Goal: Task Accomplishment & Management: Manage account settings

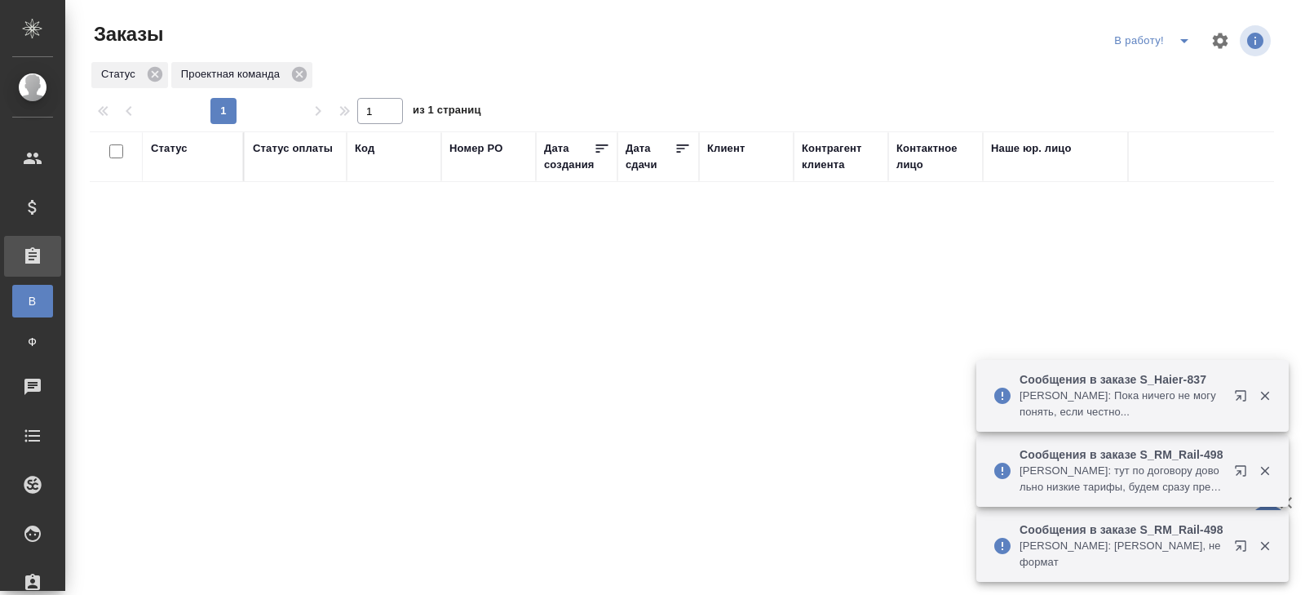
click at [1238, 389] on icon "button" at bounding box center [1244, 399] width 20 height 20
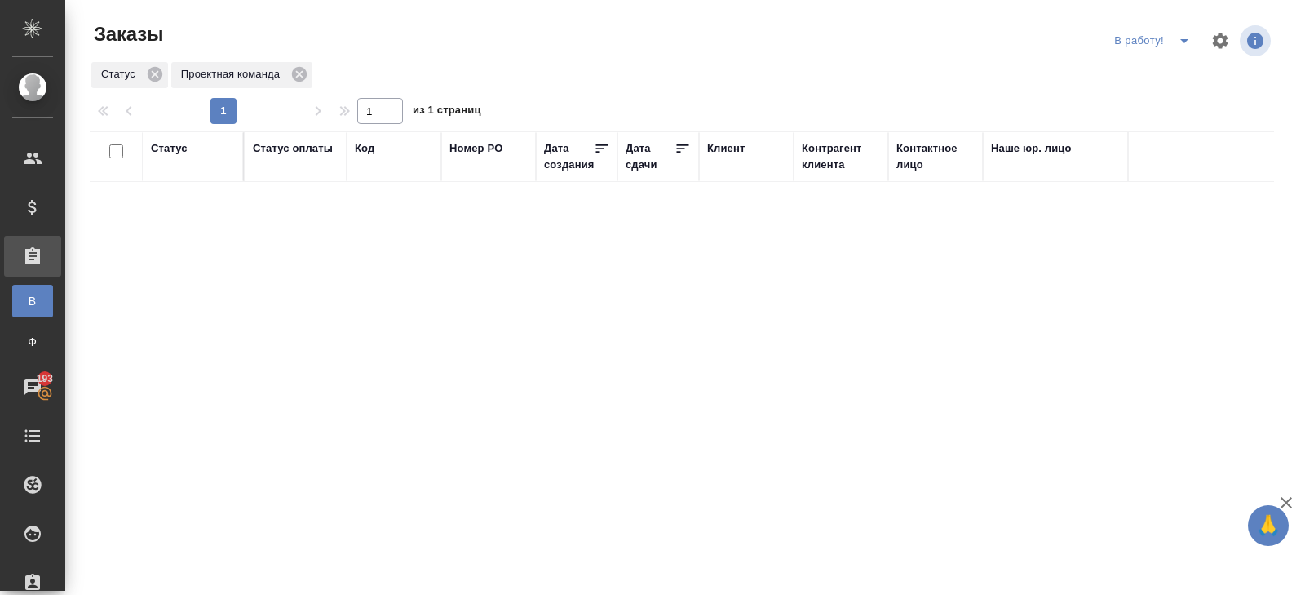
click at [1181, 42] on icon "split button" at bounding box center [1185, 41] width 20 height 20
click at [1148, 72] on li "ПМ" at bounding box center [1154, 73] width 91 height 26
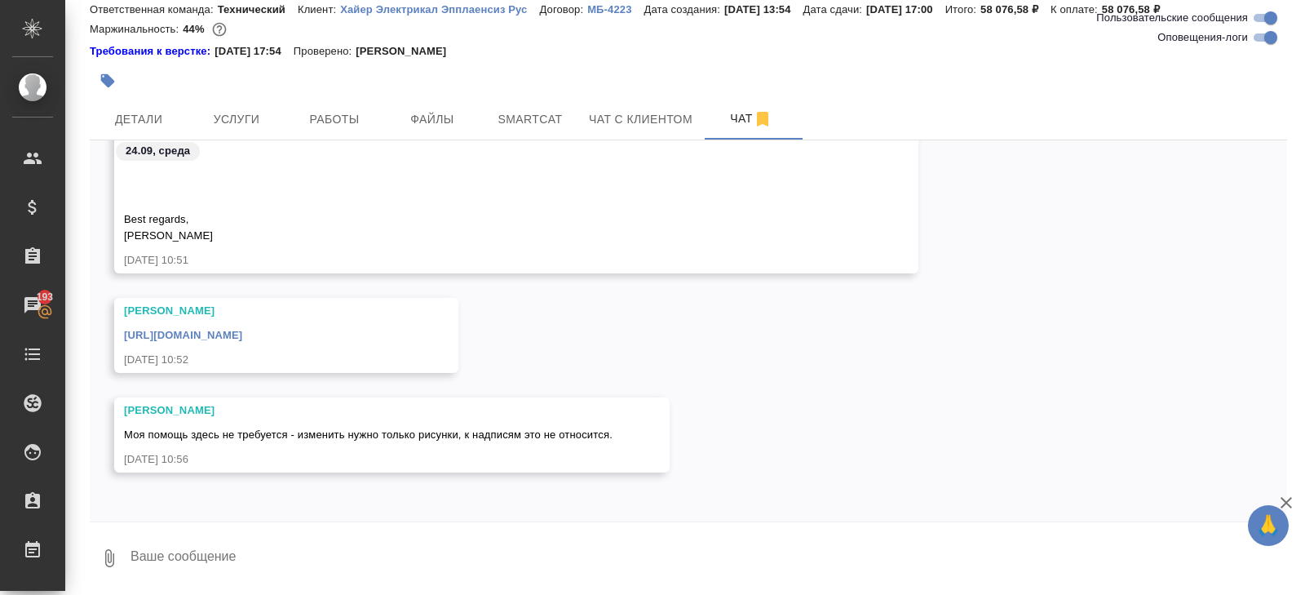
scroll to position [44766, 0]
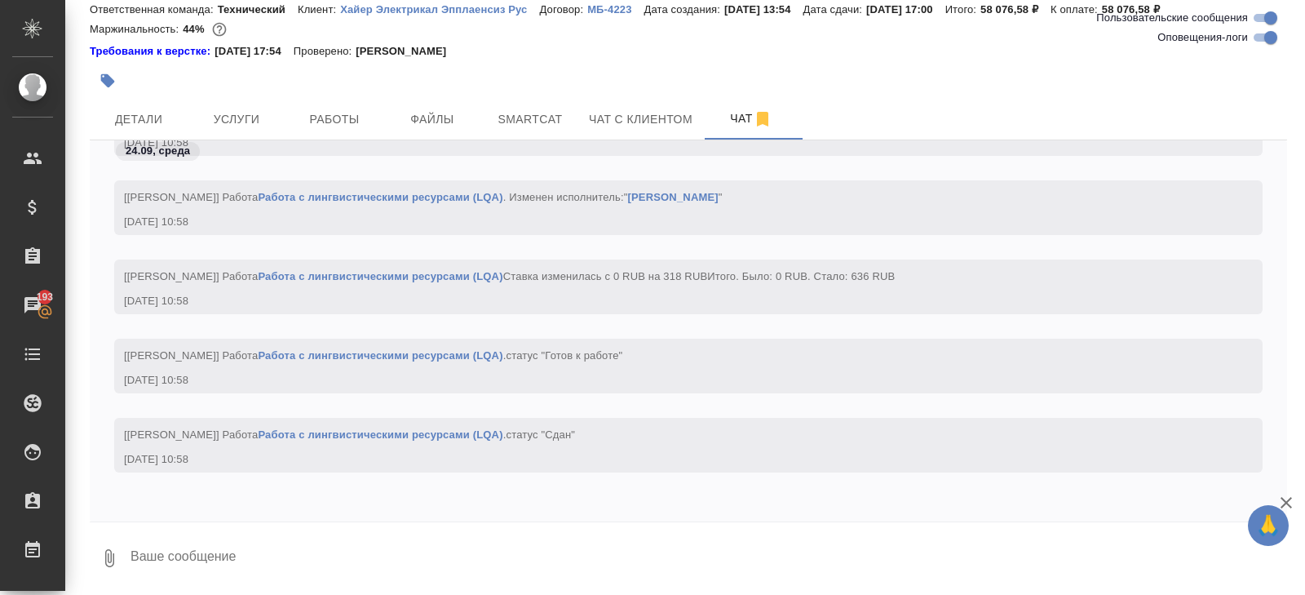
click at [1260, 44] on input "Оповещения-логи" at bounding box center [1271, 38] width 59 height 20
checkbox input "false"
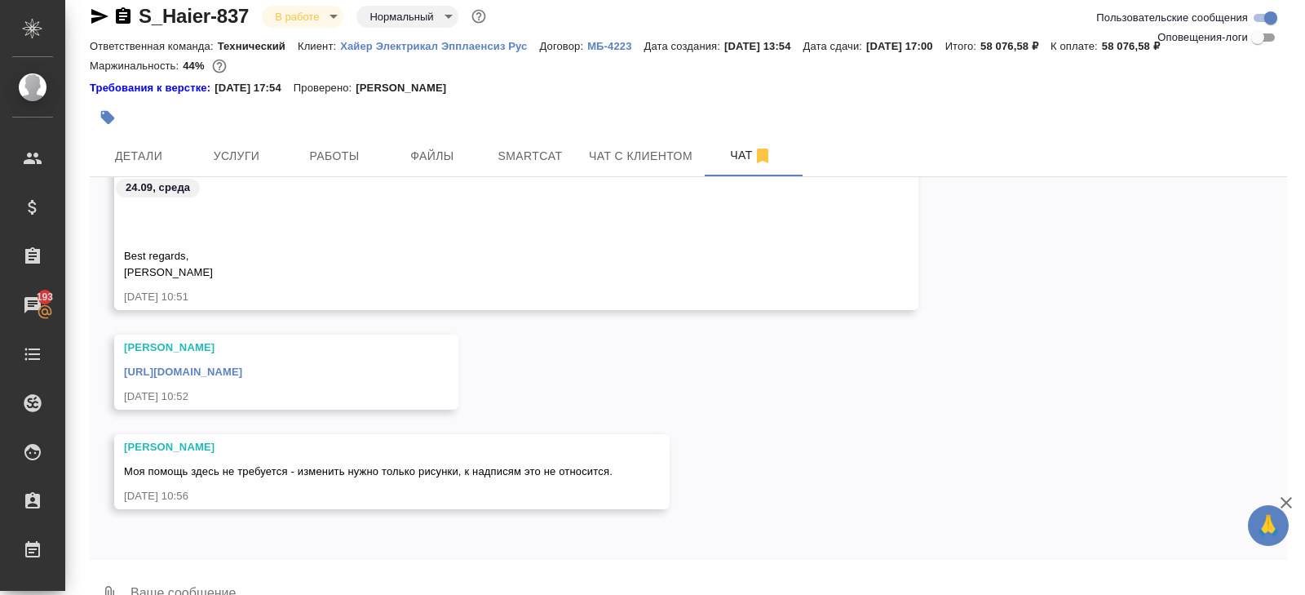
scroll to position [5, 0]
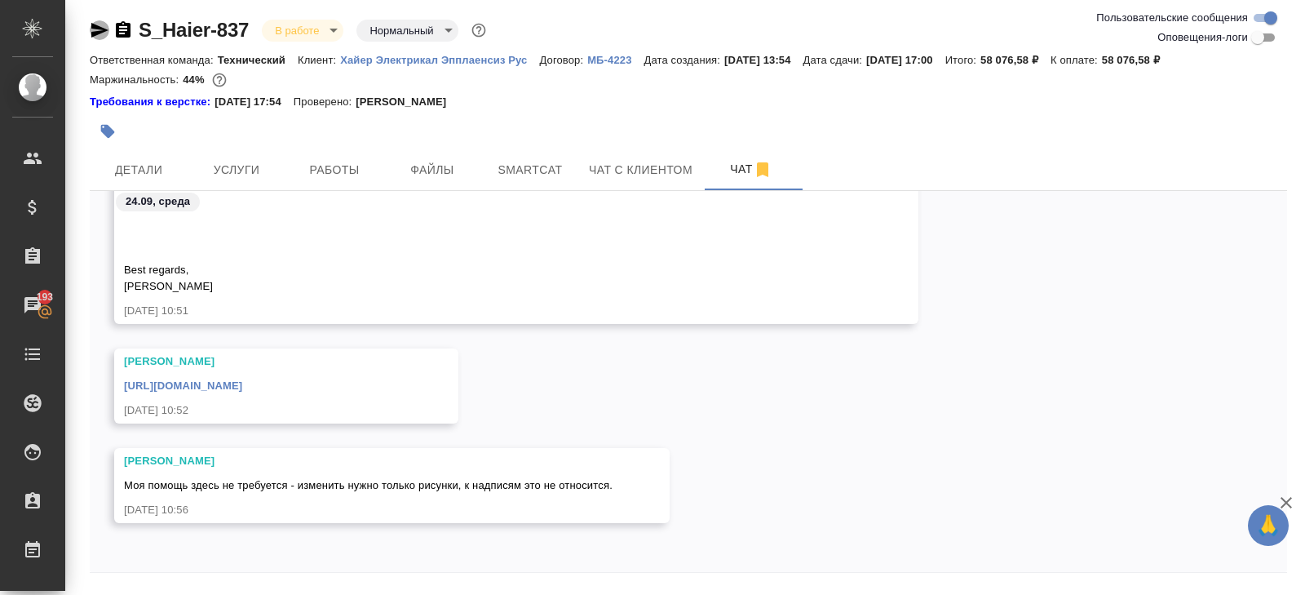
click at [99, 26] on icon "button" at bounding box center [99, 30] width 17 height 15
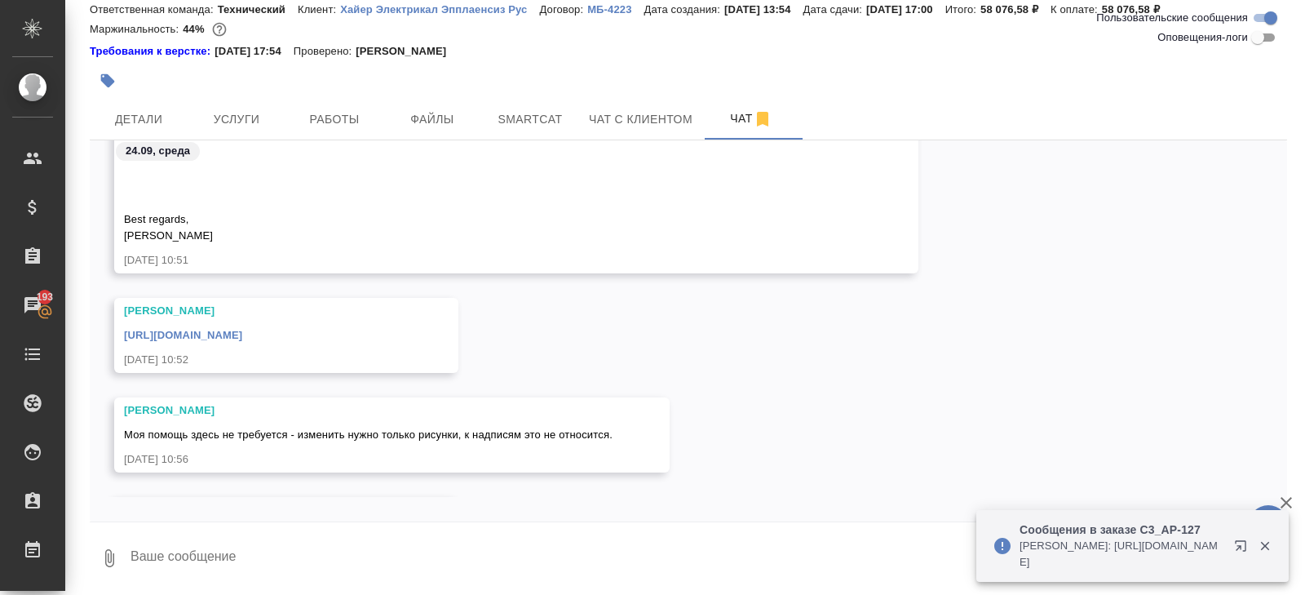
scroll to position [14073, 0]
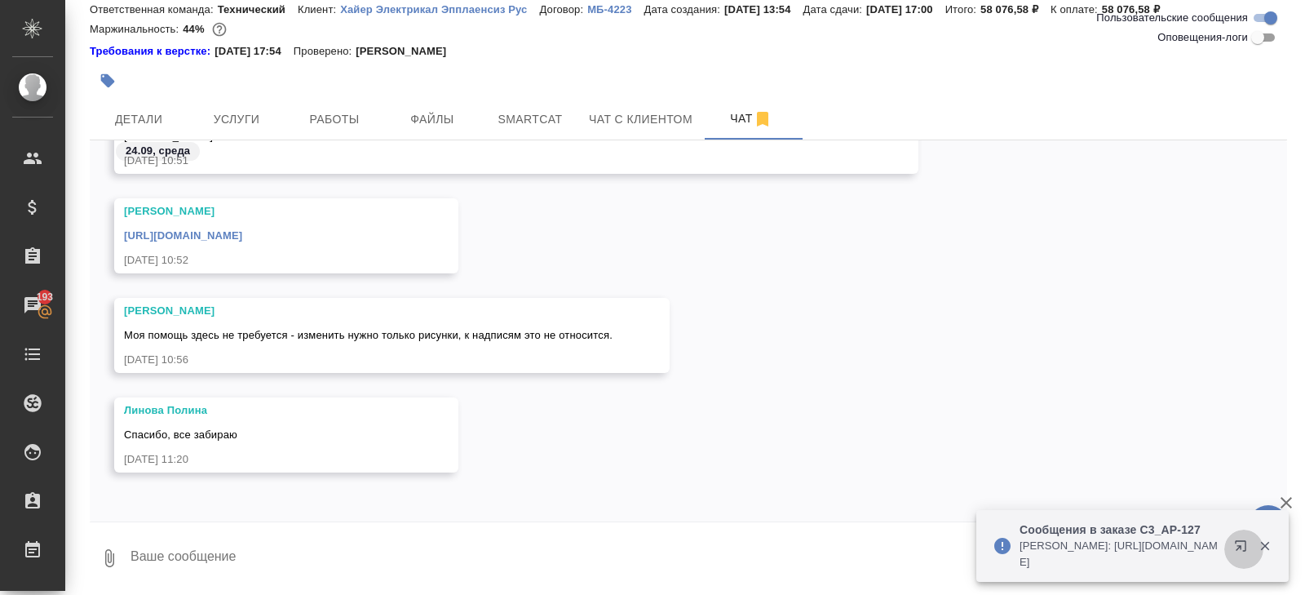
click at [1239, 546] on icon "button" at bounding box center [1240, 545] width 11 height 11
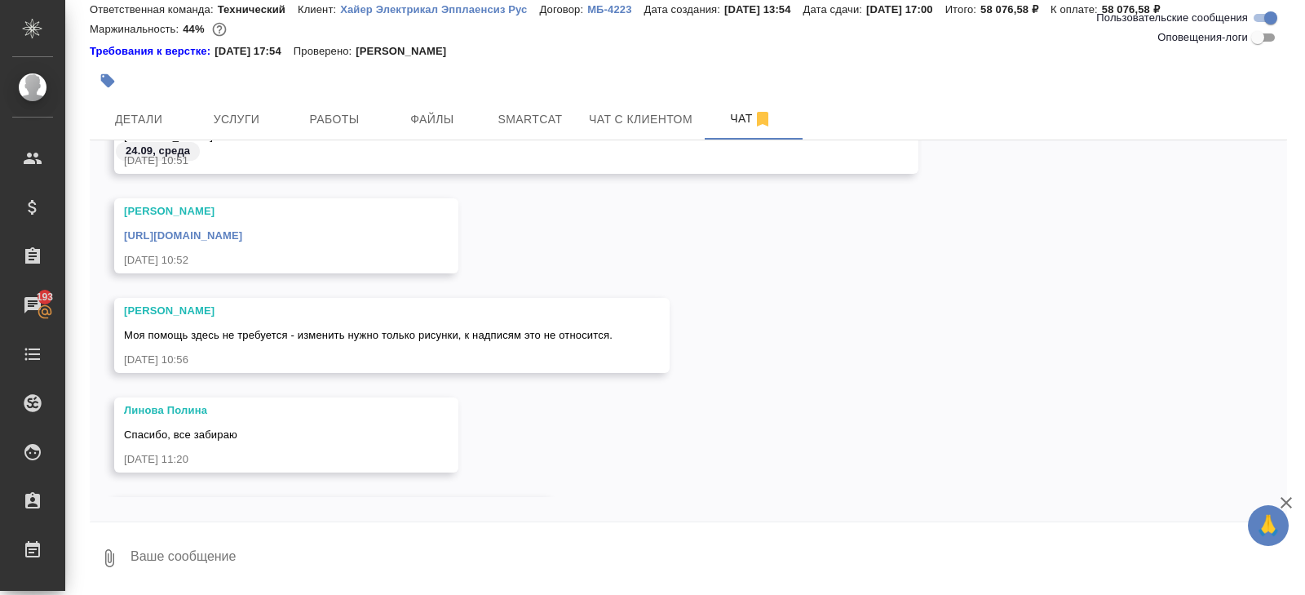
scroll to position [14172, 0]
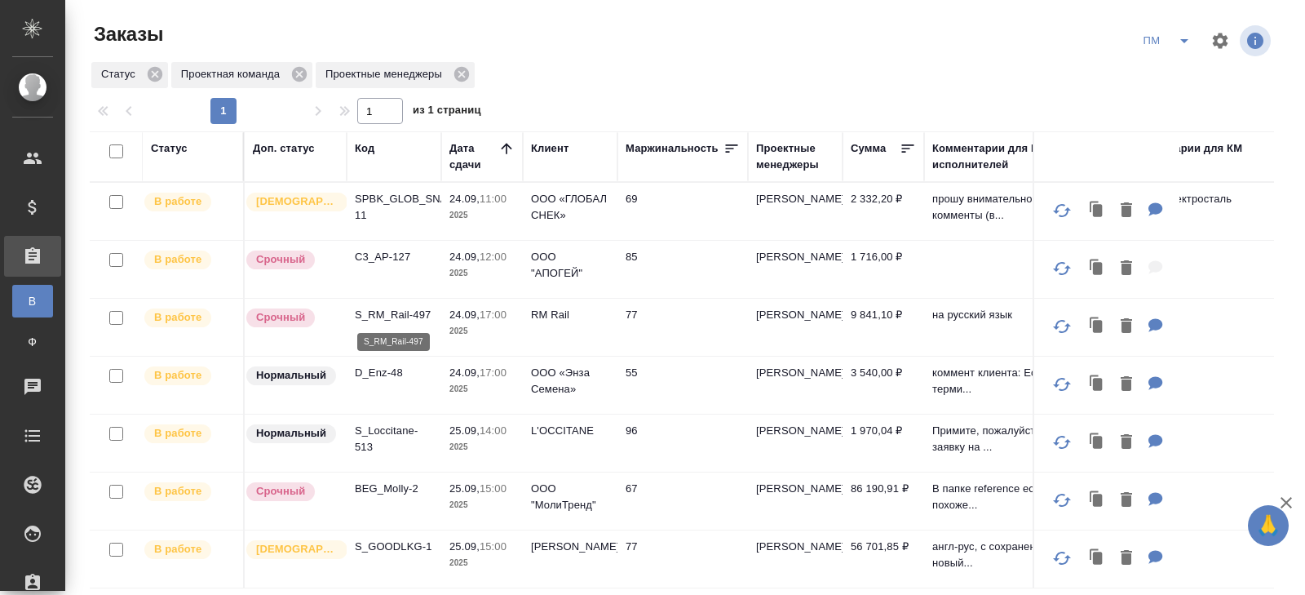
click at [382, 315] on p "S_RM_Rail-497" at bounding box center [394, 315] width 78 height 16
click at [370, 256] on p "C3_AP-127" at bounding box center [394, 257] width 78 height 16
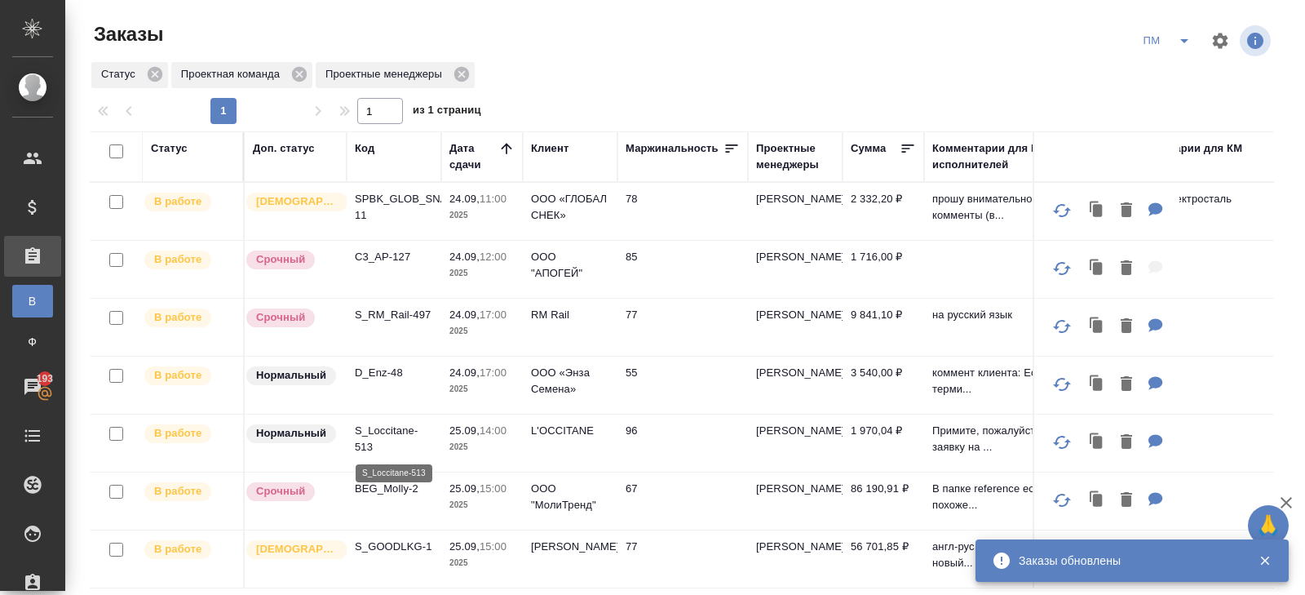
click at [374, 436] on p "S_Loccitane-513" at bounding box center [394, 439] width 78 height 33
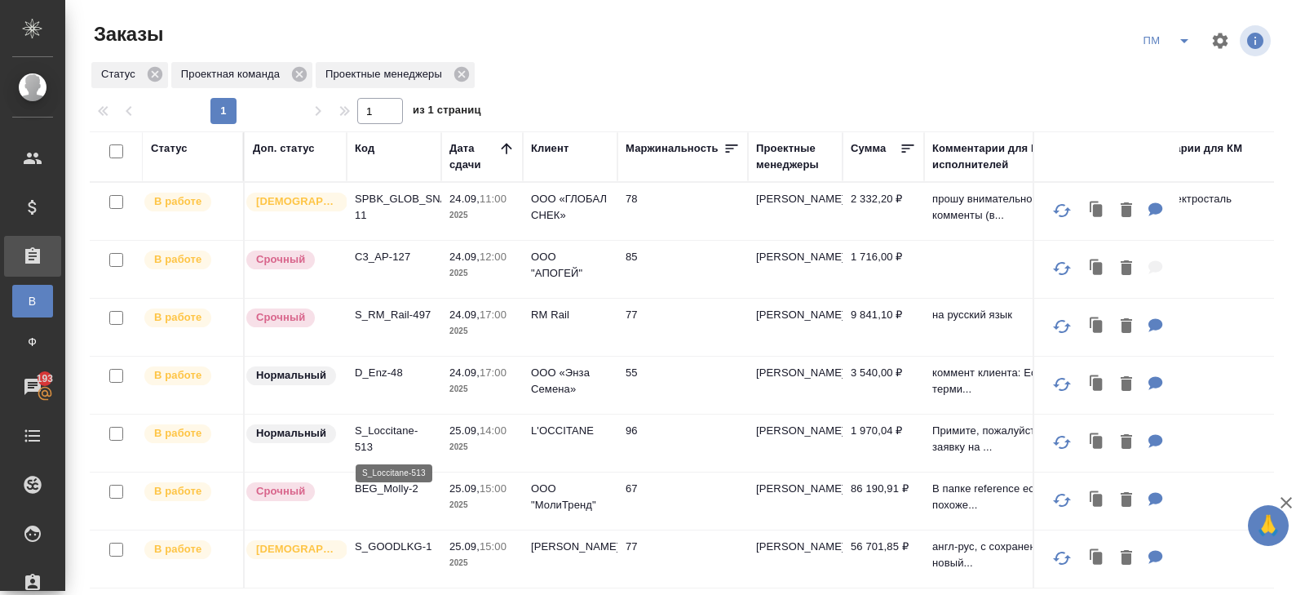
click at [366, 442] on p "S_Loccitane-513" at bounding box center [394, 439] width 78 height 33
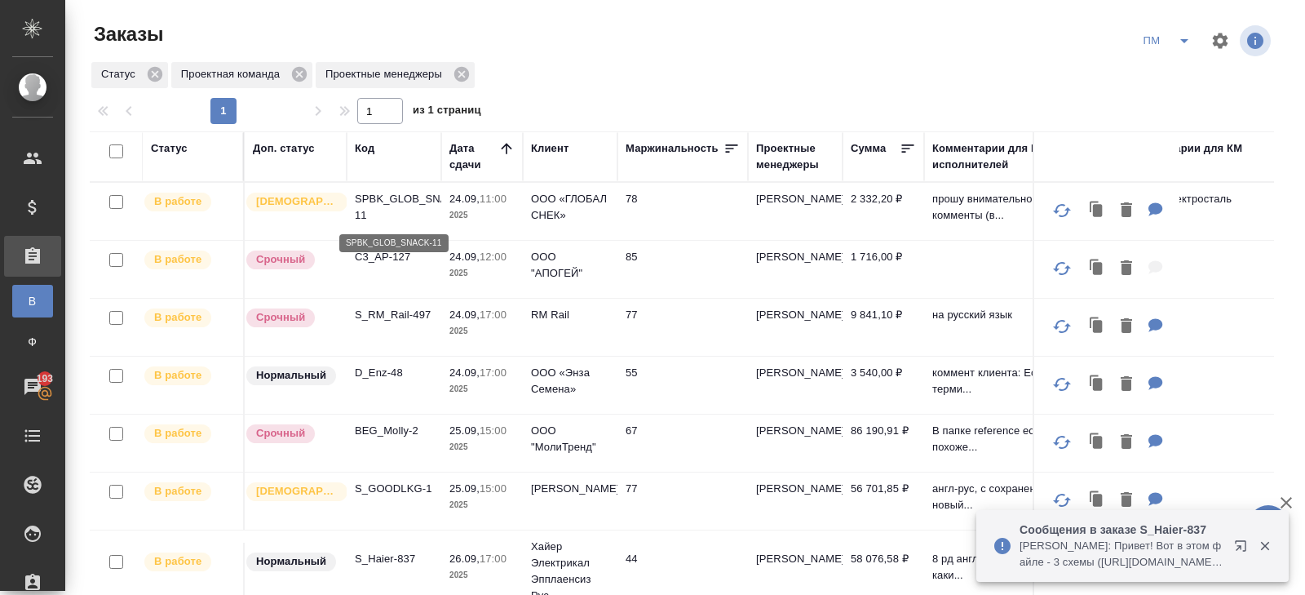
click at [361, 201] on p "SPBK_GLOB_SNACK-11" at bounding box center [394, 207] width 78 height 33
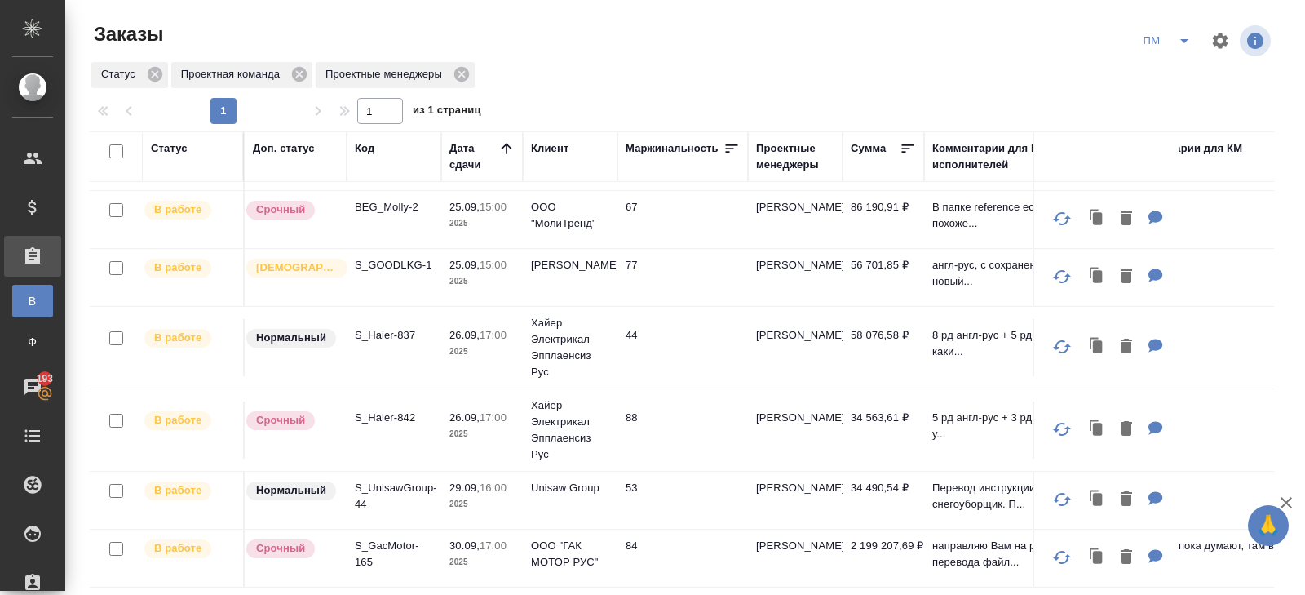
scroll to position [114, 0]
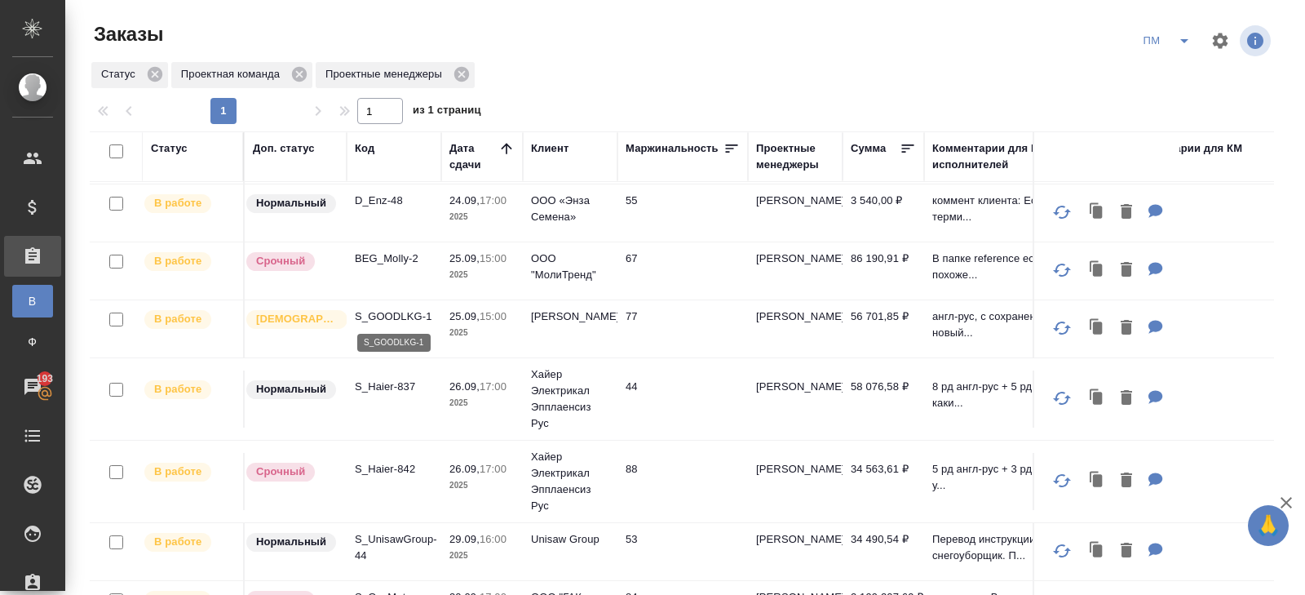
click at [383, 317] on p "S_GOODLKG-1" at bounding box center [394, 316] width 78 height 16
click at [381, 468] on p "S_Haier-842" at bounding box center [394, 469] width 78 height 16
click at [394, 314] on p "S_GOODLKG-1" at bounding box center [394, 316] width 78 height 16
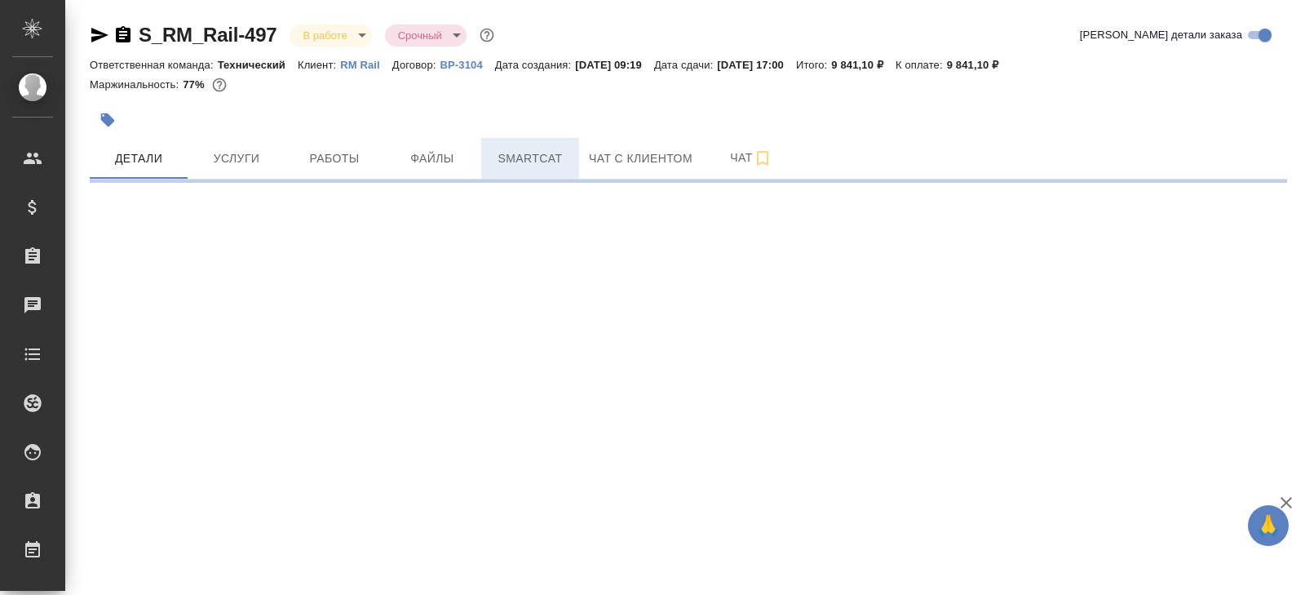
click at [500, 162] on span "Smartcat" at bounding box center [530, 158] width 78 height 20
select select "RU"
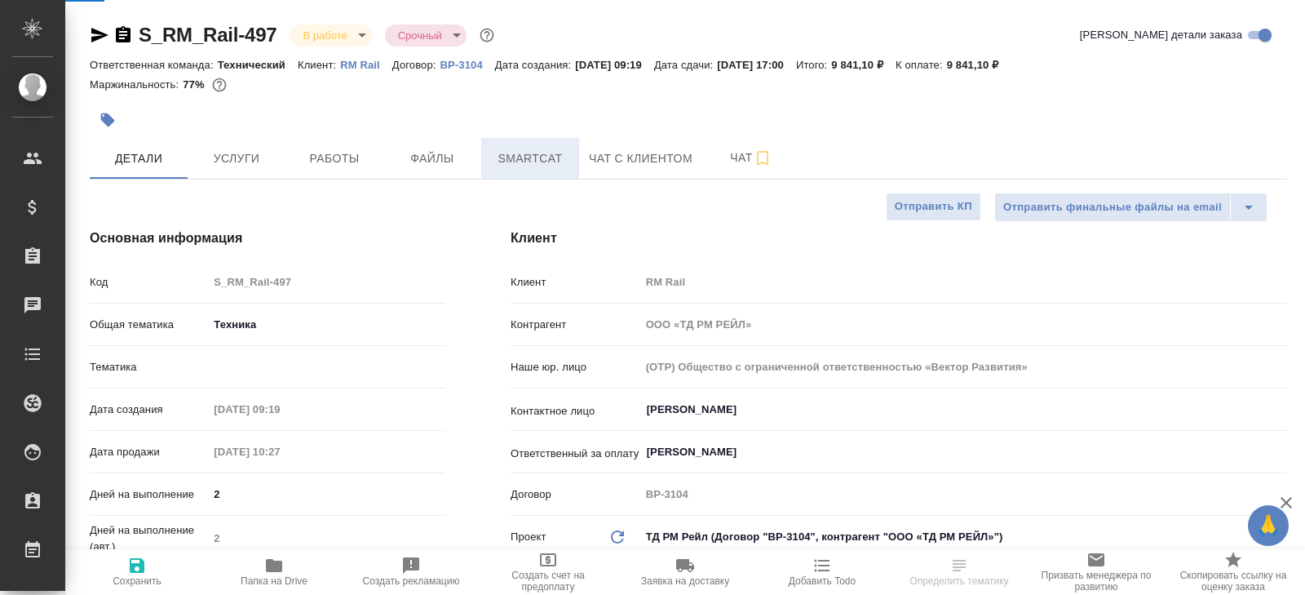
type textarea "x"
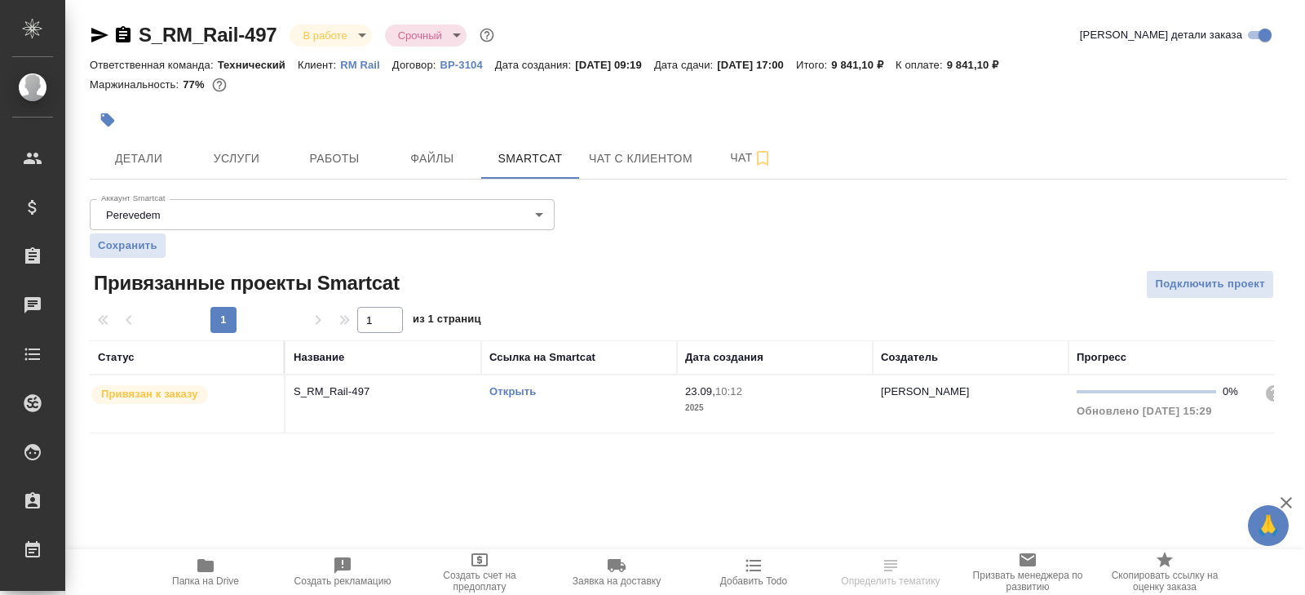
click at [509, 388] on link "Открыть" at bounding box center [512, 391] width 46 height 12
click at [330, 173] on button "Работы" at bounding box center [335, 158] width 98 height 41
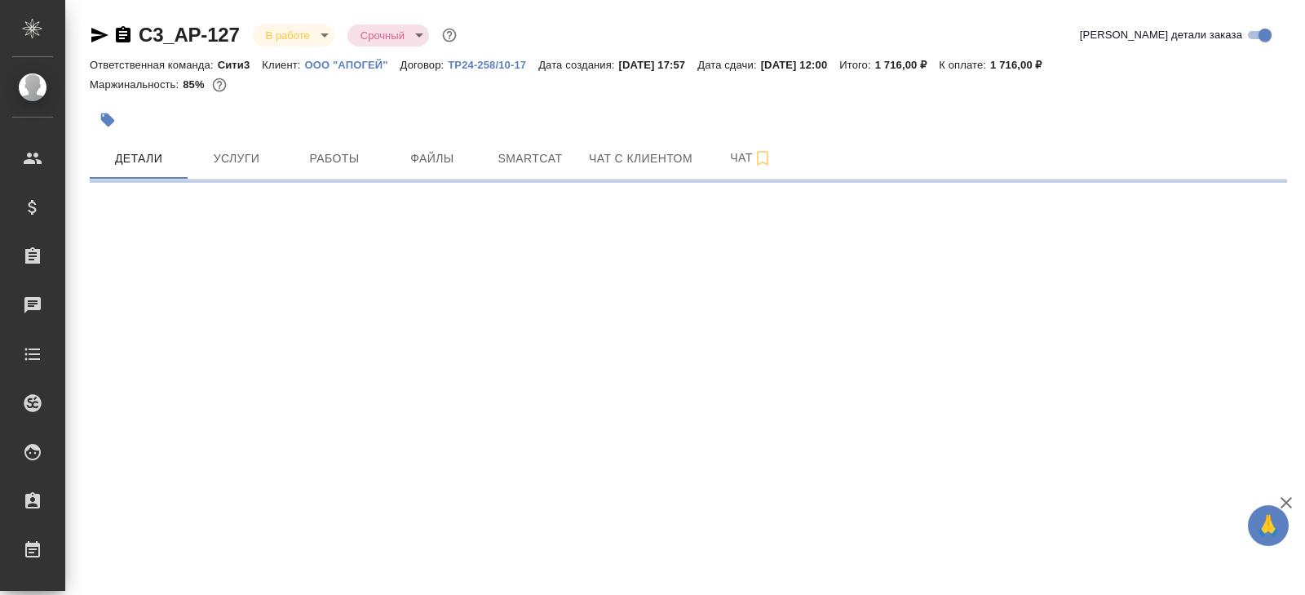
select select "RU"
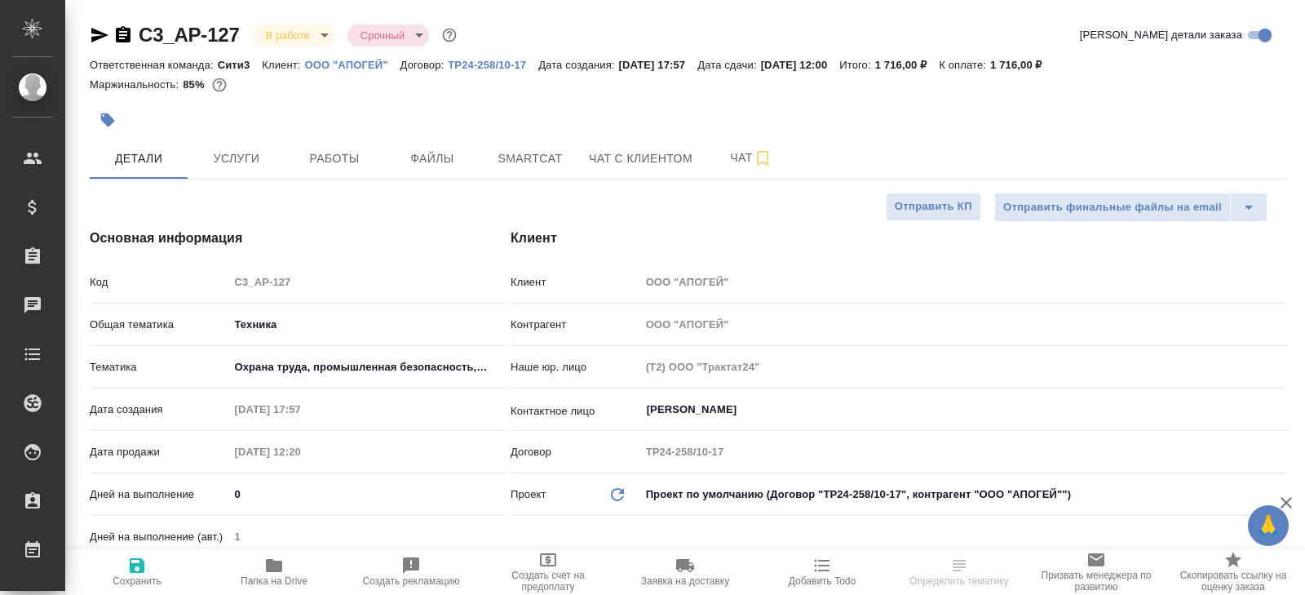
type textarea "x"
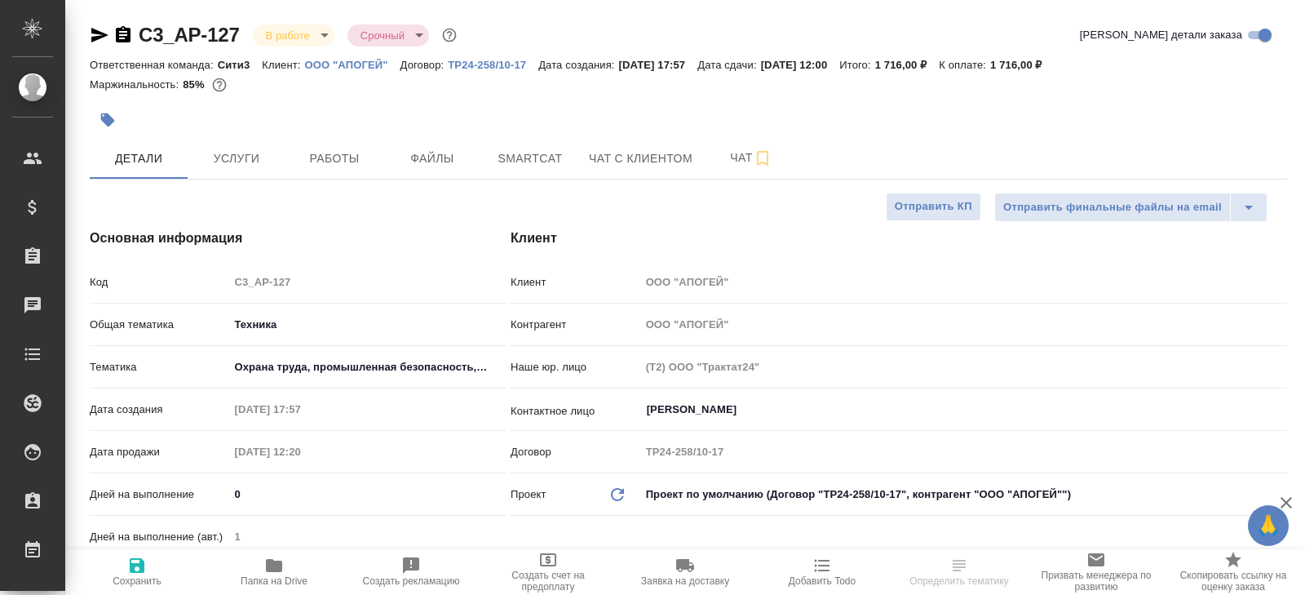
type textarea "x"
click at [281, 566] on icon "button" at bounding box center [274, 565] width 16 height 13
type textarea "x"
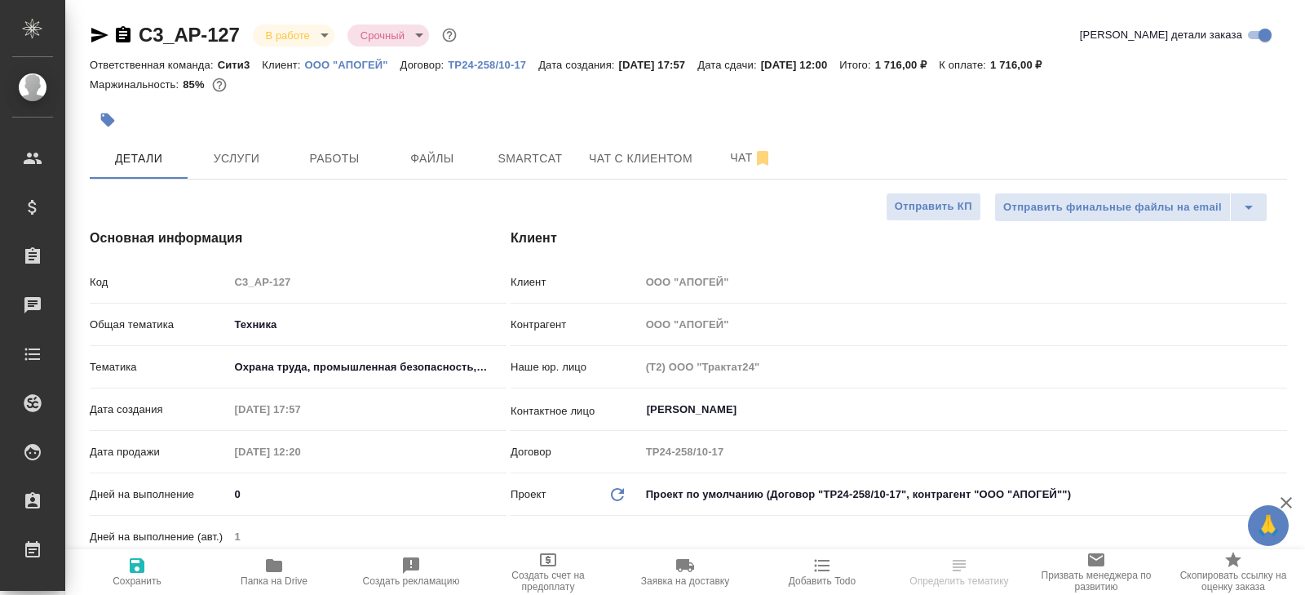
type textarea "x"
select select "RU"
type textarea "x"
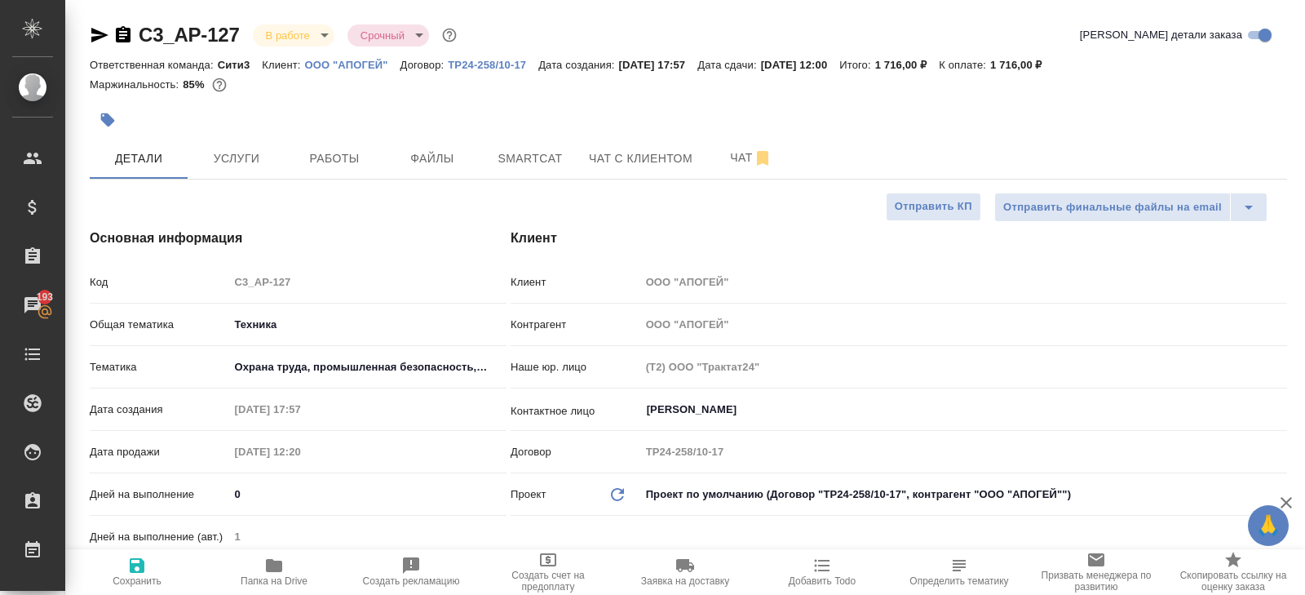
type textarea "x"
click at [326, 145] on button "Работы" at bounding box center [335, 158] width 98 height 41
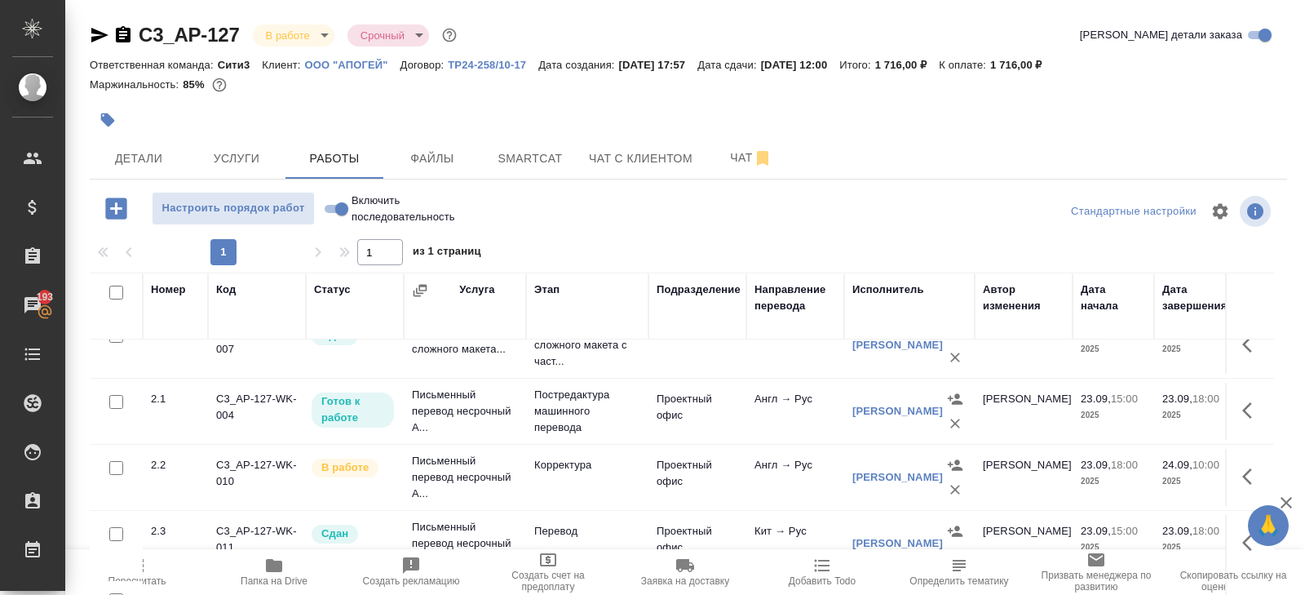
scroll to position [86, 0]
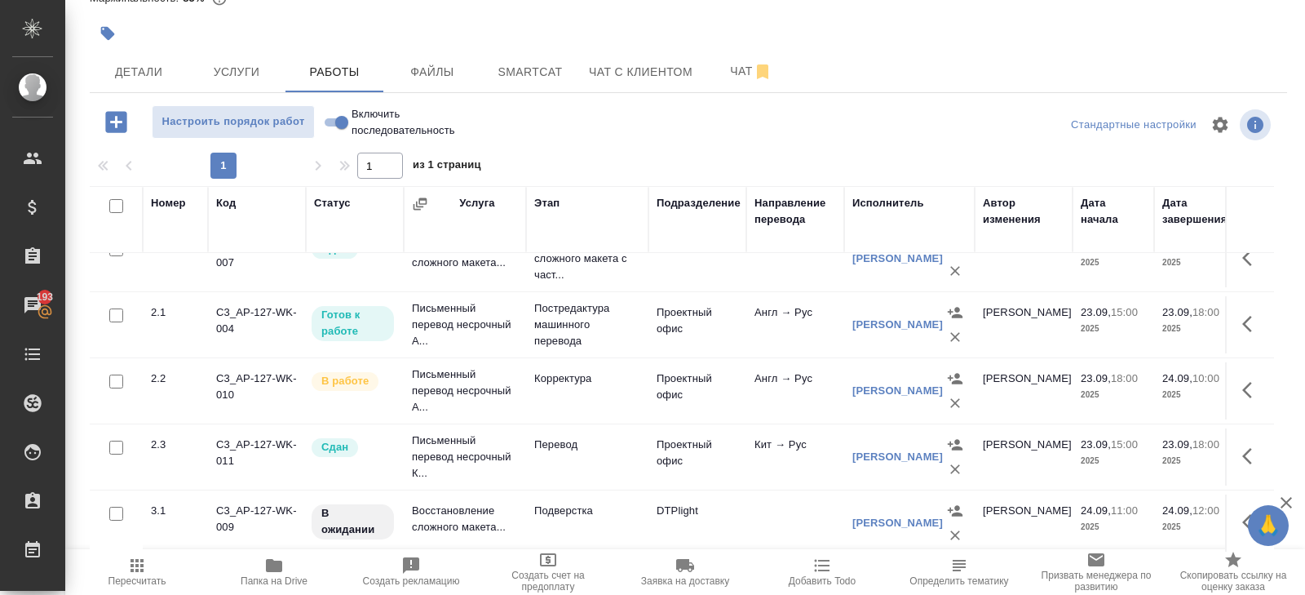
click at [1248, 510] on div "🙏" at bounding box center [1268, 525] width 41 height 41
click at [1237, 518] on button "button" at bounding box center [1252, 522] width 39 height 39
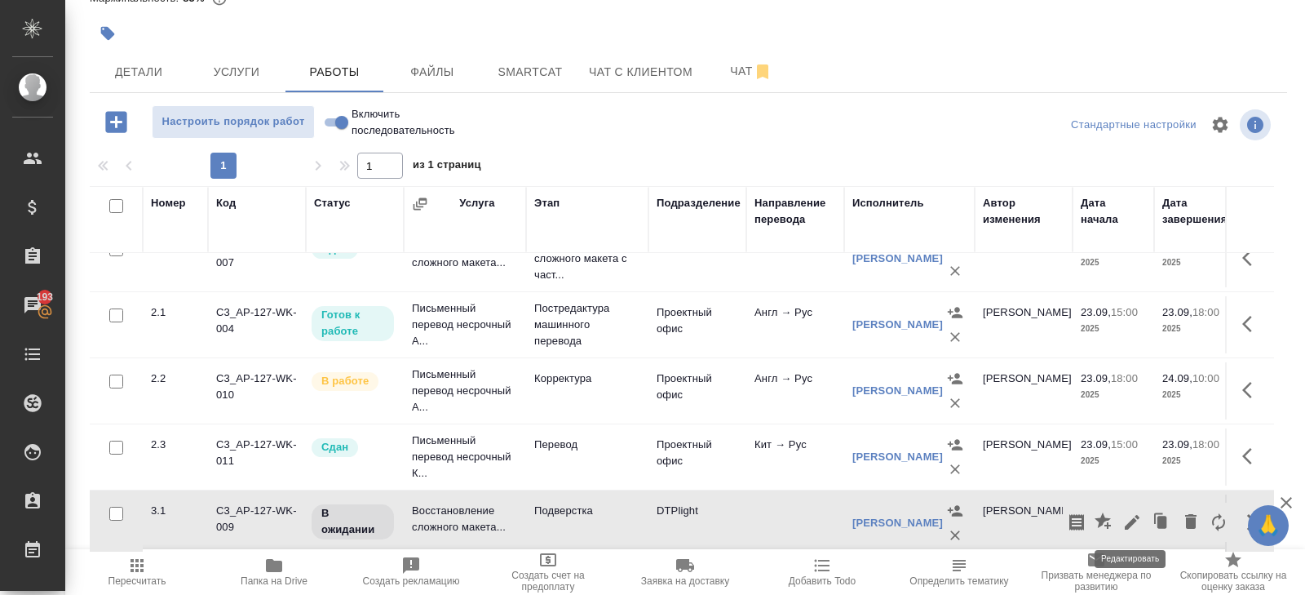
click at [1137, 524] on icon "button" at bounding box center [1132, 522] width 20 height 20
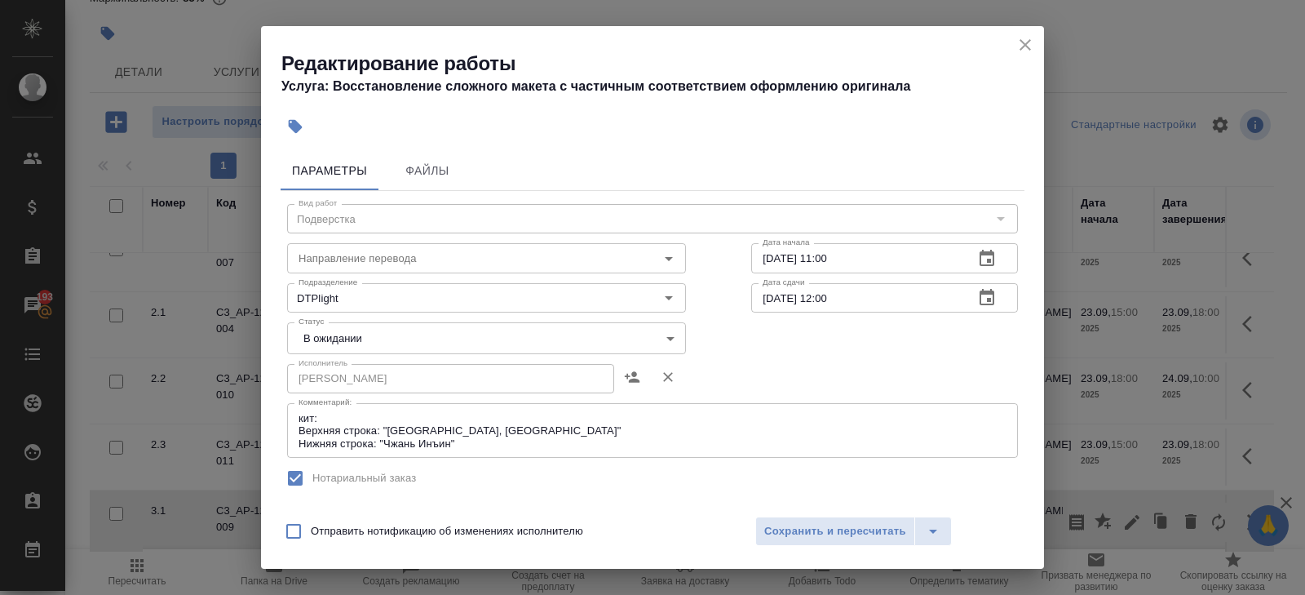
click at [492, 439] on textarea "кит: Верхняя строка: "Россия, Москва" Нижняя строка: "Чжань Инъин"" at bounding box center [653, 431] width 708 height 38
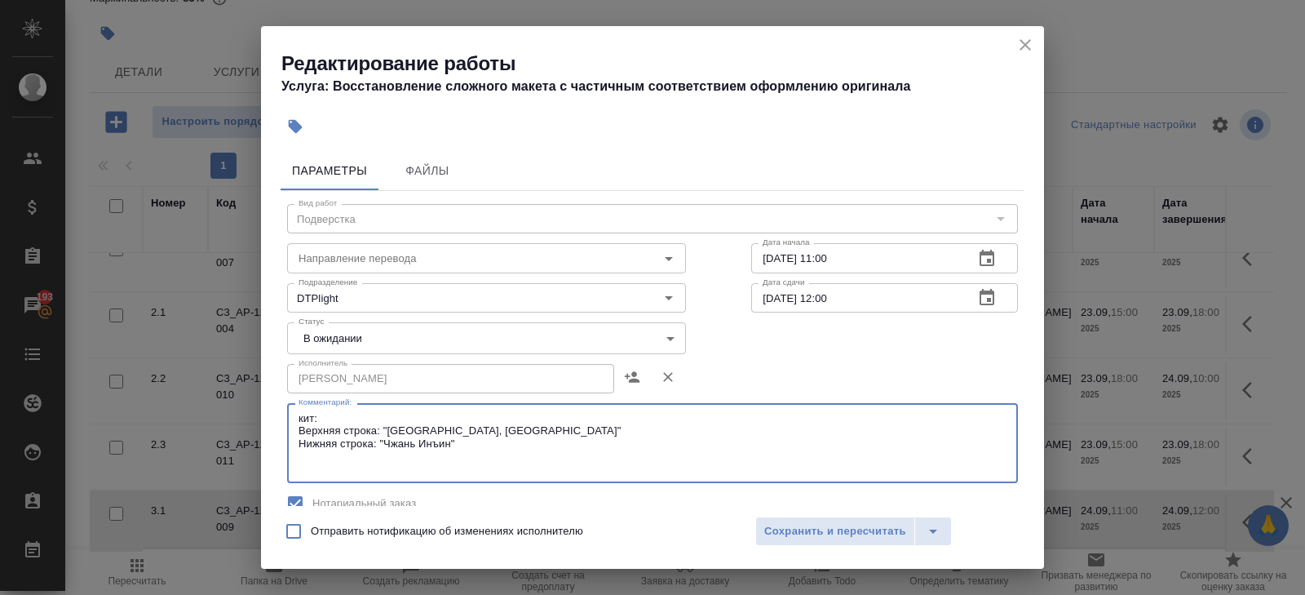
paste textarea "https://drive.awatera.com/s/2KaoP52PLXwGLpk"
type textarea "кит: Верхняя строка: "Россия, Москва" Нижняя строка: "Чжань Инъин" https://driv…"
click at [336, 339] on body "🙏 .cls-1 fill:#fff; AWATERA Belyakova Yulia Клиенты Спецификации Заказы 193 Чат…" at bounding box center [652, 297] width 1305 height 595
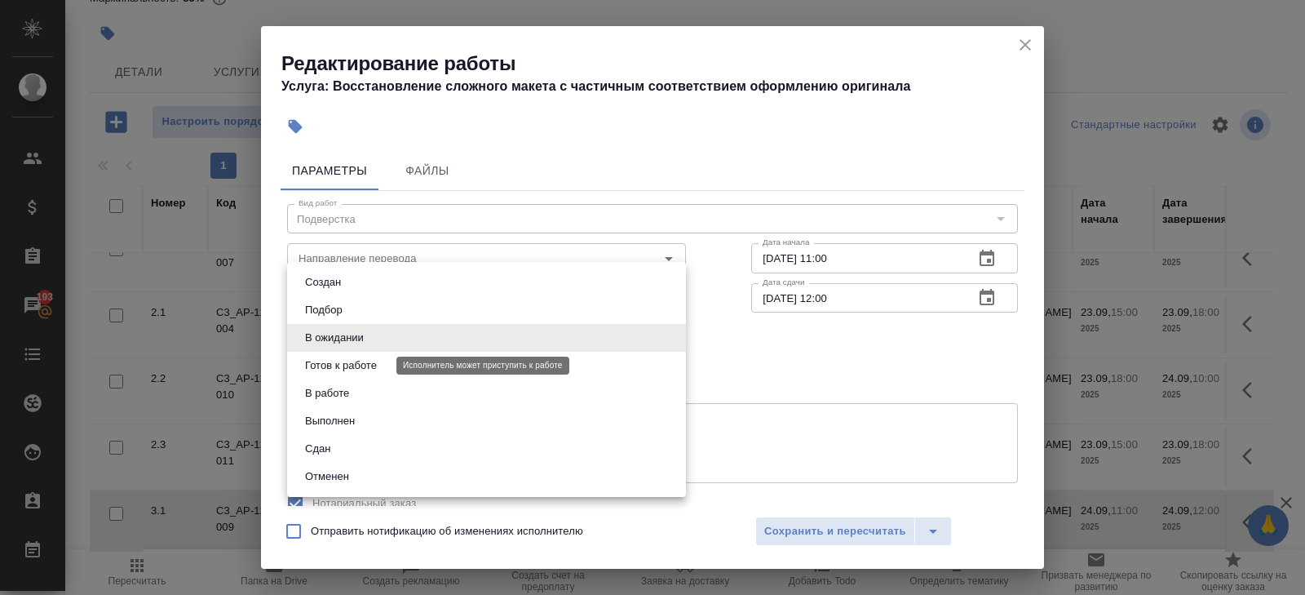
click at [336, 363] on button "Готов к работе" at bounding box center [341, 365] width 82 height 18
type input "readyForWork"
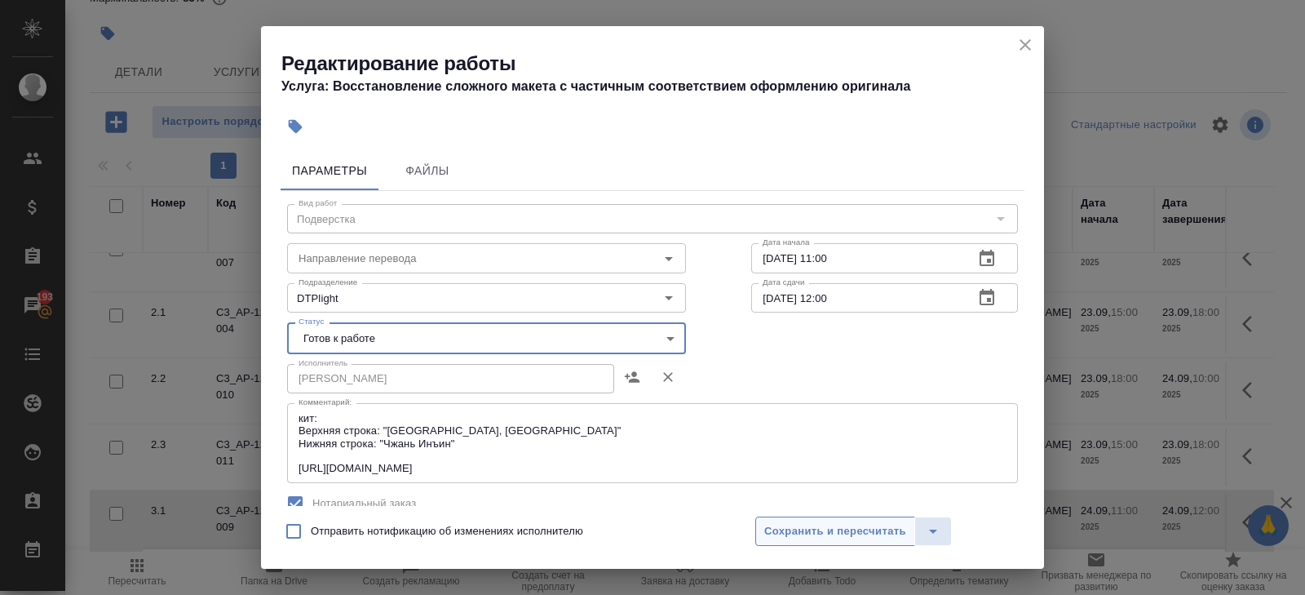
click at [788, 528] on span "Сохранить и пересчитать" at bounding box center [835, 531] width 142 height 19
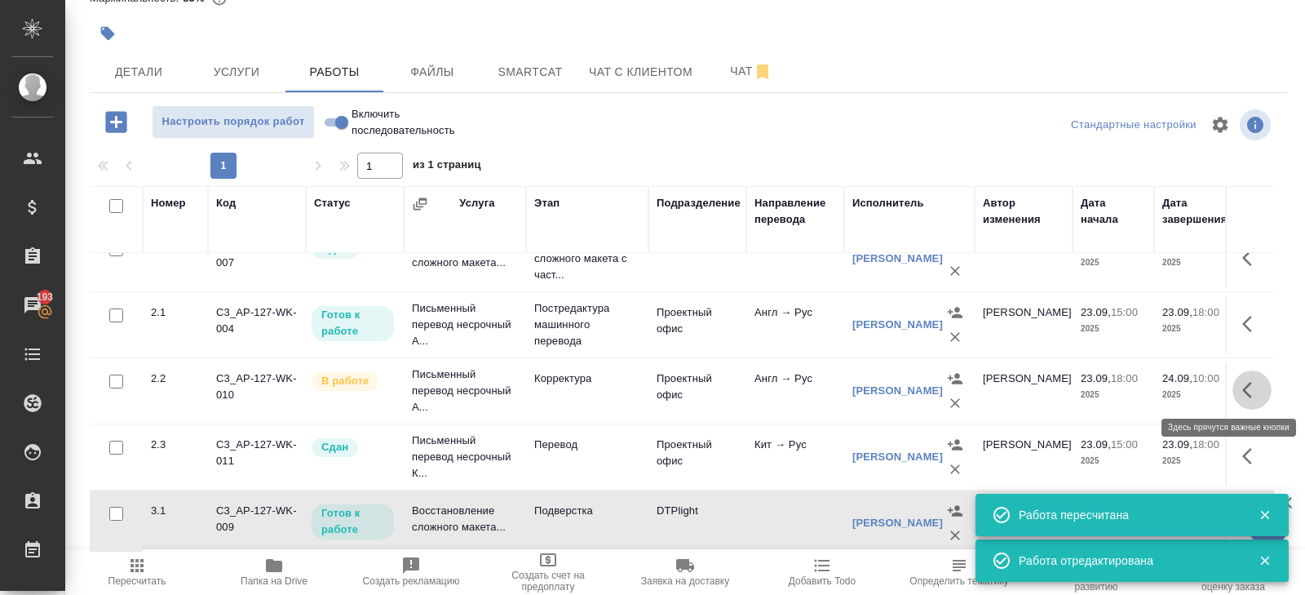
click at [1246, 382] on icon "button" at bounding box center [1252, 390] width 20 height 20
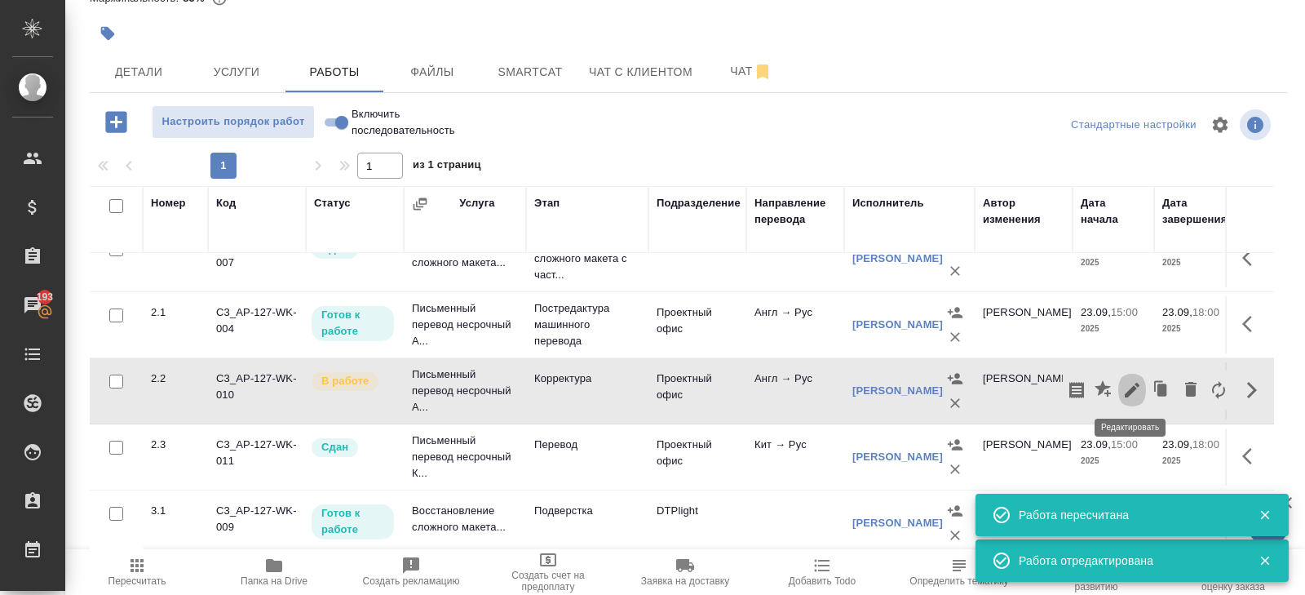
click at [1132, 388] on icon "button" at bounding box center [1132, 390] width 15 height 15
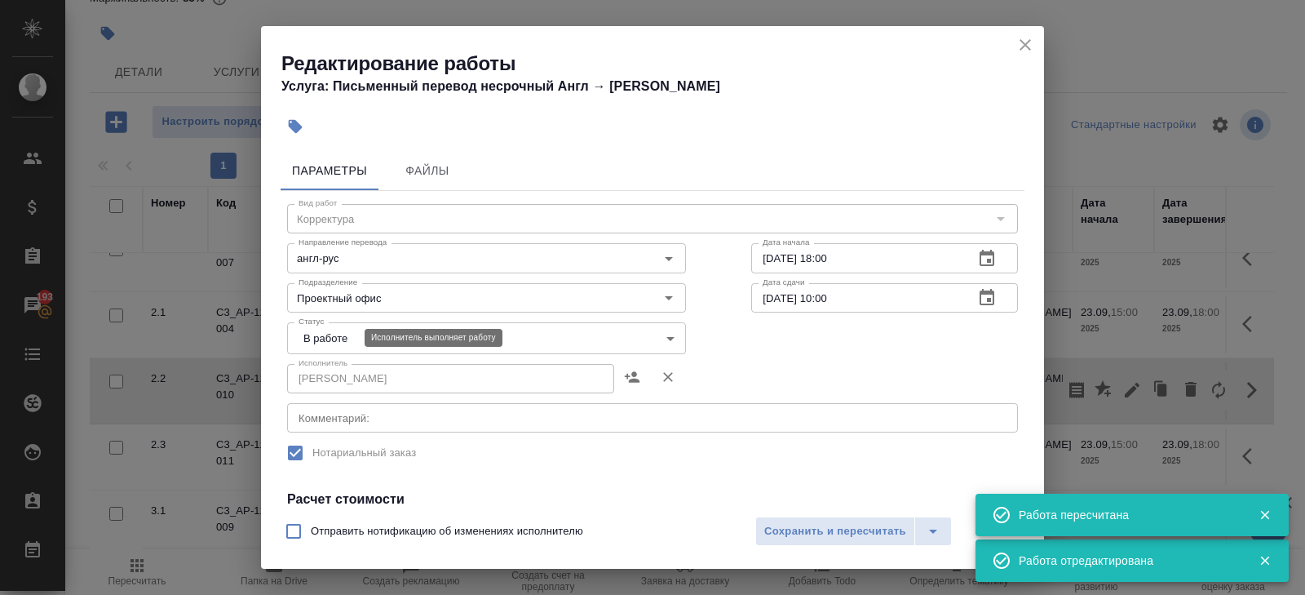
click at [307, 334] on body "🙏 .cls-1 fill:#fff; AWATERA Belyakova Yulia Клиенты Спецификации Заказы 193 Чат…" at bounding box center [652, 297] width 1305 height 595
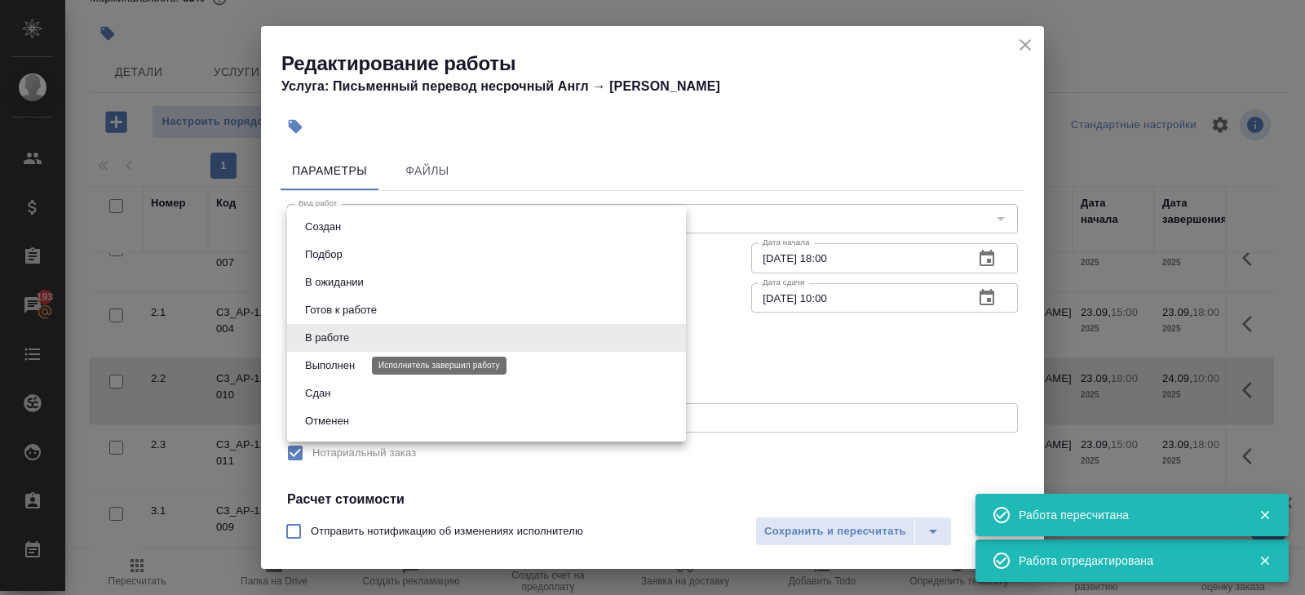
click at [314, 368] on button "Выполнен" at bounding box center [330, 365] width 60 height 18
type input "completed"
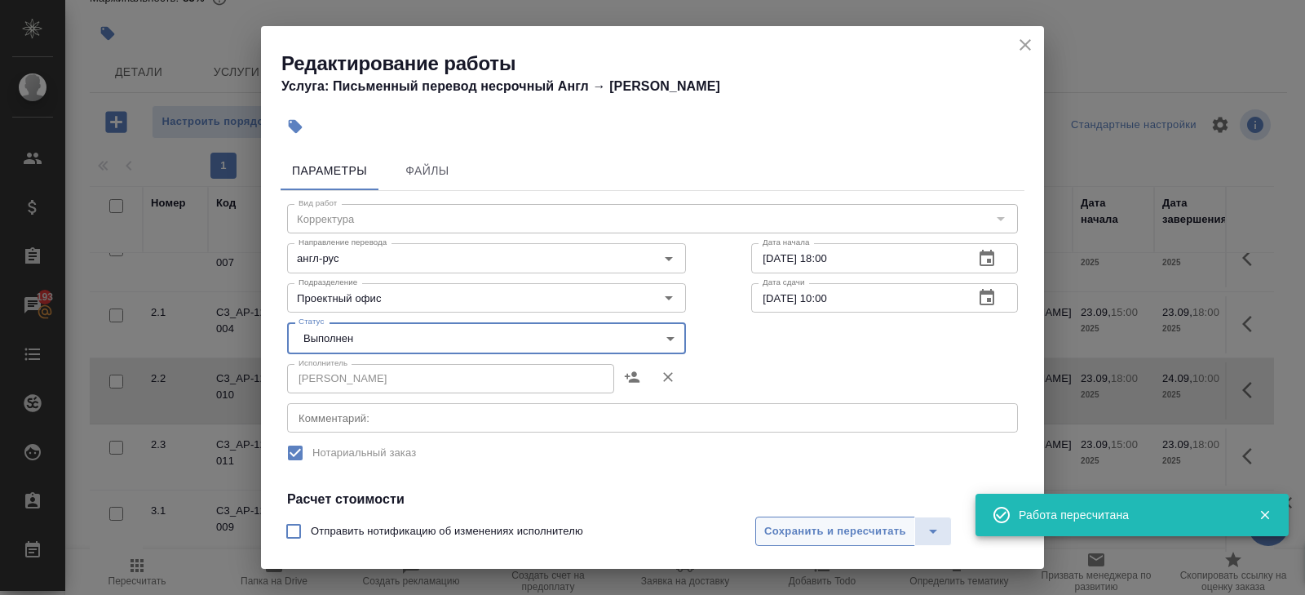
click at [790, 533] on span "Сохранить и пересчитать" at bounding box center [835, 531] width 142 height 19
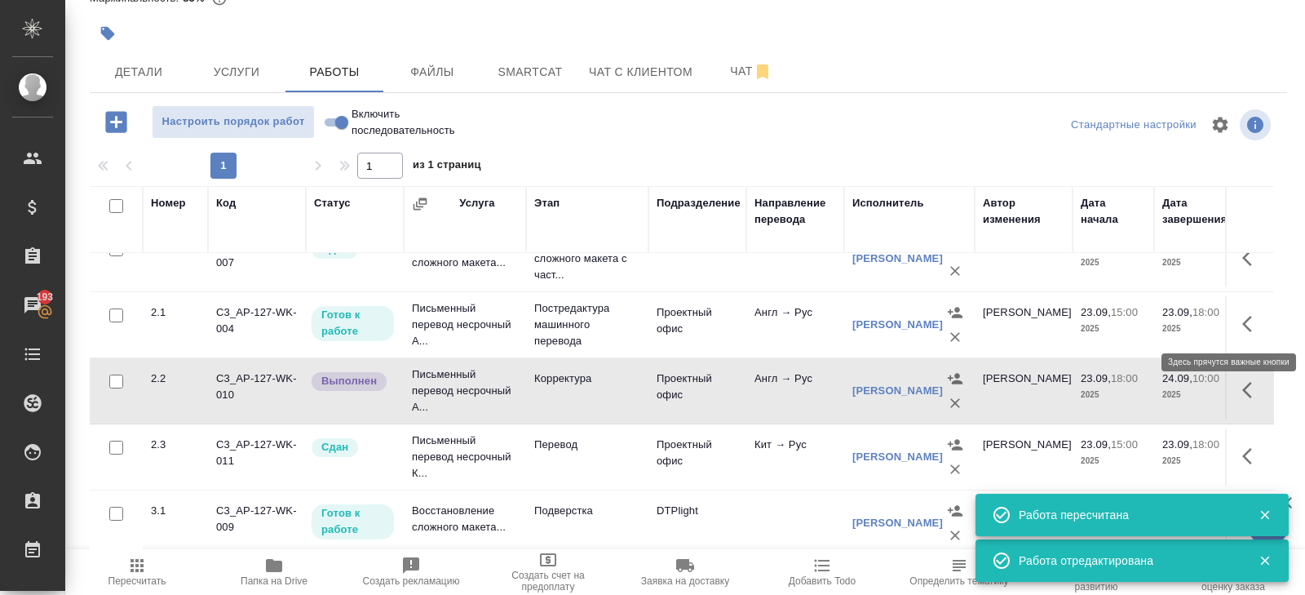
click at [1246, 322] on icon "button" at bounding box center [1252, 324] width 20 height 20
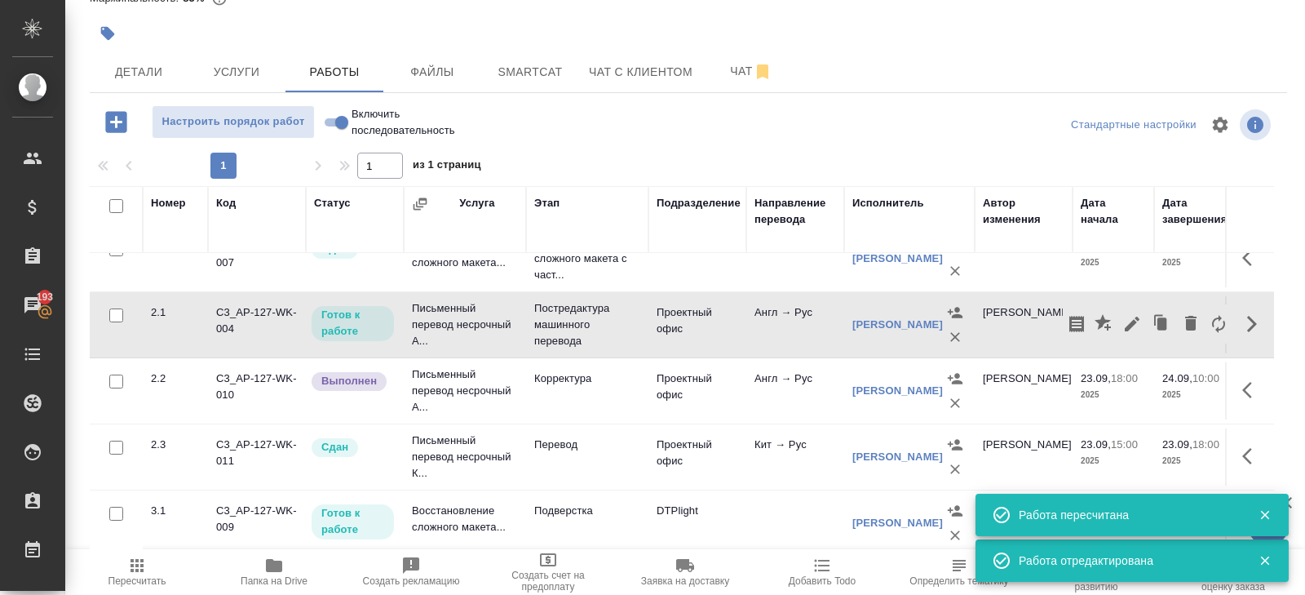
click at [1131, 320] on icon "button" at bounding box center [1132, 324] width 15 height 15
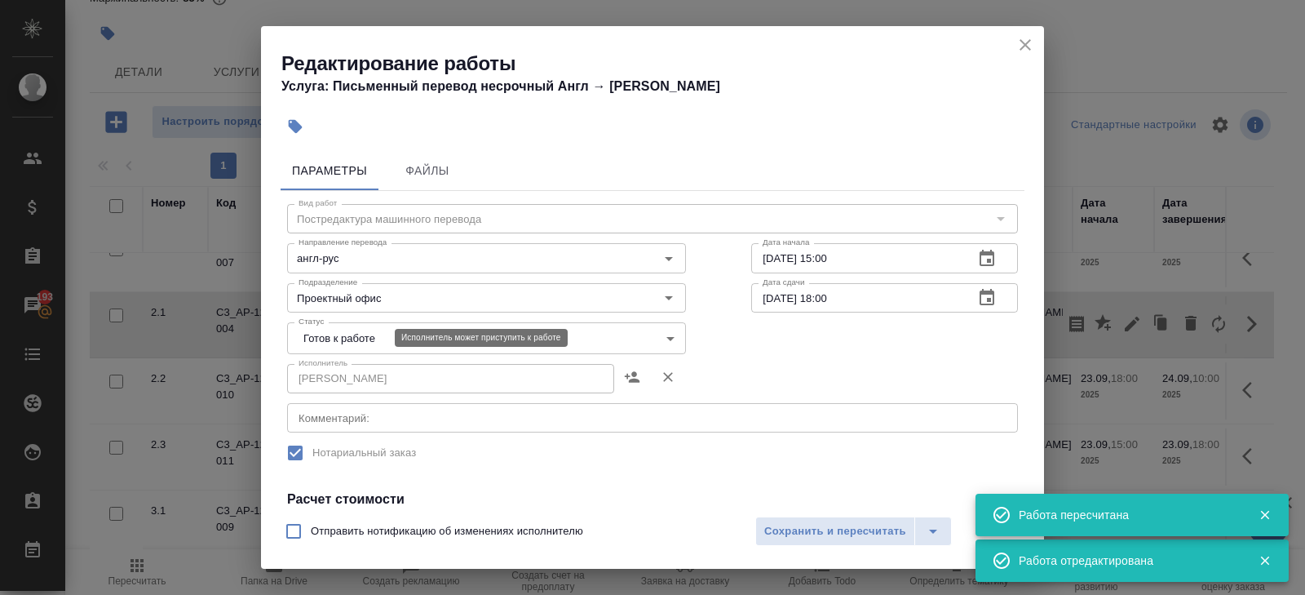
click at [342, 339] on body "🙏 .cls-1 fill:#fff; AWATERA Belyakova Yulia Клиенты Спецификации Заказы 193 Чат…" at bounding box center [652, 297] width 1305 height 595
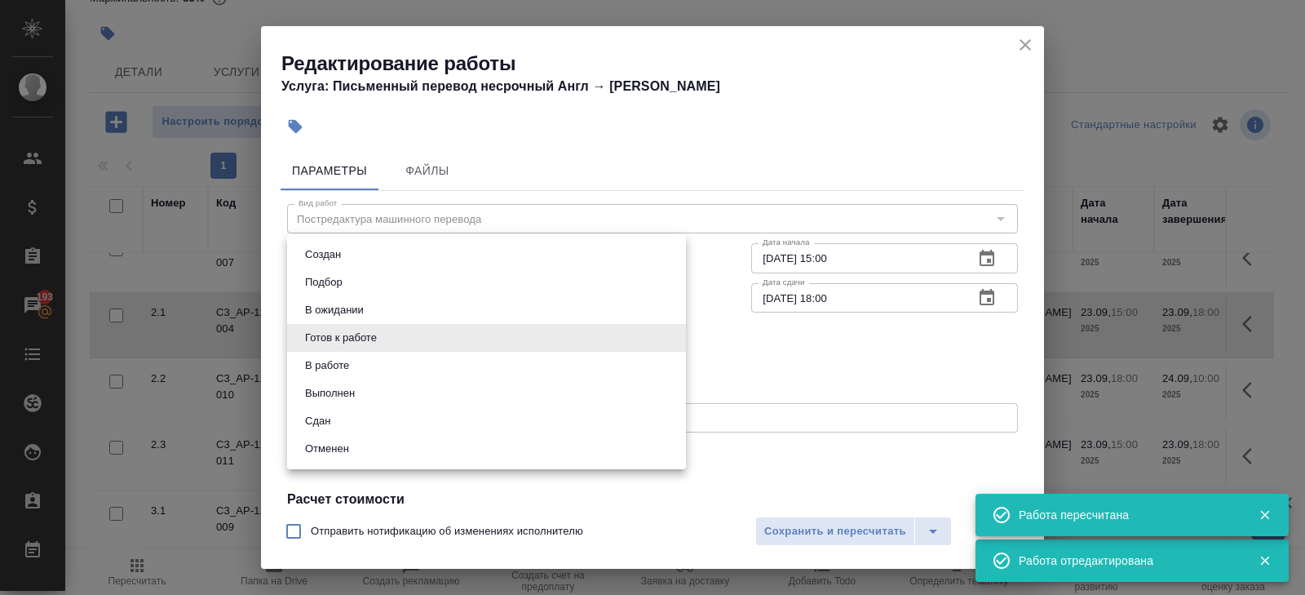
click at [334, 391] on button "Выполнен" at bounding box center [330, 393] width 60 height 18
type input "completed"
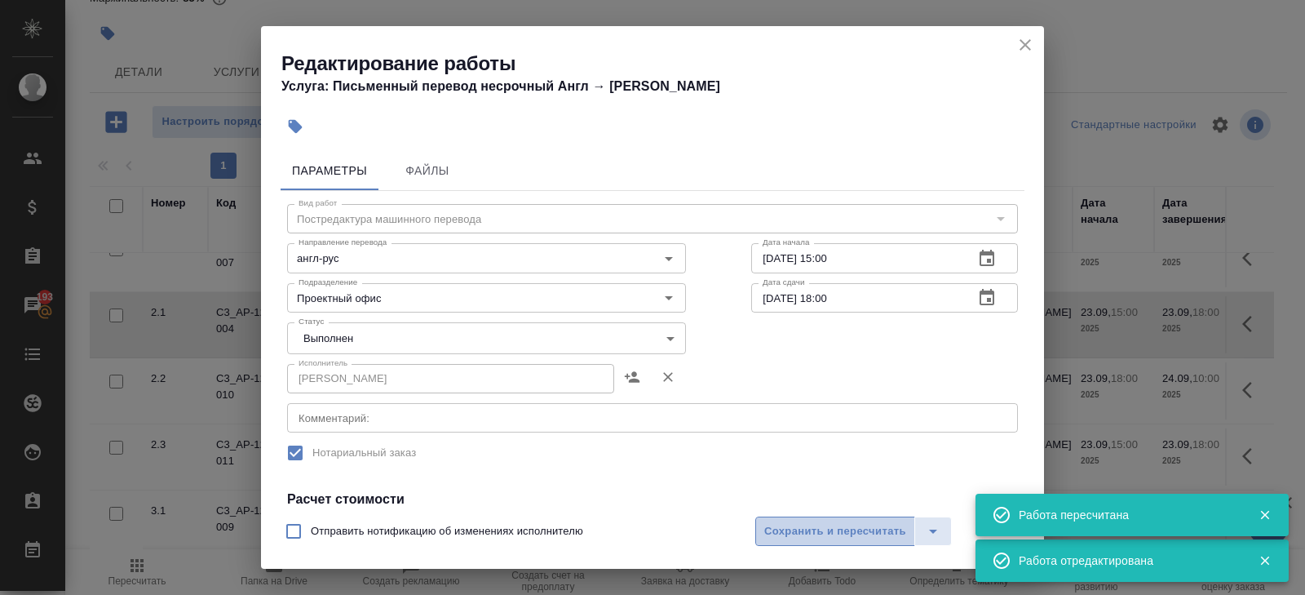
click at [767, 526] on span "Сохранить и пересчитать" at bounding box center [835, 531] width 142 height 19
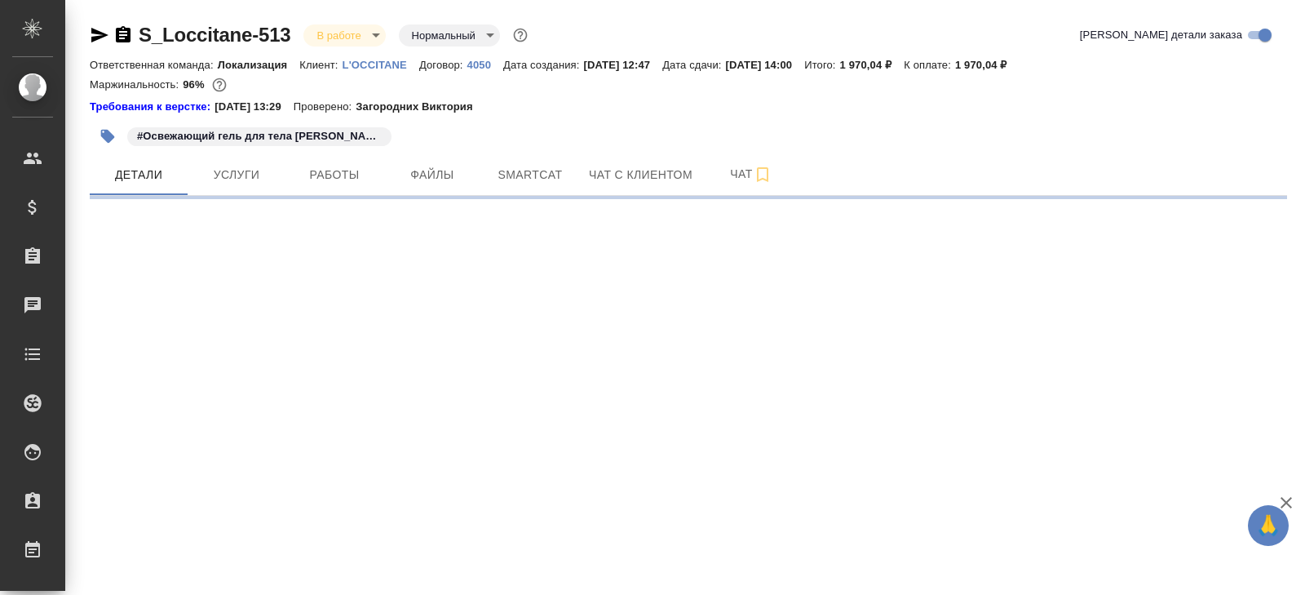
select select "RU"
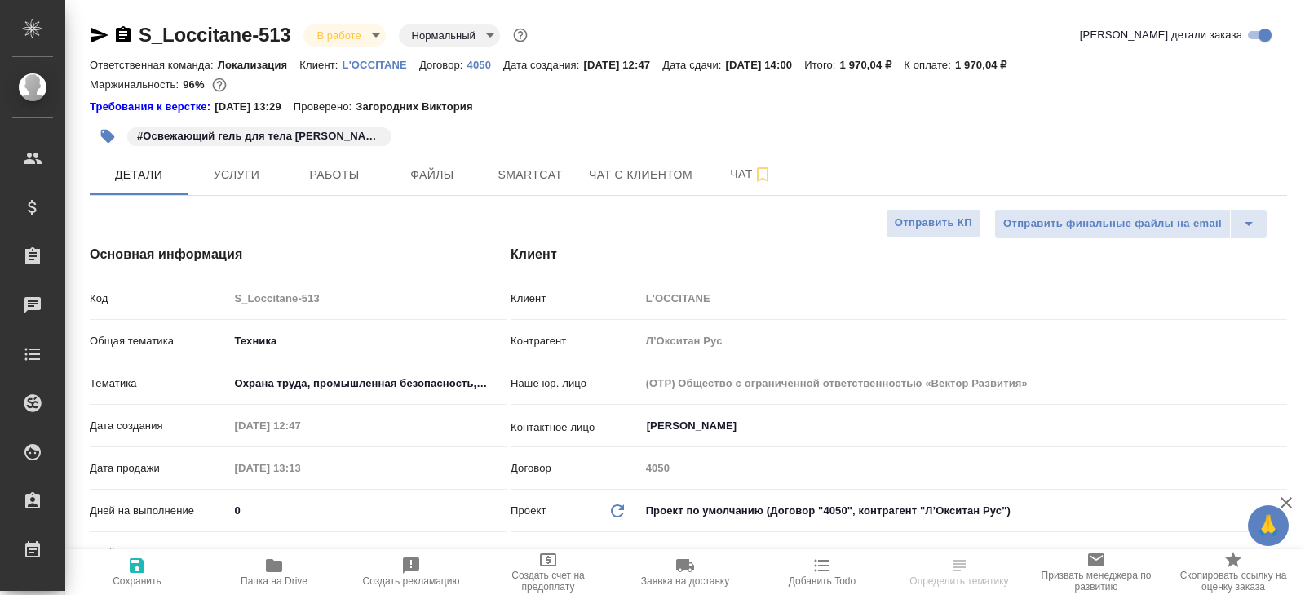
type textarea "x"
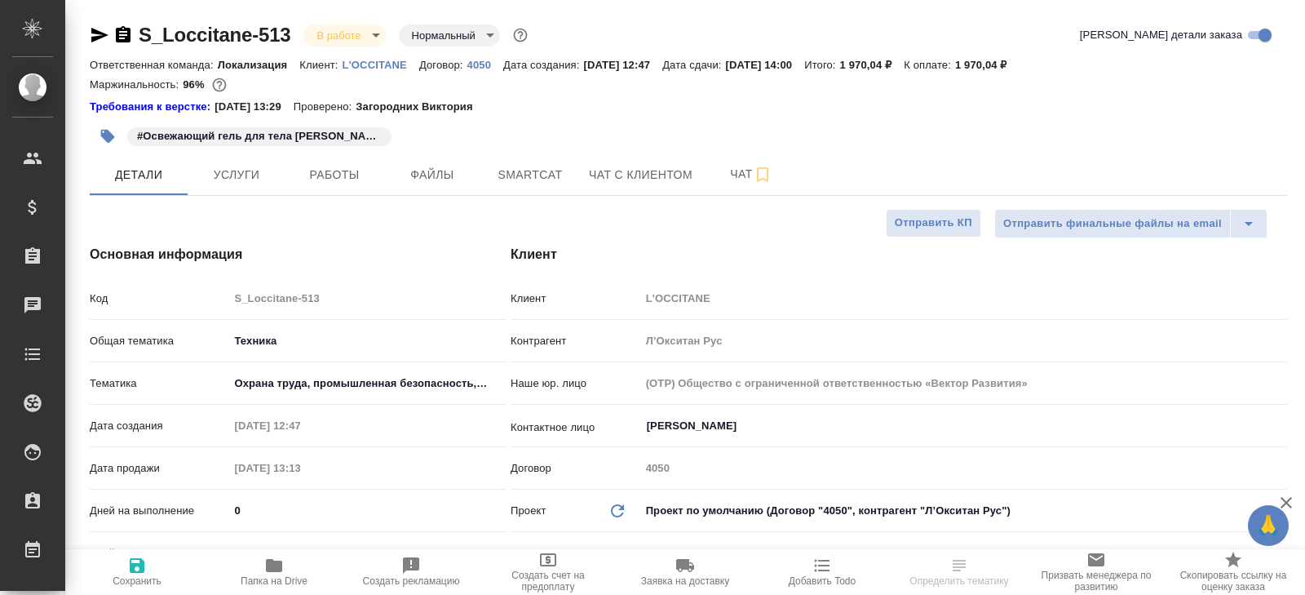
type textarea "x"
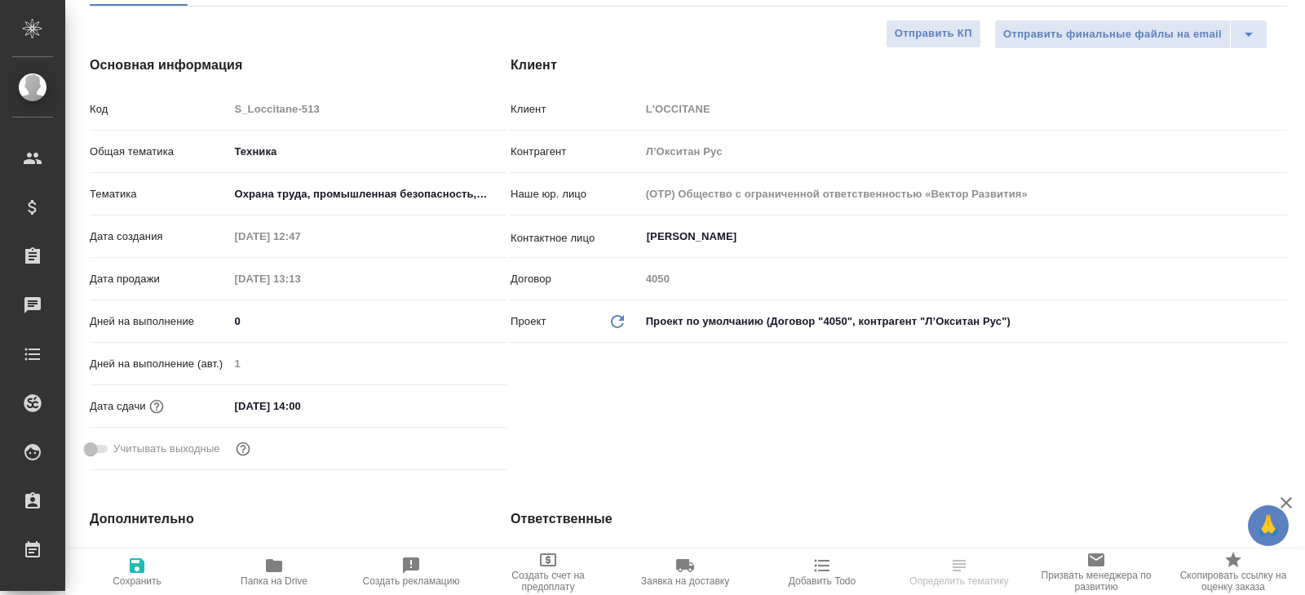
type textarea "x"
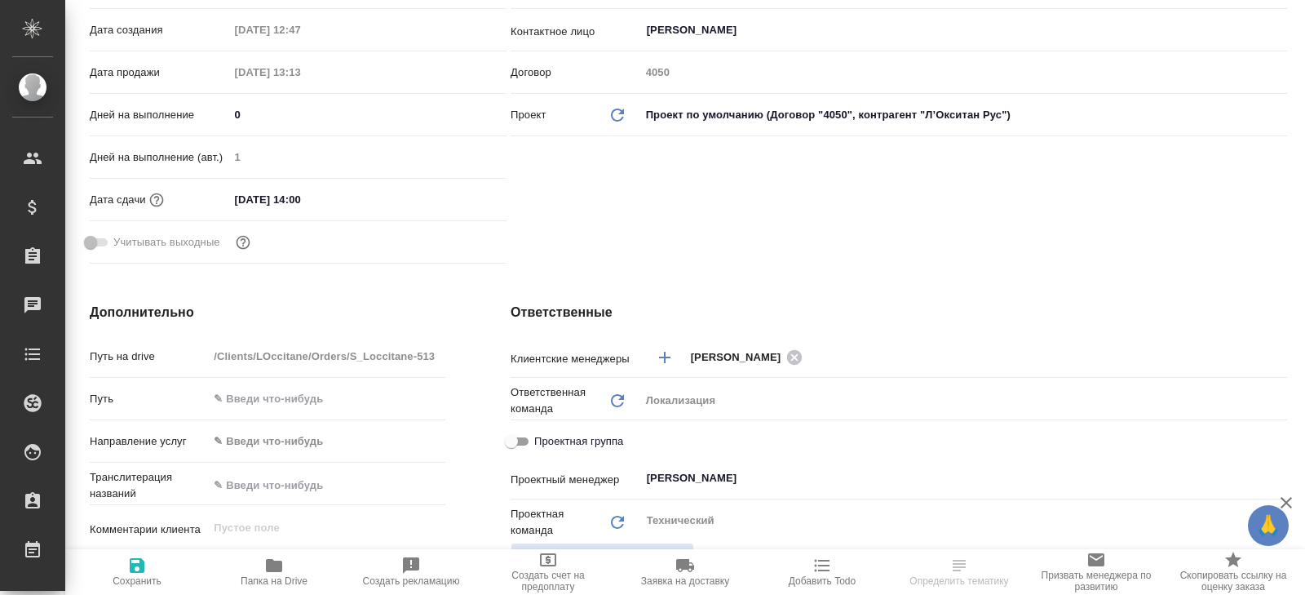
scroll to position [311, 0]
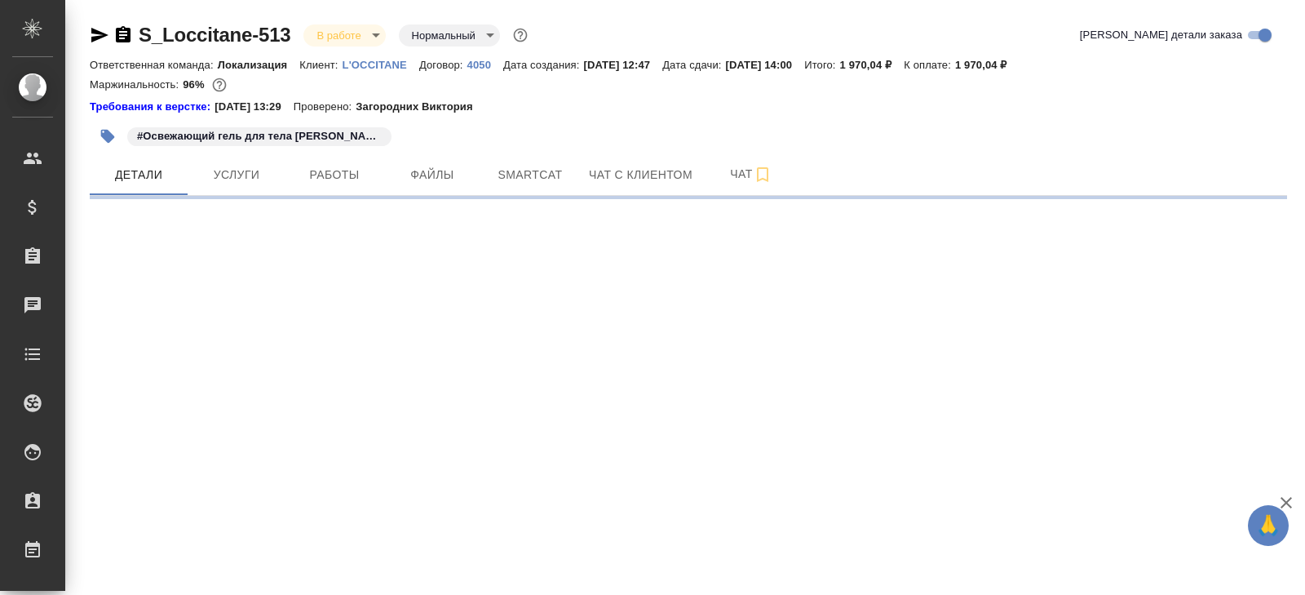
select select "RU"
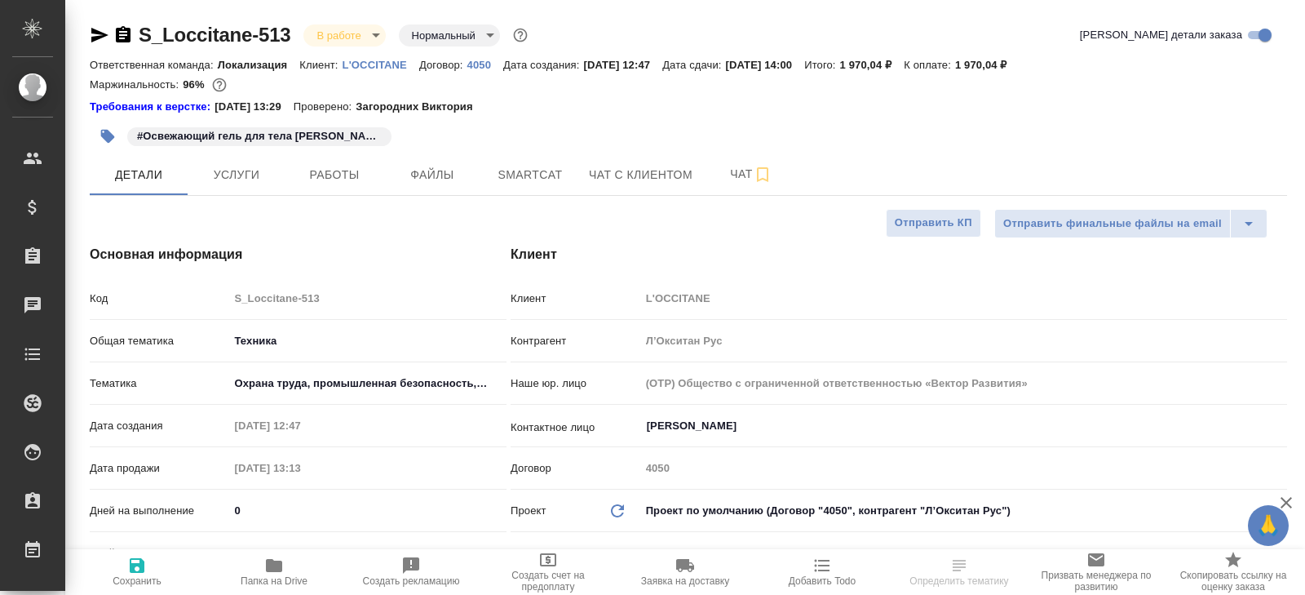
click at [361, 36] on body "🙏 .cls-1 fill:#fff; AWATERA [PERSON_NAME] Спецификации Заказы Чаты Todo Проекты…" at bounding box center [652, 297] width 1305 height 595
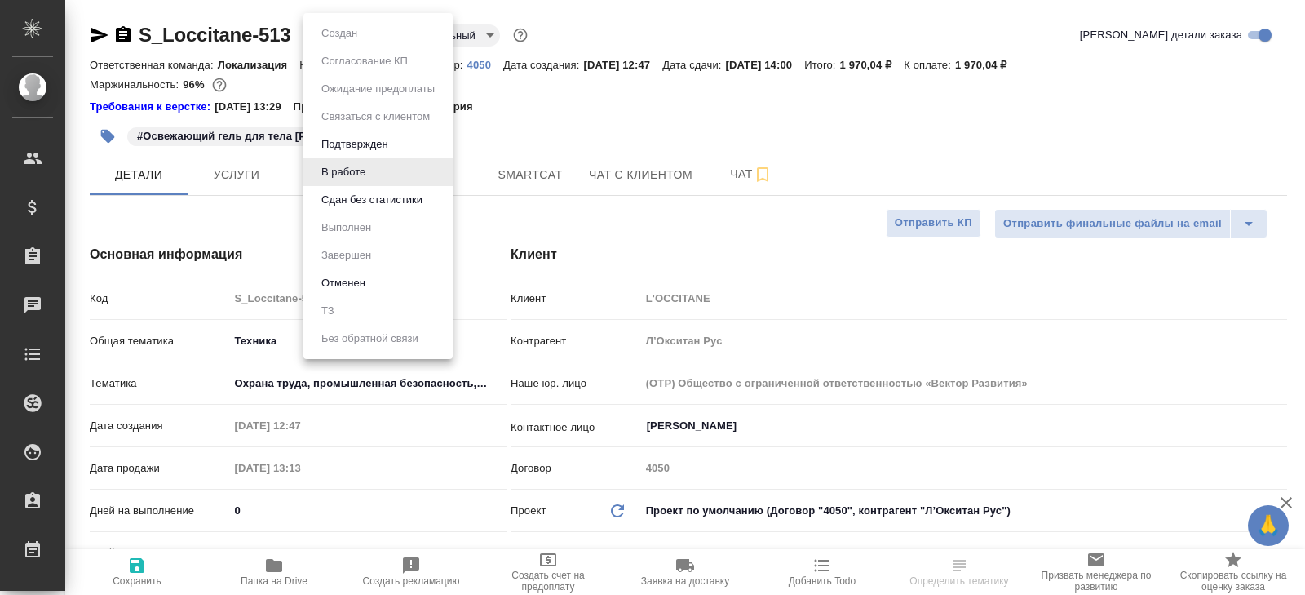
type textarea "x"
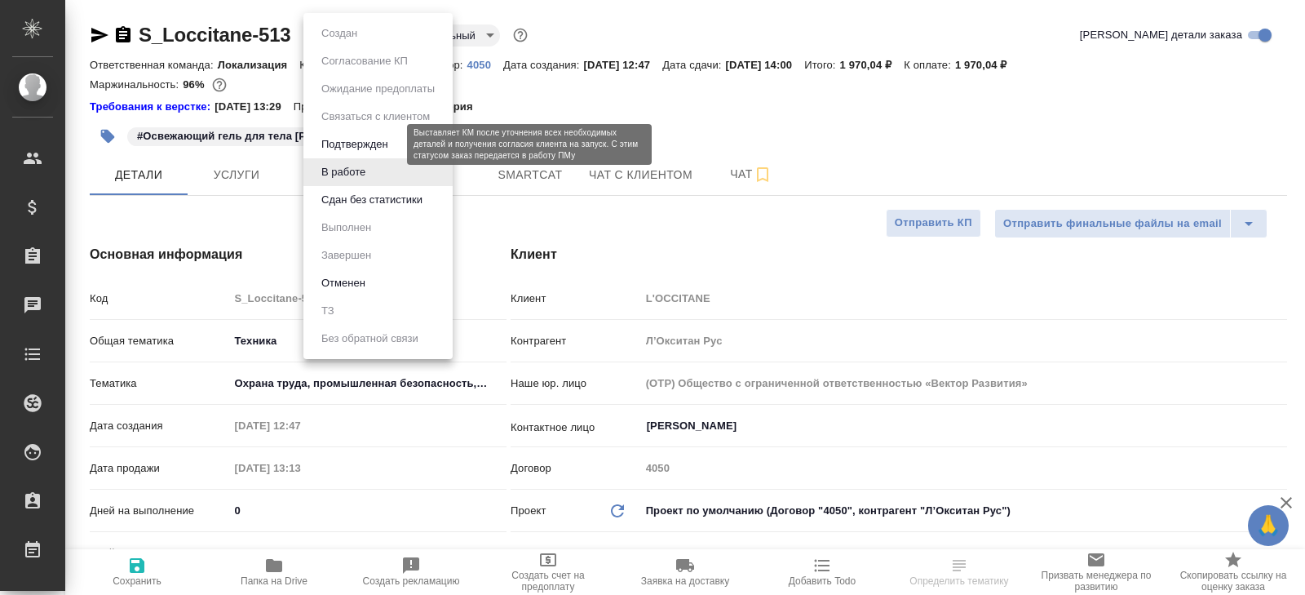
type textarea "x"
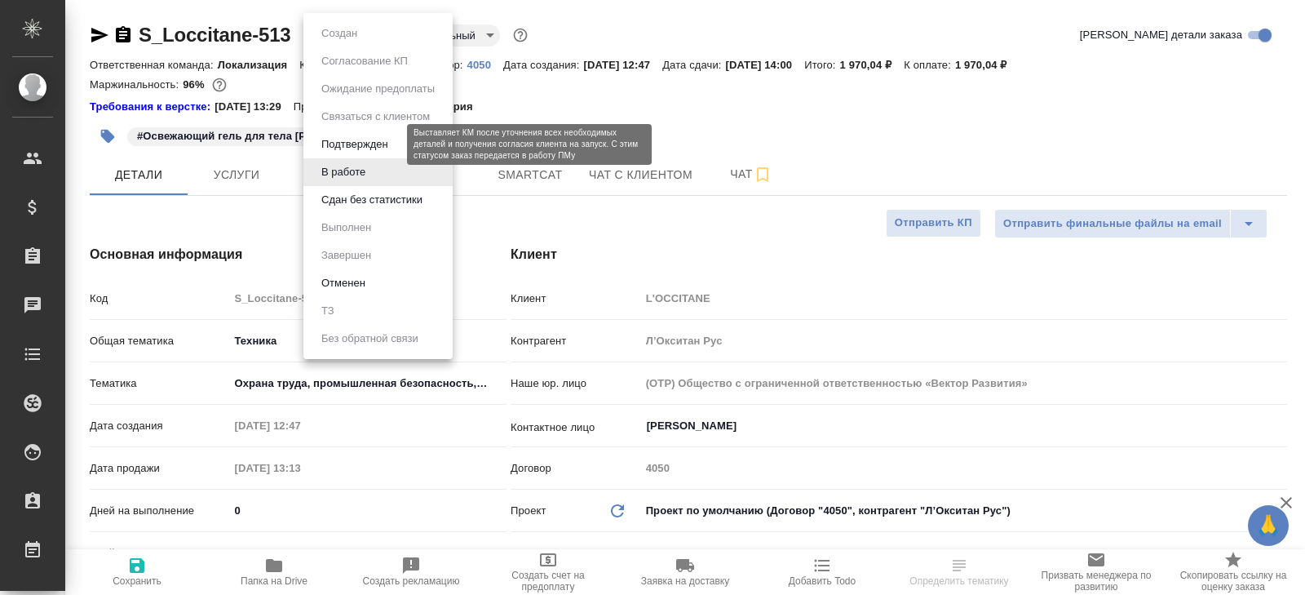
type textarea "x"
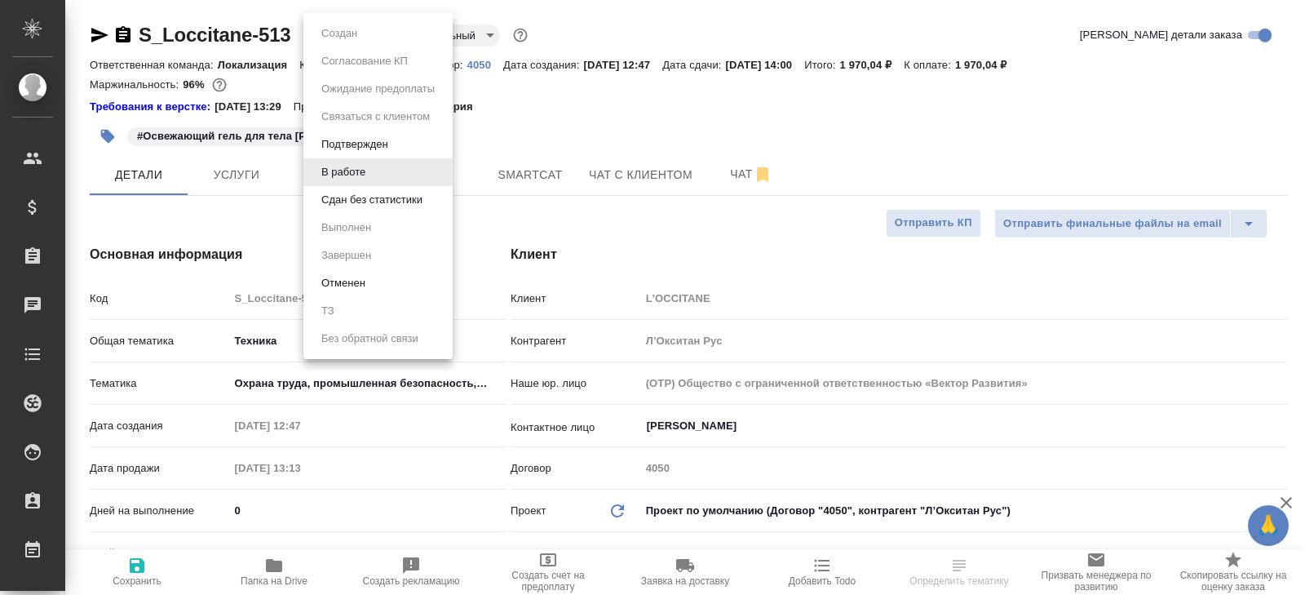
click at [346, 210] on li "Сдан без статистики" at bounding box center [377, 200] width 149 height 28
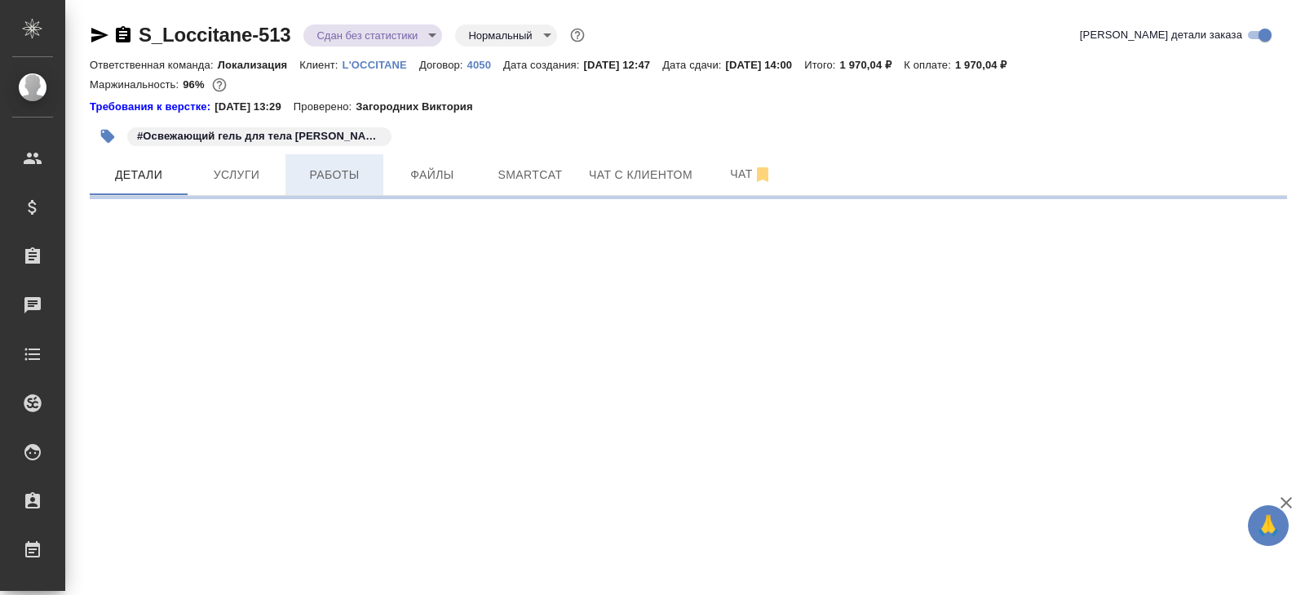
click at [333, 188] on button "Работы" at bounding box center [335, 174] width 98 height 41
select select "RU"
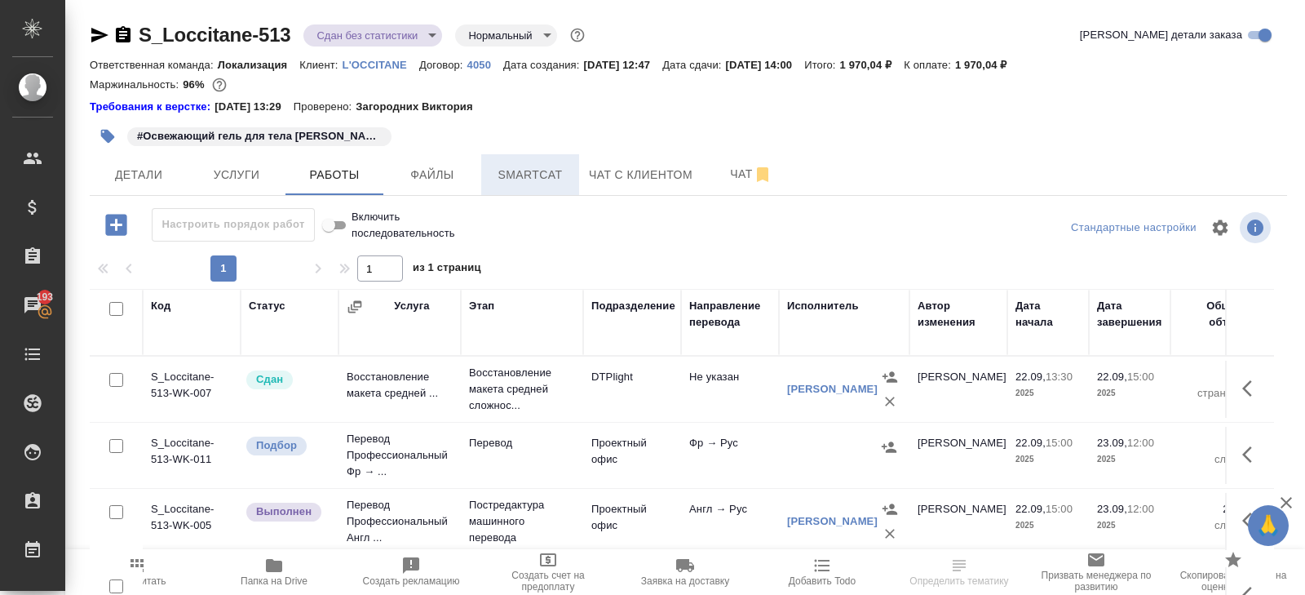
click at [535, 154] on button "Smartcat" at bounding box center [530, 174] width 98 height 41
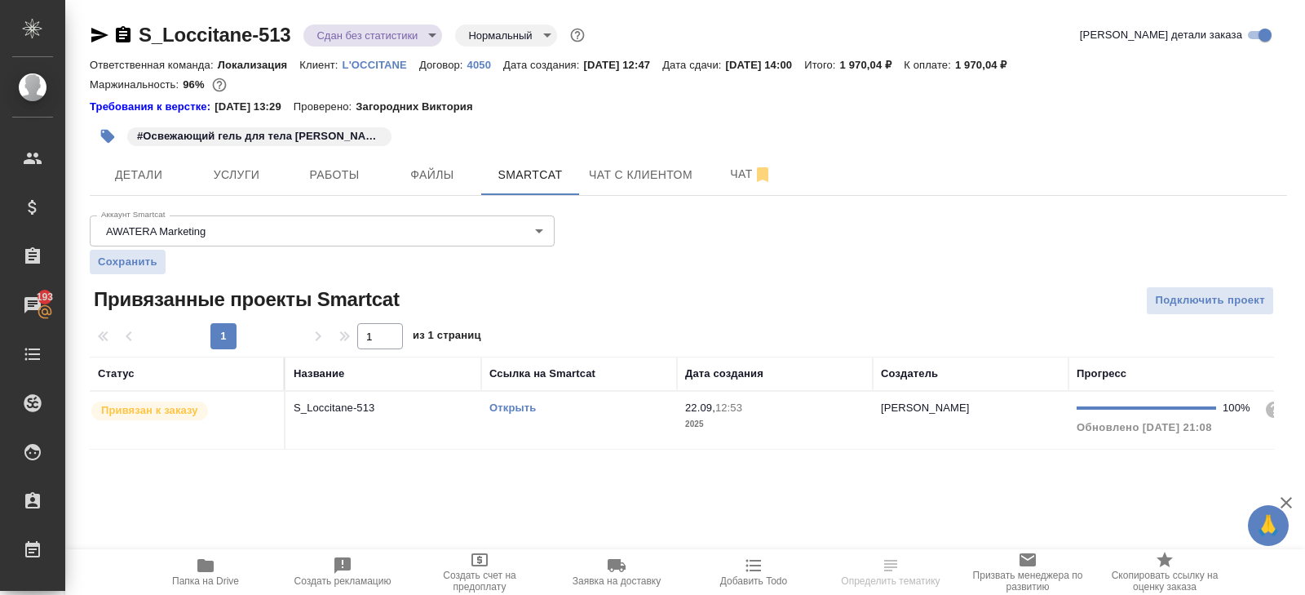
click at [552, 427] on td "Открыть" at bounding box center [579, 420] width 196 height 57
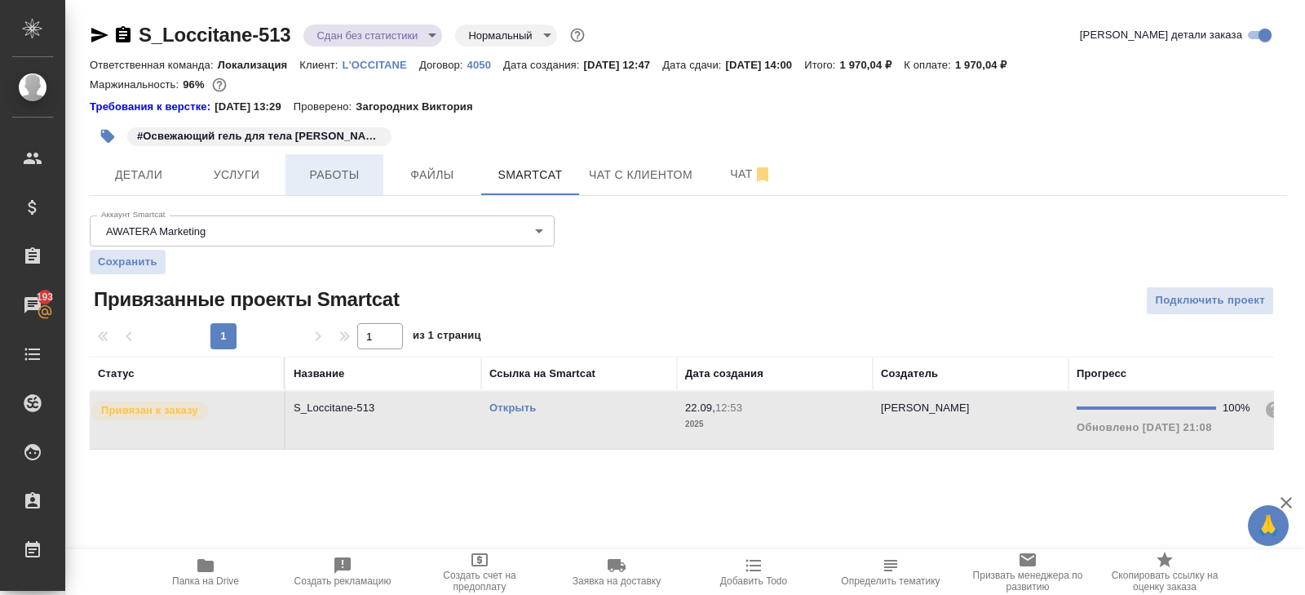
click at [343, 155] on button "Работы" at bounding box center [335, 174] width 98 height 41
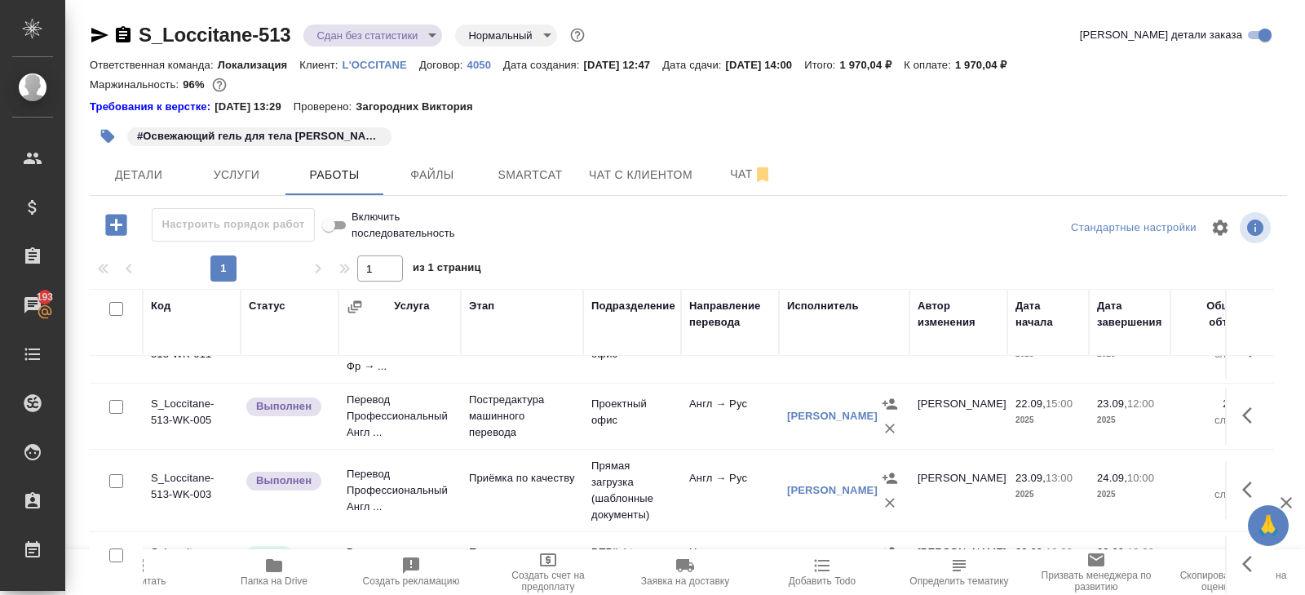
scroll to position [103, 0]
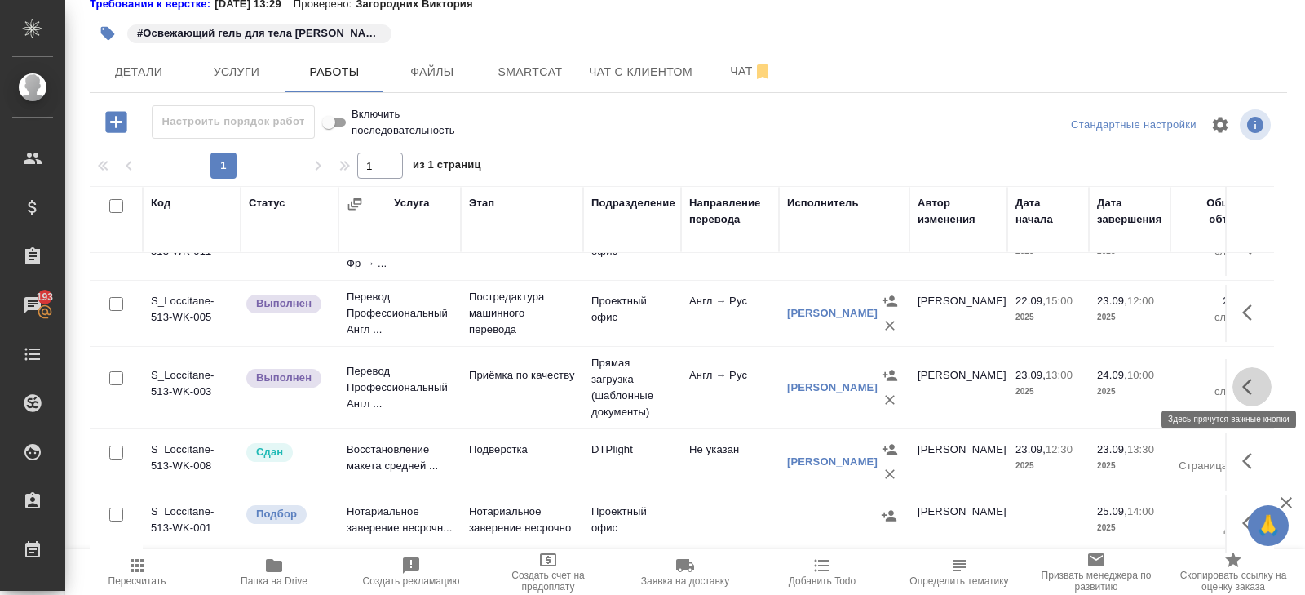
click at [1265, 385] on button "button" at bounding box center [1252, 386] width 39 height 39
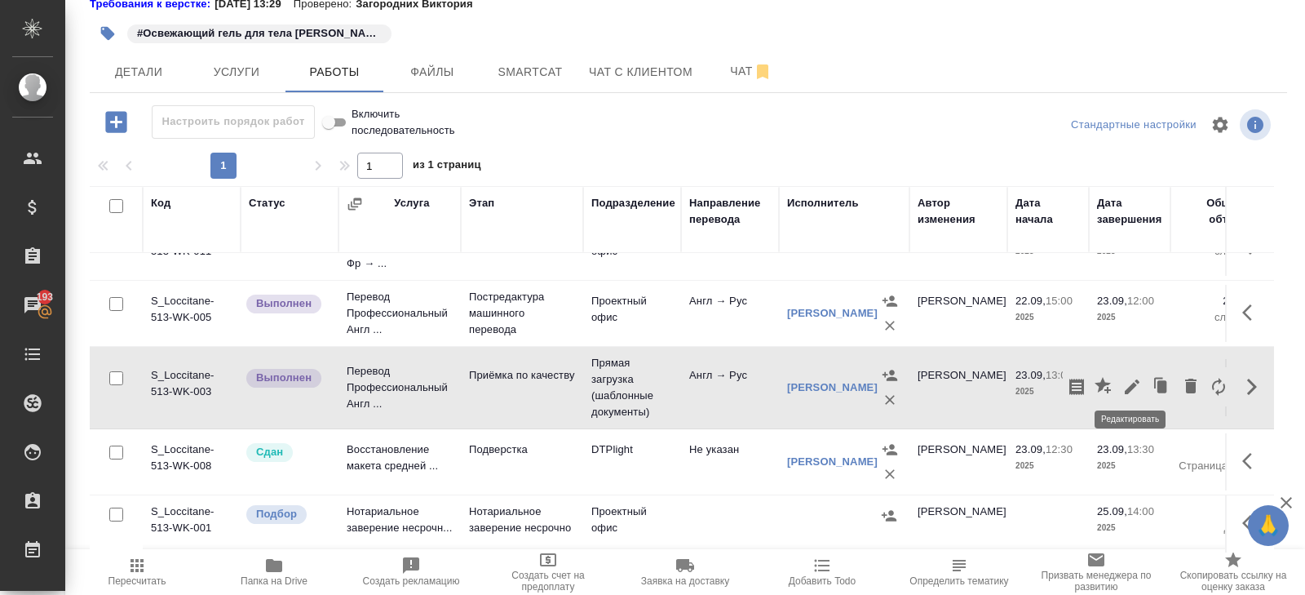
click at [1136, 380] on icon "button" at bounding box center [1132, 387] width 20 height 20
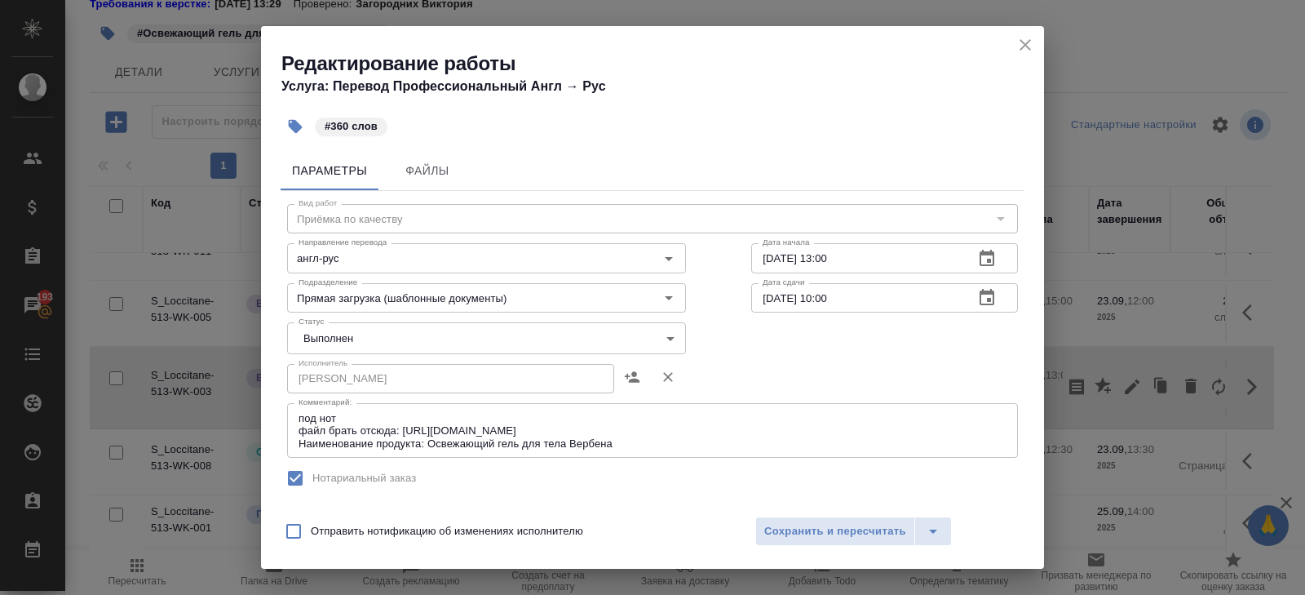
scroll to position [335, 0]
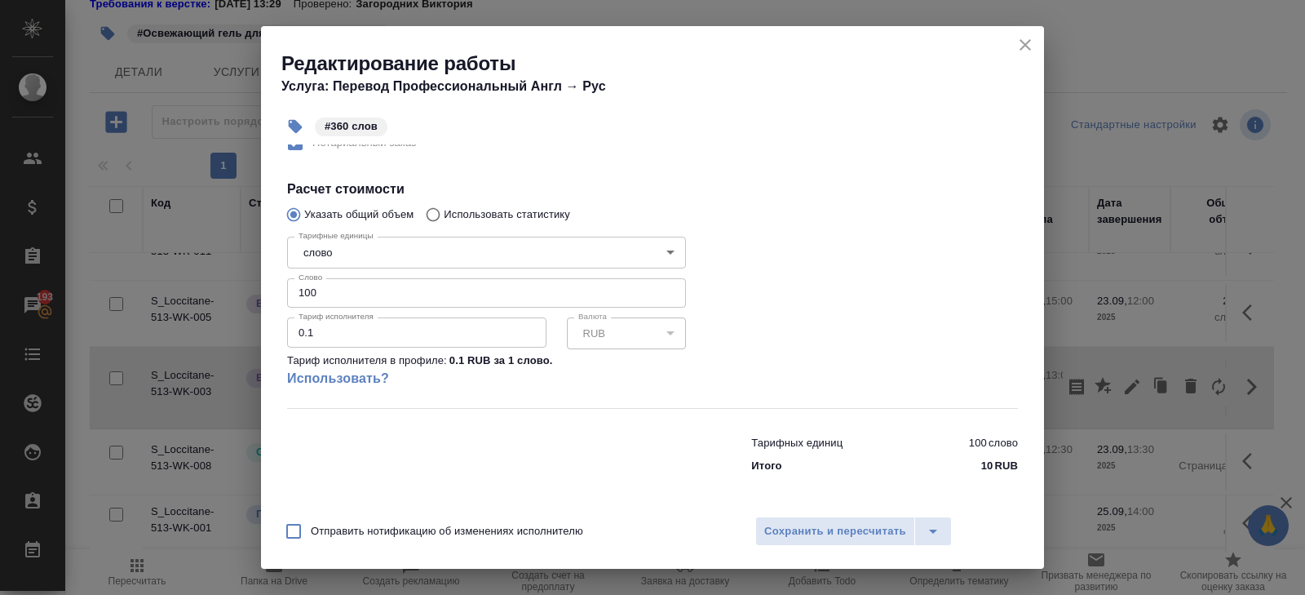
drag, startPoint x: 334, startPoint y: 294, endPoint x: 213, endPoint y: 278, distance: 121.7
click at [223, 281] on div "Редактирование работы Услуга: Перевод Профессиональный Англ → Рус #360 слов Пар…" at bounding box center [652, 297] width 1305 height 595
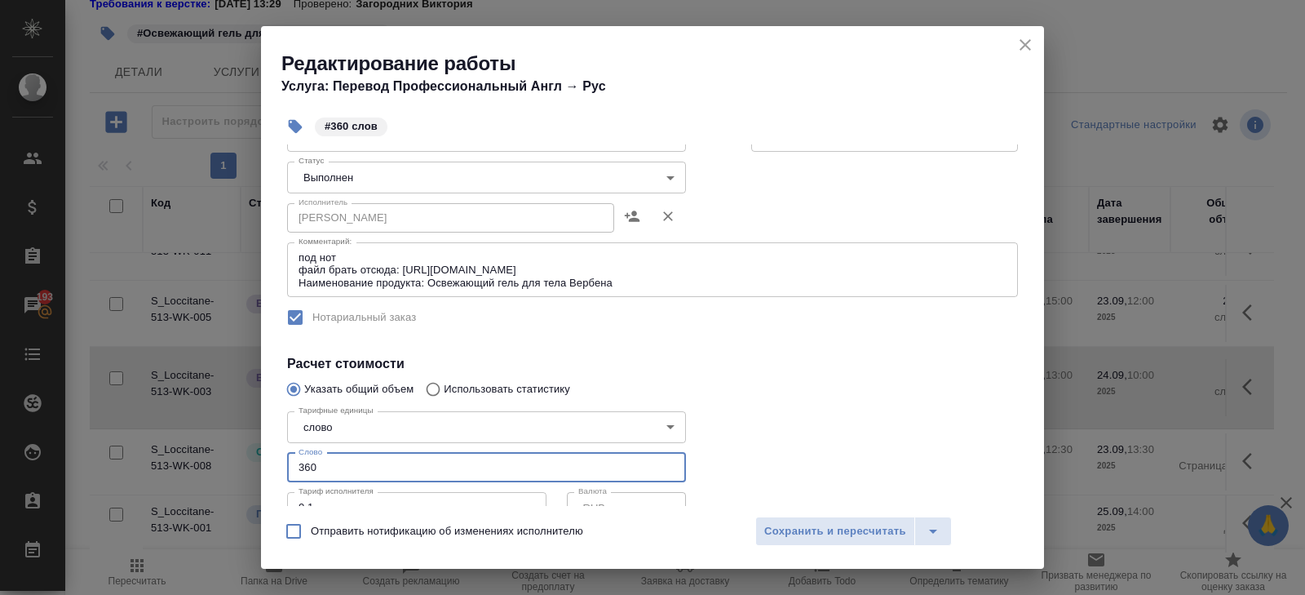
scroll to position [0, 0]
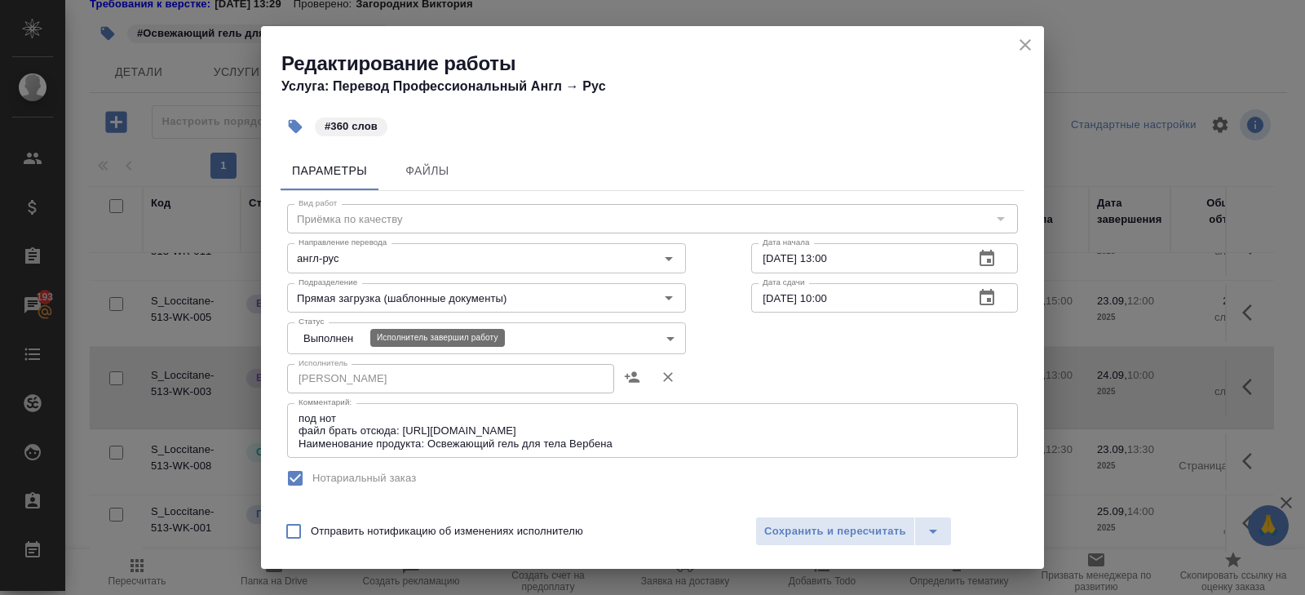
type input "360"
click at [324, 341] on body "🙏 .cls-1 fill:#fff; AWATERA Belyakova Yulia Клиенты Спецификации Заказы 193 Чат…" at bounding box center [652, 297] width 1305 height 595
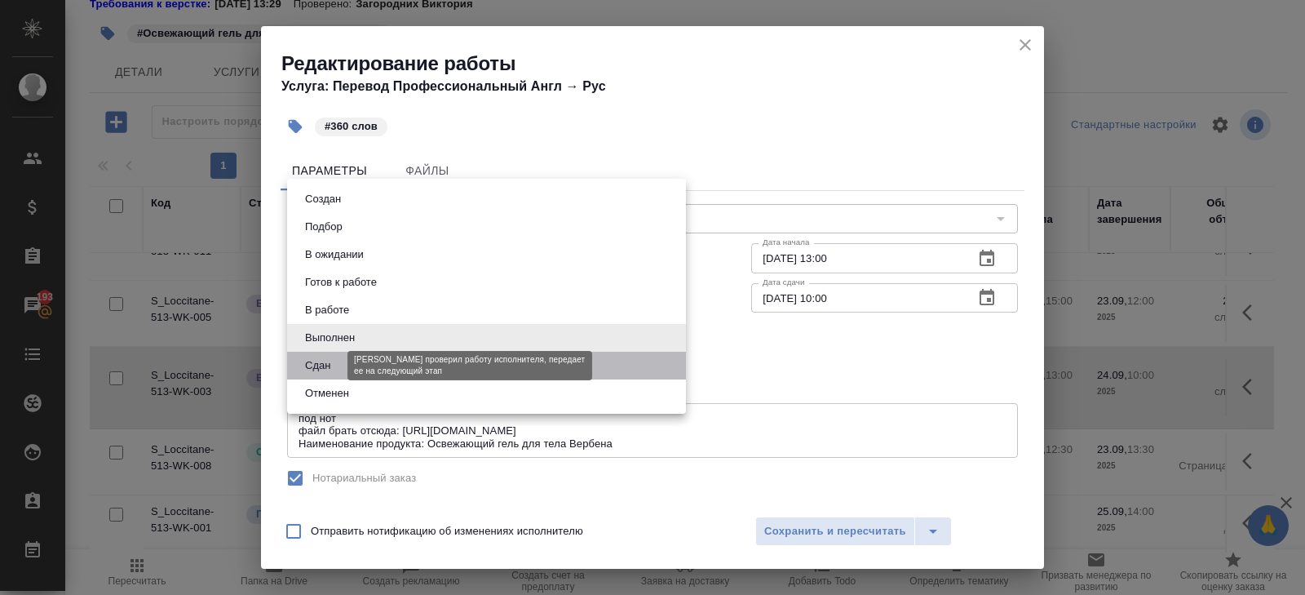
click at [324, 364] on button "Сдан" at bounding box center [317, 365] width 35 height 18
type input "closed"
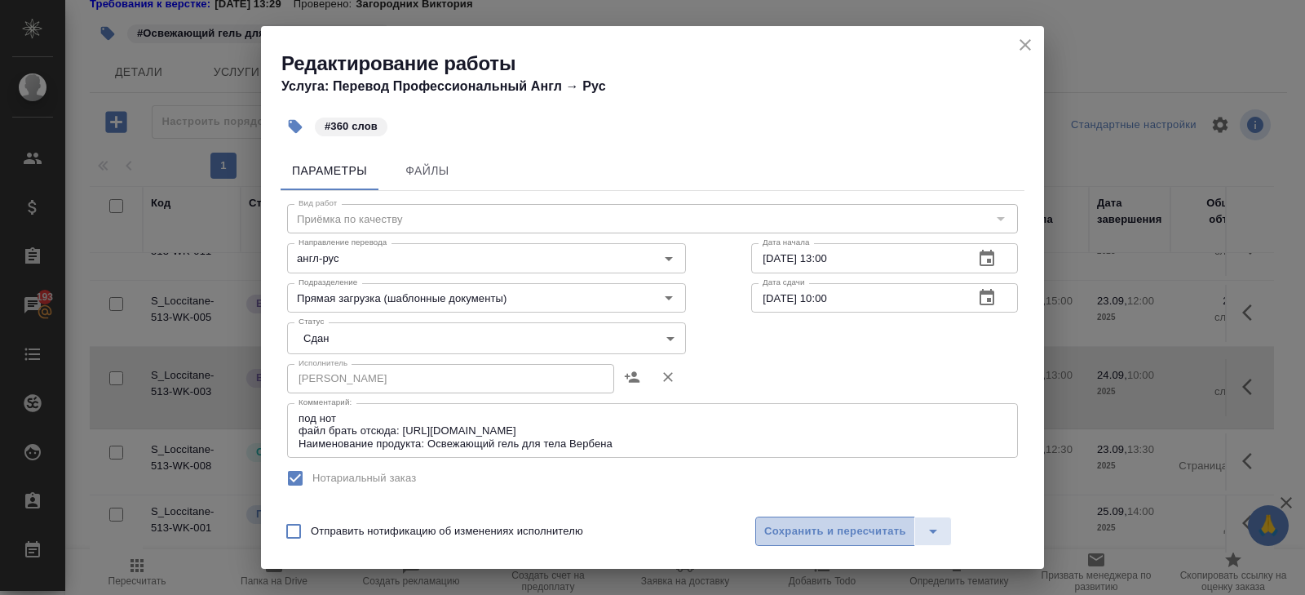
click at [770, 529] on span "Сохранить и пересчитать" at bounding box center [835, 531] width 142 height 19
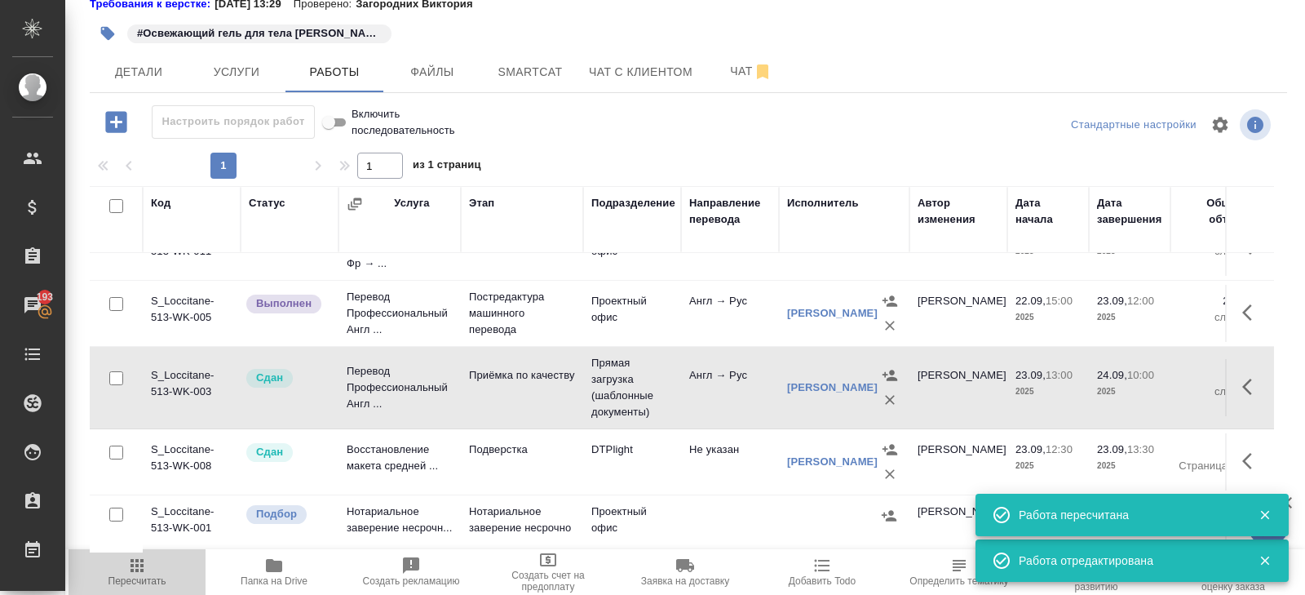
click at [138, 579] on span "Пересчитать" at bounding box center [137, 580] width 58 height 11
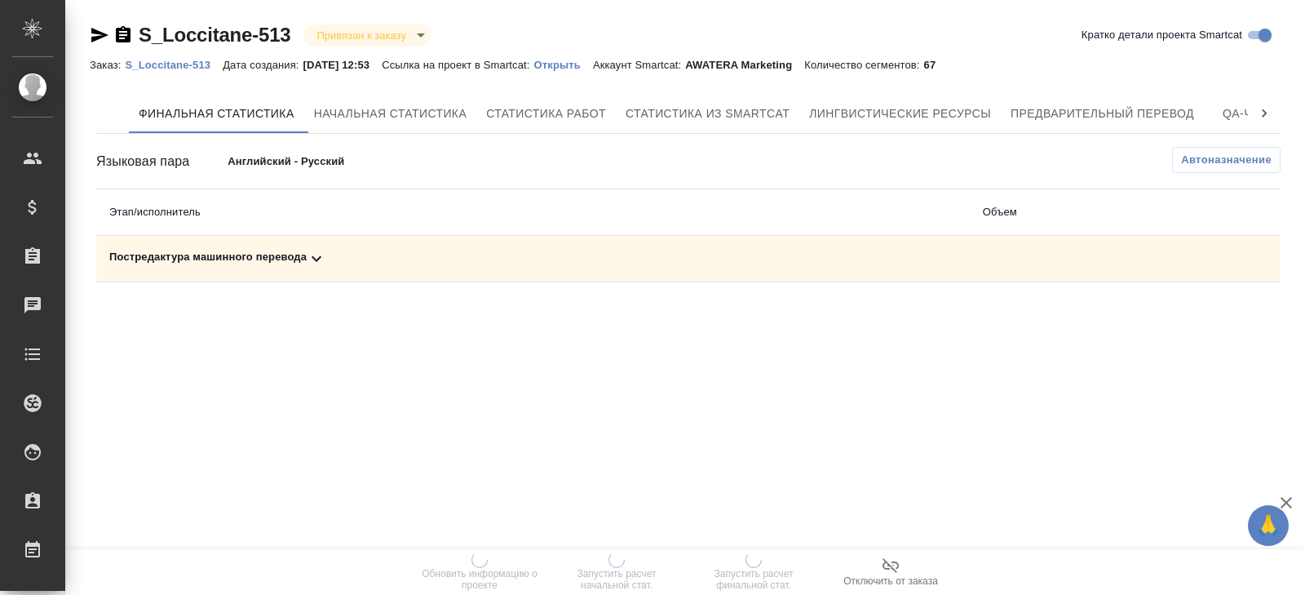
click at [1238, 162] on span "Автоназначение" at bounding box center [1226, 160] width 91 height 16
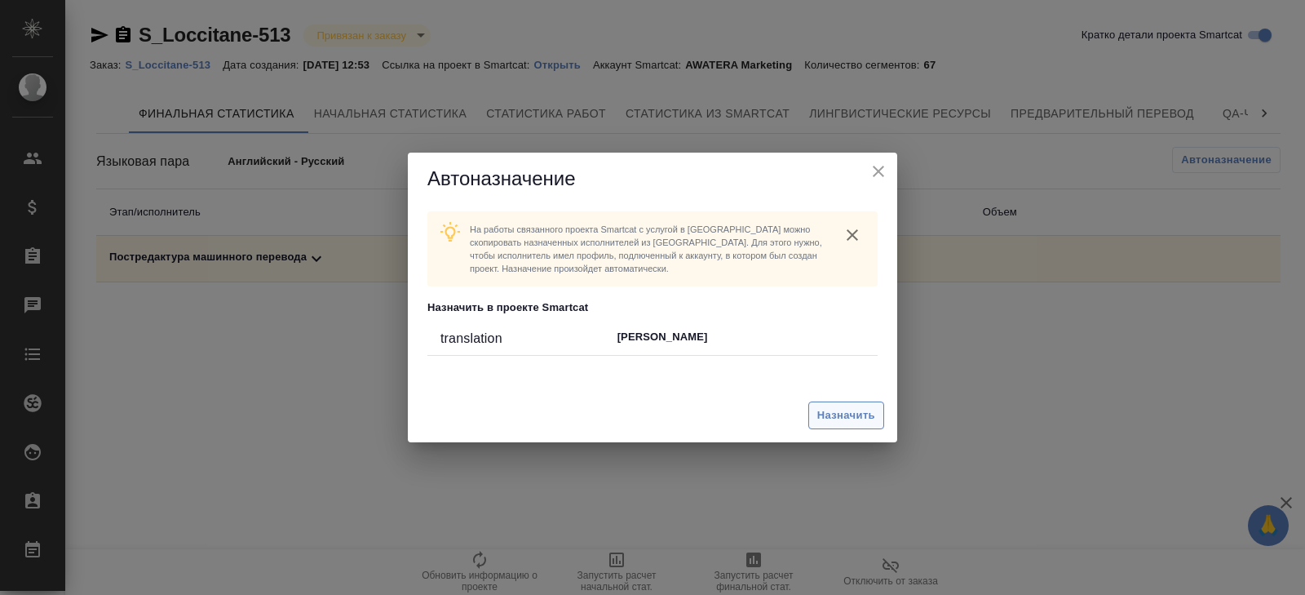
click at [856, 418] on span "Назначить" at bounding box center [846, 415] width 58 height 19
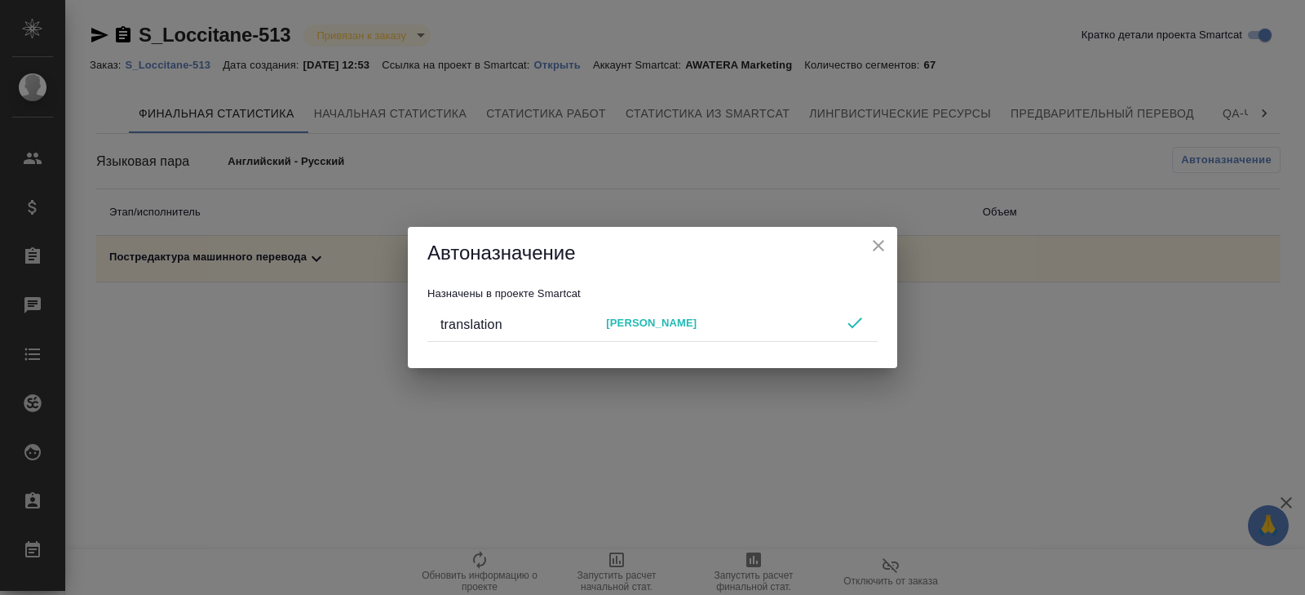
click at [729, 489] on div "Автоназначение Назначены в проекте Smartcat translation [PERSON_NAME]" at bounding box center [652, 297] width 1305 height 595
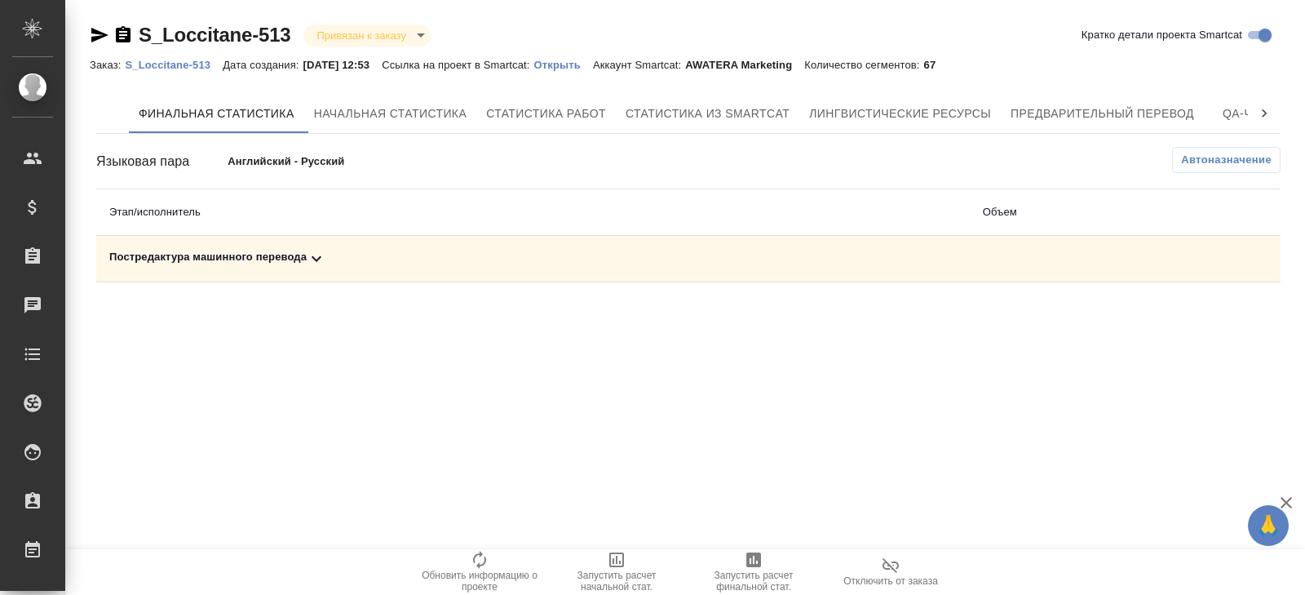
click at [751, 560] on icon "button" at bounding box center [754, 560] width 20 height 20
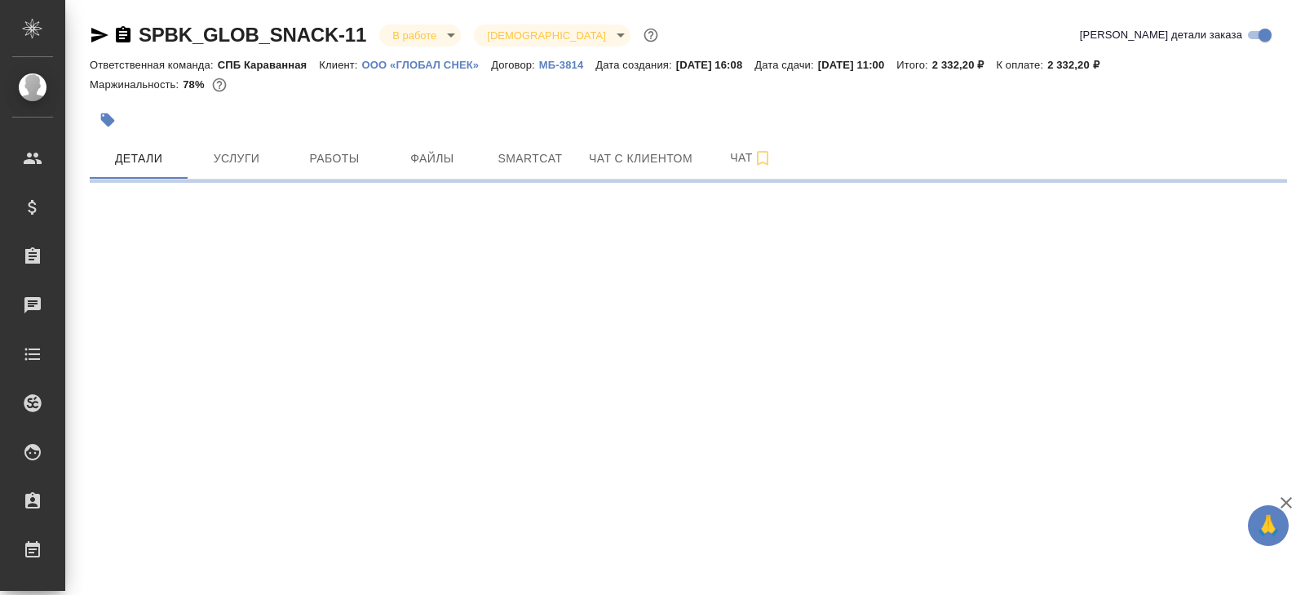
select select "RU"
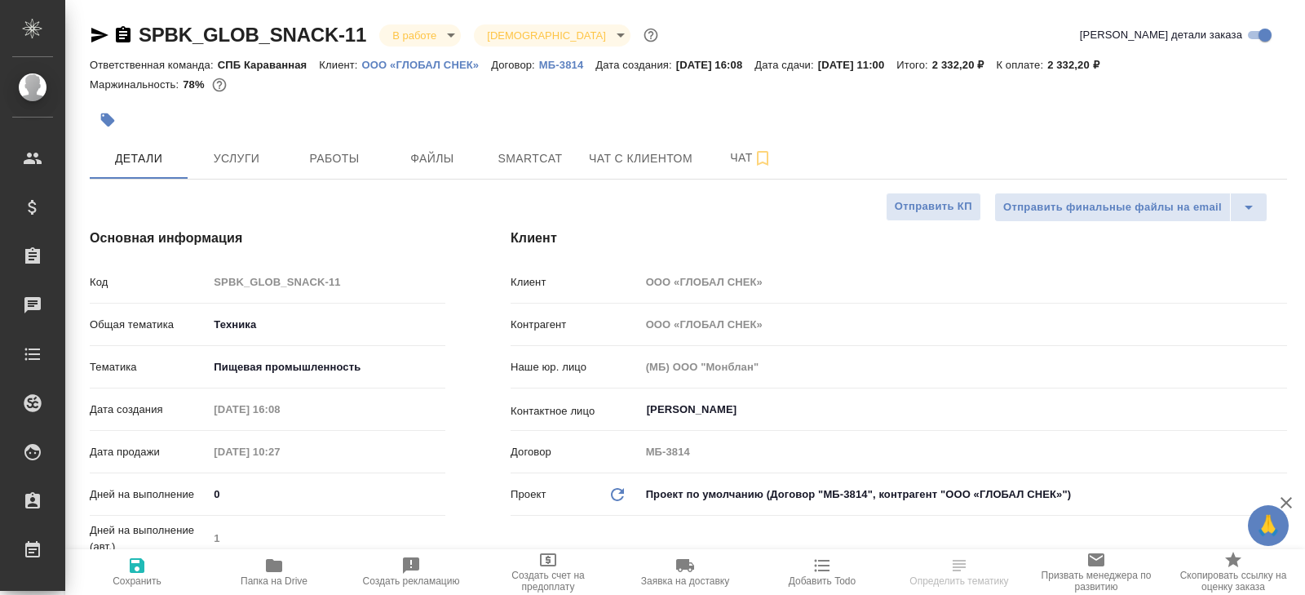
type textarea "x"
click at [96, 32] on icon "button" at bounding box center [99, 35] width 17 height 15
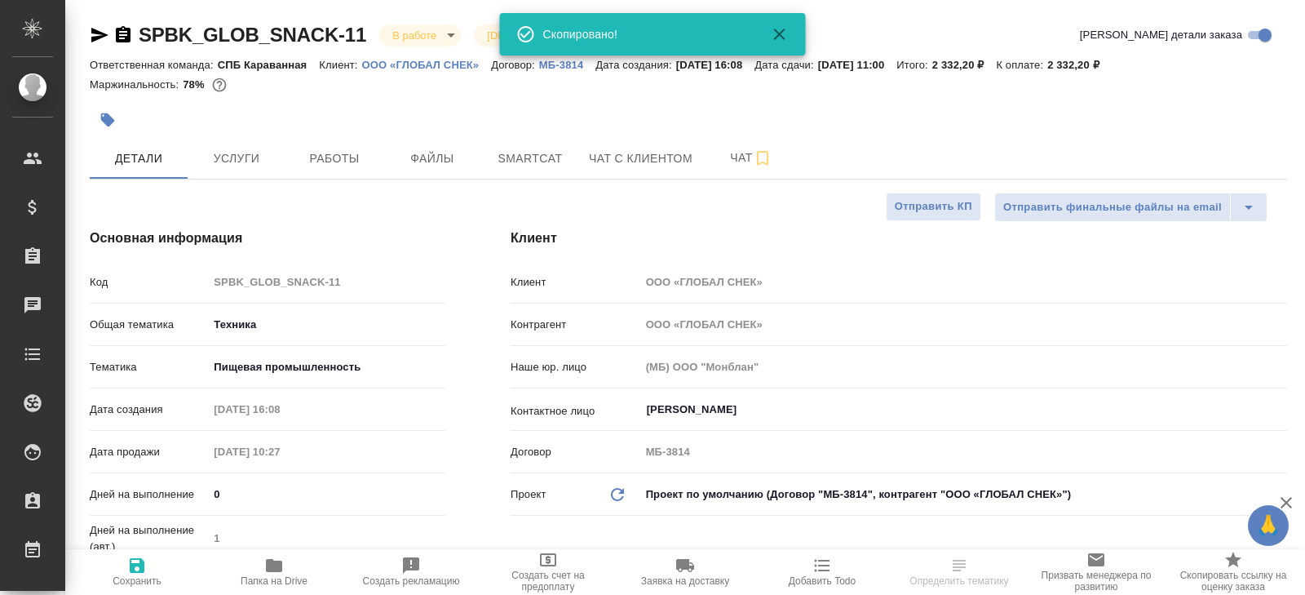
type textarea "x"
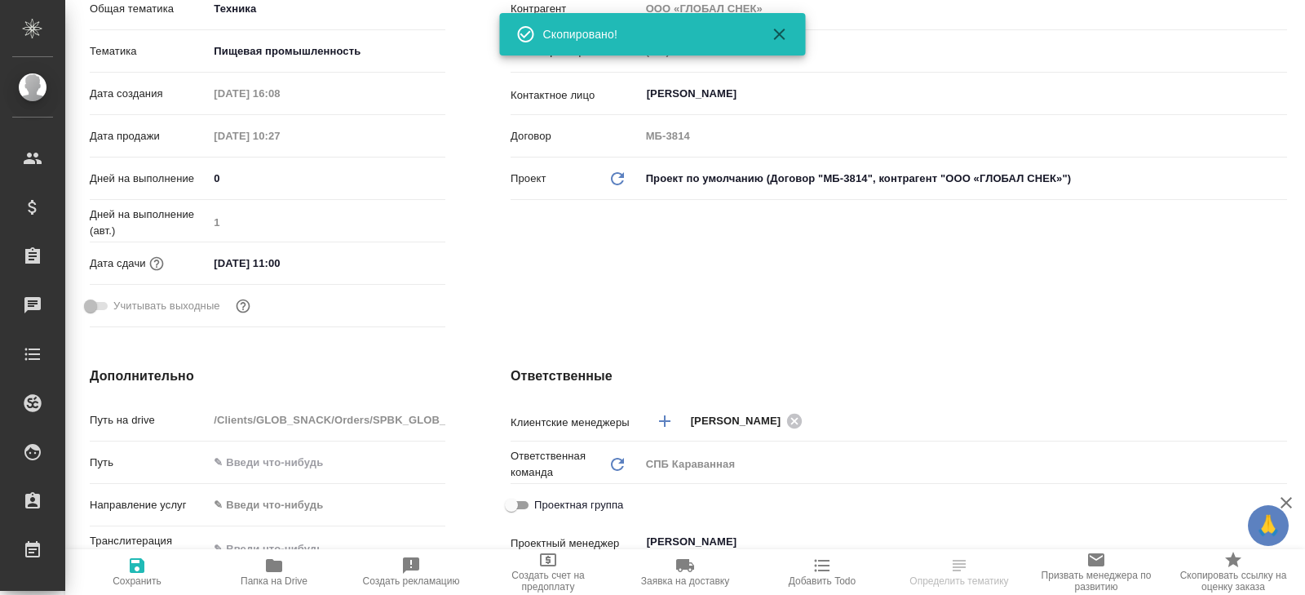
scroll to position [222, 0]
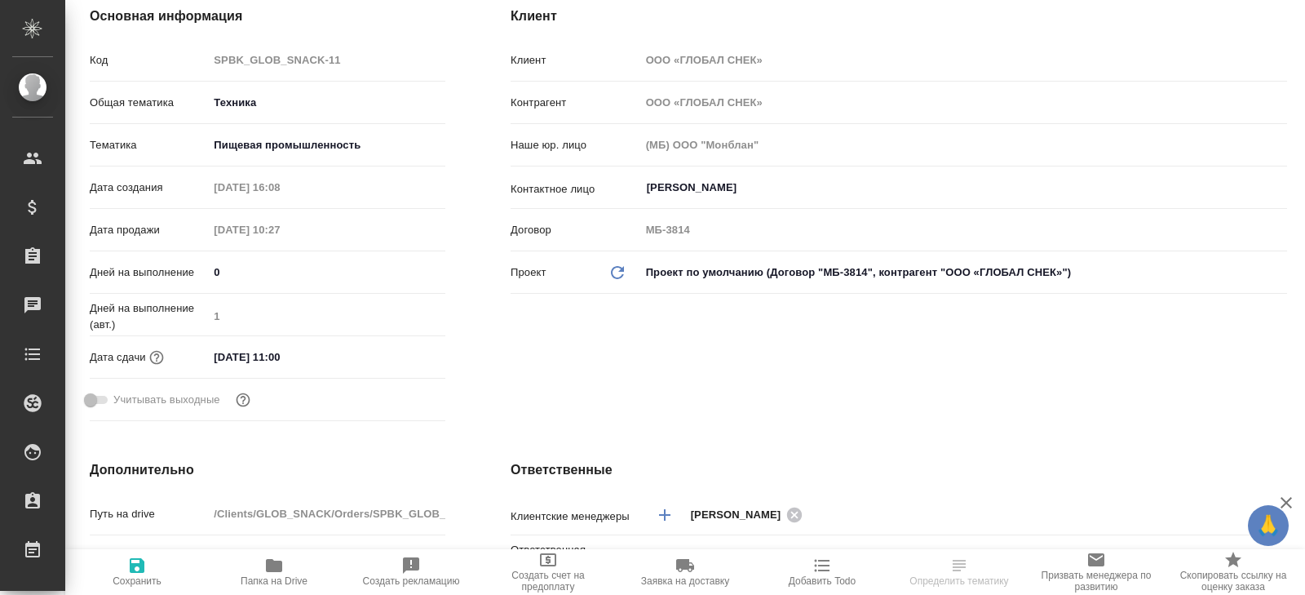
type textarea "x"
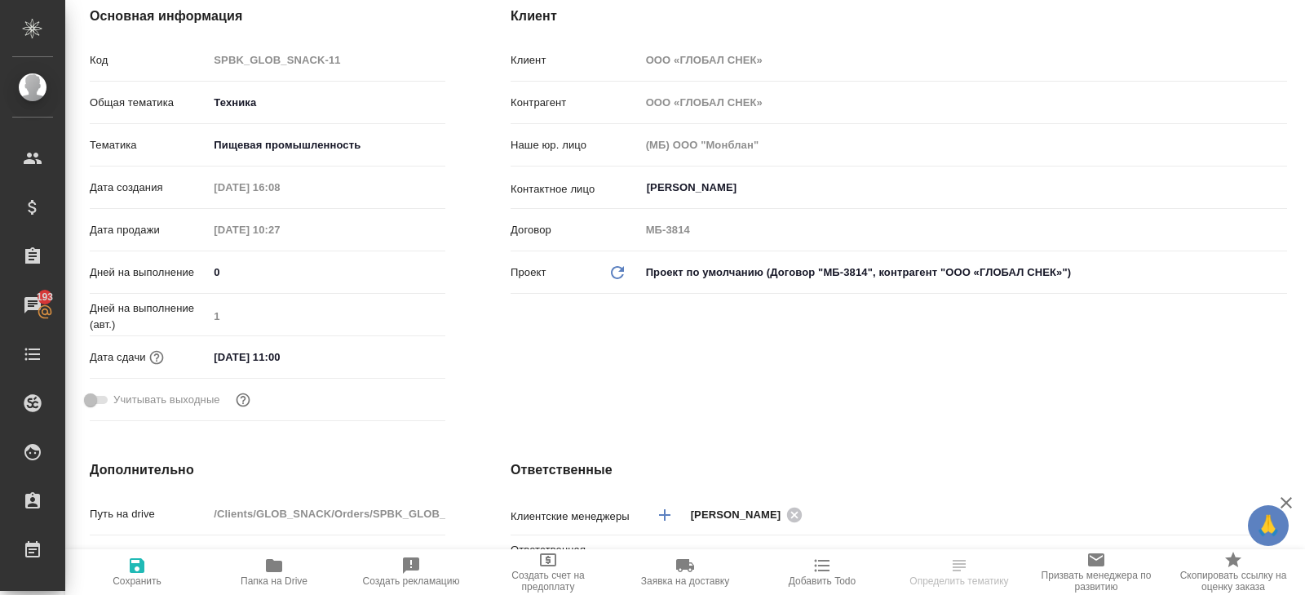
type textarea "x"
click at [259, 588] on button "Папка на Drive" at bounding box center [274, 572] width 137 height 46
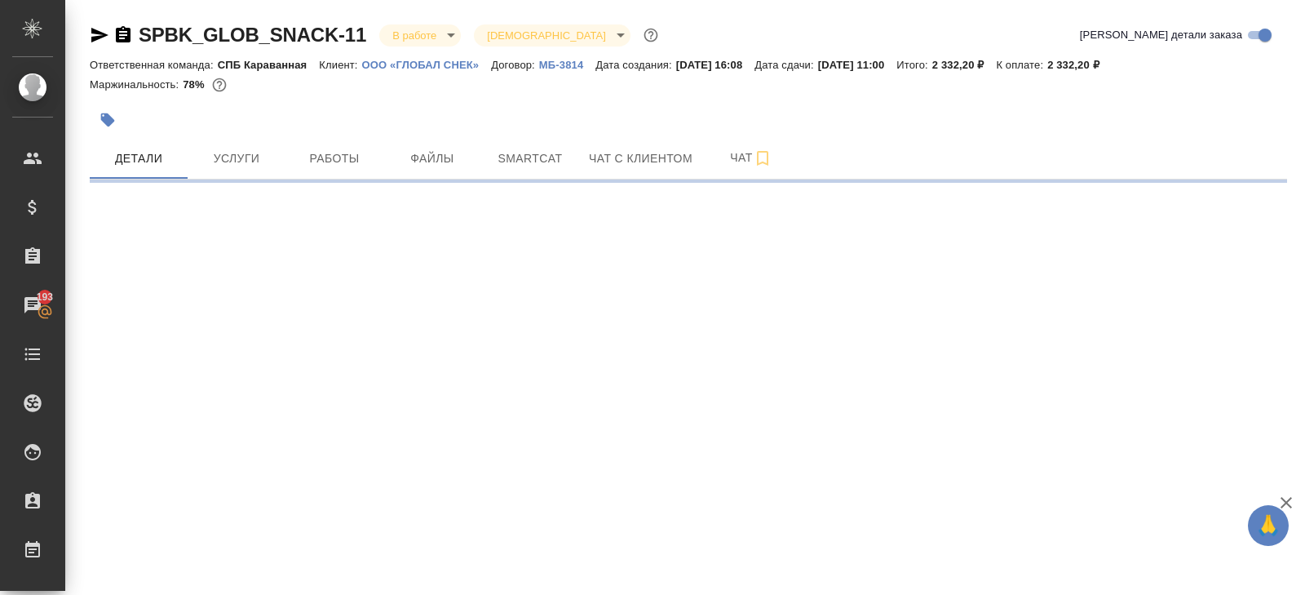
select select "RU"
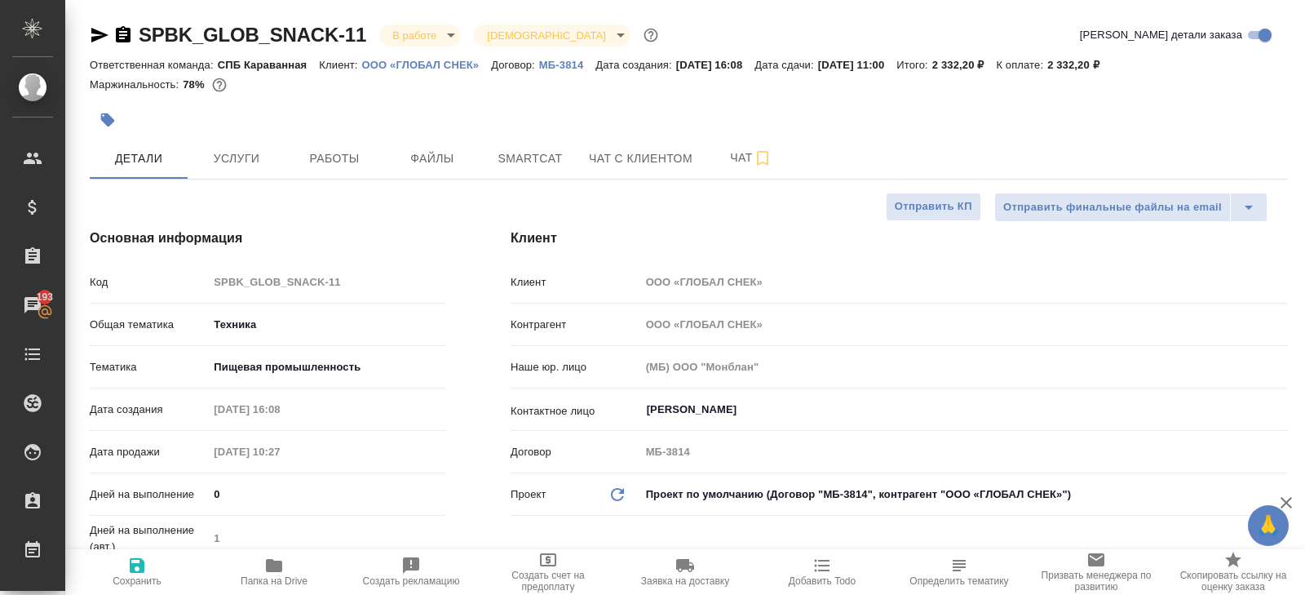
type textarea "x"
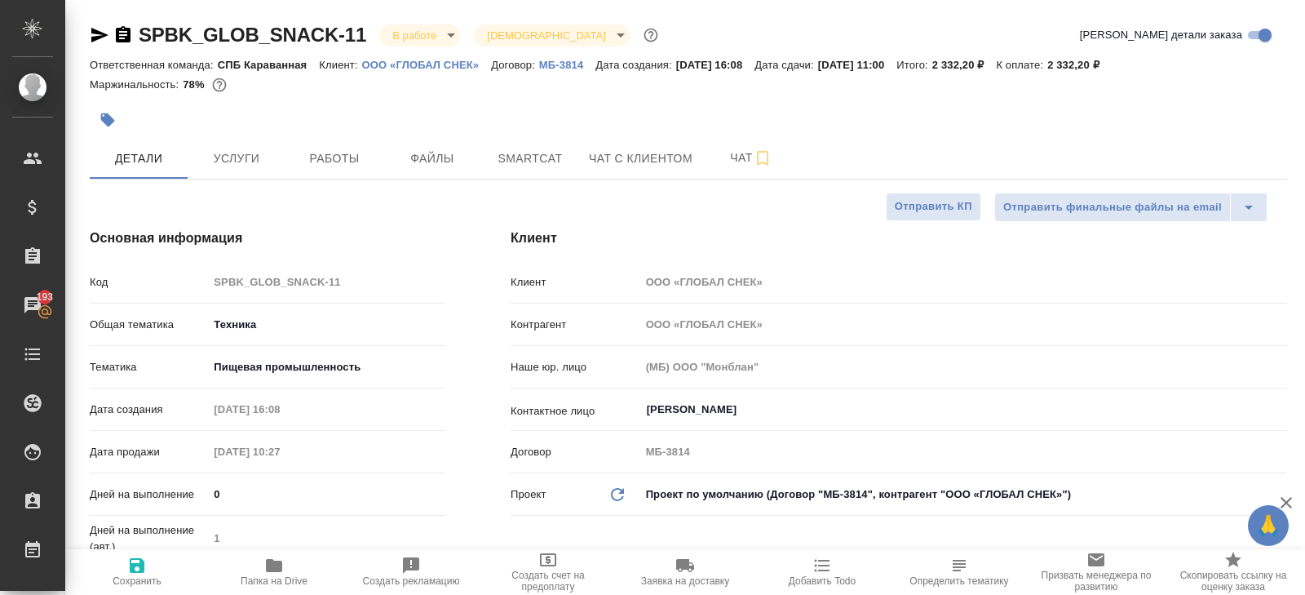
type textarea "x"
click at [365, 138] on button "Работы" at bounding box center [335, 158] width 98 height 41
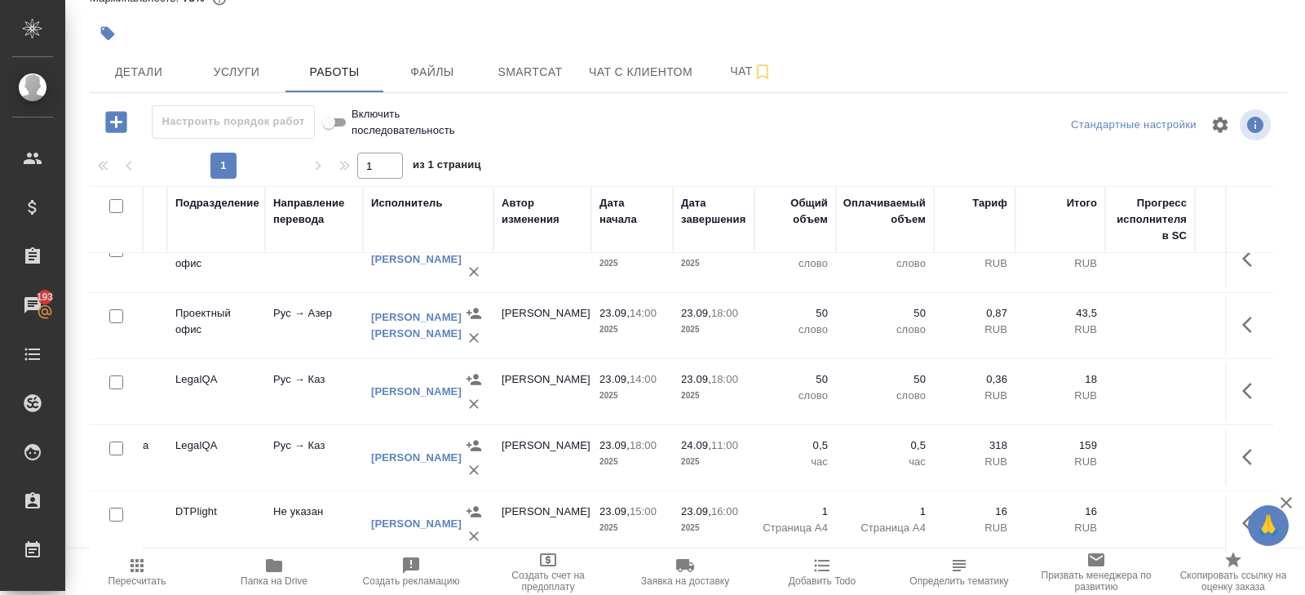
scroll to position [225, 662]
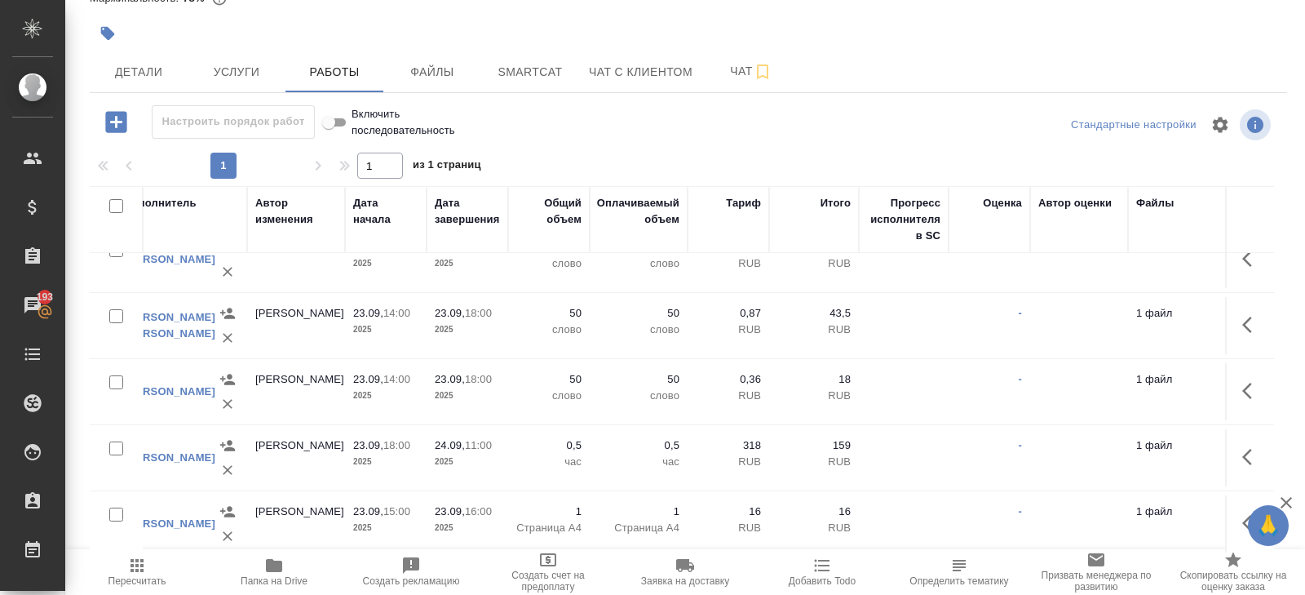
click at [133, 566] on icon "button" at bounding box center [137, 565] width 13 height 13
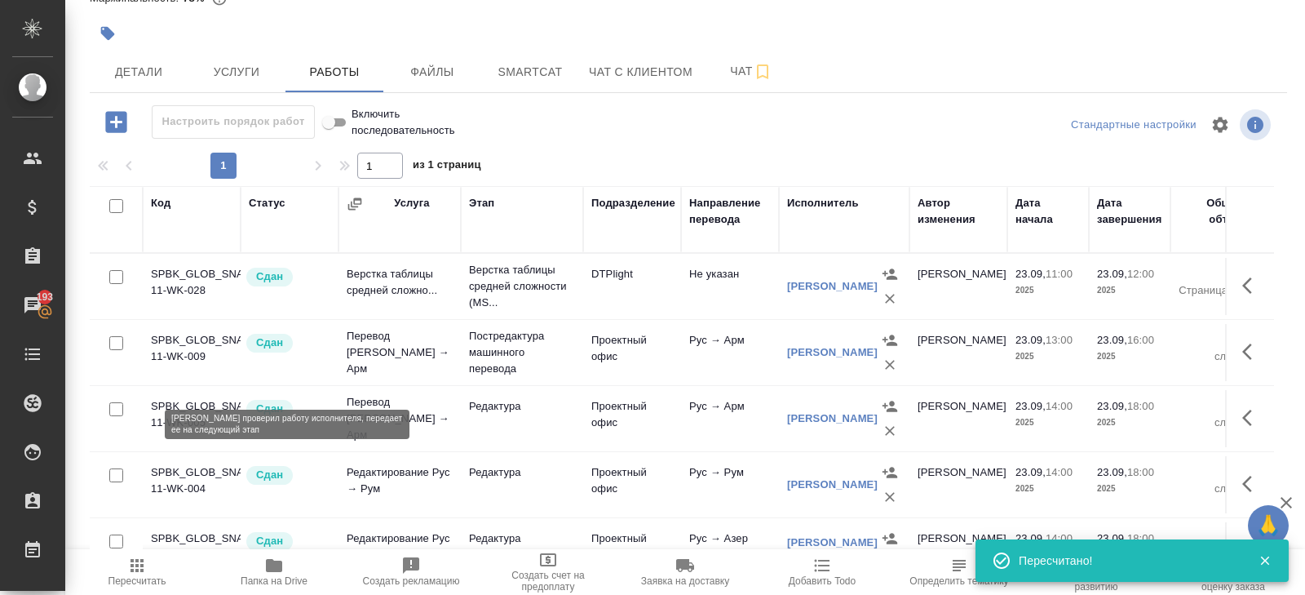
scroll to position [0, 0]
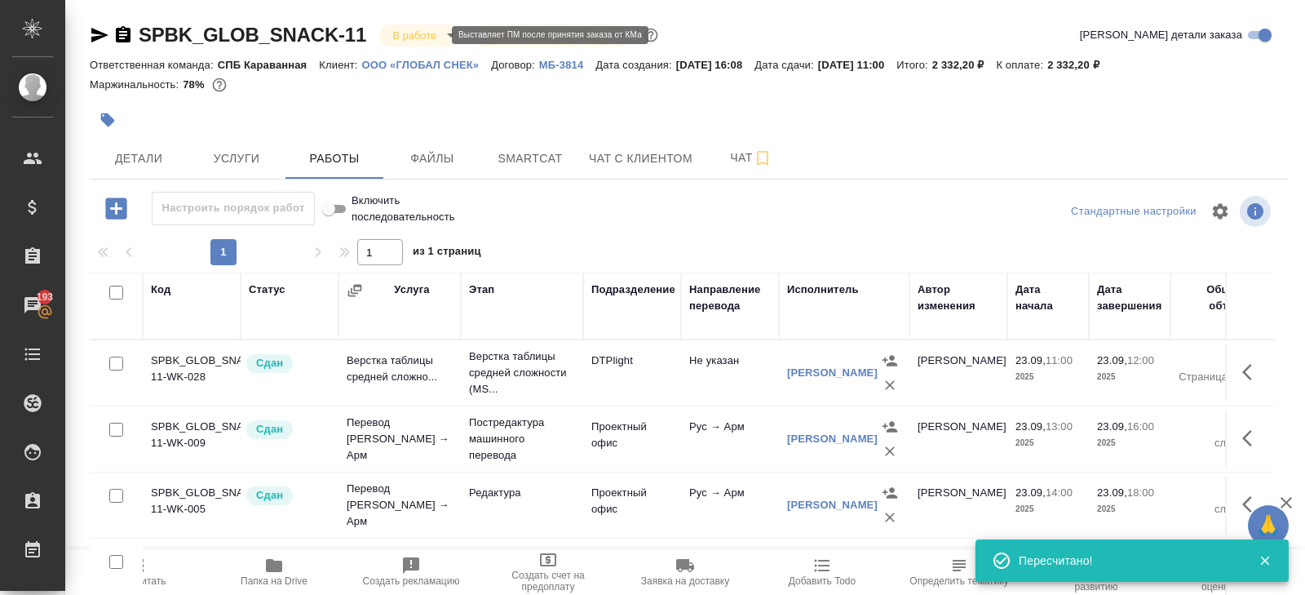
click at [412, 38] on body "🙏 .cls-1 fill:#fff; AWATERA Belyakova Yulia Клиенты Спецификации Заказы 193 Чат…" at bounding box center [652, 297] width 1305 height 595
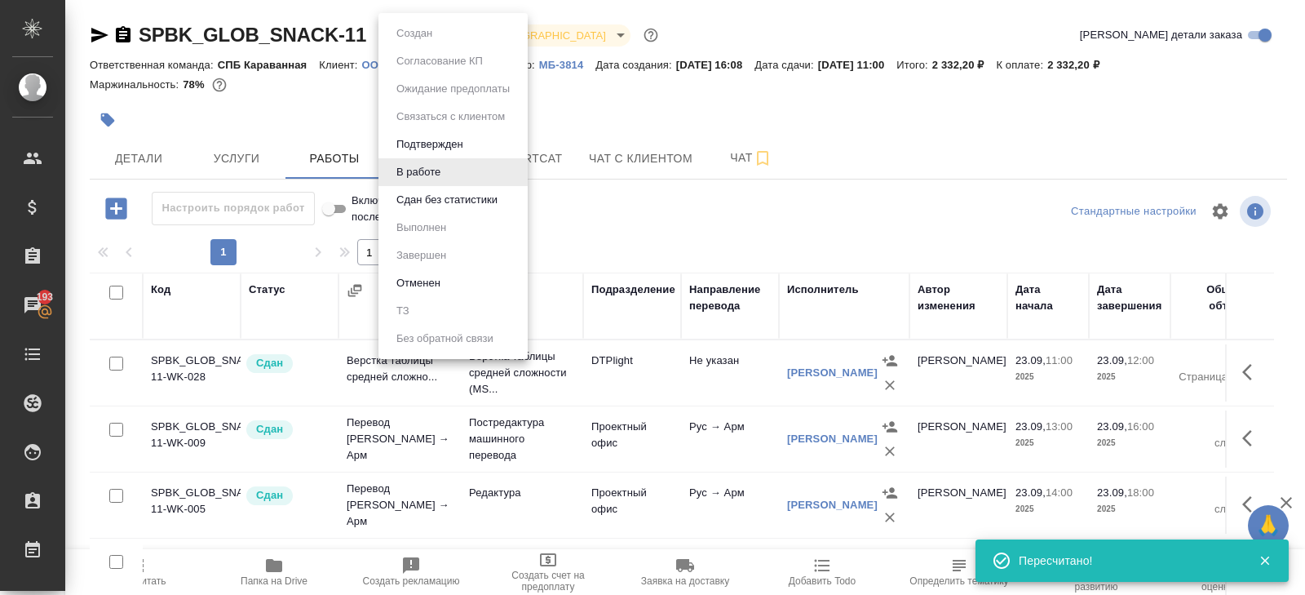
click at [422, 193] on button "Сдан без статистики" at bounding box center [447, 200] width 111 height 18
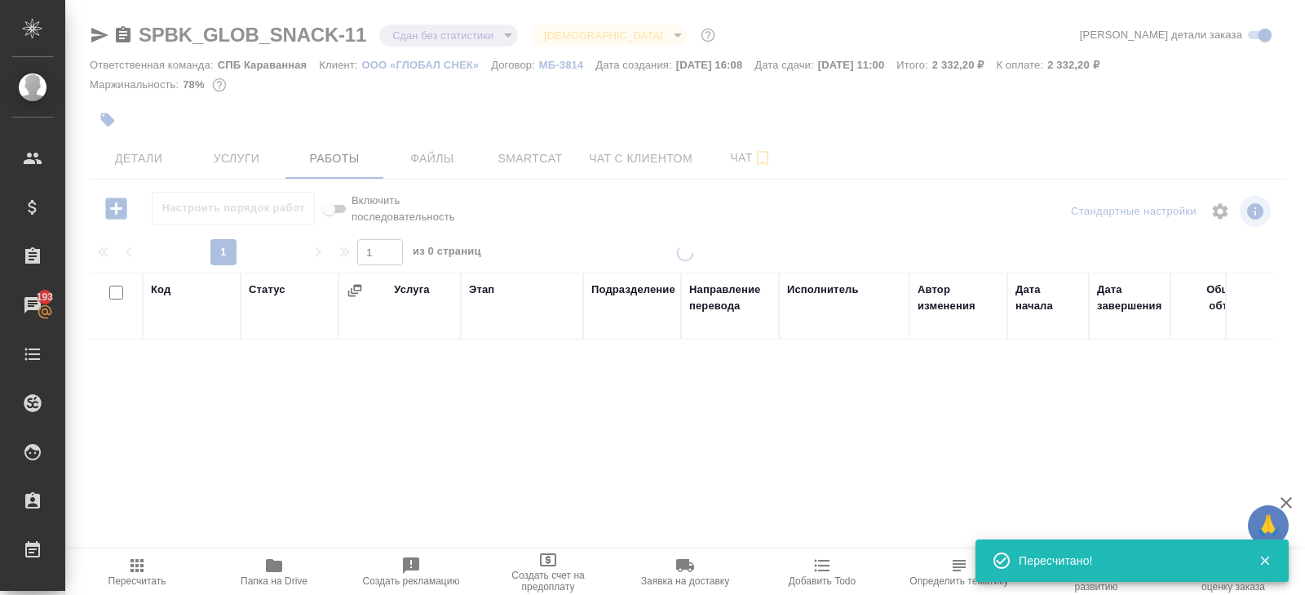
click at [423, 42] on body "🙏 .cls-1 fill:#fff; AWATERA Belyakova Yulia Клиенты Спецификации Заказы 193 Чат…" at bounding box center [652, 297] width 1305 height 595
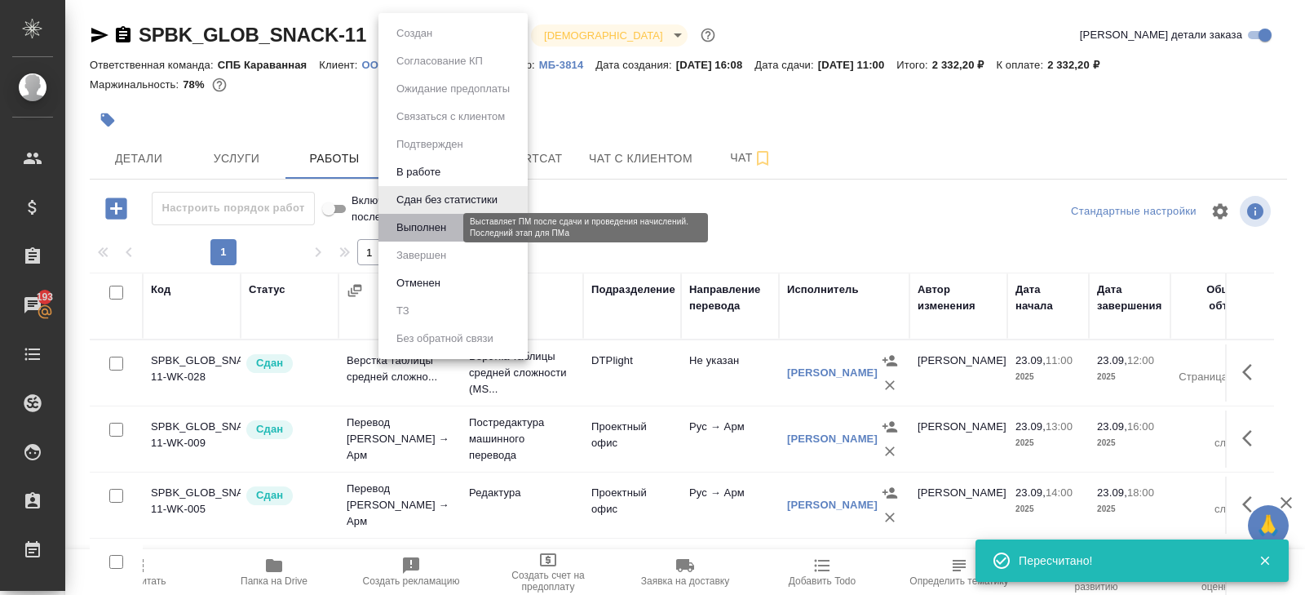
click at [423, 234] on button "Выполнен" at bounding box center [422, 228] width 60 height 18
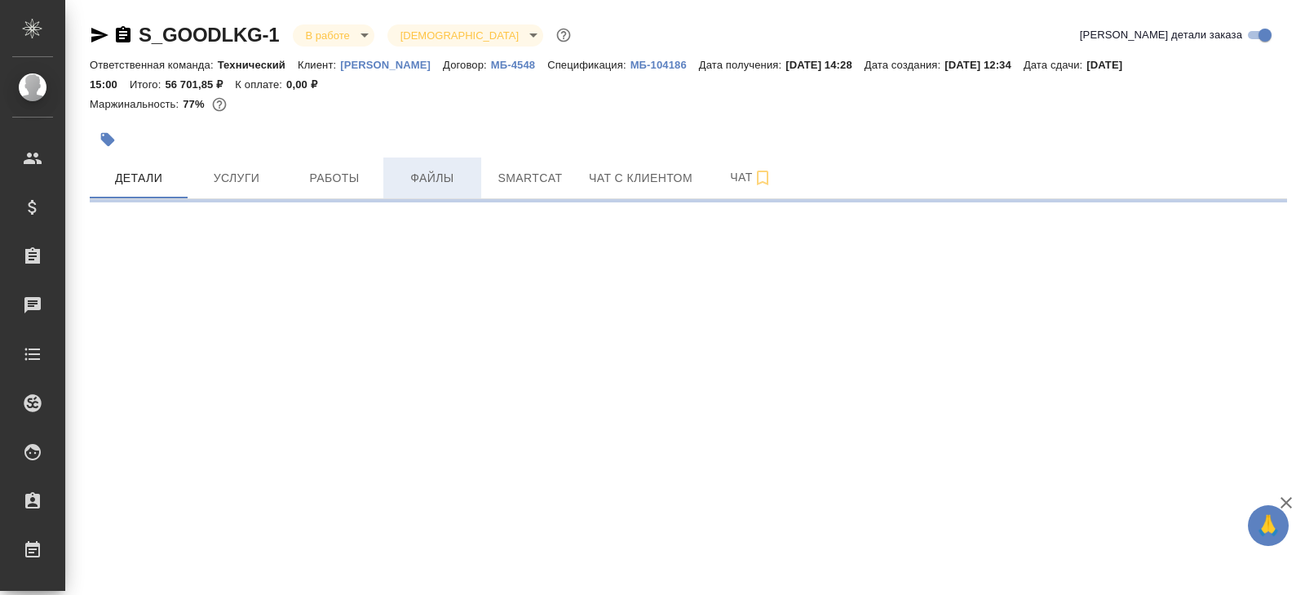
select select "RU"
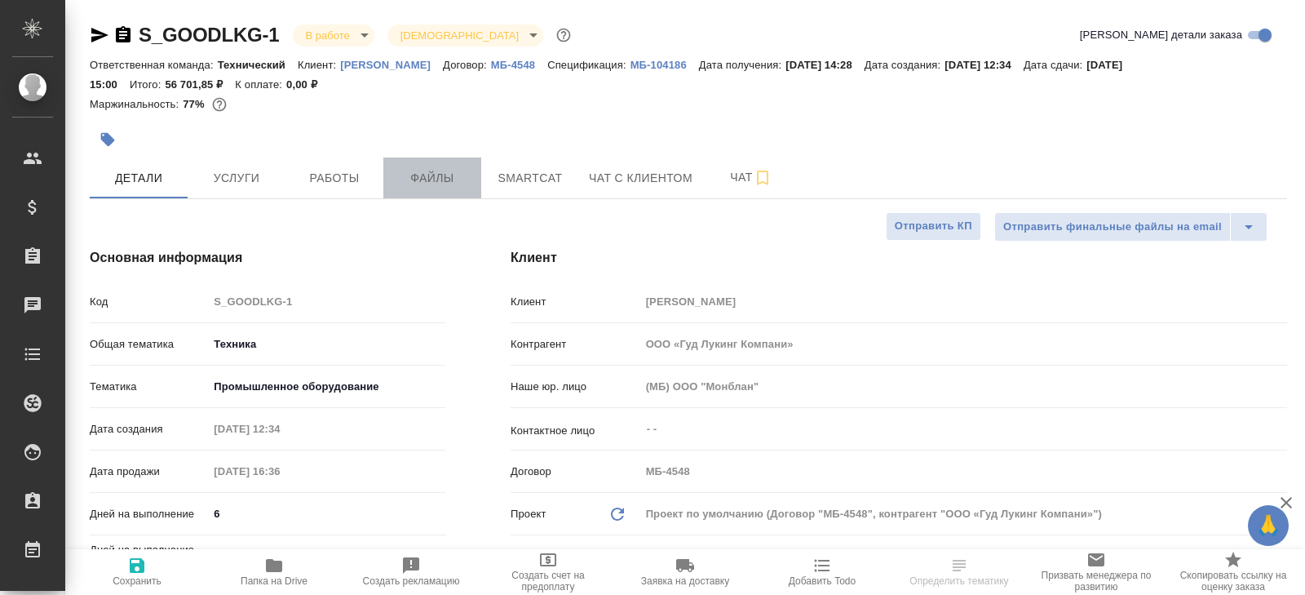
click at [387, 167] on button "Файлы" at bounding box center [432, 177] width 98 height 41
type textarea "x"
click at [349, 170] on span "Работы" at bounding box center [334, 178] width 78 height 20
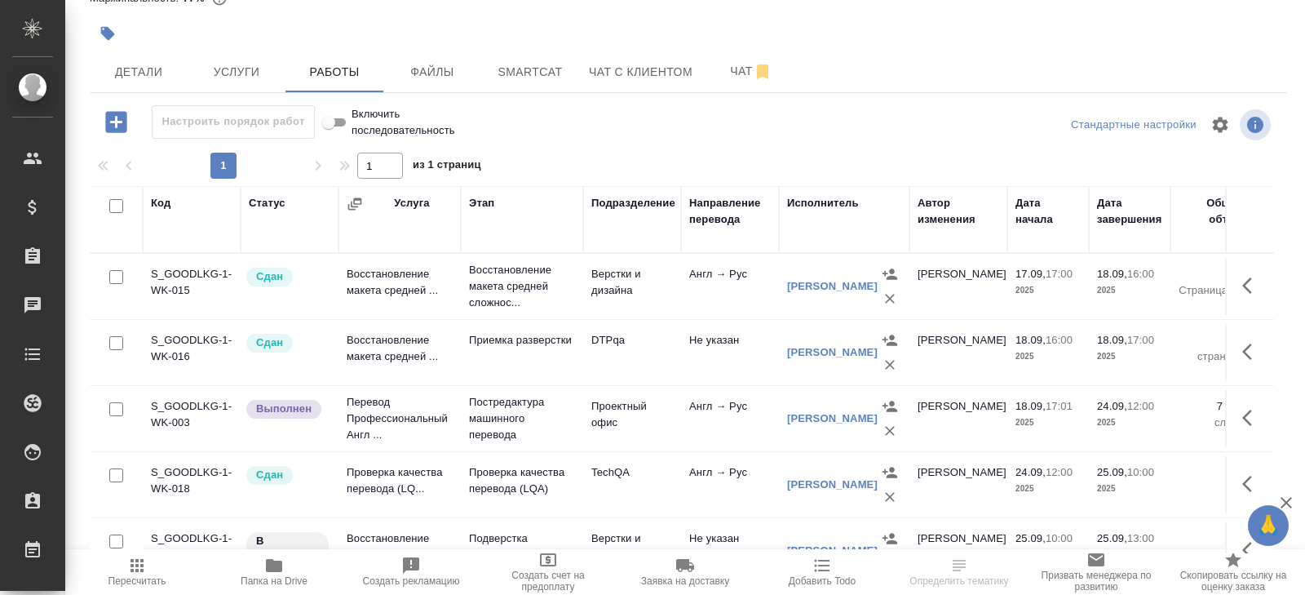
scroll to position [28, 0]
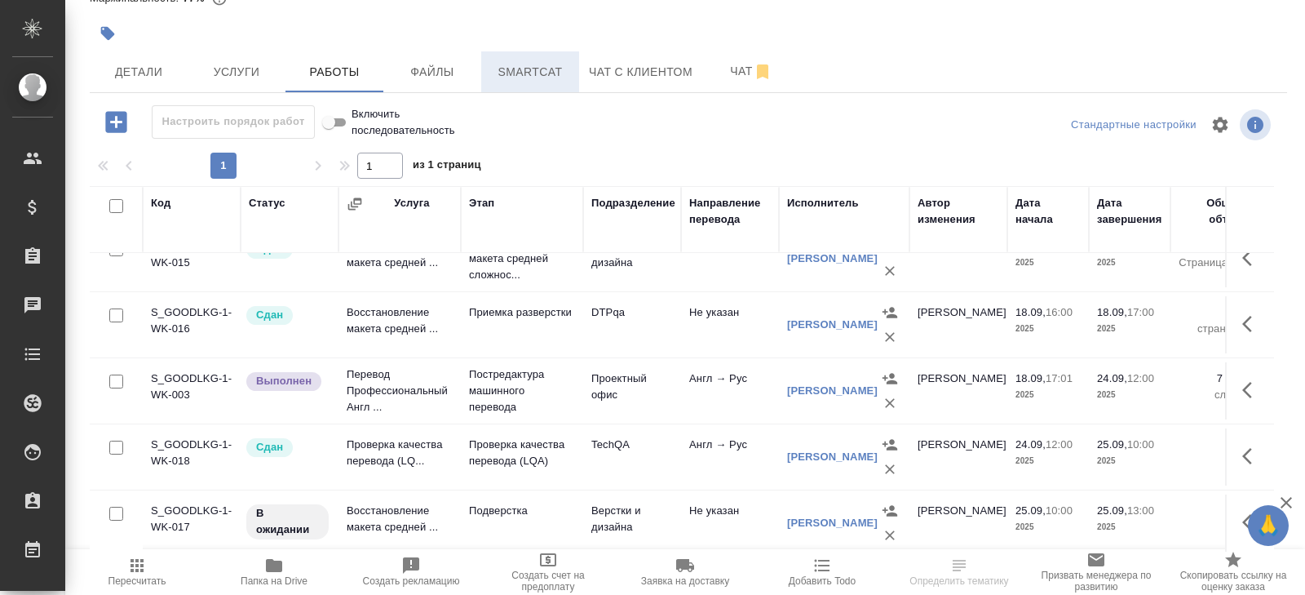
click at [550, 86] on button "Smartcat" at bounding box center [530, 71] width 98 height 41
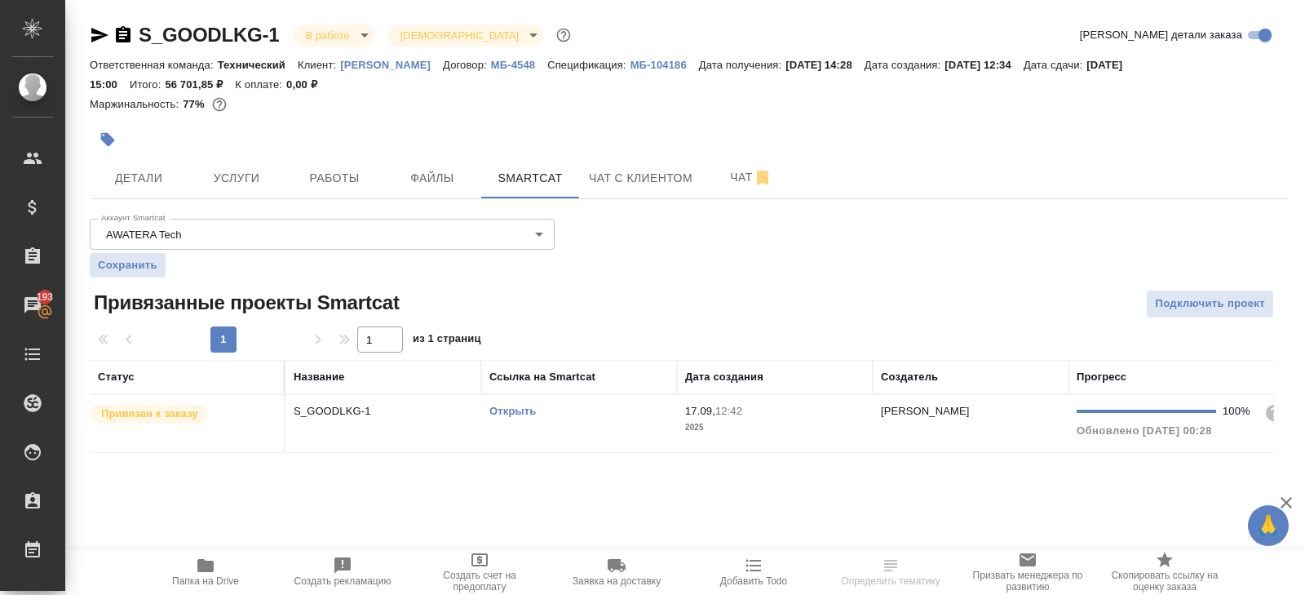
click at [507, 407] on link "Открыть" at bounding box center [512, 411] width 46 height 12
click at [107, 35] on icon "button" at bounding box center [100, 35] width 20 height 20
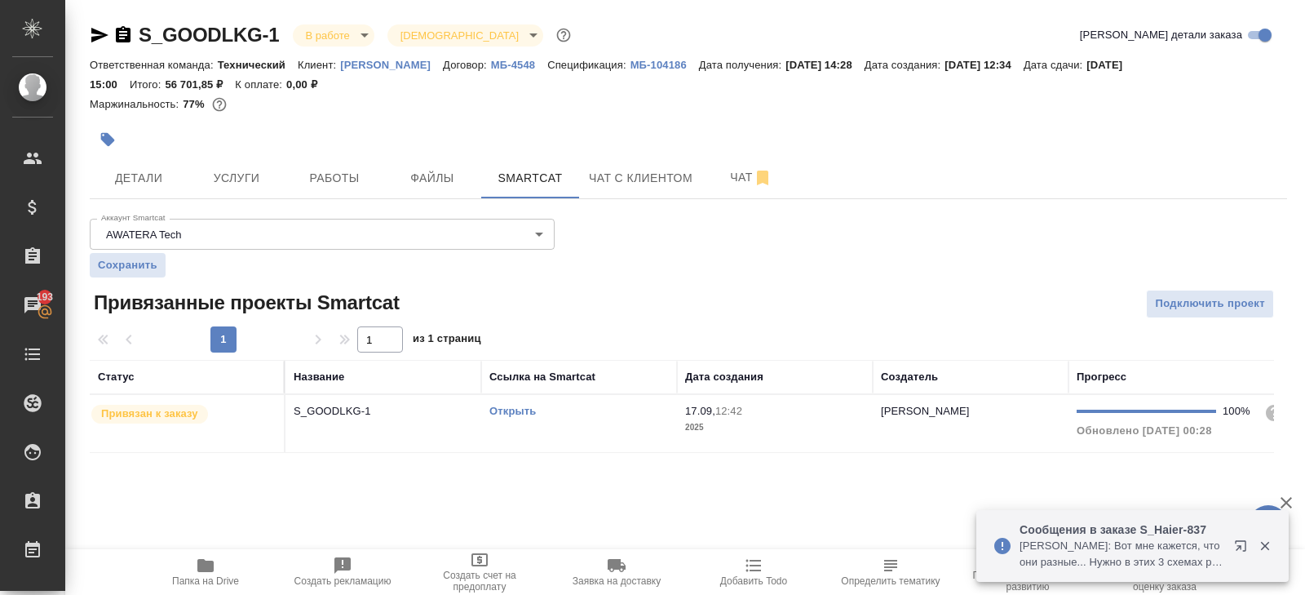
click at [199, 571] on icon "button" at bounding box center [205, 565] width 16 height 13
click at [321, 183] on span "Работы" at bounding box center [334, 178] width 78 height 20
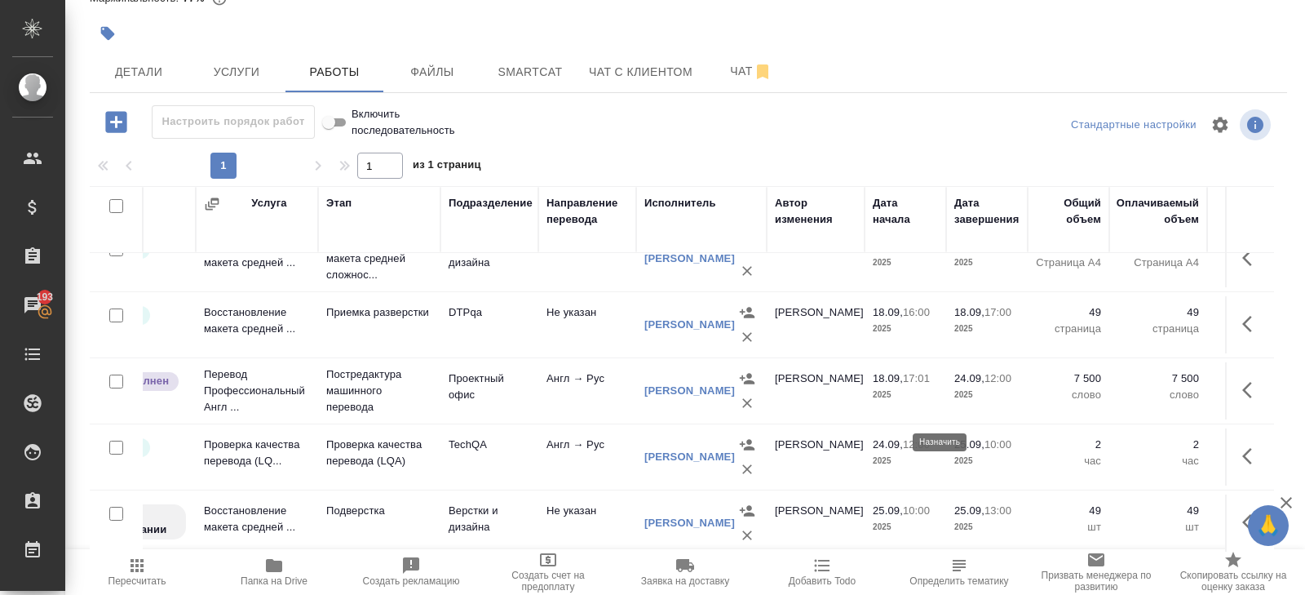
scroll to position [28, 0]
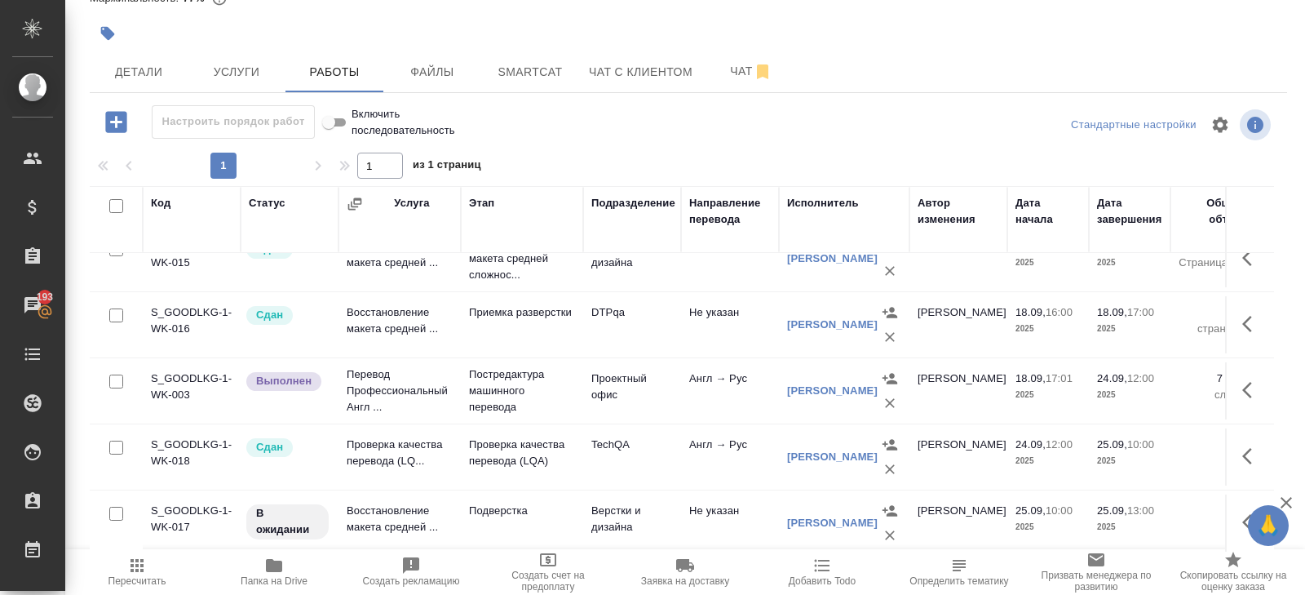
click at [1246, 522] on icon "button" at bounding box center [1247, 522] width 10 height 16
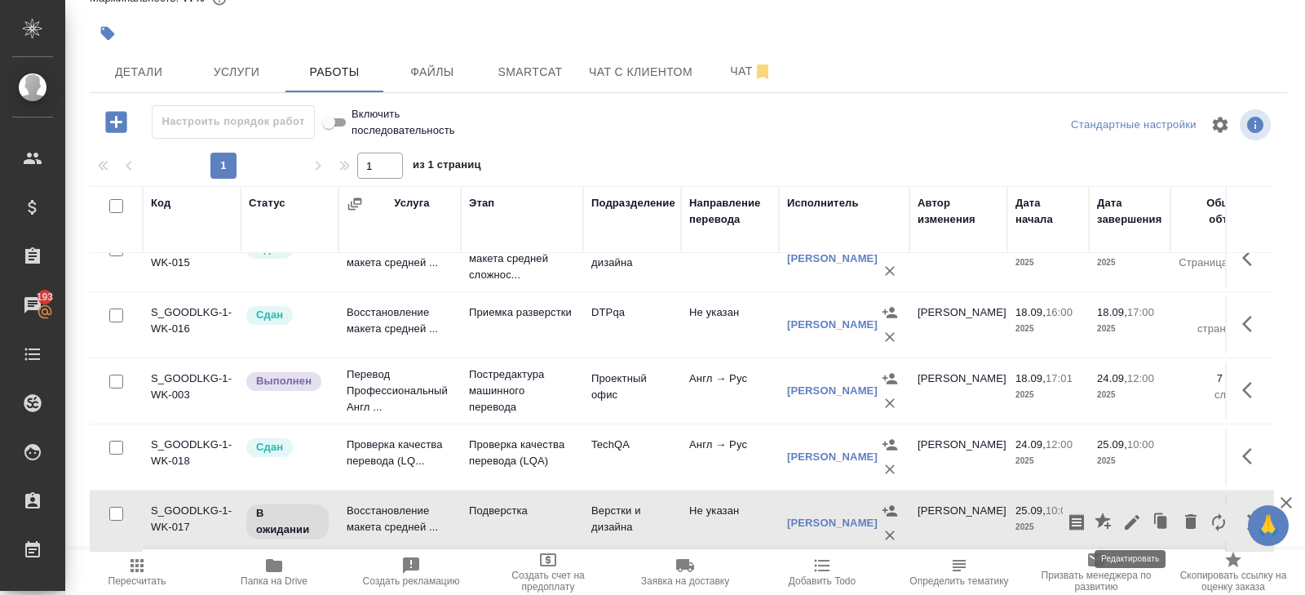
click at [1131, 525] on icon "button" at bounding box center [1132, 522] width 20 height 20
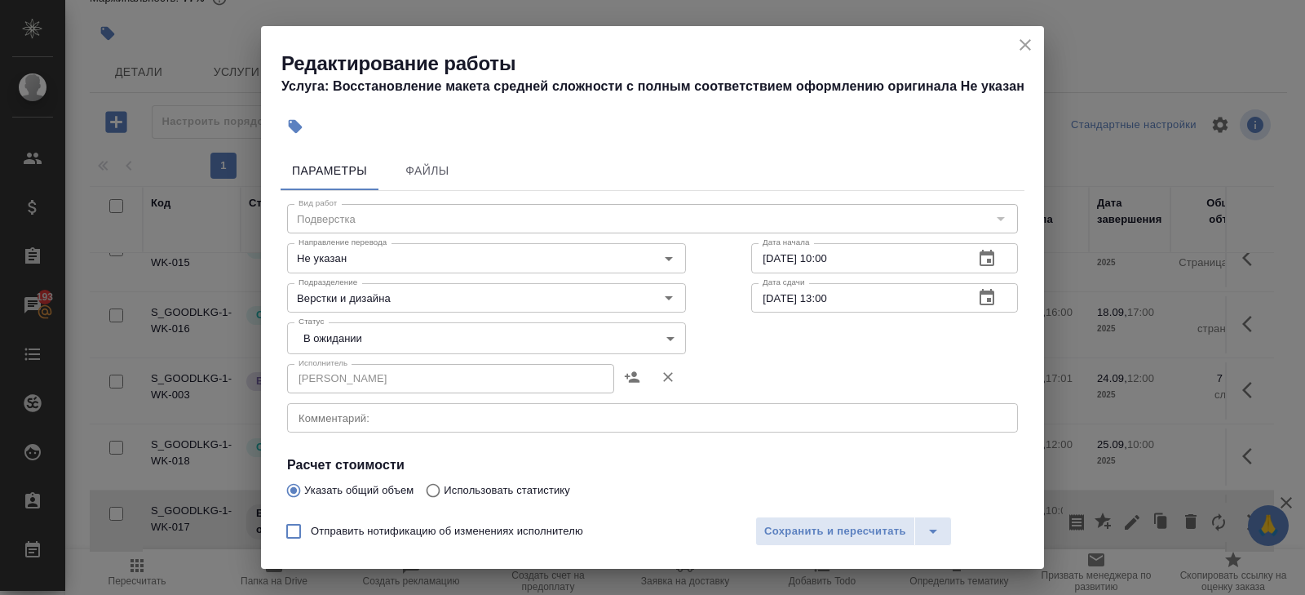
click at [382, 427] on div "x Комментарий:" at bounding box center [652, 417] width 731 height 29
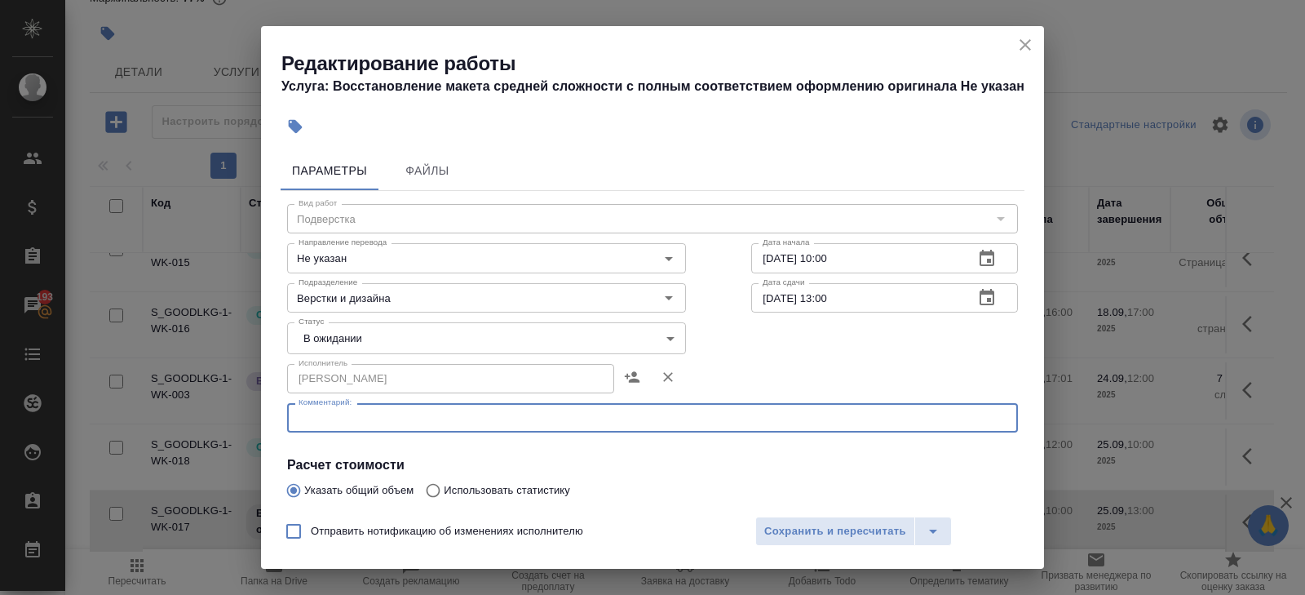
paste textarea "https://drive.awatera.com/s/JpTtCPYnAMmRksK"
type textarea "https://drive.awatera.com/s/JpTtCPYnAMmRksK"
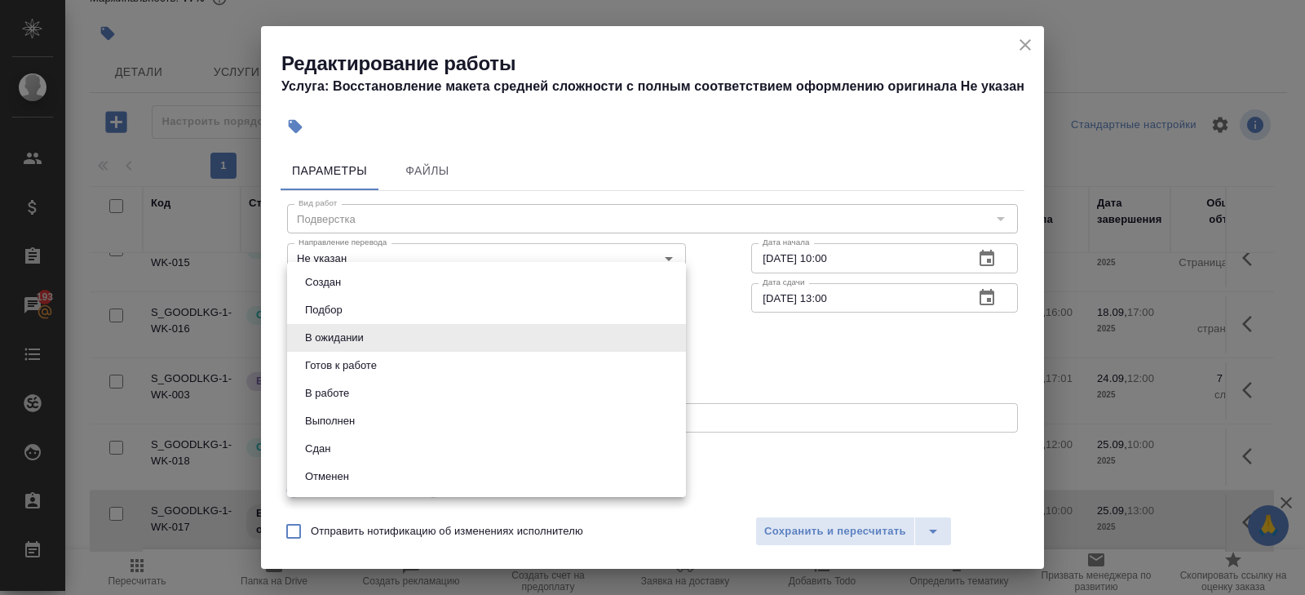
click at [328, 340] on body "🙏 .cls-1 fill:#fff; AWATERA Belyakova Yulia Клиенты Спецификации Заказы 193 Чат…" at bounding box center [652, 297] width 1305 height 595
click at [328, 360] on button "Готов к работе" at bounding box center [341, 365] width 82 height 18
type input "readyForWork"
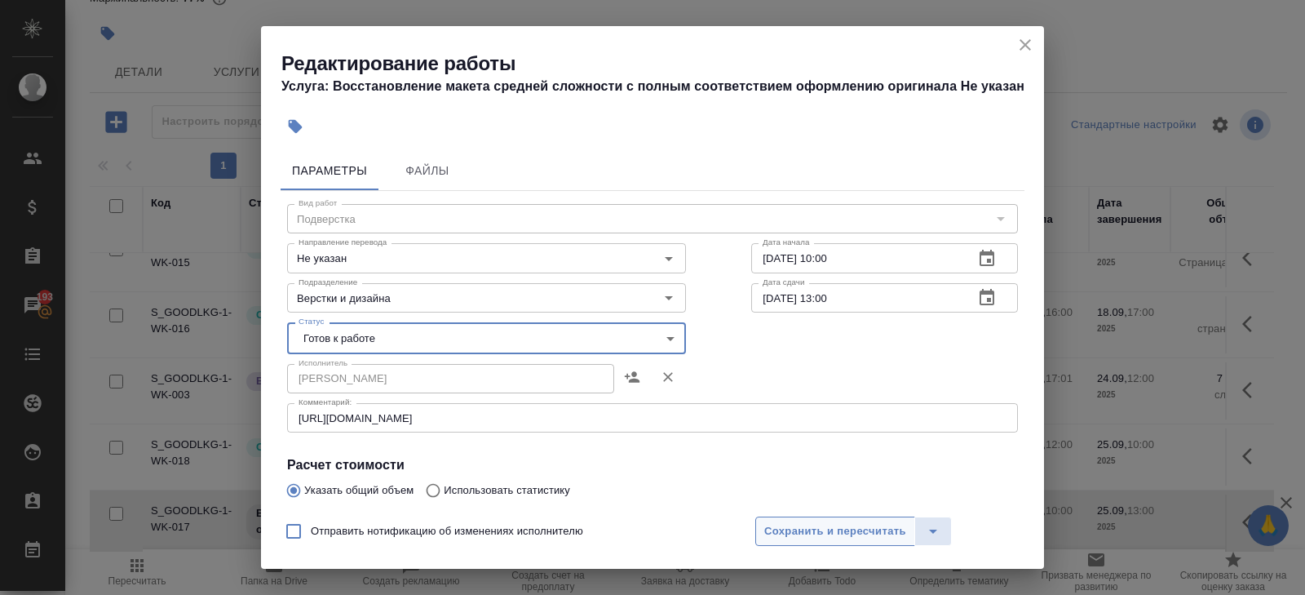
click at [778, 531] on span "Сохранить и пересчитать" at bounding box center [835, 531] width 142 height 19
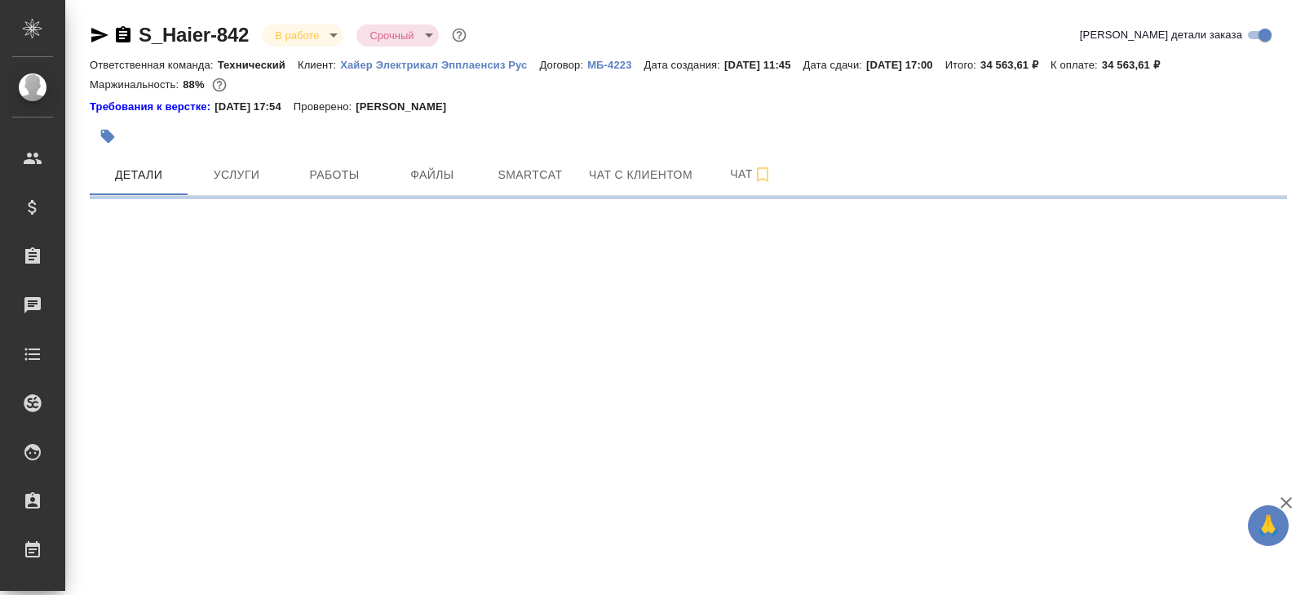
select select "RU"
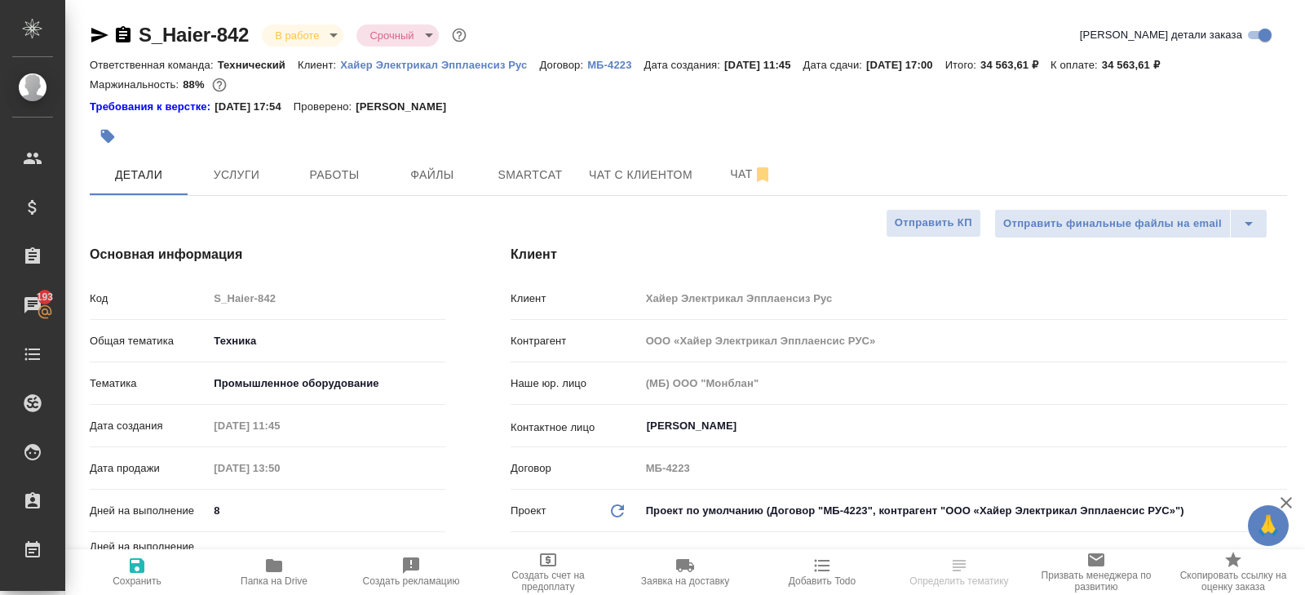
select select "RU"
type textarea "x"
click at [751, 158] on button "Чат" at bounding box center [751, 174] width 98 height 41
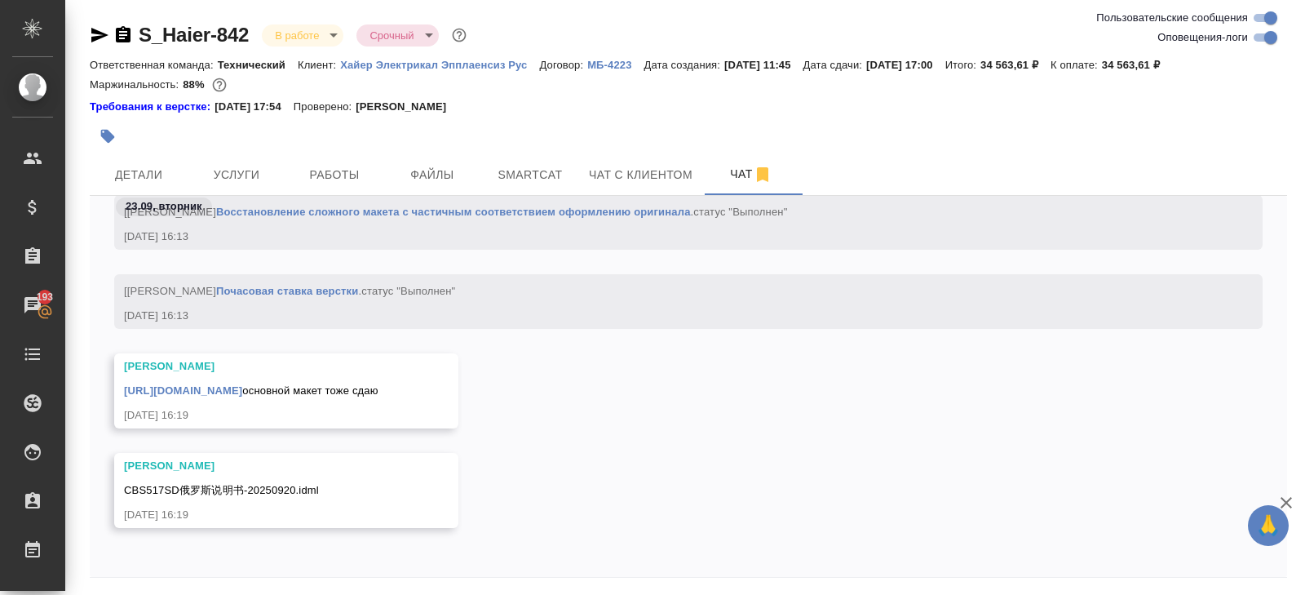
click at [1261, 33] on input "Оповещения-логи" at bounding box center [1271, 38] width 59 height 20
checkbox input "false"
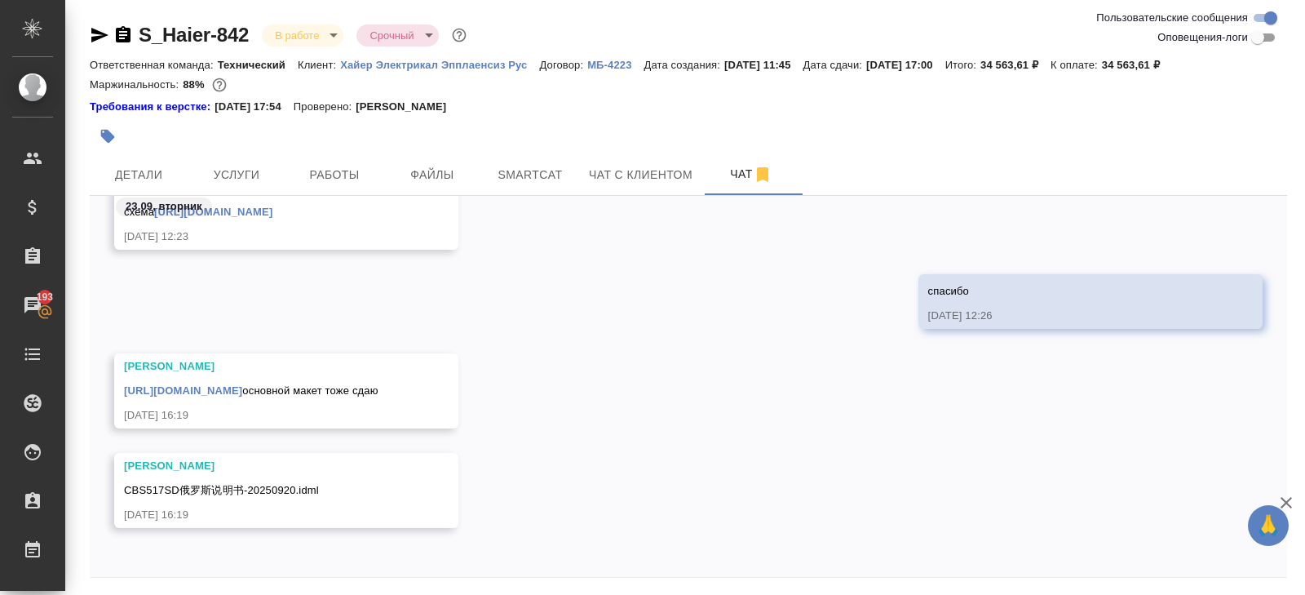
scroll to position [1936, 0]
click at [221, 384] on link "[URL][DOMAIN_NAME]" at bounding box center [183, 390] width 118 height 12
click at [554, 163] on button "Smartcat" at bounding box center [530, 174] width 98 height 41
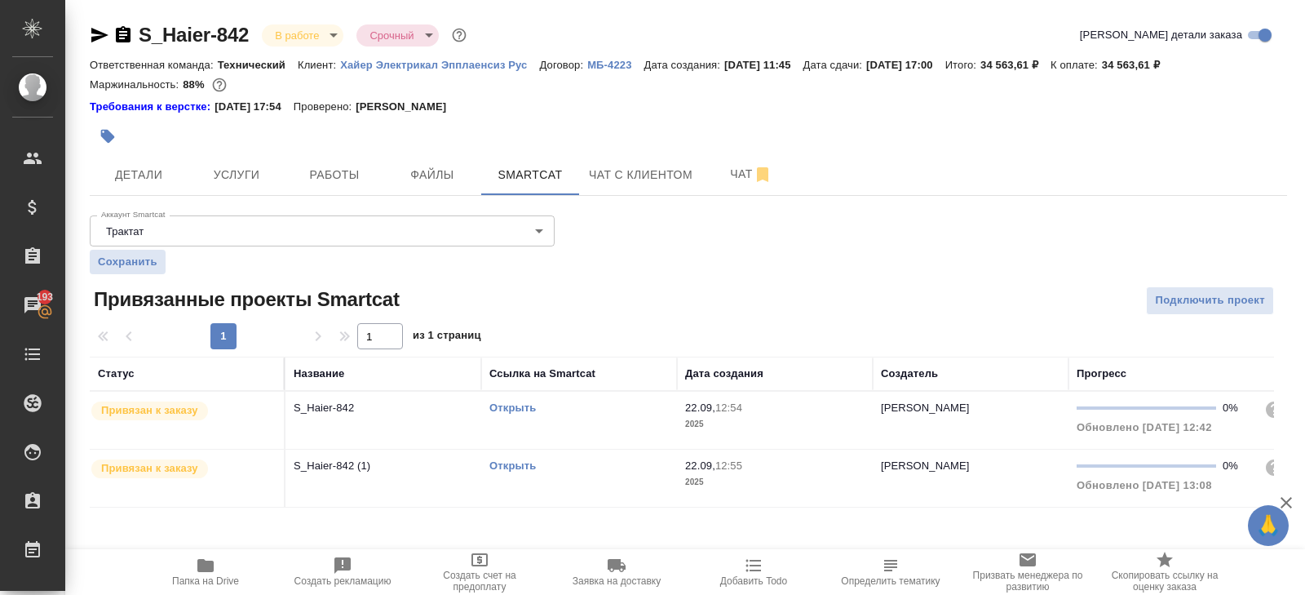
click at [507, 405] on link "Открыть" at bounding box center [512, 407] width 46 height 12
click at [727, 191] on button "Чат" at bounding box center [751, 174] width 98 height 41
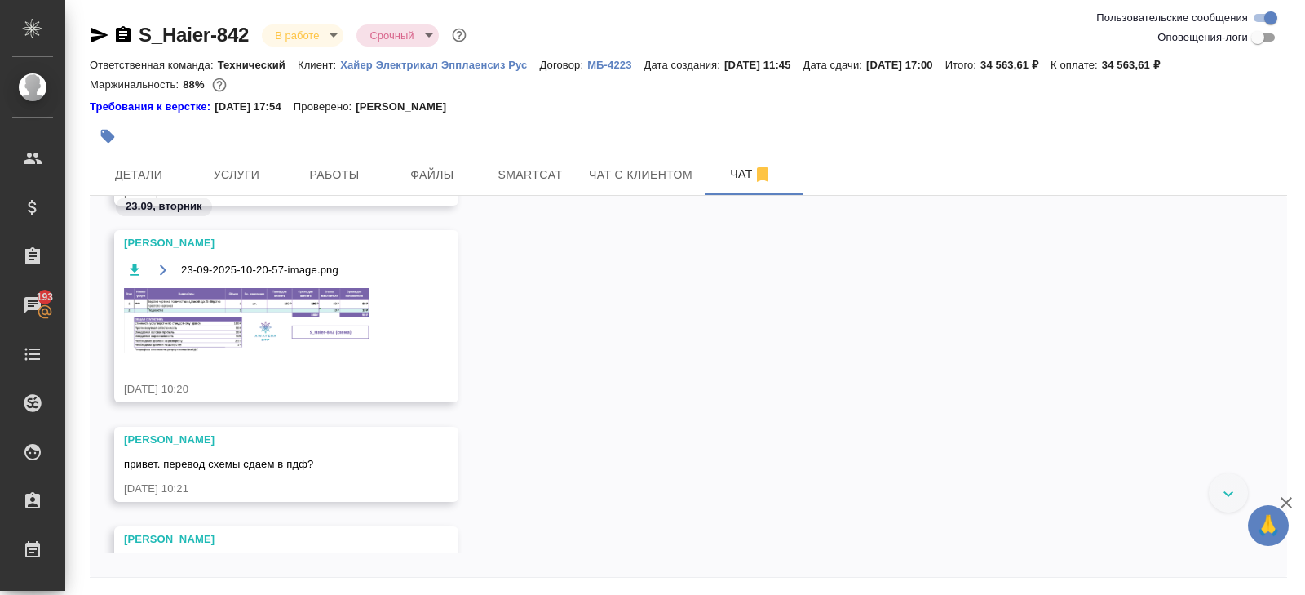
scroll to position [690, 0]
click at [281, 317] on img at bounding box center [246, 321] width 245 height 64
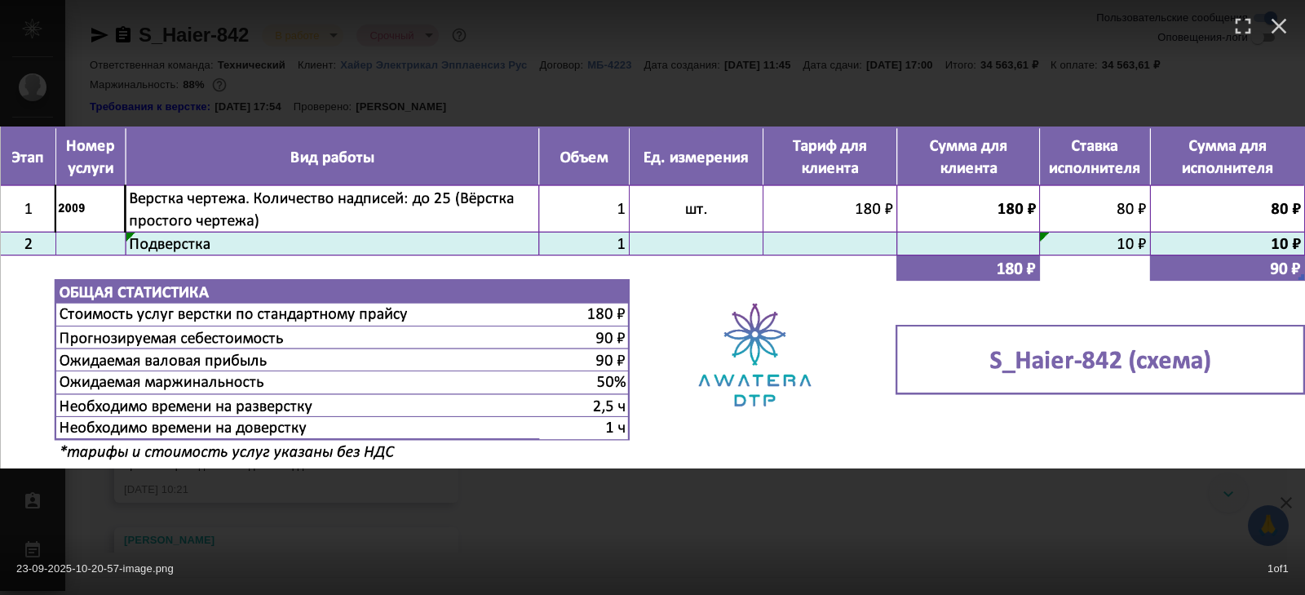
click at [335, 491] on div "23-09-2025-10-20-57-image.png 1 of 1" at bounding box center [652, 297] width 1305 height 595
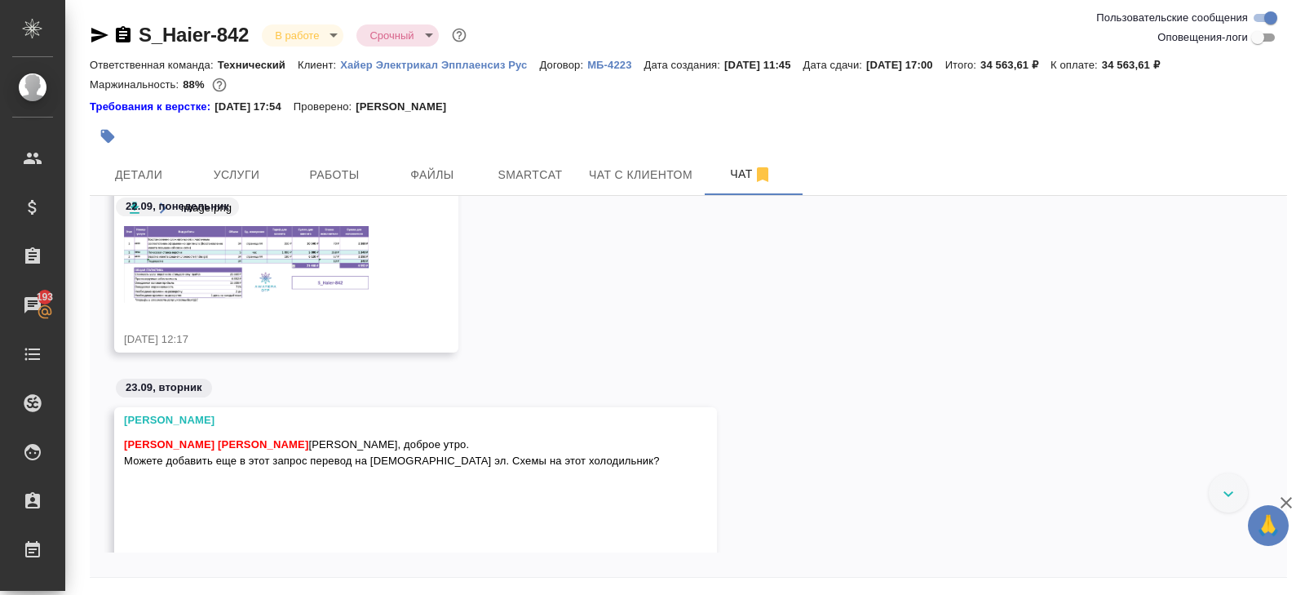
scroll to position [0, 0]
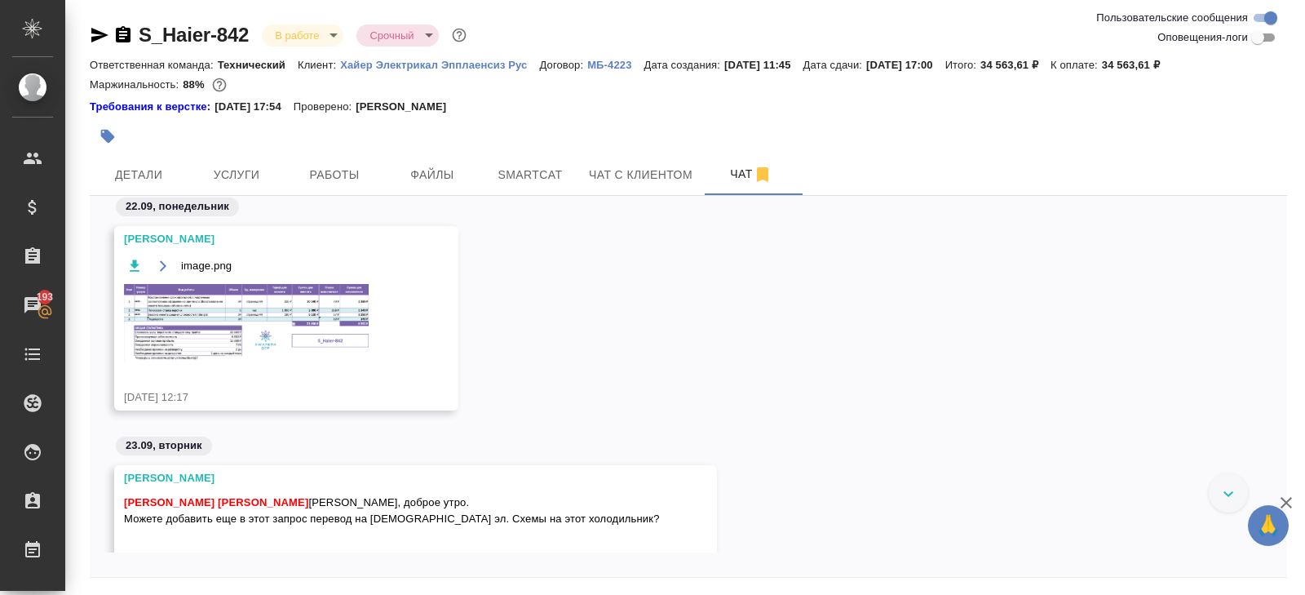
click at [315, 314] on img at bounding box center [246, 322] width 245 height 77
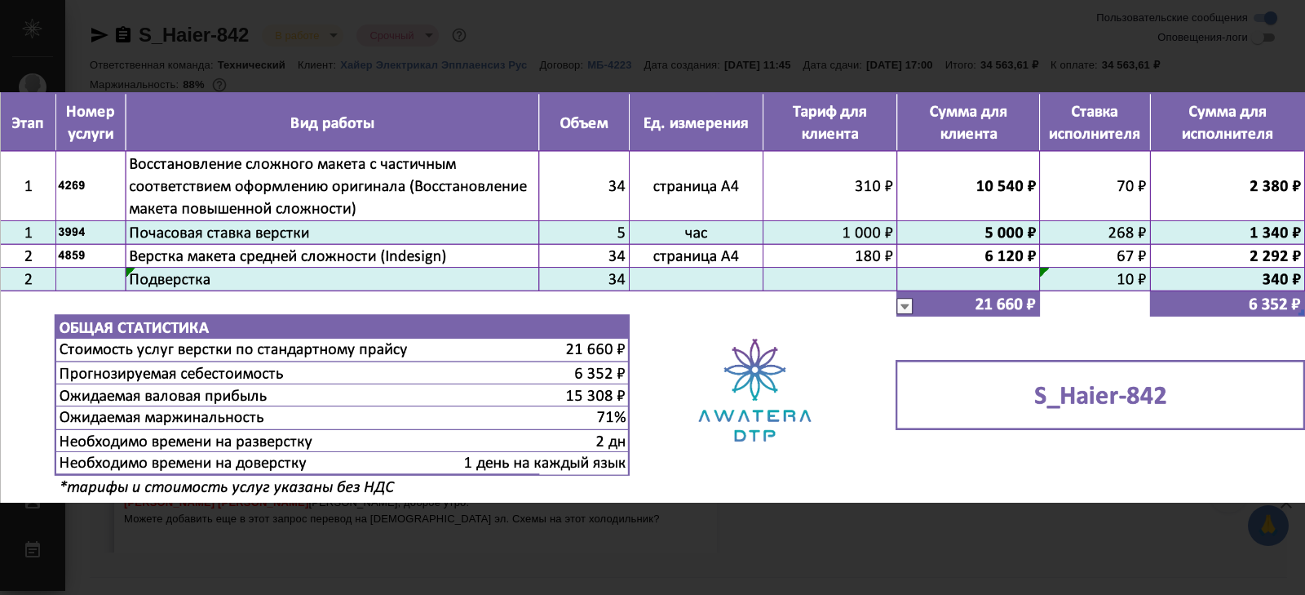
click at [340, 518] on div "image.png 1 of 1" at bounding box center [652, 297] width 1305 height 595
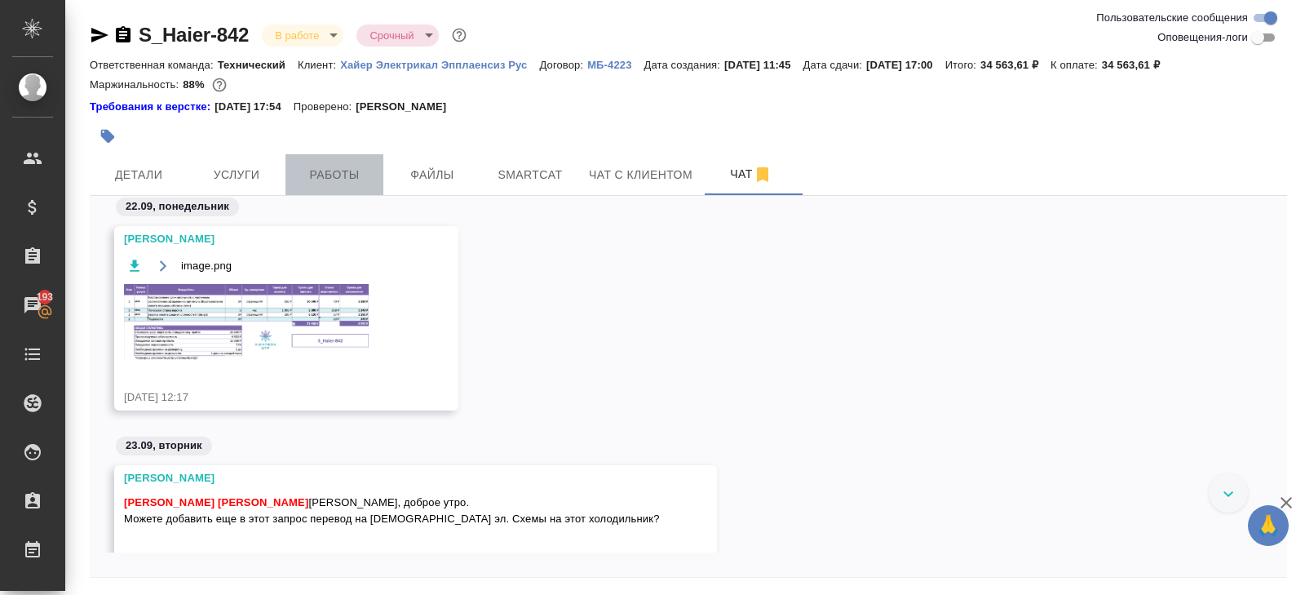
click at [338, 178] on span "Работы" at bounding box center [334, 175] width 78 height 20
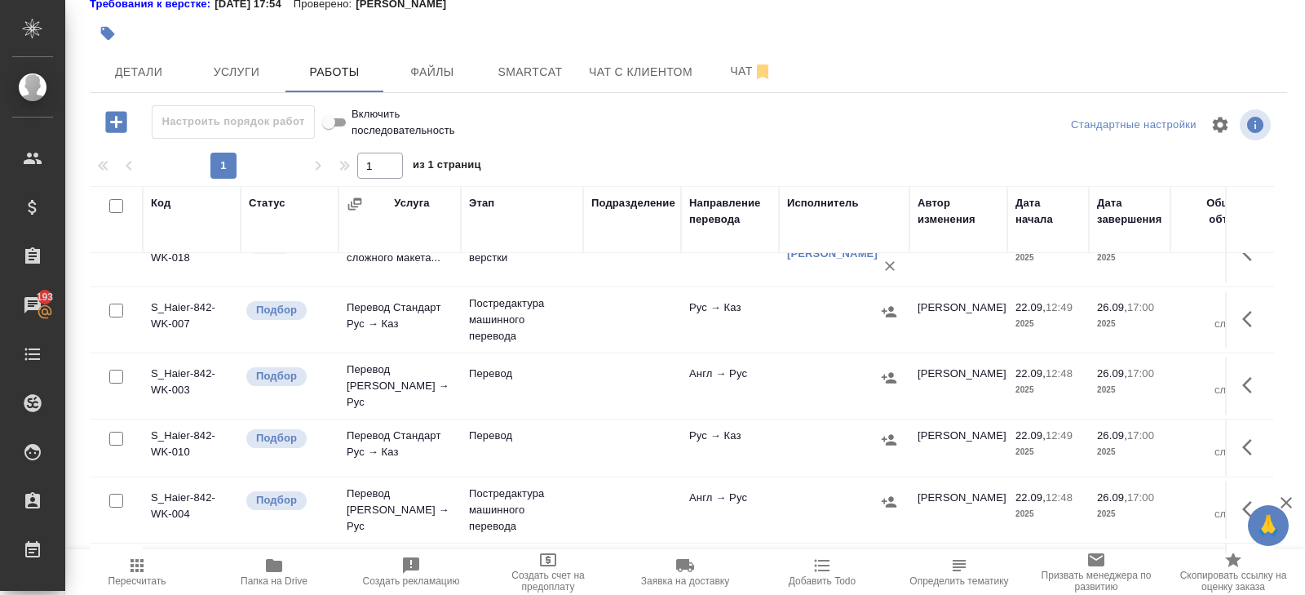
scroll to position [189, 0]
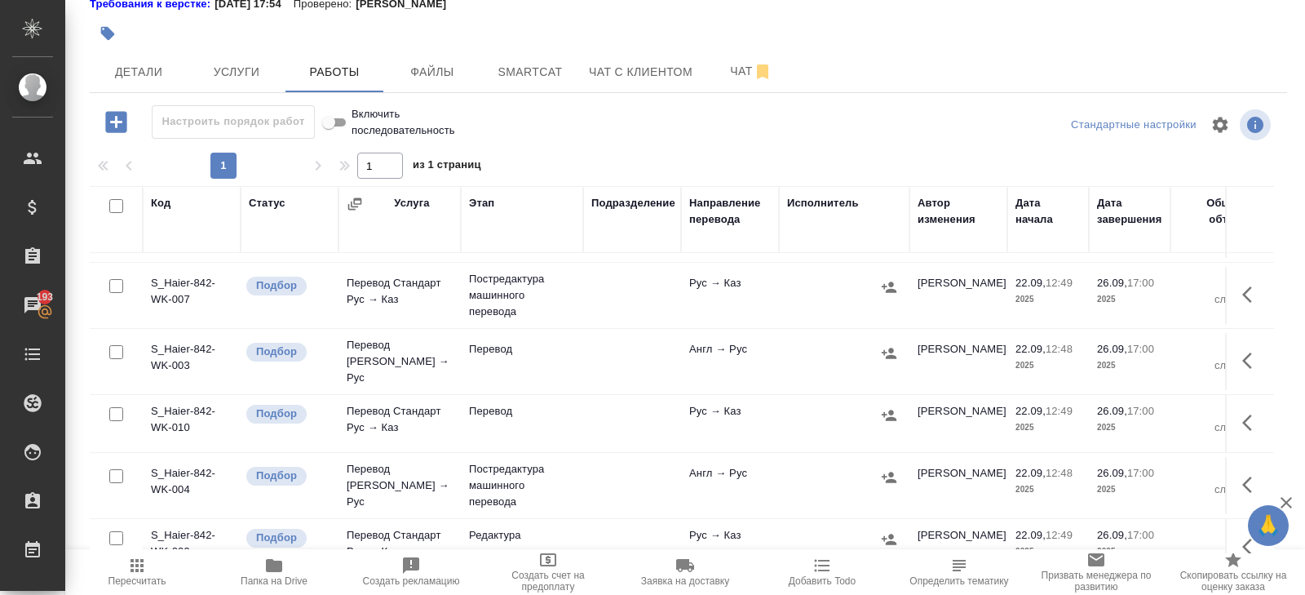
click at [116, 348] on input "checkbox" at bounding box center [116, 352] width 14 height 14
checkbox input "true"
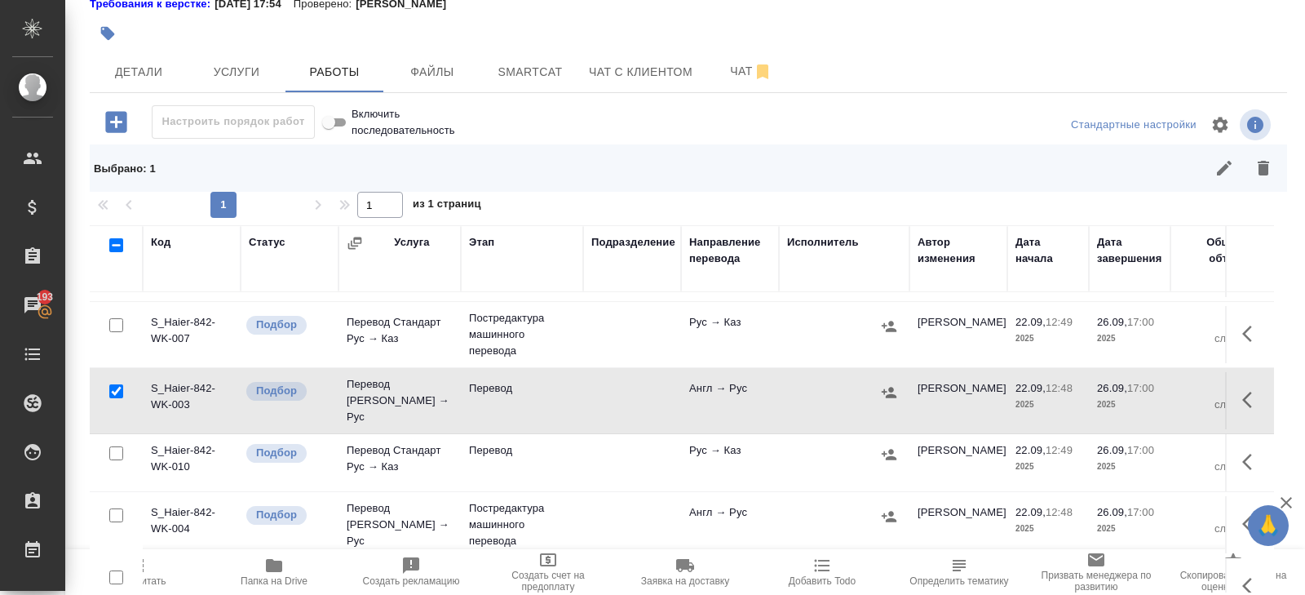
click at [116, 446] on input "checkbox" at bounding box center [116, 453] width 14 height 14
checkbox input "true"
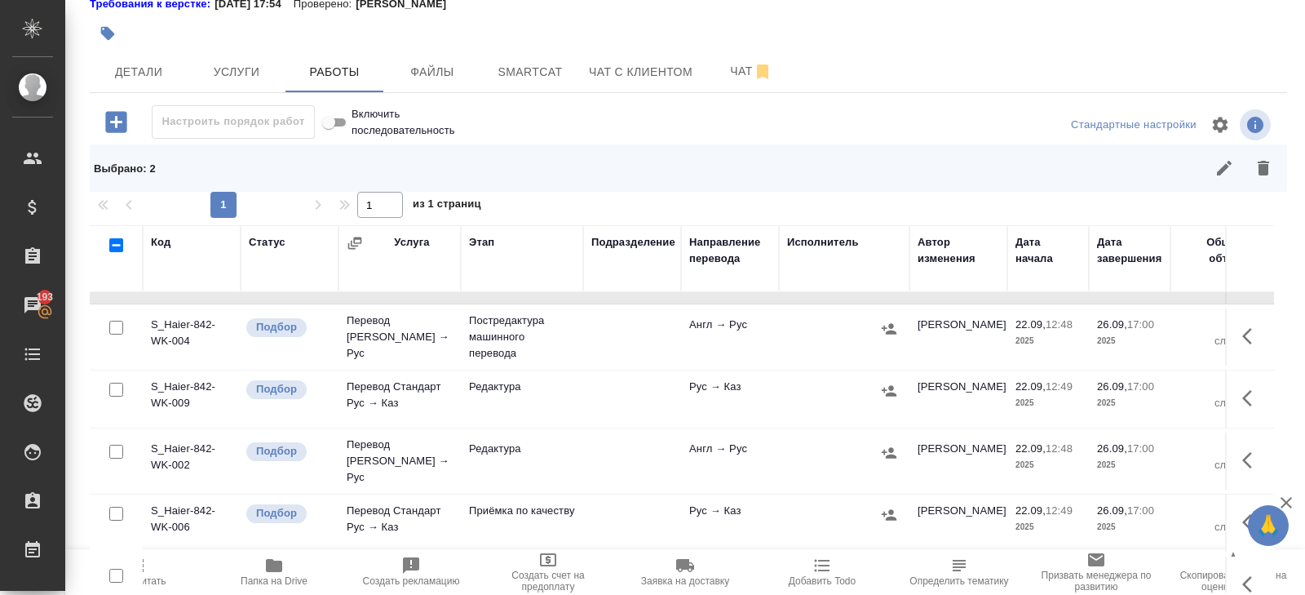
scroll to position [387, 0]
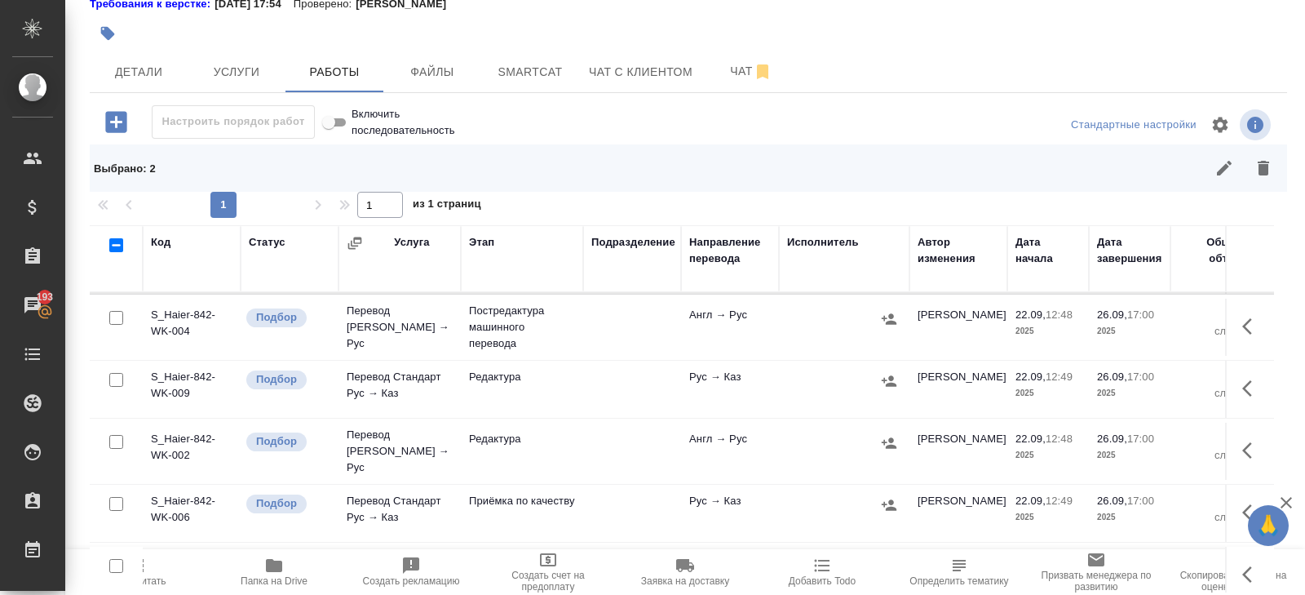
click at [116, 373] on input "checkbox" at bounding box center [116, 380] width 14 height 14
checkbox input "true"
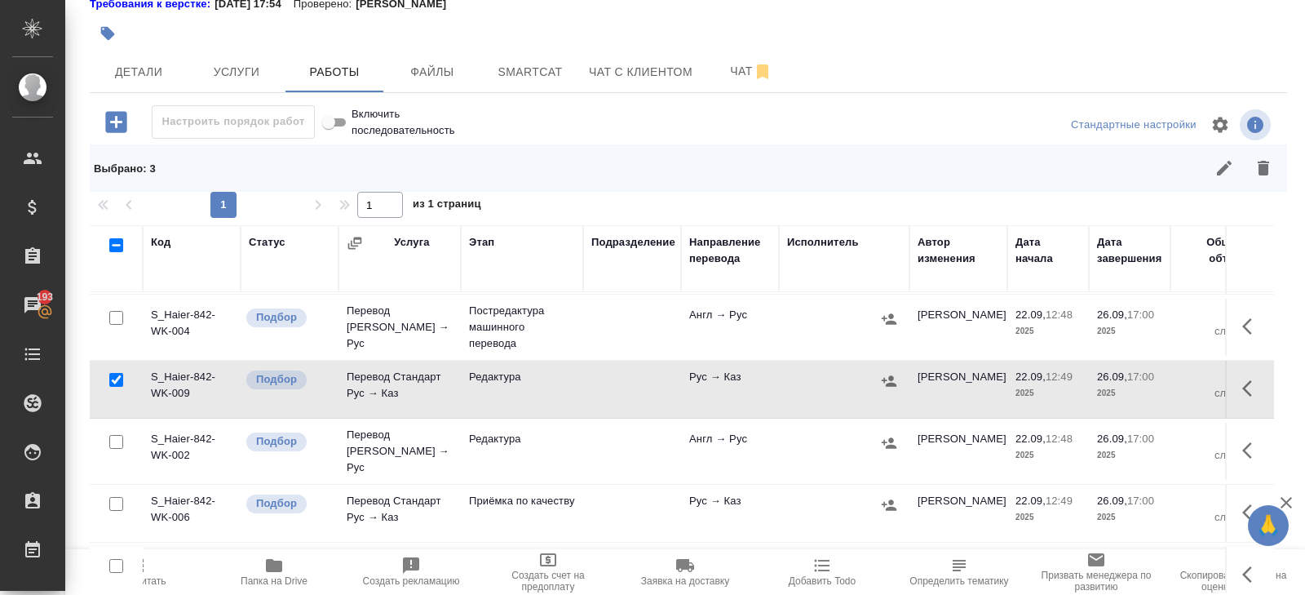
click at [116, 435] on input "checkbox" at bounding box center [116, 442] width 14 height 14
checkbox input "true"
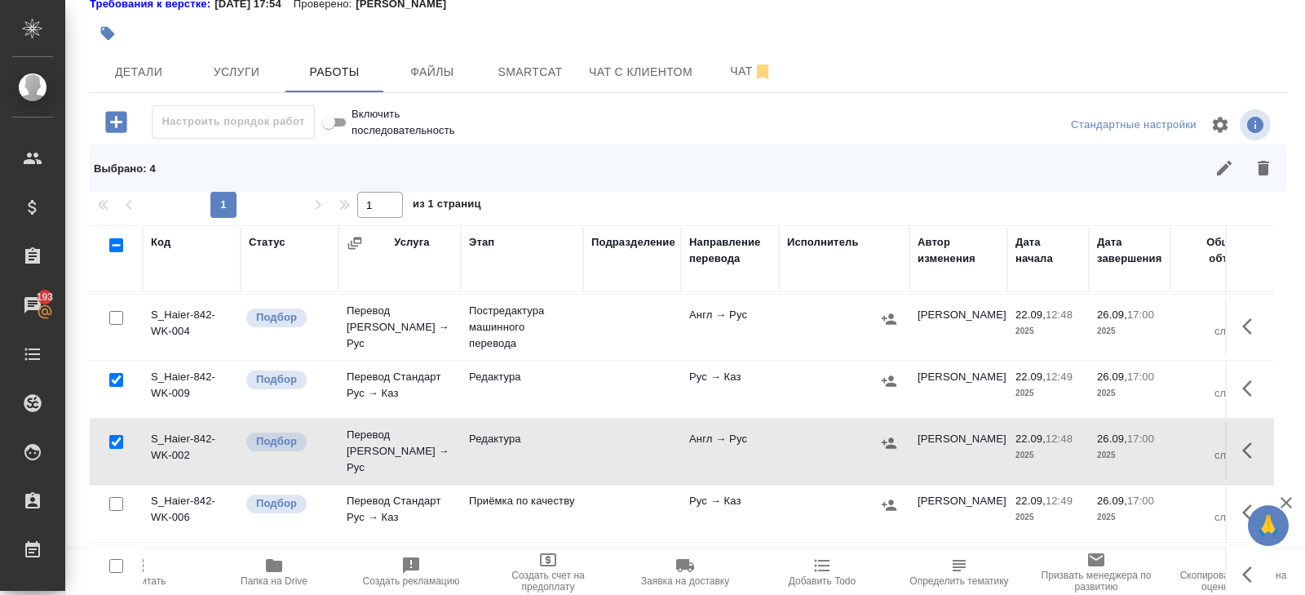
click at [117, 497] on input "checkbox" at bounding box center [116, 504] width 14 height 14
checkbox input "true"
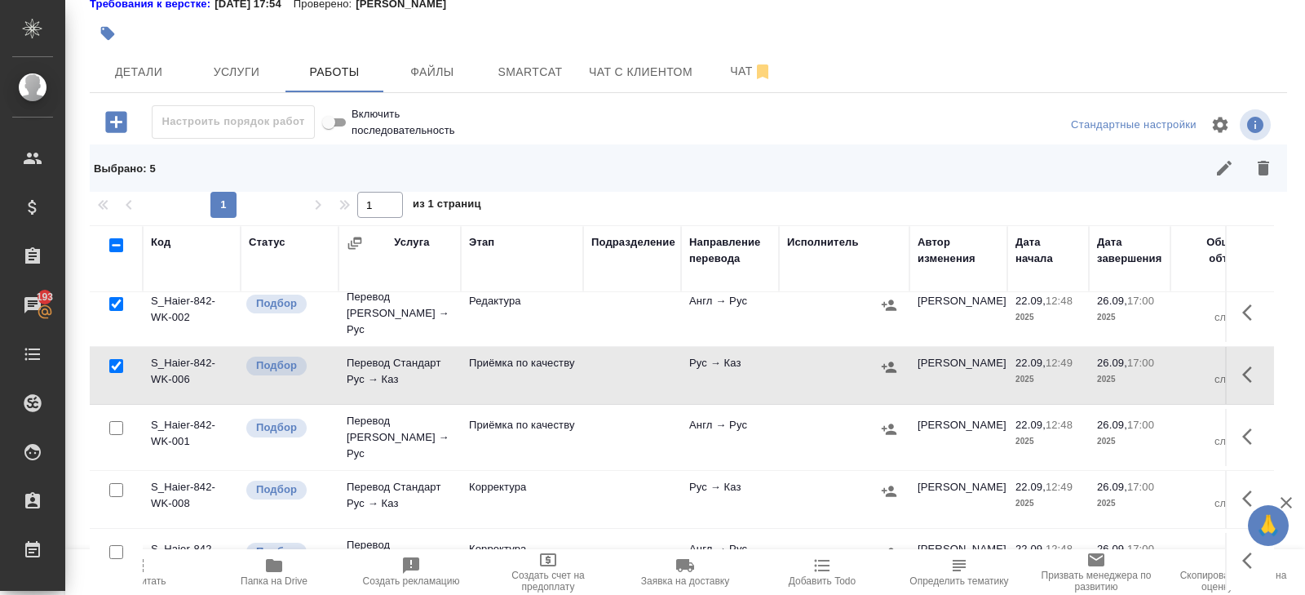
scroll to position [528, 0]
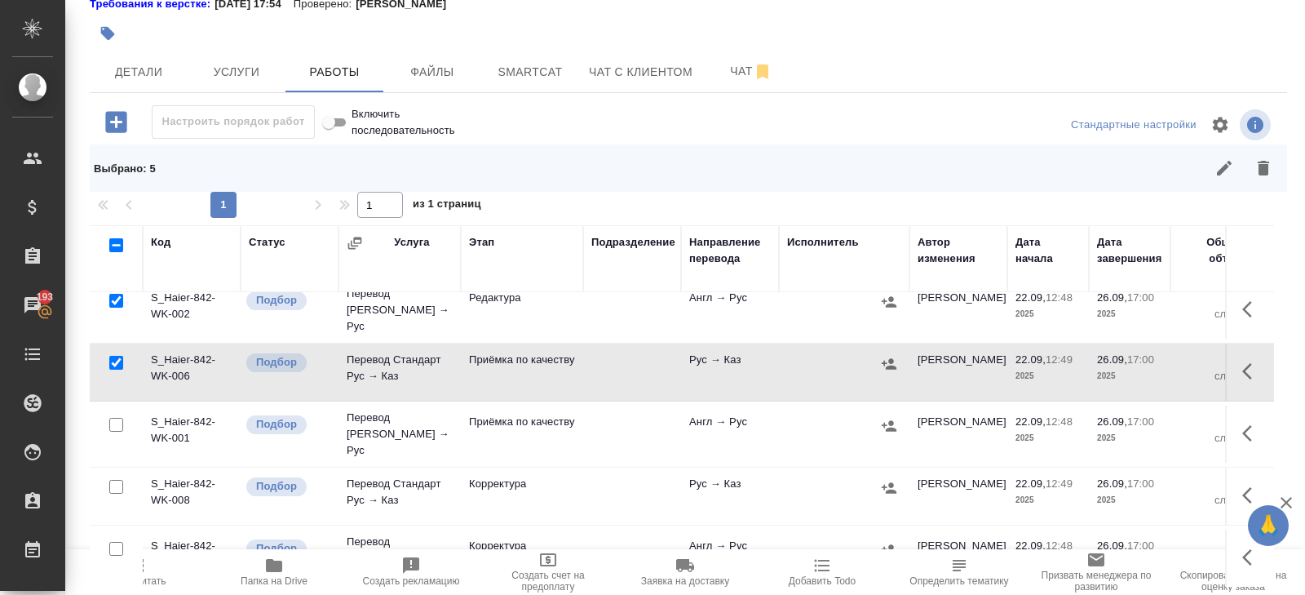
click at [117, 418] on input "checkbox" at bounding box center [116, 425] width 14 height 14
checkbox input "true"
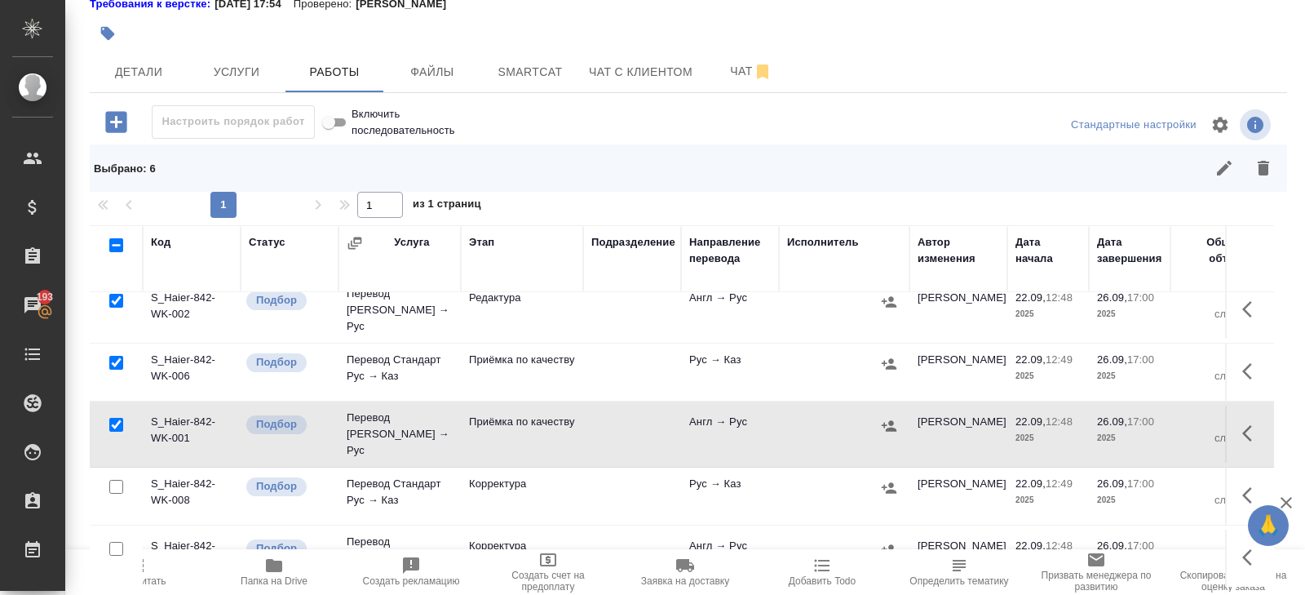
click at [117, 480] on input "checkbox" at bounding box center [116, 487] width 14 height 14
checkbox input "true"
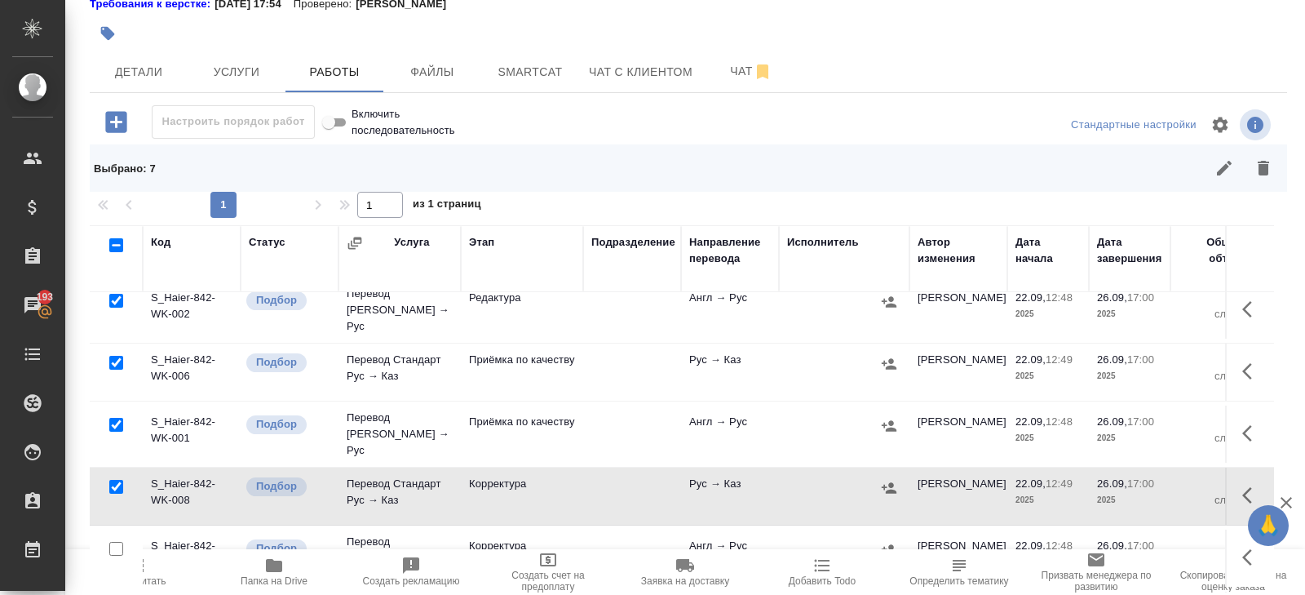
click at [117, 542] on input "checkbox" at bounding box center [116, 549] width 14 height 14
checkbox input "true"
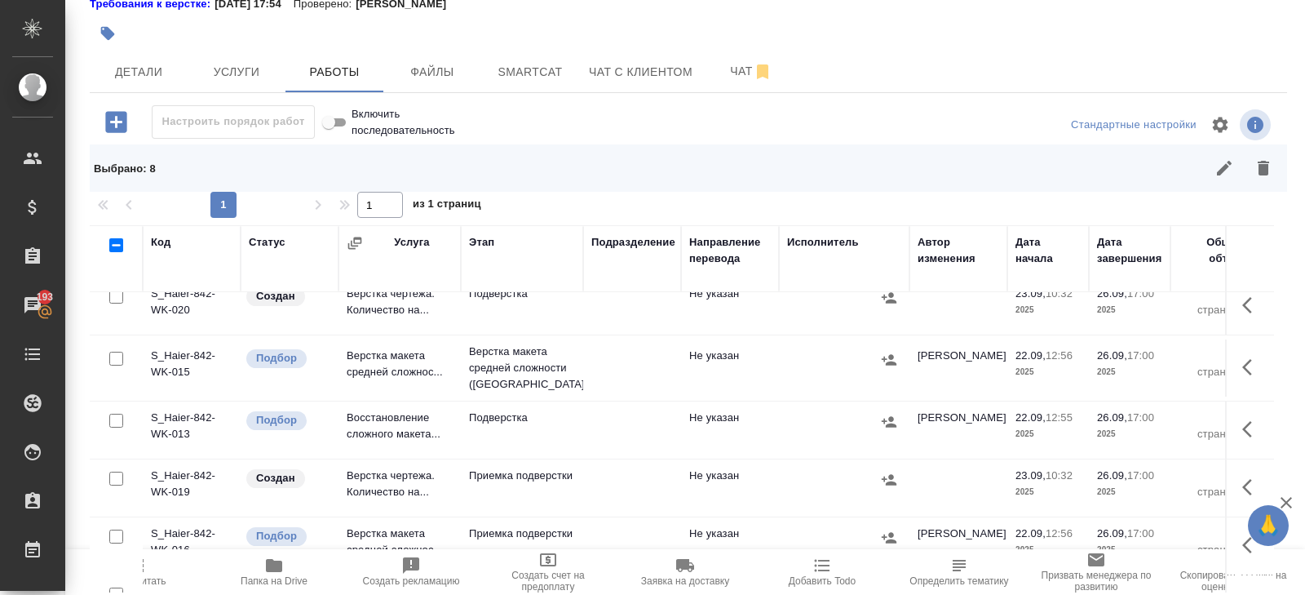
scroll to position [786, 0]
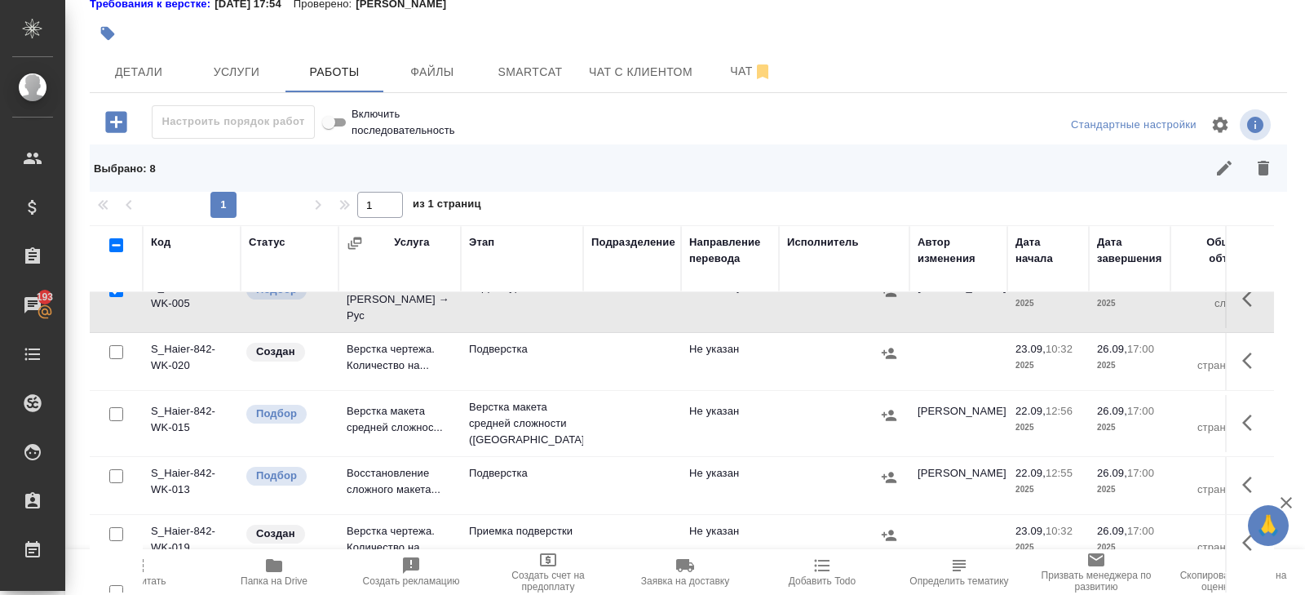
click at [117, 345] on input "checkbox" at bounding box center [116, 352] width 14 height 14
checkbox input "true"
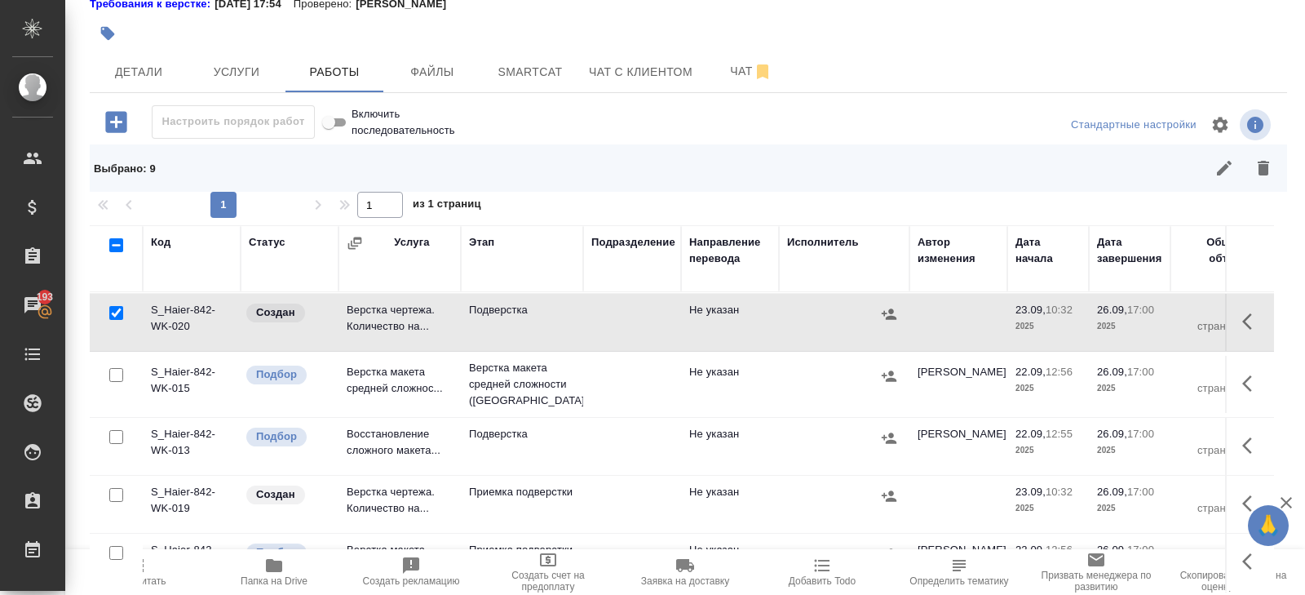
scroll to position [842, 0]
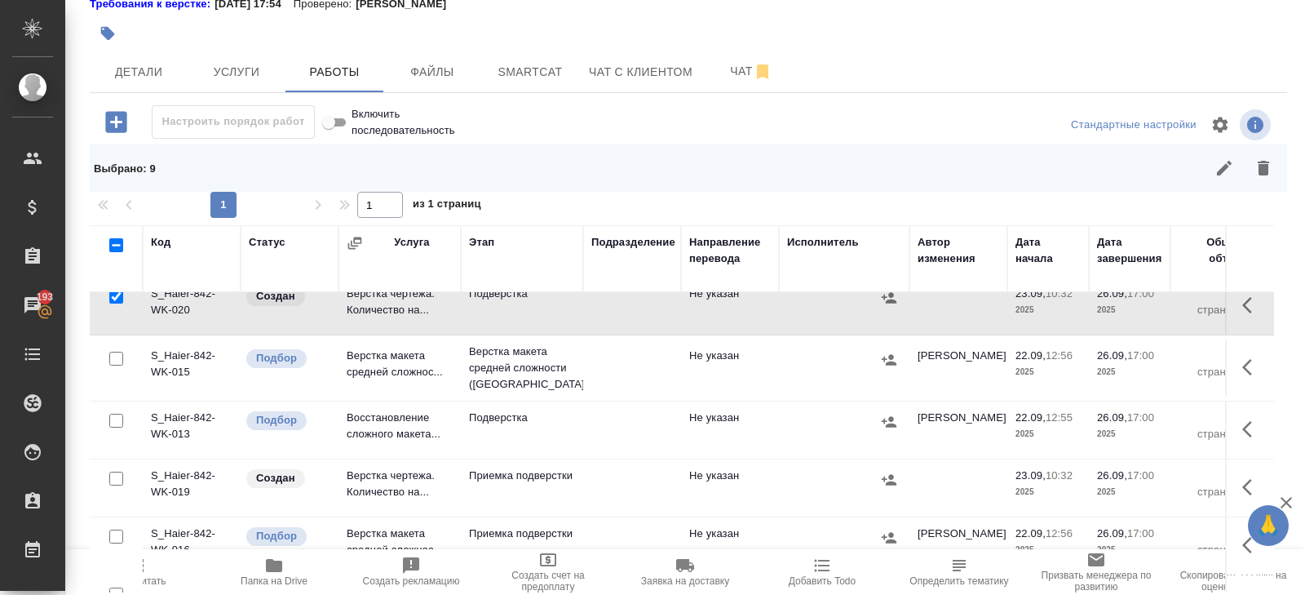
click at [114, 472] on input "checkbox" at bounding box center [116, 479] width 14 height 14
checkbox input "true"
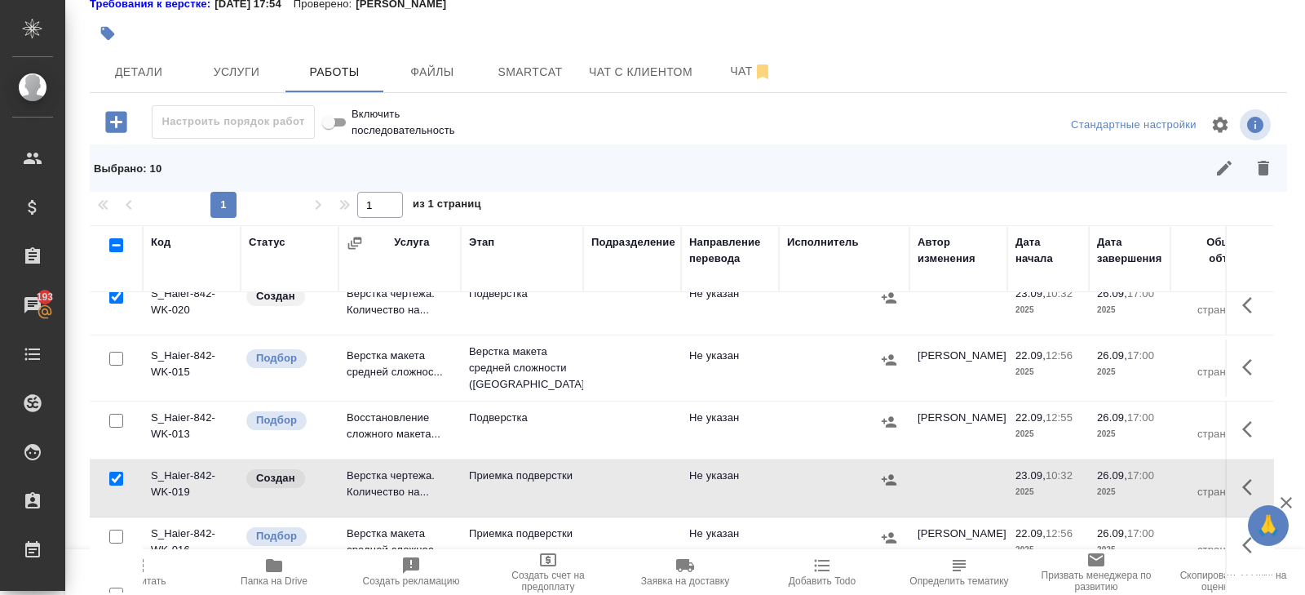
scroll to position [141, 0]
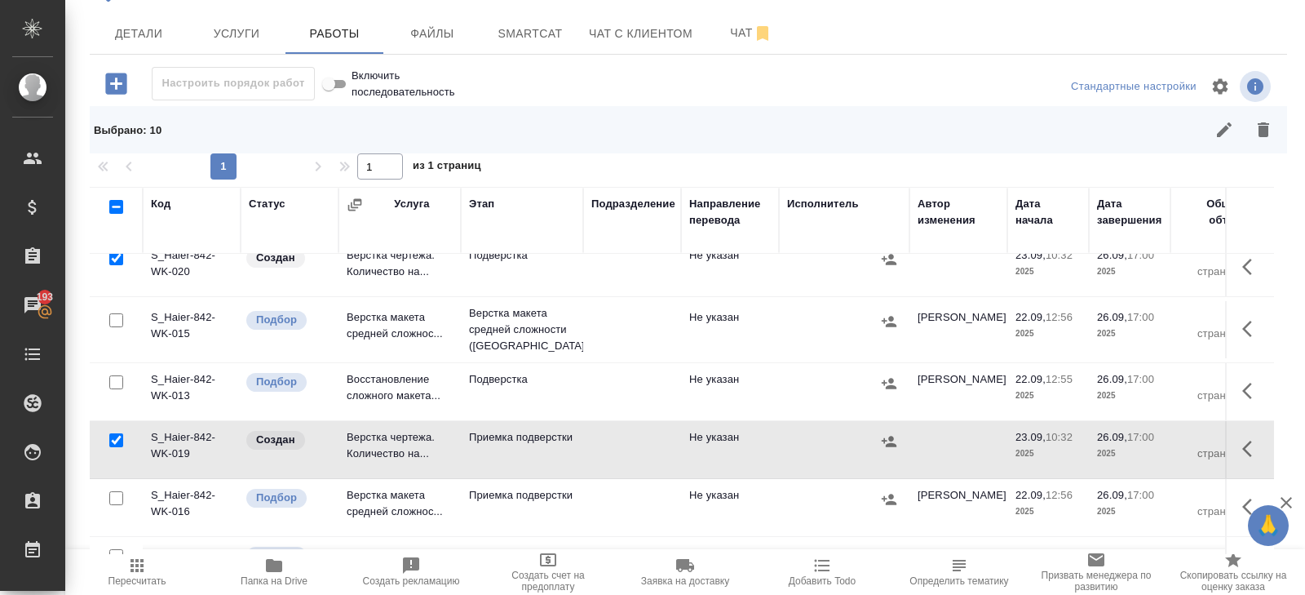
drag, startPoint x: 116, startPoint y: 458, endPoint x: 116, endPoint y: 494, distance: 36.7
click at [116, 491] on input "checkbox" at bounding box center [116, 498] width 14 height 14
checkbox input "true"
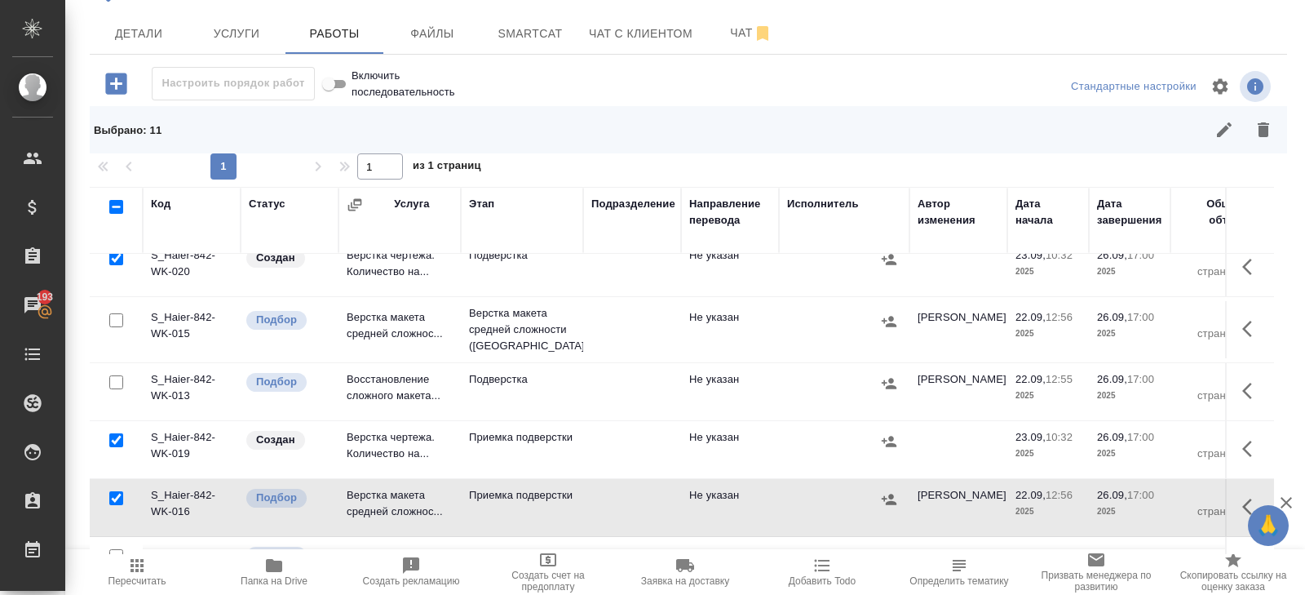
click at [117, 549] on input "checkbox" at bounding box center [116, 556] width 14 height 14
checkbox input "true"
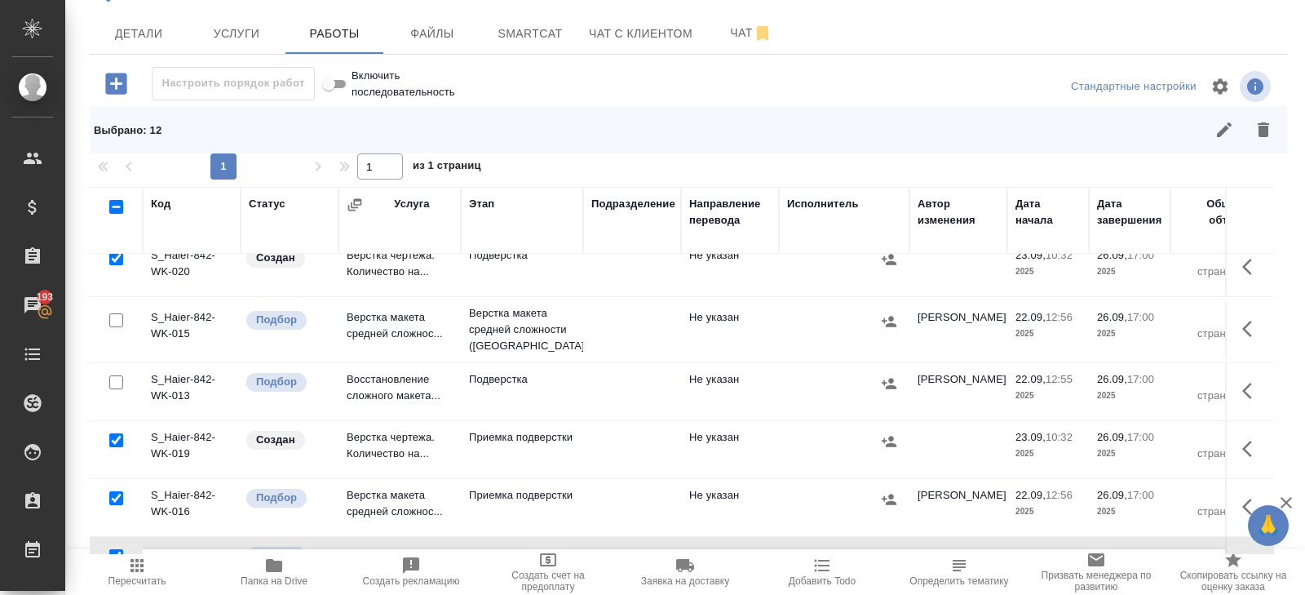
click at [1273, 131] on button "button" at bounding box center [1263, 129] width 39 height 39
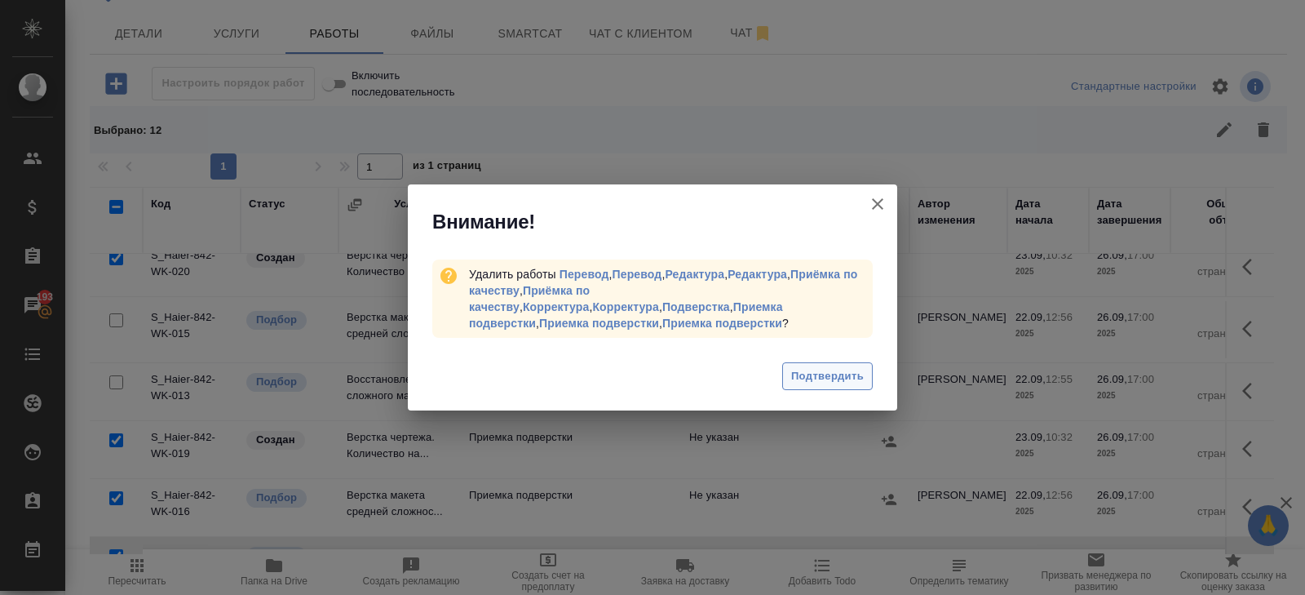
click at [818, 380] on span "Подтвердить" at bounding box center [827, 376] width 73 height 19
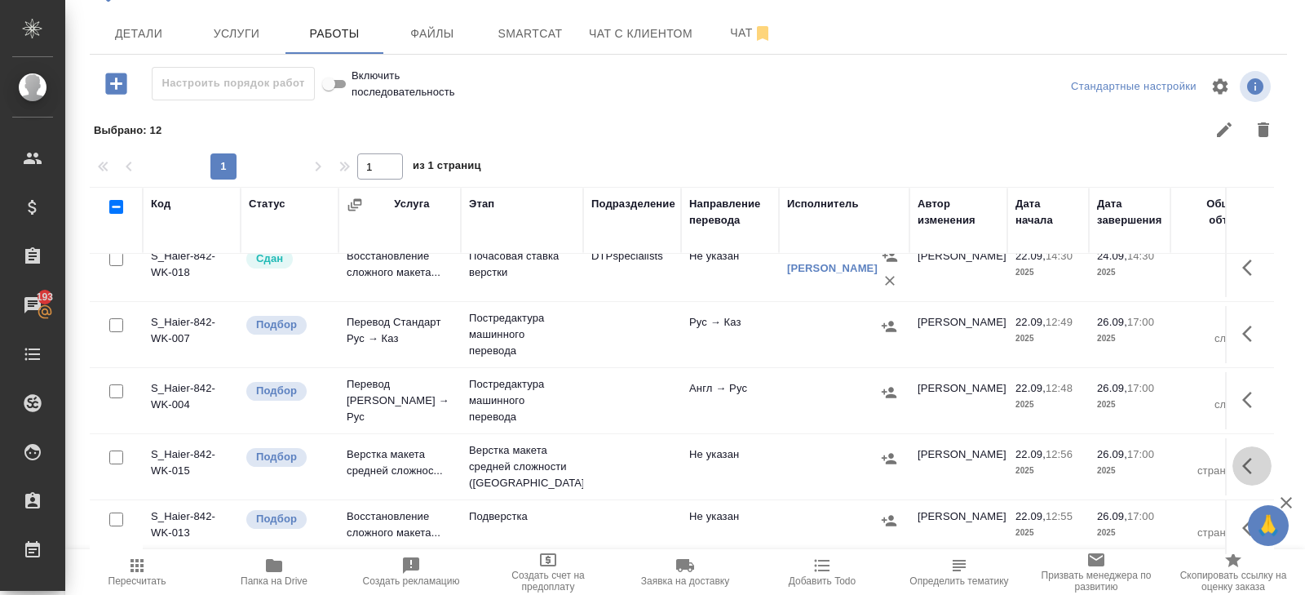
click at [1252, 463] on icon "button" at bounding box center [1252, 466] width 20 height 20
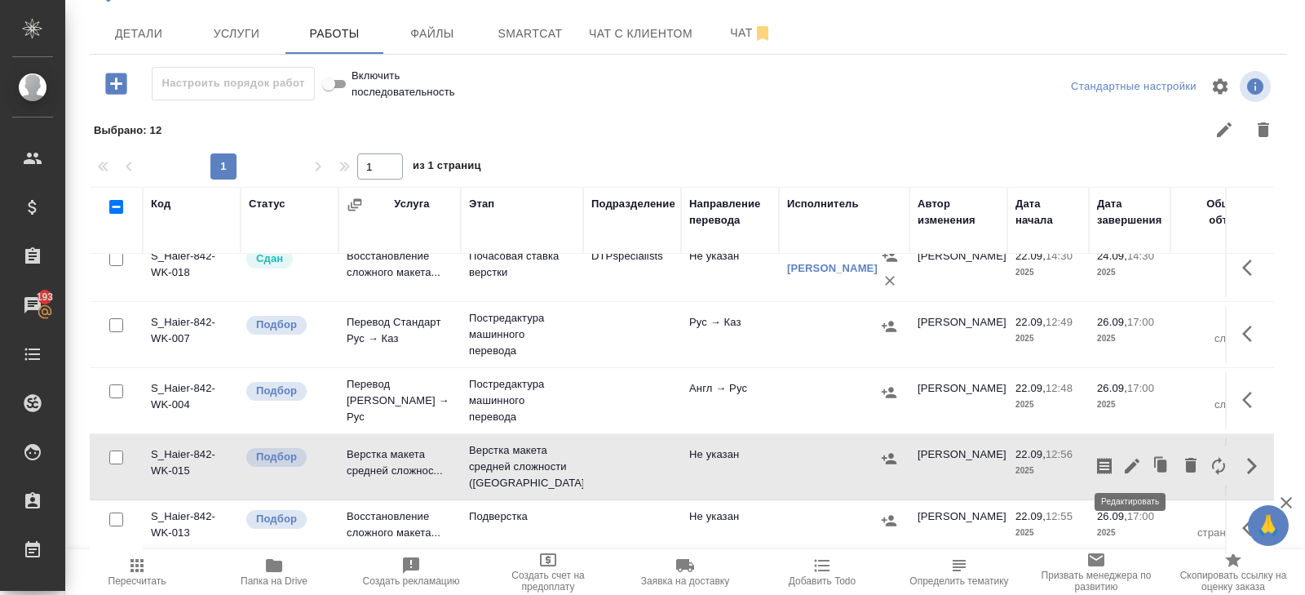
click at [1138, 462] on icon "button" at bounding box center [1132, 466] width 20 height 20
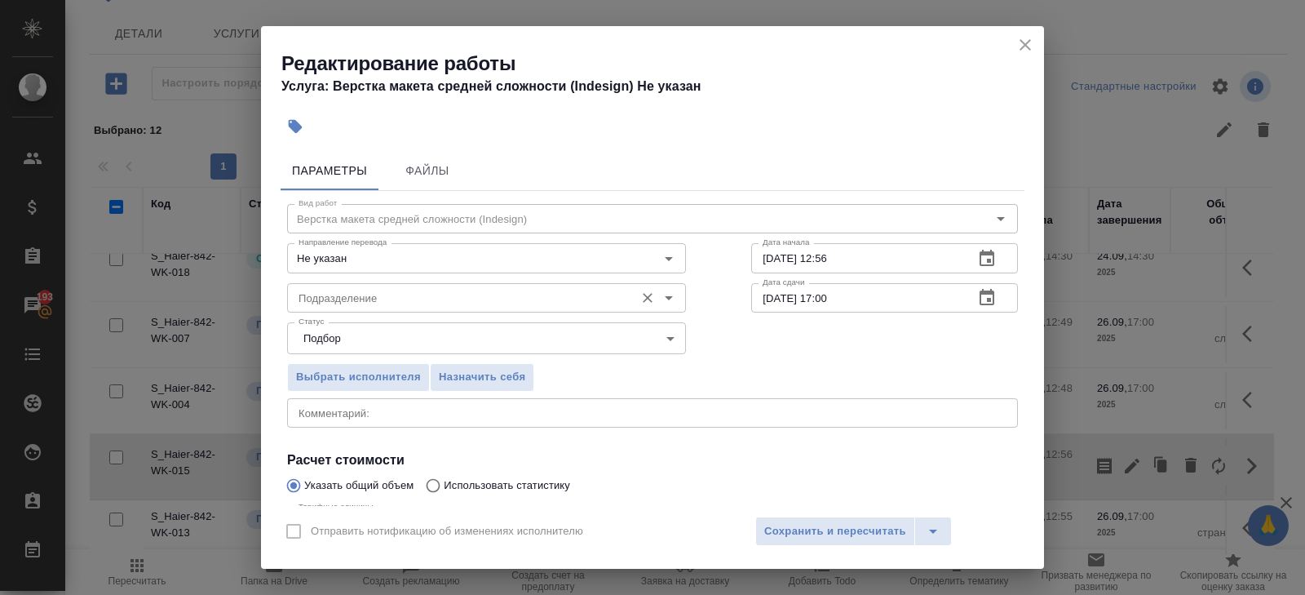
click at [377, 296] on input "Подразделение" at bounding box center [459, 298] width 334 height 20
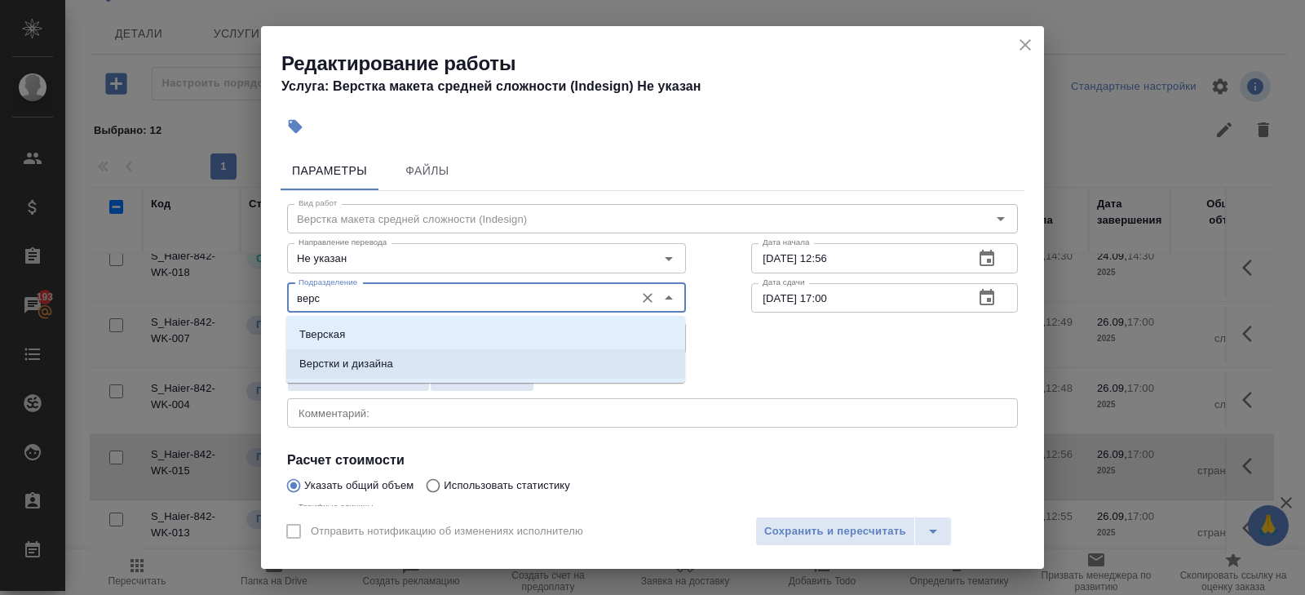
click at [363, 365] on p "Верстки и дизайна" at bounding box center [346, 364] width 94 height 16
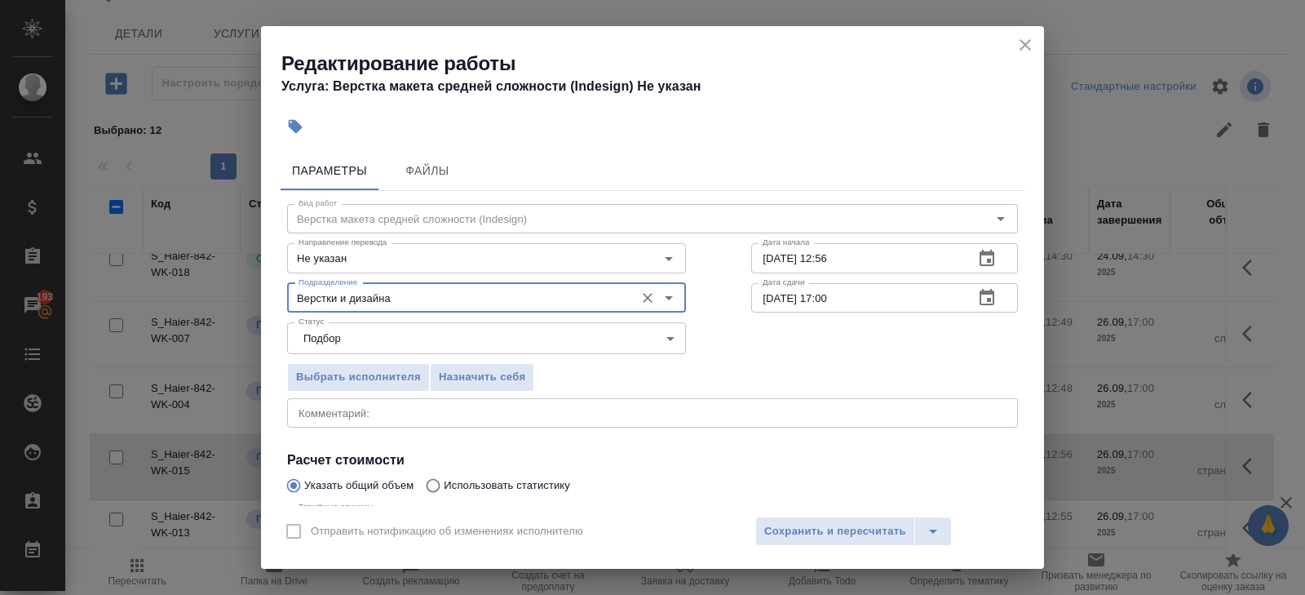
scroll to position [173, 0]
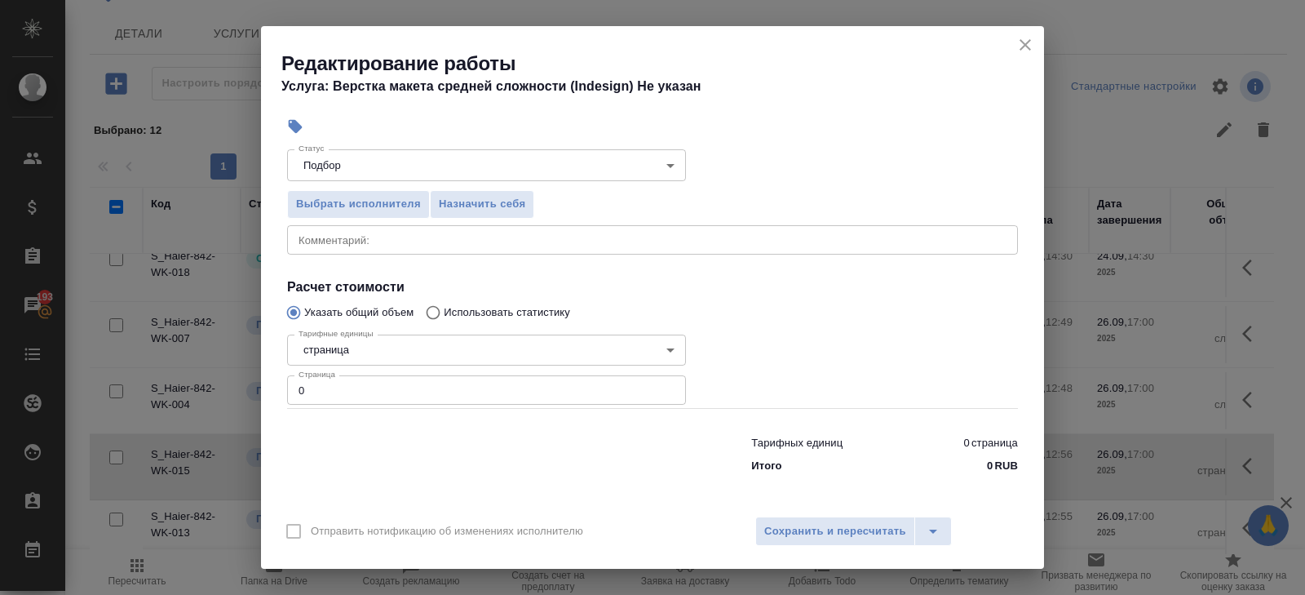
type input "Верстки и дизайна"
click at [359, 392] on input "0" at bounding box center [486, 389] width 399 height 29
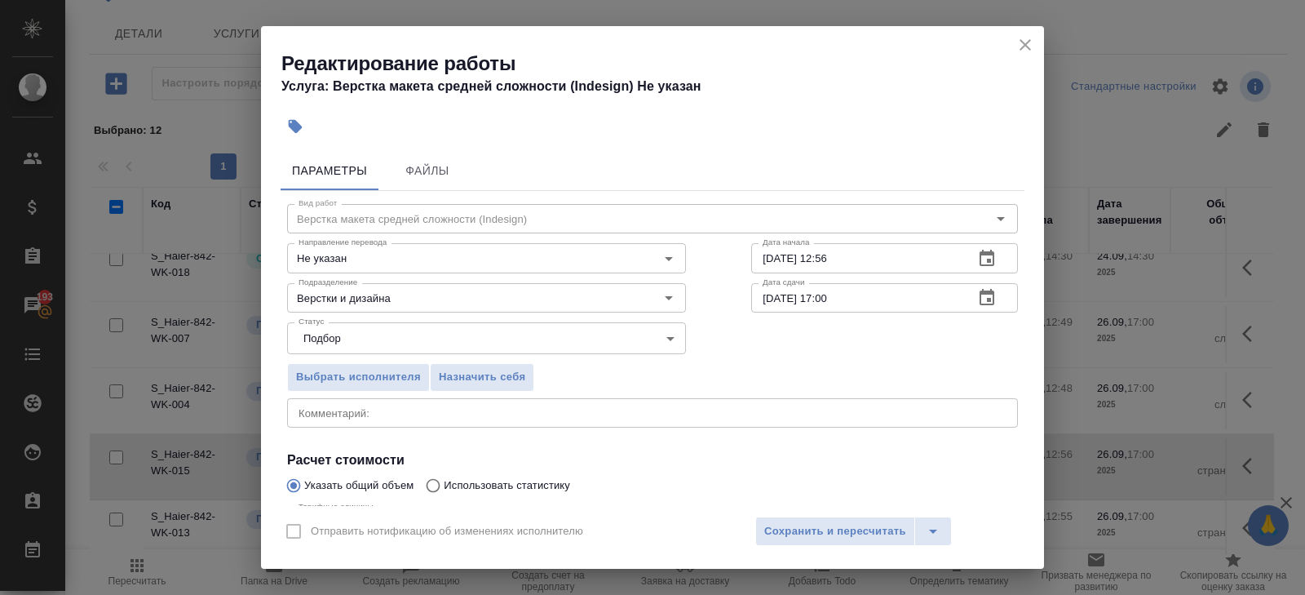
type input "35"
click at [992, 298] on icon "button" at bounding box center [987, 298] width 20 height 20
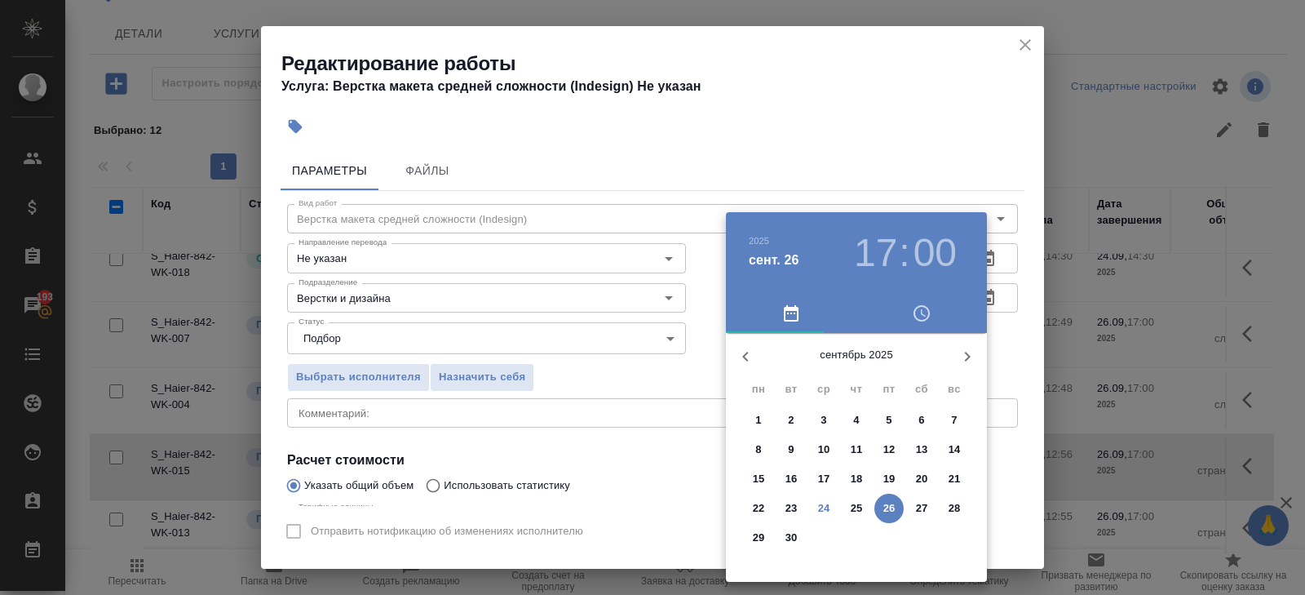
click at [888, 507] on p "26" at bounding box center [889, 508] width 12 height 16
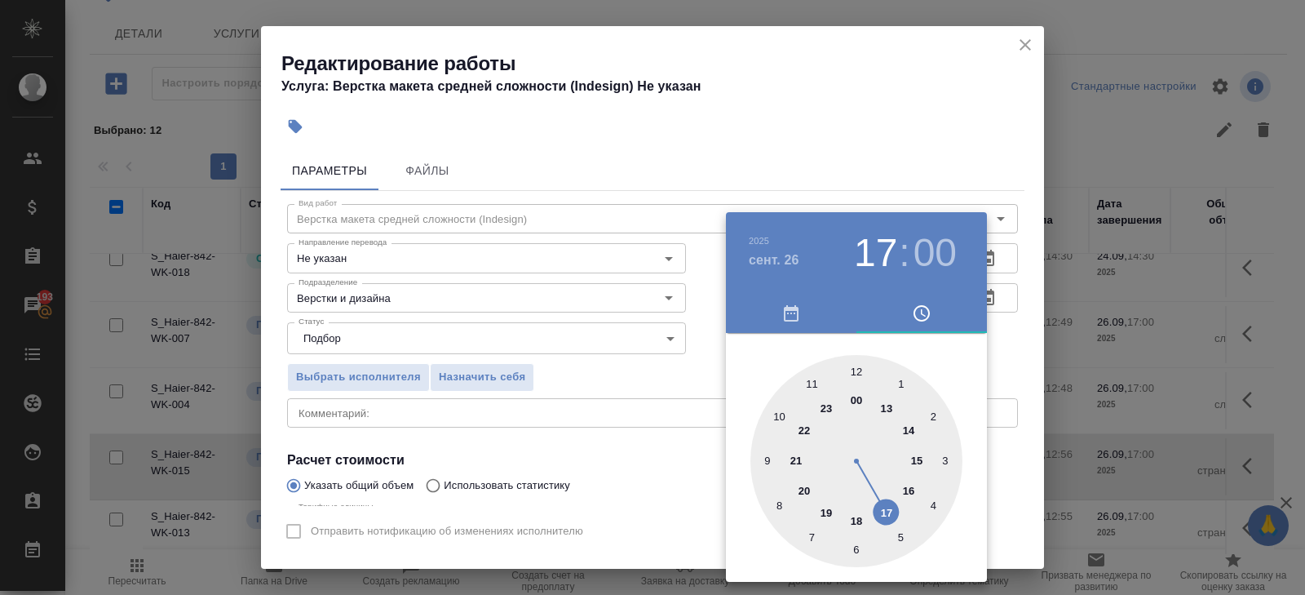
click at [888, 410] on div at bounding box center [857, 461] width 212 height 212
type input "26.09.2025 13:00"
click at [914, 204] on div at bounding box center [652, 297] width 1305 height 595
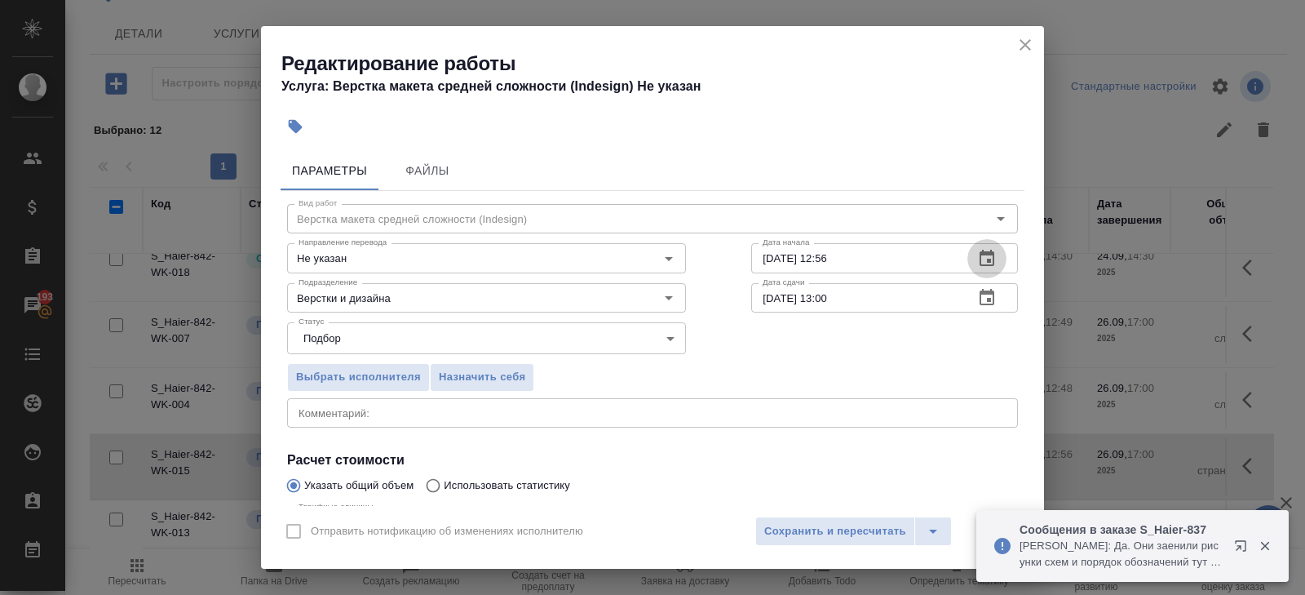
click at [986, 256] on icon "button" at bounding box center [987, 259] width 20 height 20
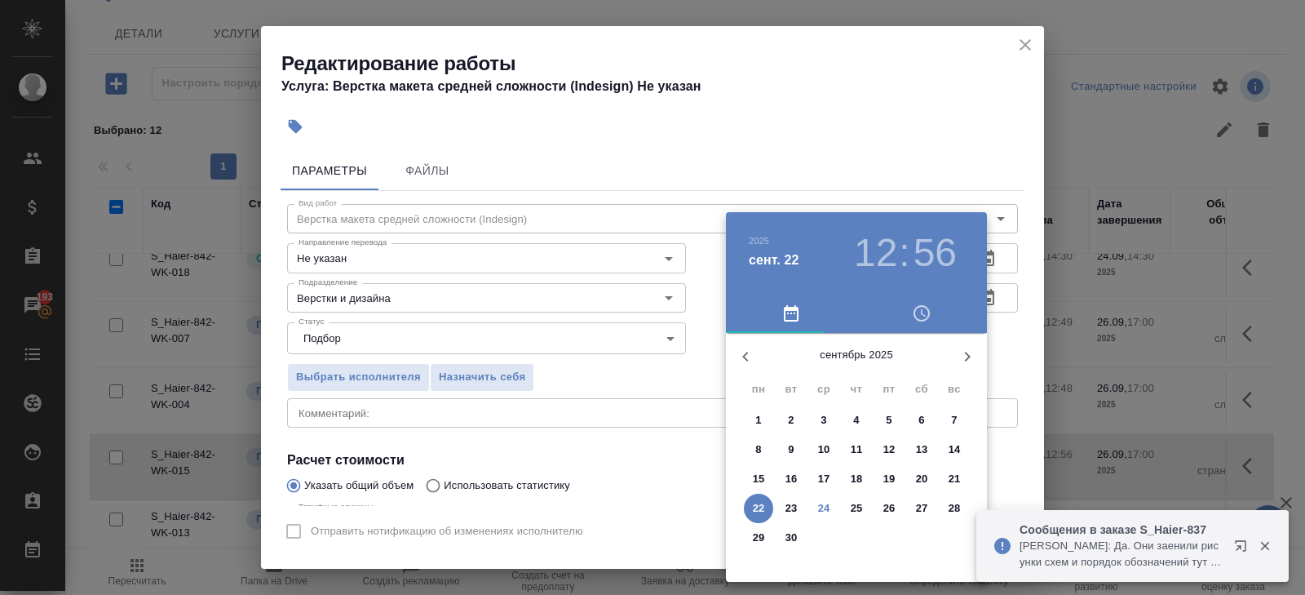
click at [857, 508] on p "25" at bounding box center [857, 508] width 12 height 16
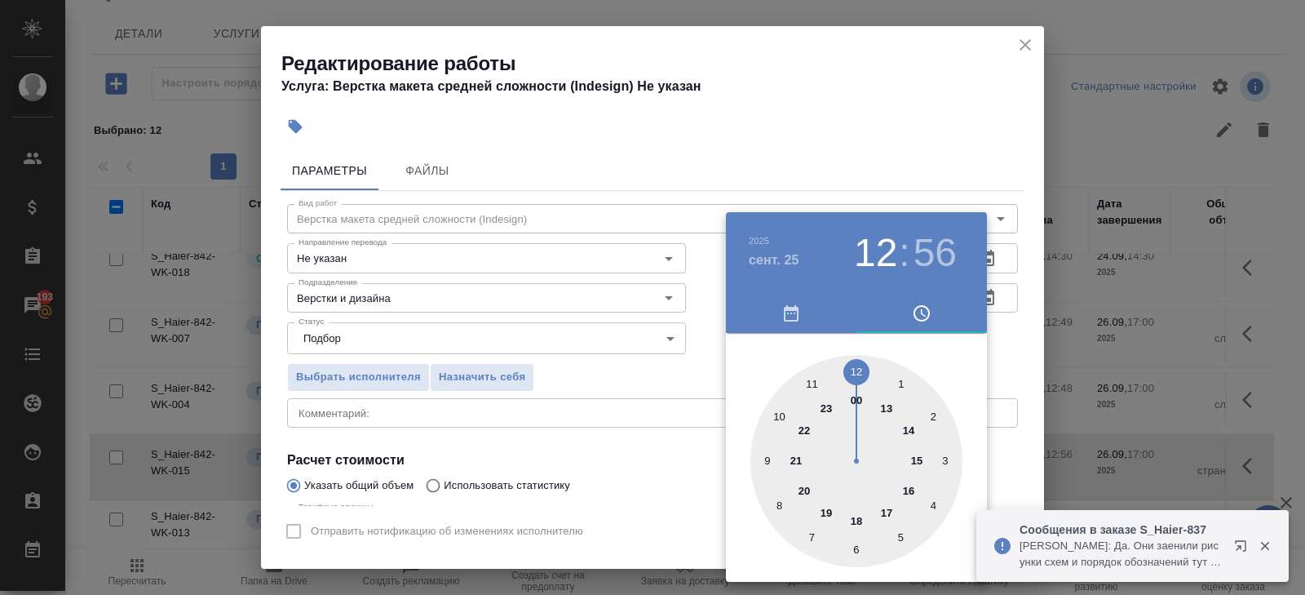
click at [888, 406] on div at bounding box center [857, 461] width 212 height 212
type input "25.09.2025 13:00"
click at [858, 370] on div at bounding box center [857, 461] width 212 height 212
click at [714, 396] on div at bounding box center [652, 297] width 1305 height 595
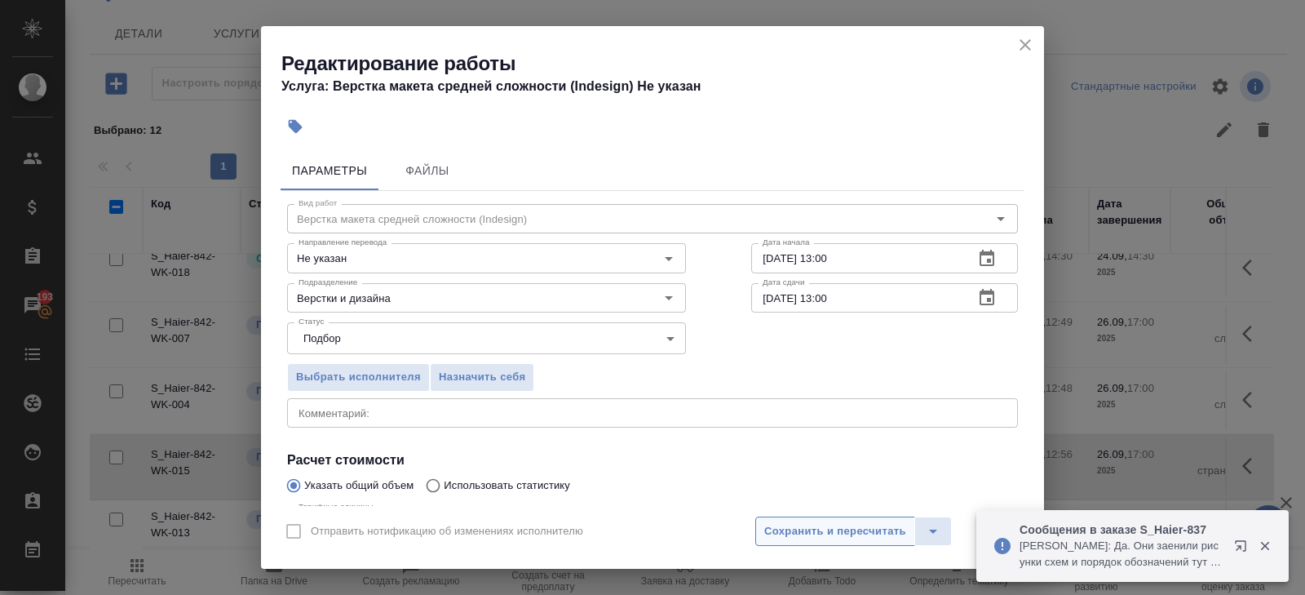
click at [797, 525] on span "Сохранить и пересчитать" at bounding box center [835, 531] width 142 height 19
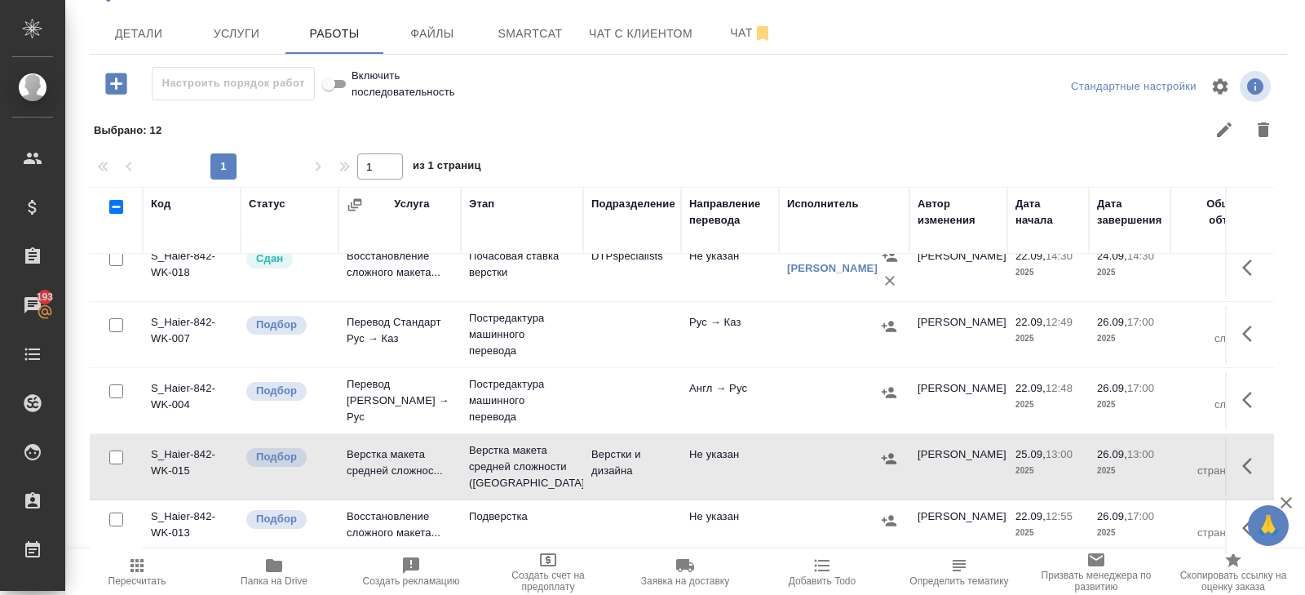
click at [1251, 395] on icon "button" at bounding box center [1252, 400] width 20 height 20
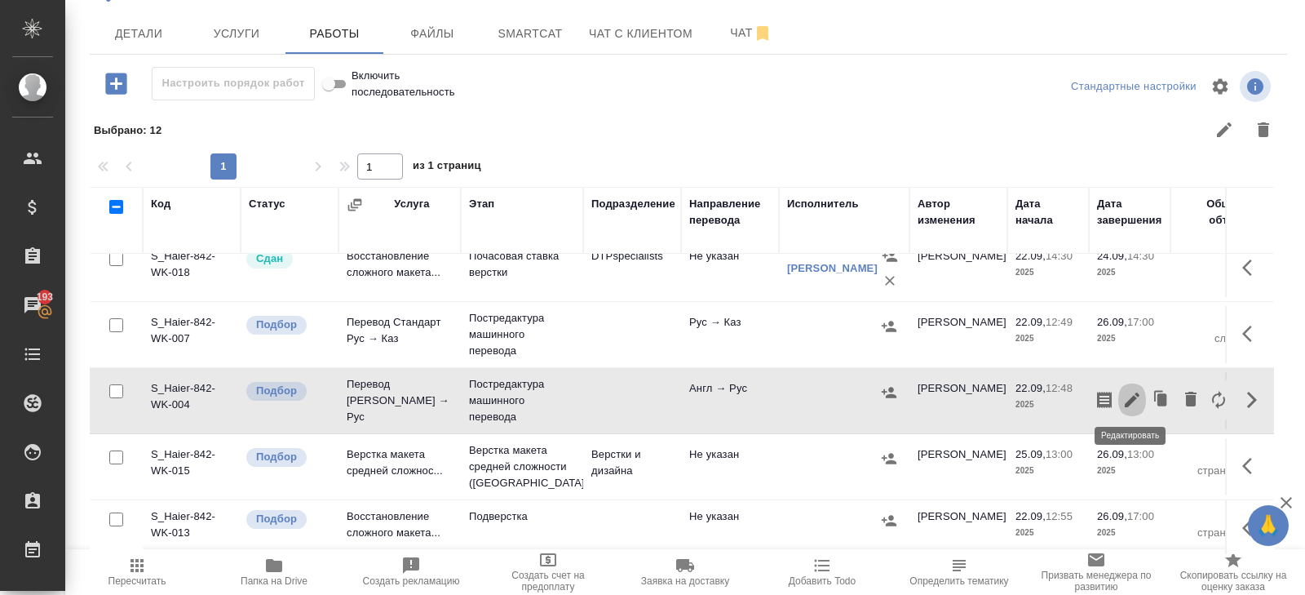
click at [1133, 397] on icon "button" at bounding box center [1132, 399] width 15 height 15
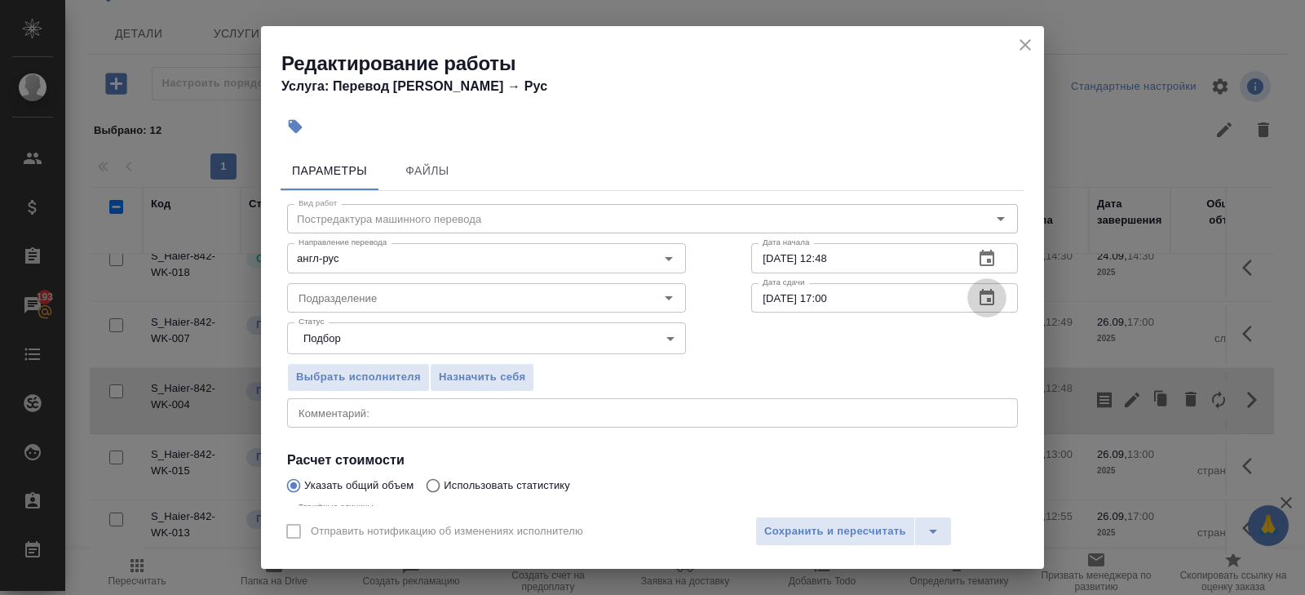
click at [979, 303] on icon "button" at bounding box center [987, 298] width 20 height 20
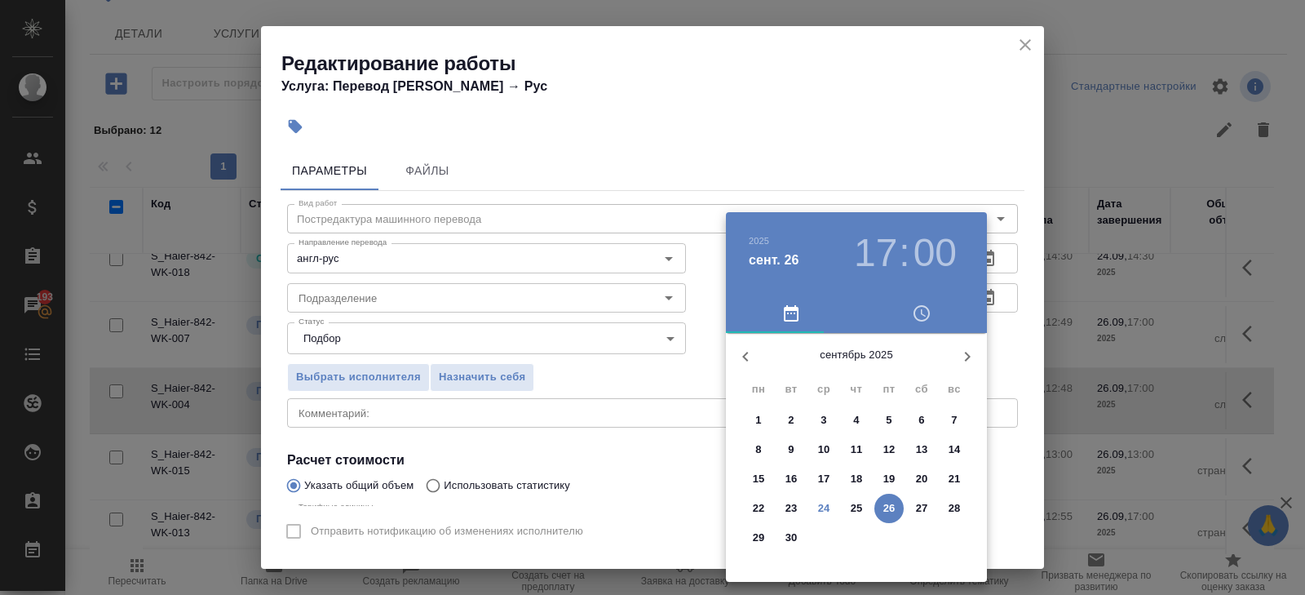
click at [861, 507] on p "25" at bounding box center [857, 508] width 12 height 16
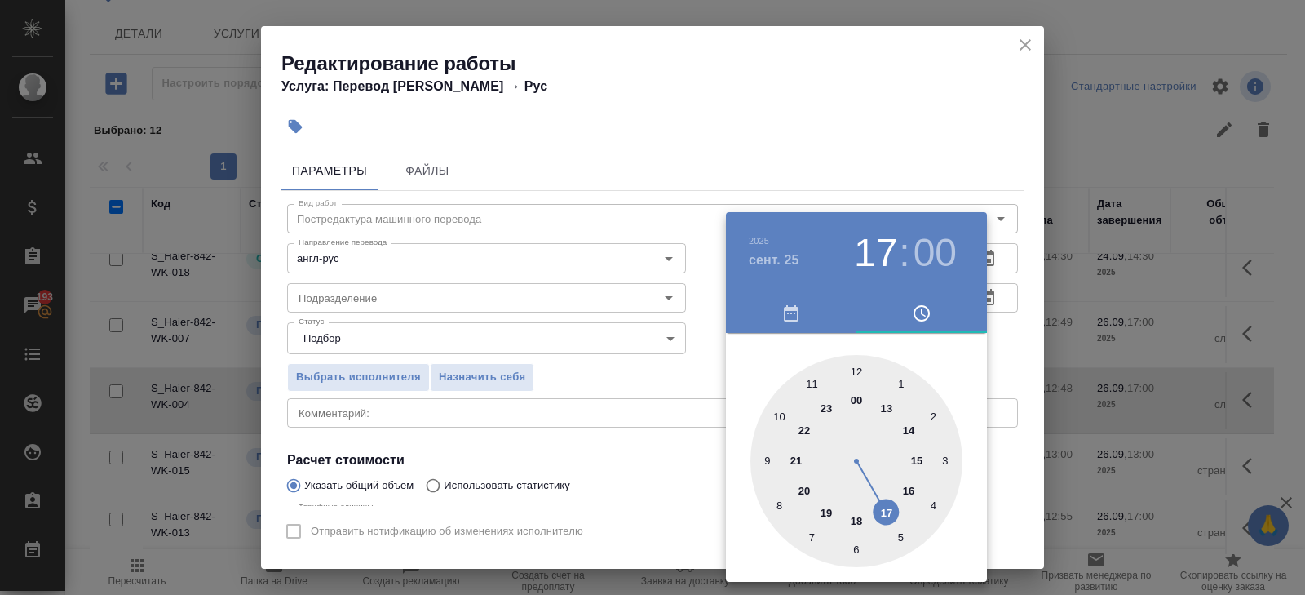
type input "25.09.2025 13:00"
click at [888, 403] on div at bounding box center [857, 461] width 212 height 212
click at [1056, 232] on div at bounding box center [652, 297] width 1305 height 595
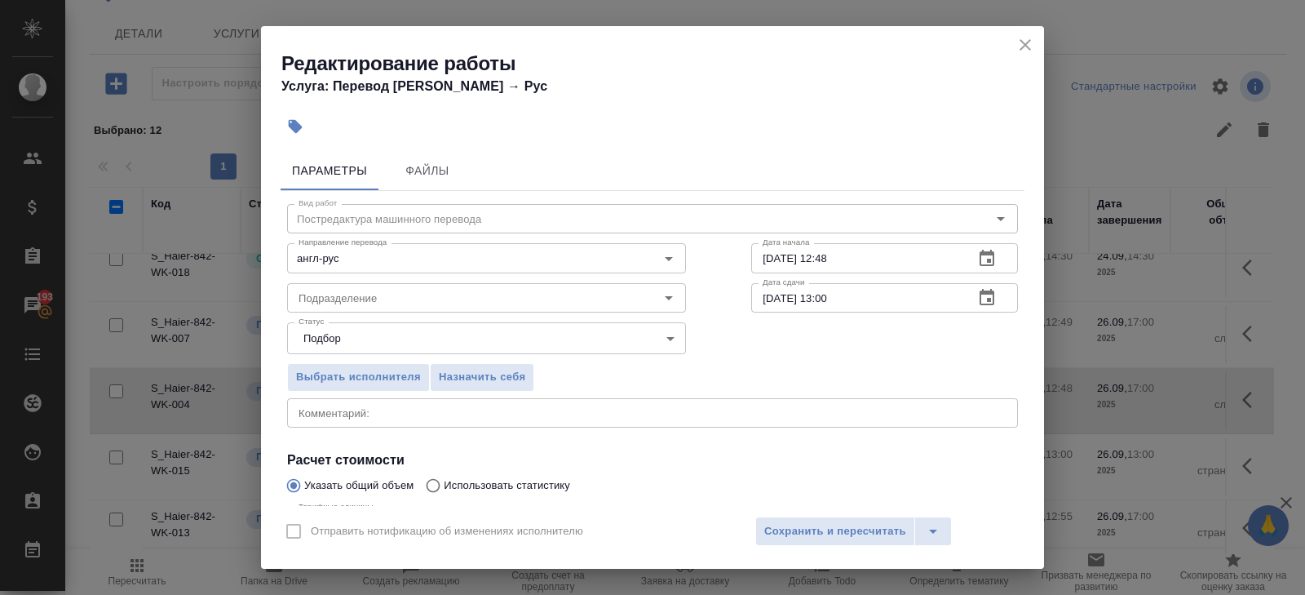
click at [985, 255] on icon "button" at bounding box center [987, 258] width 15 height 16
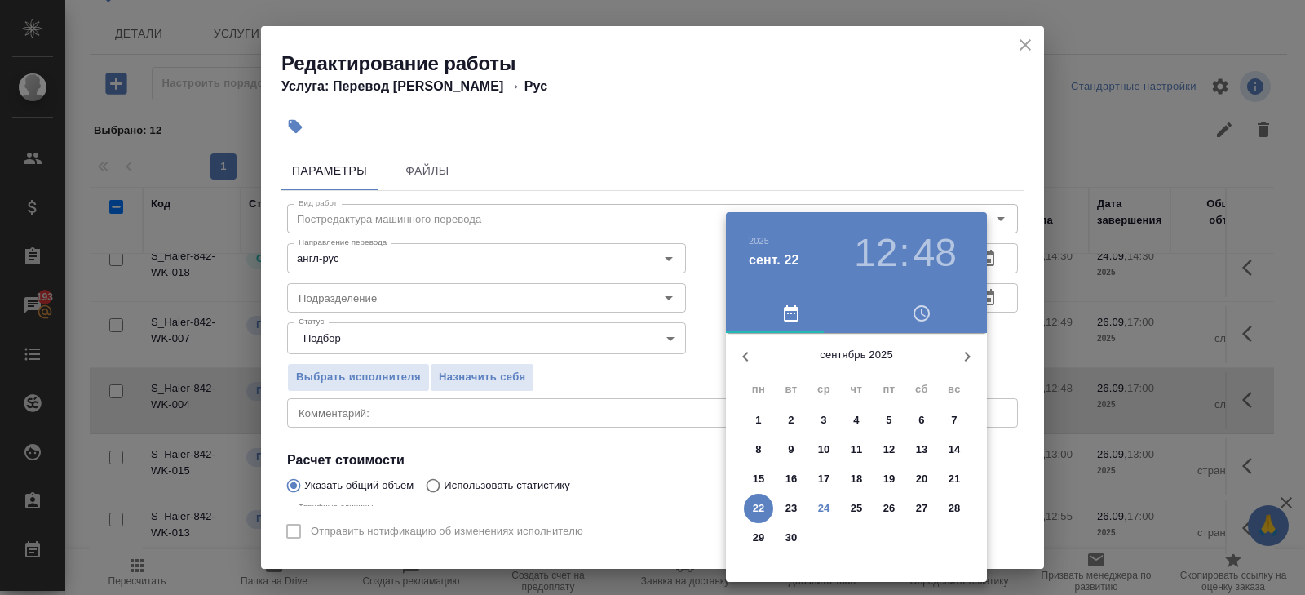
click at [826, 511] on p "24" at bounding box center [824, 508] width 12 height 16
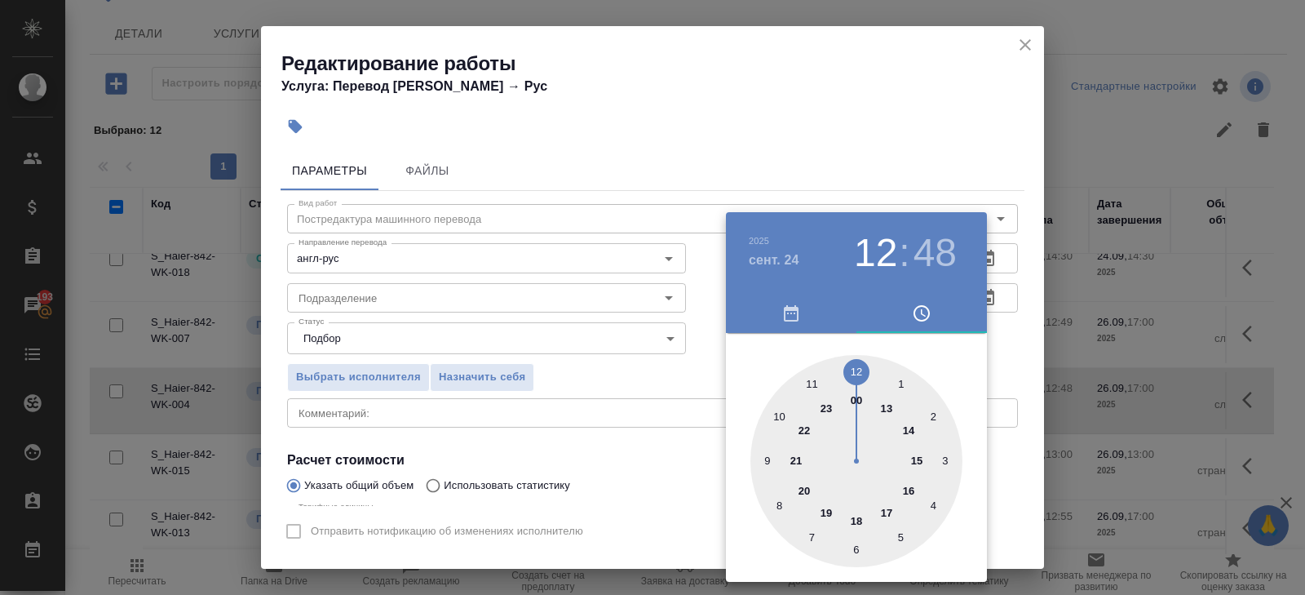
click at [780, 415] on div at bounding box center [857, 461] width 212 height 212
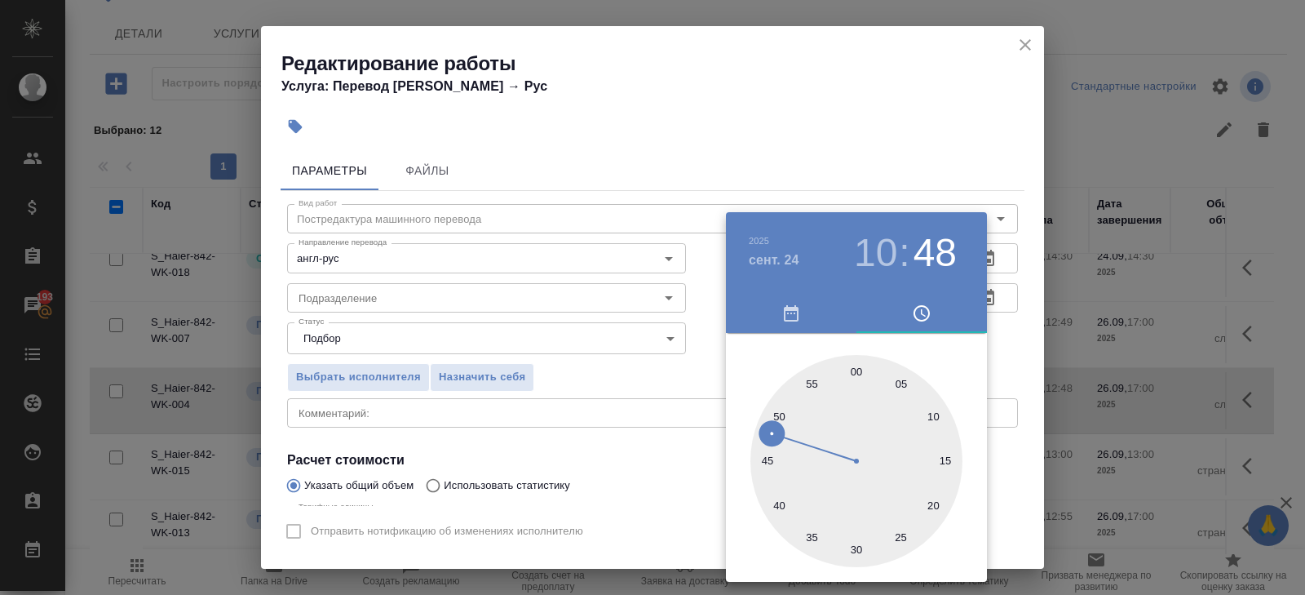
type input "24.09.2025 10:00"
click at [854, 367] on div at bounding box center [857, 461] width 212 height 212
click at [489, 319] on div at bounding box center [652, 297] width 1305 height 595
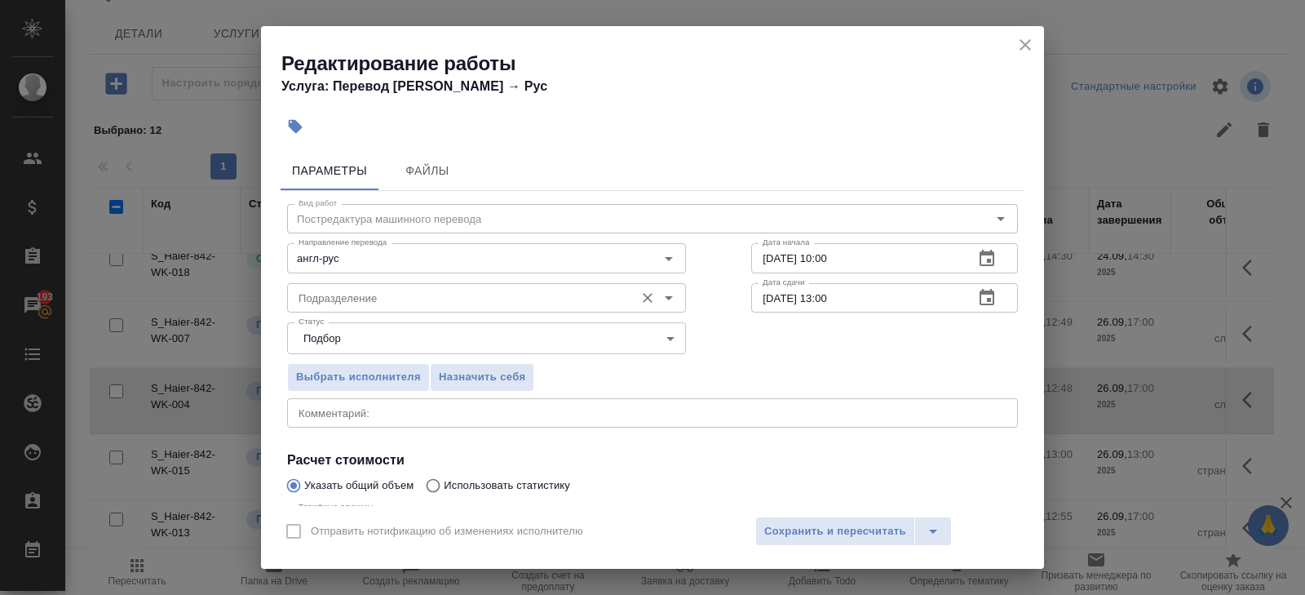
click at [335, 300] on input "Подразделение" at bounding box center [459, 298] width 334 height 20
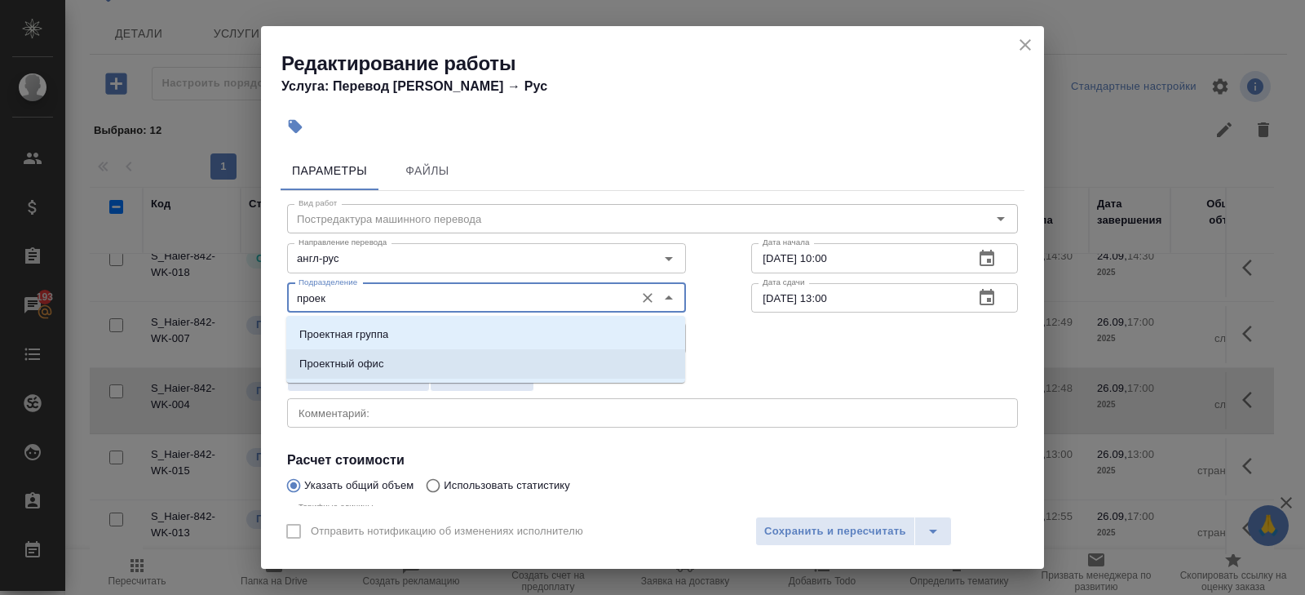
click at [325, 356] on p "Проектный офис" at bounding box center [341, 364] width 85 height 16
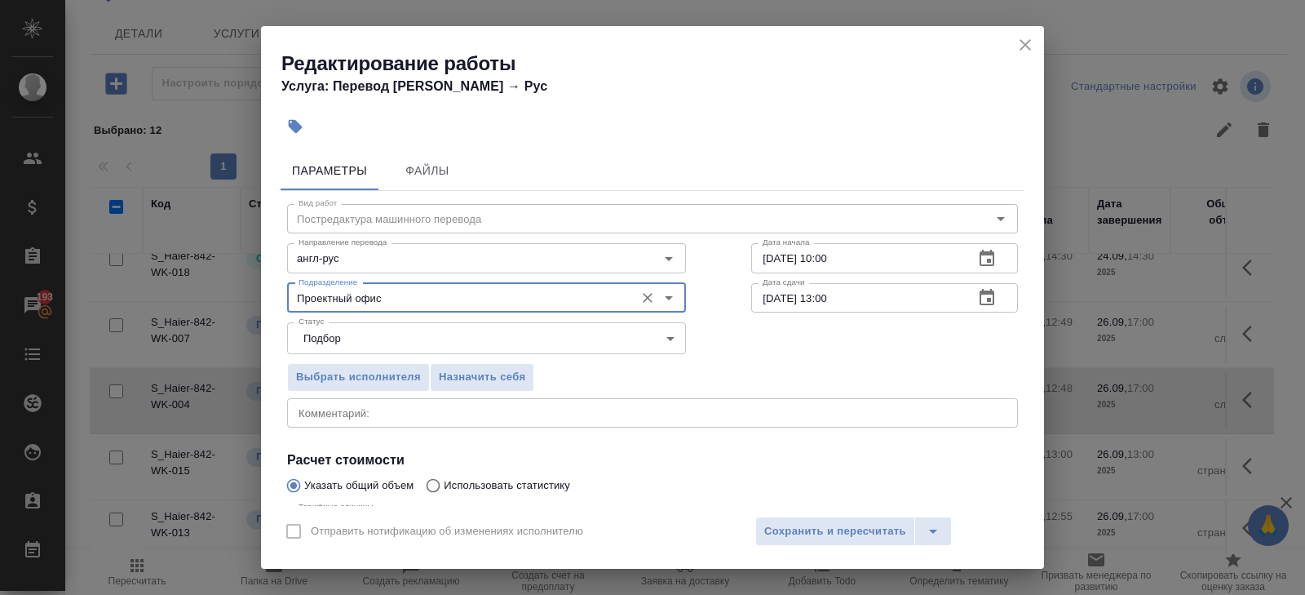
scroll to position [173, 0]
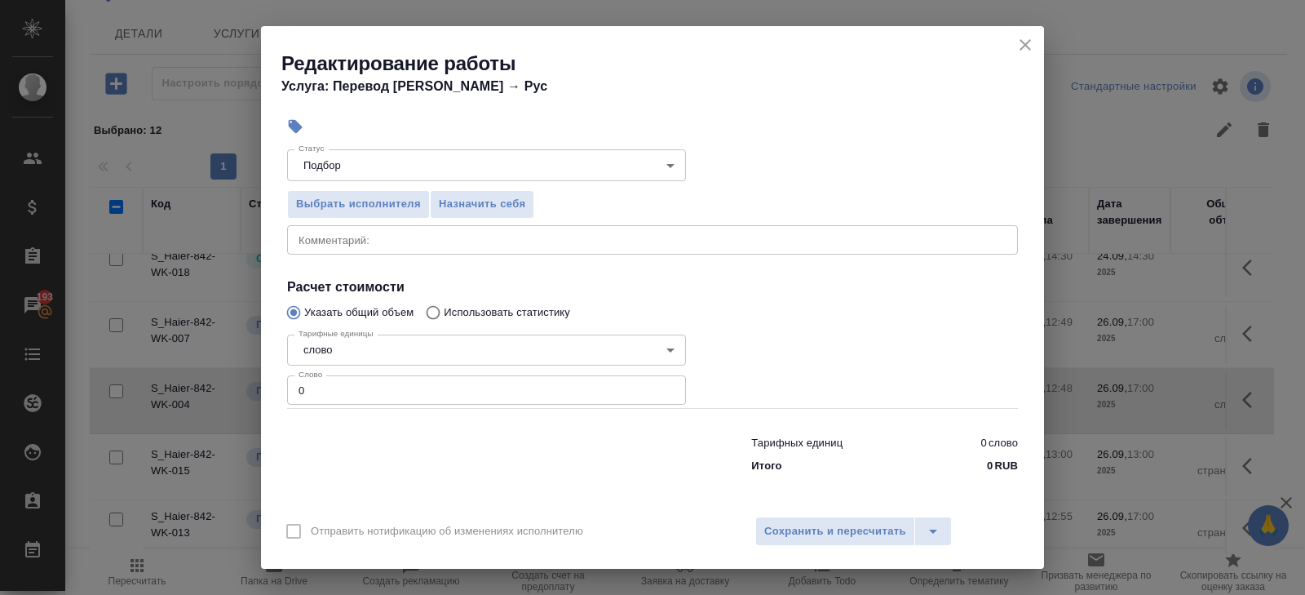
type input "Проектный офис"
click at [325, 382] on input "0" at bounding box center [486, 389] width 399 height 29
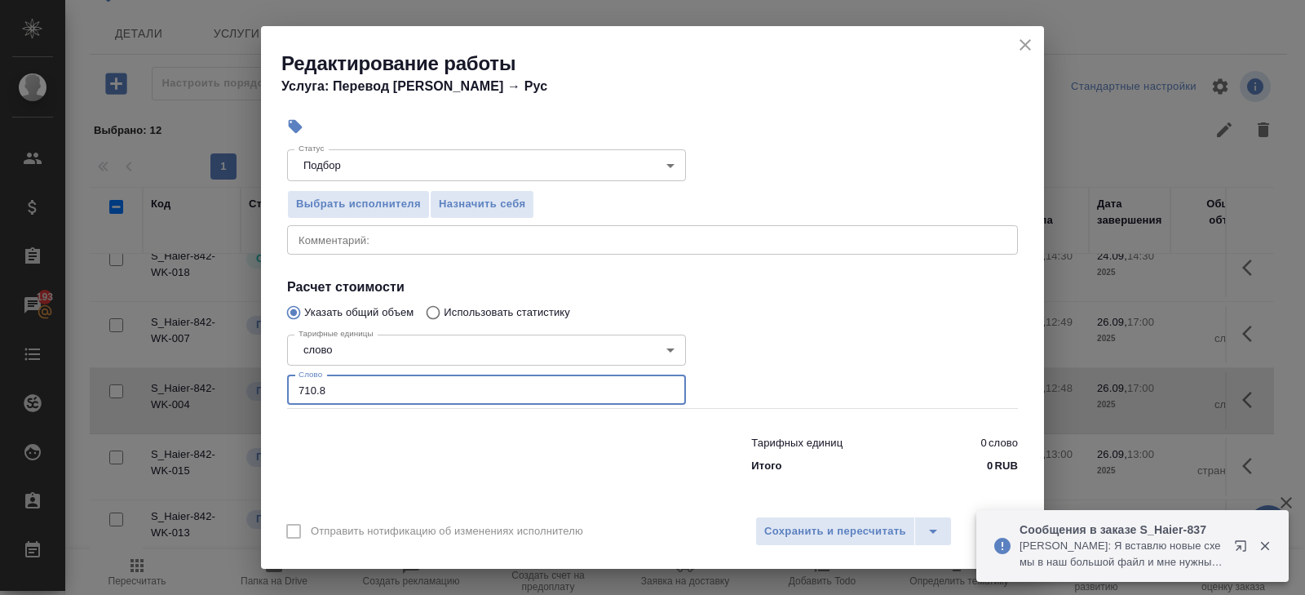
scroll to position [0, 0]
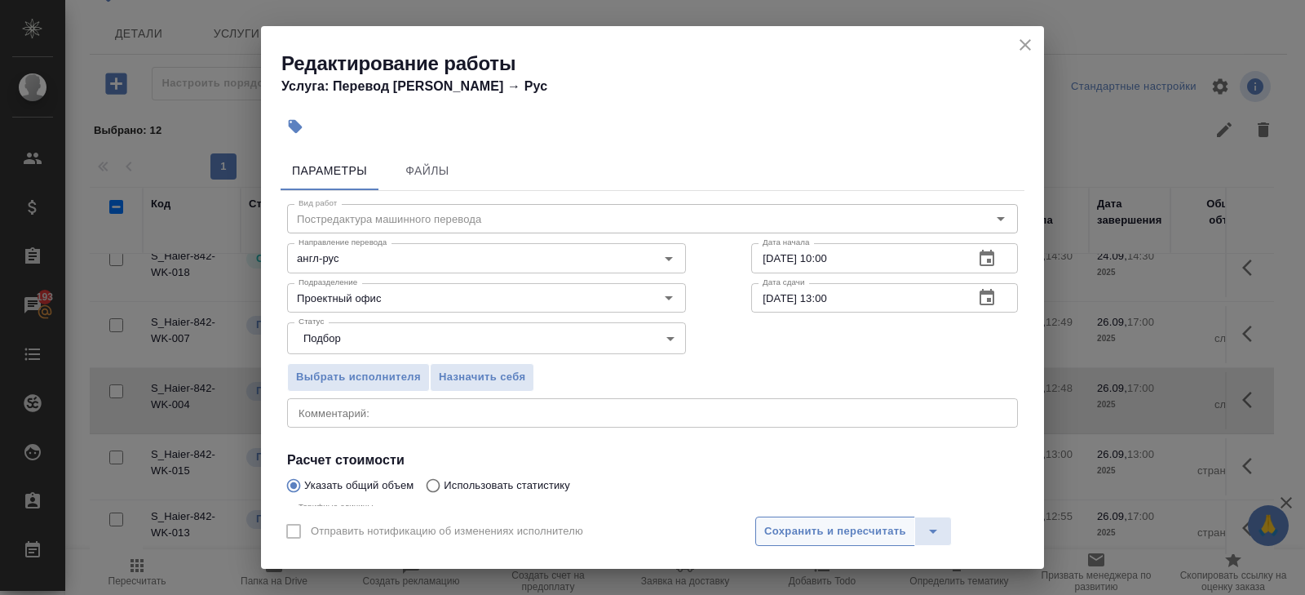
type input "710.8"
click at [820, 534] on span "Сохранить и пересчитать" at bounding box center [835, 531] width 142 height 19
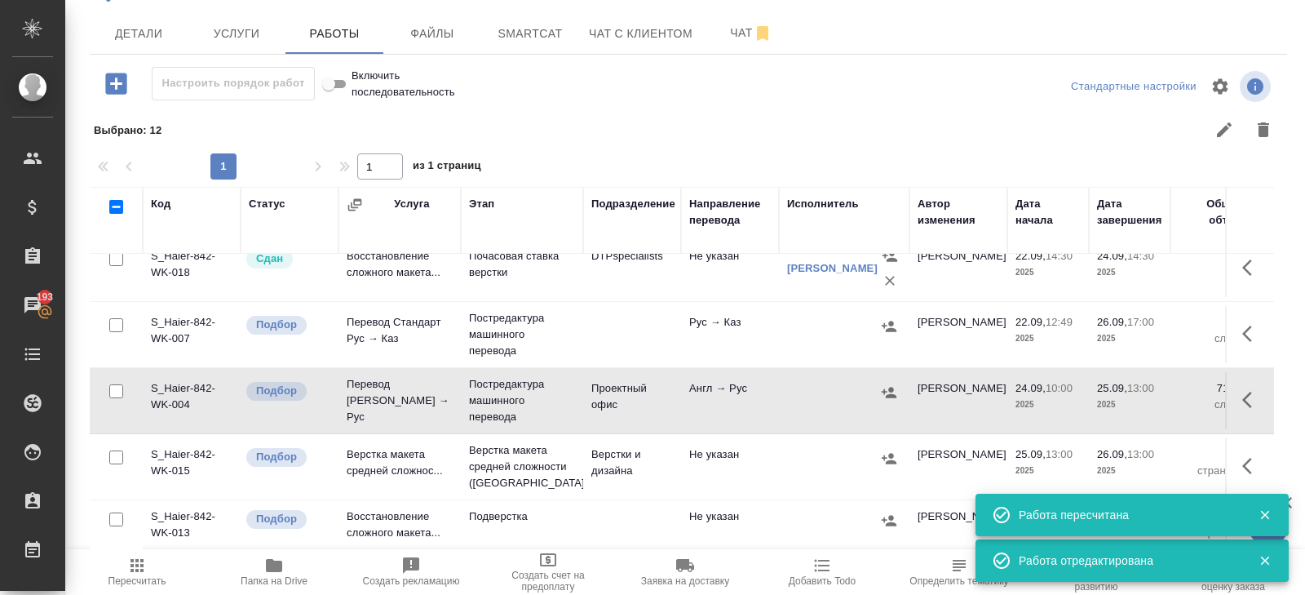
click at [1247, 396] on icon "button" at bounding box center [1252, 400] width 20 height 20
click at [1106, 394] on icon "button" at bounding box center [1104, 400] width 15 height 16
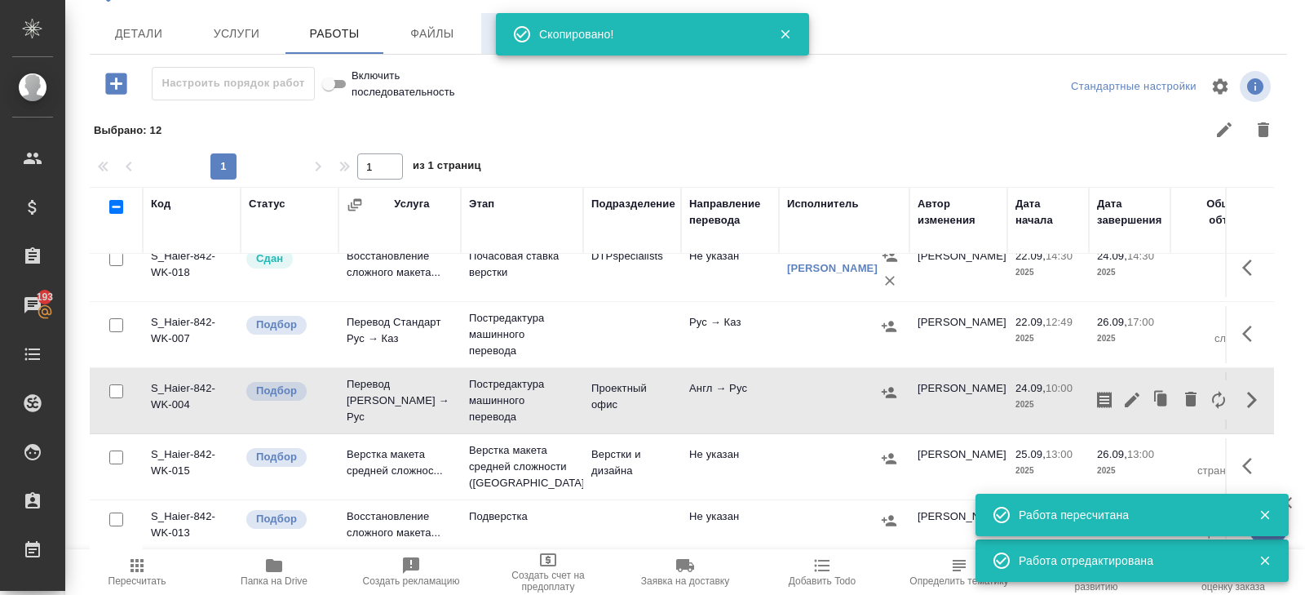
click at [489, 42] on button "Smartcat" at bounding box center [530, 33] width 98 height 41
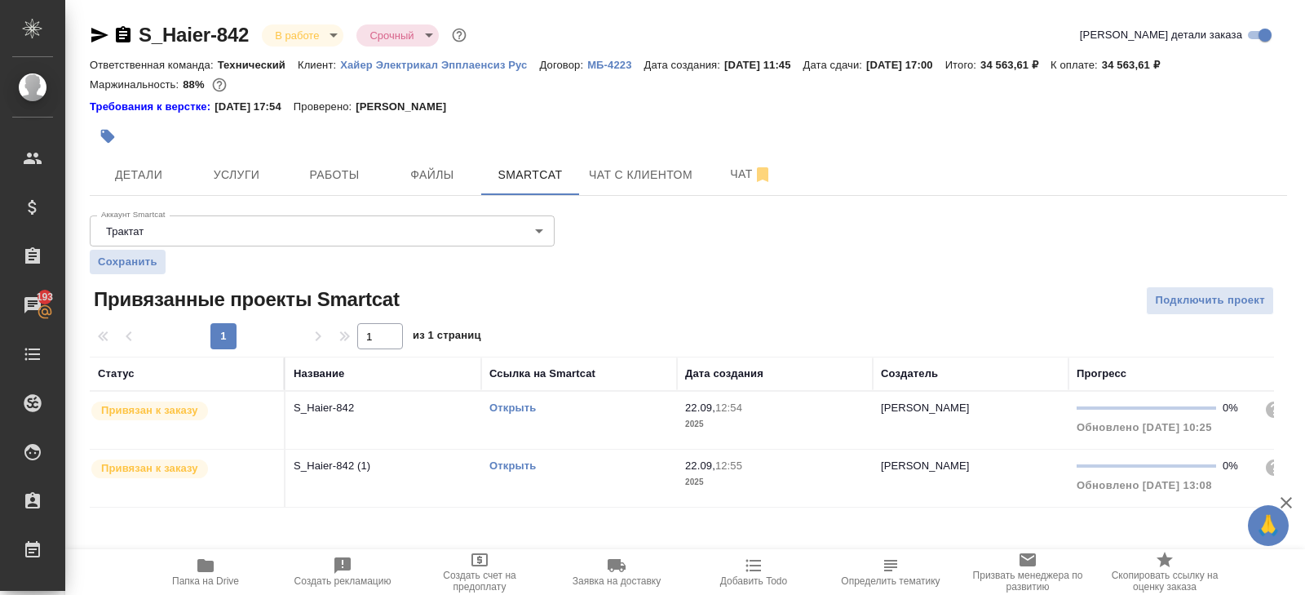
click at [575, 410] on div "Открыть" at bounding box center [578, 408] width 179 height 16
click at [330, 180] on span "Работы" at bounding box center [334, 175] width 78 height 20
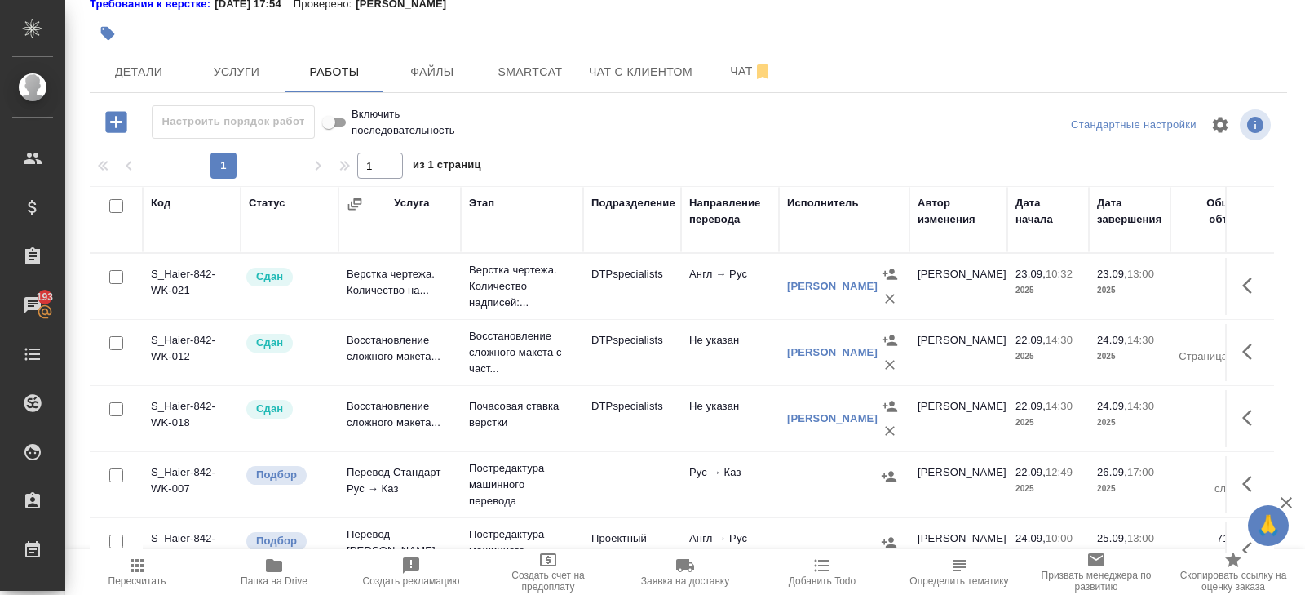
scroll to position [151, 0]
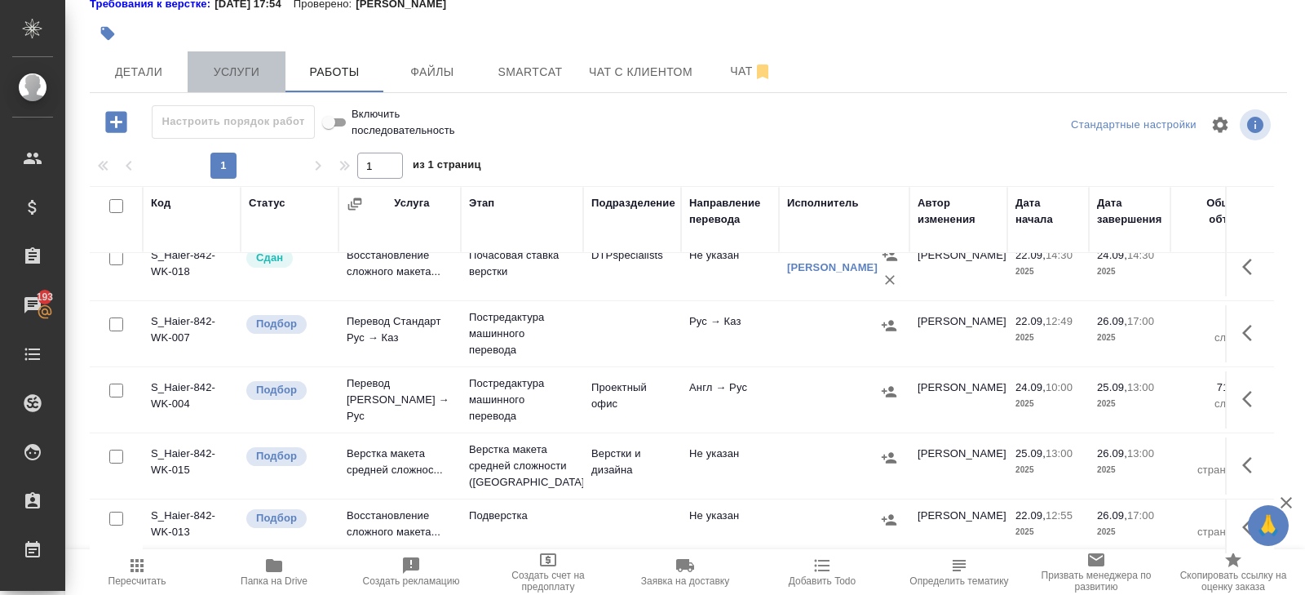
click at [252, 81] on span "Услуги" at bounding box center [236, 72] width 78 height 20
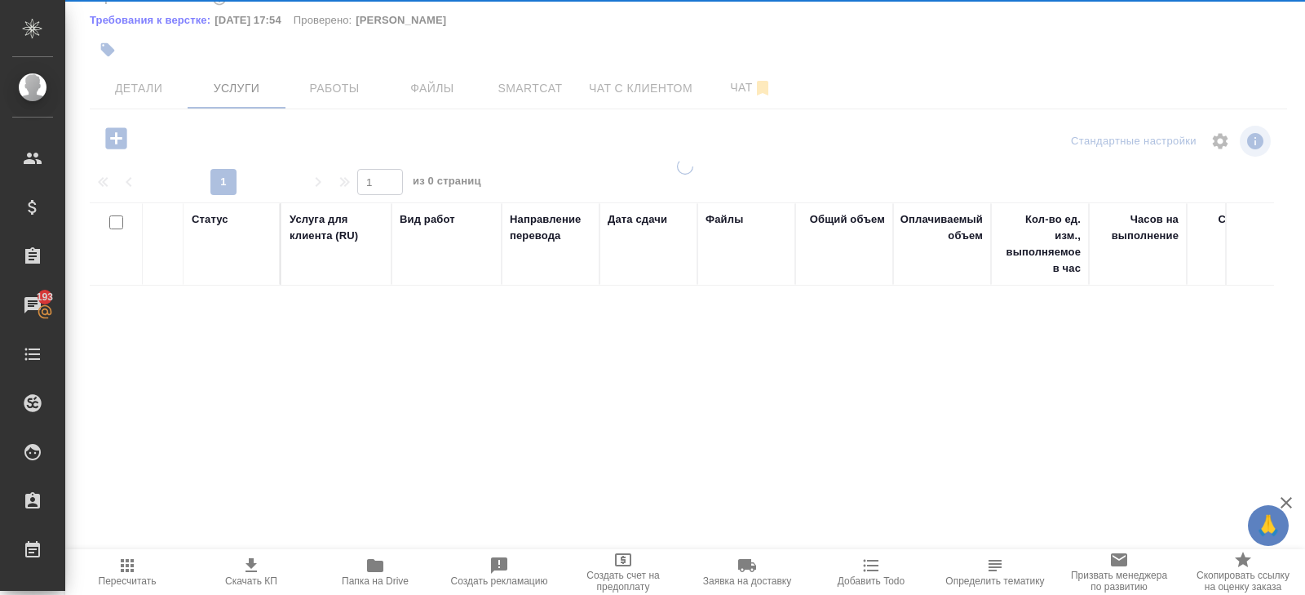
scroll to position [86, 0]
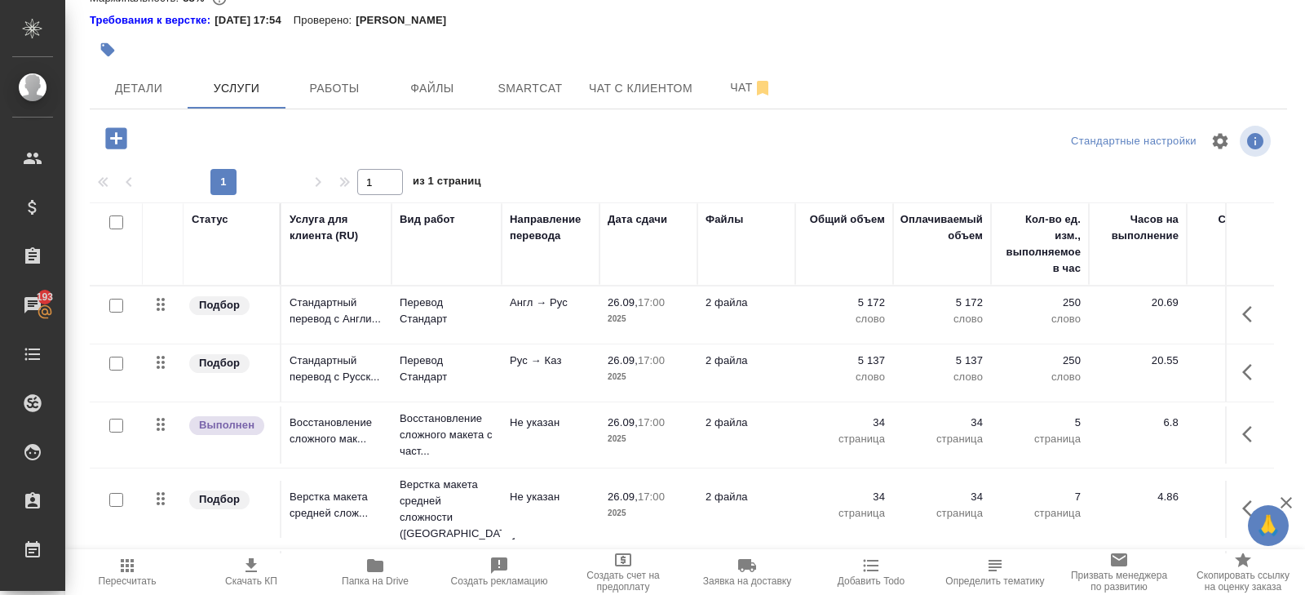
click at [117, 136] on icon "button" at bounding box center [116, 138] width 29 height 29
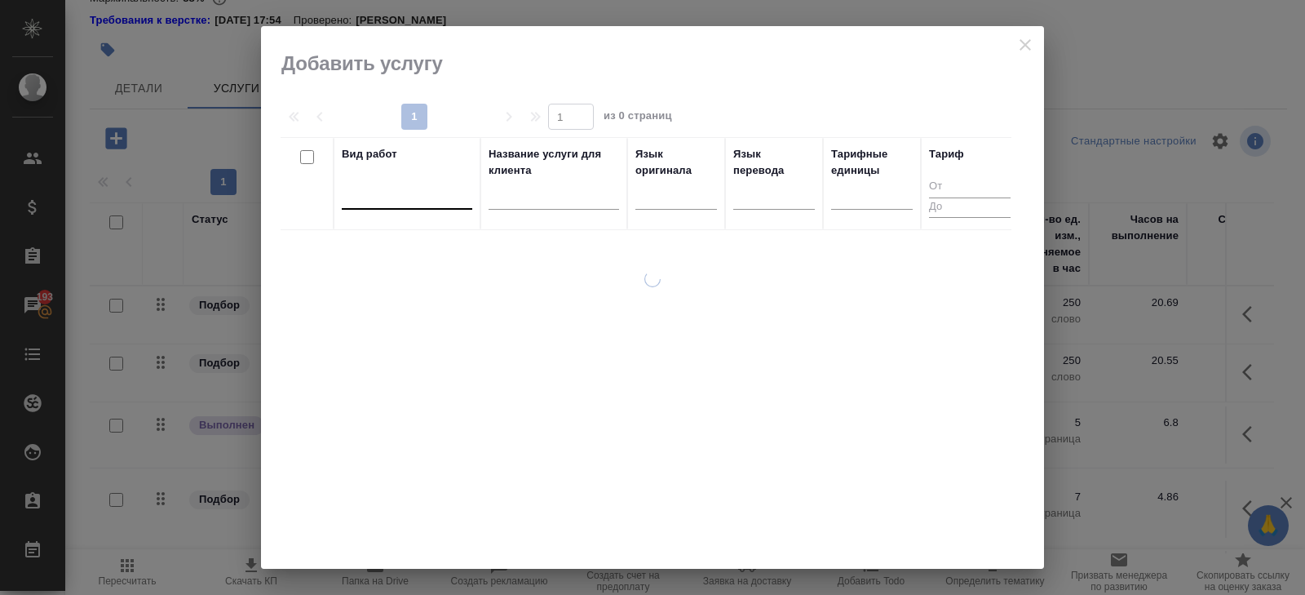
click at [365, 200] on div at bounding box center [407, 193] width 131 height 24
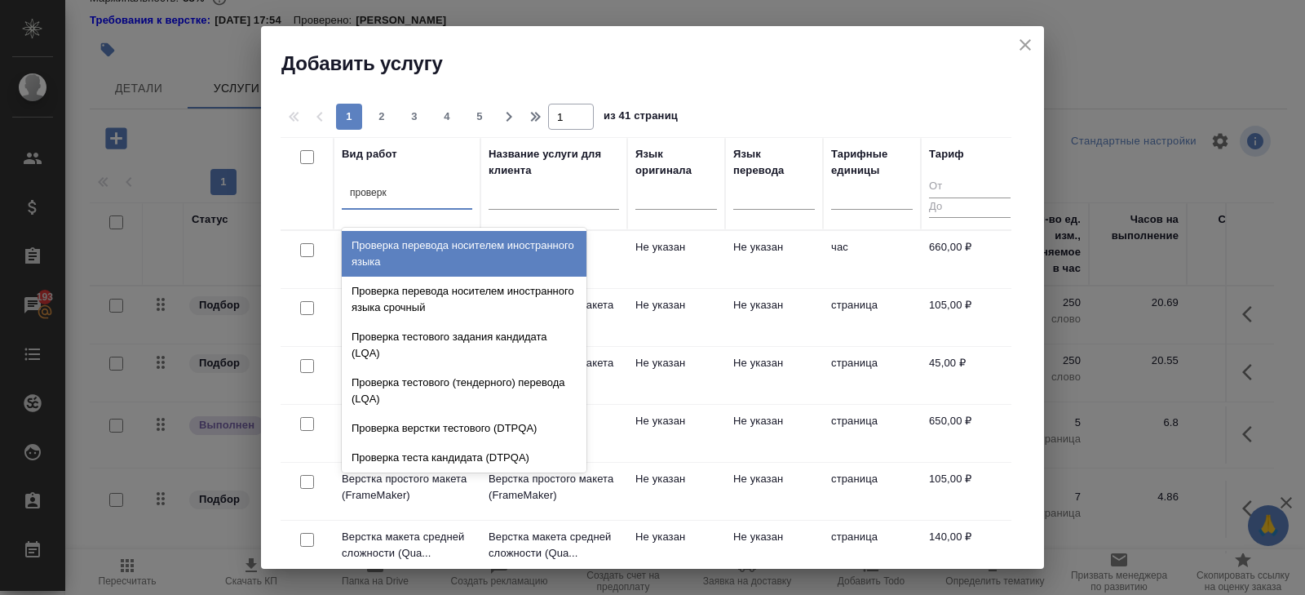
type input "проверка"
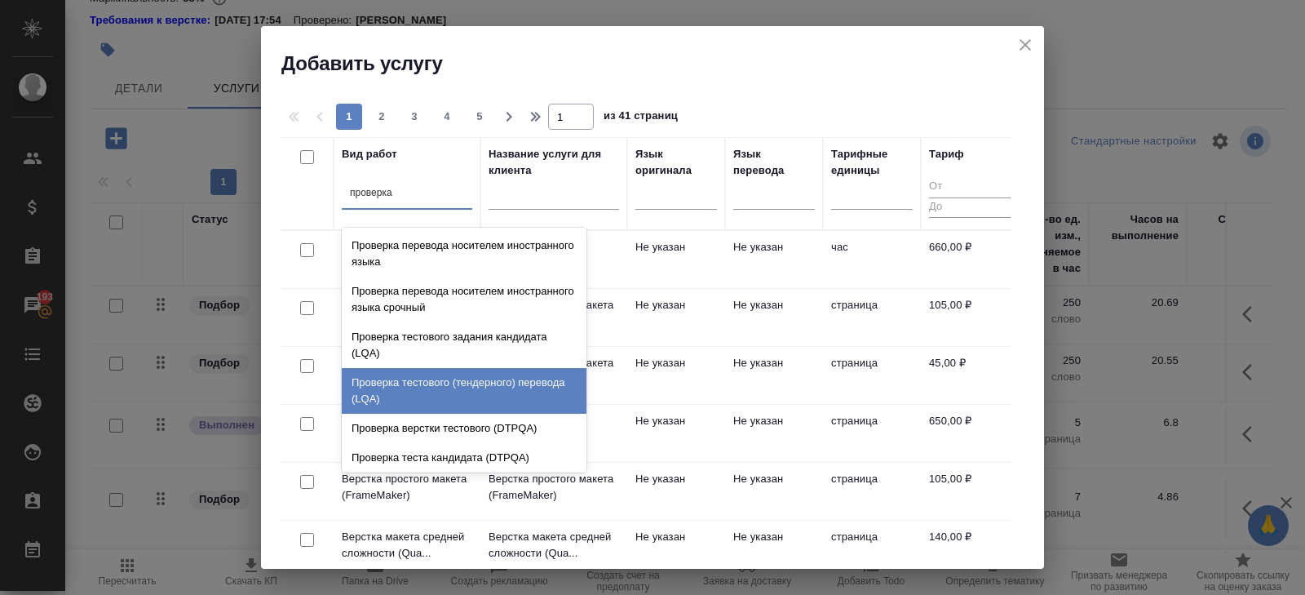
scroll to position [33, 0]
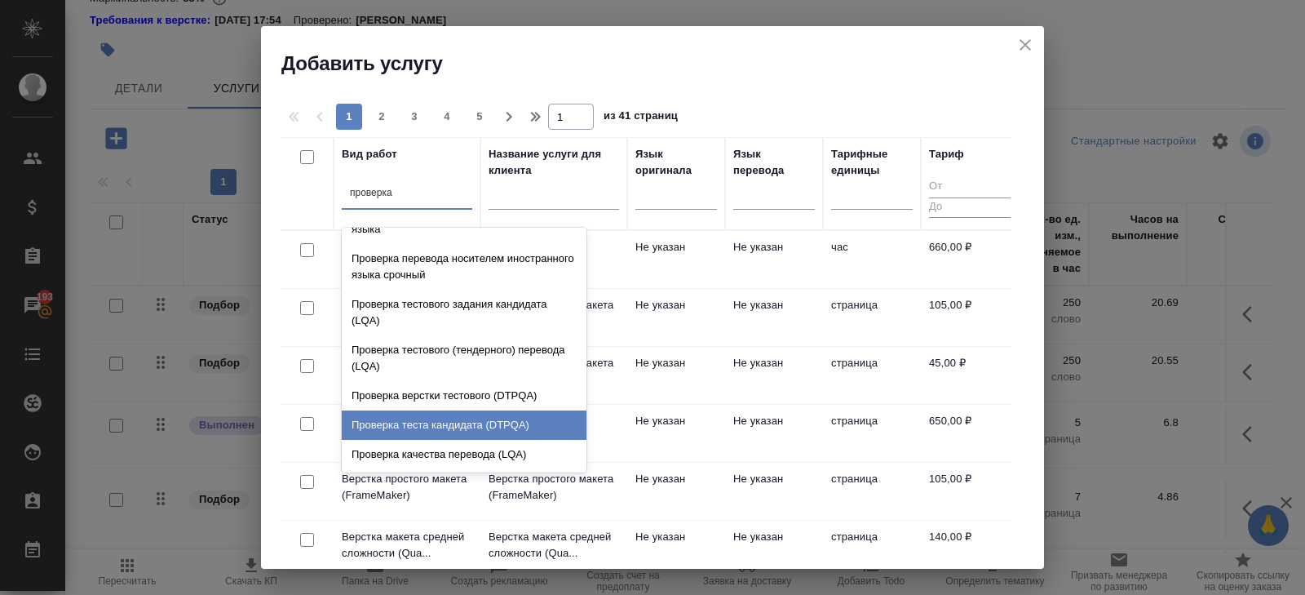
click at [468, 445] on div "Проверка качества перевода (LQA)" at bounding box center [464, 454] width 245 height 29
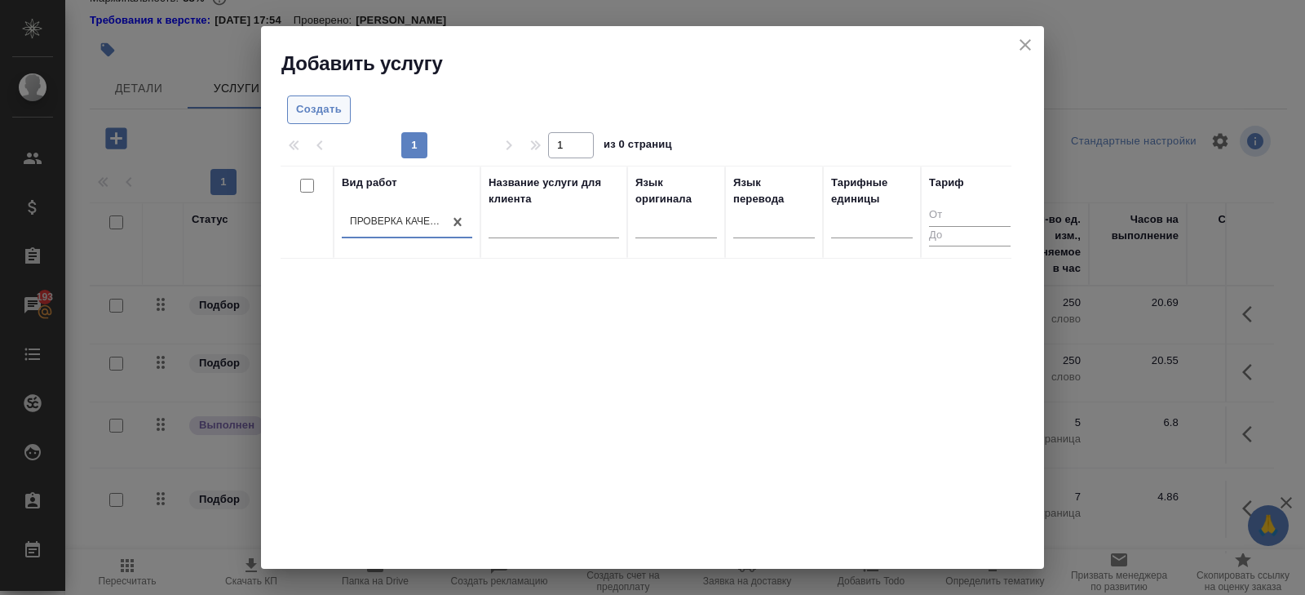
click at [336, 113] on span "Создать" at bounding box center [319, 109] width 46 height 19
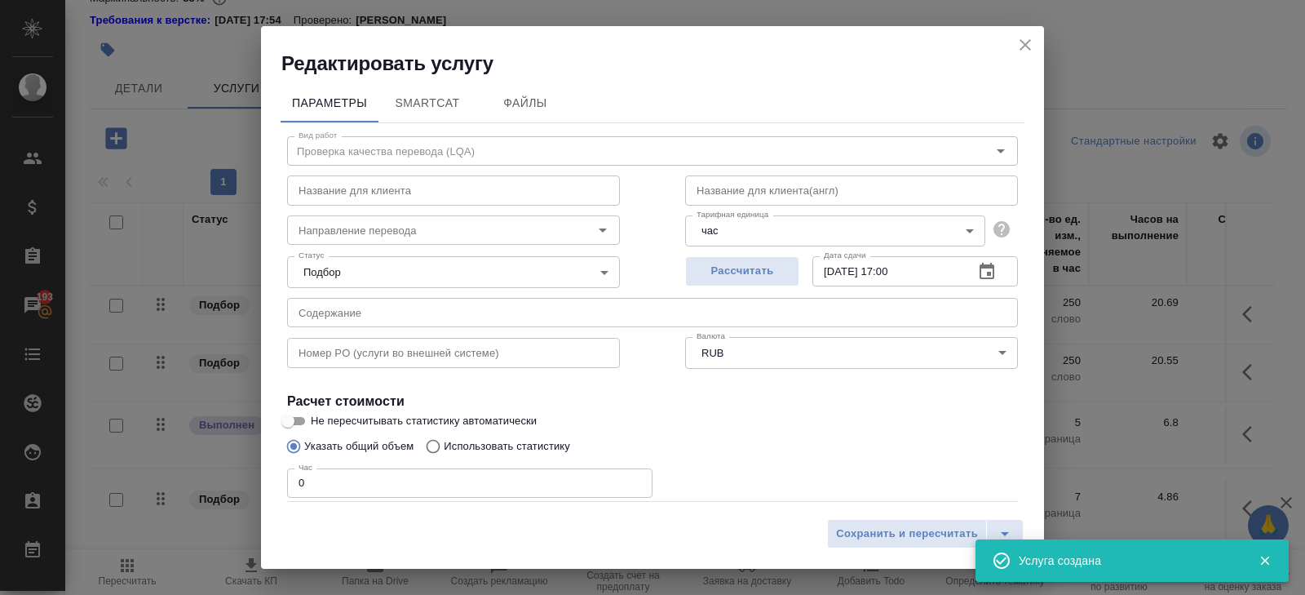
click at [875, 530] on span "Сохранить и пересчитать" at bounding box center [907, 534] width 142 height 19
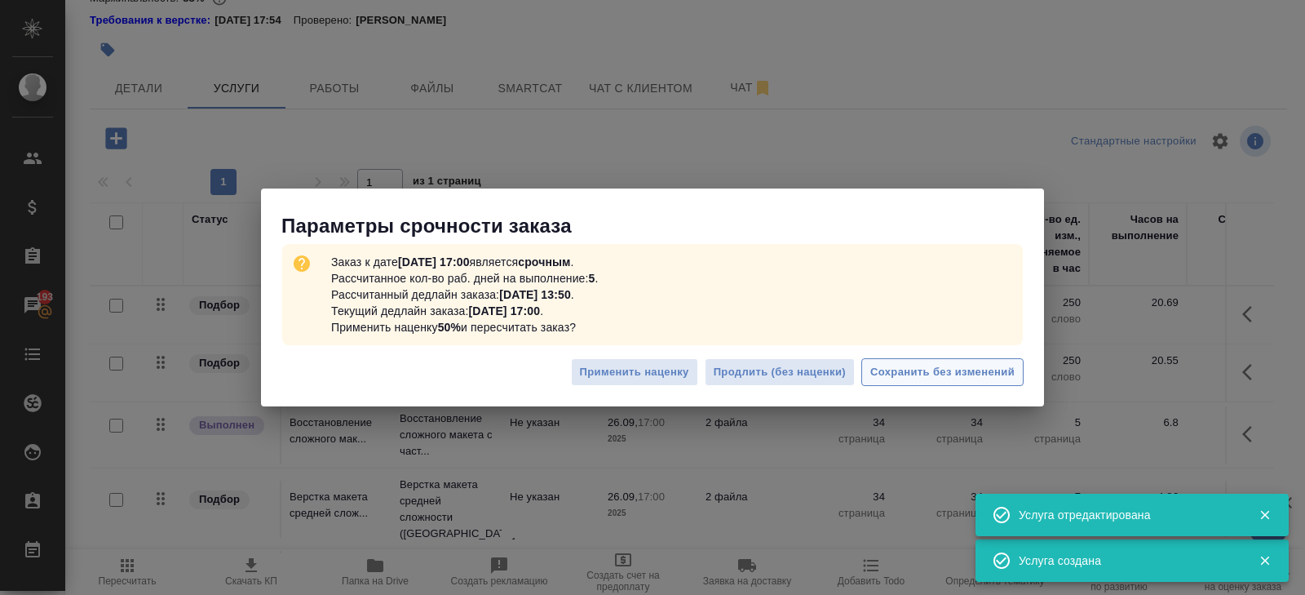
click at [916, 367] on span "Сохранить без изменений" at bounding box center [942, 372] width 144 height 19
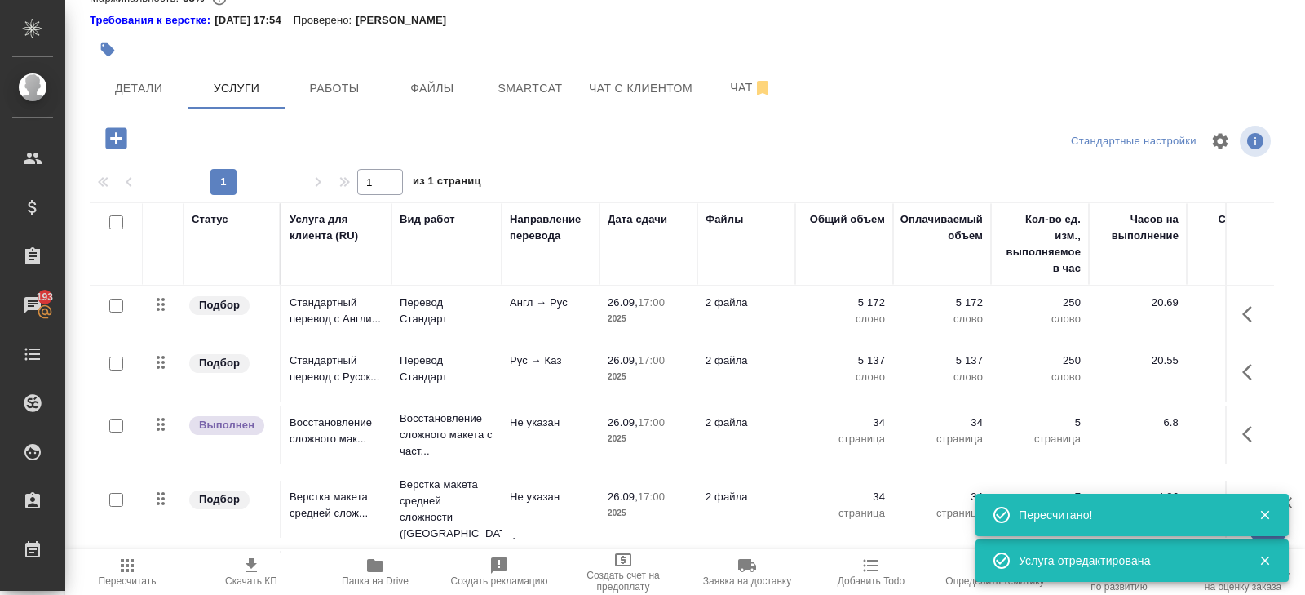
scroll to position [167, 0]
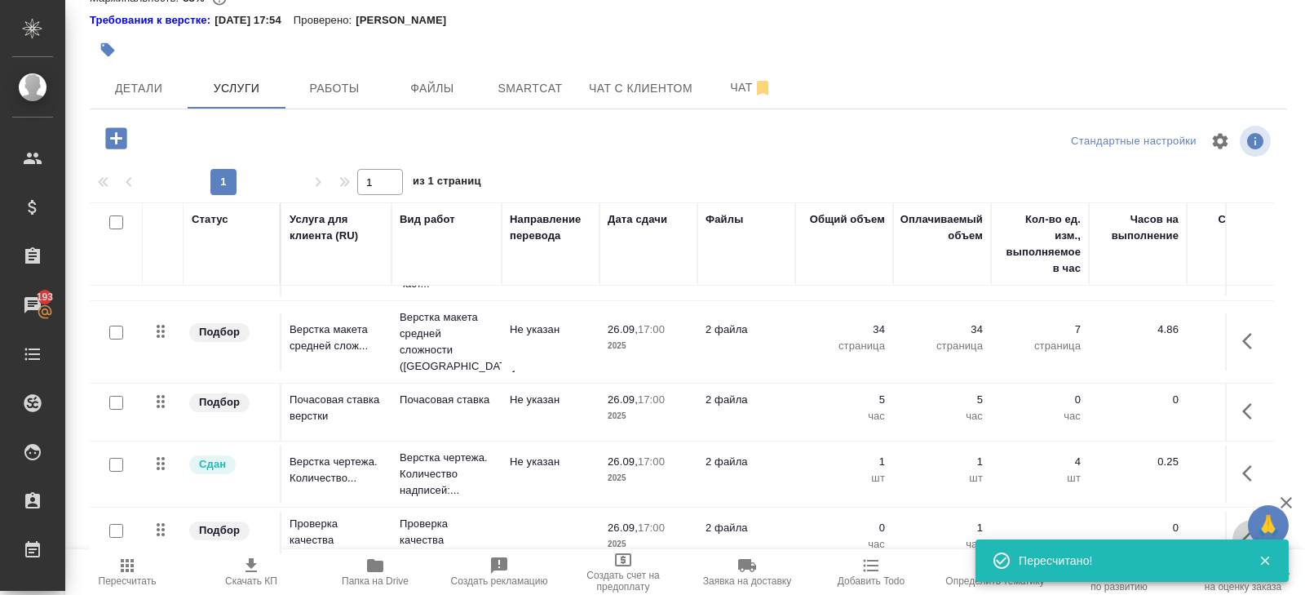
click at [1242, 520] on button "button" at bounding box center [1252, 539] width 39 height 39
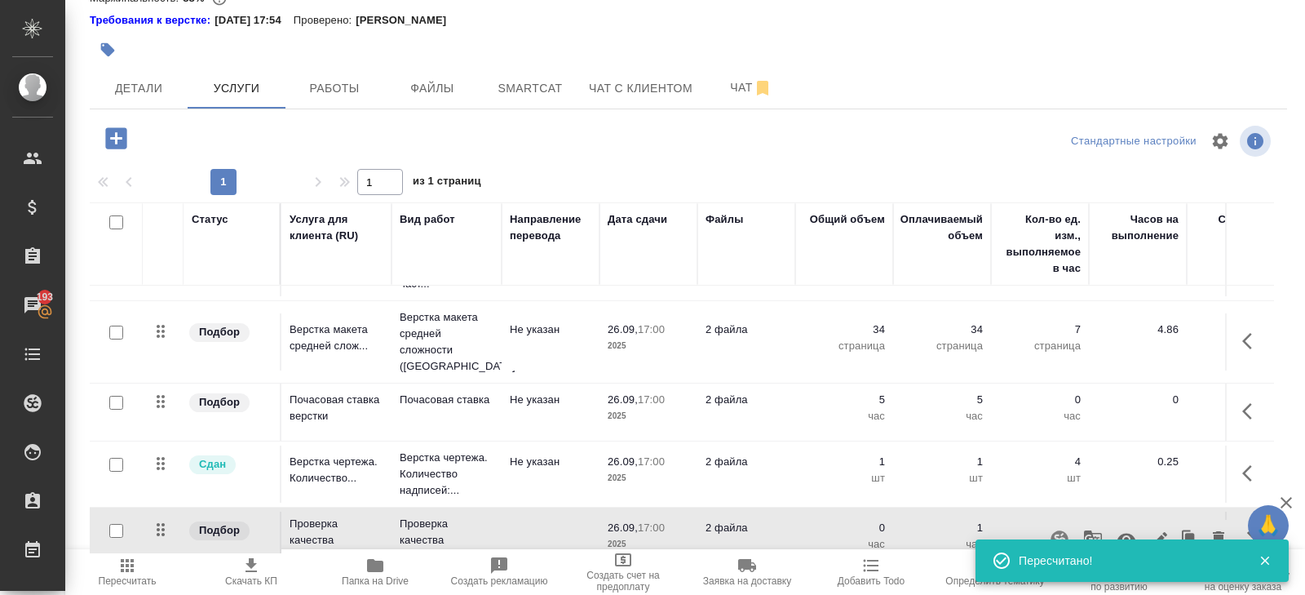
click at [1134, 529] on icon "button" at bounding box center [1127, 539] width 20 height 20
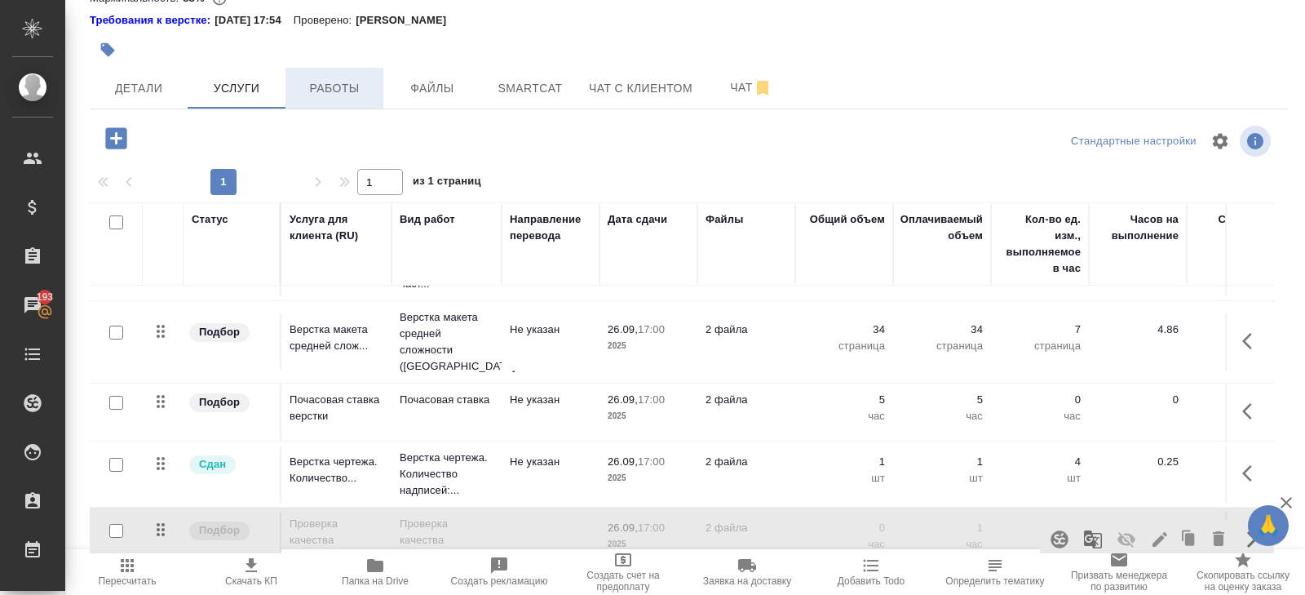
click at [357, 96] on span "Работы" at bounding box center [334, 88] width 78 height 20
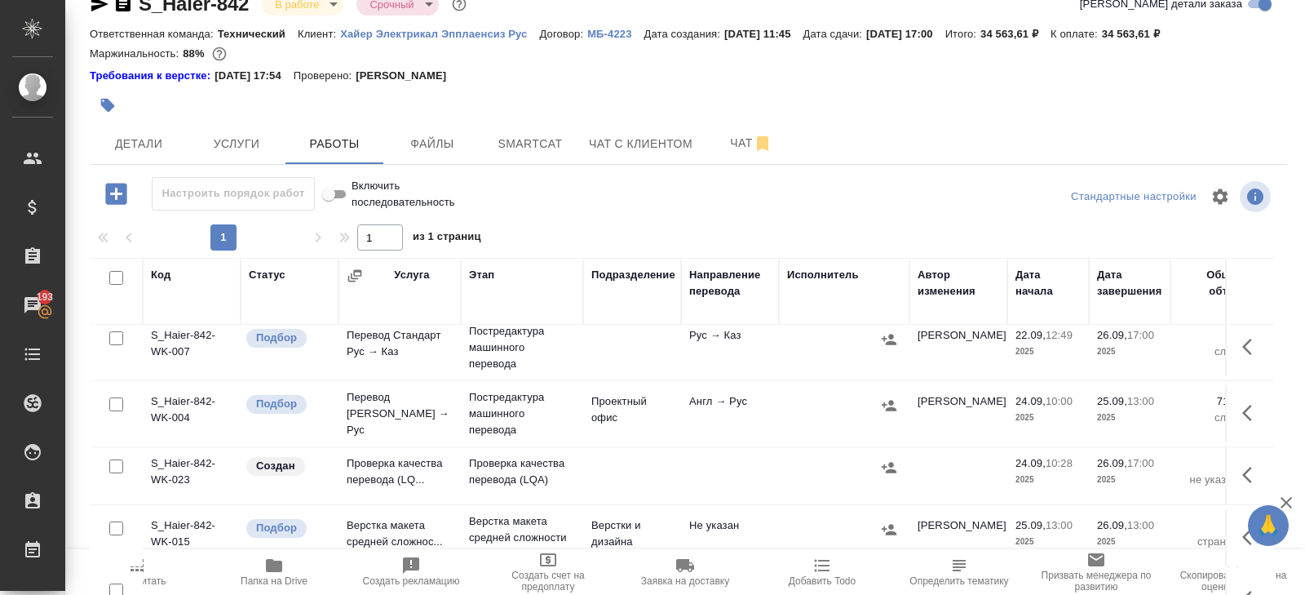
scroll to position [103, 0]
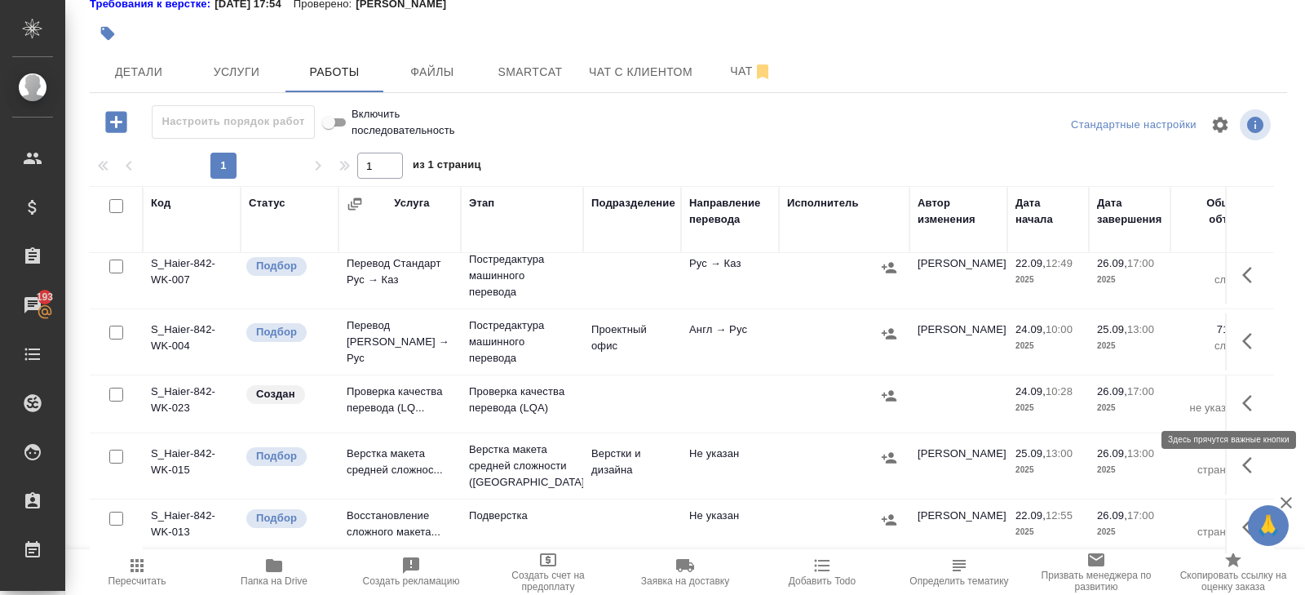
click at [1245, 396] on icon "button" at bounding box center [1252, 403] width 20 height 20
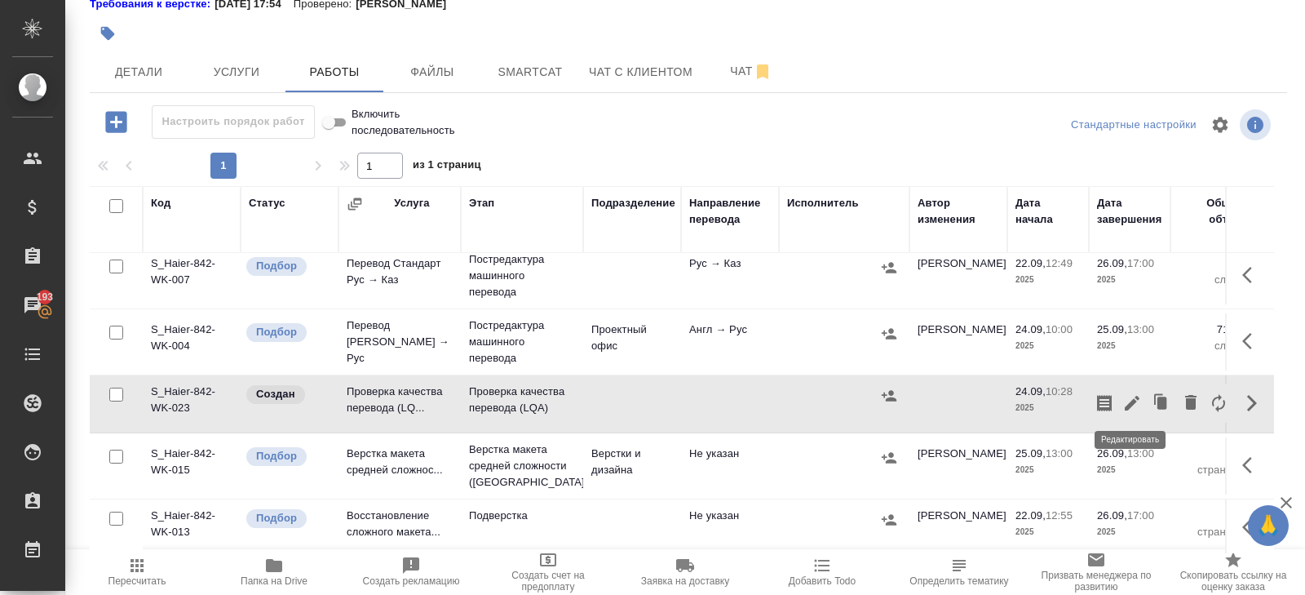
click at [1131, 400] on icon "button" at bounding box center [1132, 403] width 15 height 15
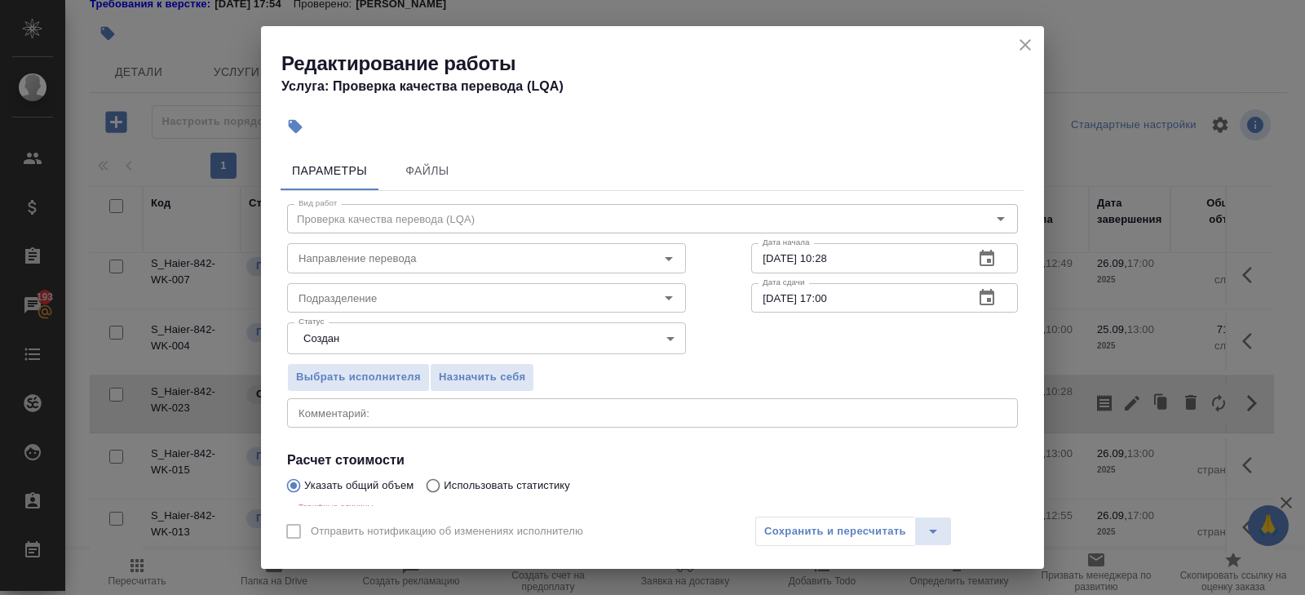
click at [993, 260] on icon "button" at bounding box center [987, 258] width 15 height 16
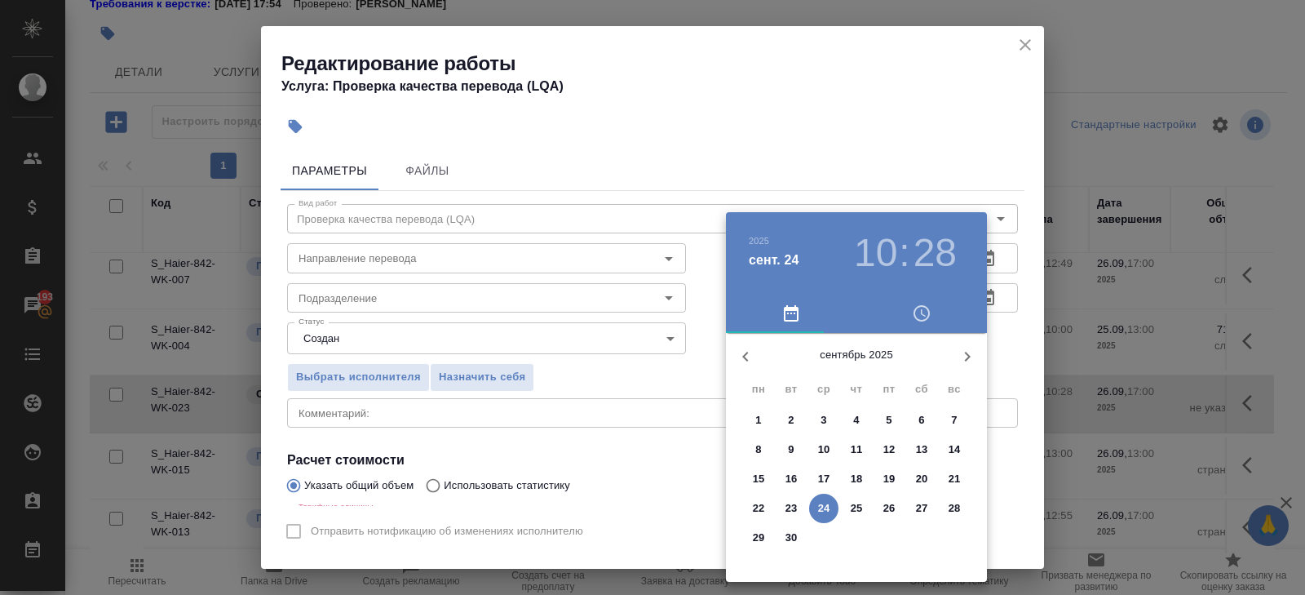
click at [887, 508] on p "26" at bounding box center [889, 508] width 12 height 16
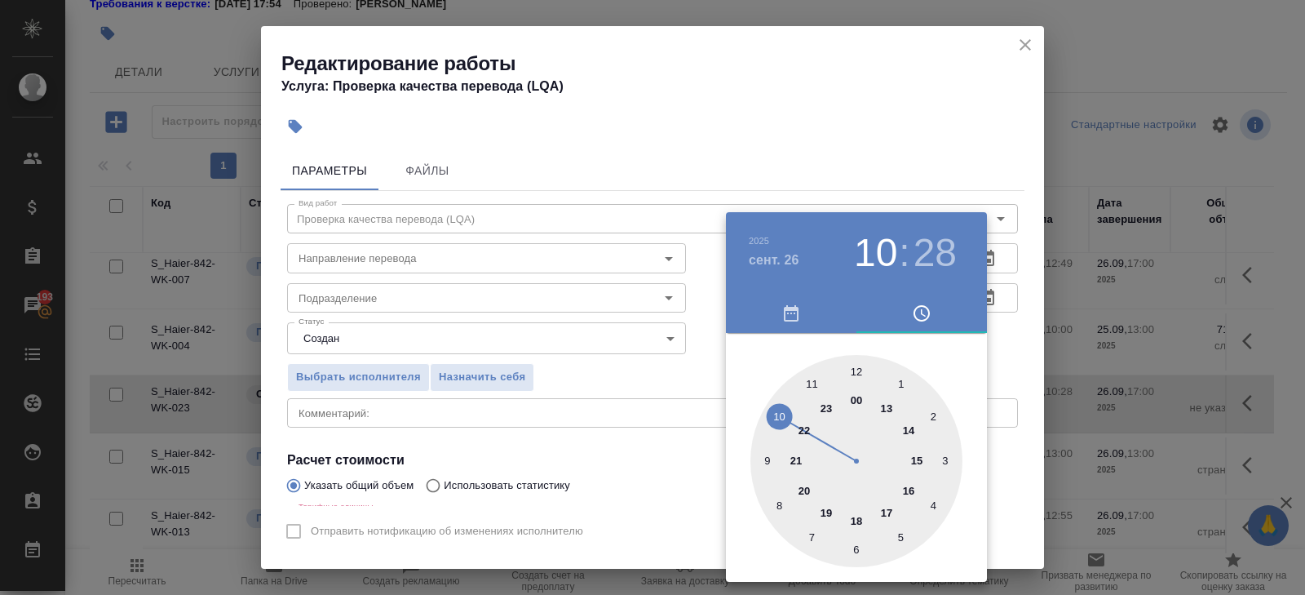
click at [886, 415] on div at bounding box center [857, 461] width 212 height 212
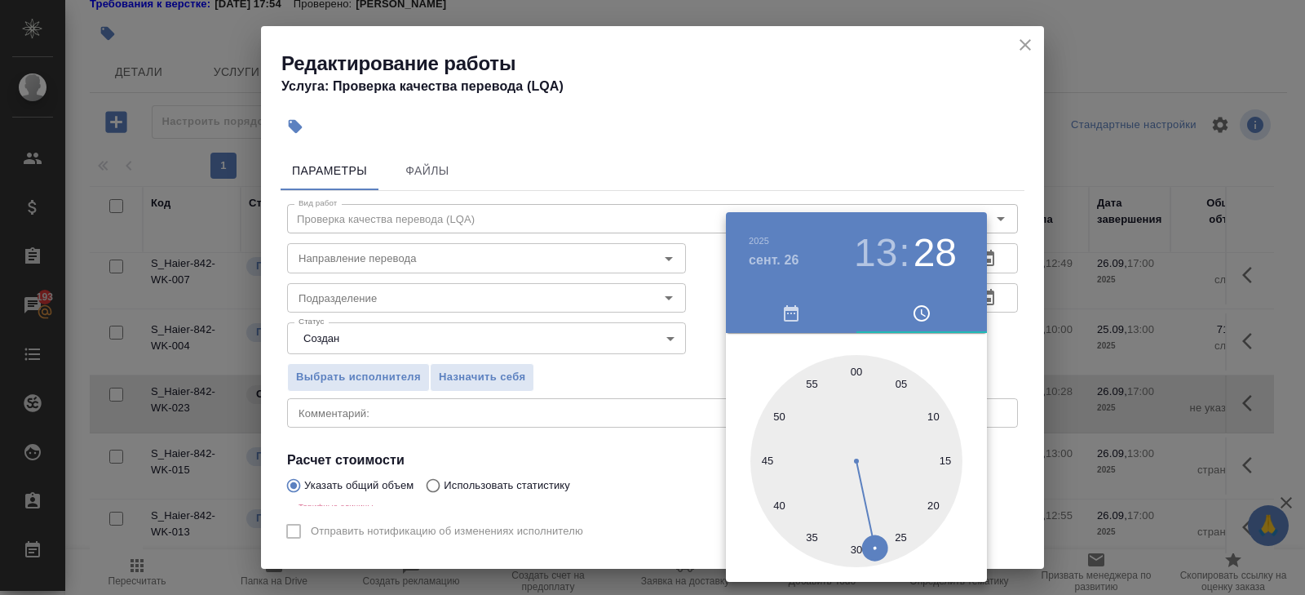
type input "26.09.2025 13:00"
click at [853, 369] on div at bounding box center [857, 461] width 212 height 212
click at [1034, 356] on div at bounding box center [652, 297] width 1305 height 595
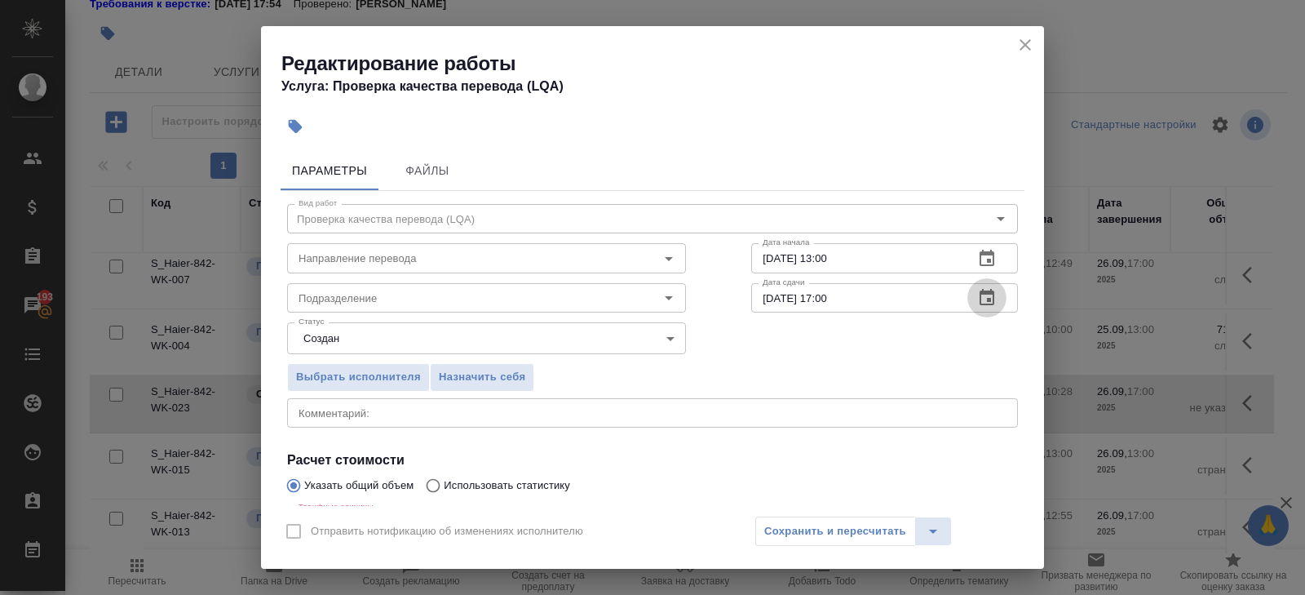
click at [994, 300] on icon "button" at bounding box center [987, 298] width 20 height 20
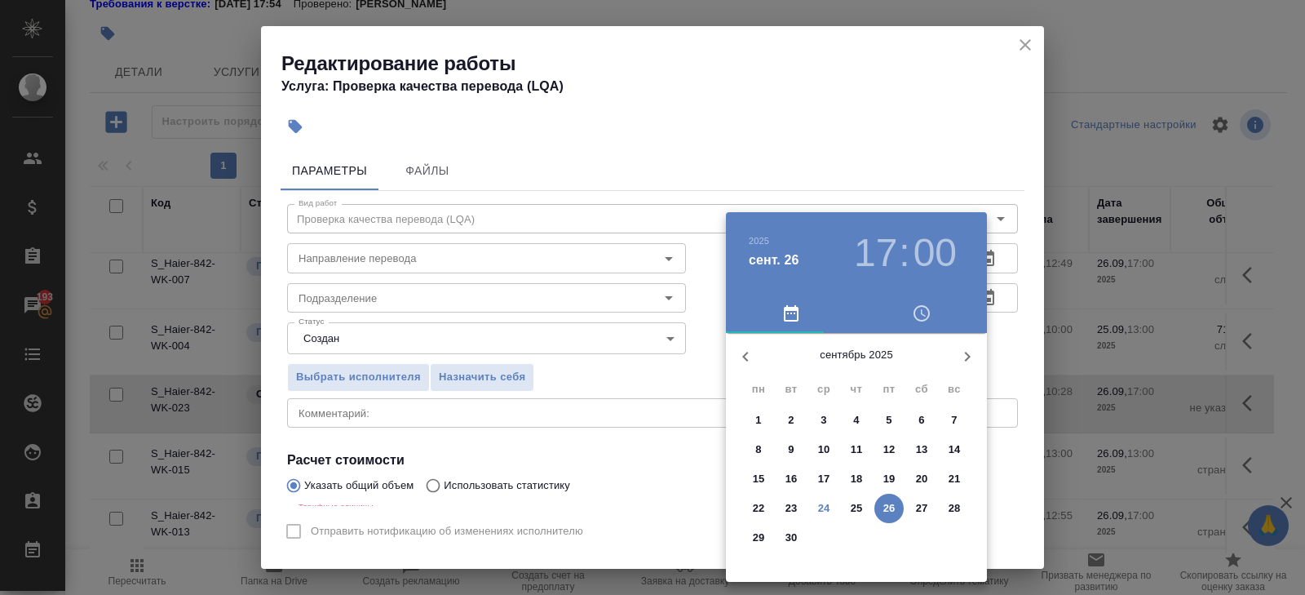
click at [884, 509] on p "26" at bounding box center [889, 508] width 12 height 16
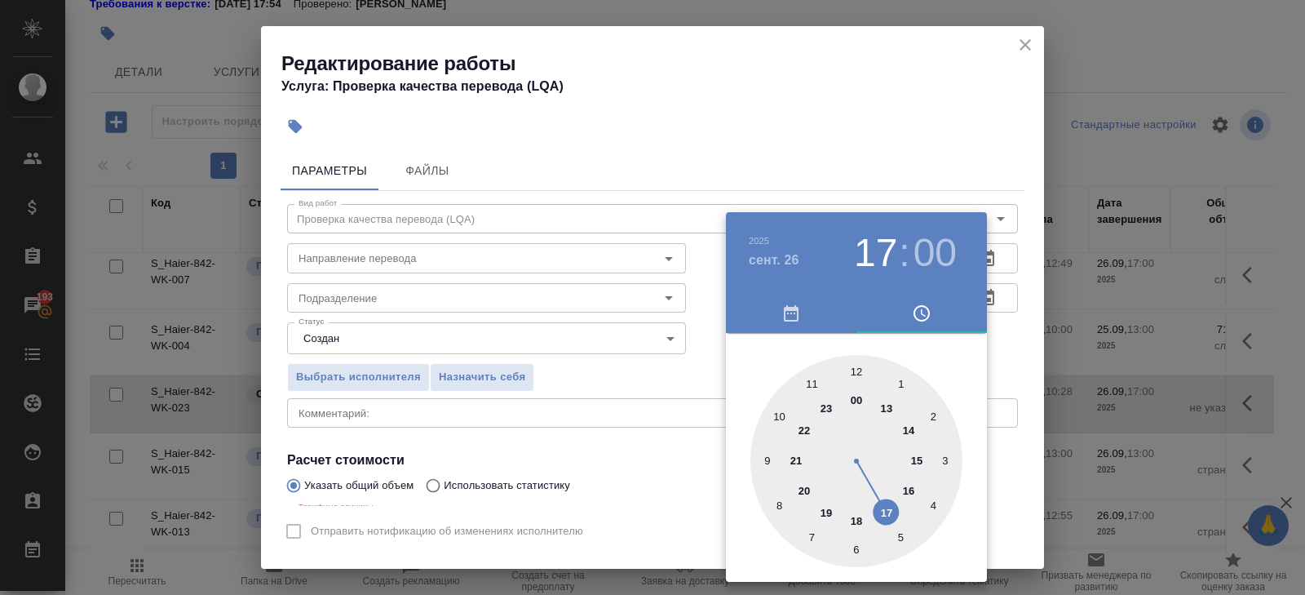
type input "26.09.2025 15:00"
click at [915, 458] on div at bounding box center [857, 461] width 212 height 212
click at [424, 283] on div at bounding box center [652, 297] width 1305 height 595
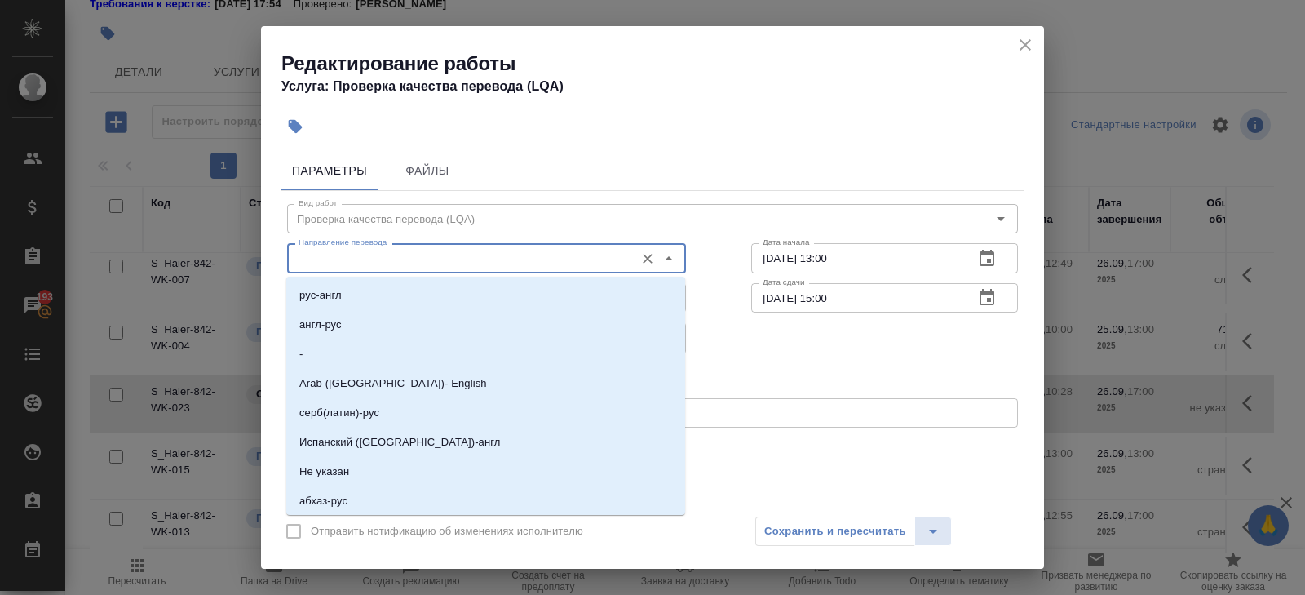
click at [382, 250] on input "Направление перевода" at bounding box center [459, 258] width 334 height 20
click at [352, 329] on li "англ-рус" at bounding box center [485, 324] width 399 height 29
type input "англ-рус"
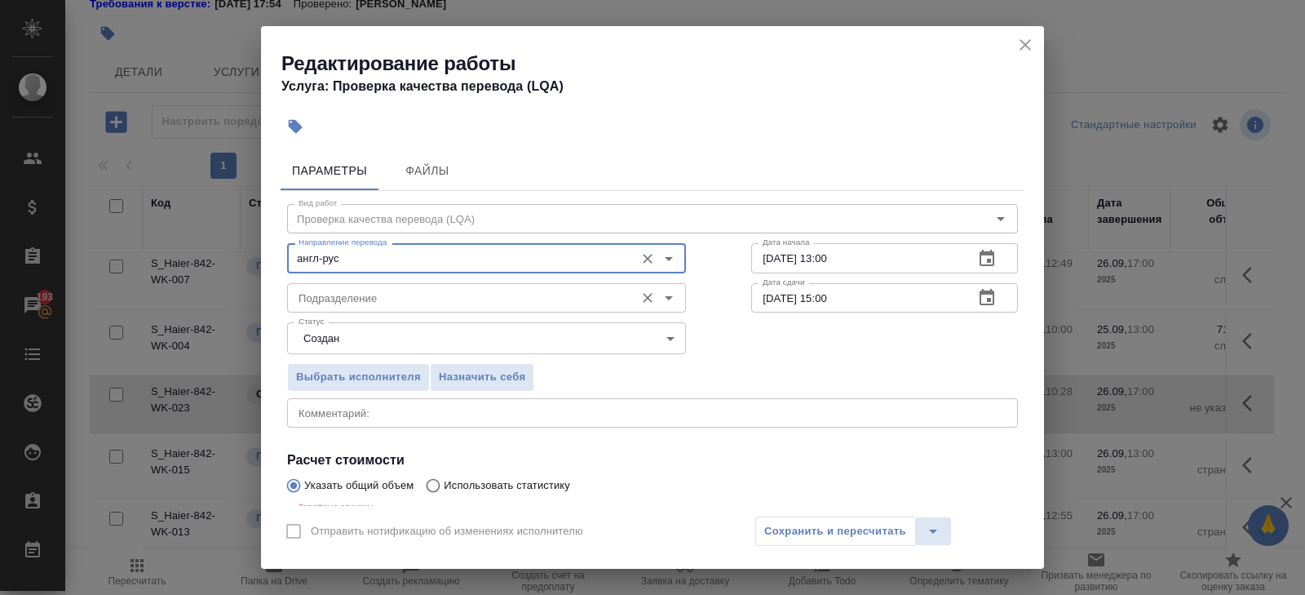
click at [347, 304] on input "Подразделение" at bounding box center [459, 298] width 334 height 20
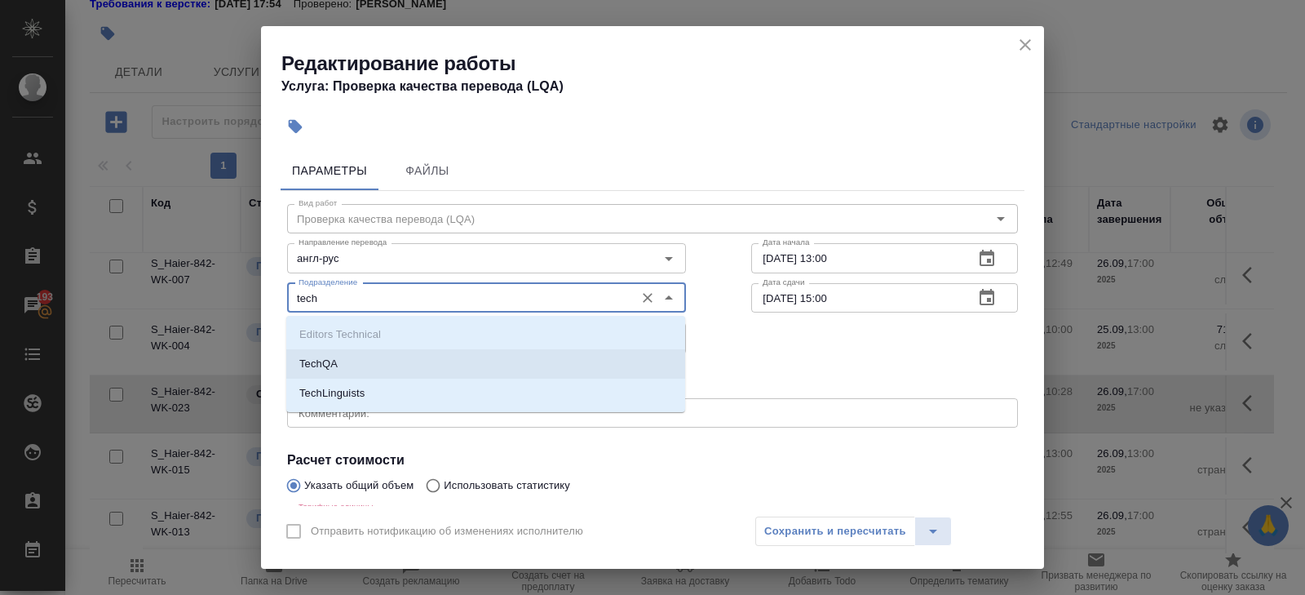
click at [330, 363] on p "TechQA" at bounding box center [318, 364] width 38 height 16
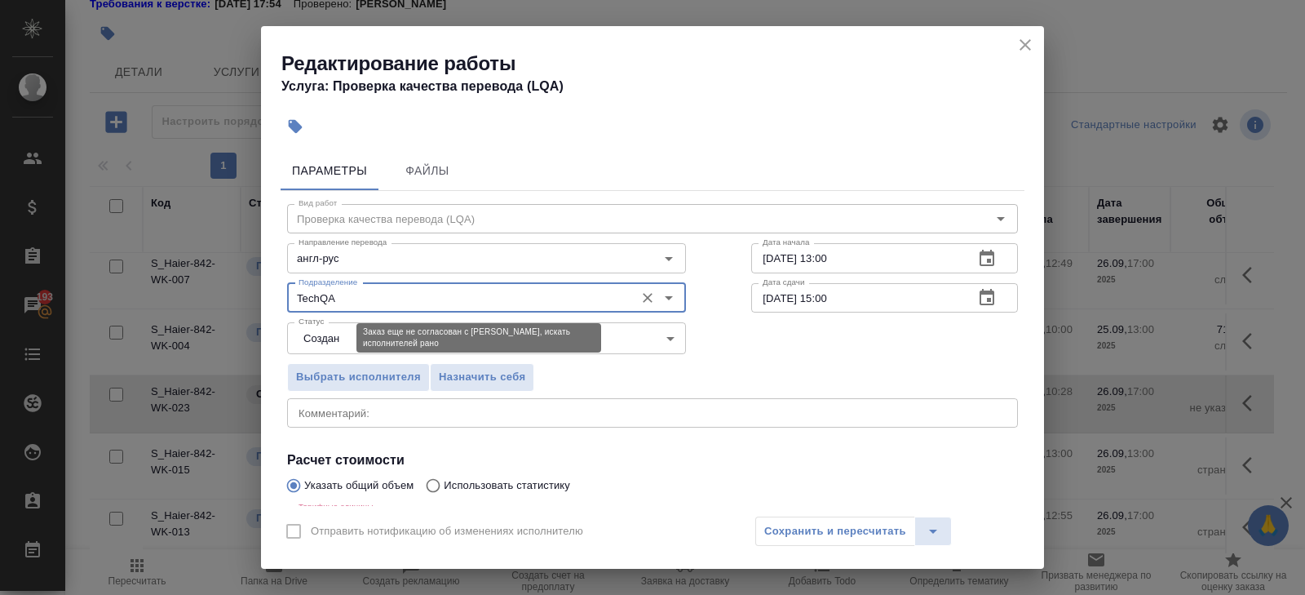
type input "TechQA"
click at [330, 333] on body "🙏 .cls-1 fill:#fff; AWATERA Belyakova Yulia Клиенты Спецификации Заказы 193 Чат…" at bounding box center [652, 297] width 1305 height 595
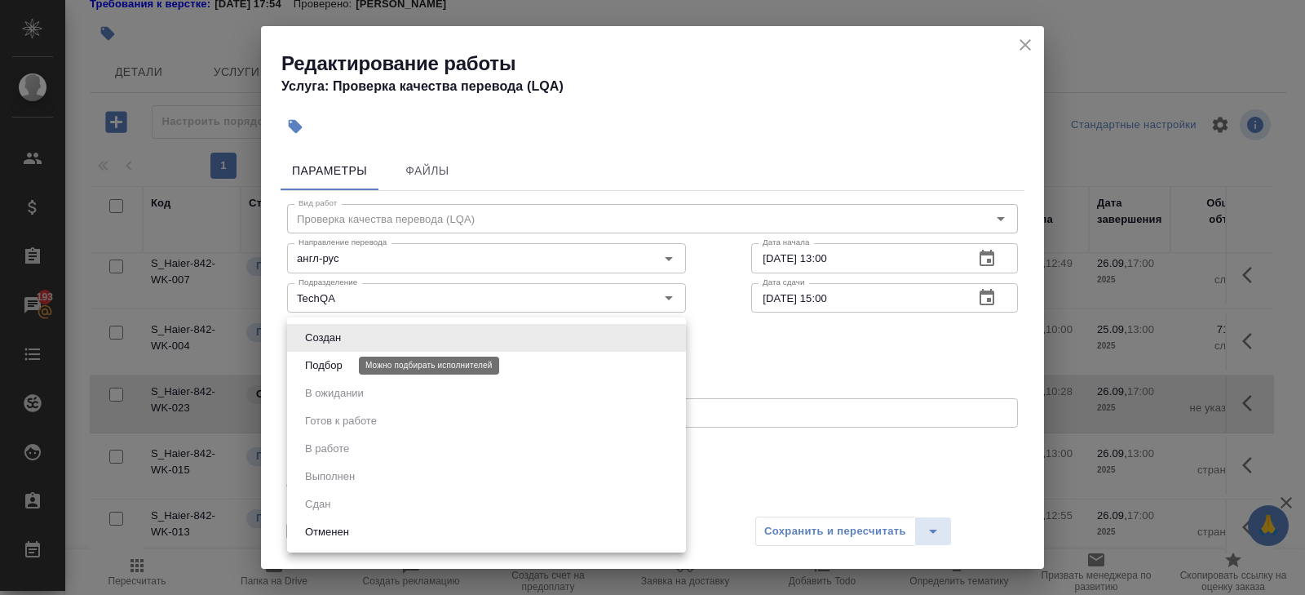
click at [330, 366] on button "Подбор" at bounding box center [323, 365] width 47 height 18
type input "recruiting"
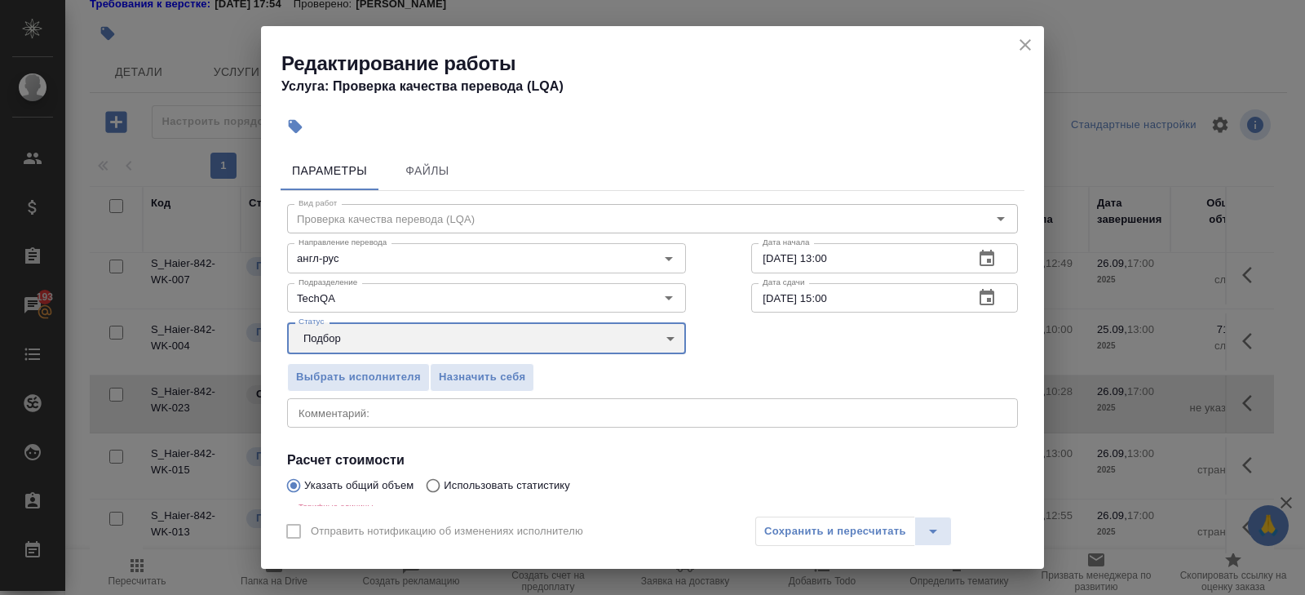
scroll to position [189, 0]
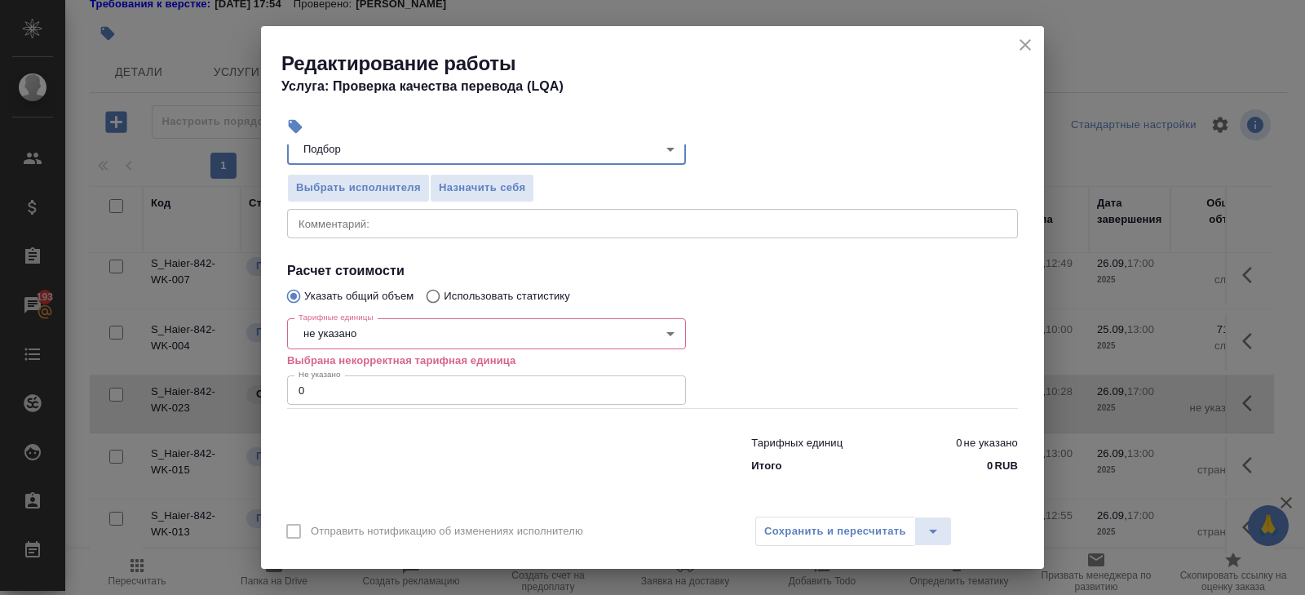
click at [317, 318] on body "🙏 .cls-1 fill:#fff; AWATERA Belyakova Yulia Клиенты Спецификации Заказы 193 Чат…" at bounding box center [652, 297] width 1305 height 595
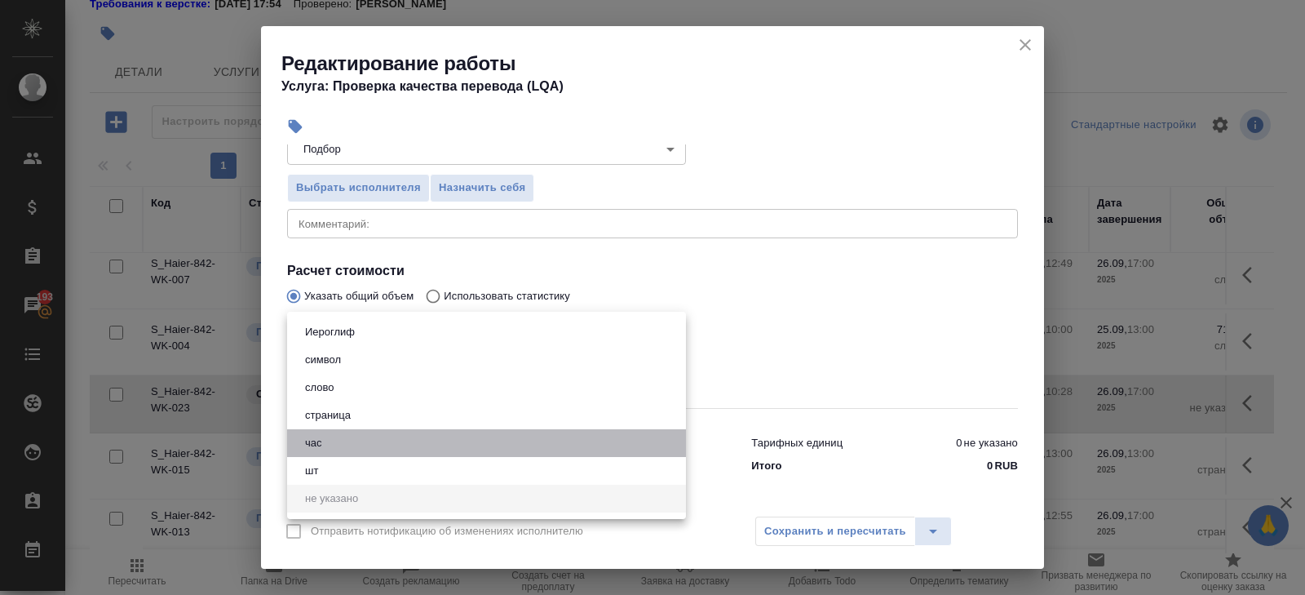
click at [317, 436] on button "час" at bounding box center [313, 443] width 27 height 18
type input "5a8b1489cc6b4906c91bfd93"
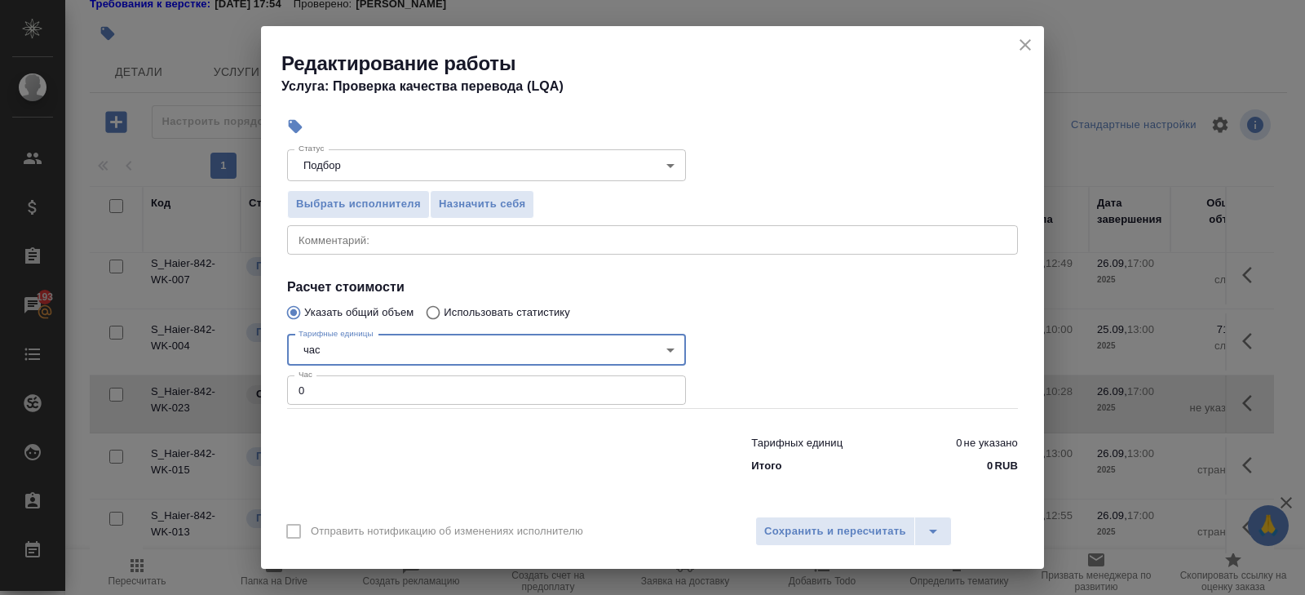
click at [322, 391] on input "0" at bounding box center [486, 389] width 399 height 29
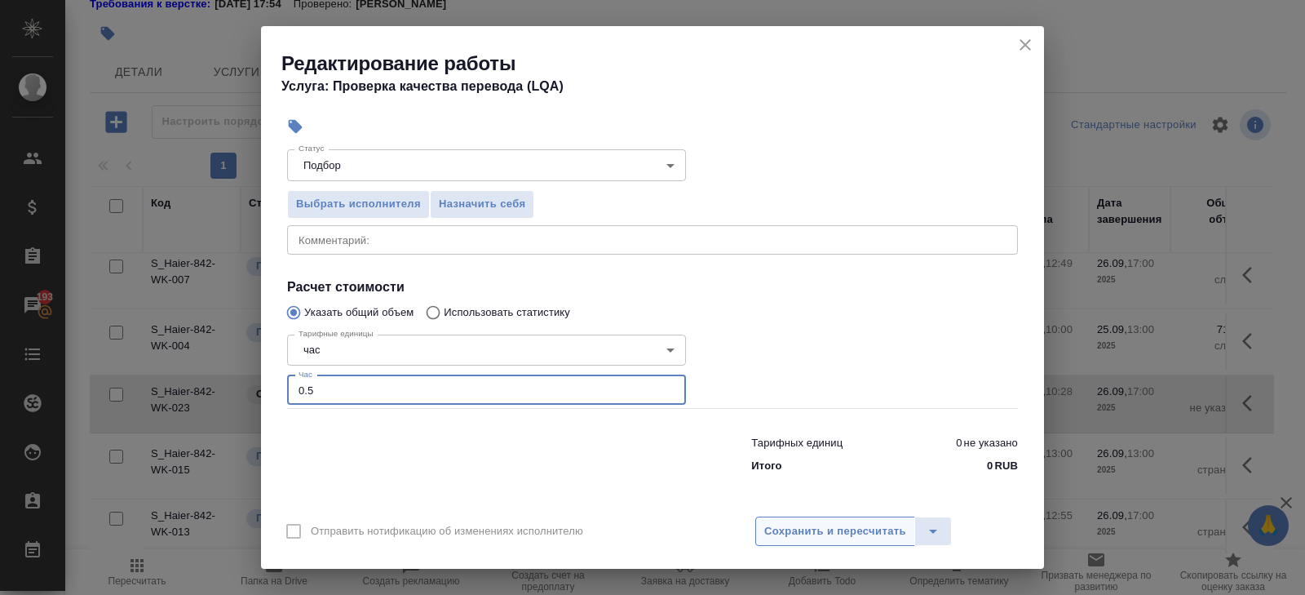
type input "0.5"
click at [769, 529] on span "Сохранить и пересчитать" at bounding box center [835, 531] width 142 height 19
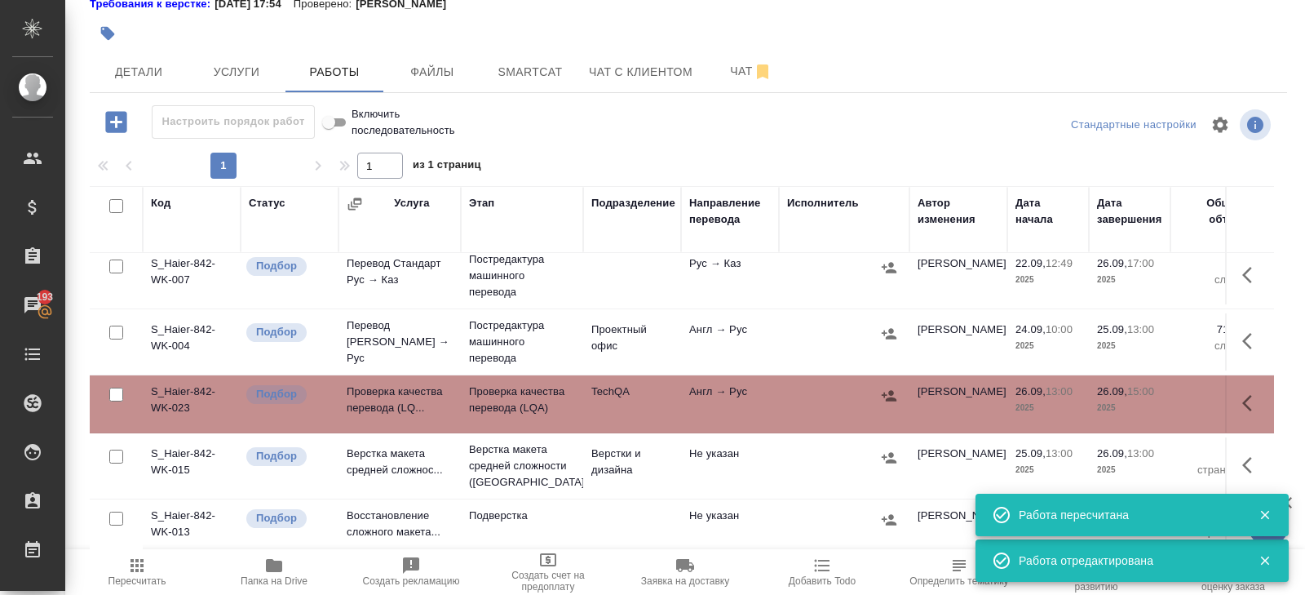
click at [1247, 393] on icon "button" at bounding box center [1252, 403] width 20 height 20
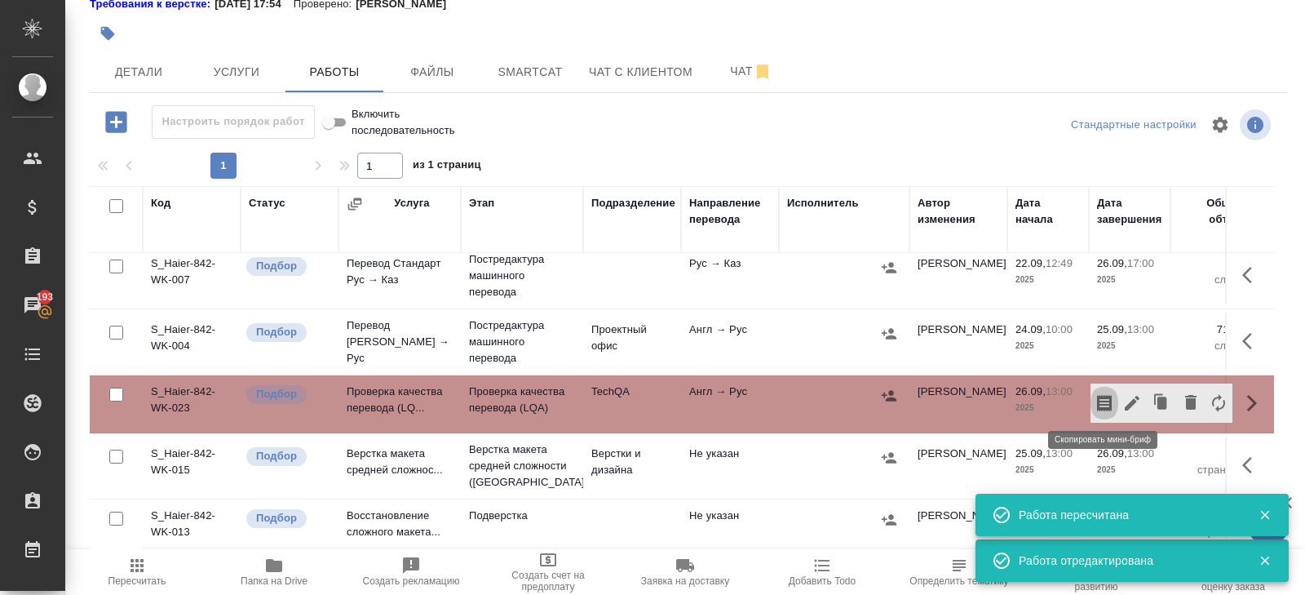
click at [1091, 400] on button "button" at bounding box center [1105, 402] width 28 height 39
click at [835, 54] on div "Детали Услуги Работы Файлы Smartcat Чат с клиентом Чат" at bounding box center [689, 71] width 1198 height 41
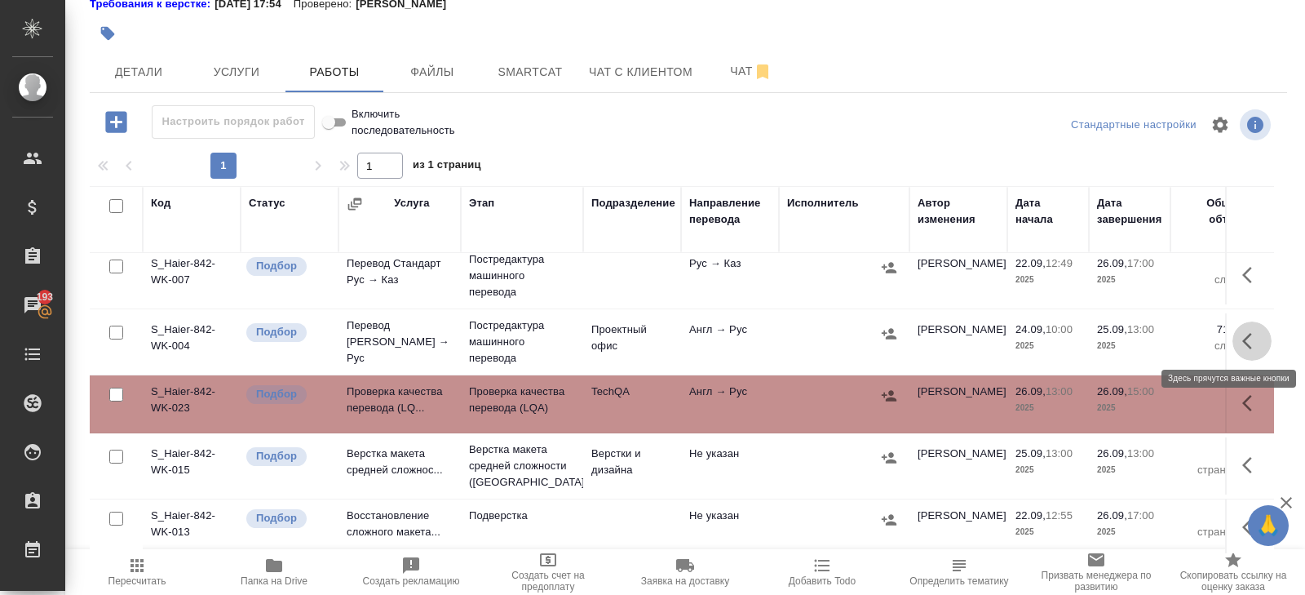
click at [1255, 335] on icon "button" at bounding box center [1252, 341] width 20 height 20
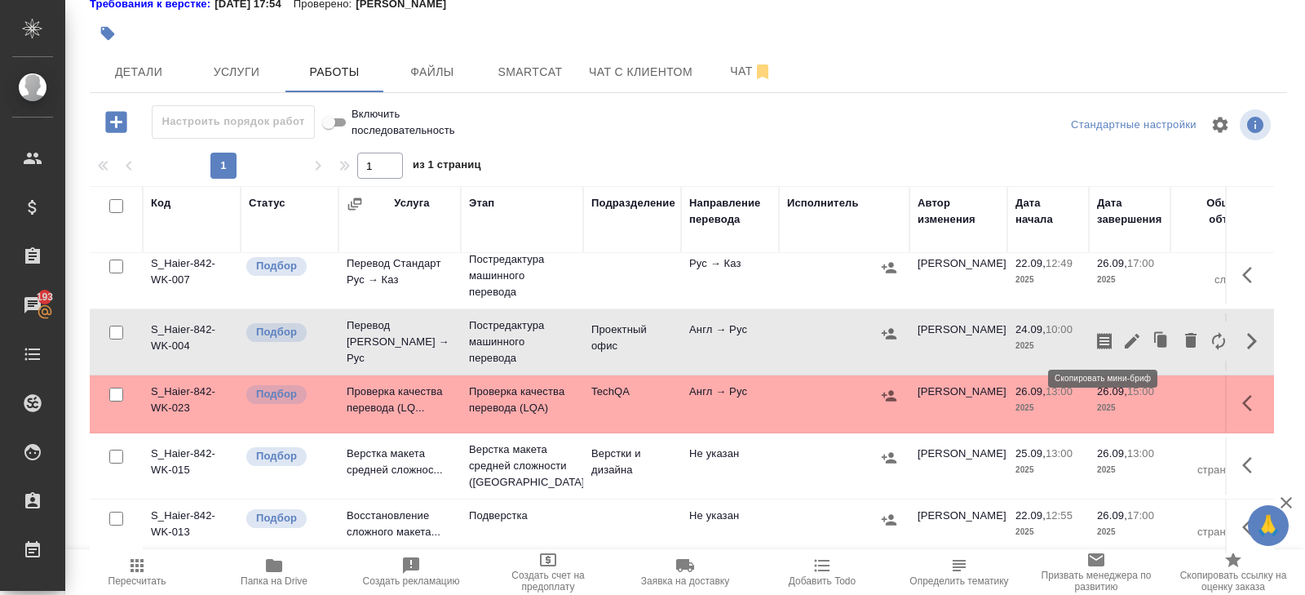
click at [1103, 338] on icon "button" at bounding box center [1105, 341] width 20 height 20
click at [140, 560] on icon "button" at bounding box center [137, 565] width 13 height 13
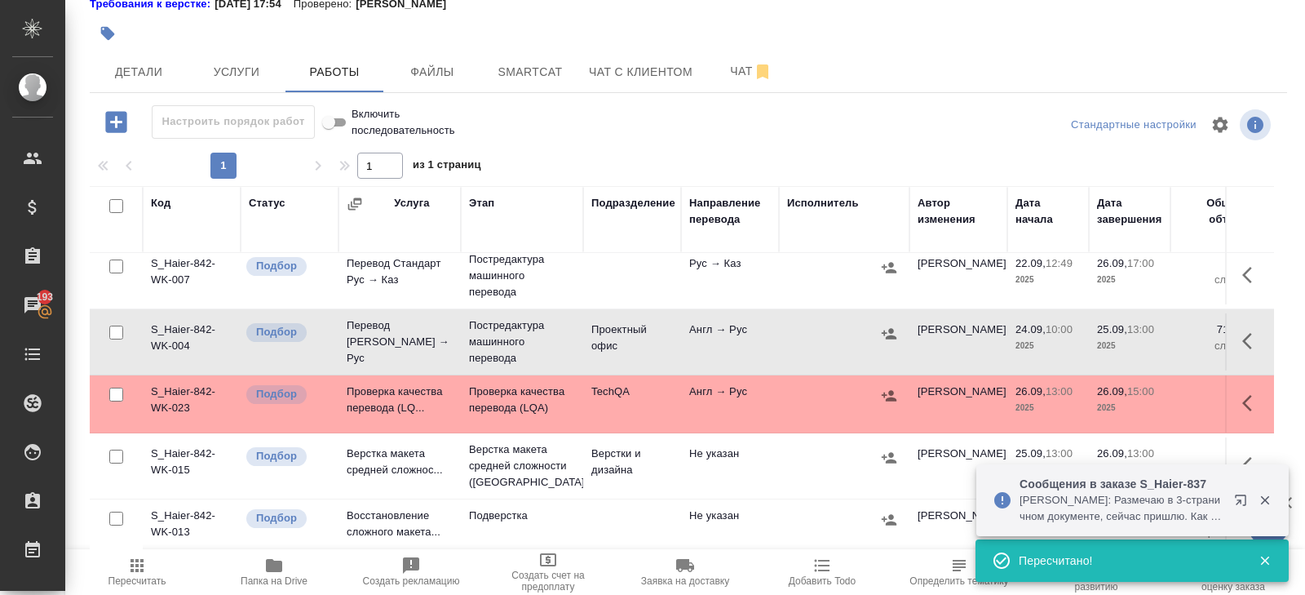
click at [153, 556] on span "Пересчитать" at bounding box center [136, 571] width 117 height 31
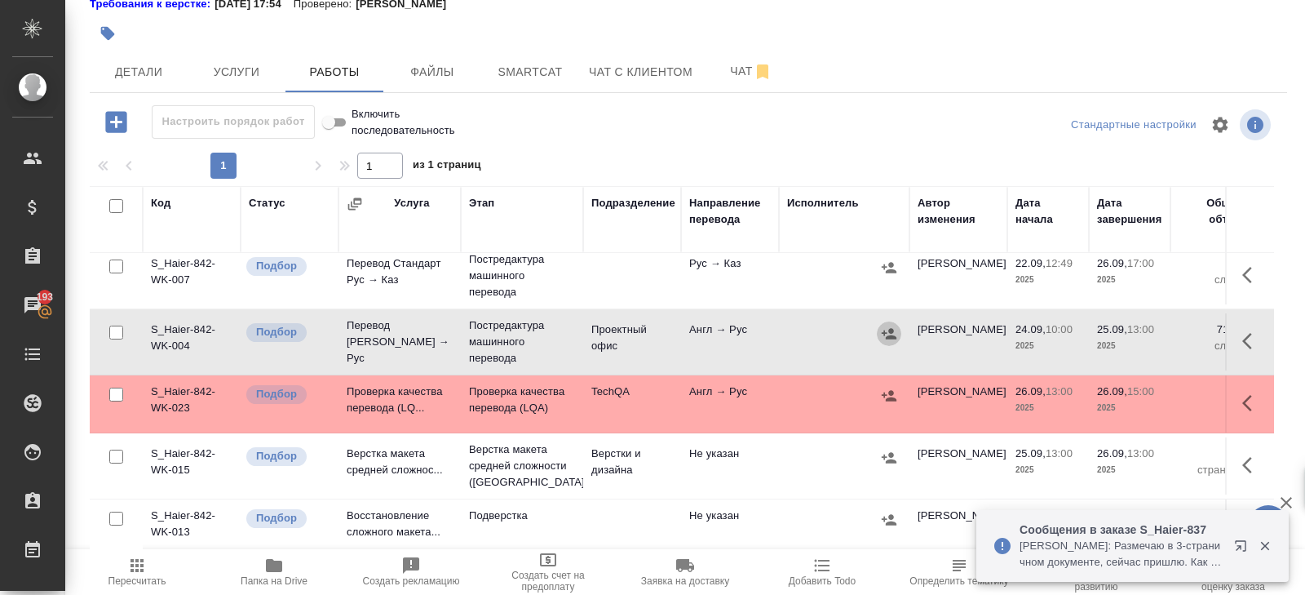
click at [888, 334] on icon "button" at bounding box center [889, 333] width 15 height 11
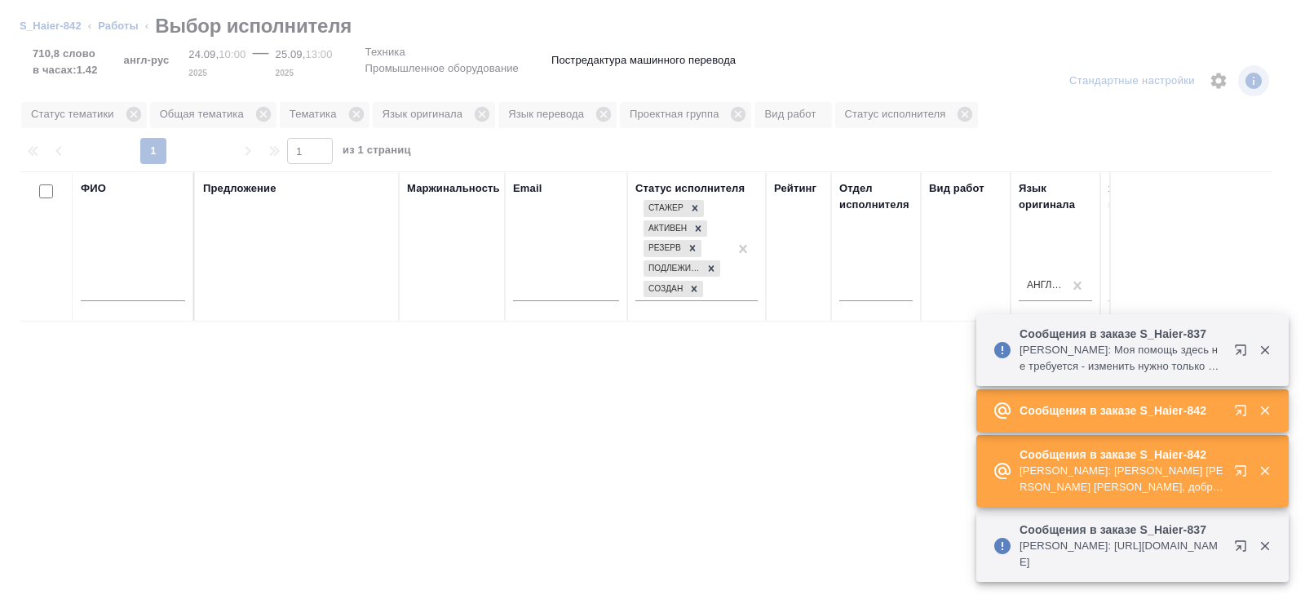
click at [1238, 471] on icon "button" at bounding box center [1240, 470] width 11 height 11
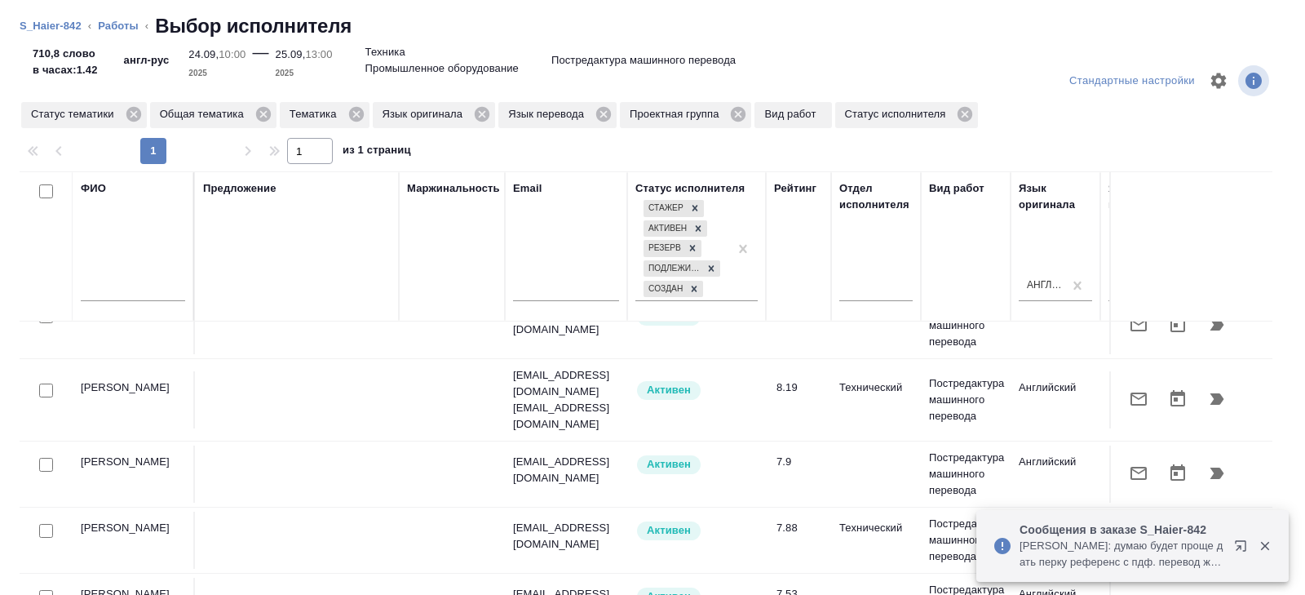
scroll to position [96, 0]
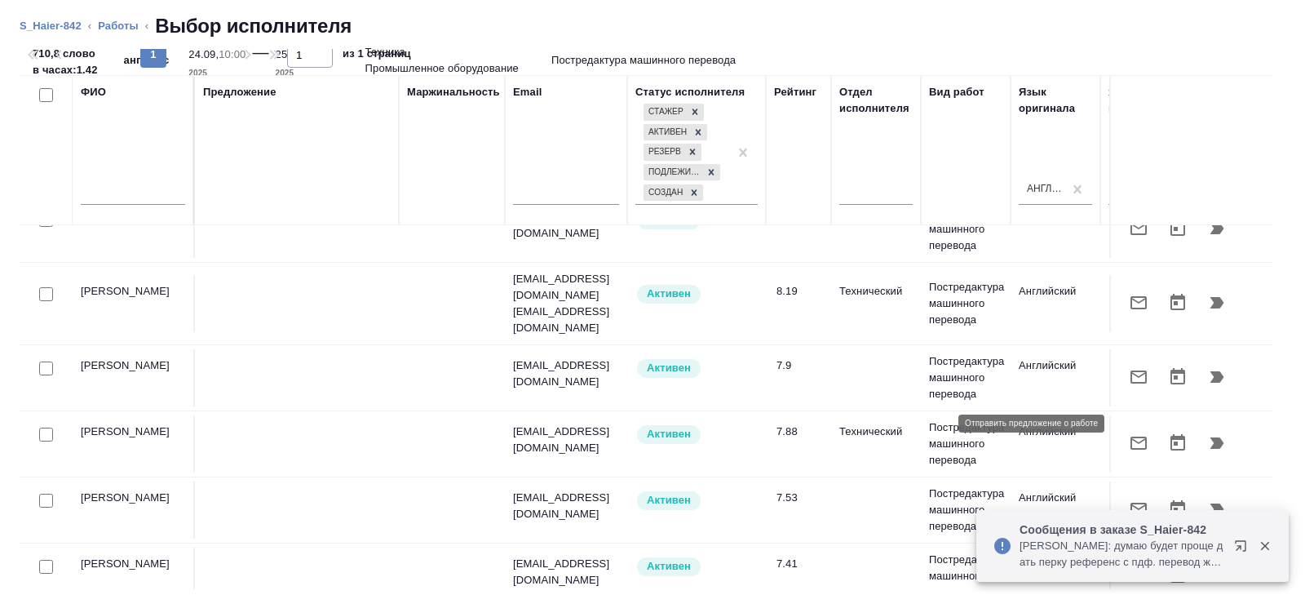
click at [1140, 436] on icon "button" at bounding box center [1139, 442] width 16 height 13
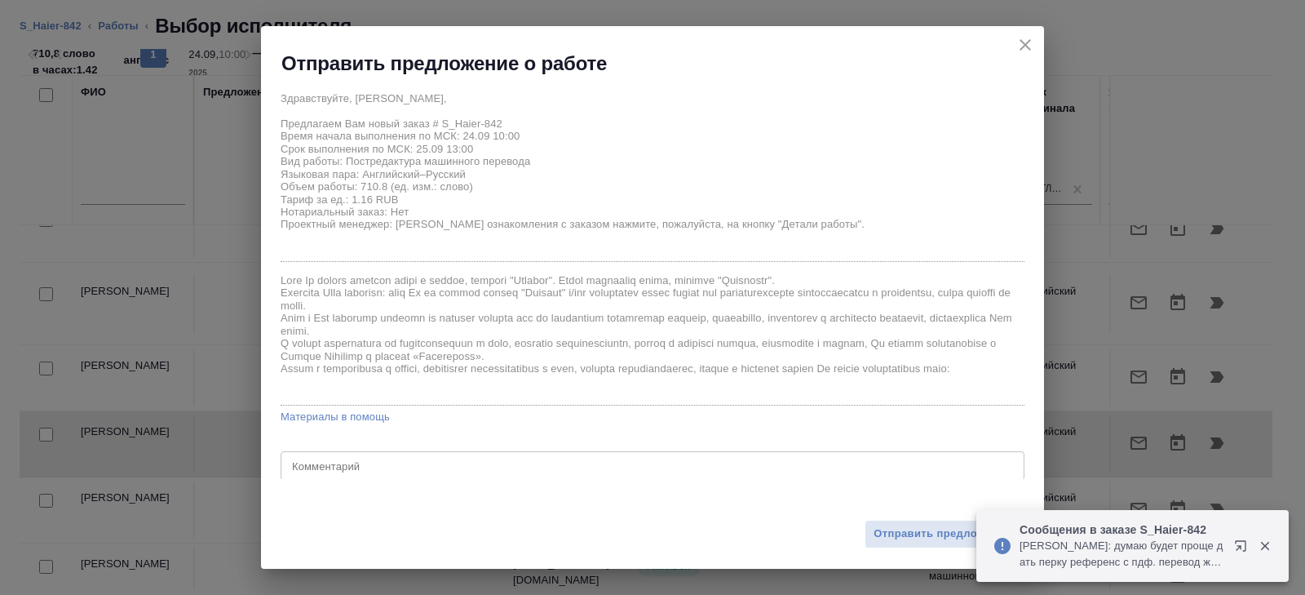
click at [897, 519] on div "Отправить предложение" at bounding box center [652, 524] width 783 height 90
click at [898, 525] on span "Отправить предложение" at bounding box center [942, 534] width 137 height 19
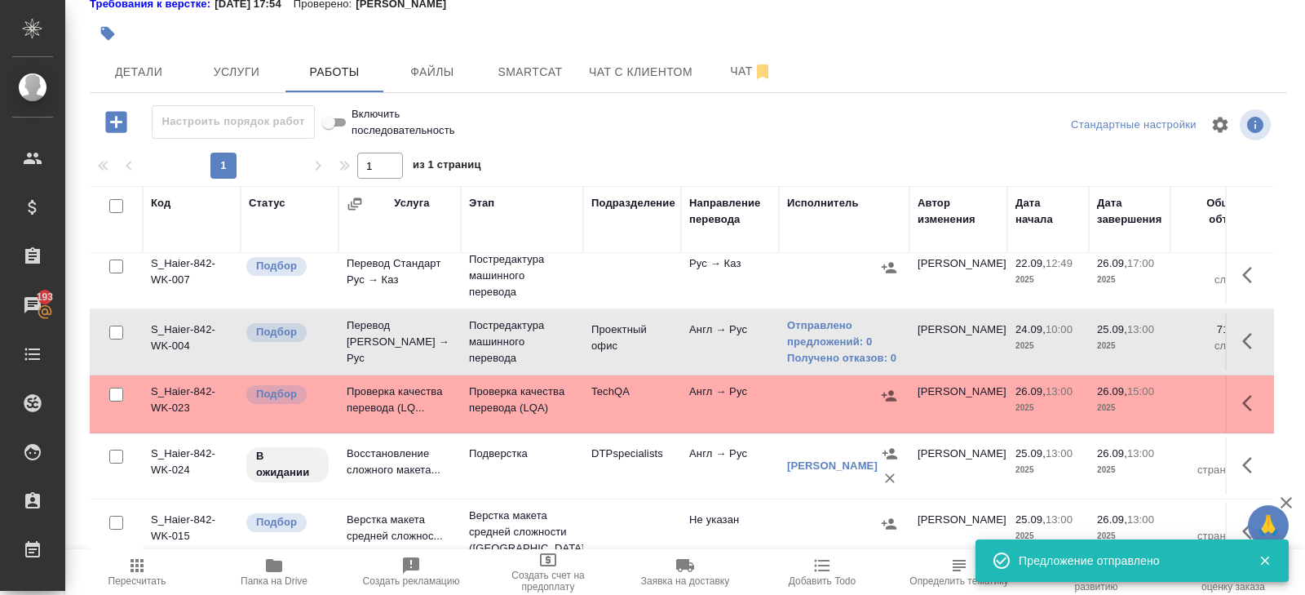
scroll to position [86, 0]
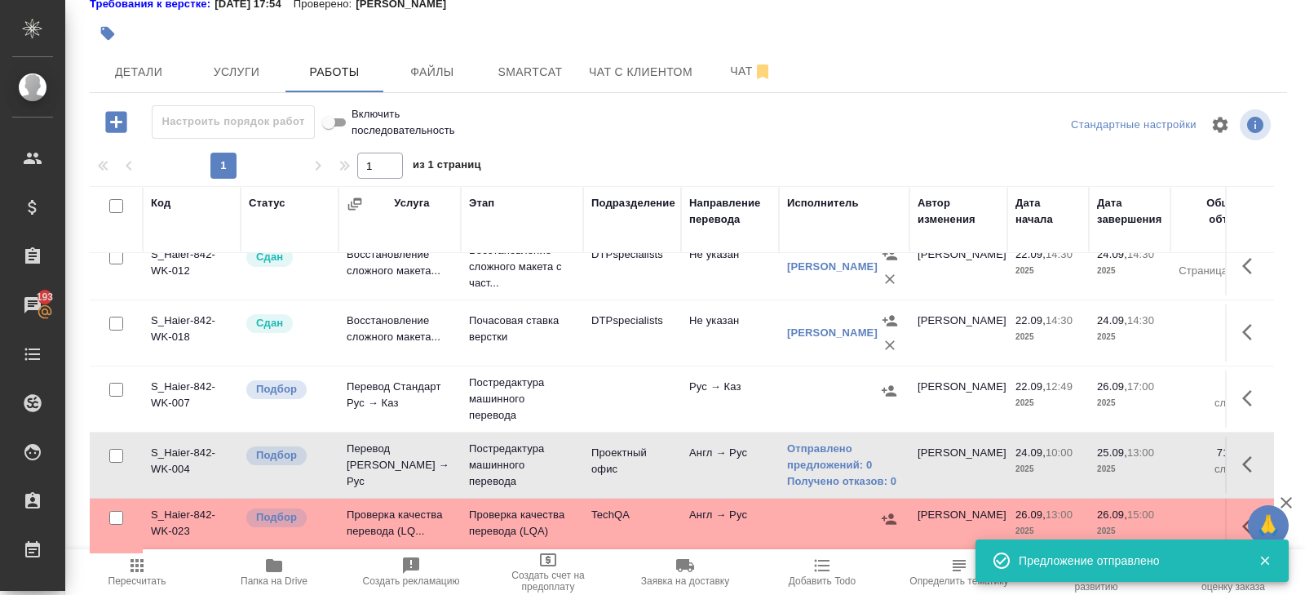
click at [142, 556] on icon "button" at bounding box center [137, 566] width 20 height 20
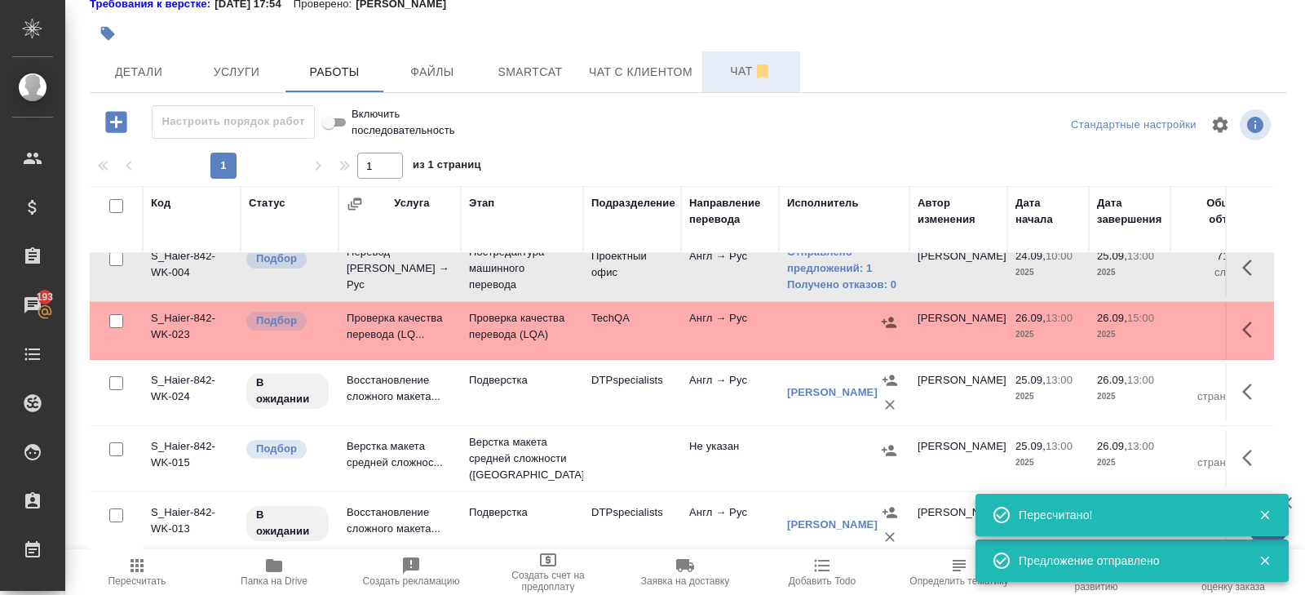
click at [745, 78] on span "Чат" at bounding box center [751, 71] width 78 height 20
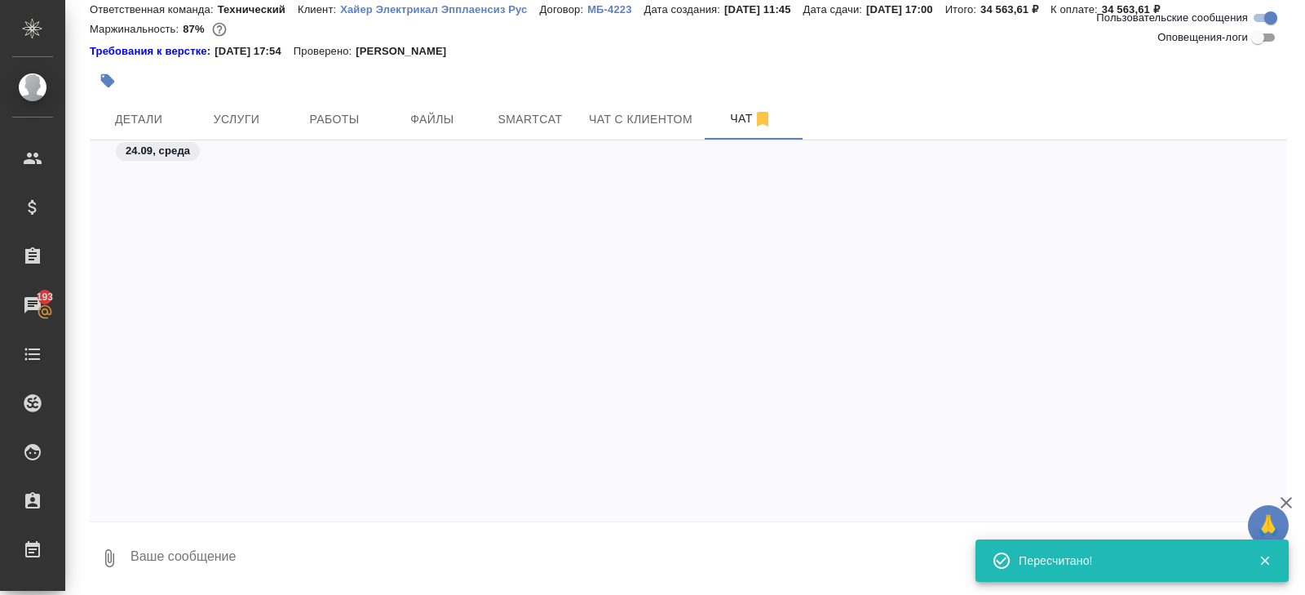
scroll to position [2029, 0]
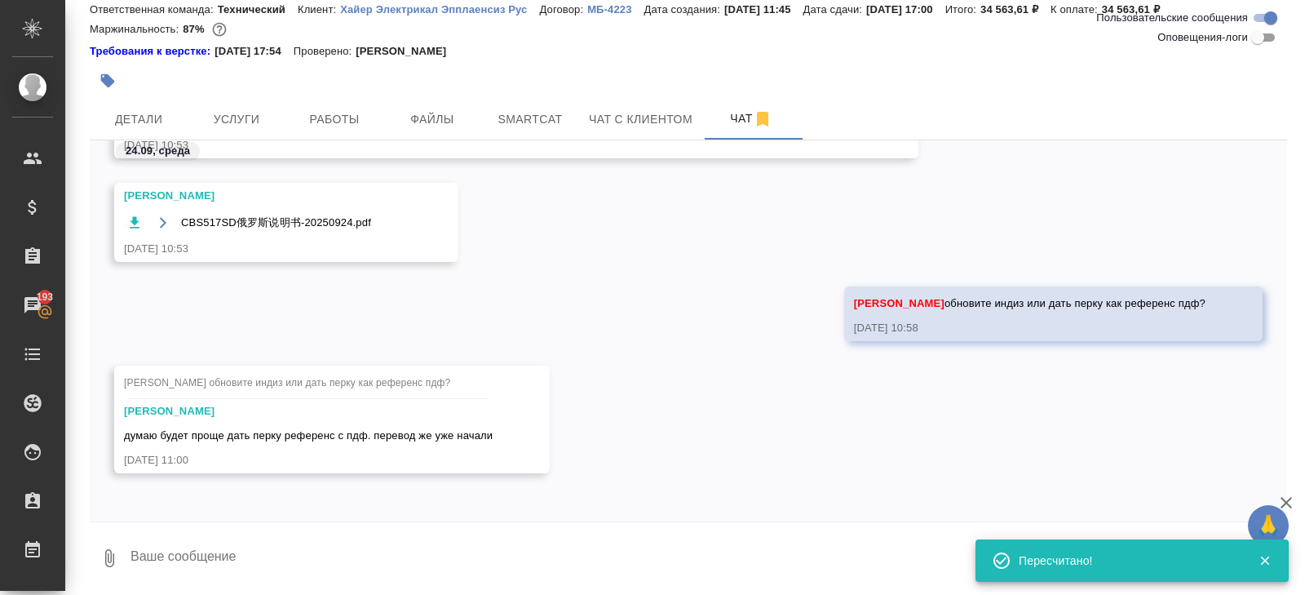
click at [290, 558] on textarea at bounding box center [708, 557] width 1158 height 55
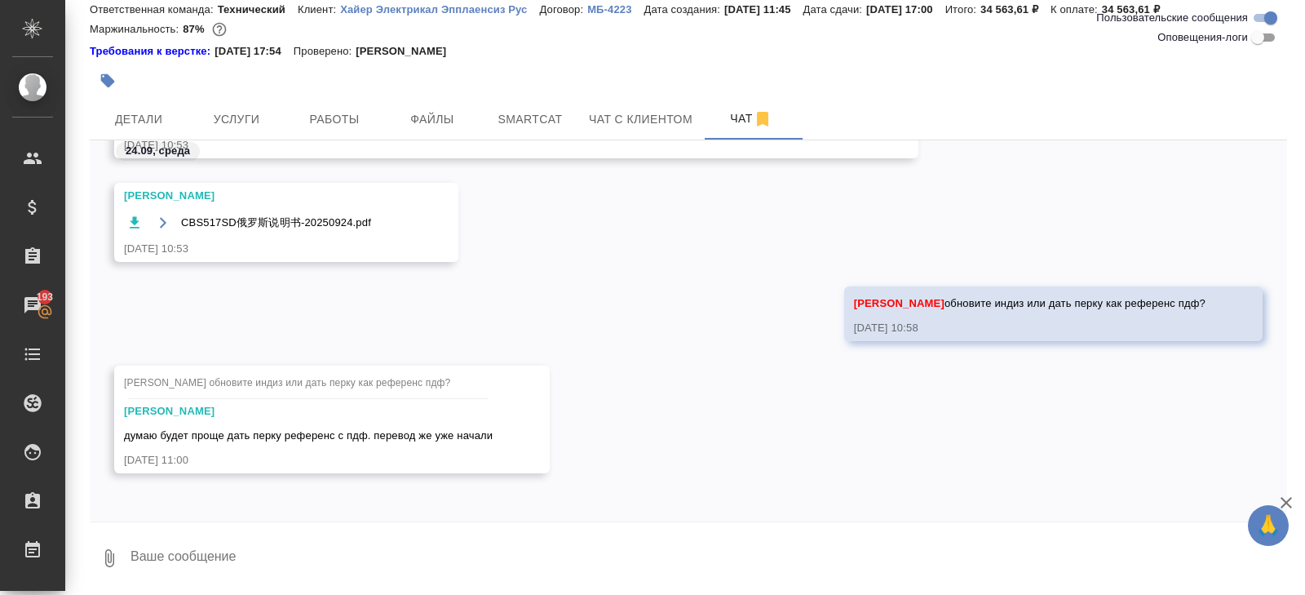
click at [225, 560] on textarea at bounding box center [708, 557] width 1158 height 55
type textarea "ещё нет) я ищу испола"
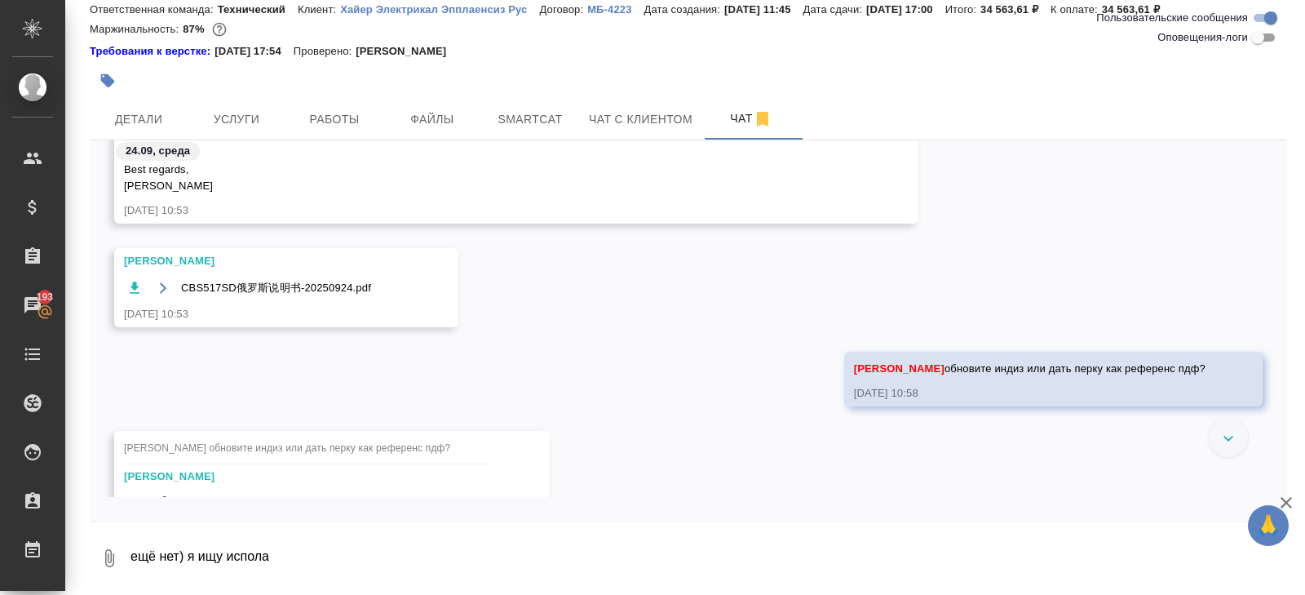
scroll to position [1959, 0]
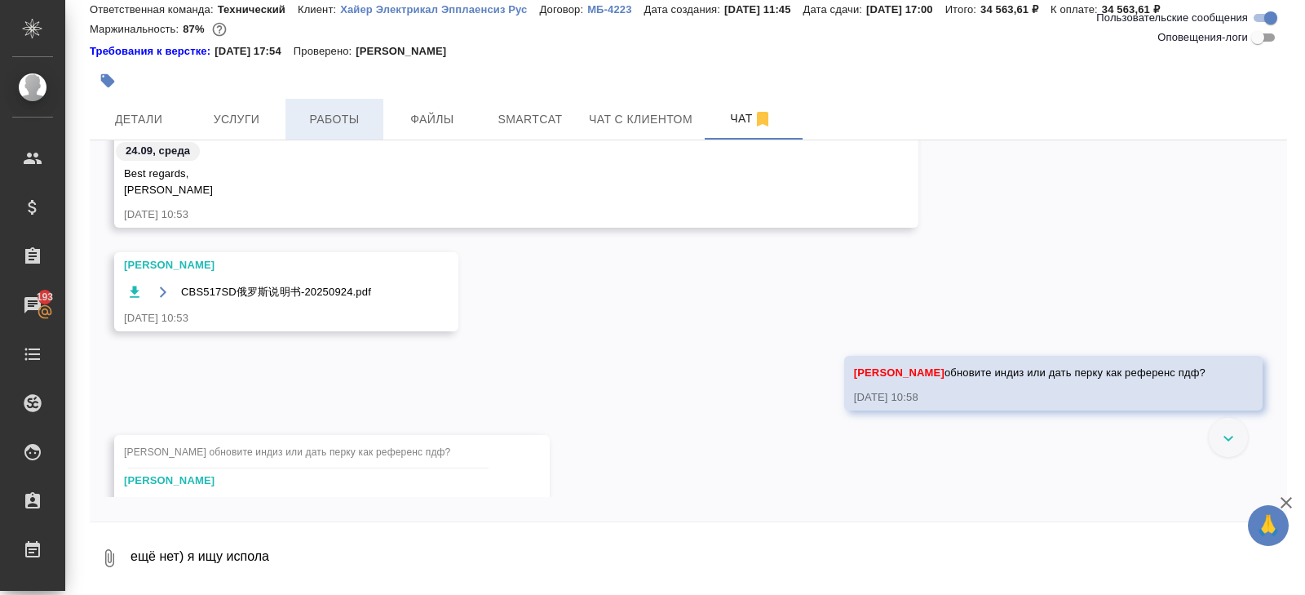
click at [323, 131] on button "Работы" at bounding box center [335, 119] width 98 height 41
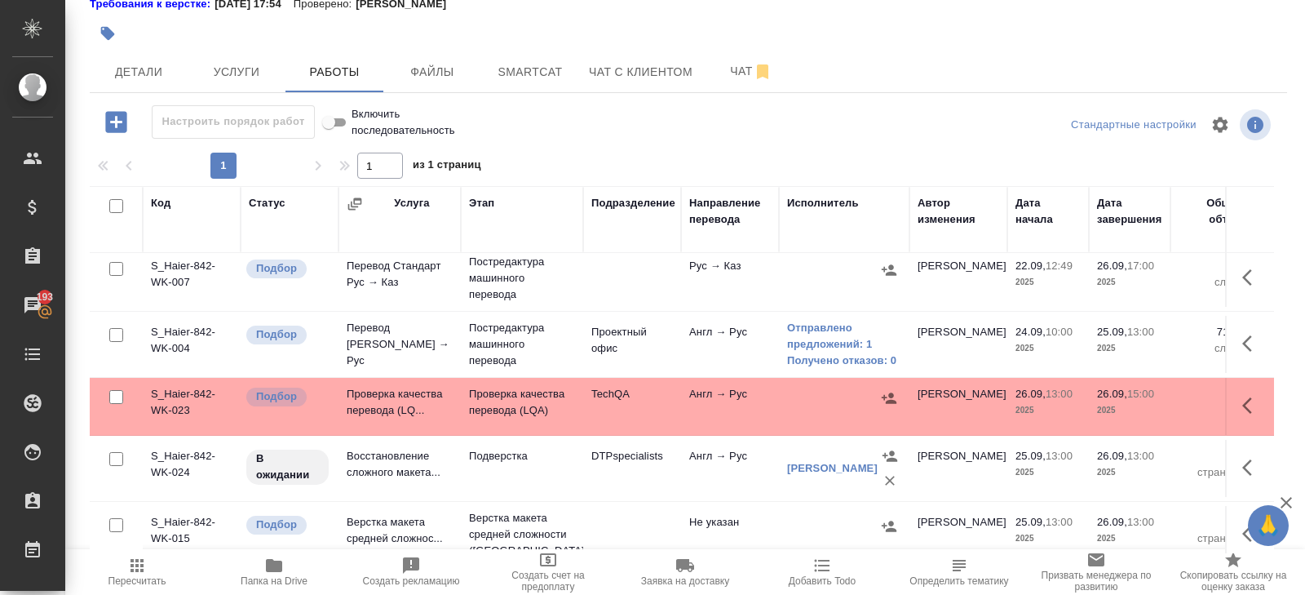
scroll to position [282, 0]
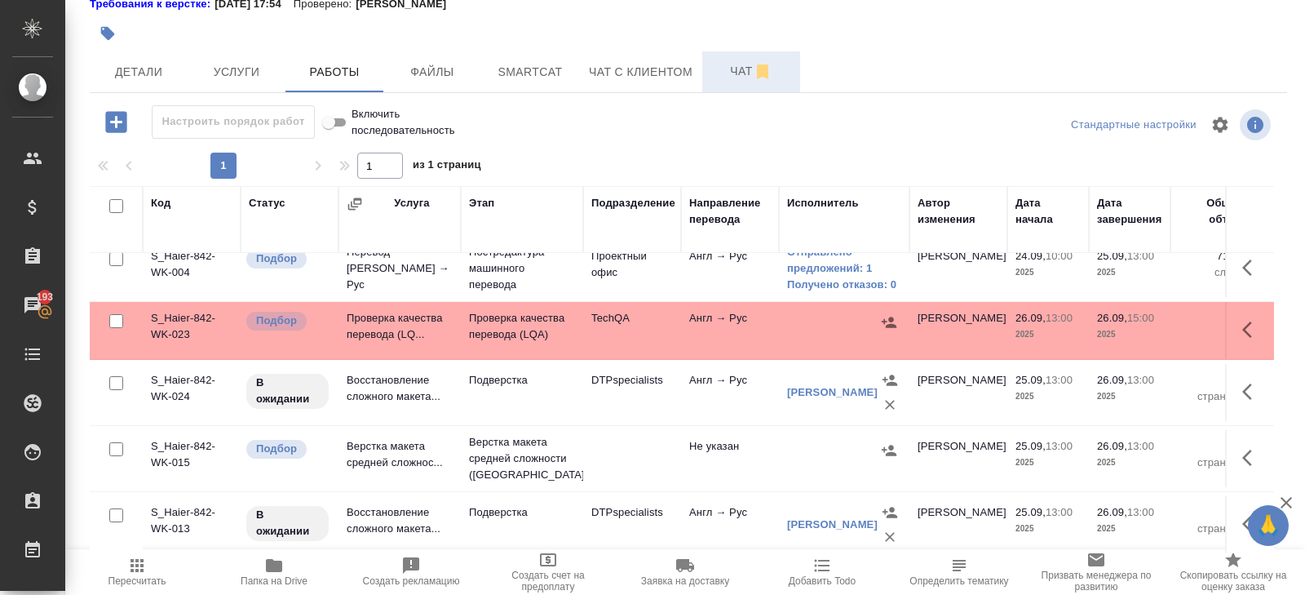
click at [746, 75] on span "Чат" at bounding box center [751, 71] width 78 height 20
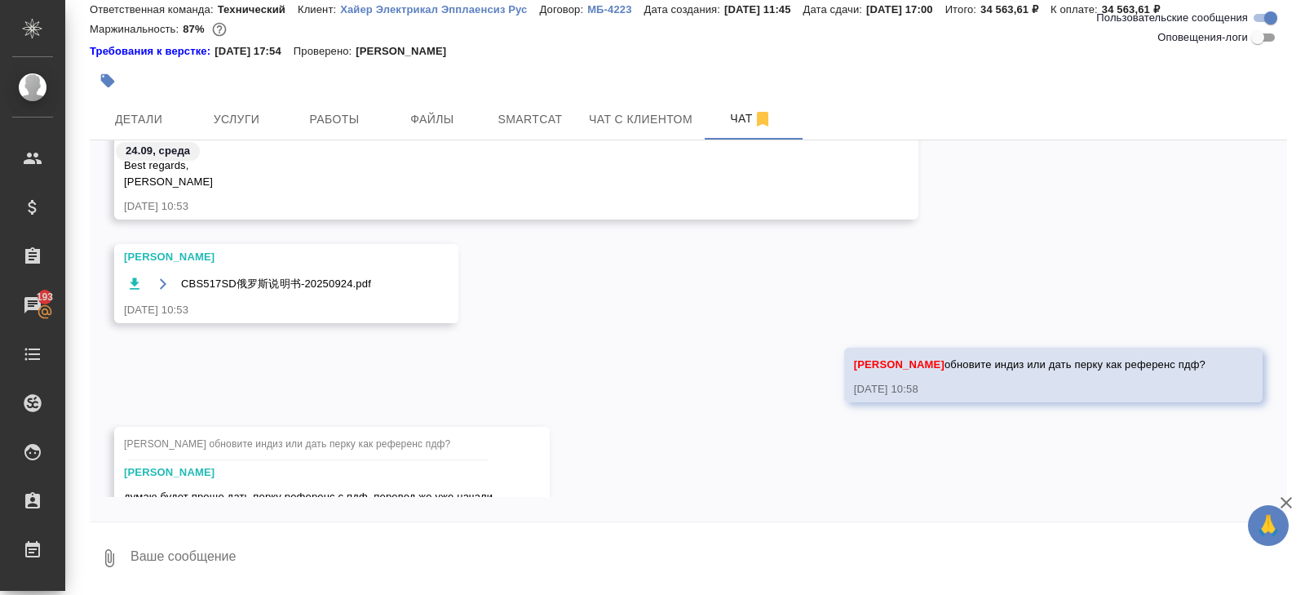
scroll to position [2109, 0]
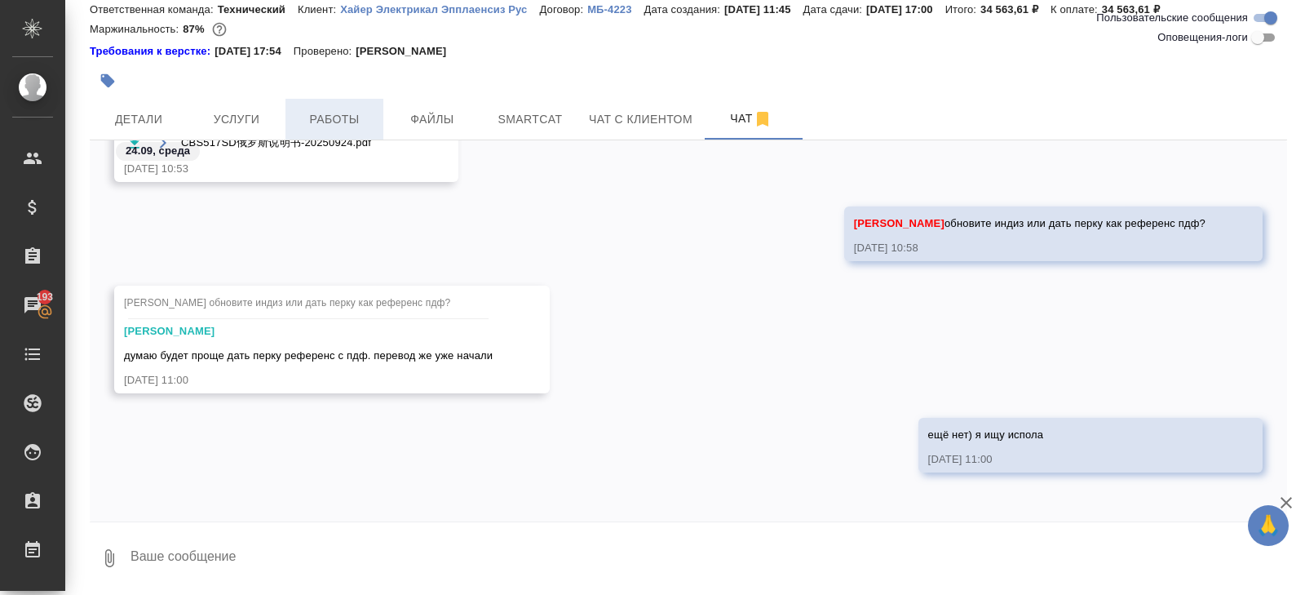
click at [316, 119] on span "Работы" at bounding box center [334, 119] width 78 height 20
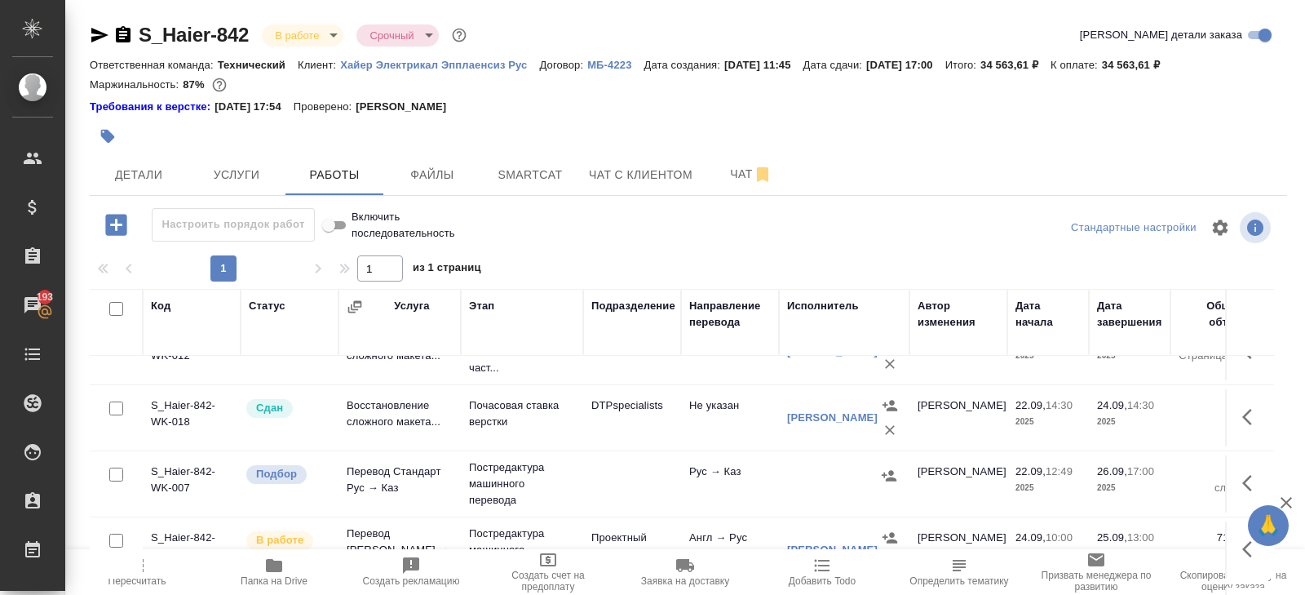
click at [116, 29] on icon "button" at bounding box center [123, 34] width 15 height 16
click at [738, 169] on span "Чат" at bounding box center [751, 174] width 78 height 20
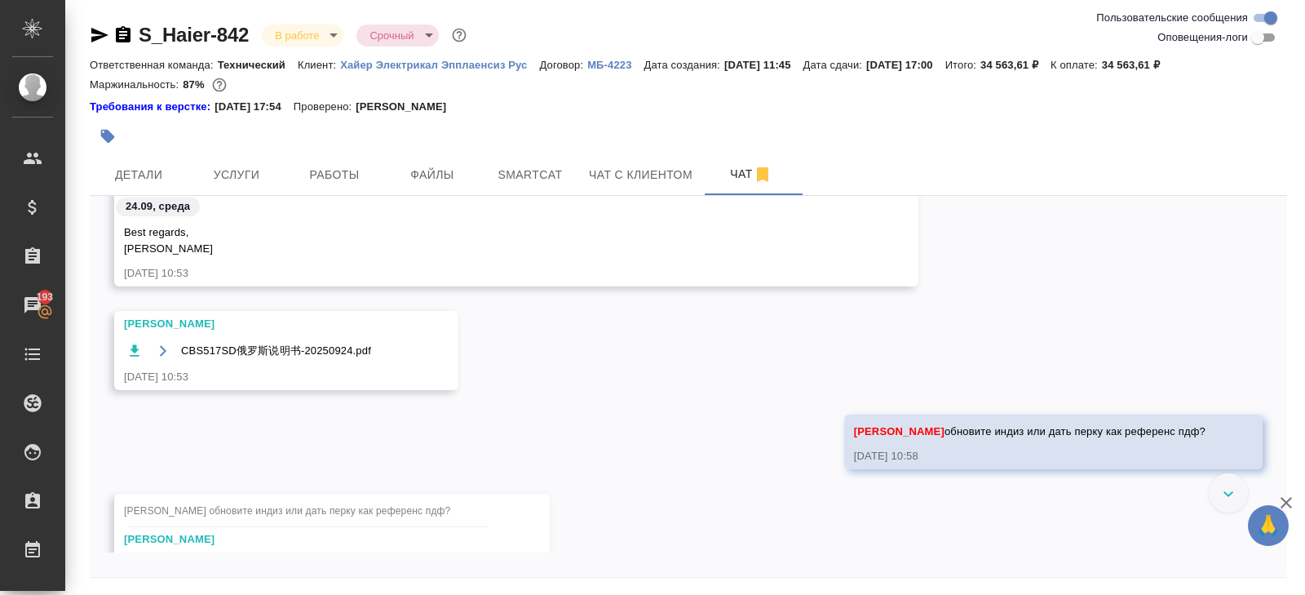
scroll to position [1889, 0]
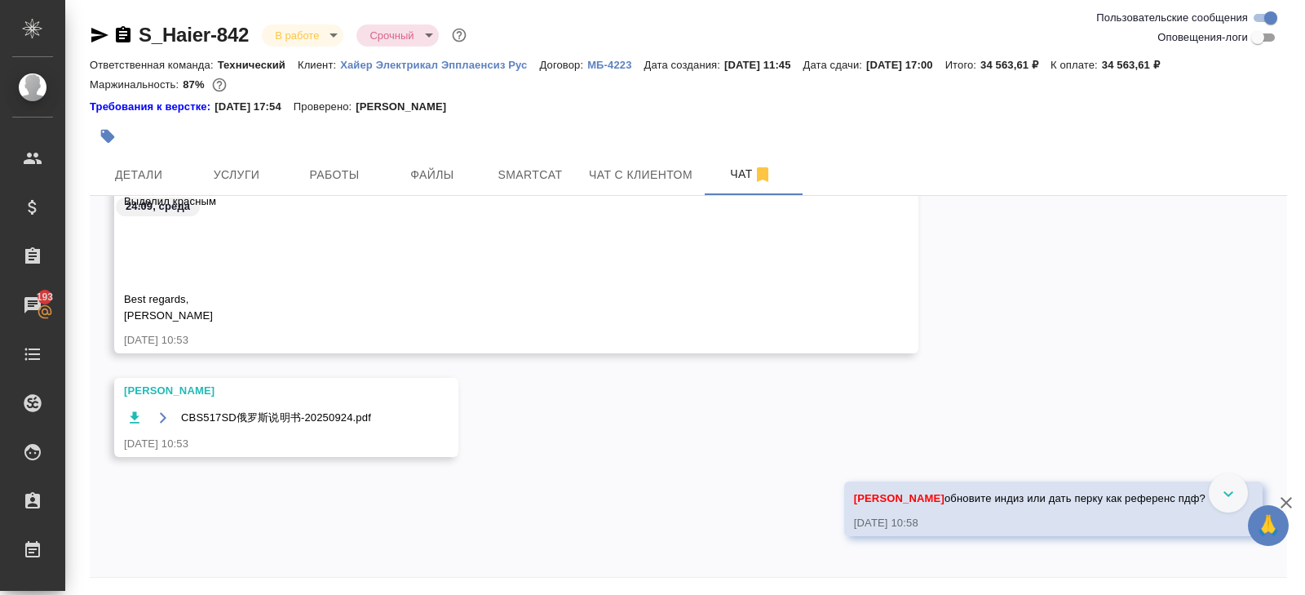
click at [133, 418] on icon "button" at bounding box center [135, 416] width 10 height 11
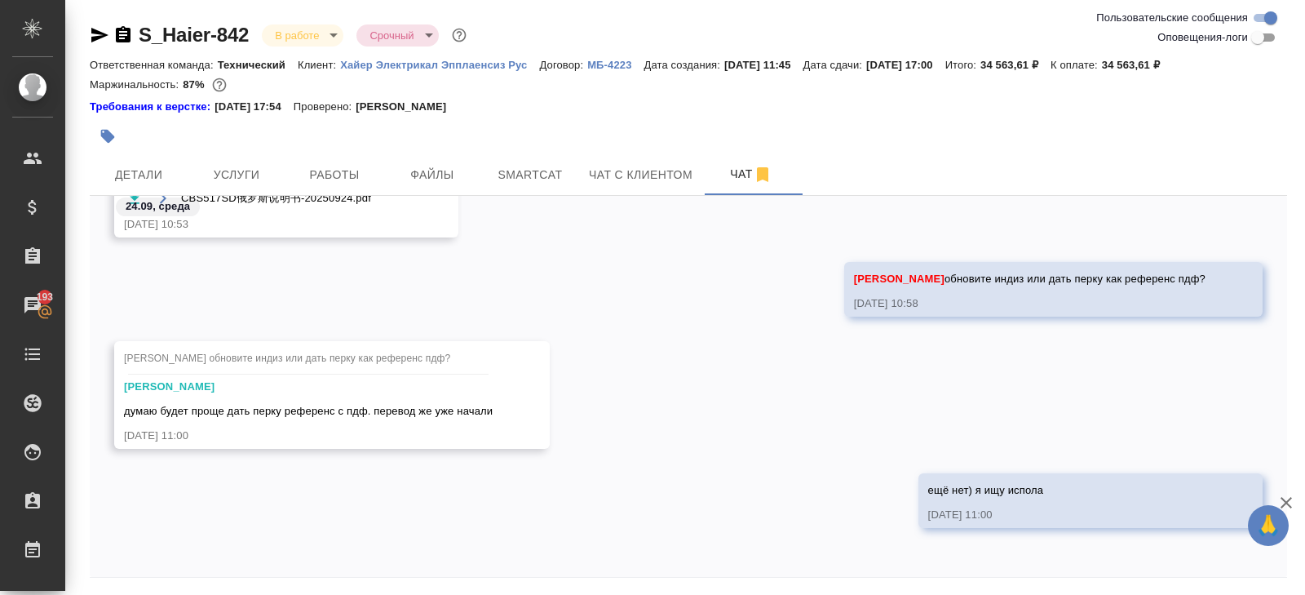
scroll to position [55, 0]
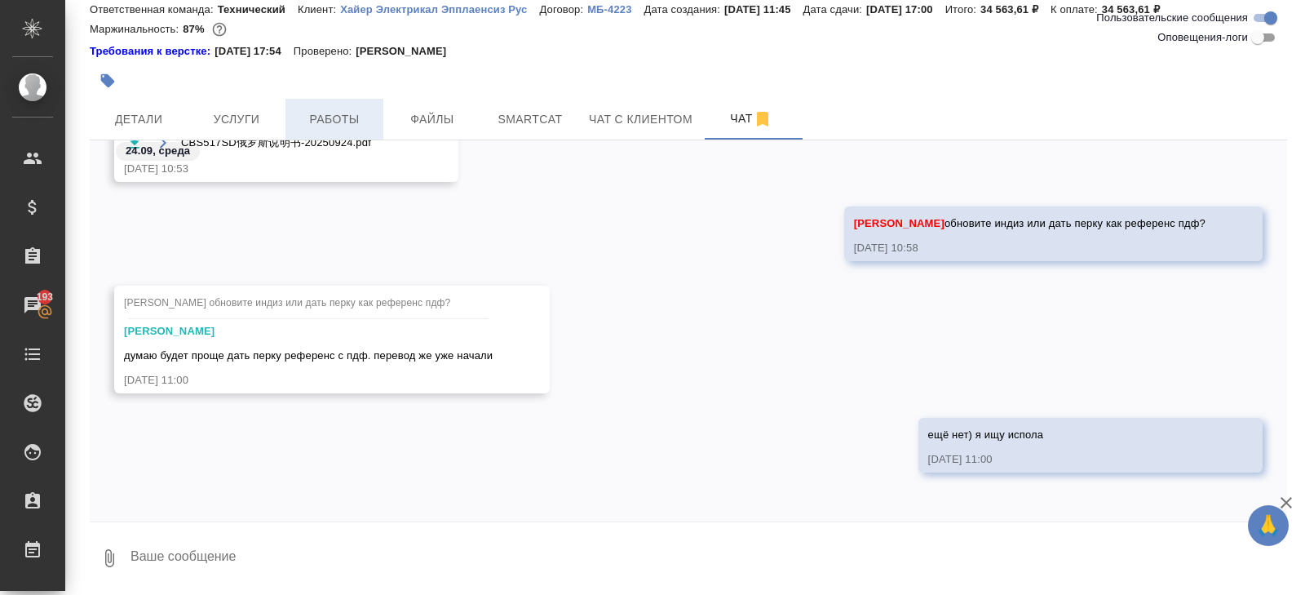
click at [353, 122] on span "Работы" at bounding box center [334, 119] width 78 height 20
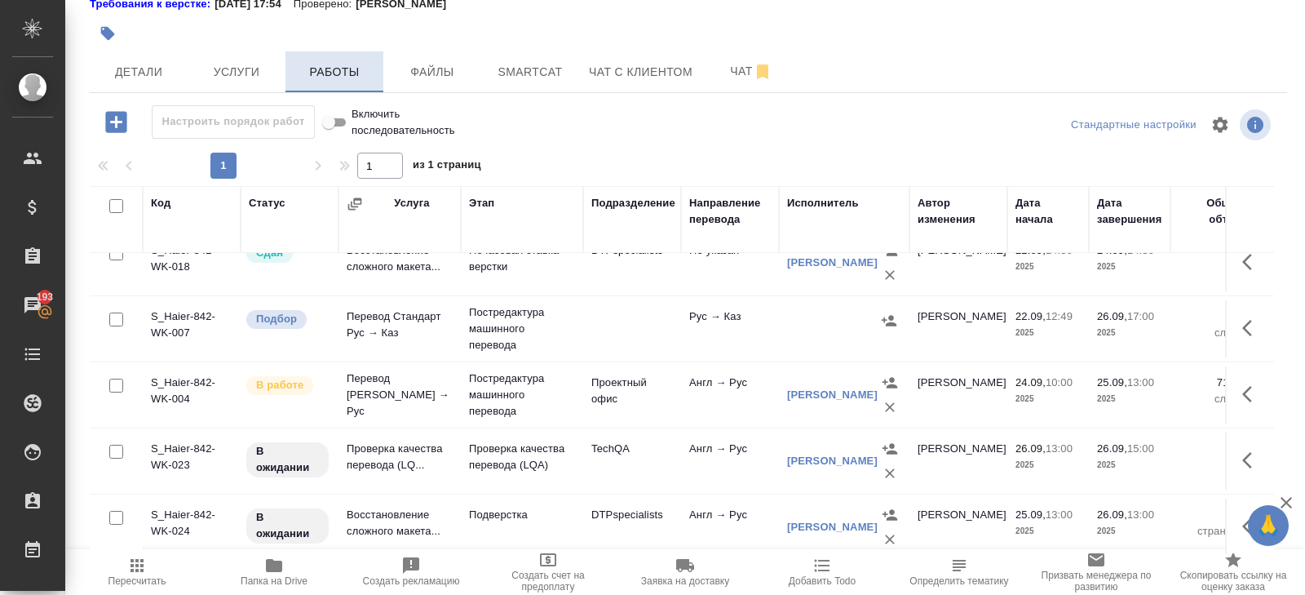
scroll to position [151, 0]
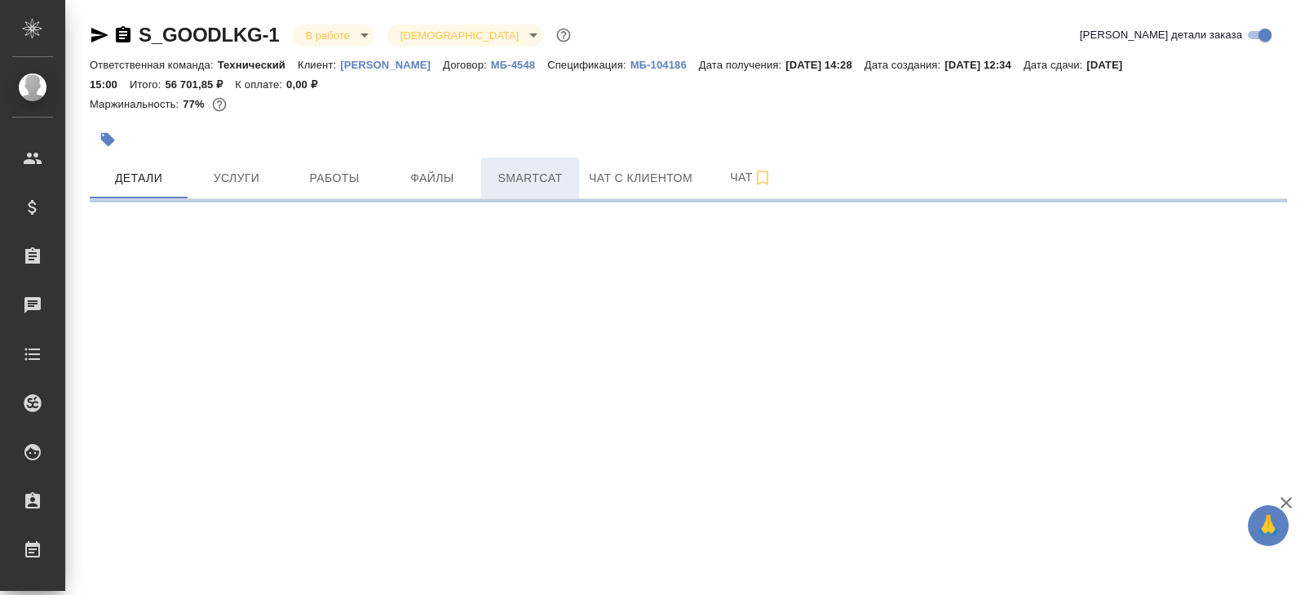
select select "RU"
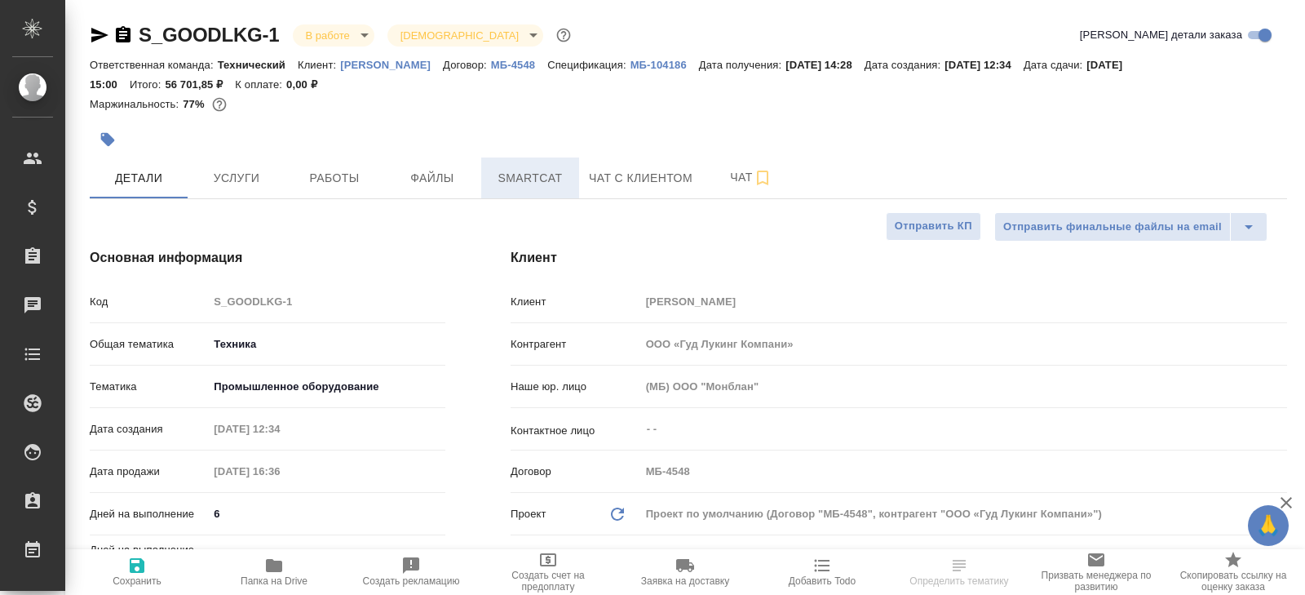
type textarea "x"
click at [535, 173] on span "Smartcat" at bounding box center [530, 178] width 78 height 20
type textarea "x"
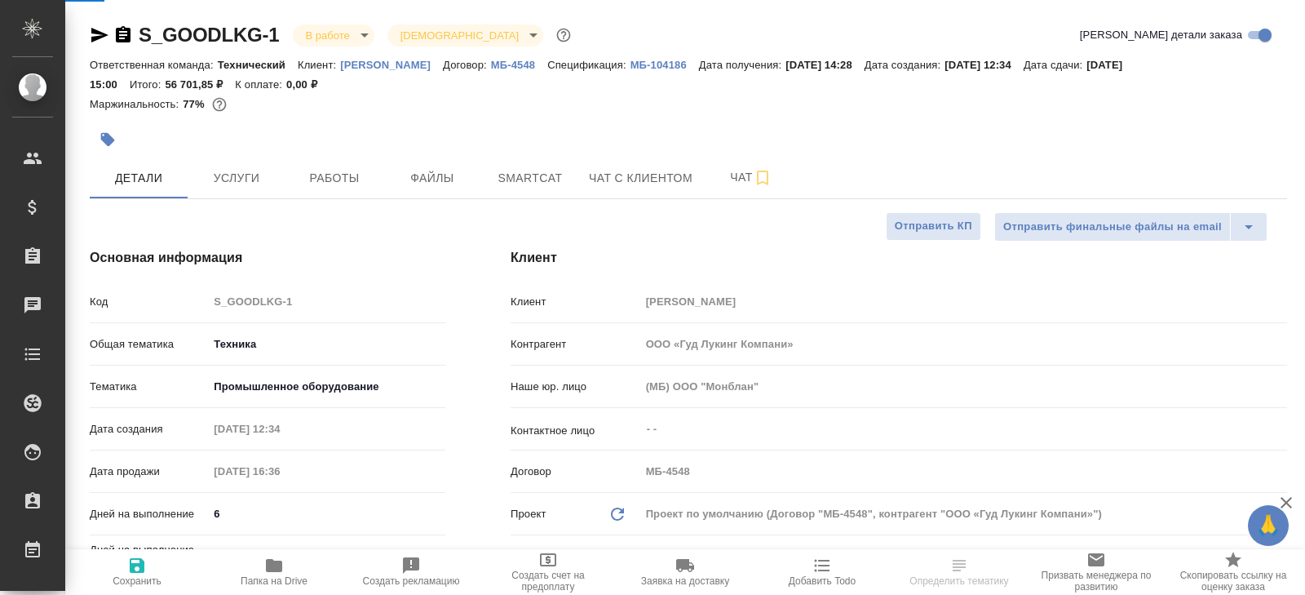
type textarea "x"
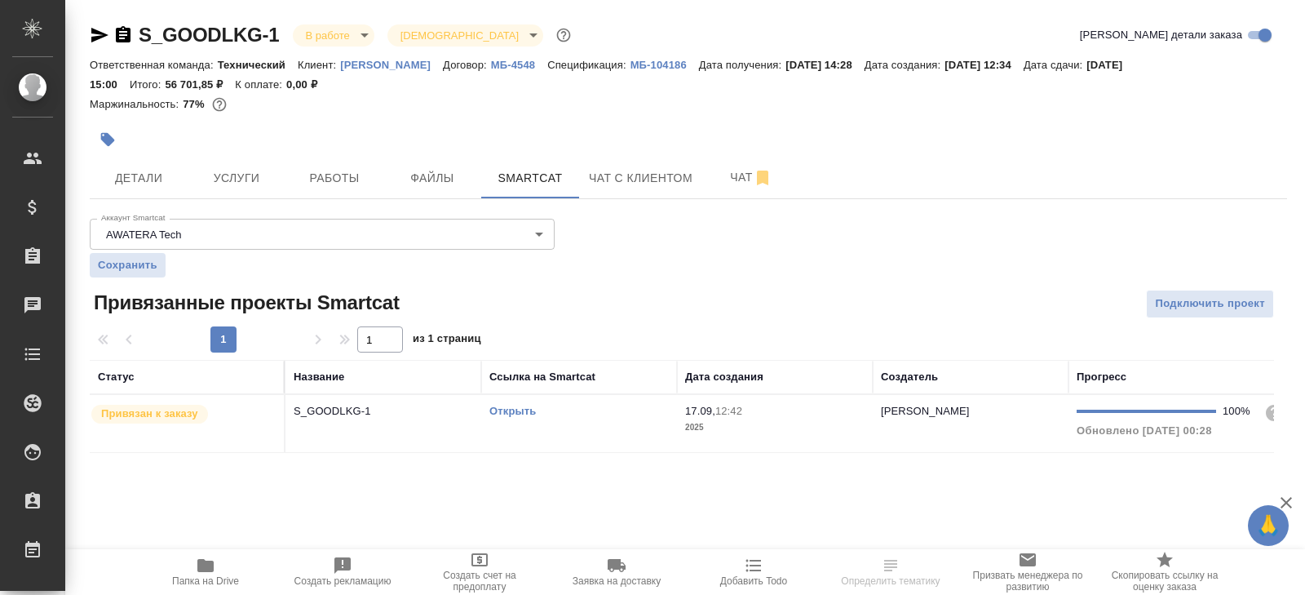
click at [615, 423] on td "Открыть" at bounding box center [579, 423] width 196 height 57
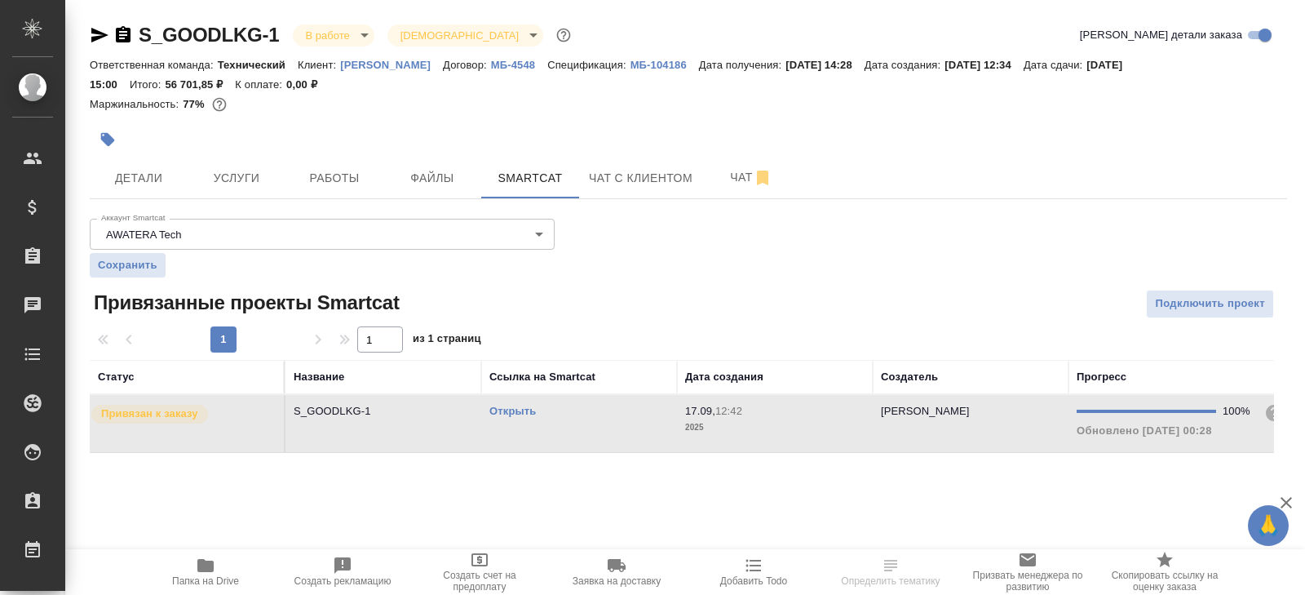
click at [615, 423] on td "Открыть" at bounding box center [579, 423] width 196 height 57
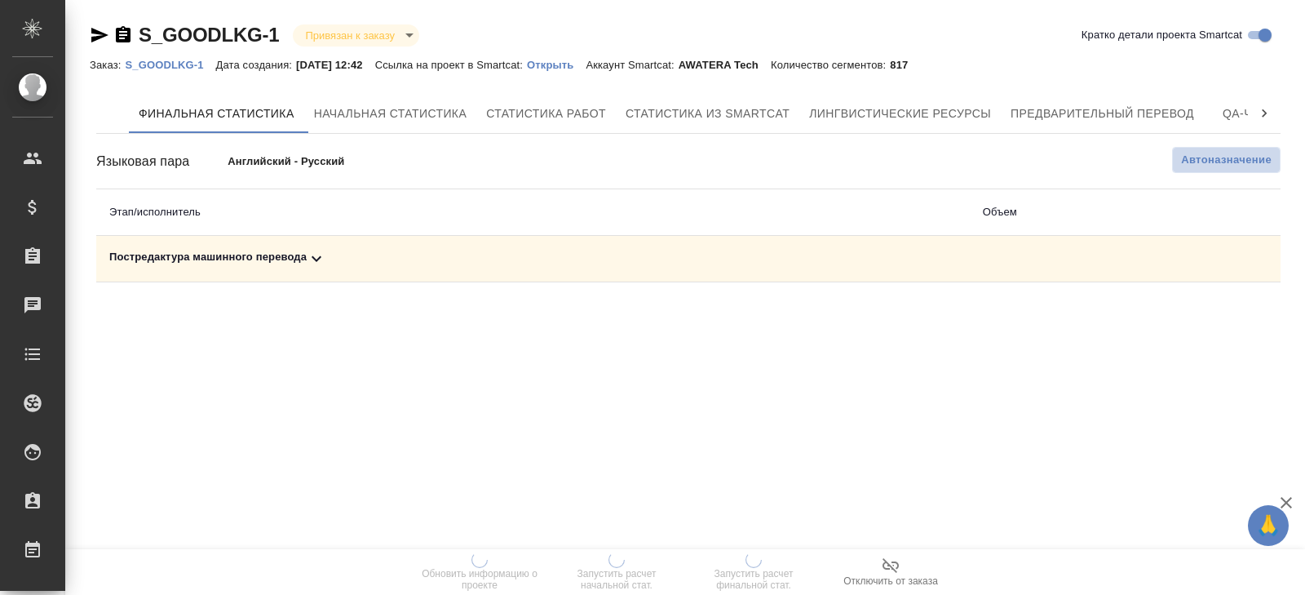
click at [1229, 159] on span "Автоназначение" at bounding box center [1226, 160] width 91 height 16
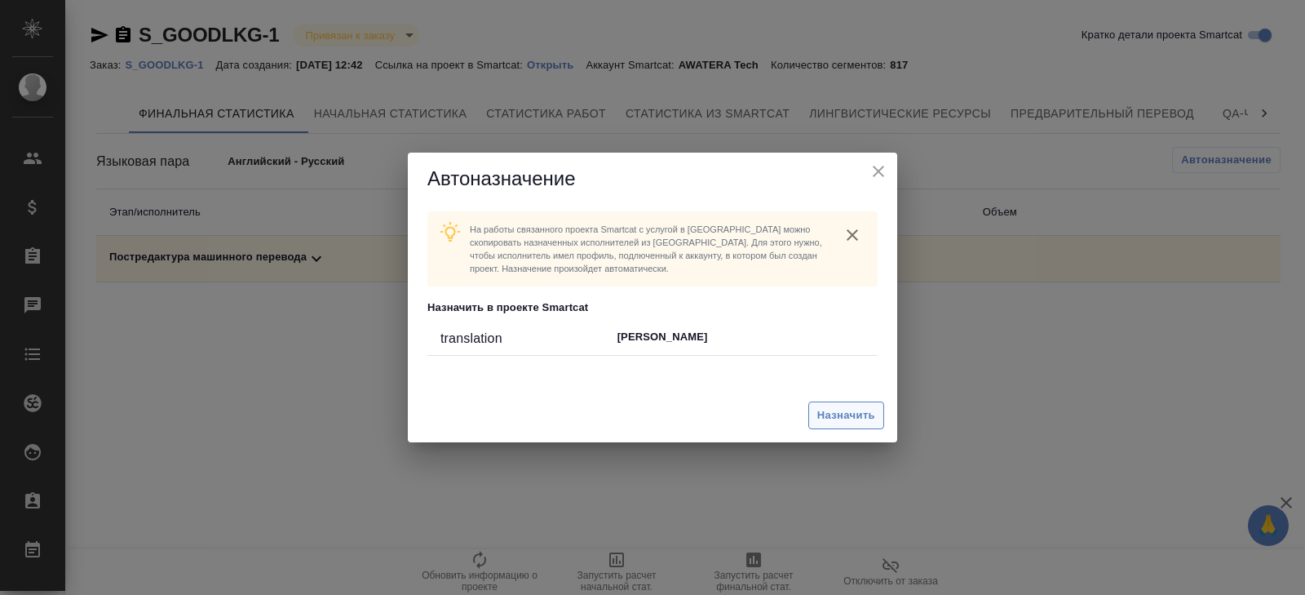
click at [851, 418] on span "Назначить" at bounding box center [846, 415] width 58 height 19
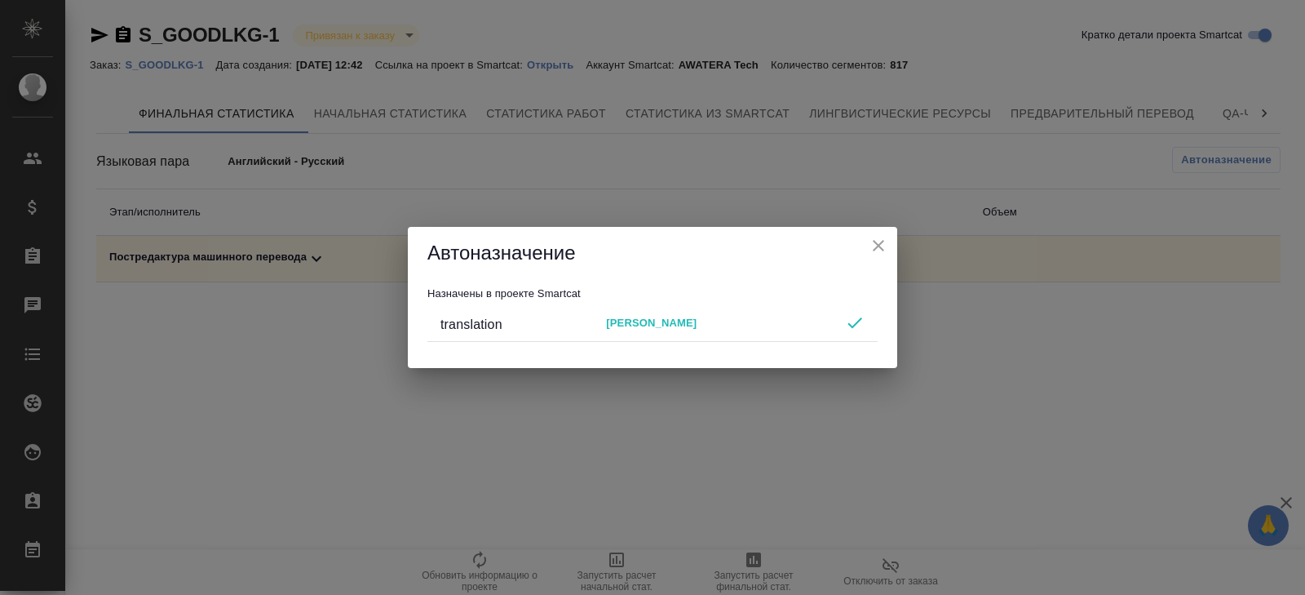
click at [741, 488] on div "Автоназначение Назначены в проекте Smartcat translation [PERSON_NAME]" at bounding box center [652, 297] width 1305 height 595
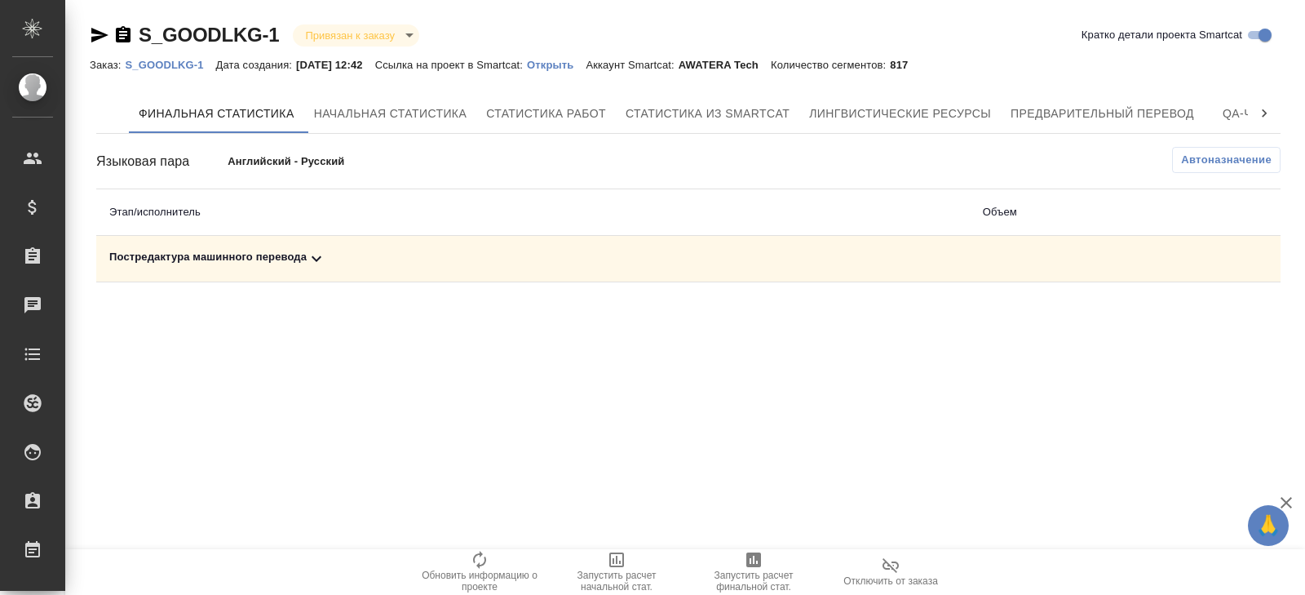
click at [748, 559] on icon "button" at bounding box center [753, 559] width 15 height 15
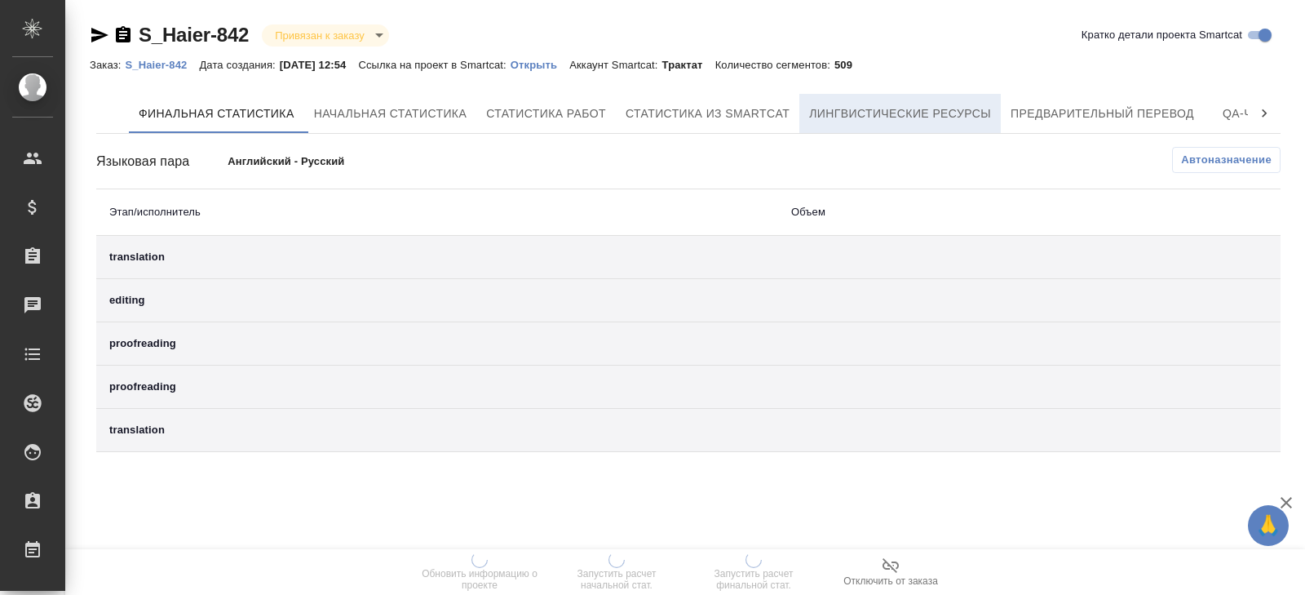
click at [854, 126] on button "Лингвистические ресурсы" at bounding box center [899, 113] width 201 height 39
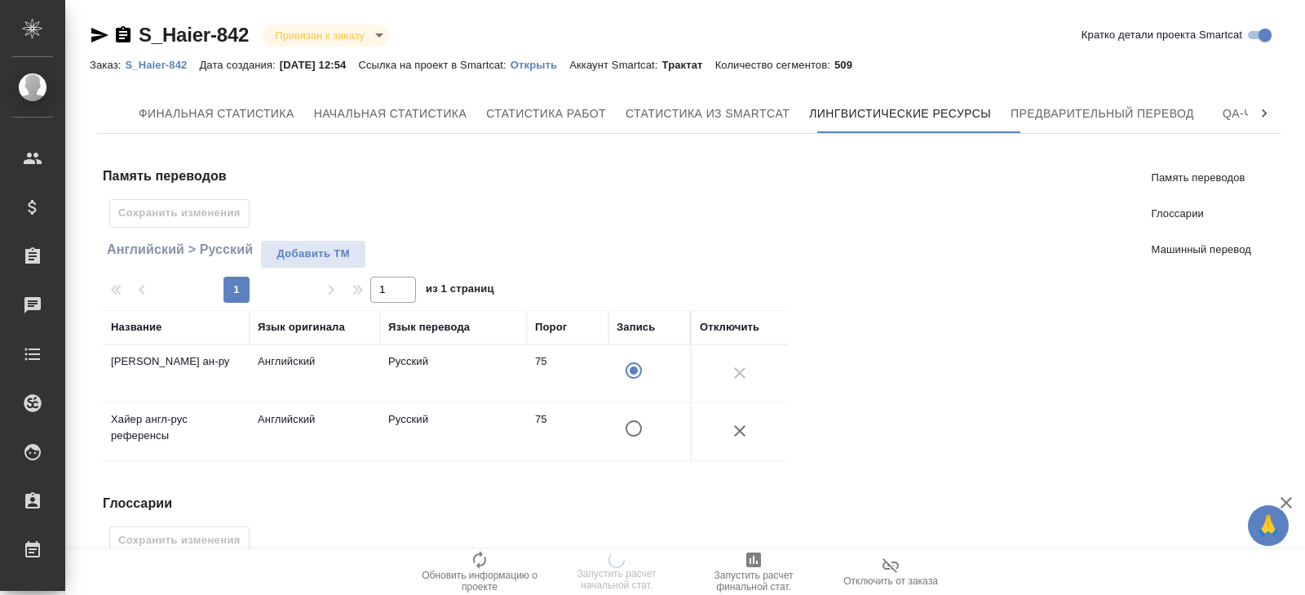
scroll to position [434, 0]
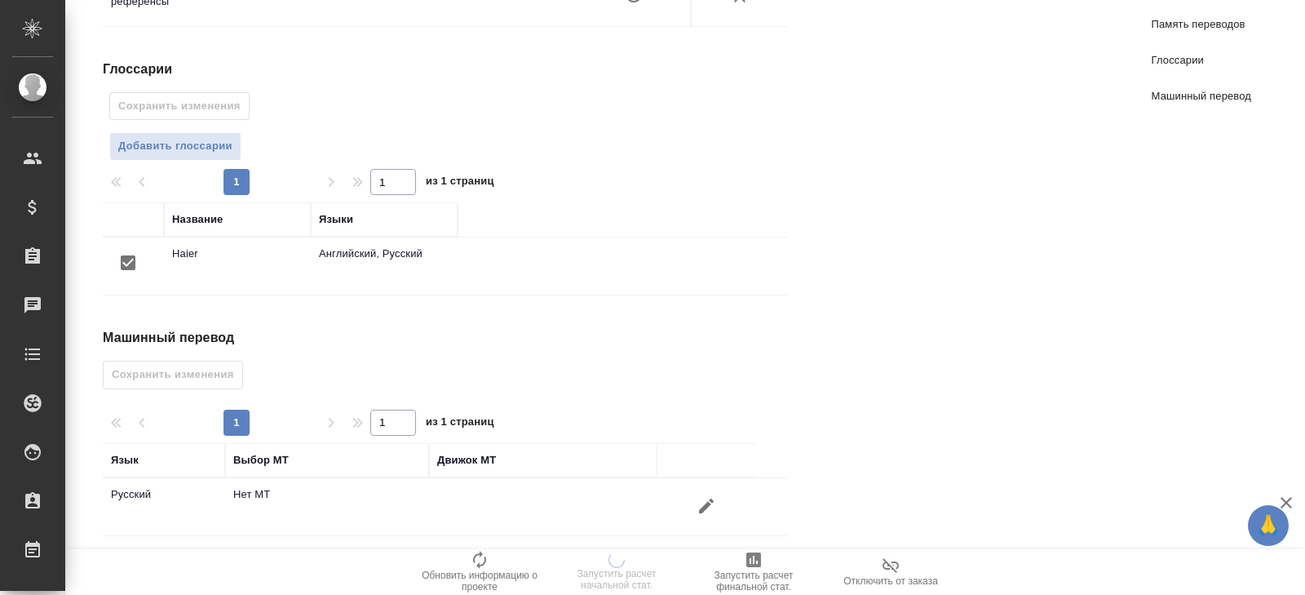
click at [710, 496] on icon "button" at bounding box center [707, 506] width 20 height 20
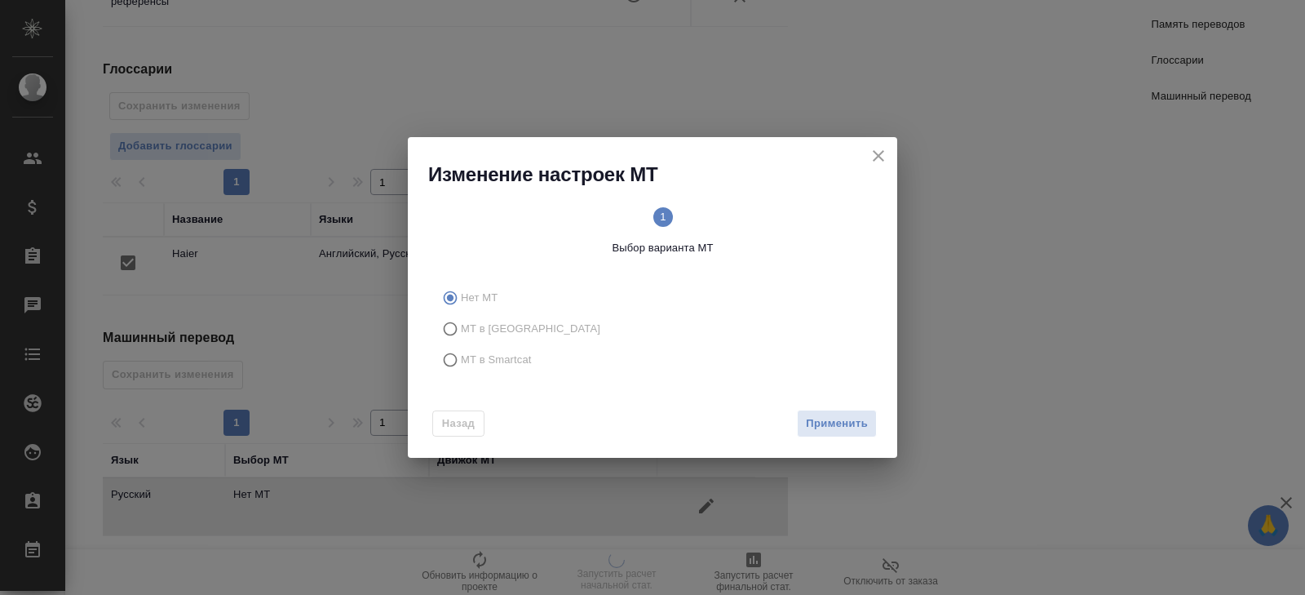
click at [476, 371] on label "МТ в Smartcat" at bounding box center [650, 359] width 430 height 31
click at [461, 371] on input "МТ в Smartcat" at bounding box center [448, 359] width 26 height 31
radio input "true"
click at [844, 427] on span "Вперед" at bounding box center [847, 423] width 41 height 19
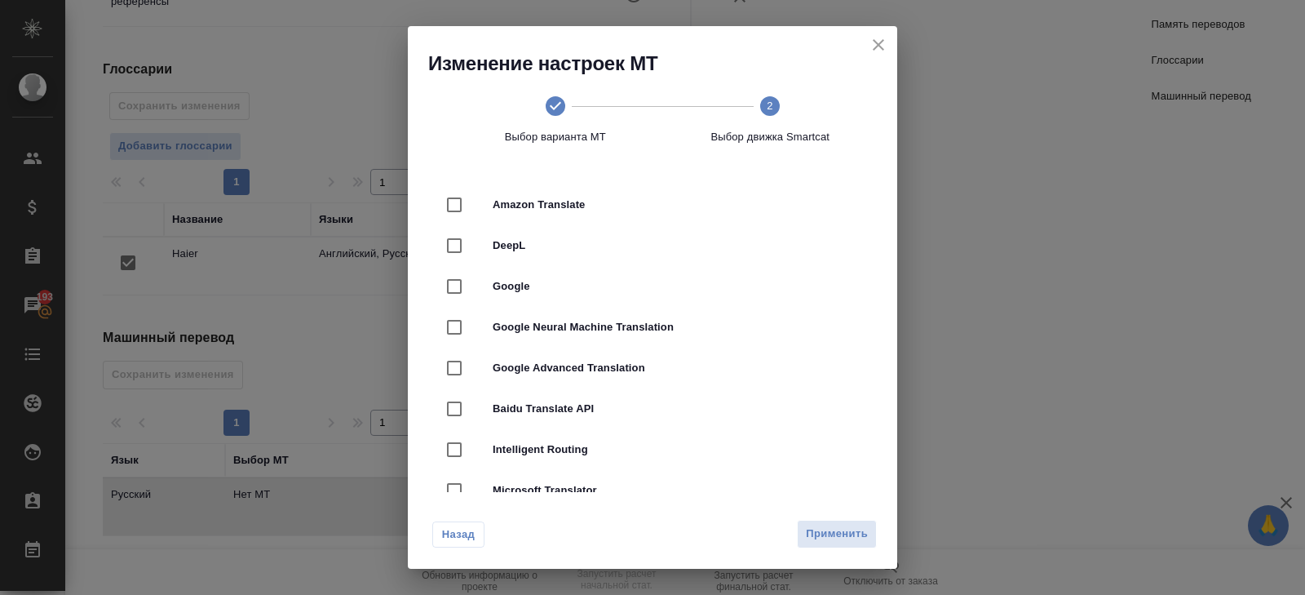
click at [481, 255] on div at bounding box center [470, 245] width 46 height 34
checkbox input "true"
click at [829, 534] on span "Применить" at bounding box center [837, 534] width 62 height 19
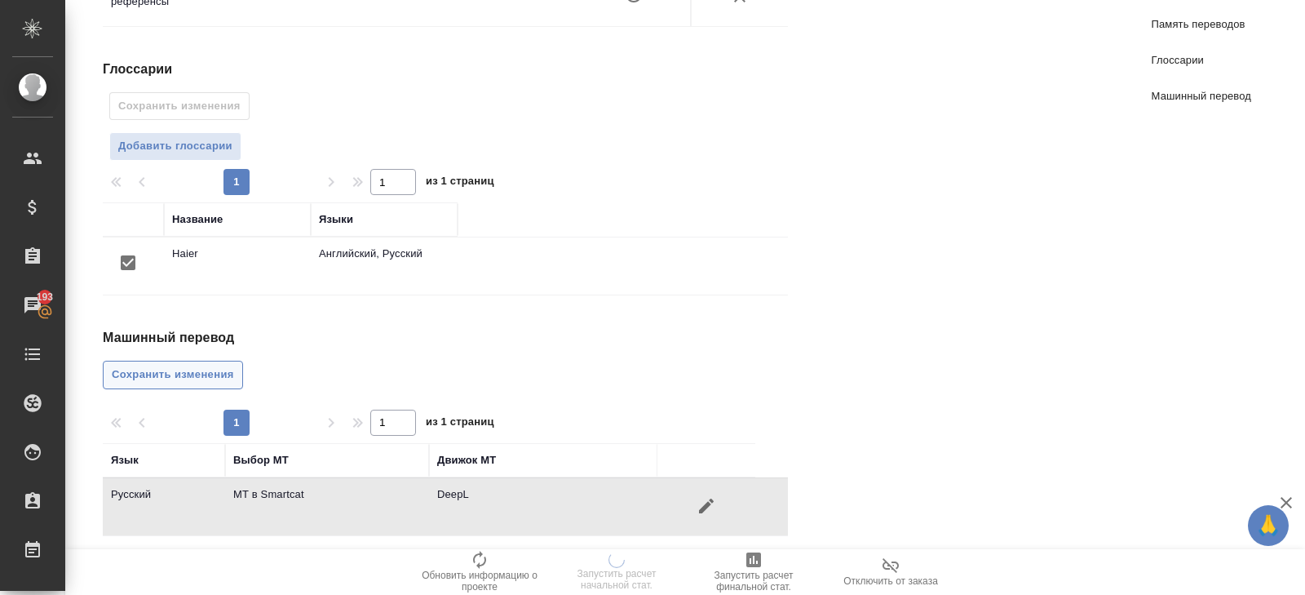
click at [189, 373] on span "Сохранить изменения" at bounding box center [173, 374] width 122 height 19
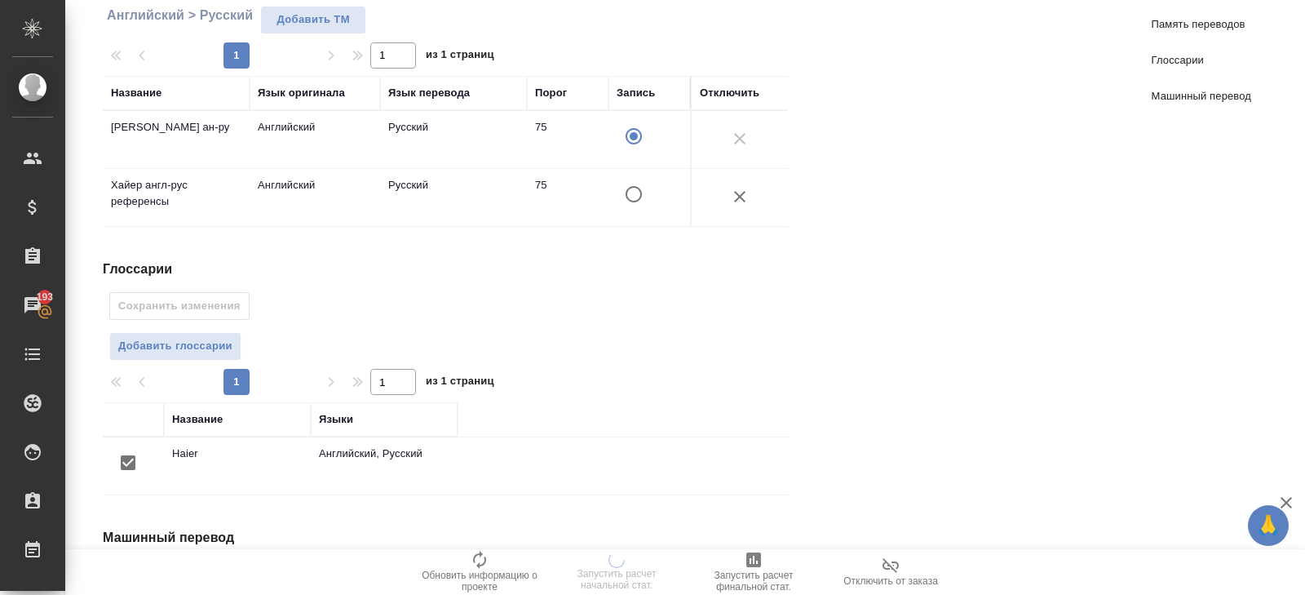
scroll to position [0, 0]
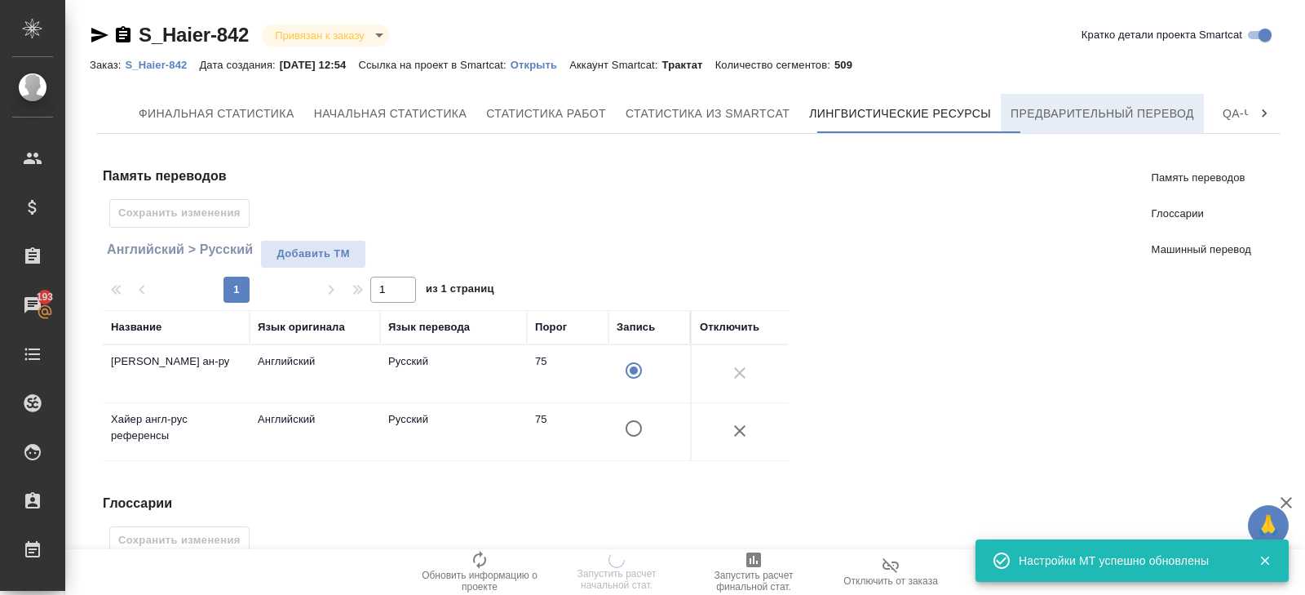
click at [1051, 118] on span "Предварительный перевод" at bounding box center [1103, 114] width 184 height 20
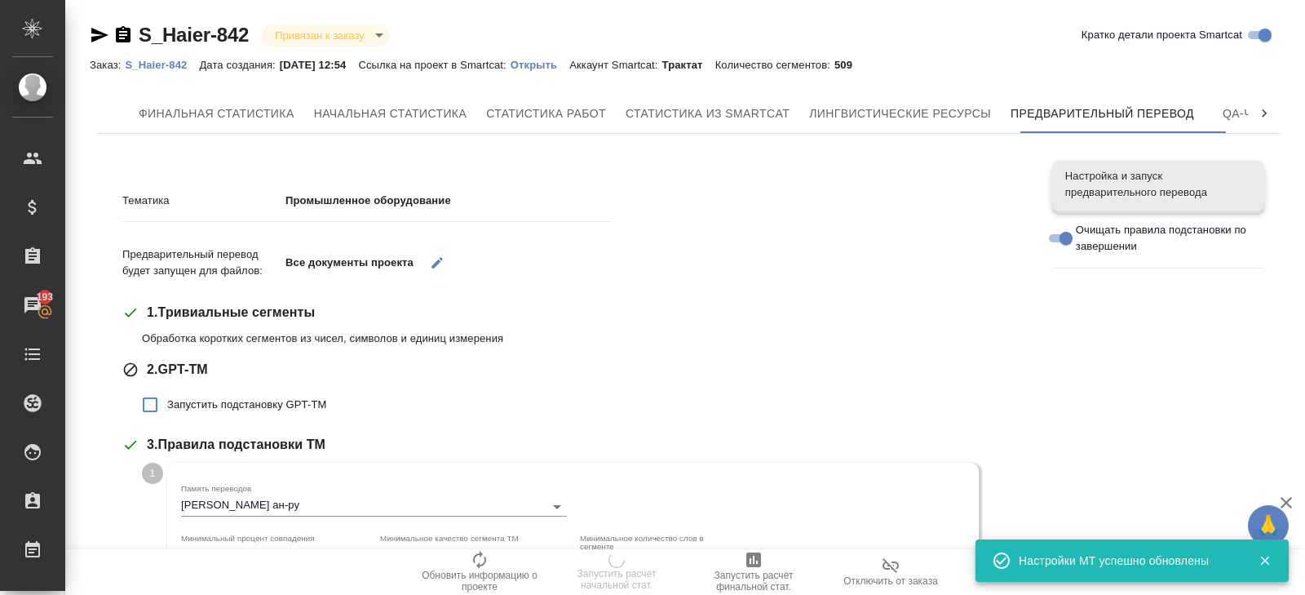
click at [174, 400] on span "Запустить подстановку GPT-TM" at bounding box center [246, 404] width 159 height 16
click at [167, 400] on input "Запустить подстановку GPT-TM" at bounding box center [150, 404] width 34 height 34
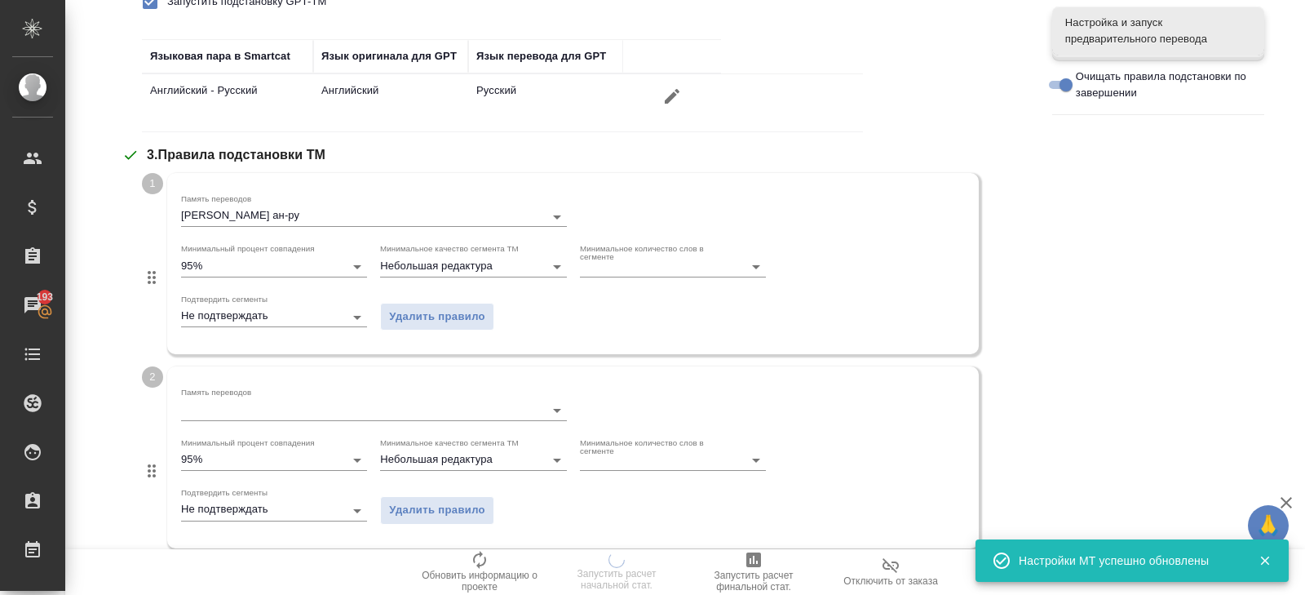
scroll to position [406, 0]
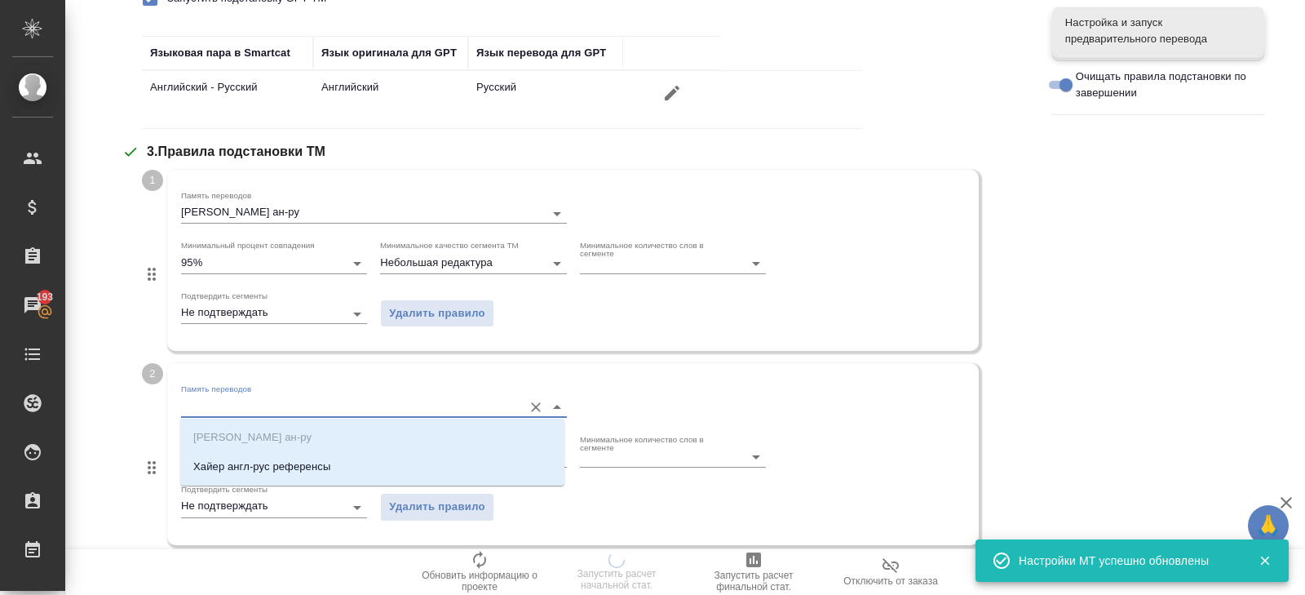
click at [225, 406] on input "Память переводов" at bounding box center [348, 406] width 334 height 20
click at [225, 463] on p "Хайер англ-рус референсы" at bounding box center [261, 466] width 137 height 16
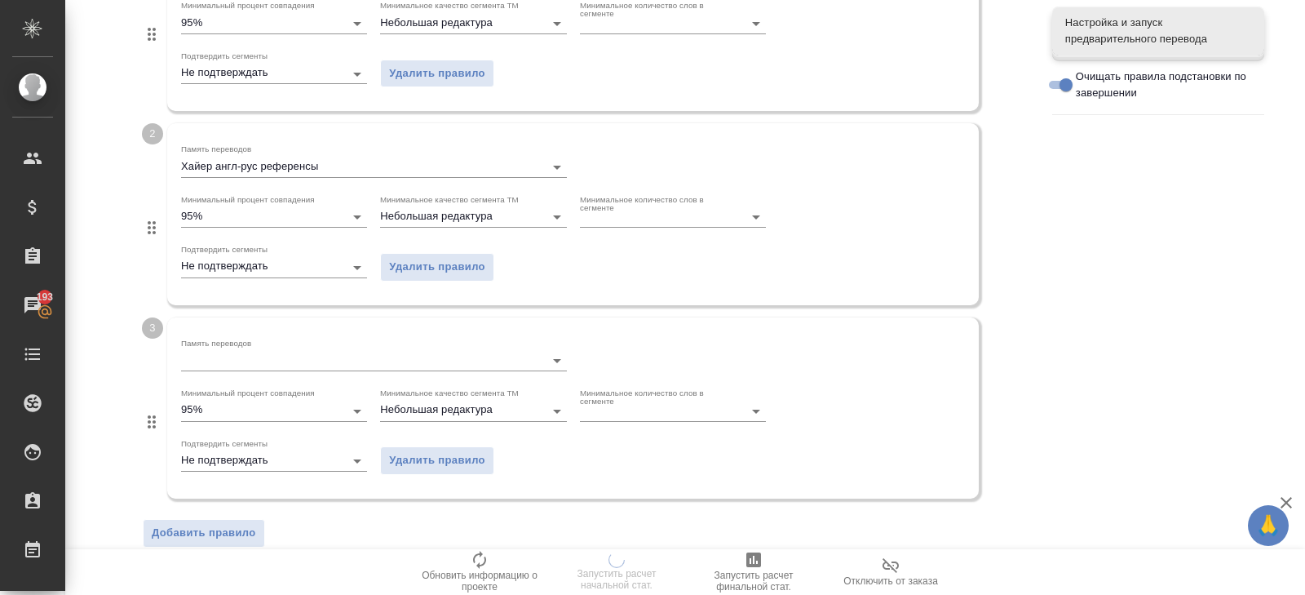
scroll to position [536, 0]
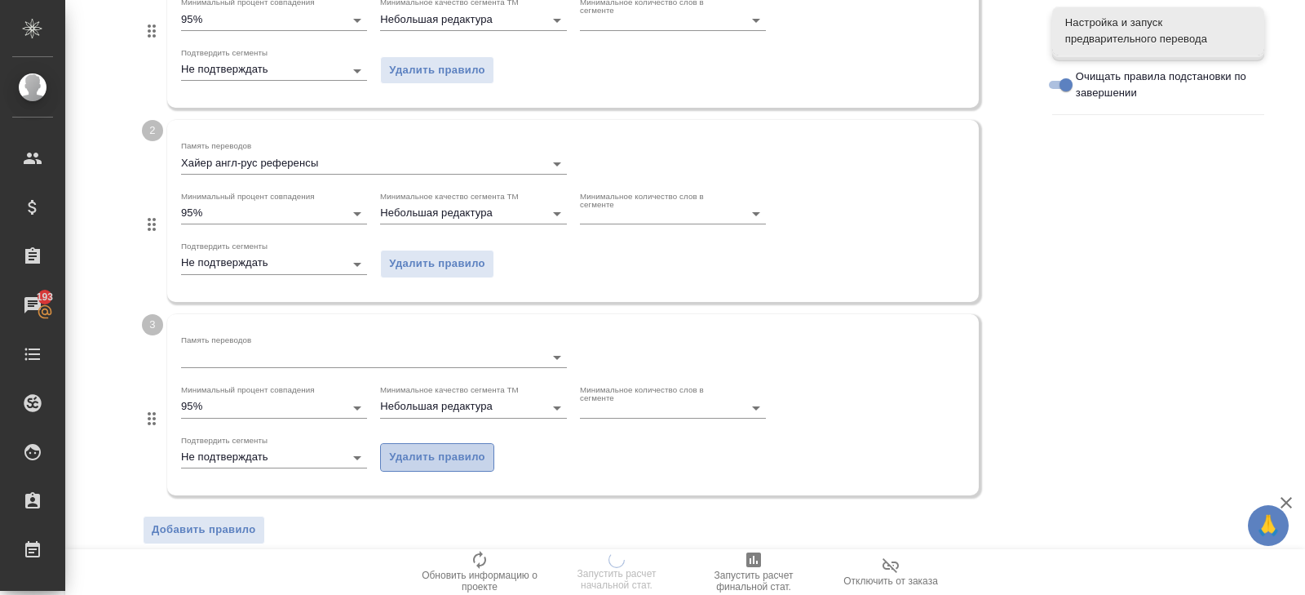
click at [421, 461] on span "Удалить правило" at bounding box center [437, 457] width 96 height 19
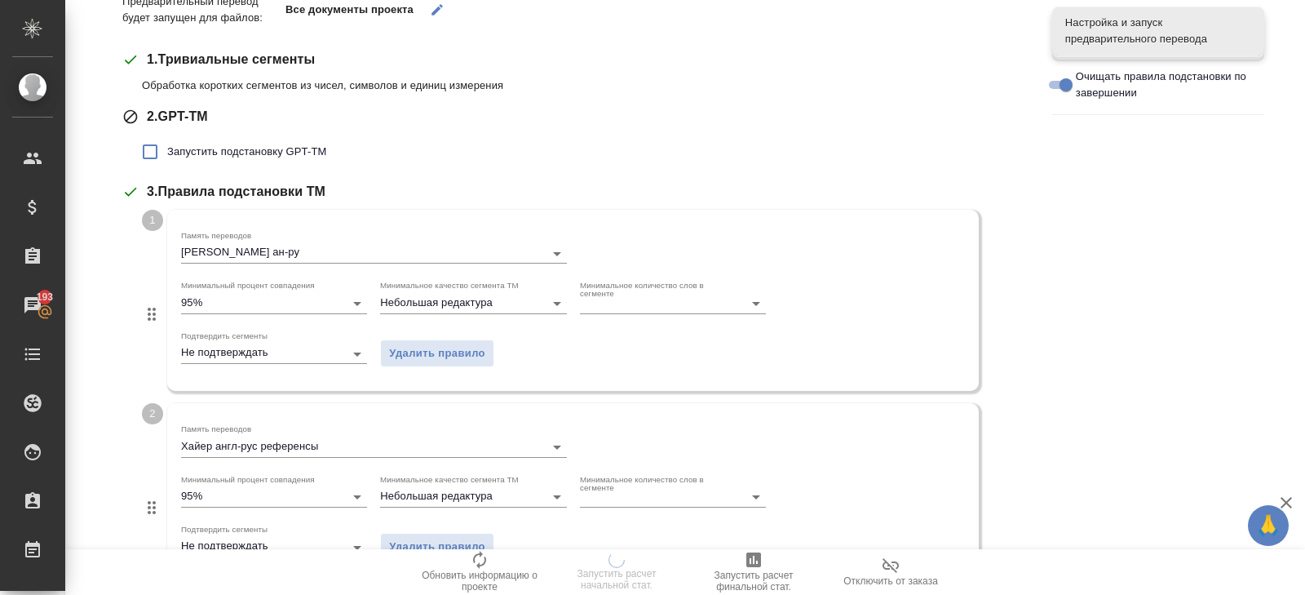
scroll to position [169, 0]
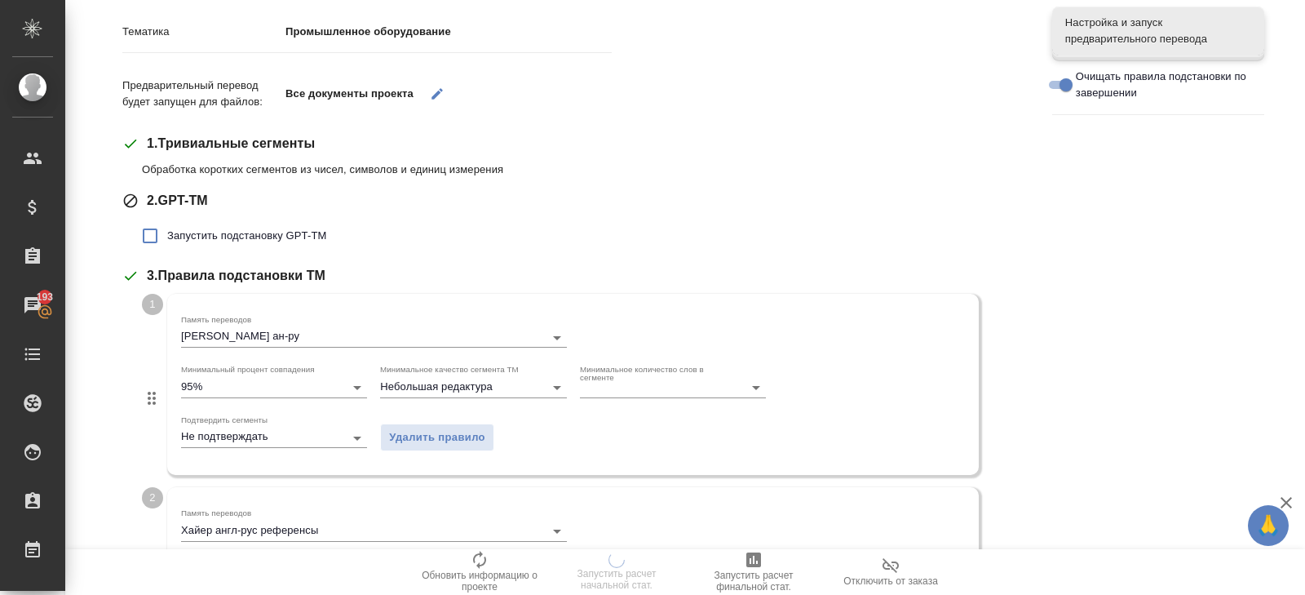
click at [194, 225] on label "Запустить подстановку GPT-TM" at bounding box center [229, 236] width 193 height 34
click at [167, 225] on input "Запустить подстановку GPT-TM" at bounding box center [150, 236] width 34 height 34
checkbox input "true"
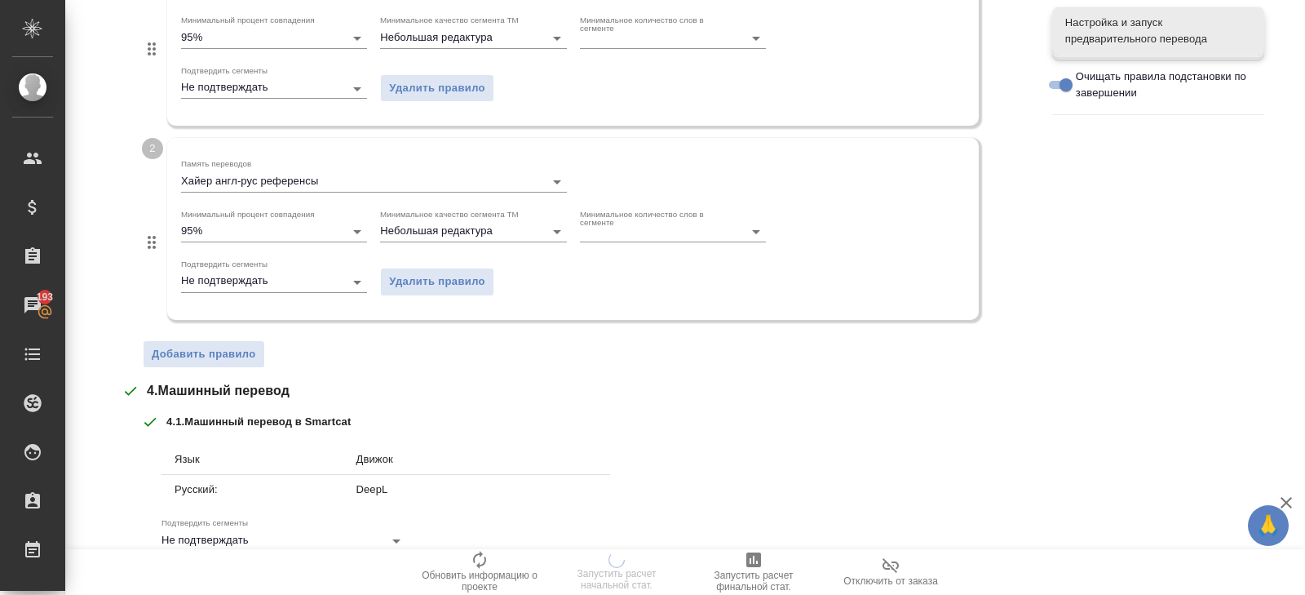
scroll to position [821, 0]
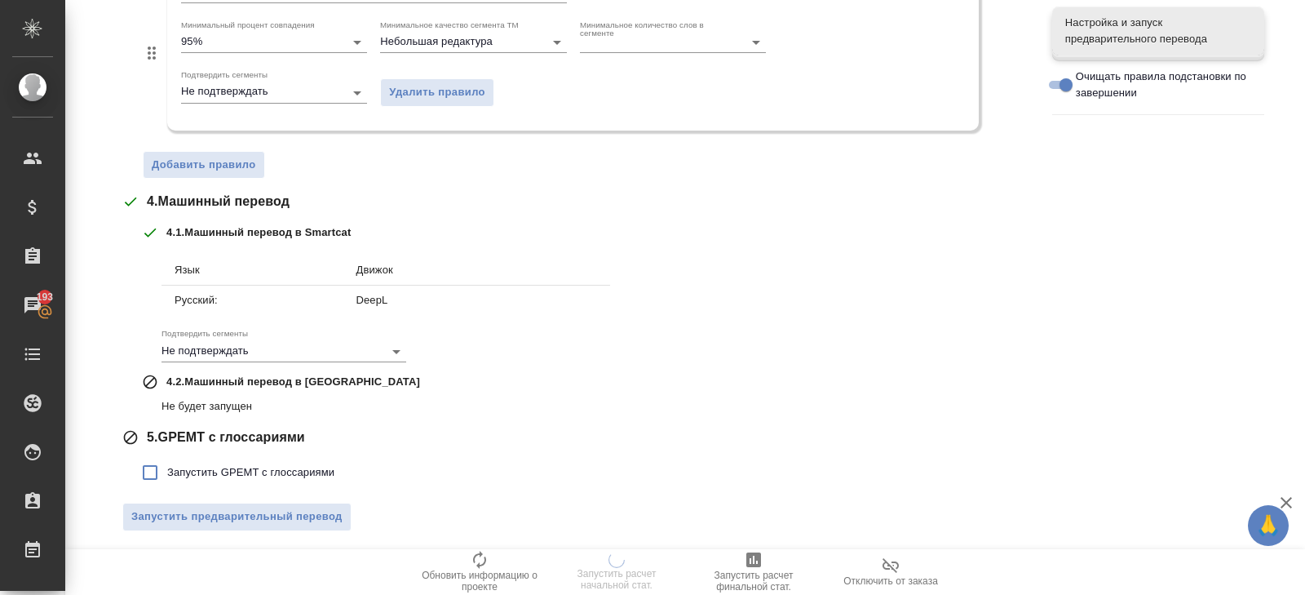
click at [211, 474] on span "Запустить GPEMT с глоссариями" at bounding box center [250, 472] width 167 height 16
click at [167, 474] on input "Запустить GPEMT с глоссариями" at bounding box center [150, 472] width 34 height 34
checkbox input "true"
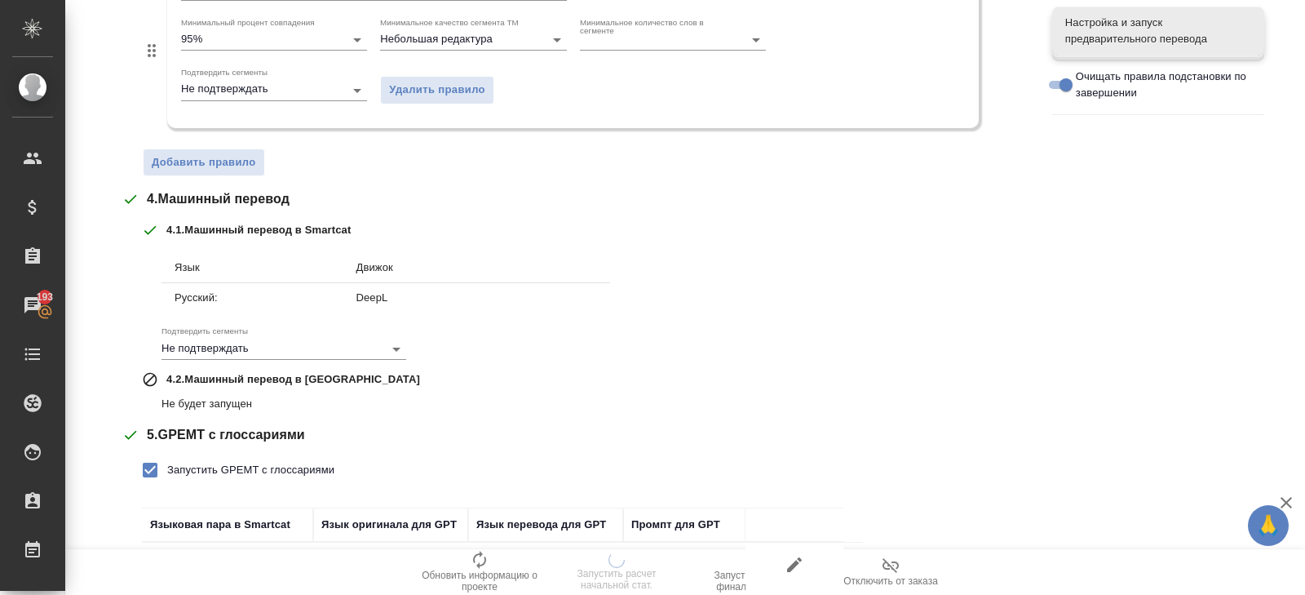
scroll to position [932, 0]
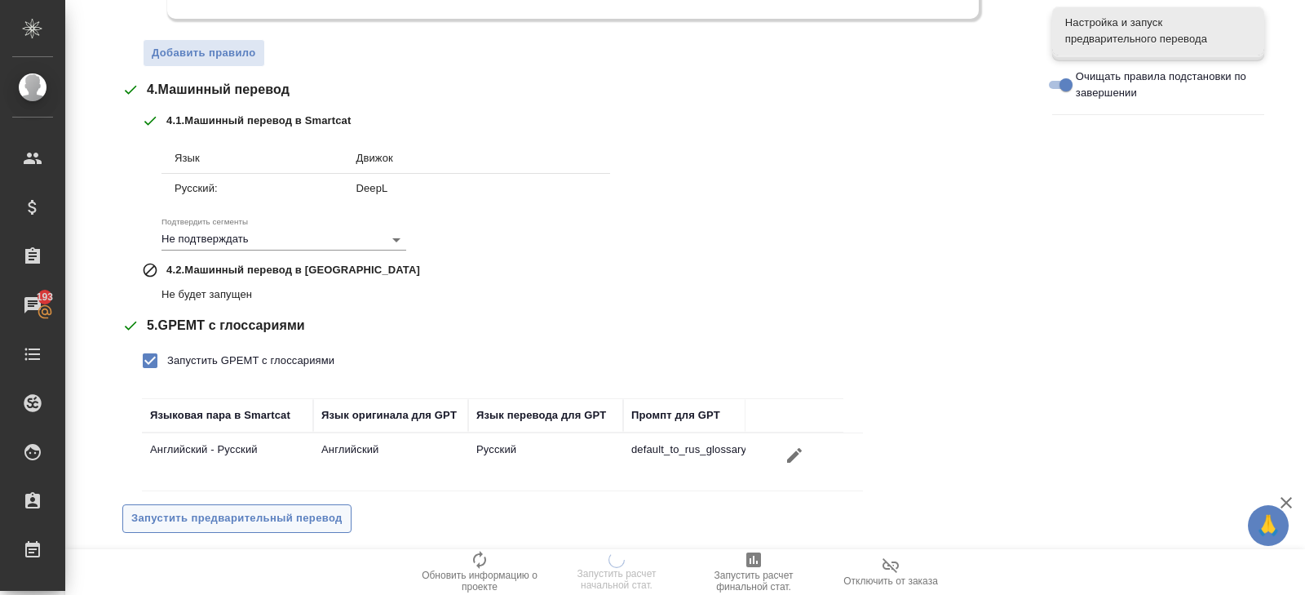
click at [310, 519] on span "Запустить предварительный перевод" at bounding box center [236, 518] width 211 height 19
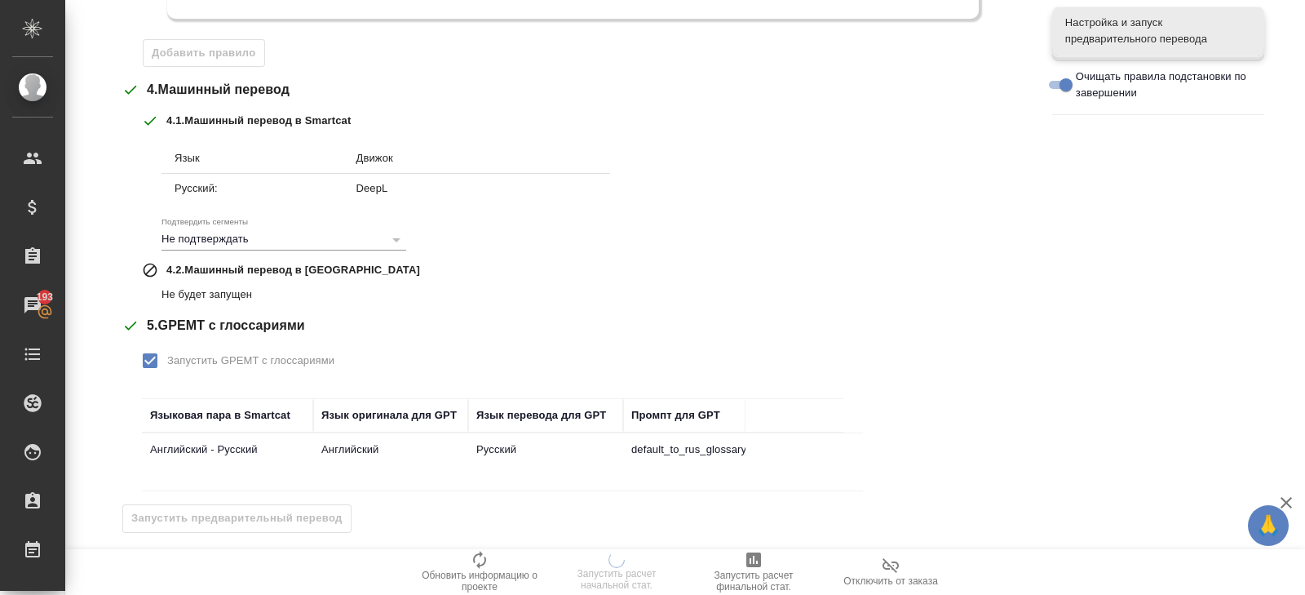
scroll to position [0, 0]
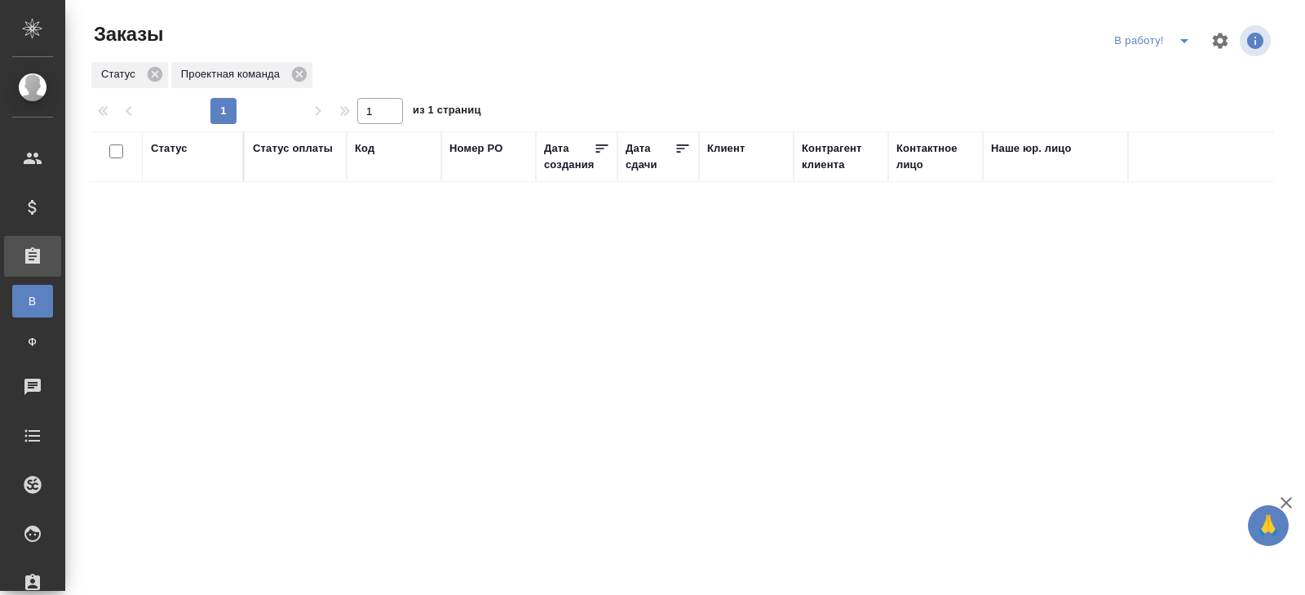
click at [1176, 49] on icon "split button" at bounding box center [1185, 41] width 20 height 20
click at [1162, 98] on li "начислить" at bounding box center [1154, 99] width 91 height 26
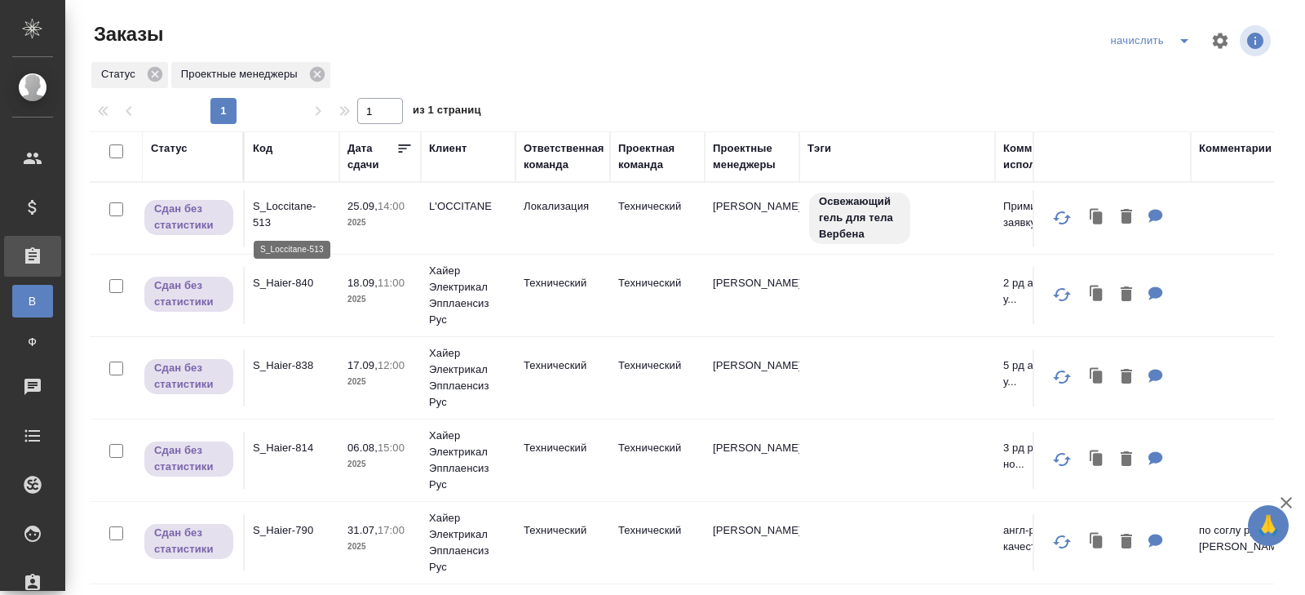
click at [273, 218] on p "S_Loccitane-513" at bounding box center [292, 214] width 78 height 33
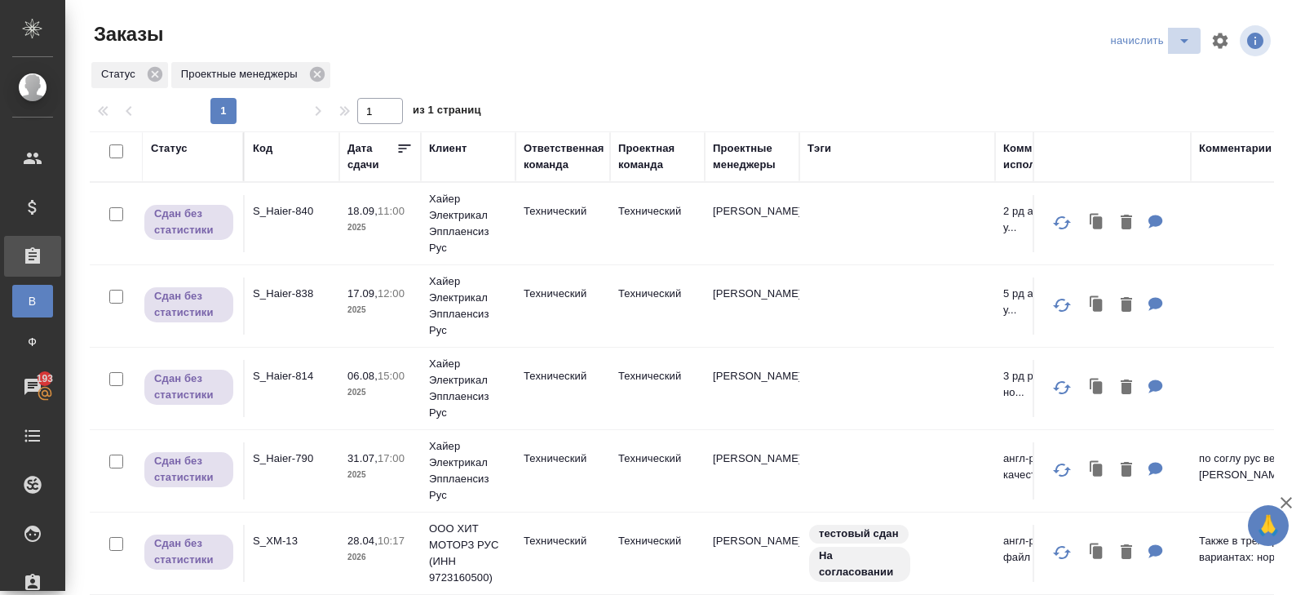
click at [1180, 44] on icon "split button" at bounding box center [1185, 41] width 20 height 20
drag, startPoint x: 1180, startPoint y: 53, endPoint x: 1179, endPoint y: 67, distance: 13.9
click at [1179, 67] on li "В работу!" at bounding box center [1152, 73] width 95 height 26
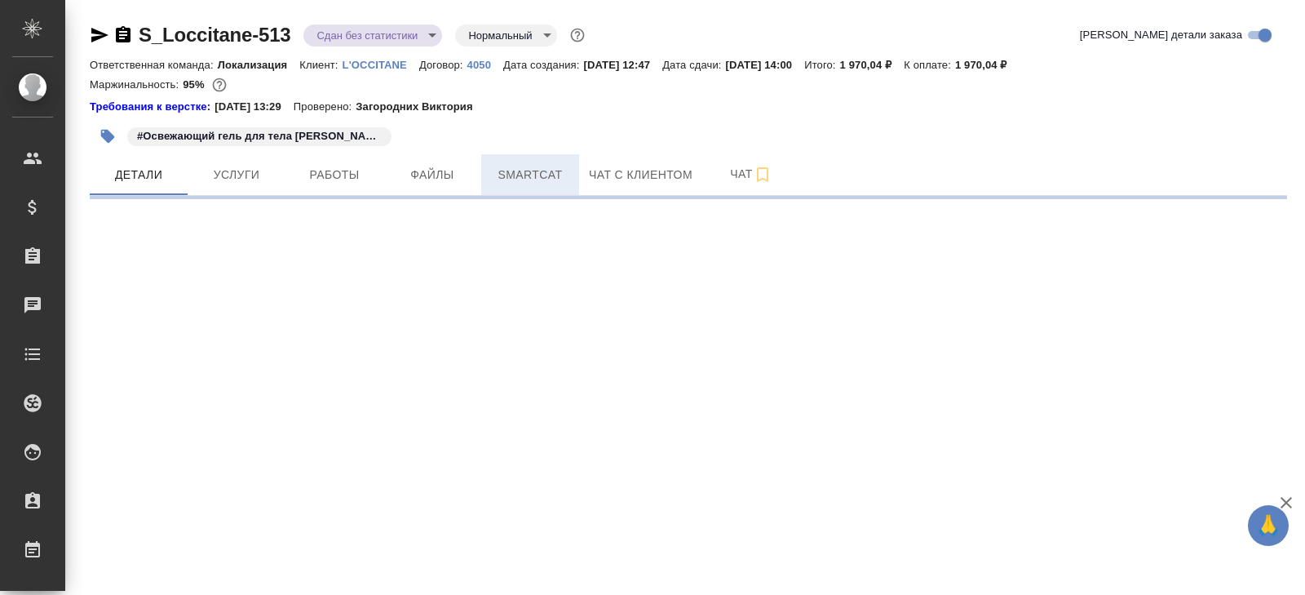
select select "RU"
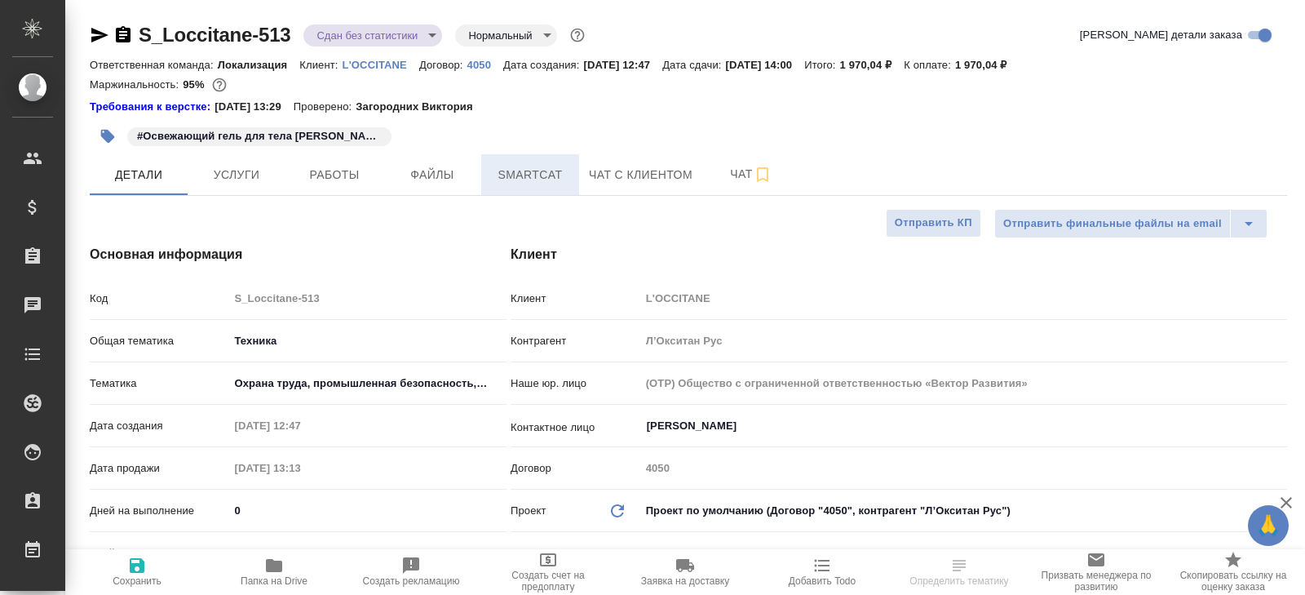
click at [515, 160] on button "Smartcat" at bounding box center [530, 174] width 98 height 41
type textarea "x"
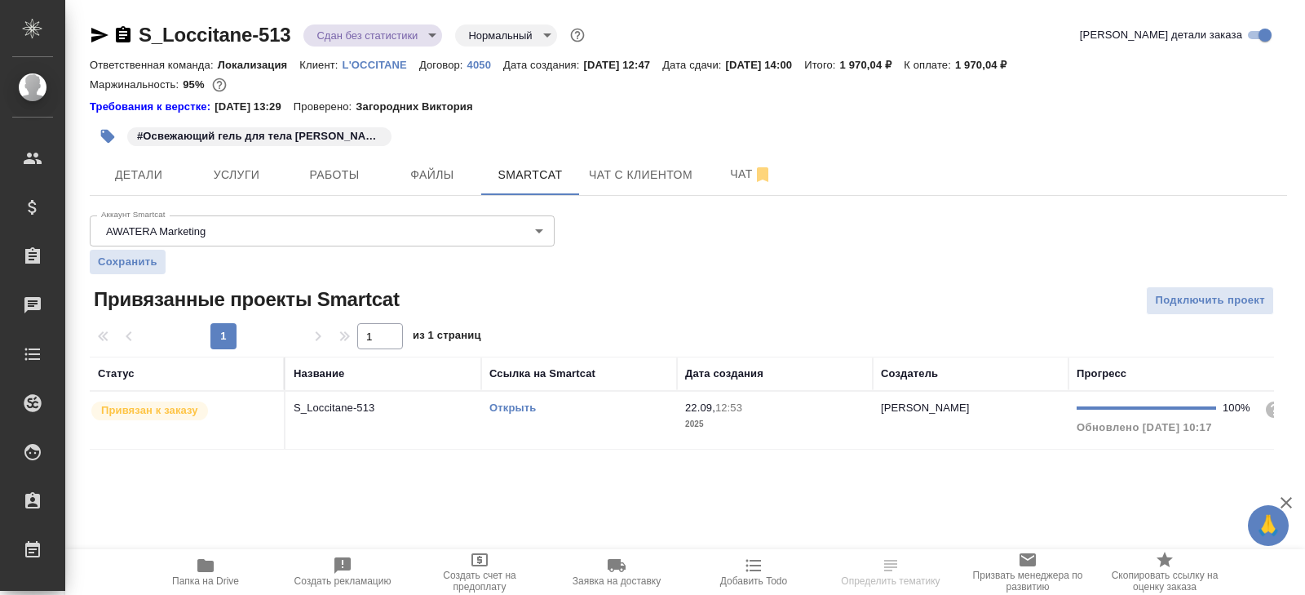
click at [618, 419] on td "Открыть" at bounding box center [579, 420] width 196 height 57
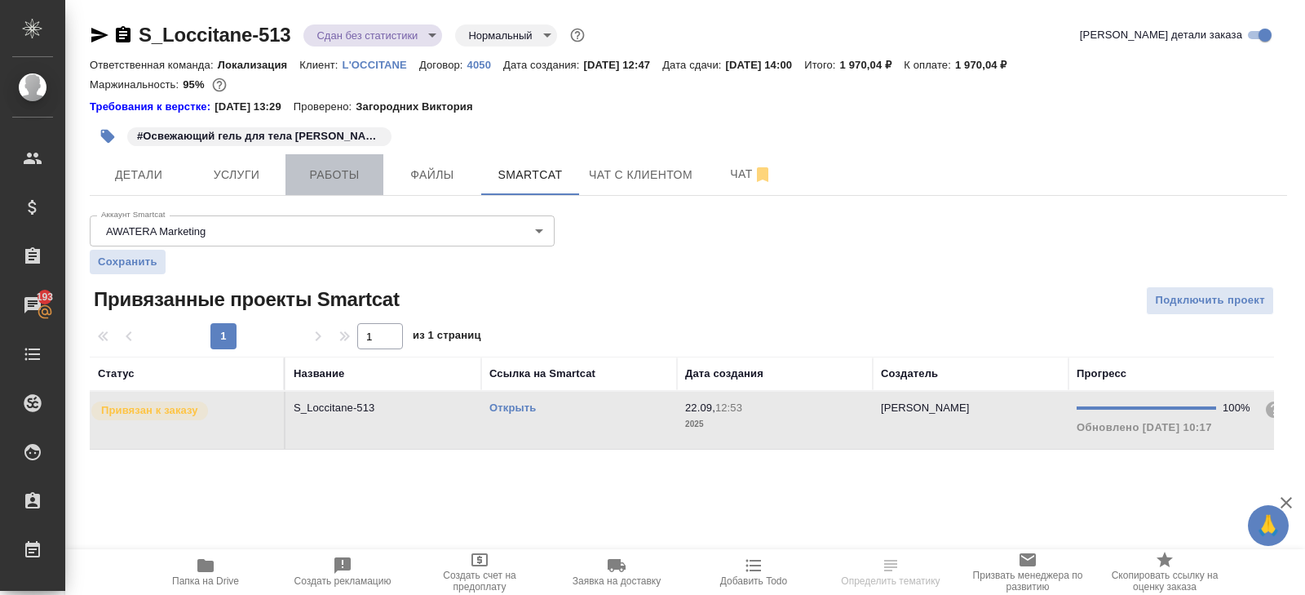
click at [321, 174] on span "Работы" at bounding box center [334, 175] width 78 height 20
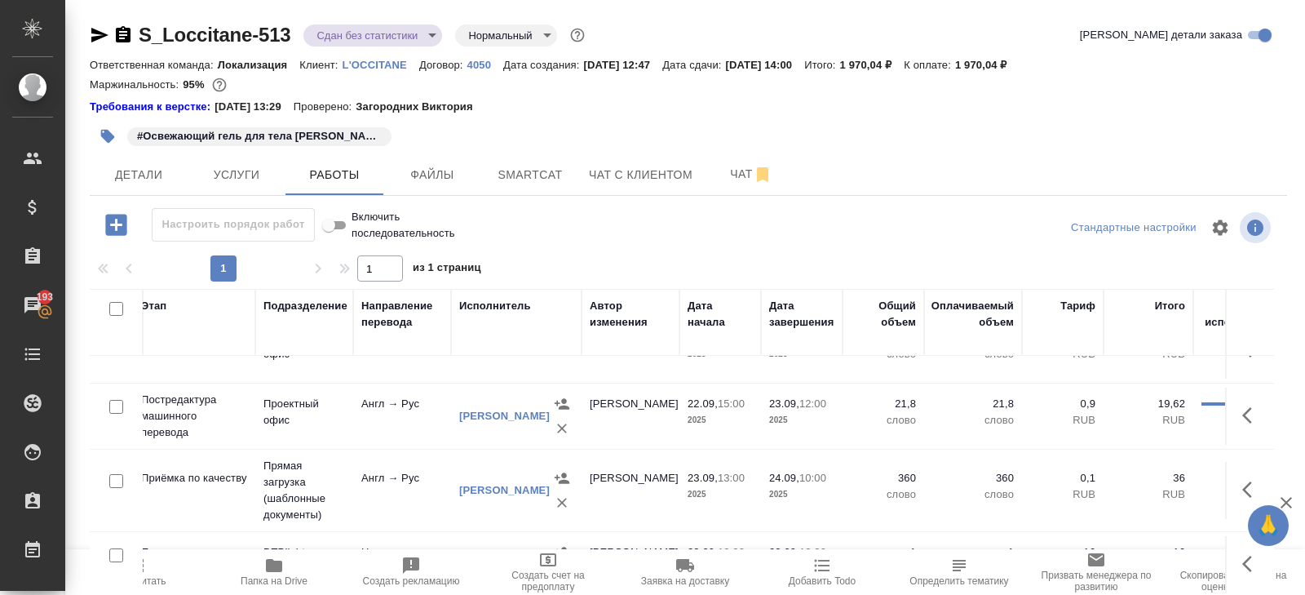
scroll to position [110, 625]
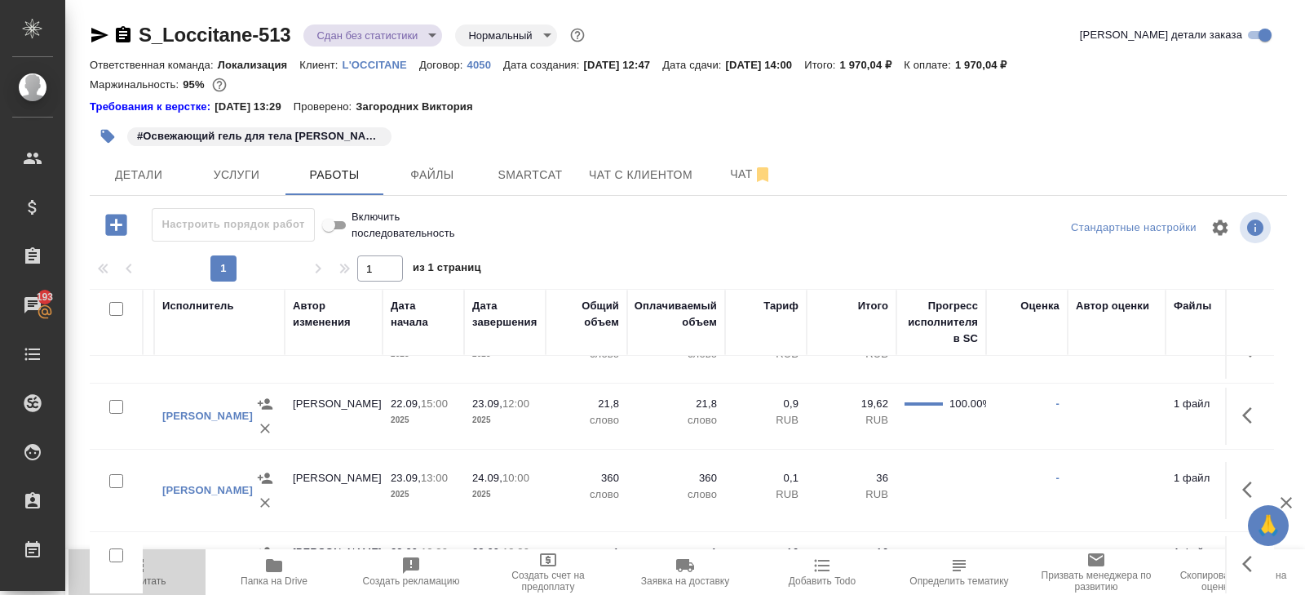
click at [148, 573] on span "Пересчитать" at bounding box center [136, 571] width 117 height 31
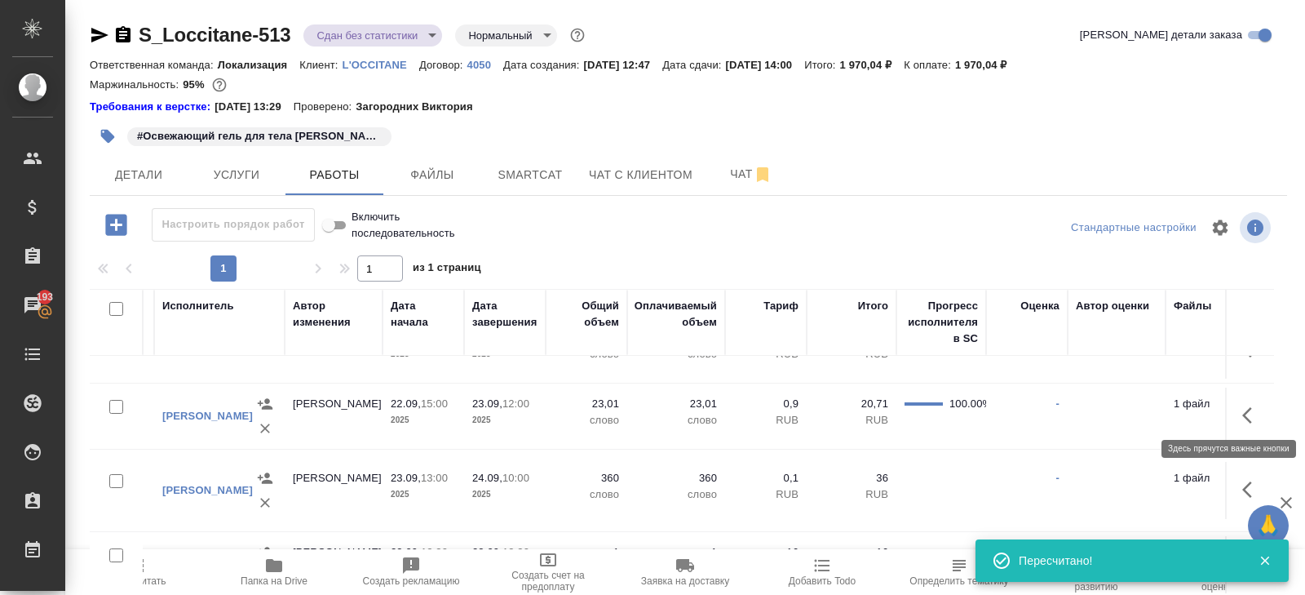
click at [1246, 407] on icon "button" at bounding box center [1252, 415] width 20 height 20
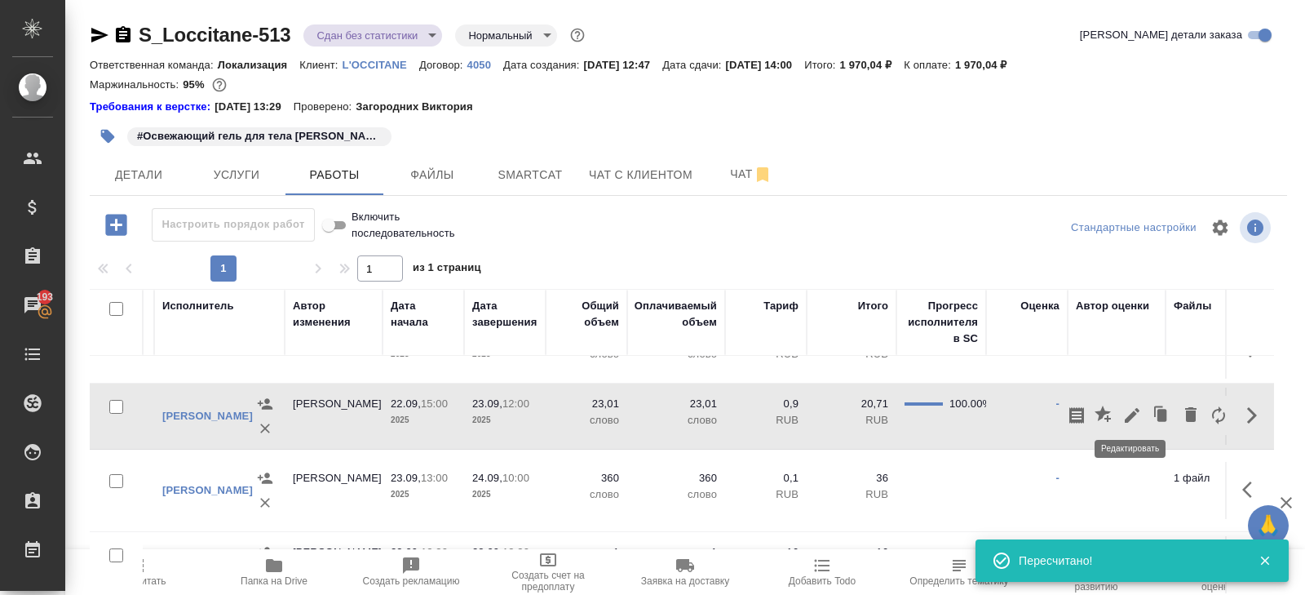
click at [1131, 409] on icon "button" at bounding box center [1132, 415] width 15 height 15
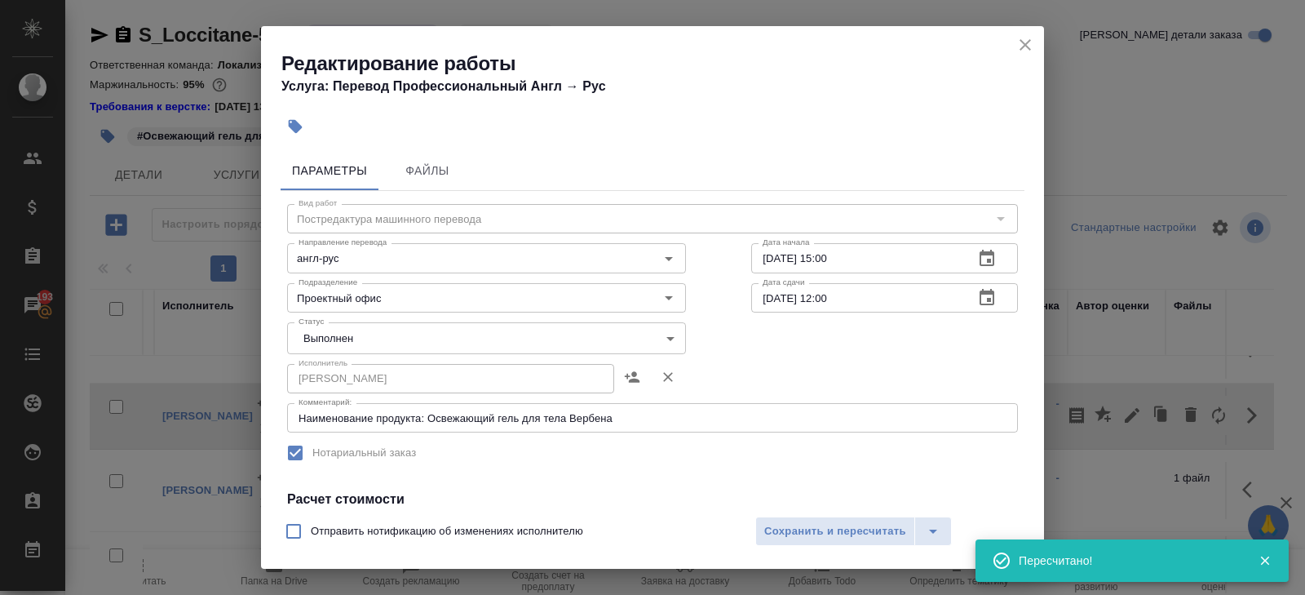
click at [354, 335] on body "🙏 .cls-1 fill:#fff; AWATERA Belyakova Yulia Клиенты Спецификации Заказы 193 Чат…" at bounding box center [652, 297] width 1305 height 595
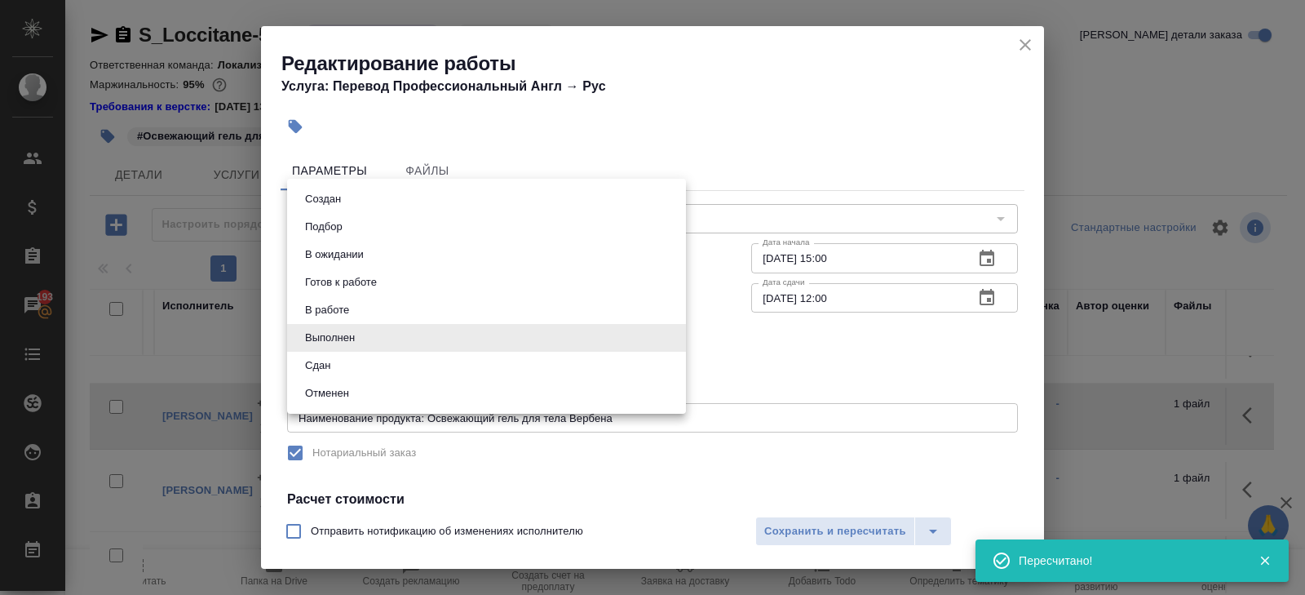
click at [335, 355] on li "Сдан" at bounding box center [486, 366] width 399 height 28
type input "closed"
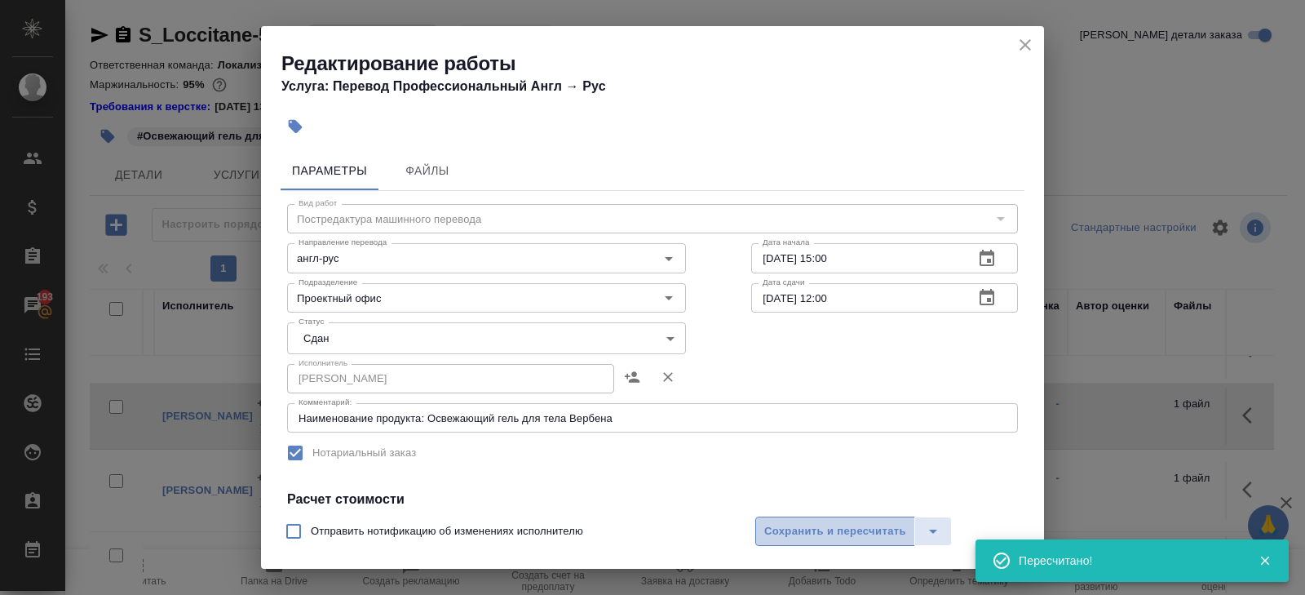
click at [778, 520] on button "Сохранить и пересчитать" at bounding box center [835, 530] width 160 height 29
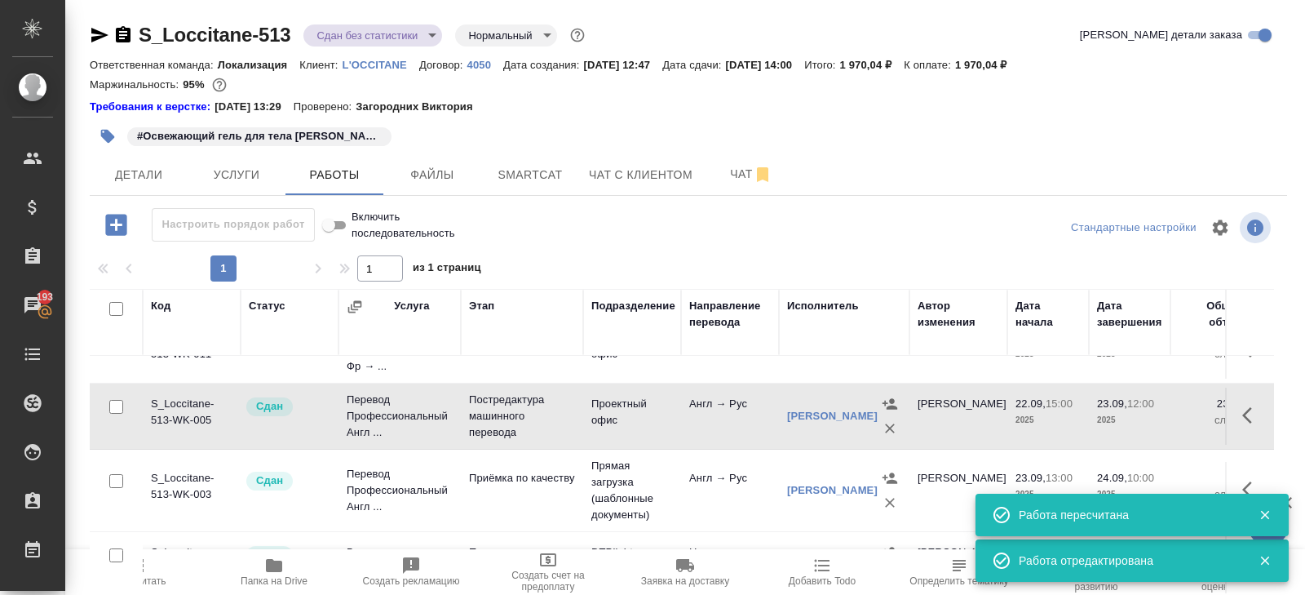
scroll to position [103, 0]
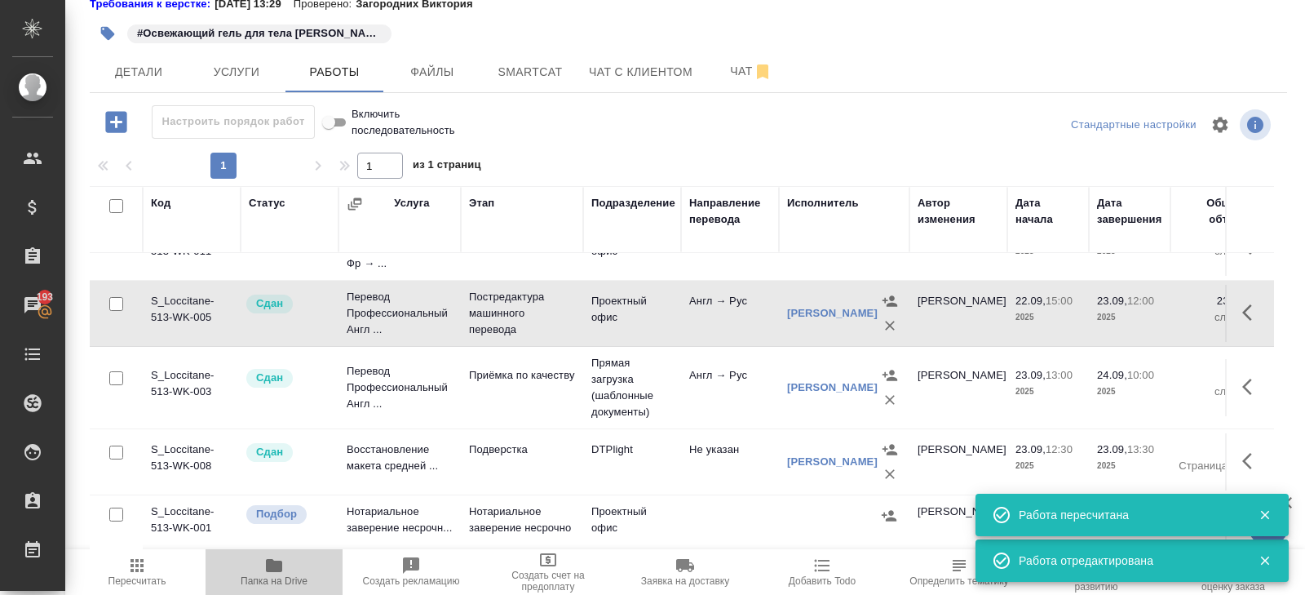
click at [277, 567] on icon "button" at bounding box center [274, 565] width 16 height 13
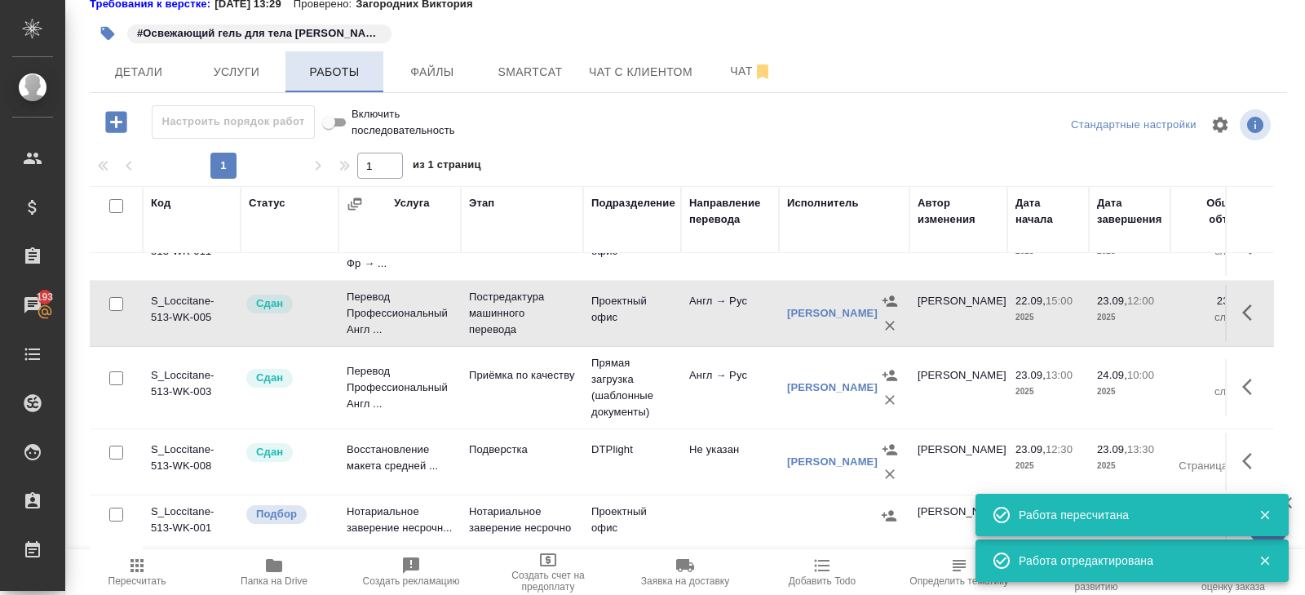
scroll to position [0, 0]
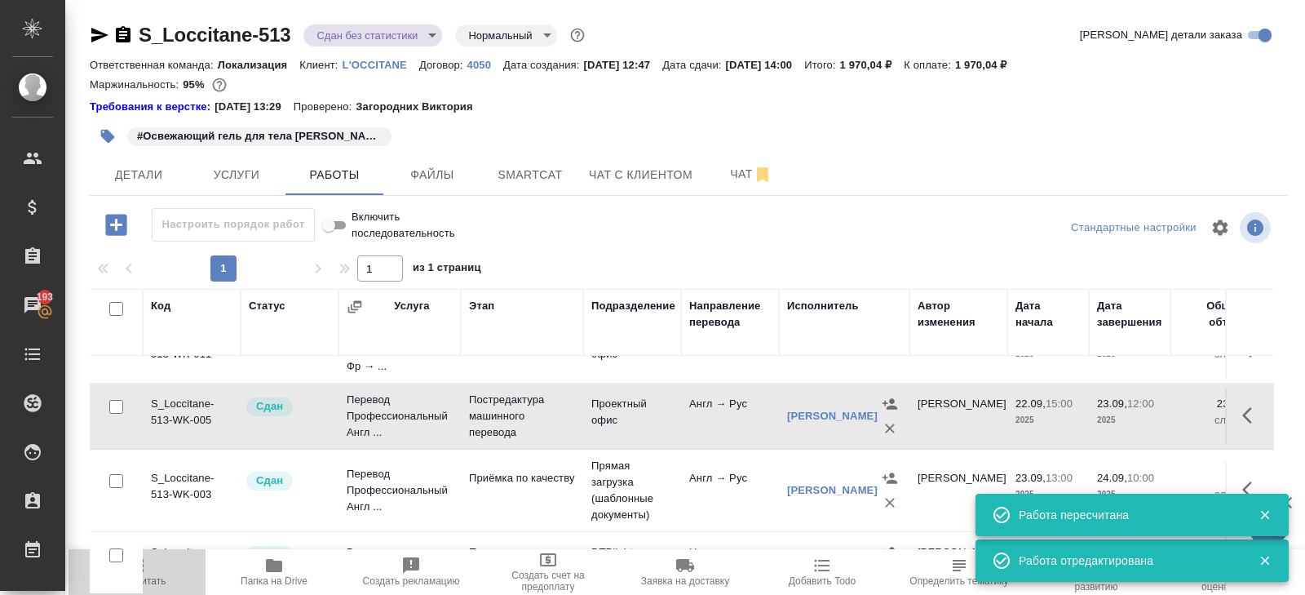
click at [160, 574] on span "Пересчитать" at bounding box center [136, 571] width 117 height 31
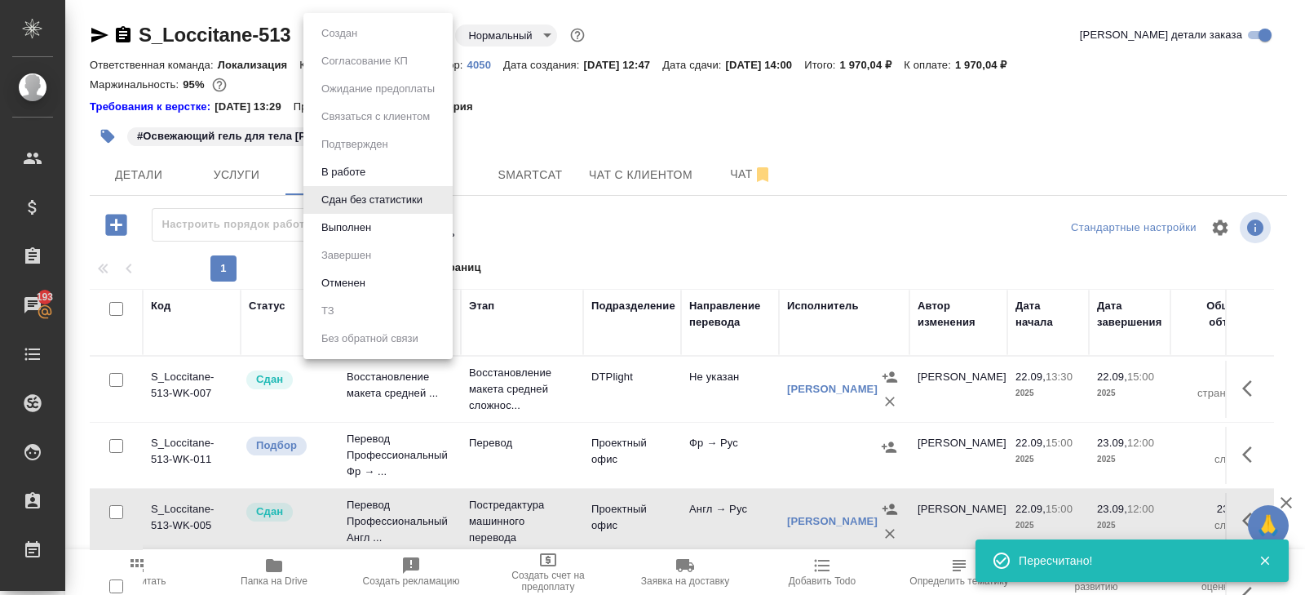
click at [360, 37] on body "🙏 .cls-1 fill:#fff; AWATERA Belyakova Yulia Клиенты Спецификации Заказы 193 Чат…" at bounding box center [652, 297] width 1305 height 595
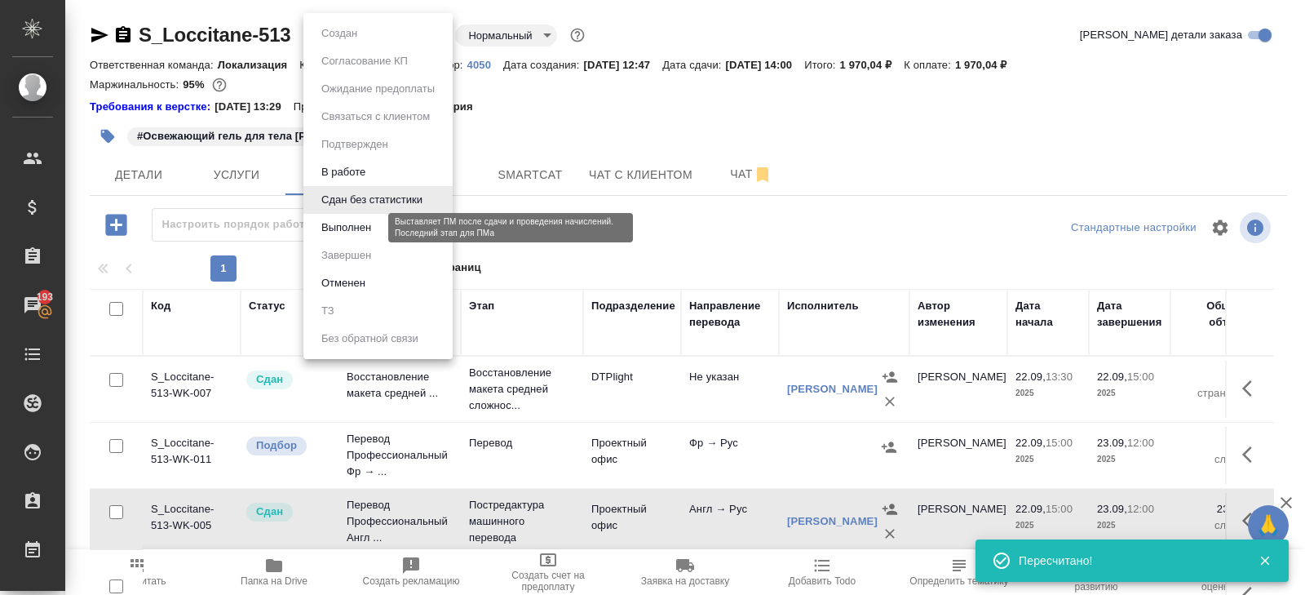
click at [343, 224] on button "Выполнен" at bounding box center [347, 228] width 60 height 18
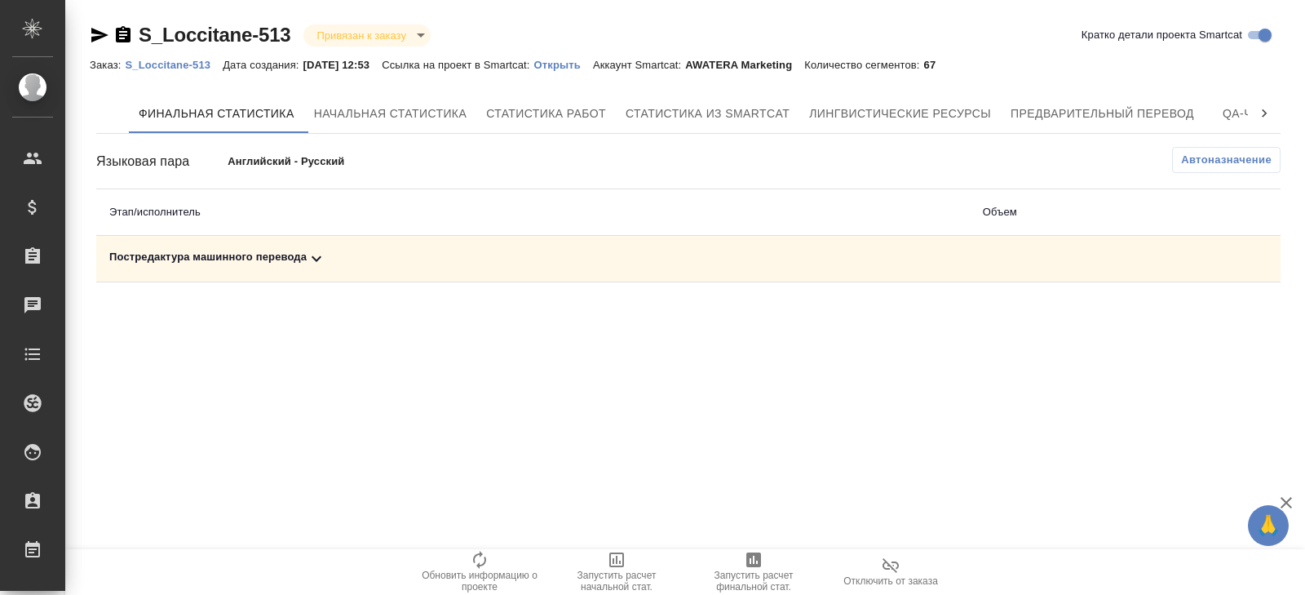
click at [329, 253] on div "Постредактура машинного перевода" at bounding box center [533, 259] width 848 height 20
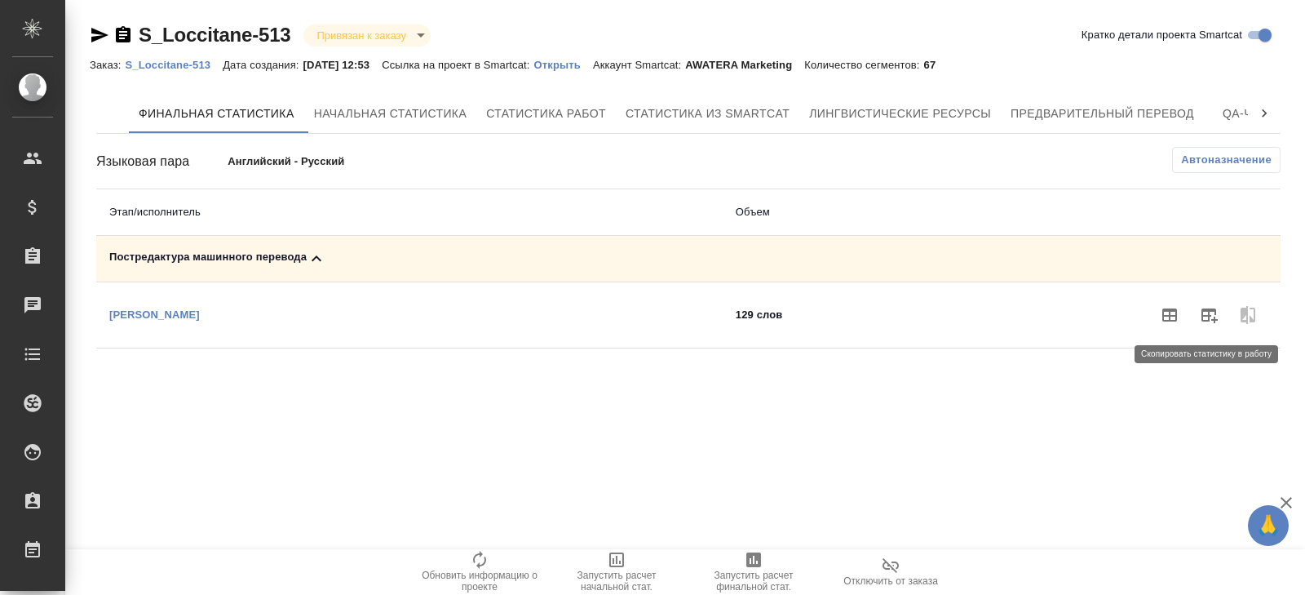
click at [1198, 312] on button "button" at bounding box center [1208, 314] width 39 height 39
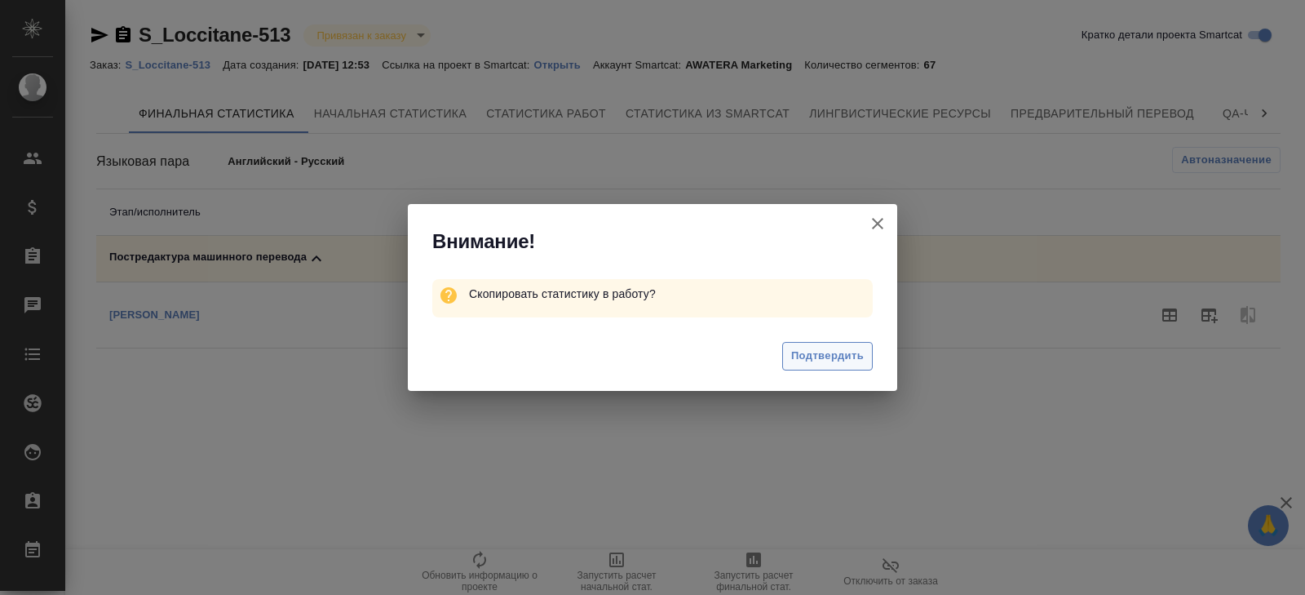
click at [835, 352] on span "Подтвердить" at bounding box center [827, 356] width 73 height 19
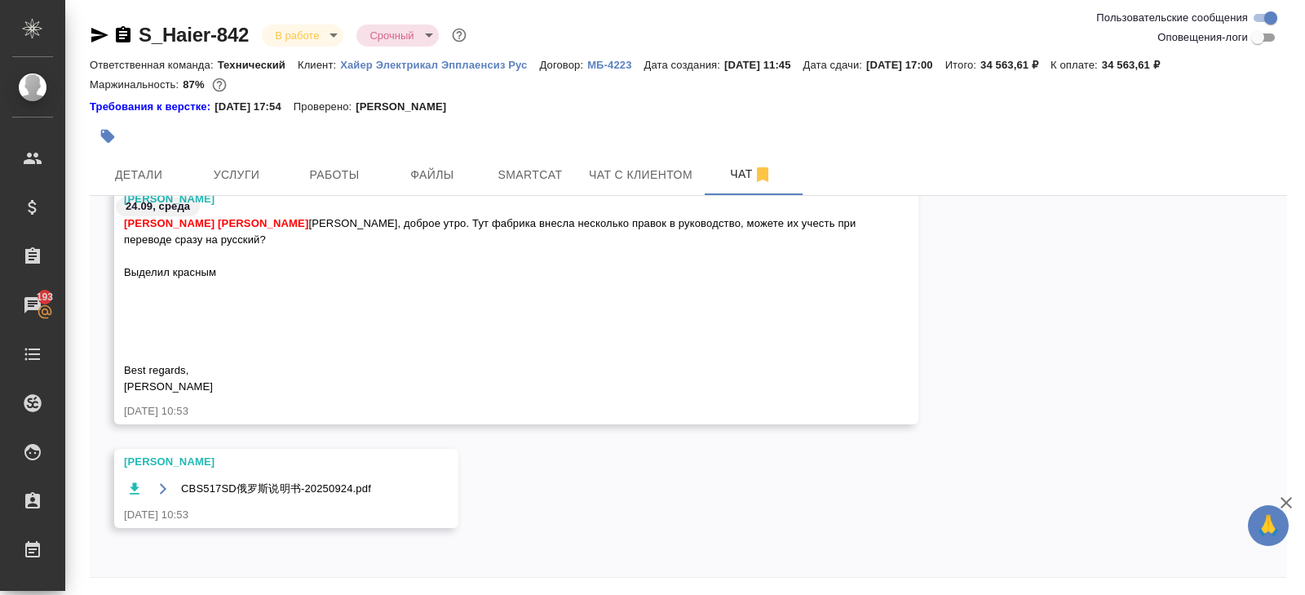
scroll to position [55, 0]
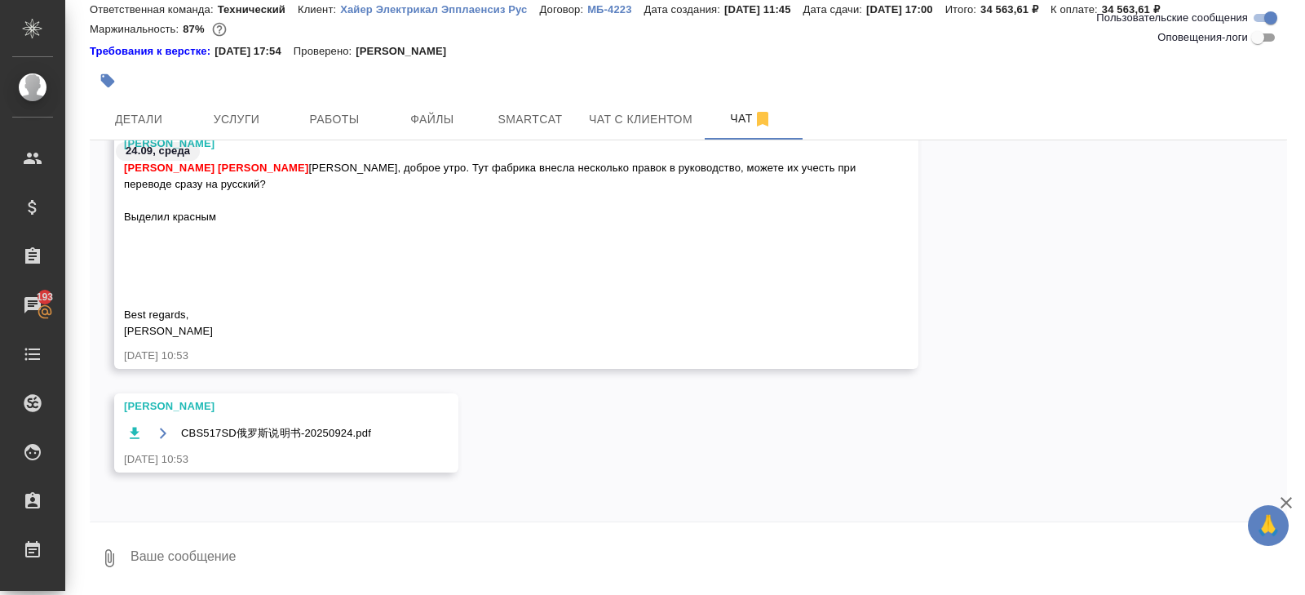
click at [195, 562] on textarea at bounding box center [708, 557] width 1158 height 55
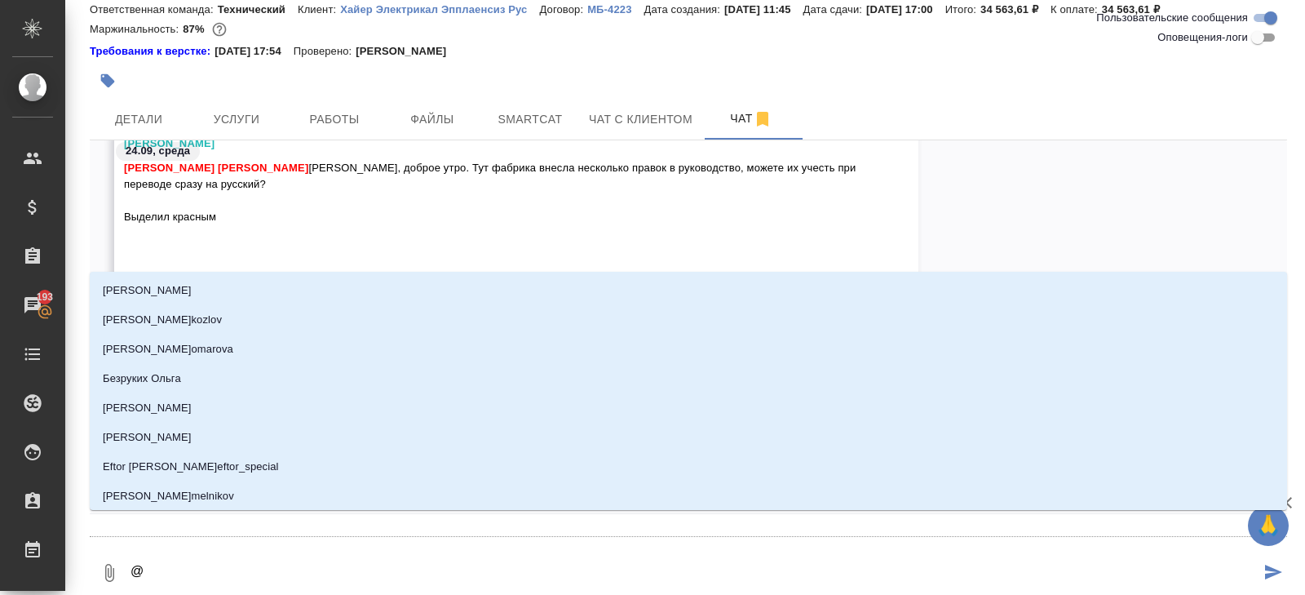
type textarea "@з"
type input "з"
type textarea "@за"
type input "за"
type textarea "@заб"
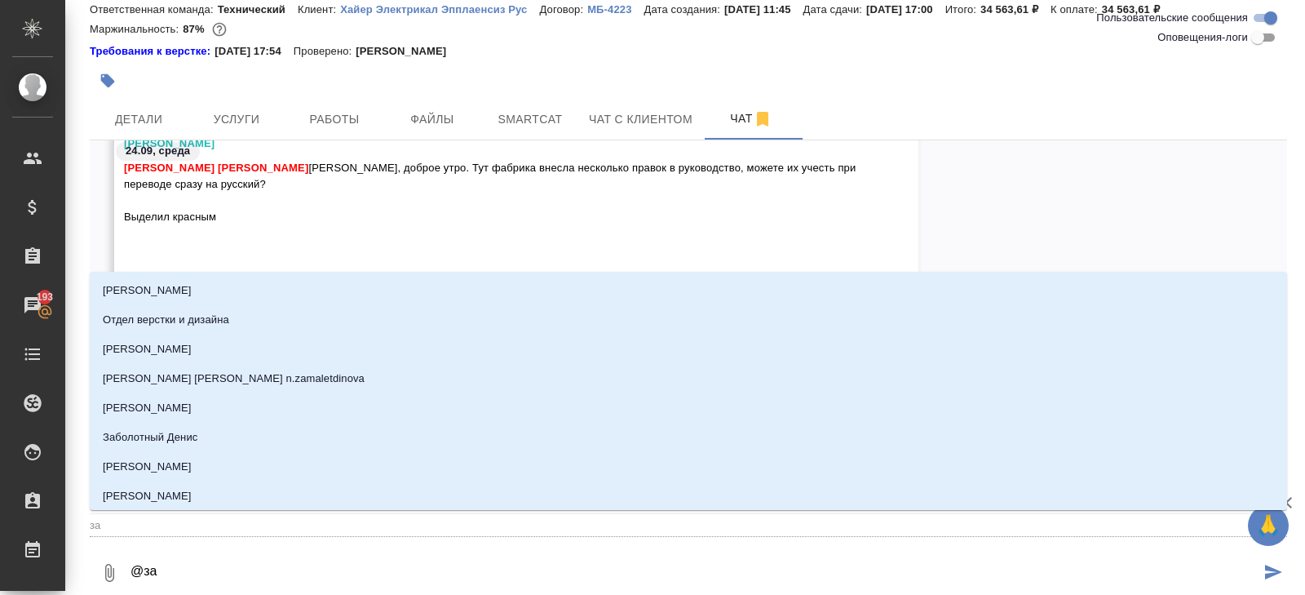
type input "заб"
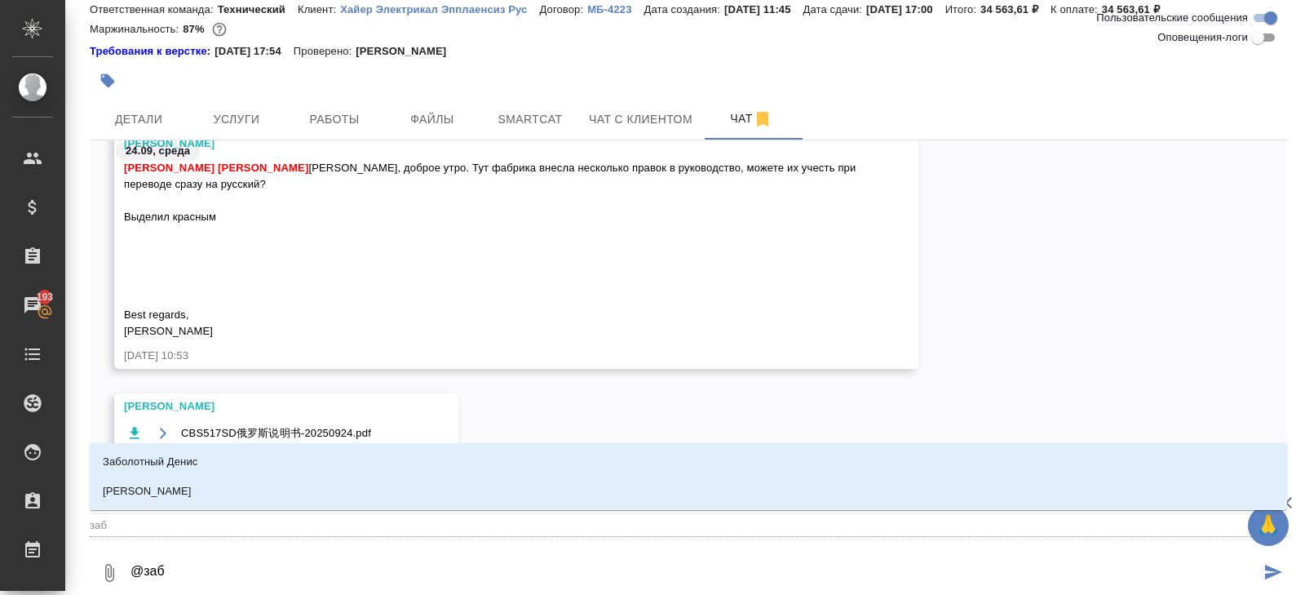
click at [144, 507] on ul "[PERSON_NAME] [PERSON_NAME]" at bounding box center [689, 489] width 1198 height 59
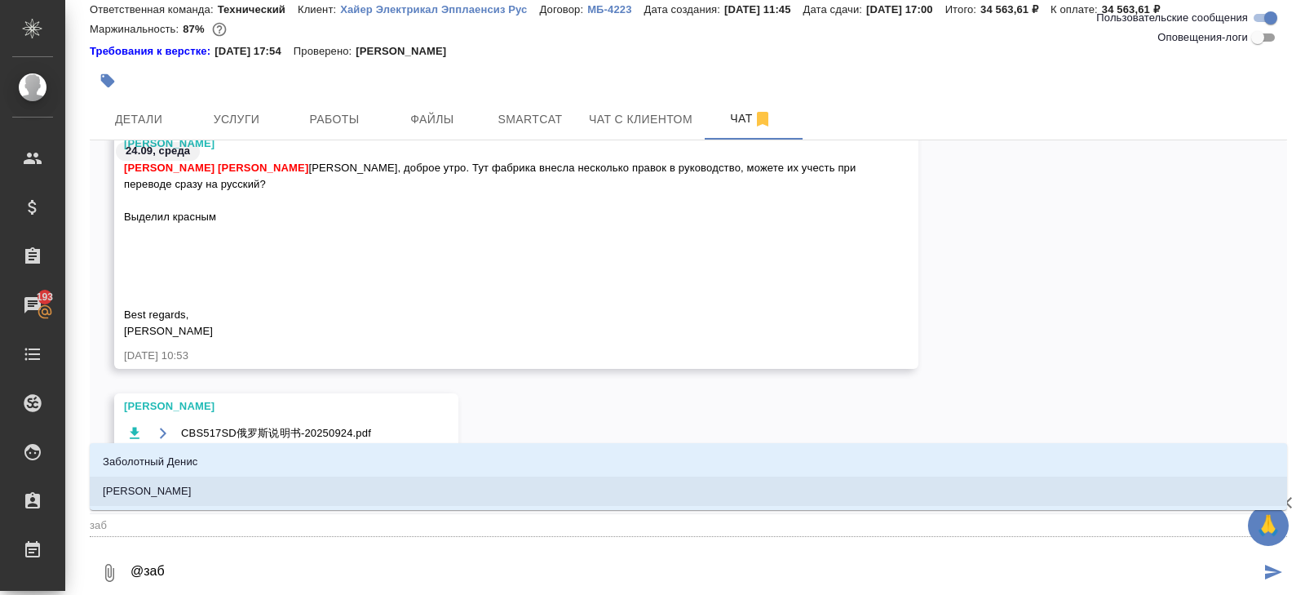
click at [139, 501] on li "Заборова Александра" at bounding box center [689, 490] width 1198 height 29
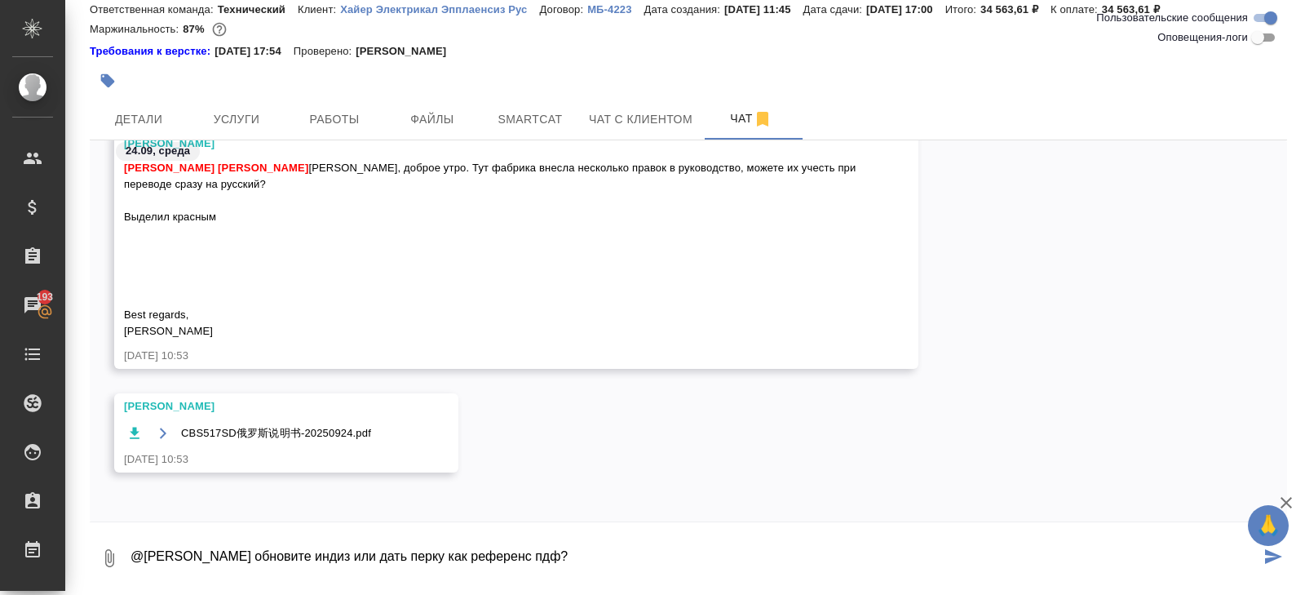
type textarea "@Заборова Александра обновите индиз или дать перку как референс пдф?"
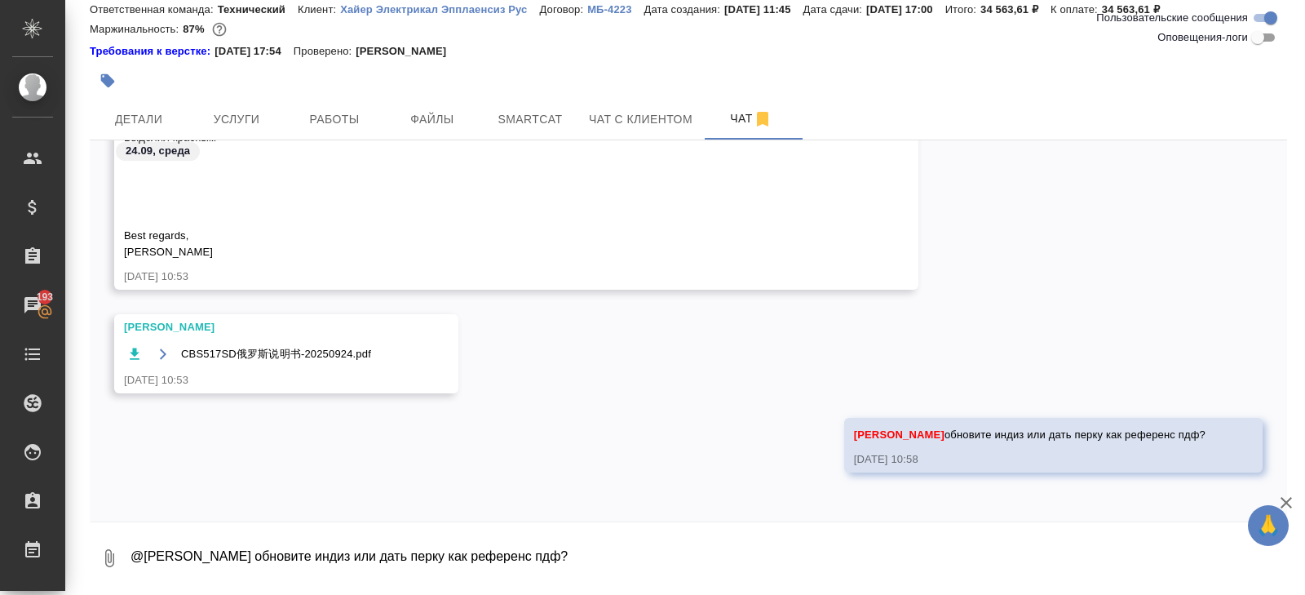
scroll to position [2072, 0]
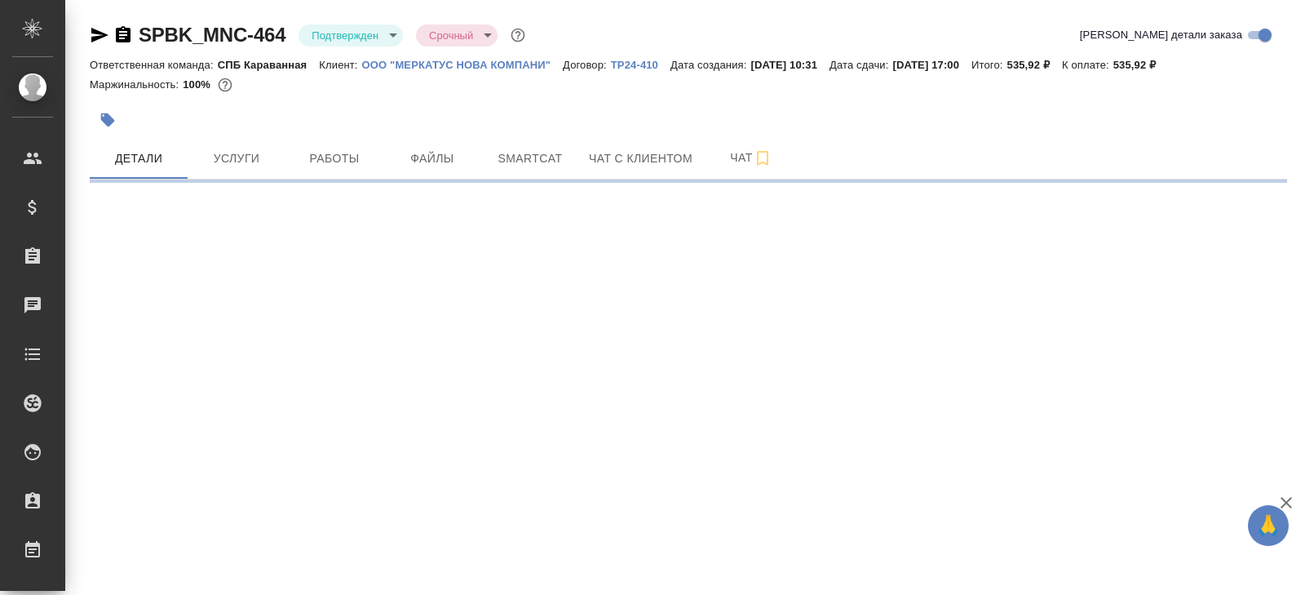
select select "RU"
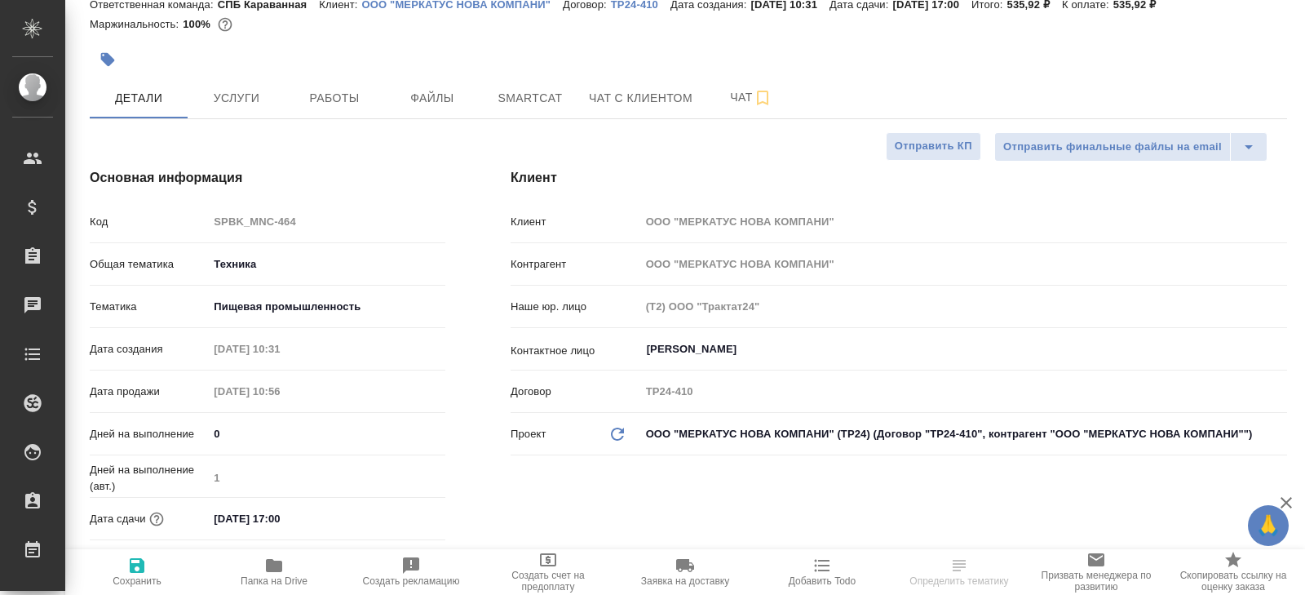
type textarea "x"
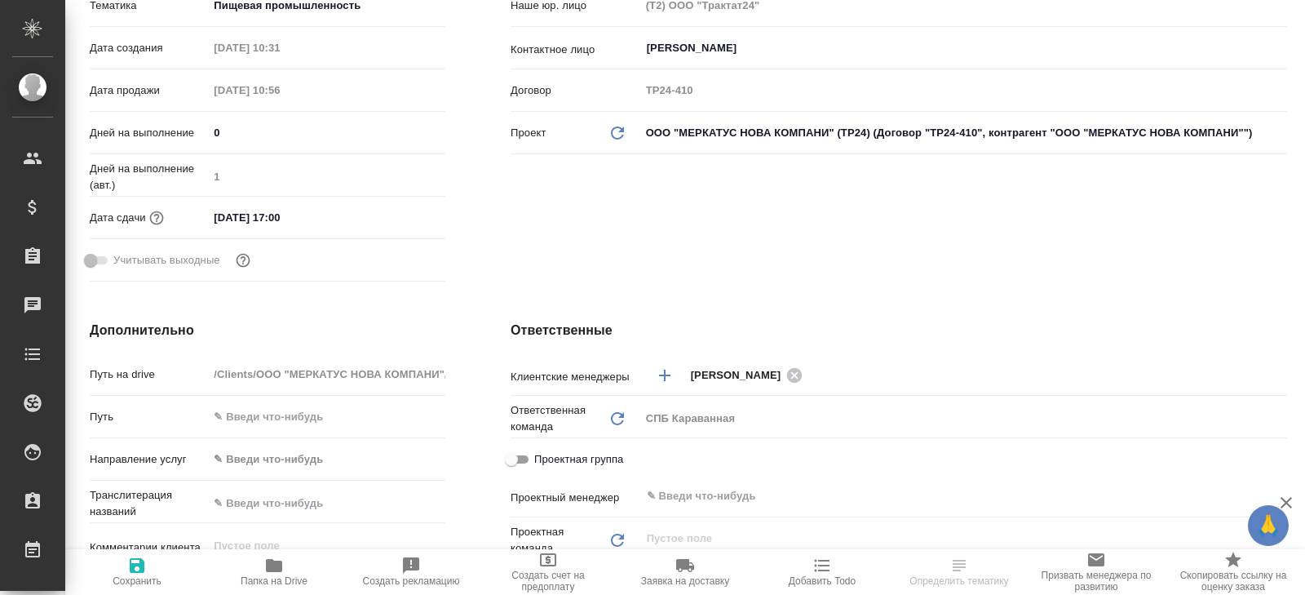
type textarea "x"
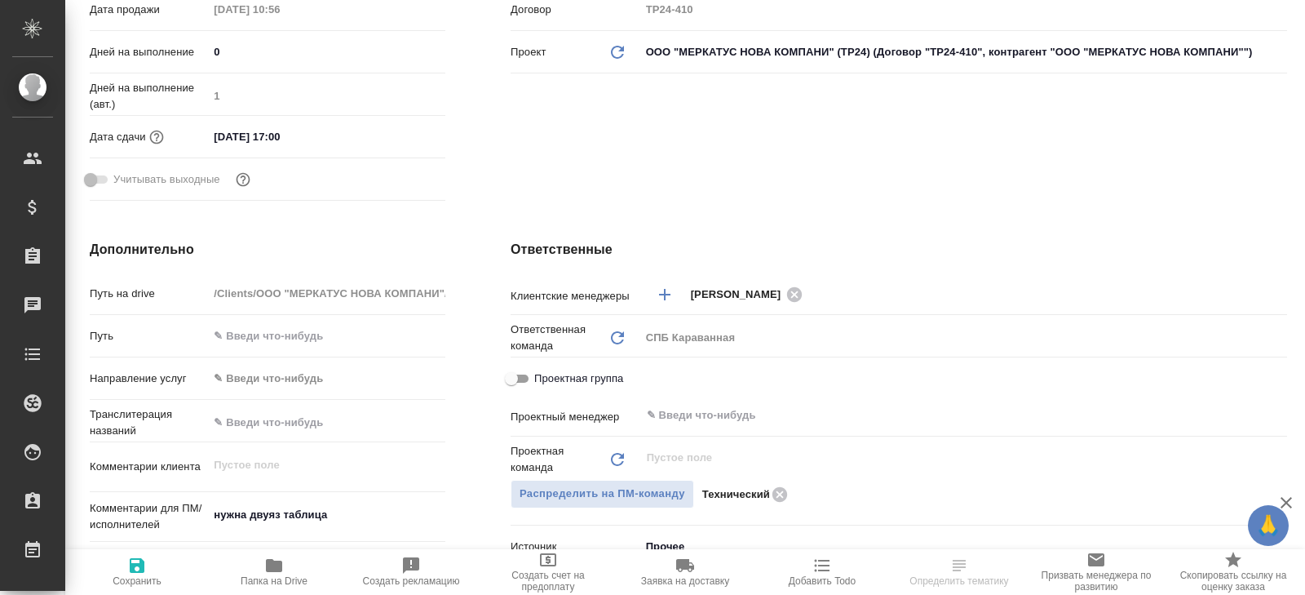
scroll to position [473, 0]
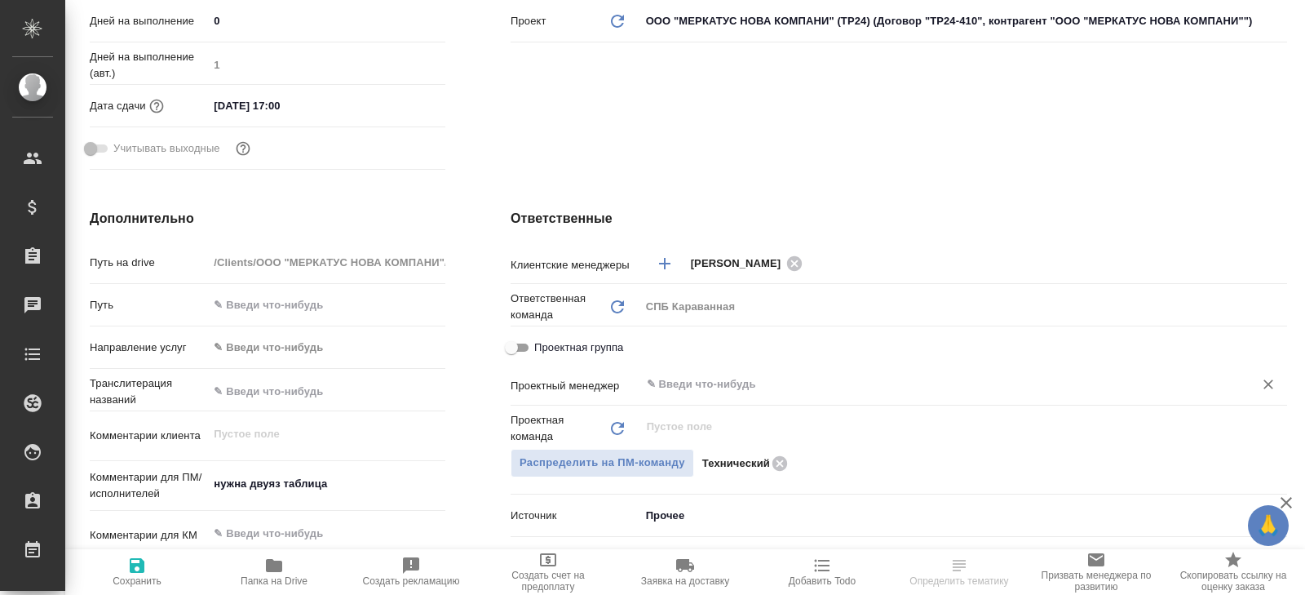
click at [694, 375] on input "text" at bounding box center [936, 384] width 582 height 20
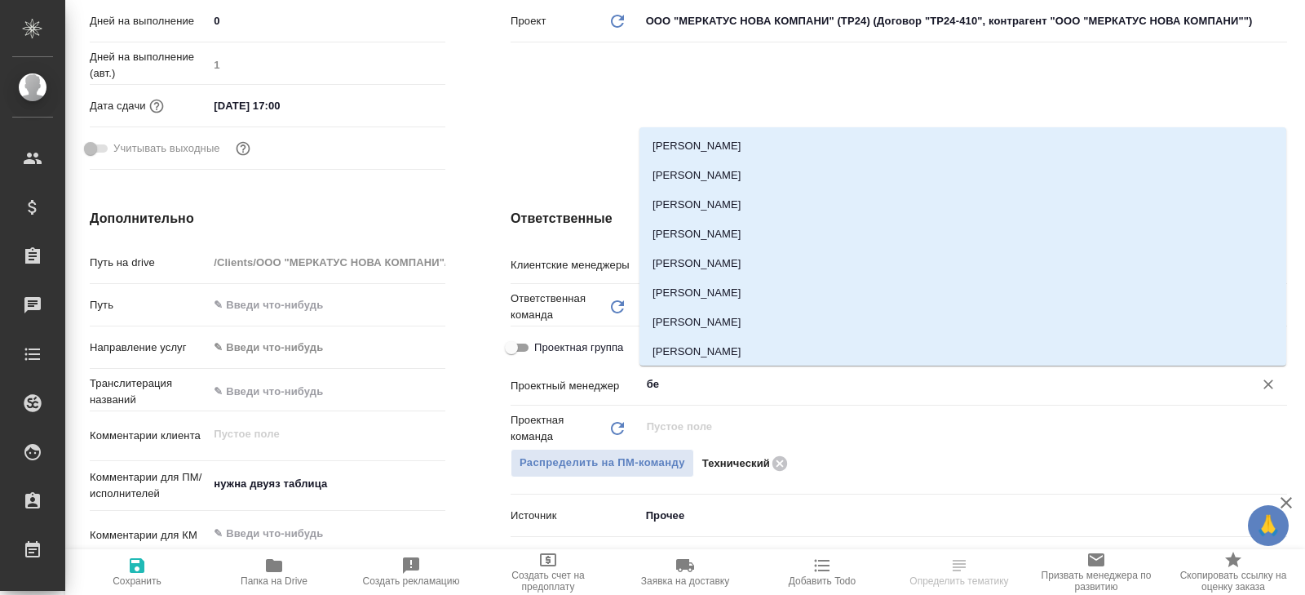
type input "бел"
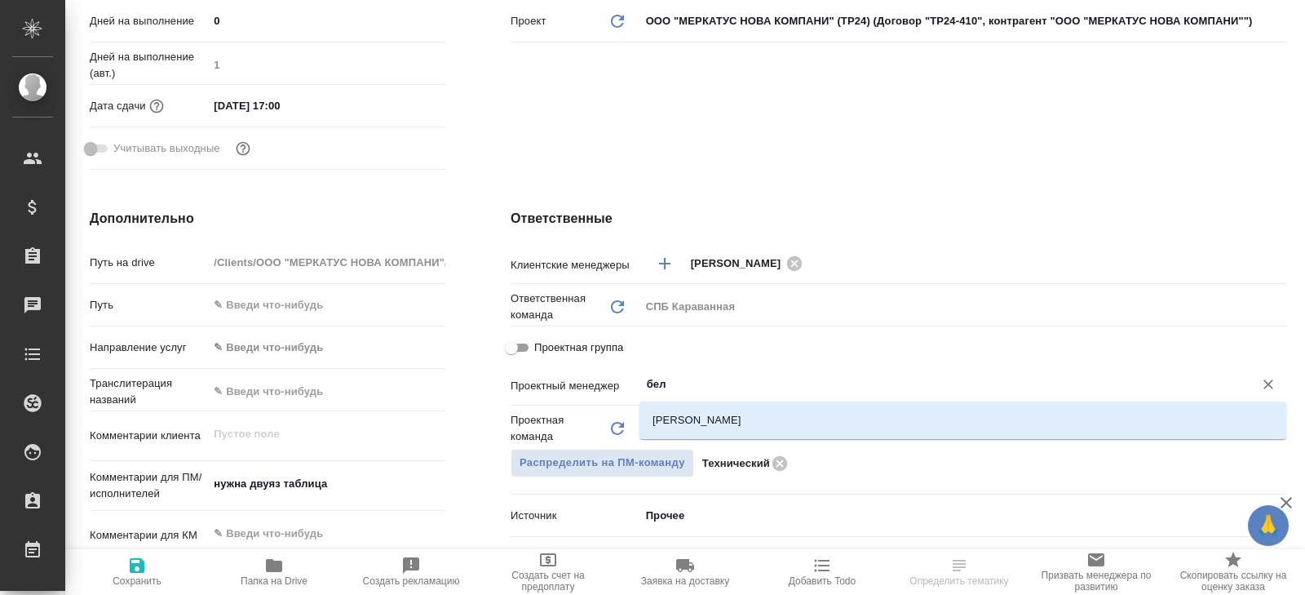
click at [700, 417] on li "[PERSON_NAME]" at bounding box center [963, 419] width 647 height 29
type textarea "x"
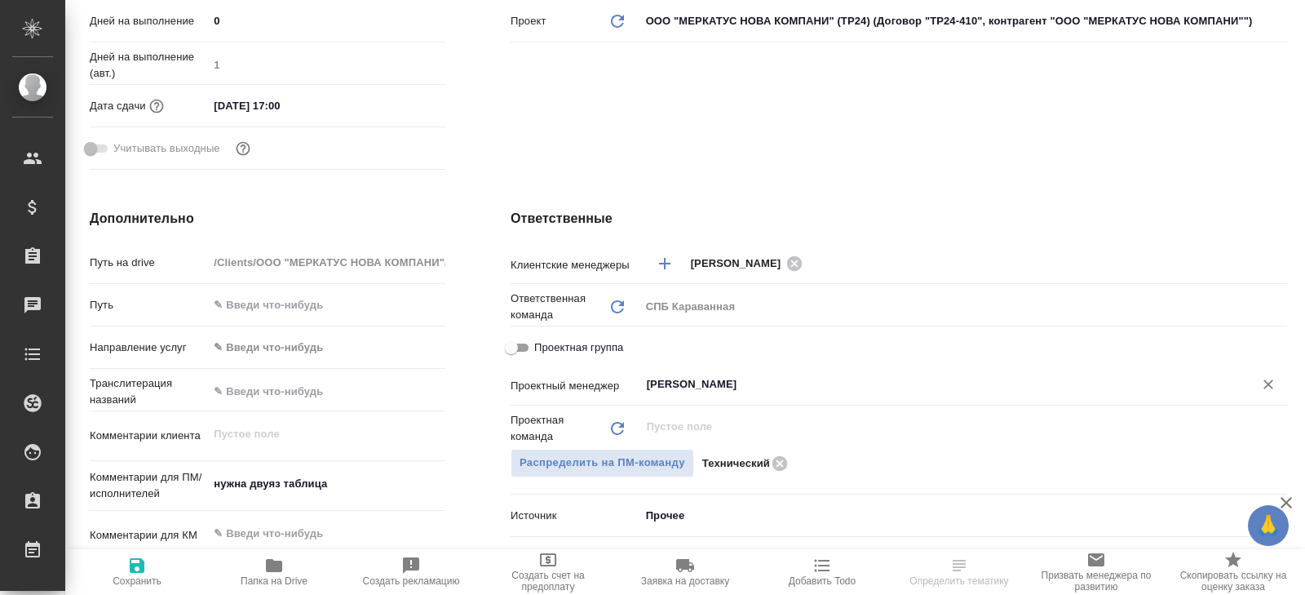
type input "[PERSON_NAME]"
click at [136, 572] on icon "button" at bounding box center [137, 566] width 20 height 20
type textarea "x"
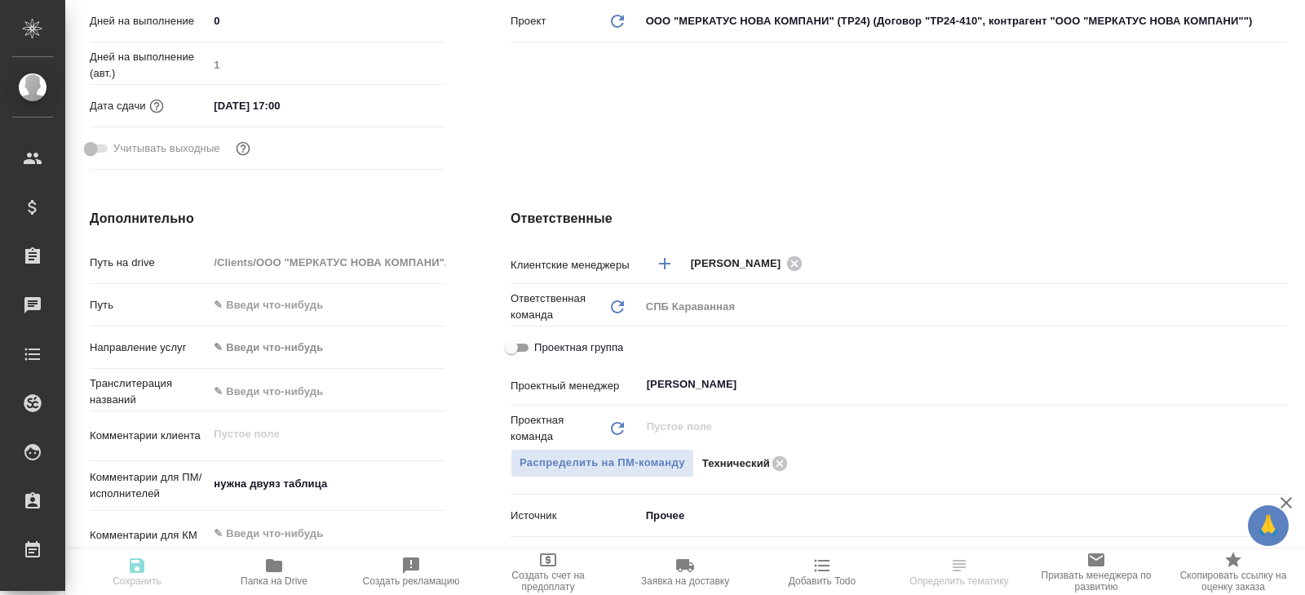
type textarea "x"
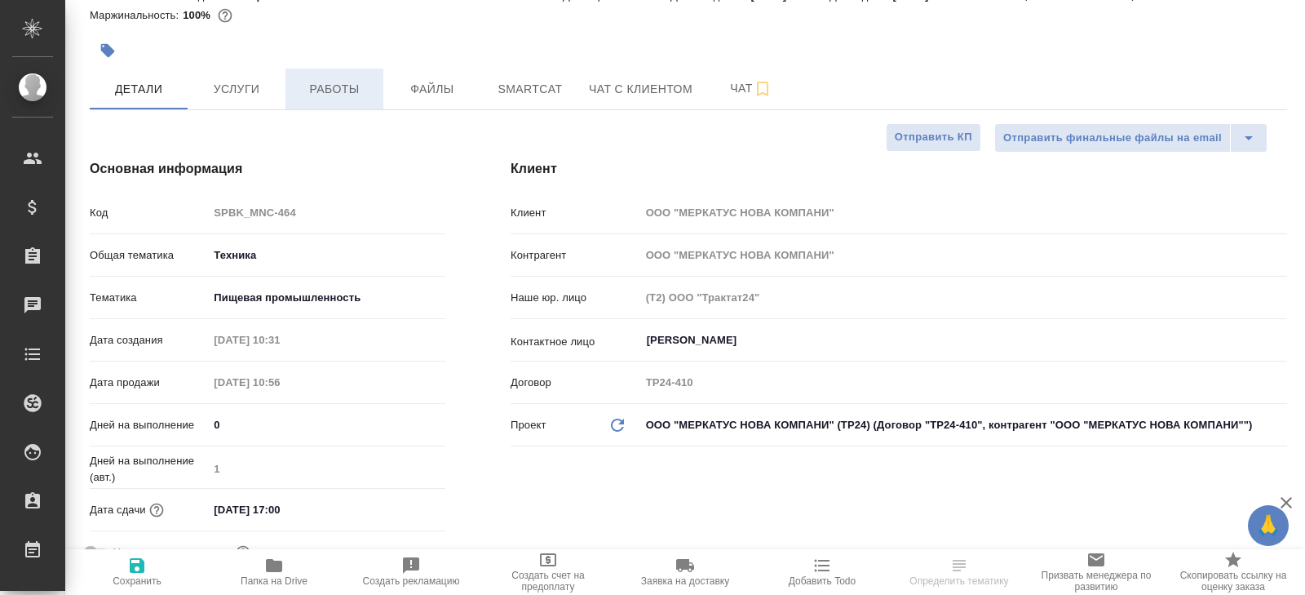
scroll to position [0, 0]
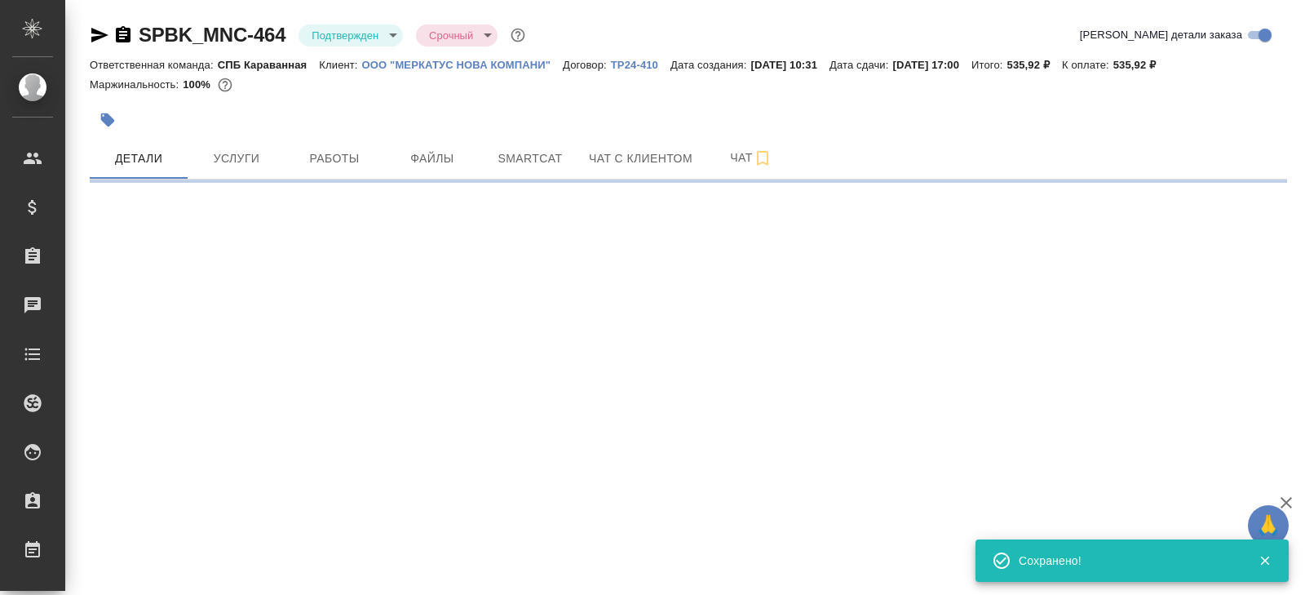
select select "RU"
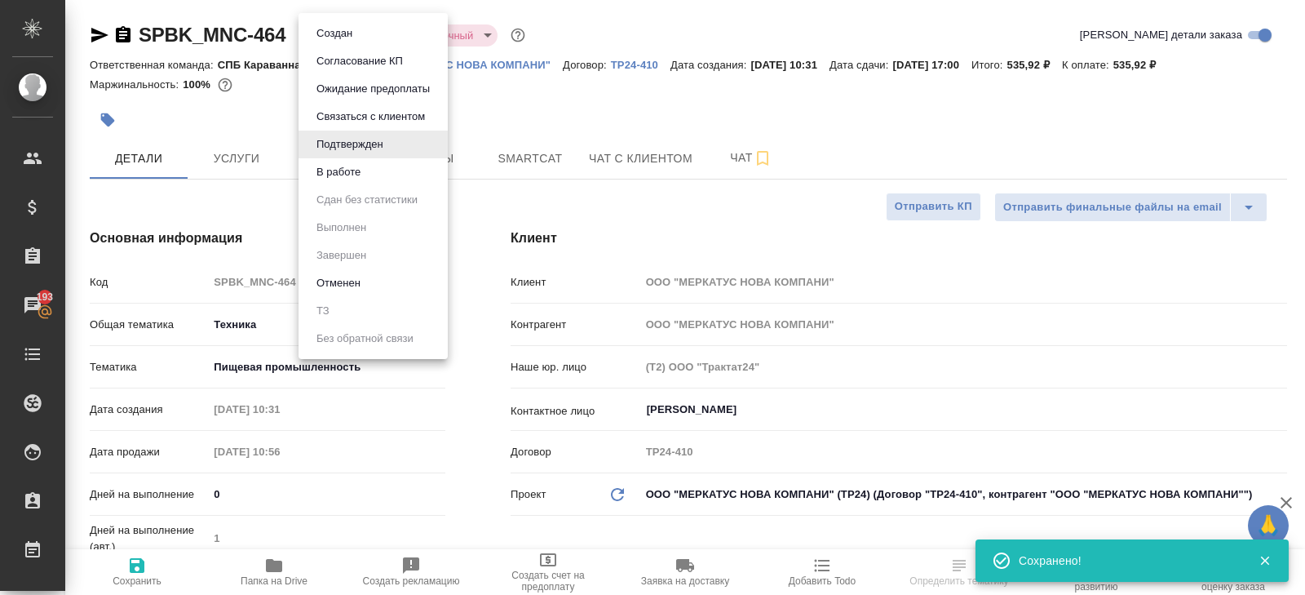
click at [333, 38] on body "🙏 .cls-1 fill:#fff; AWATERA Belyakova Yulia Клиенты Спецификации Заказы 193 Чат…" at bounding box center [652, 297] width 1305 height 595
click at [334, 170] on button "В работе" at bounding box center [339, 172] width 54 height 18
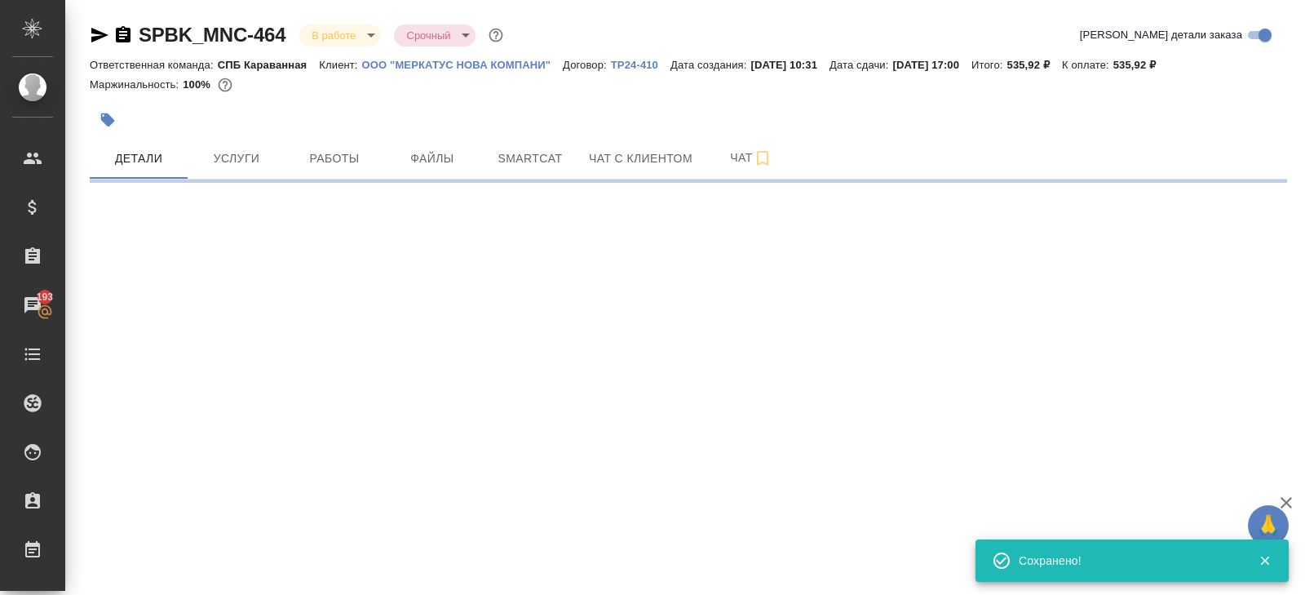
select select "RU"
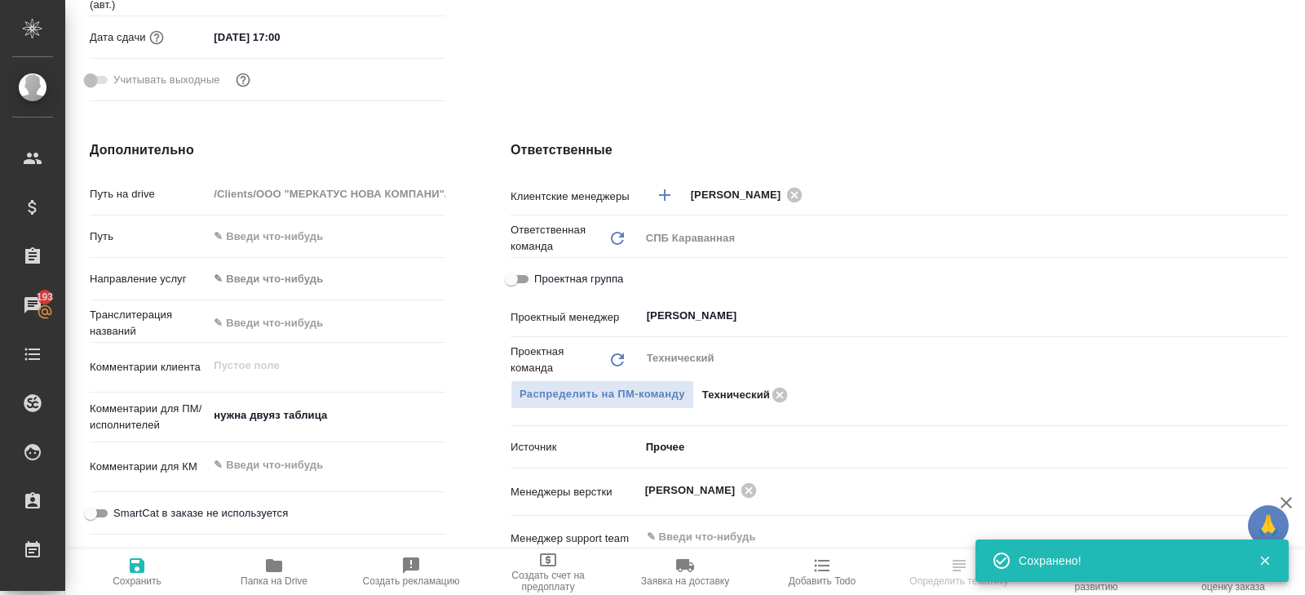
scroll to position [42, 0]
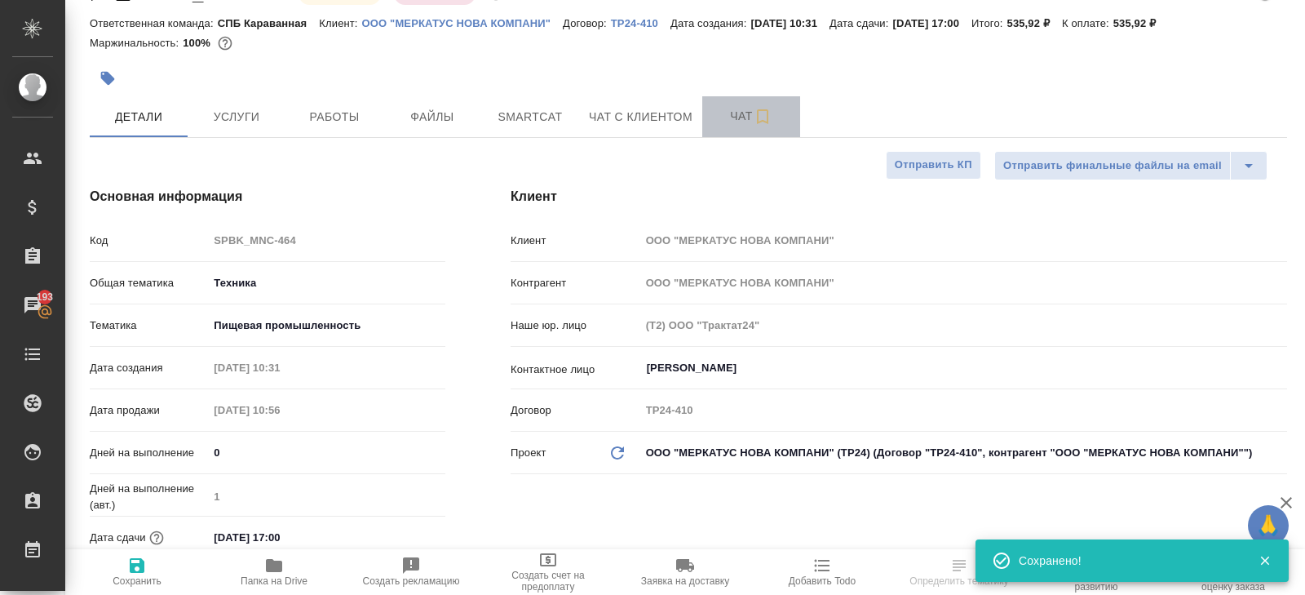
click at [738, 113] on span "Чат" at bounding box center [751, 116] width 78 height 20
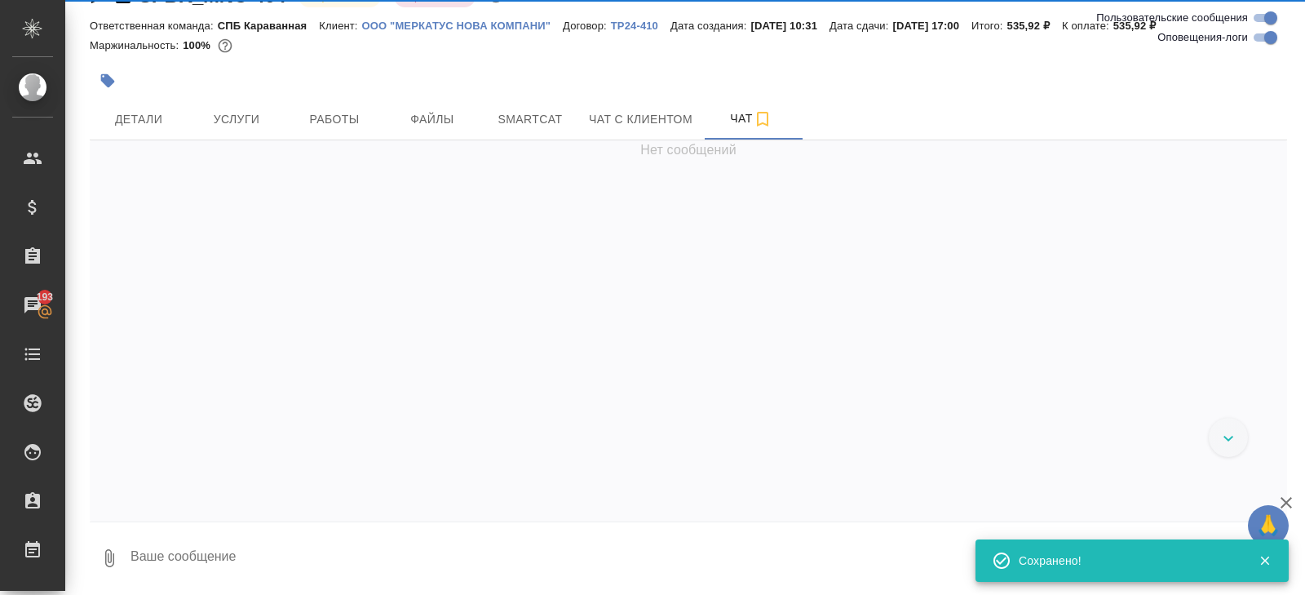
scroll to position [1501, 0]
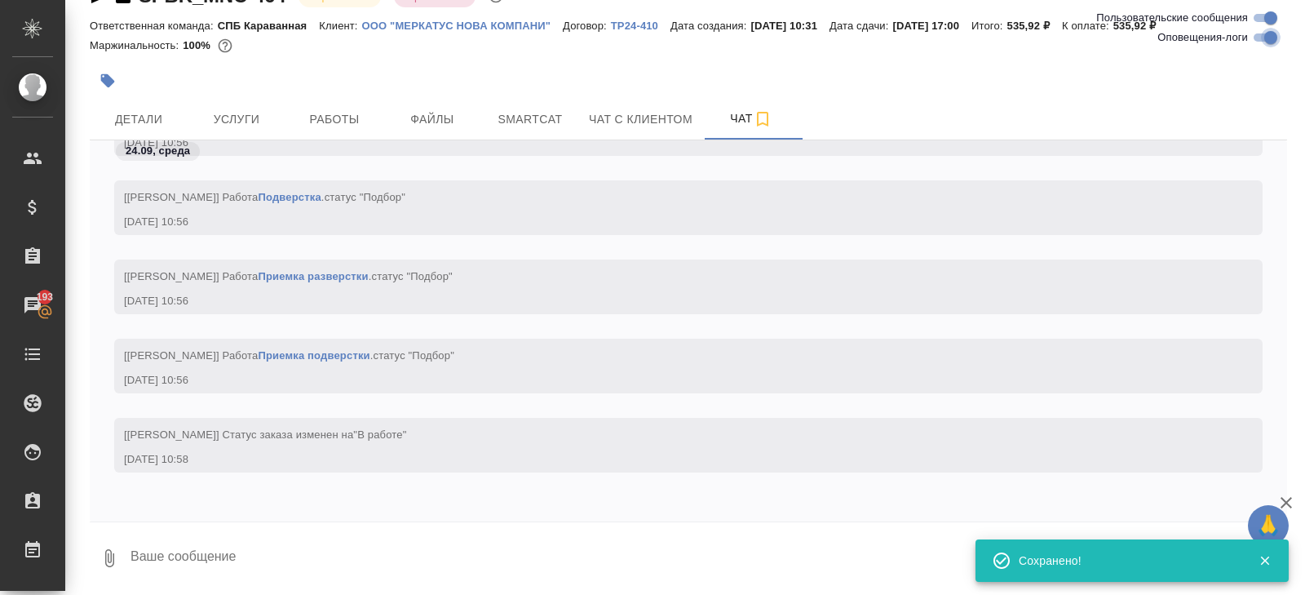
click at [1261, 29] on input "Оповещения-логи" at bounding box center [1271, 38] width 59 height 20
checkbox input "false"
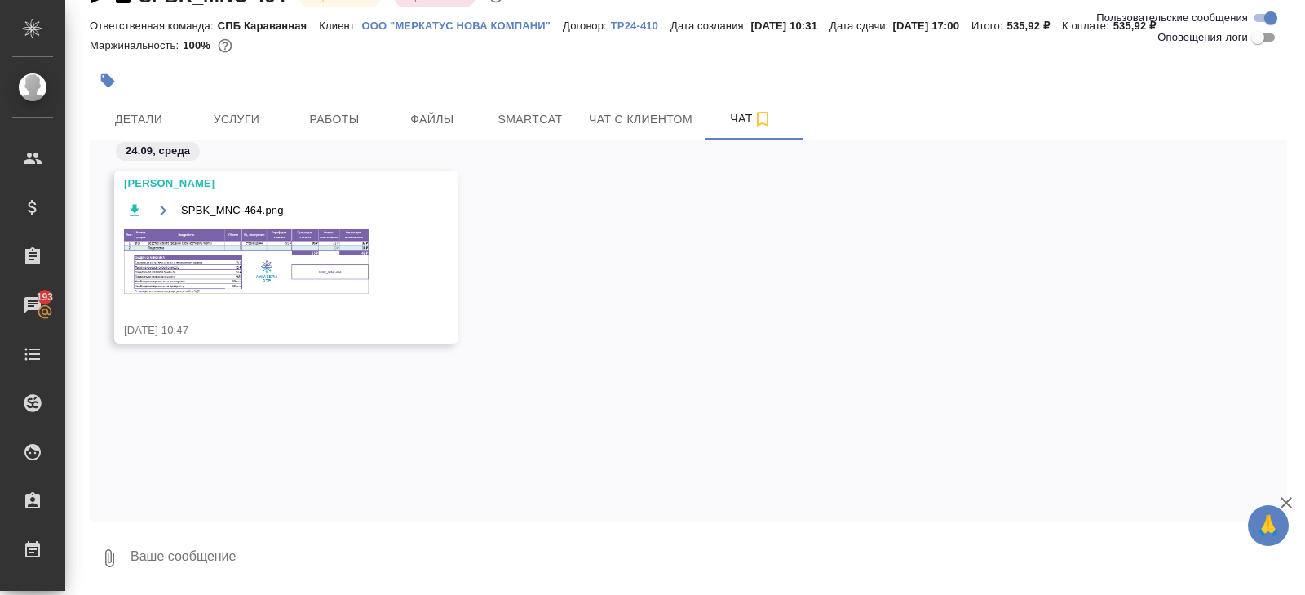
scroll to position [0, 0]
click at [279, 254] on img at bounding box center [246, 260] width 245 height 65
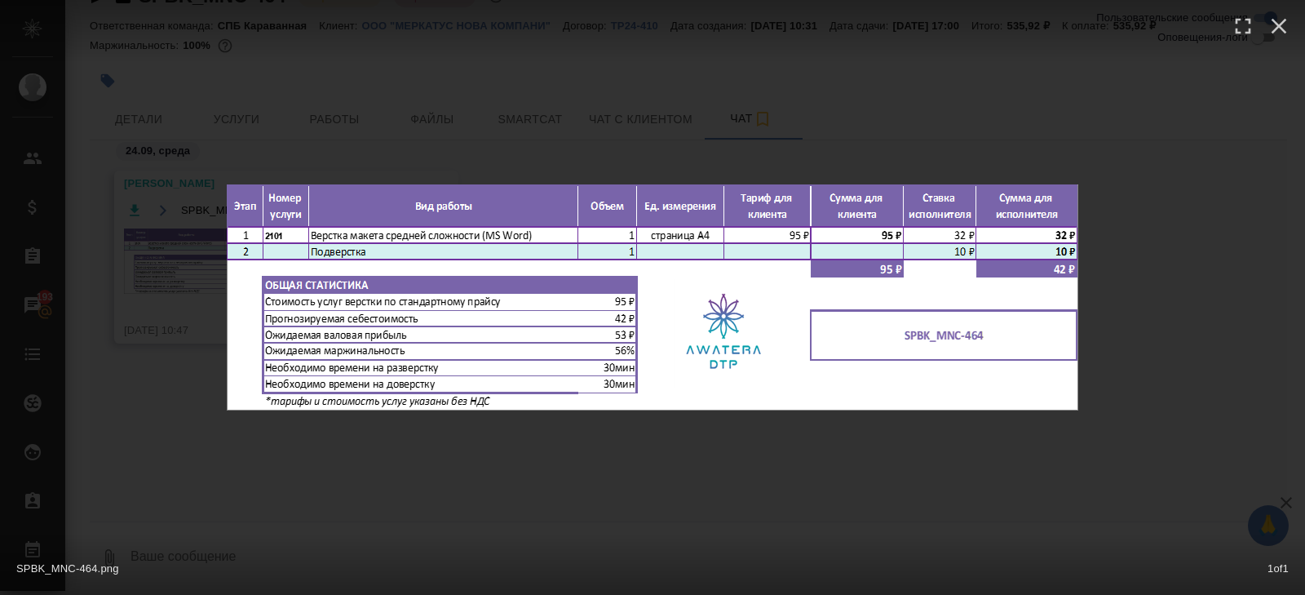
click at [317, 447] on div "SPBK_MNC-464.png 1 of 1" at bounding box center [652, 297] width 1305 height 595
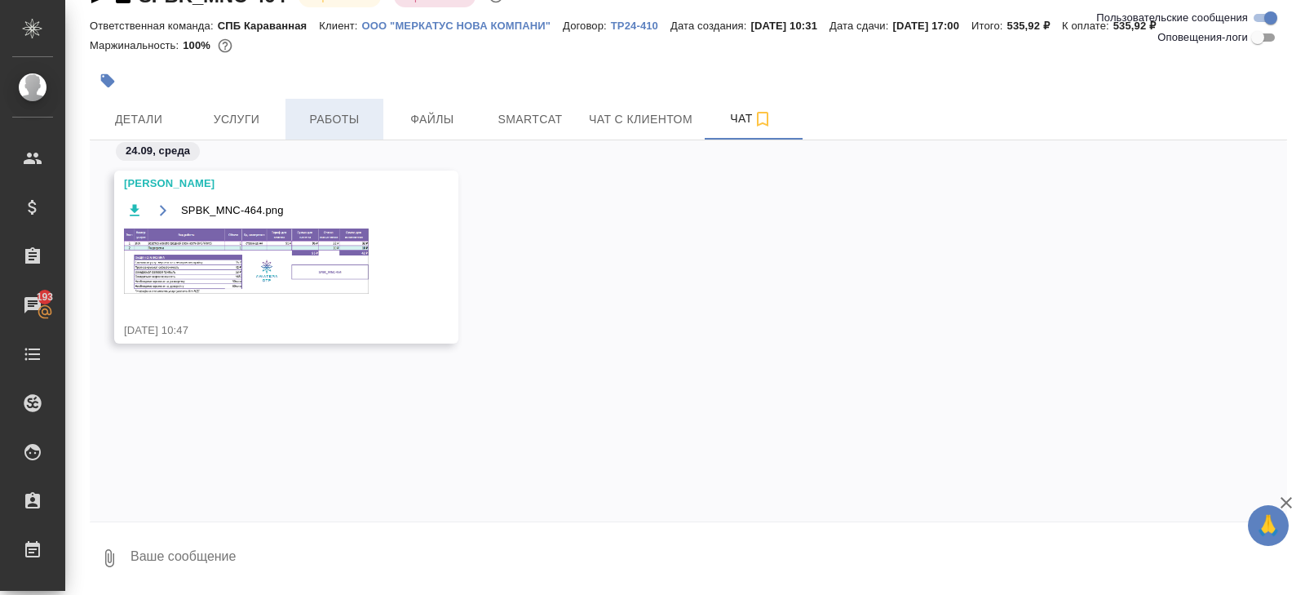
click at [321, 115] on span "Работы" at bounding box center [334, 119] width 78 height 20
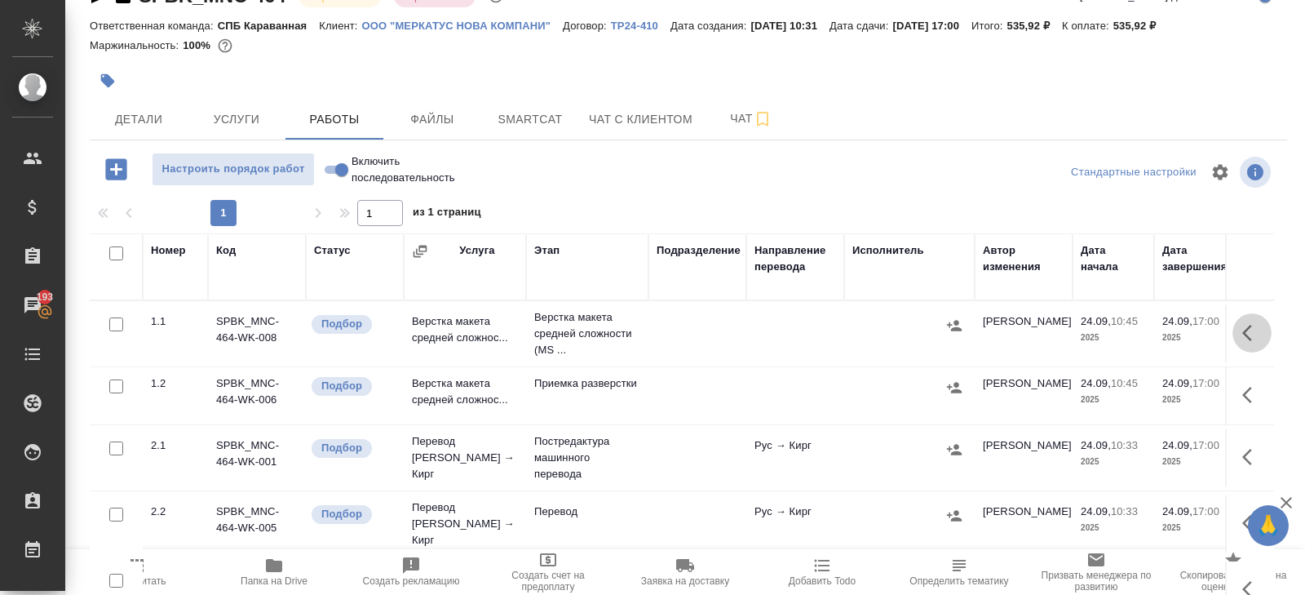
click at [1242, 330] on icon "button" at bounding box center [1252, 333] width 20 height 20
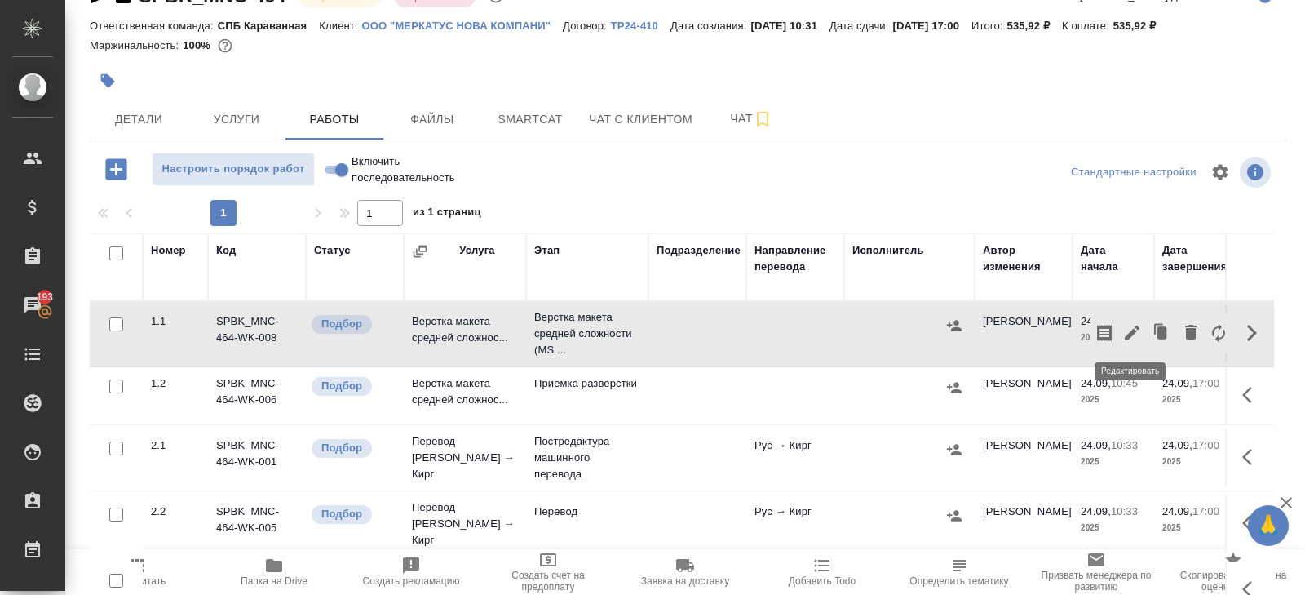
click at [1127, 332] on icon "button" at bounding box center [1132, 333] width 20 height 20
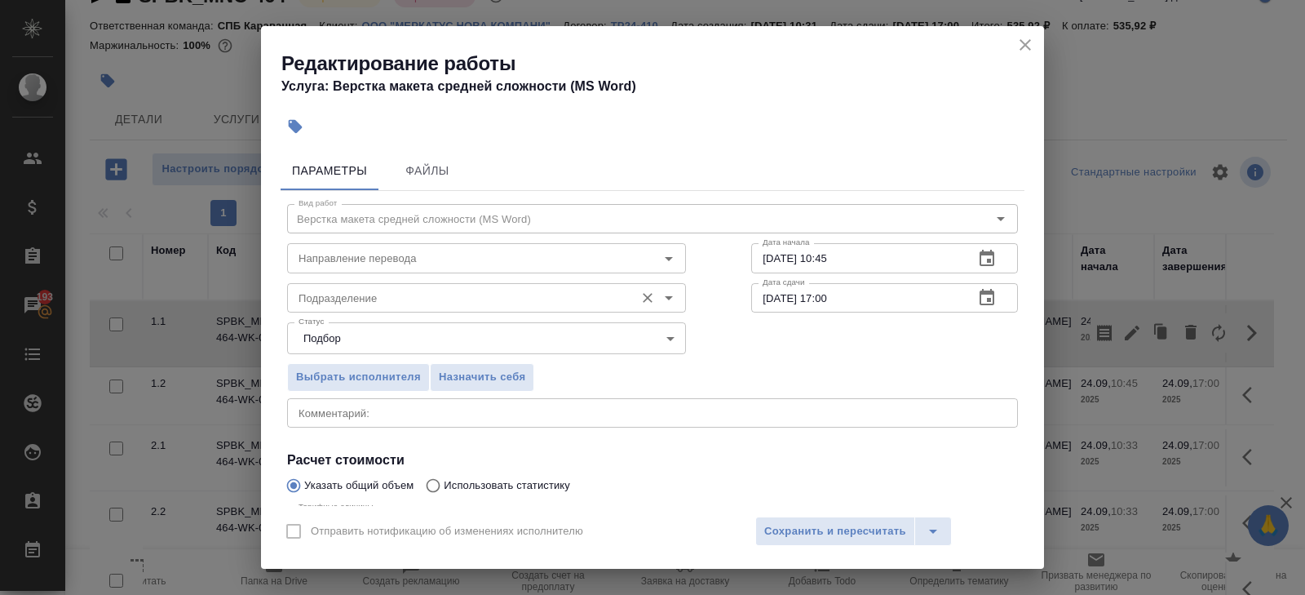
click at [395, 296] on input "Подразделение" at bounding box center [459, 298] width 334 height 20
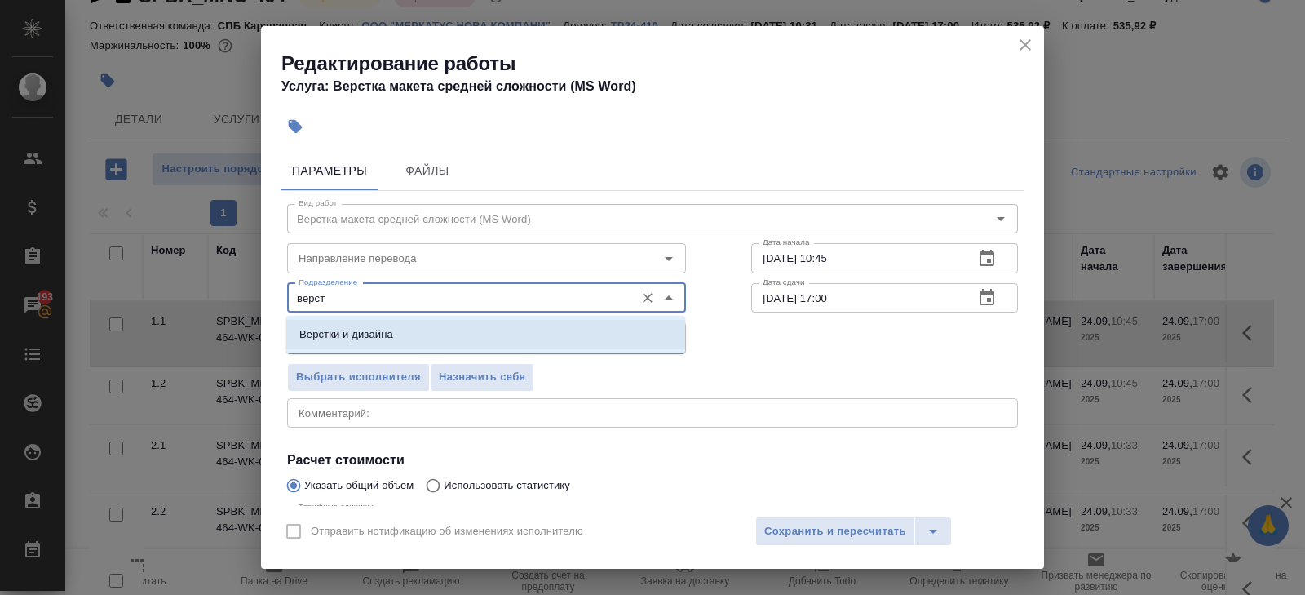
click at [393, 330] on p "Верстки и дизайна" at bounding box center [346, 334] width 94 height 16
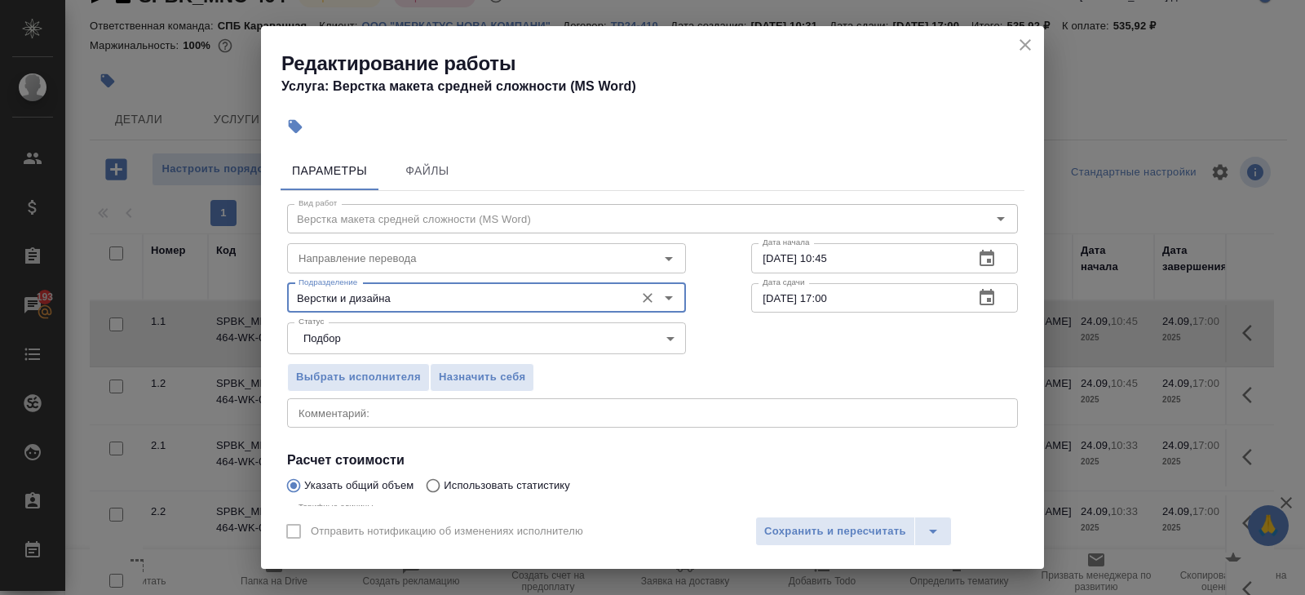
scroll to position [173, 0]
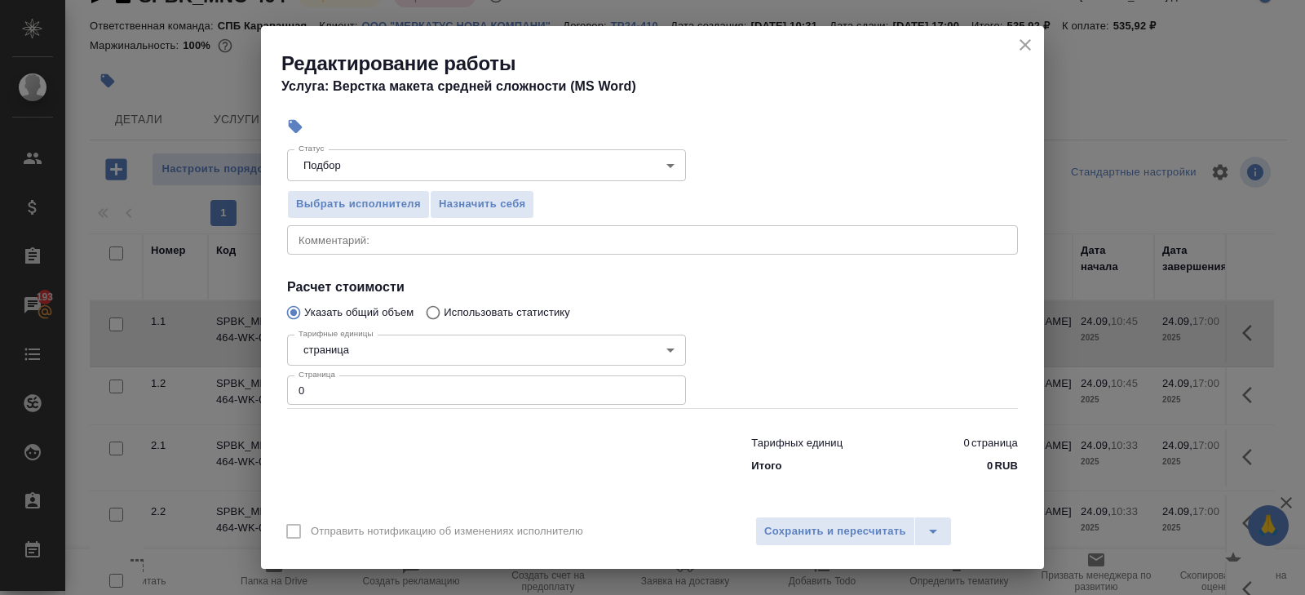
type input "Верстки и дизайна"
click at [383, 396] on input "0" at bounding box center [486, 389] width 399 height 29
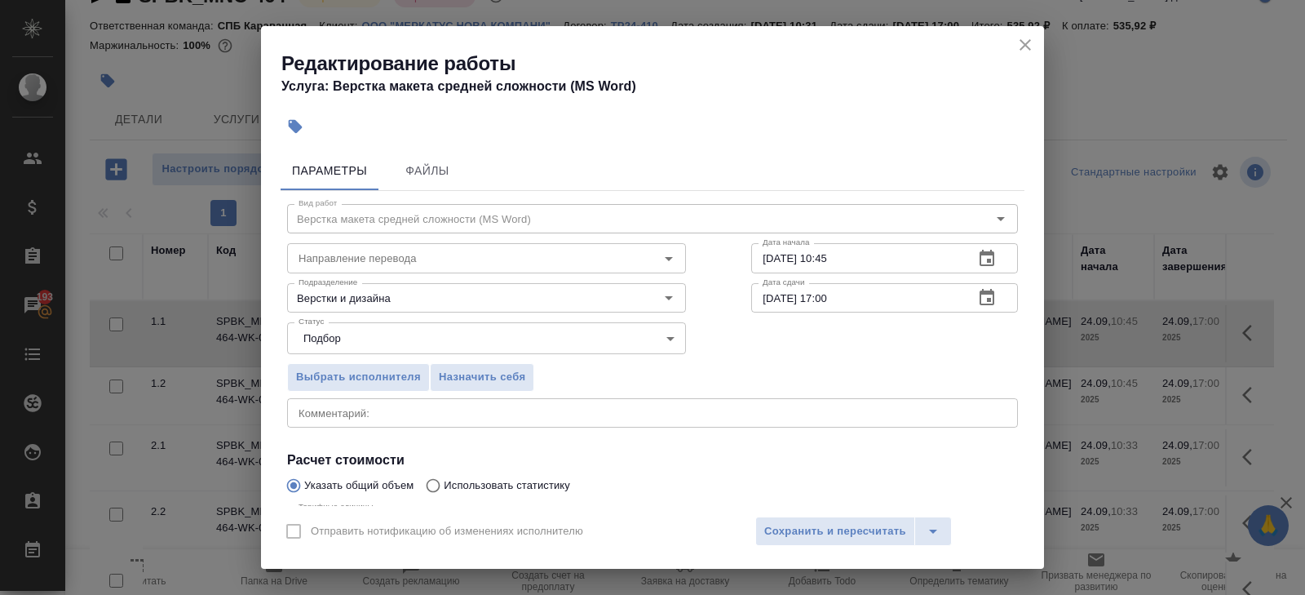
type input "1"
click at [982, 256] on icon "button" at bounding box center [987, 259] width 20 height 20
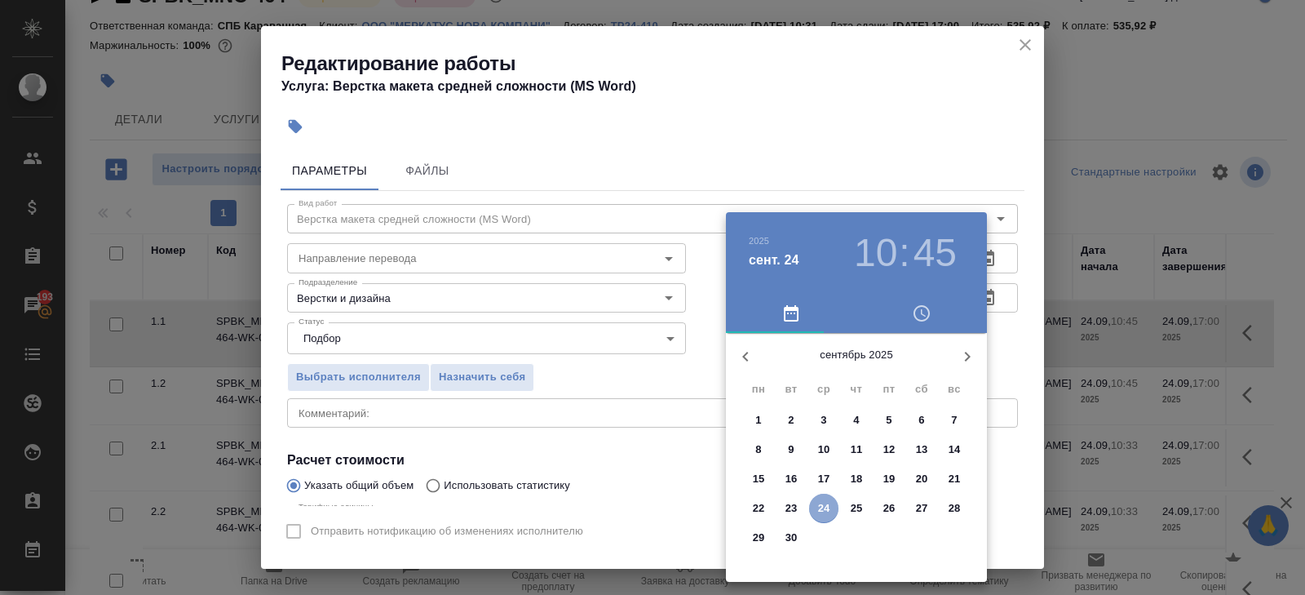
click at [824, 508] on p "24" at bounding box center [824, 508] width 12 height 16
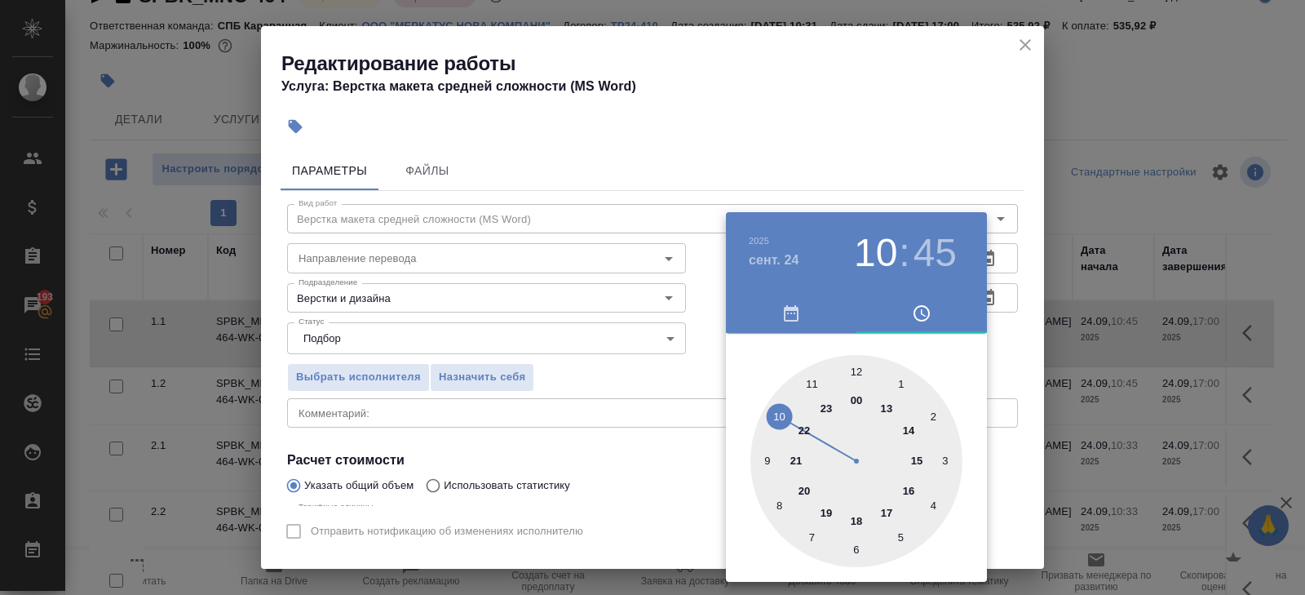
click at [809, 379] on div at bounding box center [857, 461] width 212 height 212
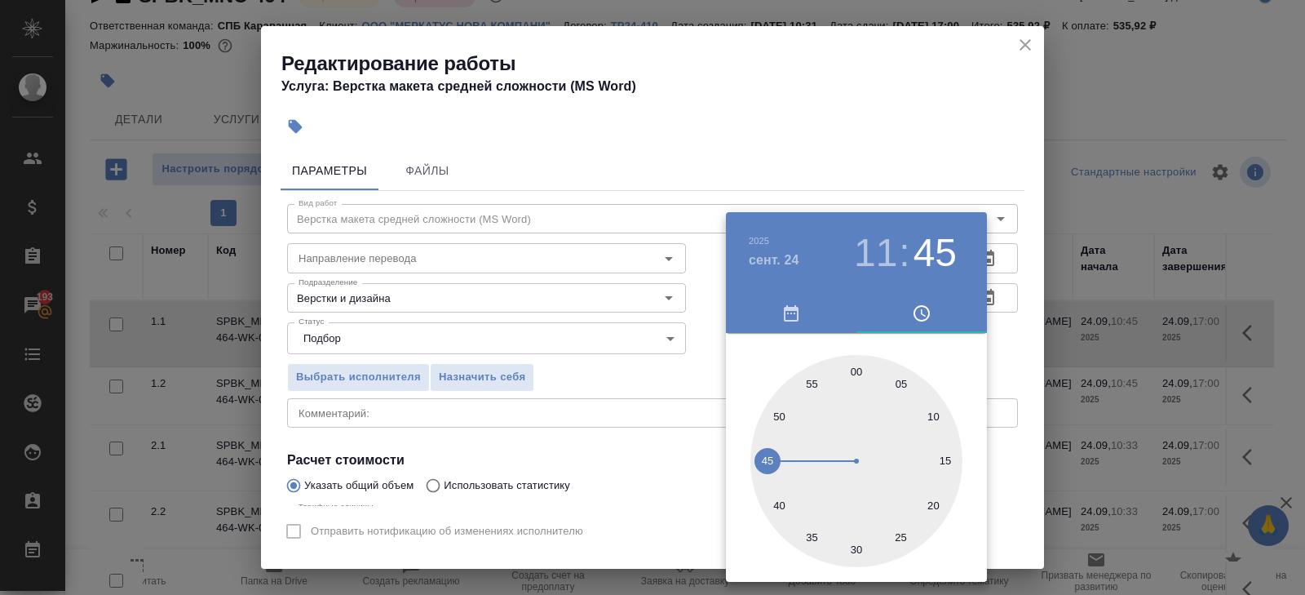
type input "24.09.2025 11:00"
click at [855, 373] on div at bounding box center [857, 461] width 212 height 212
click at [877, 203] on div at bounding box center [652, 297] width 1305 height 595
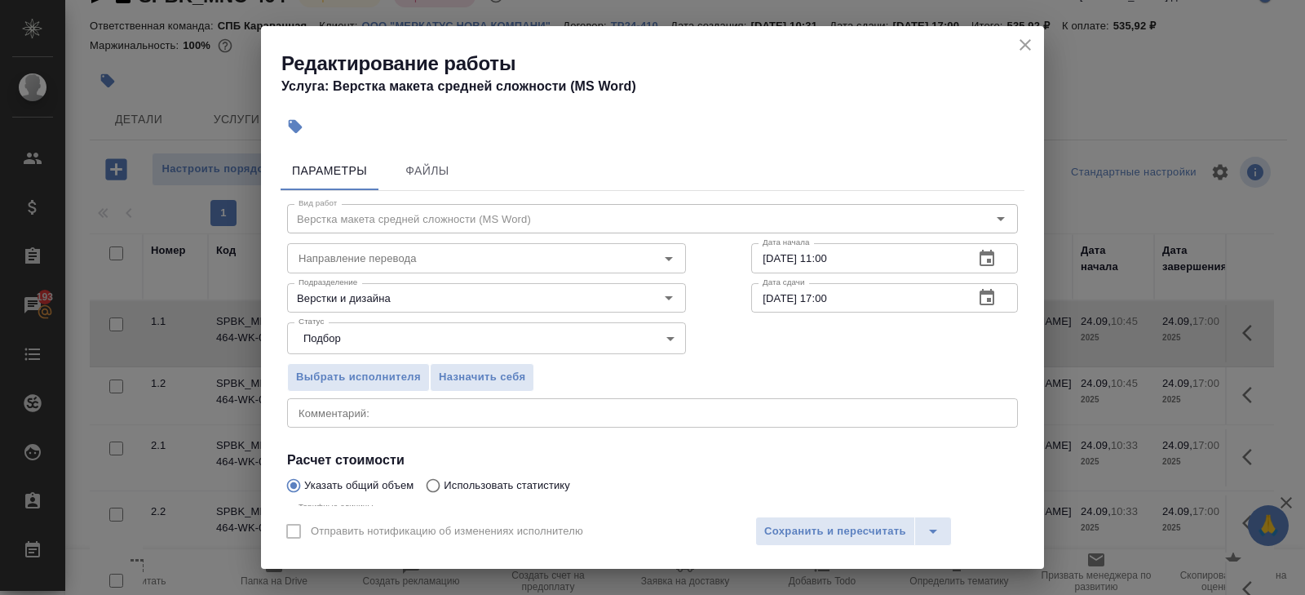
click at [981, 294] on icon "button" at bounding box center [987, 298] width 20 height 20
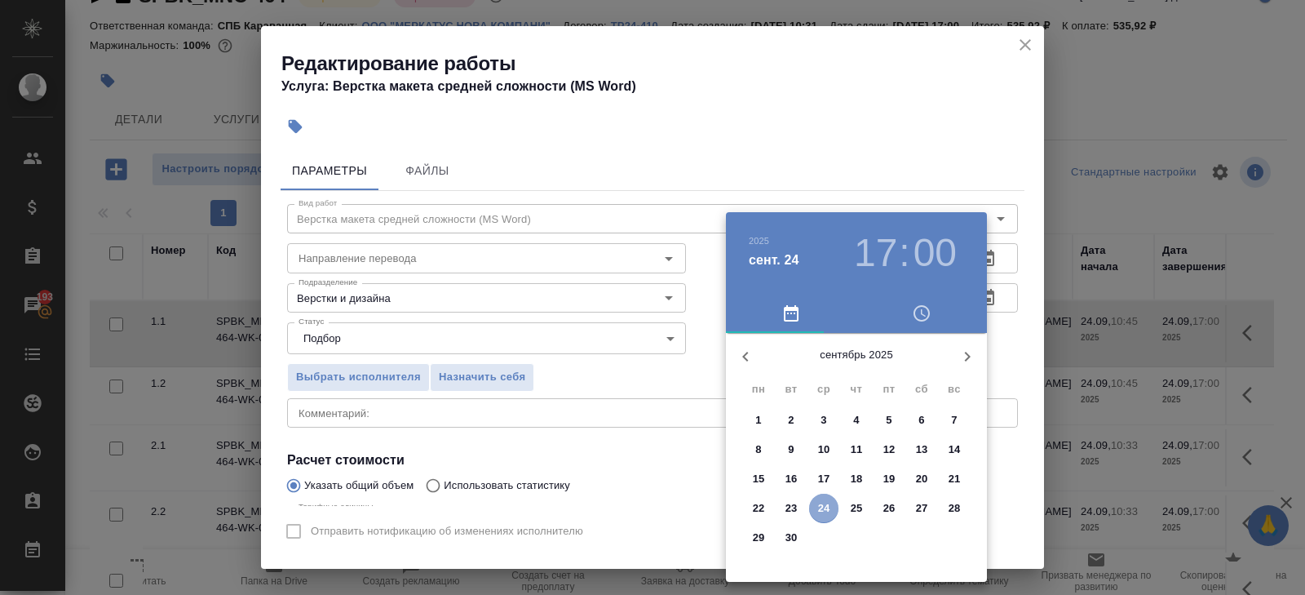
click at [826, 507] on p "24" at bounding box center [824, 508] width 12 height 16
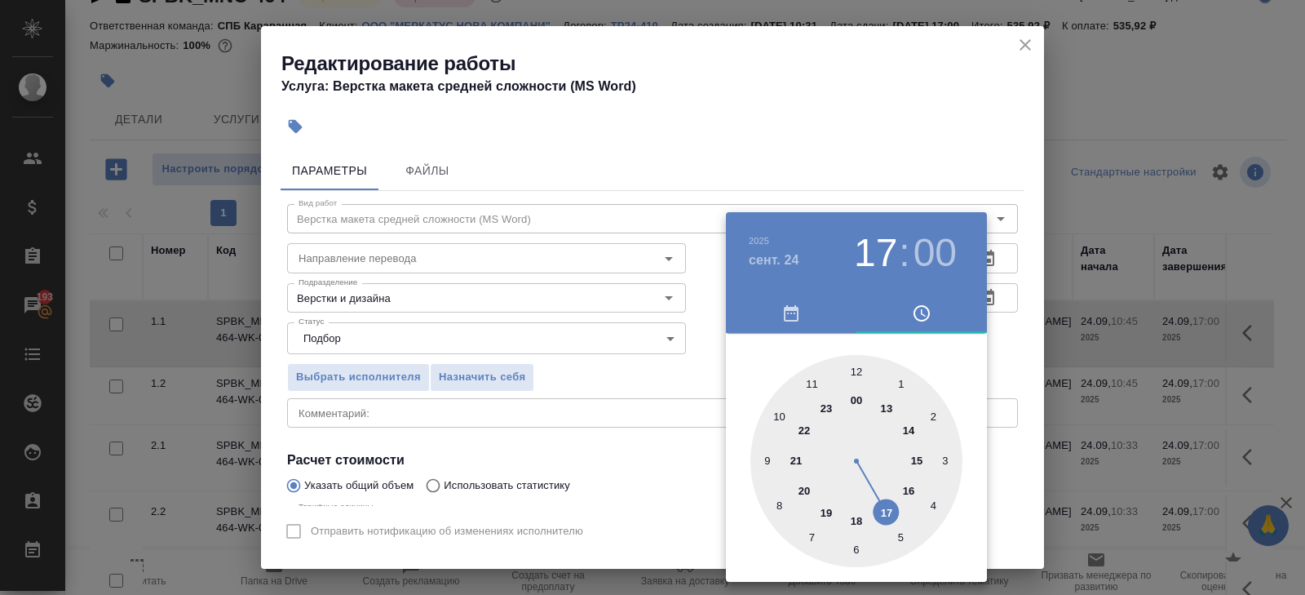
click at [811, 382] on div at bounding box center [857, 461] width 212 height 212
type input "24.09.2025 11:30"
click at [855, 547] on div at bounding box center [857, 461] width 212 height 212
click at [651, 527] on div at bounding box center [652, 297] width 1305 height 595
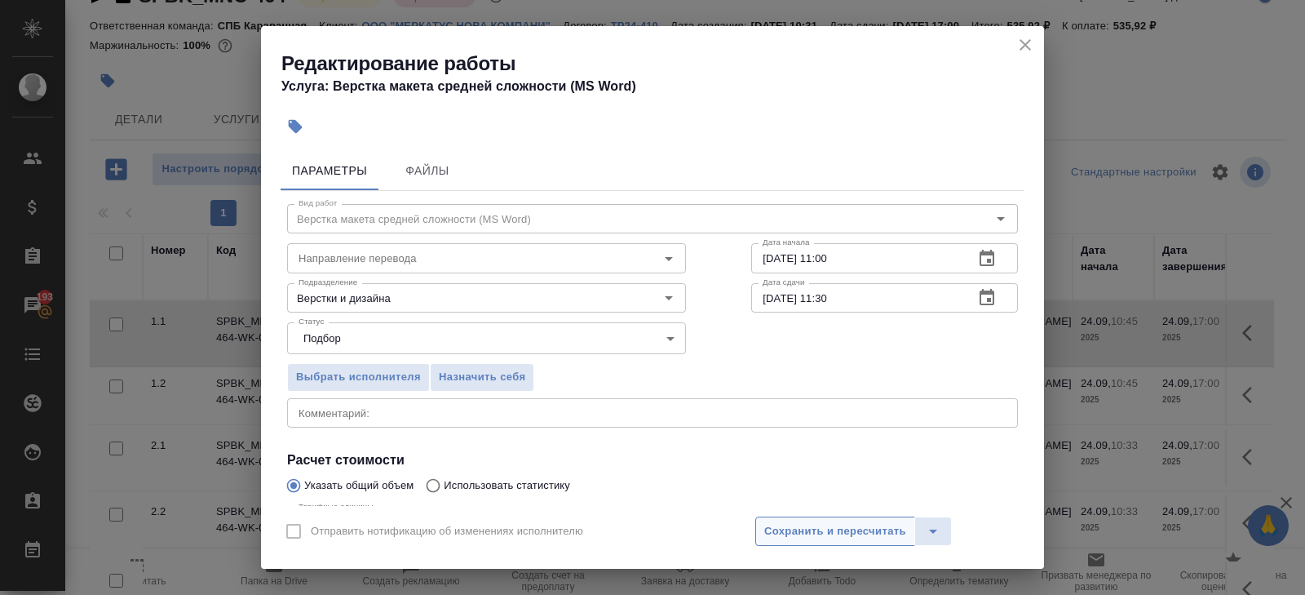
click at [765, 535] on span "Сохранить и пересчитать" at bounding box center [835, 531] width 142 height 19
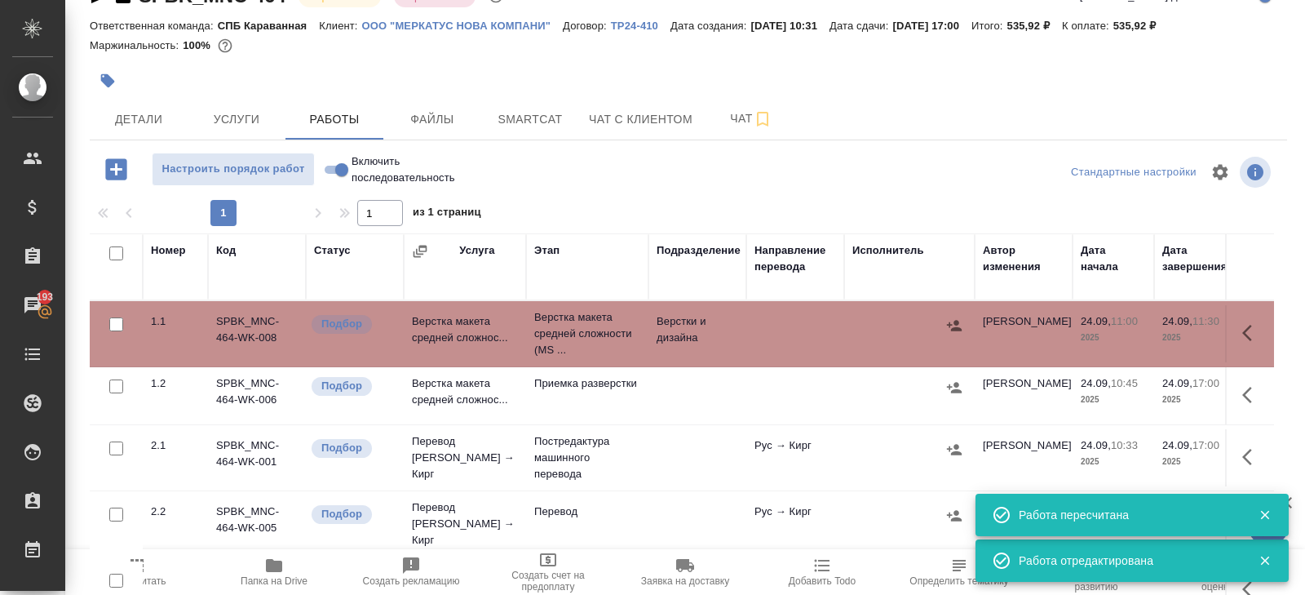
click at [113, 254] on input "checkbox" at bounding box center [116, 253] width 14 height 14
checkbox input "true"
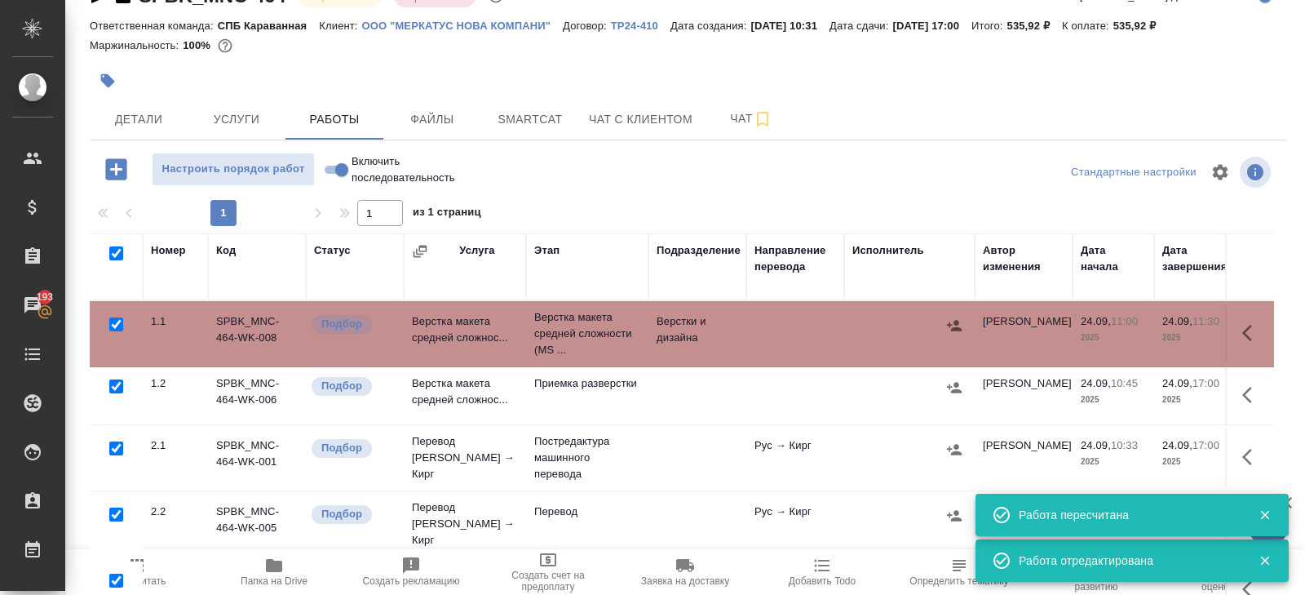
checkbox input "true"
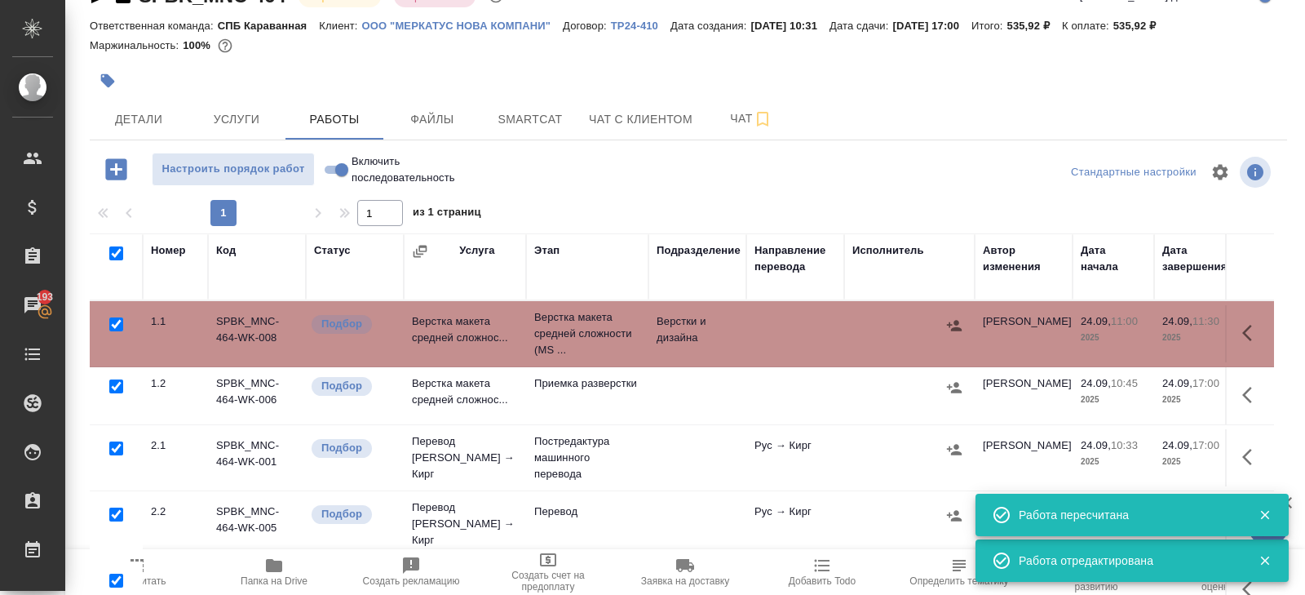
checkbox input "true"
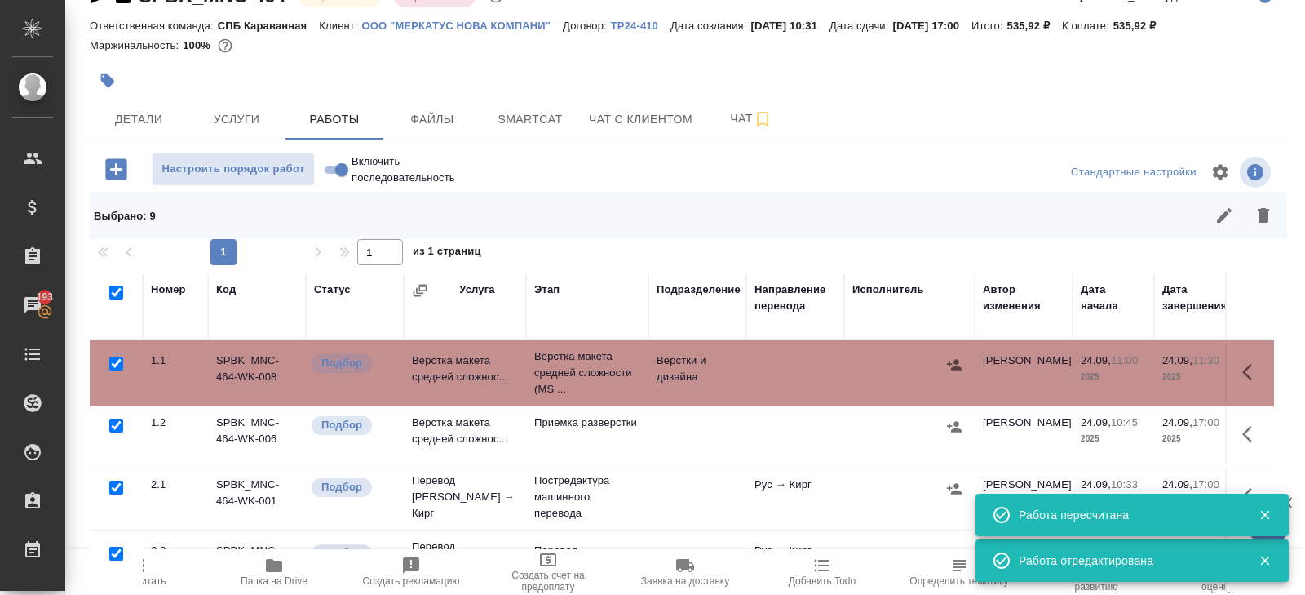
click at [118, 364] on input "checkbox" at bounding box center [116, 363] width 14 height 14
checkbox input "false"
click at [114, 485] on input "checkbox" at bounding box center [116, 487] width 14 height 14
checkbox input "false"
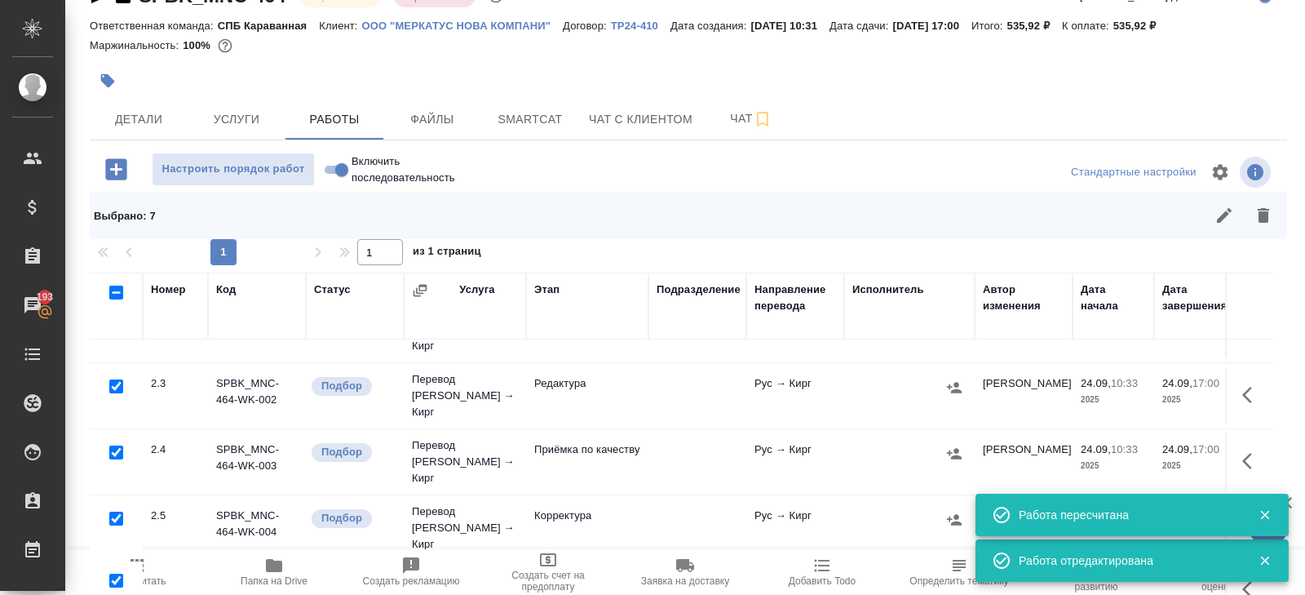
scroll to position [125, 0]
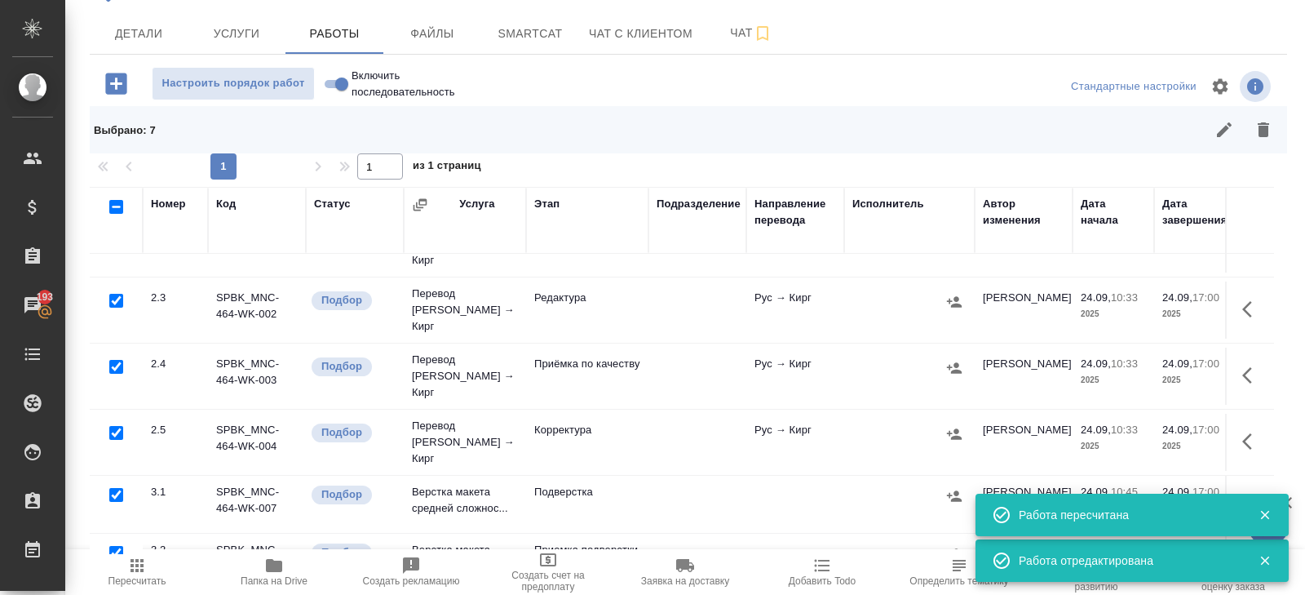
click at [115, 488] on input "checkbox" at bounding box center [116, 495] width 14 height 14
checkbox input "false"
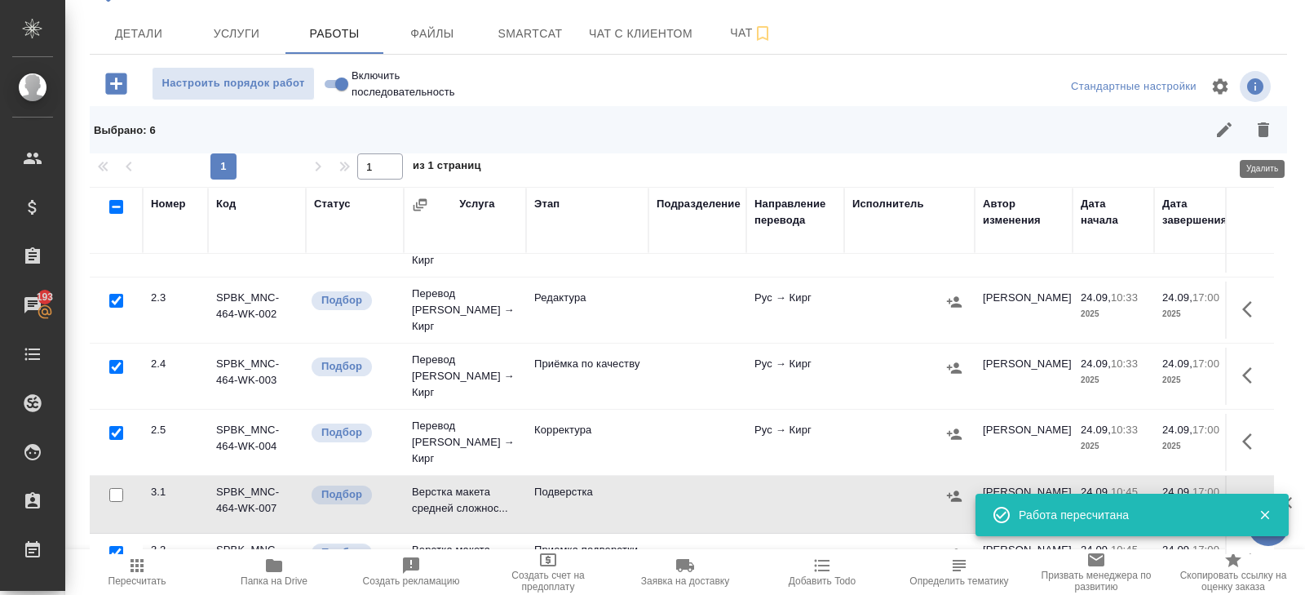
click at [1265, 123] on icon "button" at bounding box center [1263, 129] width 11 height 15
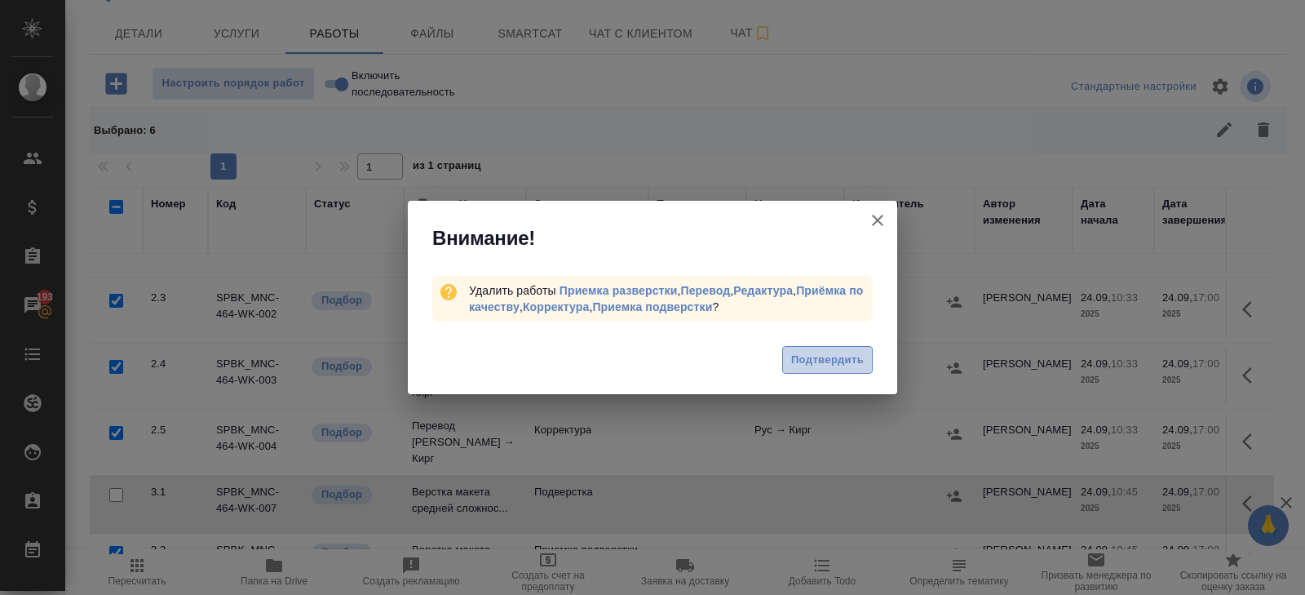
click at [833, 356] on span "Подтвердить" at bounding box center [827, 360] width 73 height 19
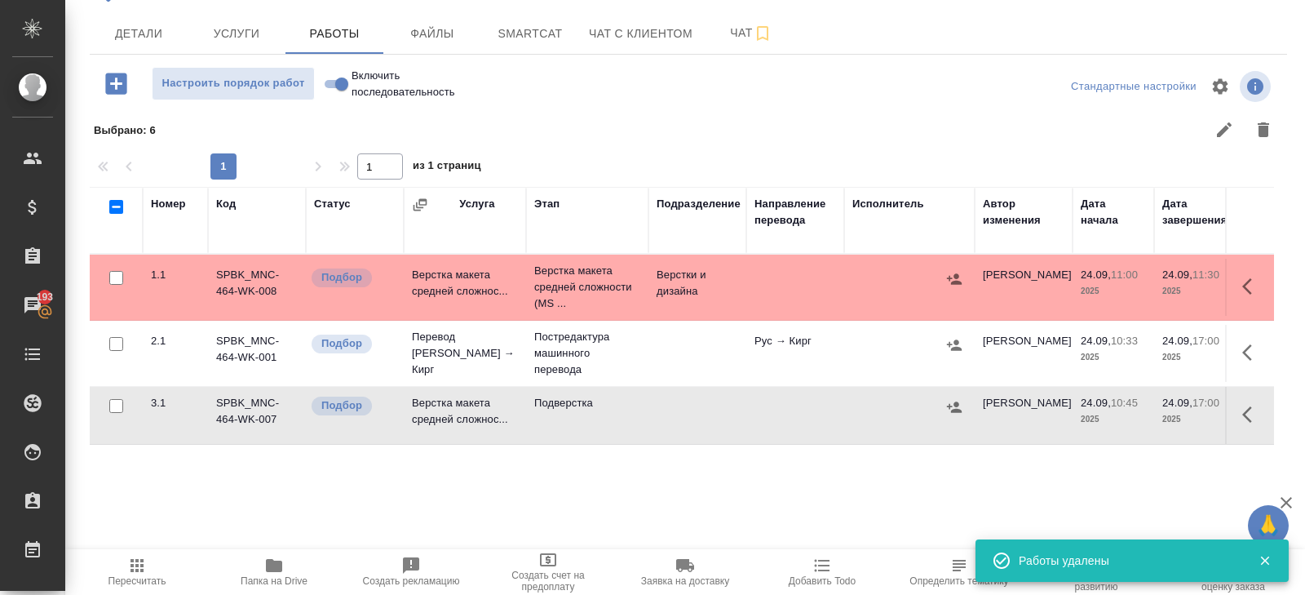
scroll to position [0, 0]
click at [1245, 410] on icon "button" at bounding box center [1247, 414] width 10 height 16
click at [1136, 414] on icon "button" at bounding box center [1132, 415] width 20 height 20
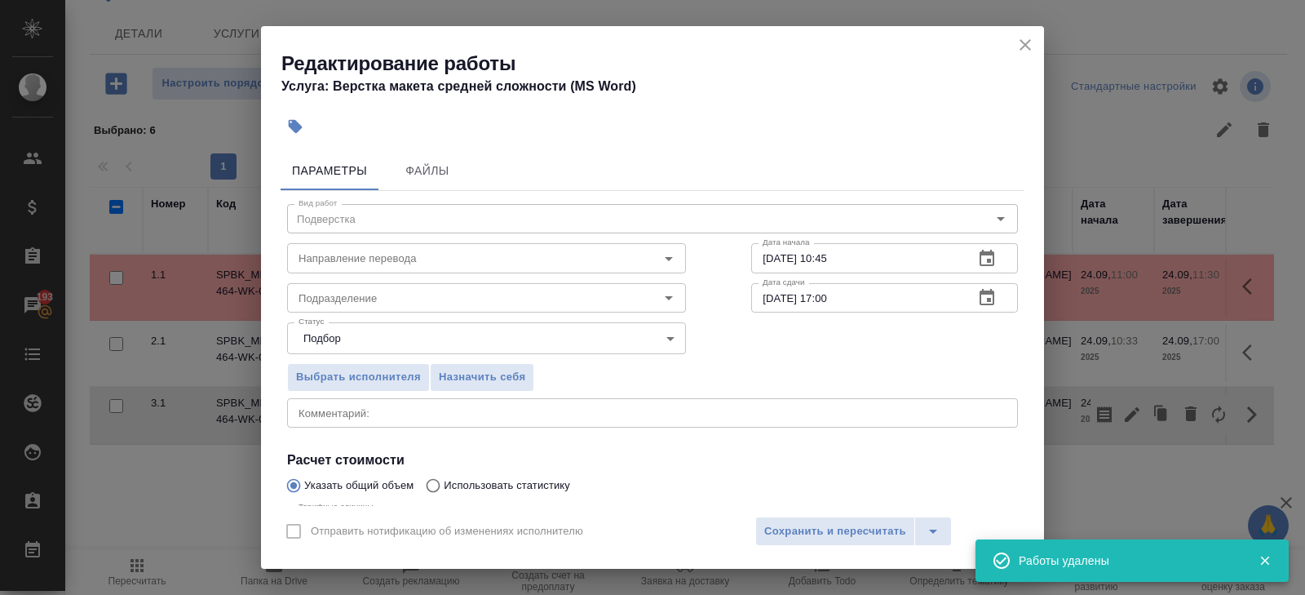
click at [987, 262] on icon "button" at bounding box center [987, 258] width 15 height 16
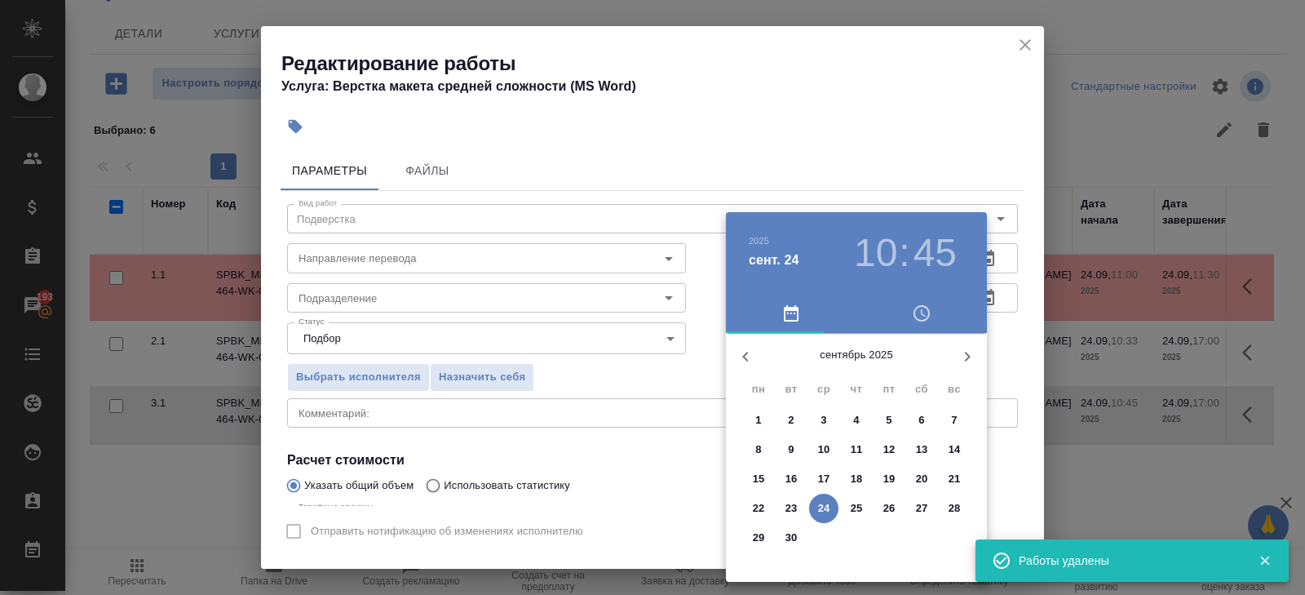
click at [822, 506] on p "24" at bounding box center [824, 508] width 12 height 16
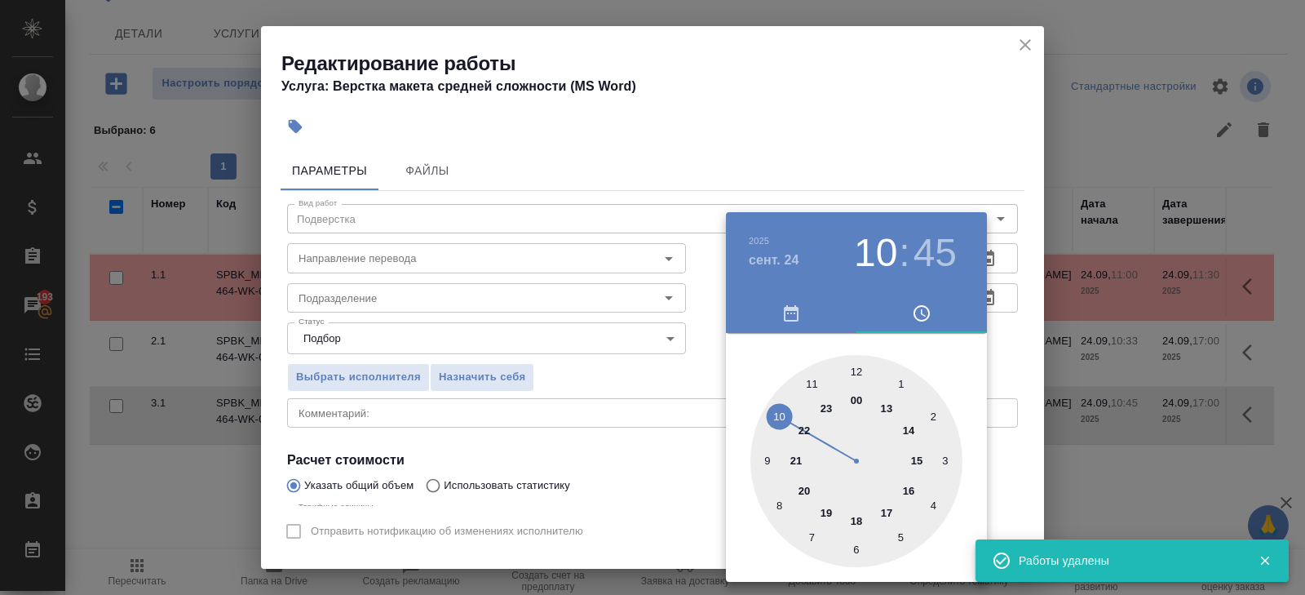
click at [909, 489] on div at bounding box center [857, 461] width 212 height 212
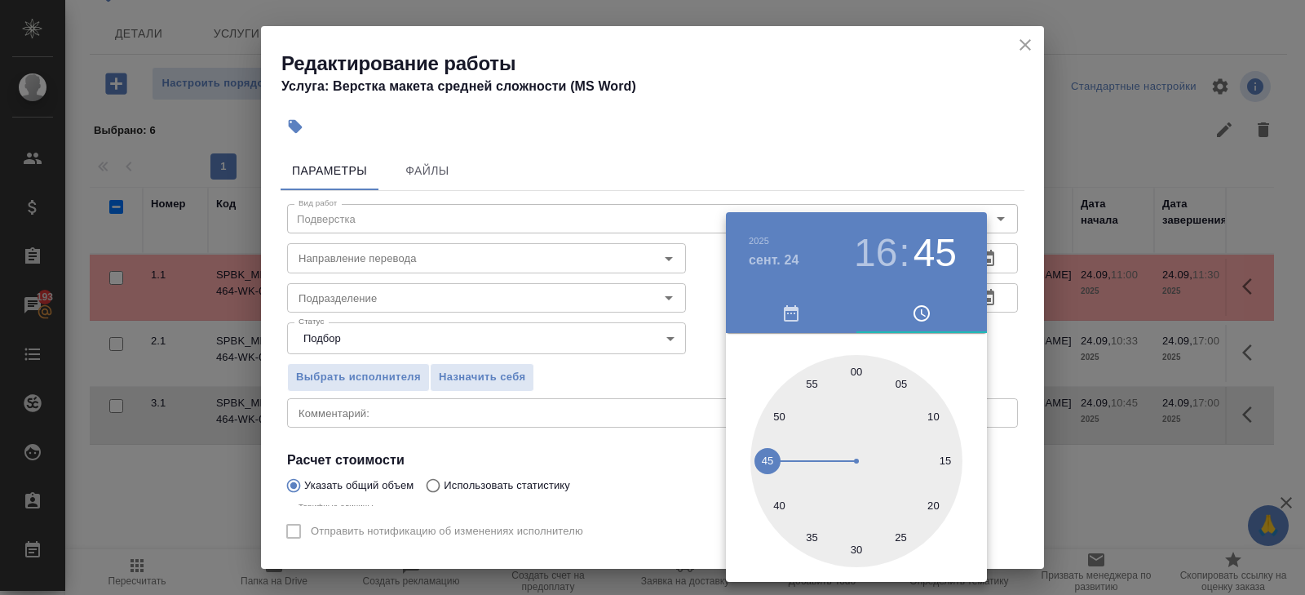
click at [854, 546] on div at bounding box center [857, 461] width 212 height 212
type input "24.09.2025 16:30"
click at [564, 388] on div at bounding box center [652, 297] width 1305 height 595
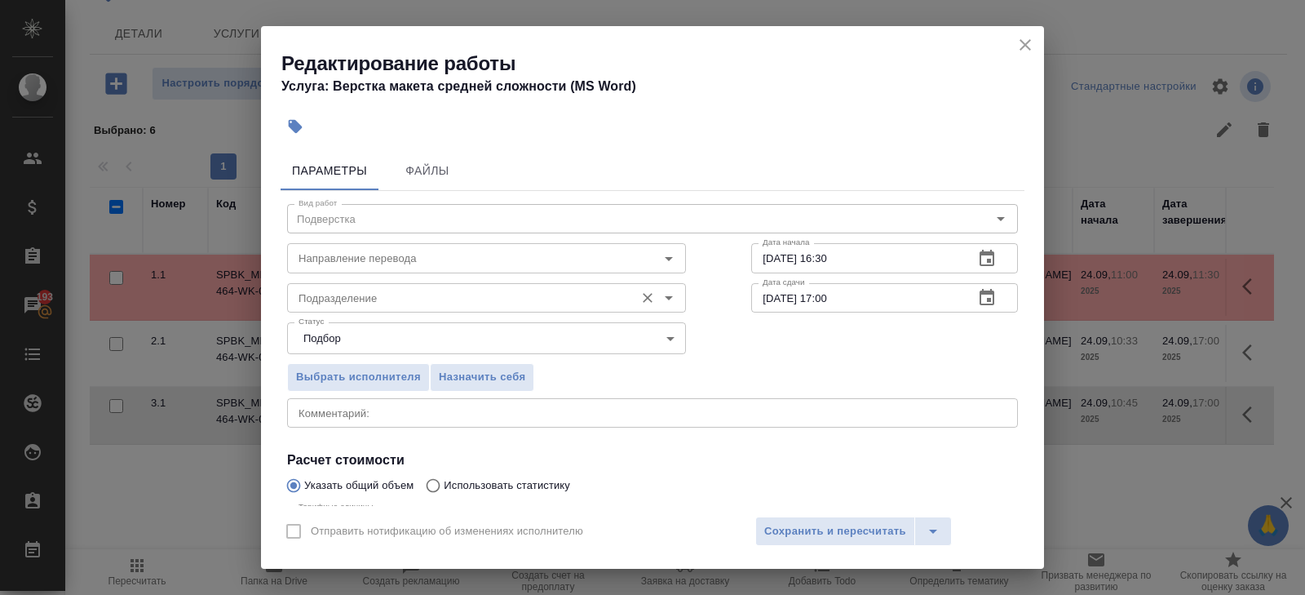
click at [370, 277] on div "Подразделение Подразделение" at bounding box center [486, 296] width 399 height 39
click at [370, 290] on input "Подразделение" at bounding box center [459, 298] width 334 height 20
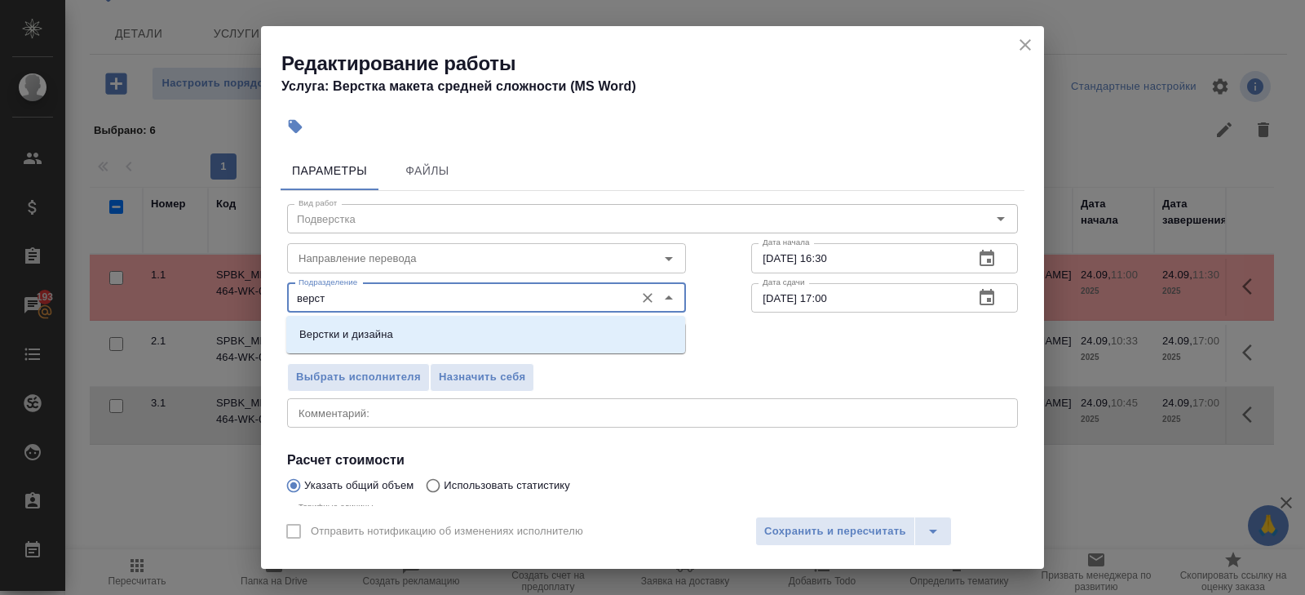
click at [370, 329] on p "Верстки и дизайна" at bounding box center [346, 334] width 94 height 16
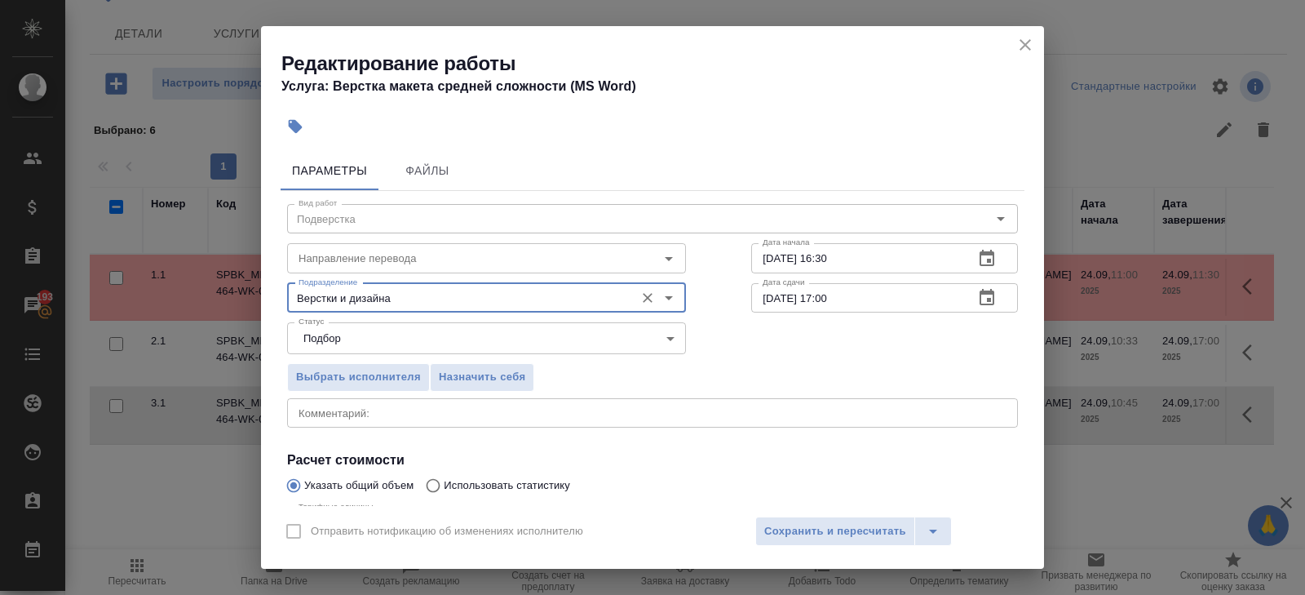
scroll to position [173, 0]
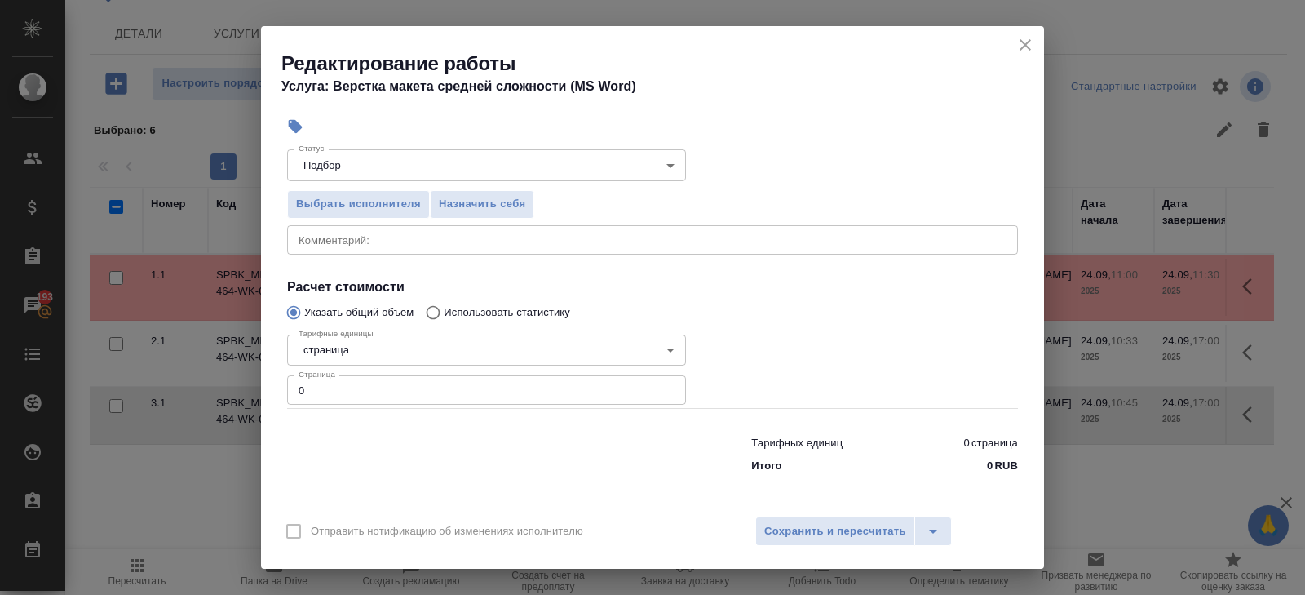
type input "Верстки и дизайна"
click at [349, 405] on div "Тарифных единиц 0 страница Итого 0 RUB" at bounding box center [653, 451] width 796 height 111
click at [343, 395] on input "0" at bounding box center [486, 389] width 399 height 29
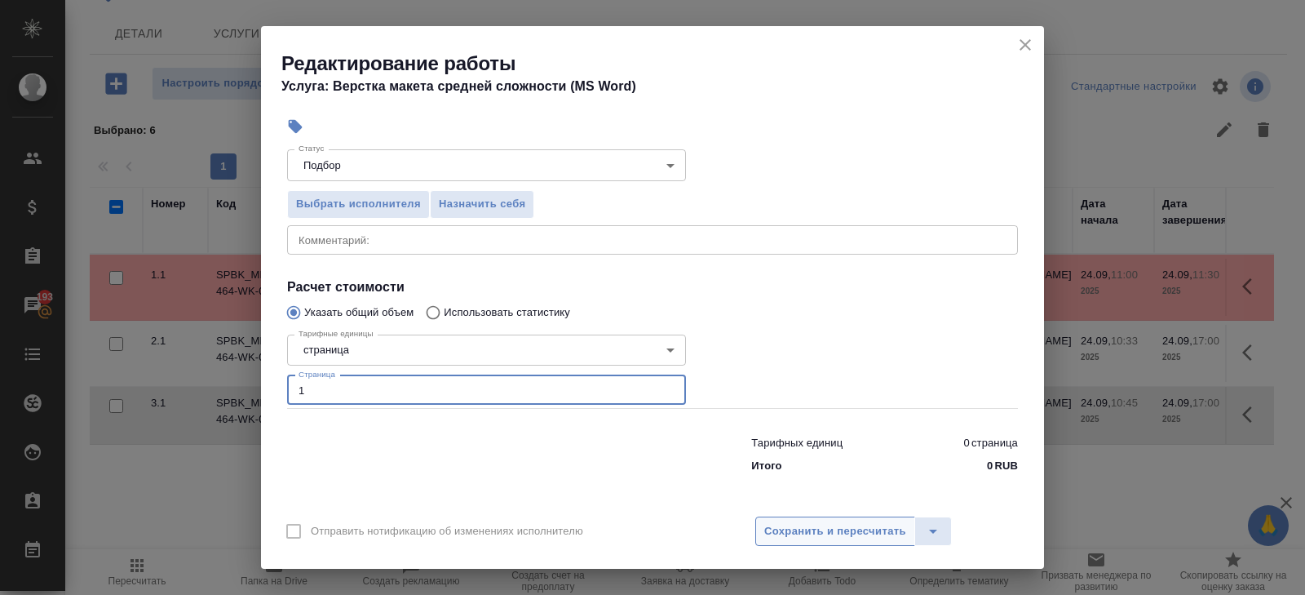
type input "1"
click at [804, 523] on span "Сохранить и пересчитать" at bounding box center [835, 531] width 142 height 19
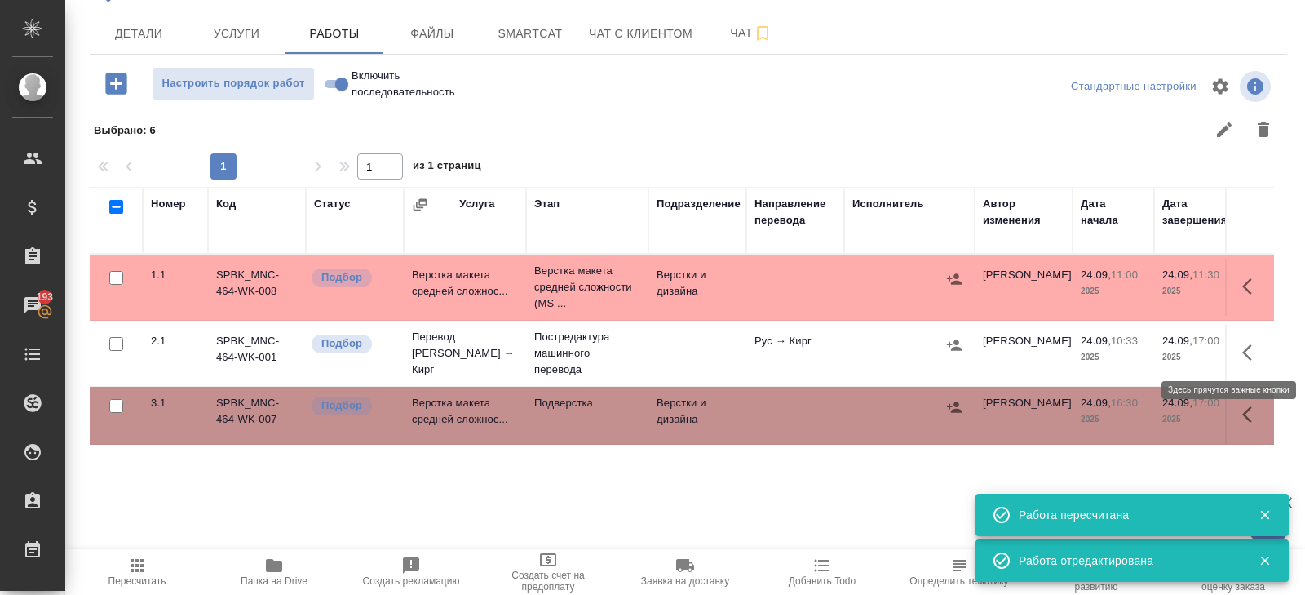
click at [1246, 358] on icon "button" at bounding box center [1252, 353] width 20 height 20
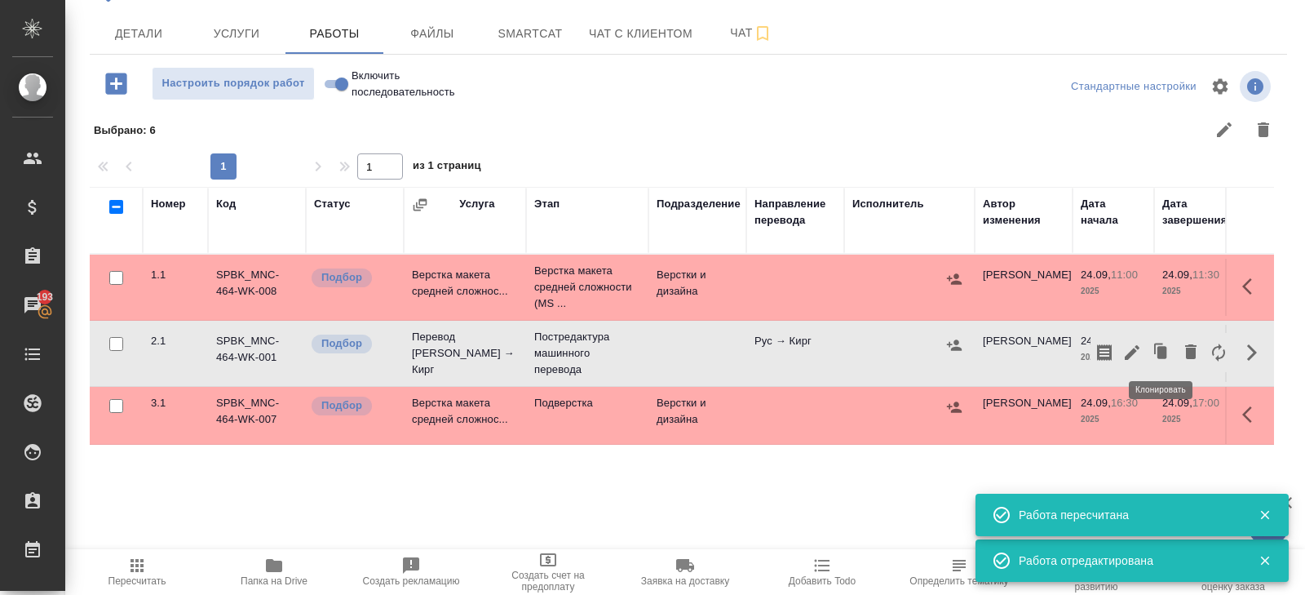
click at [1141, 351] on icon "button" at bounding box center [1132, 353] width 20 height 20
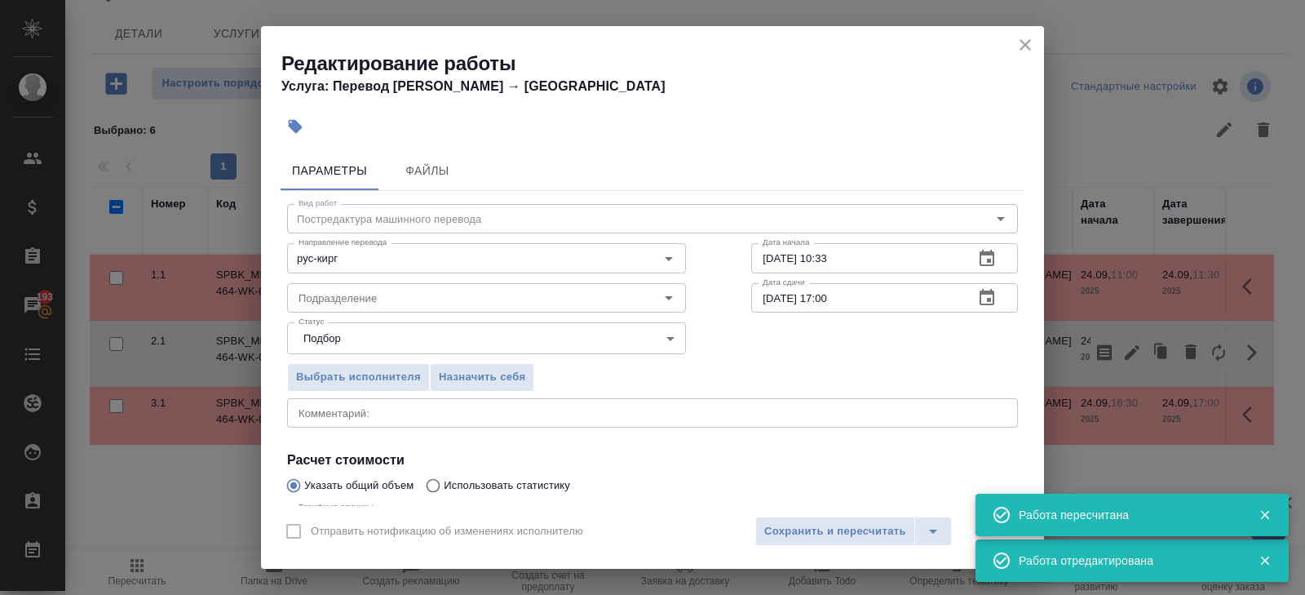
click at [985, 288] on icon "button" at bounding box center [987, 298] width 20 height 20
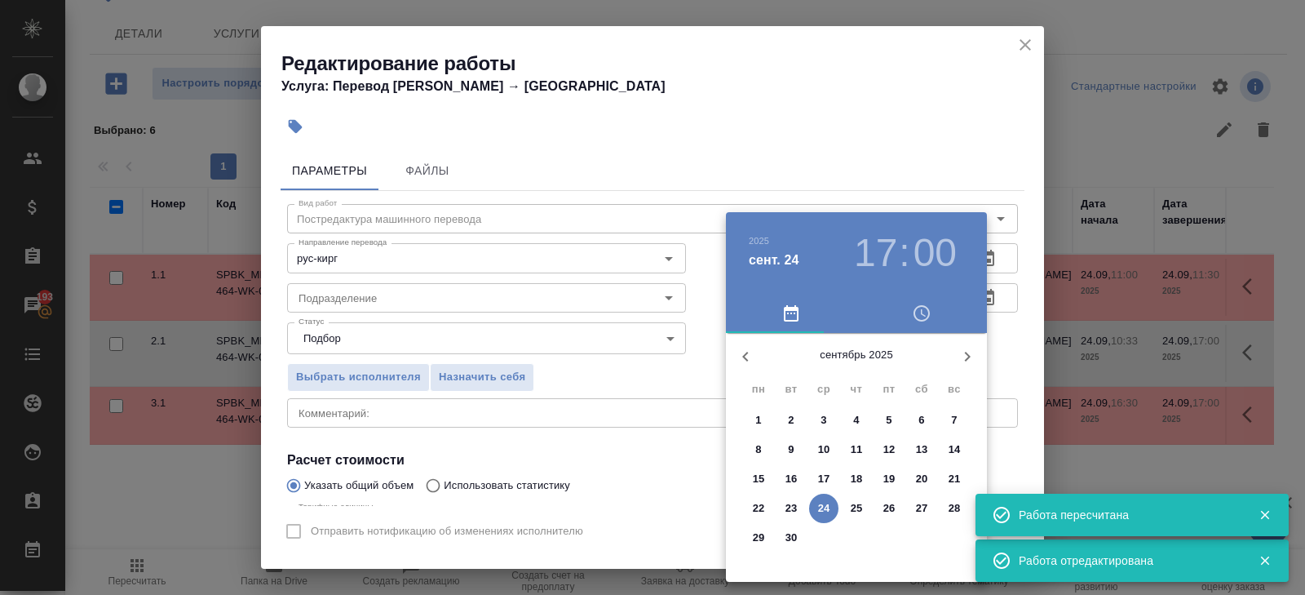
click at [823, 507] on p "24" at bounding box center [824, 508] width 12 height 16
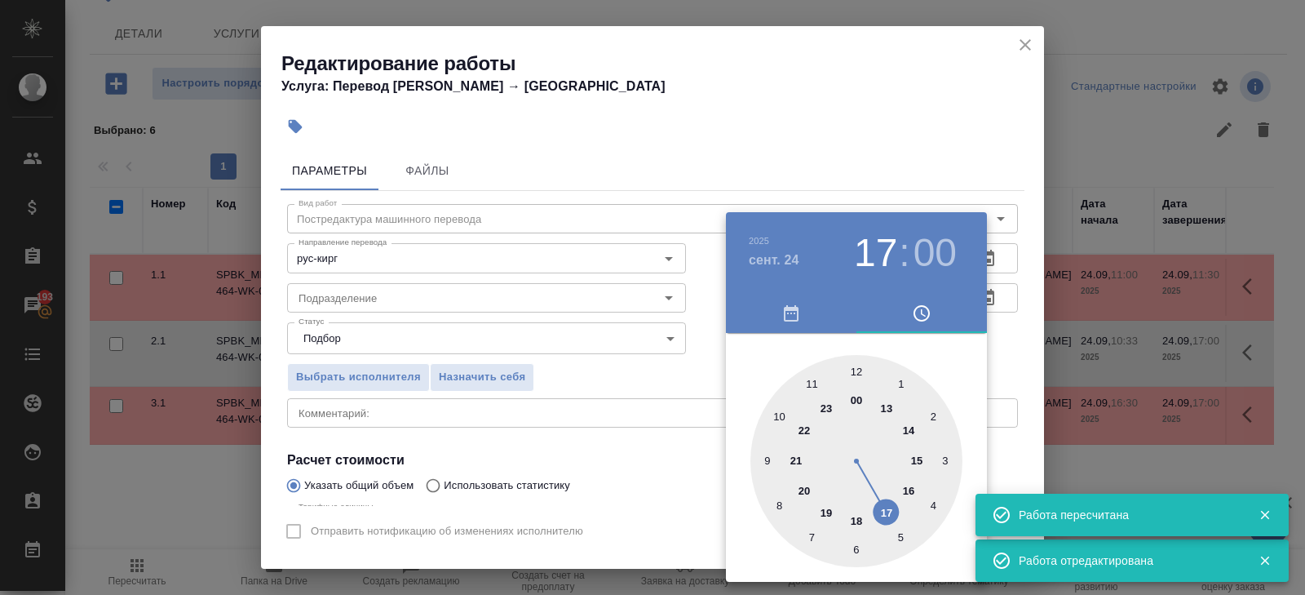
click at [911, 489] on div at bounding box center [857, 461] width 212 height 212
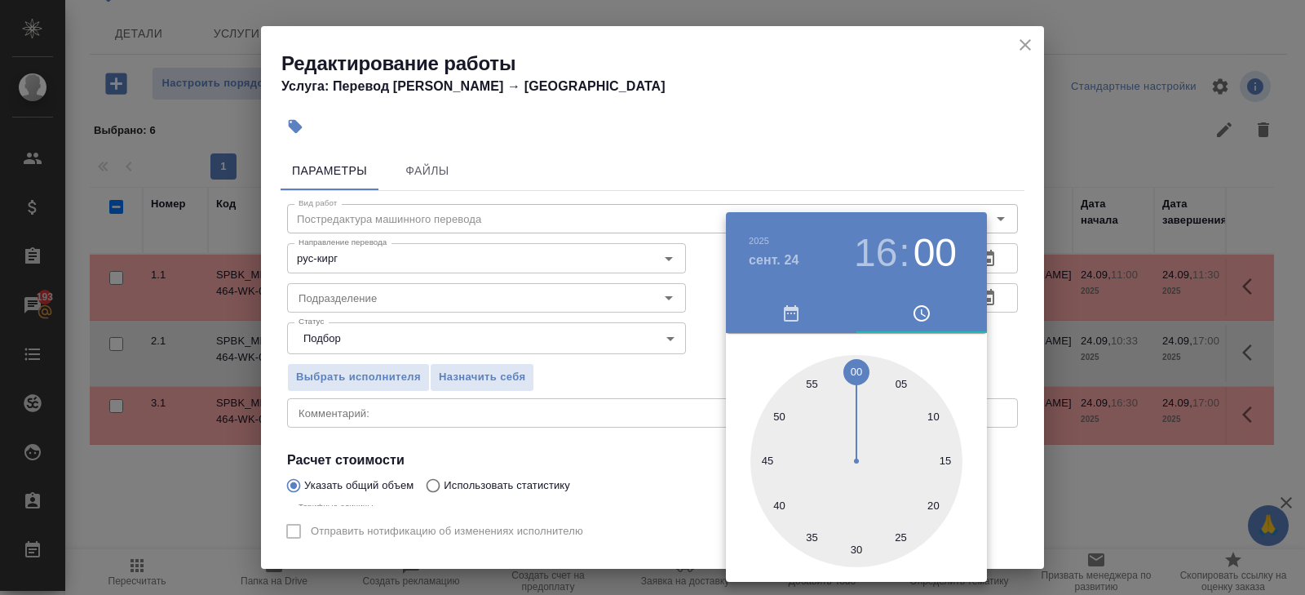
click at [858, 547] on div at bounding box center [857, 461] width 212 height 212
click at [881, 256] on h3 "16" at bounding box center [875, 253] width 43 height 46
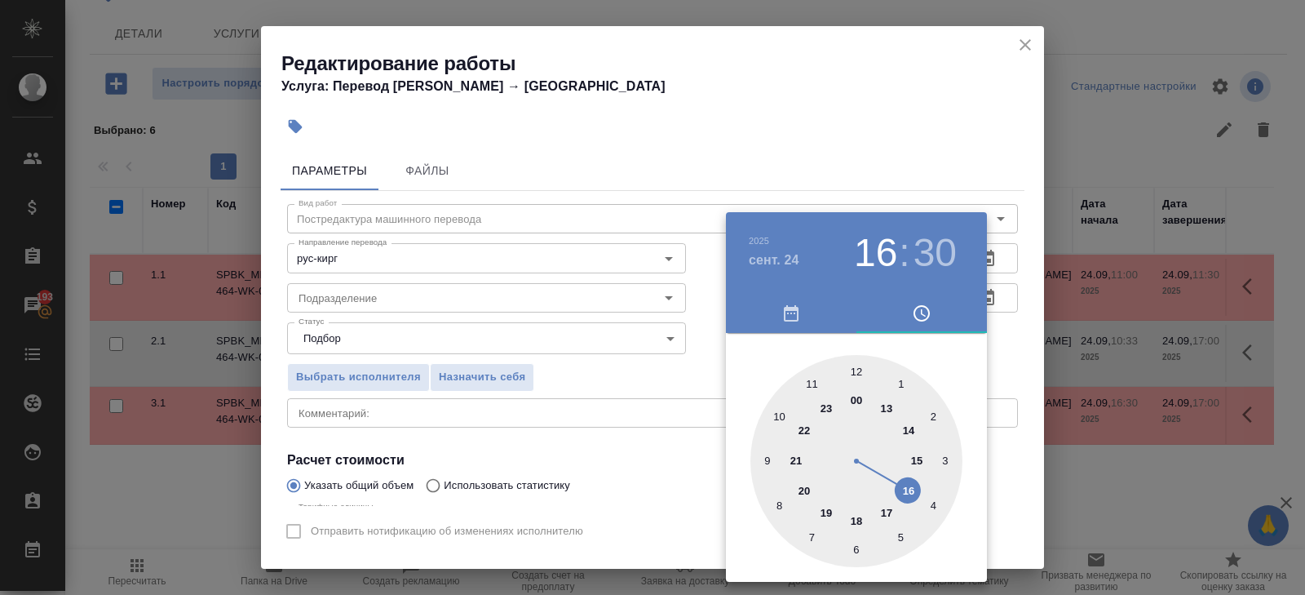
click at [909, 489] on div at bounding box center [857, 461] width 212 height 212
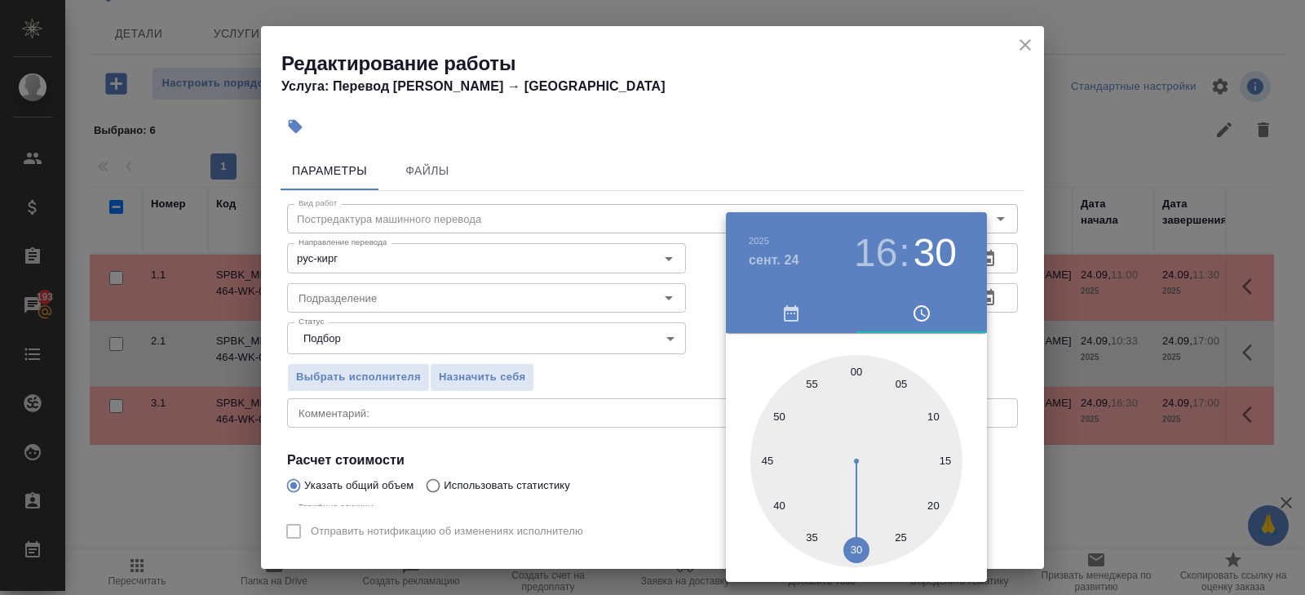
type input "24.09.2025 16:00"
click at [855, 369] on div at bounding box center [857, 461] width 212 height 212
click at [1005, 154] on div at bounding box center [652, 297] width 1305 height 595
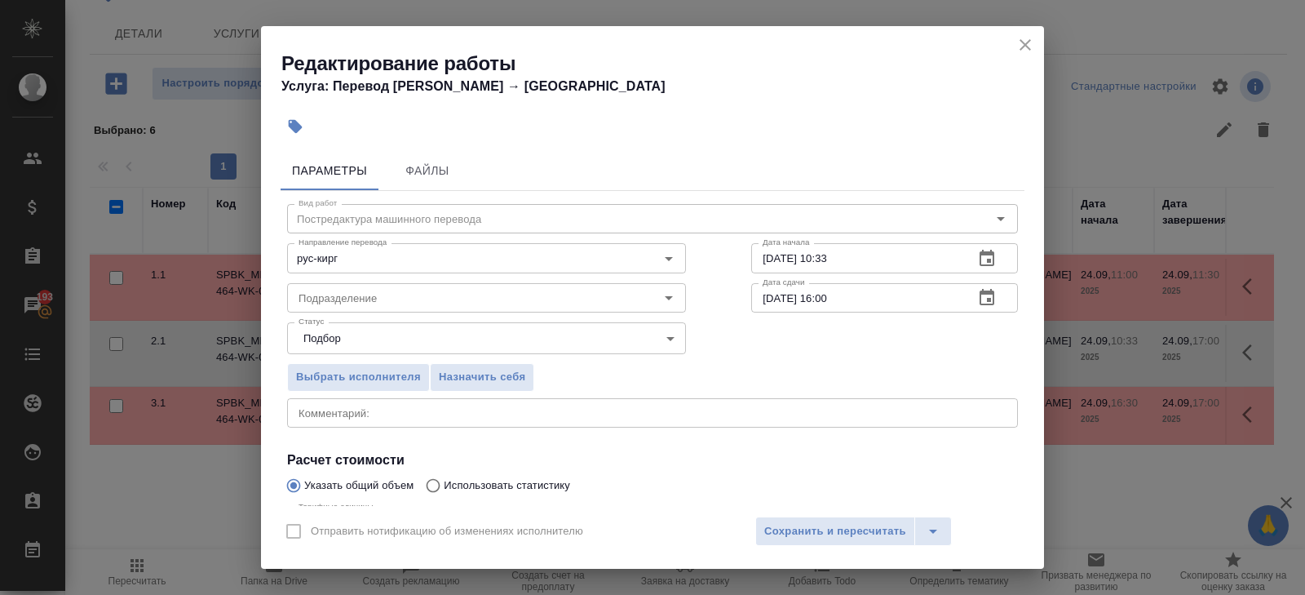
click at [994, 259] on icon "button" at bounding box center [987, 258] width 15 height 16
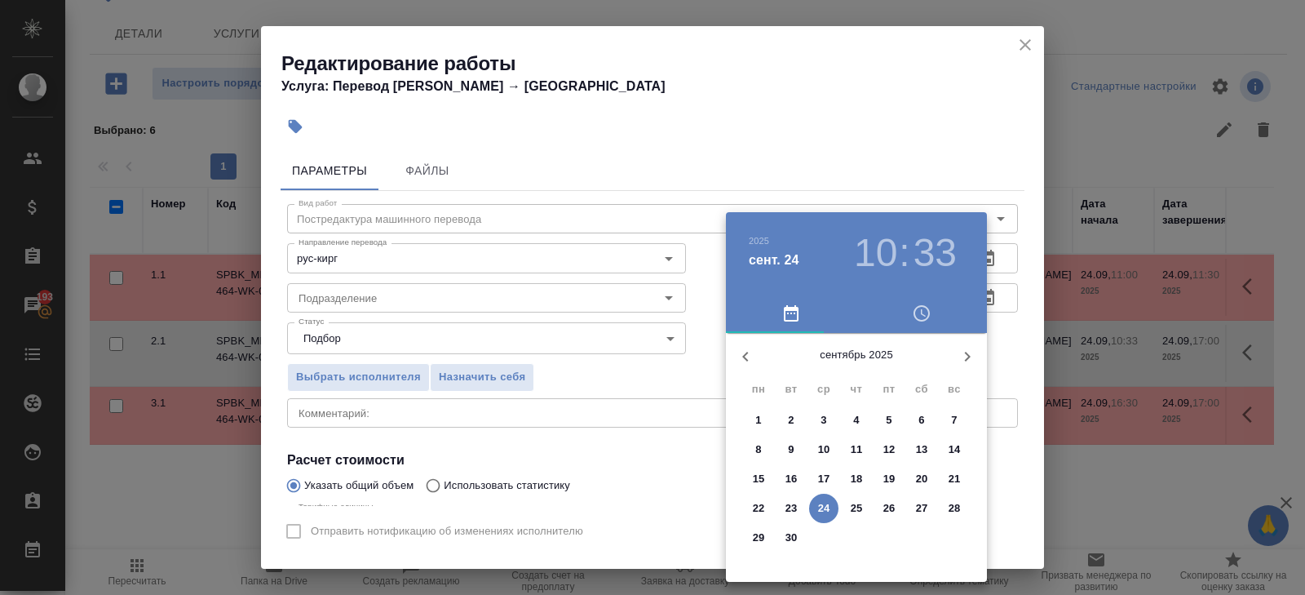
click at [826, 500] on p "24" at bounding box center [824, 508] width 12 height 16
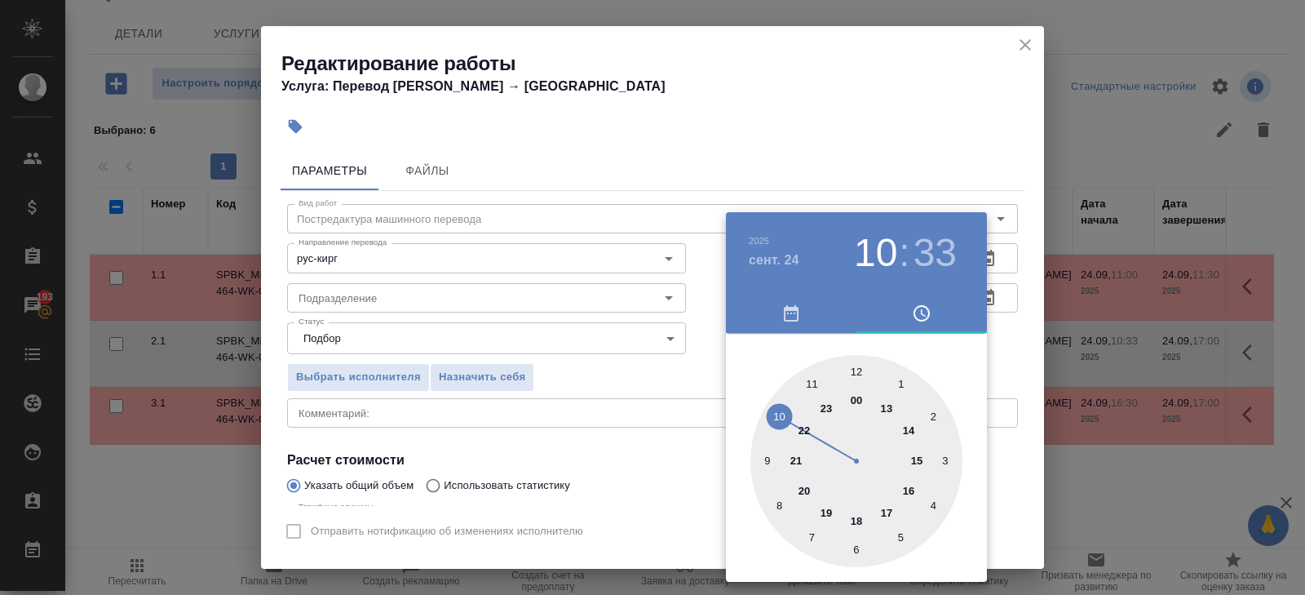
click at [810, 379] on div at bounding box center [857, 461] width 212 height 212
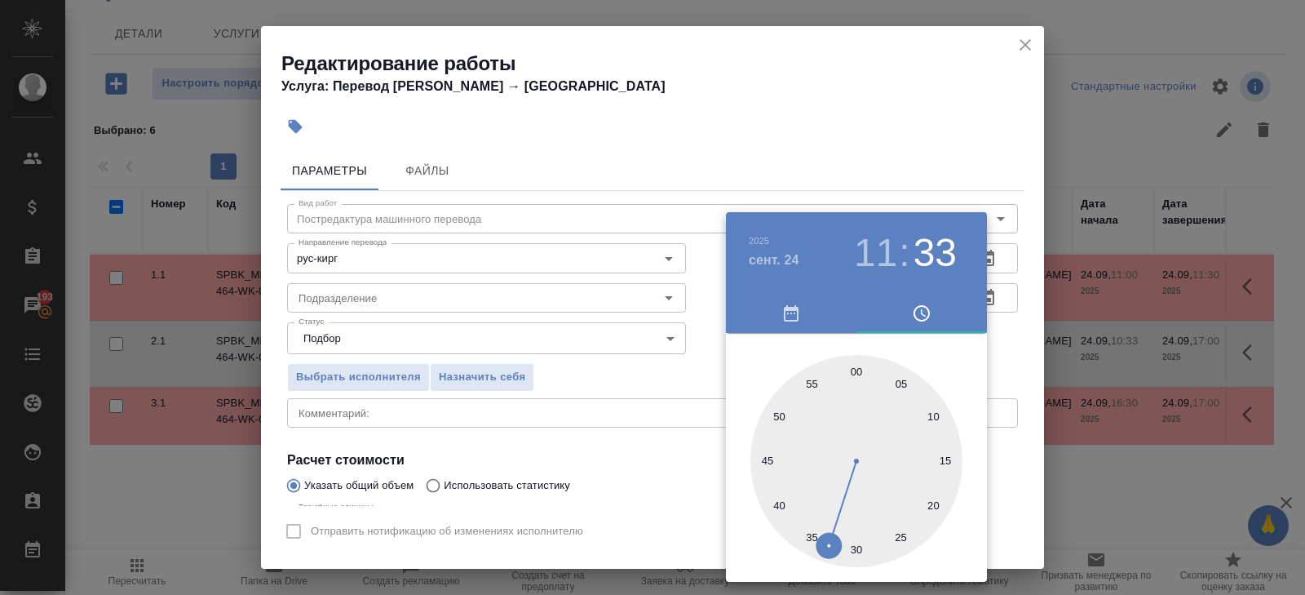
click at [855, 549] on div at bounding box center [857, 461] width 212 height 212
type input "24.09.2025 11:30"
click at [522, 388] on div at bounding box center [652, 297] width 1305 height 595
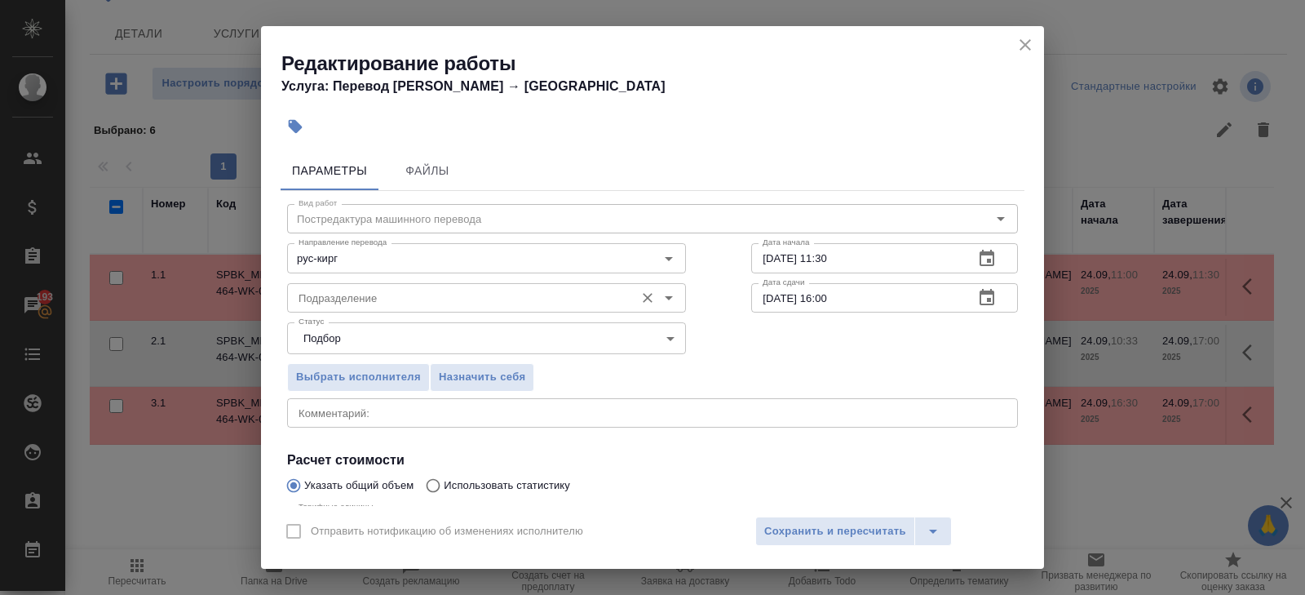
click at [320, 298] on input "Подразделение" at bounding box center [459, 298] width 334 height 20
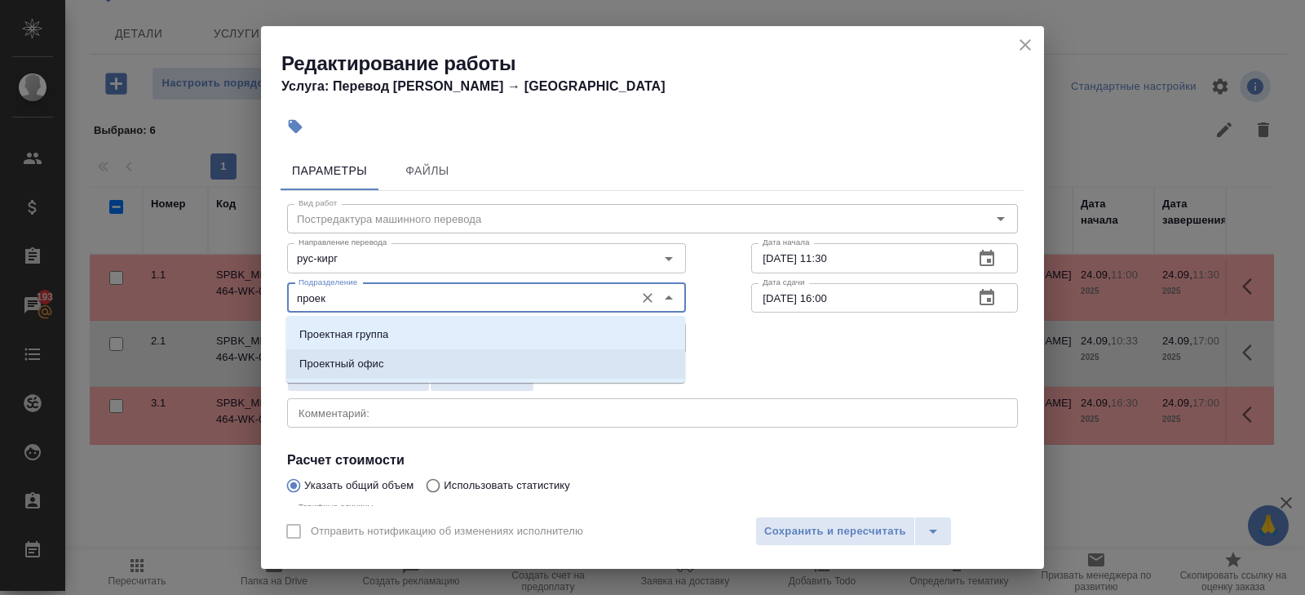
click at [338, 377] on li "Проектный офис" at bounding box center [485, 363] width 399 height 29
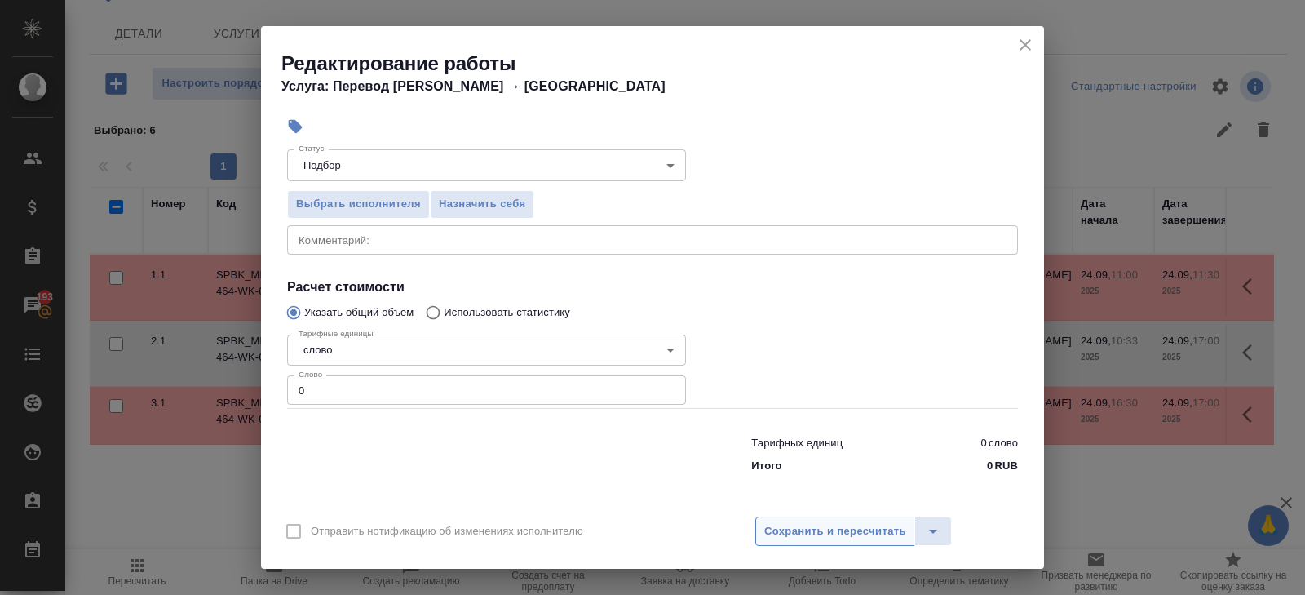
type input "Проектный офис"
click at [799, 527] on span "Сохранить и пересчитать" at bounding box center [835, 531] width 142 height 19
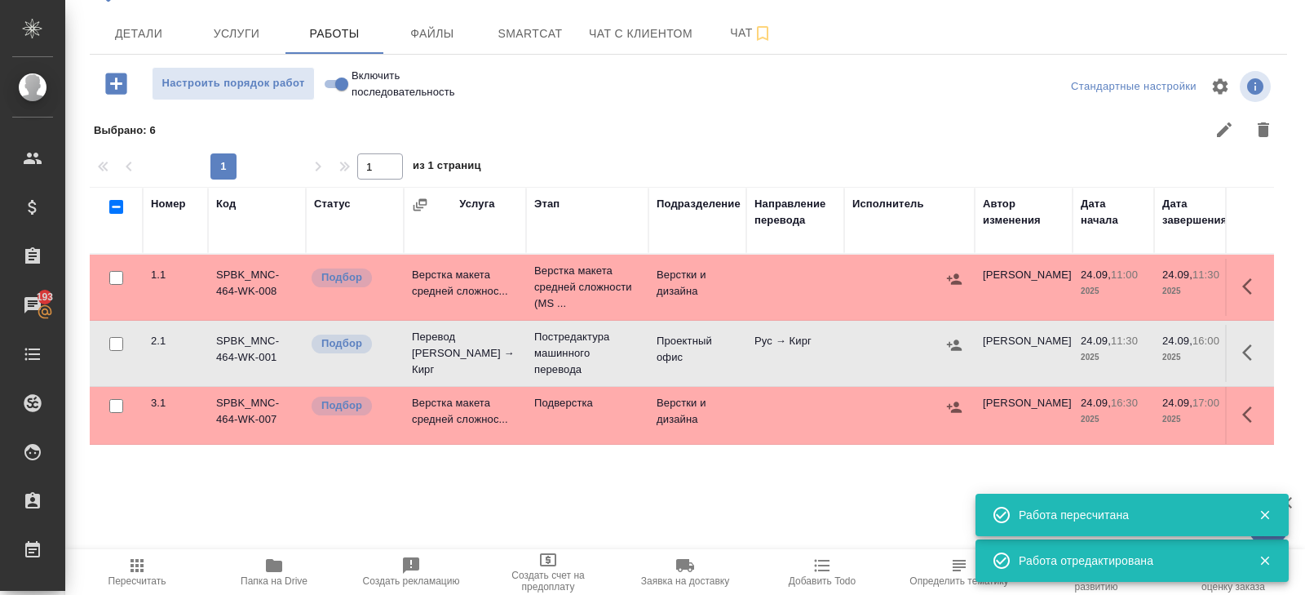
click at [546, 54] on div "SPBK_MNC-464 В работе inProgress Срочный urgent Кратко детали заказа Ответствен…" at bounding box center [688, 235] width 1215 height 720
click at [542, 43] on button "Smartcat" at bounding box center [530, 33] width 98 height 41
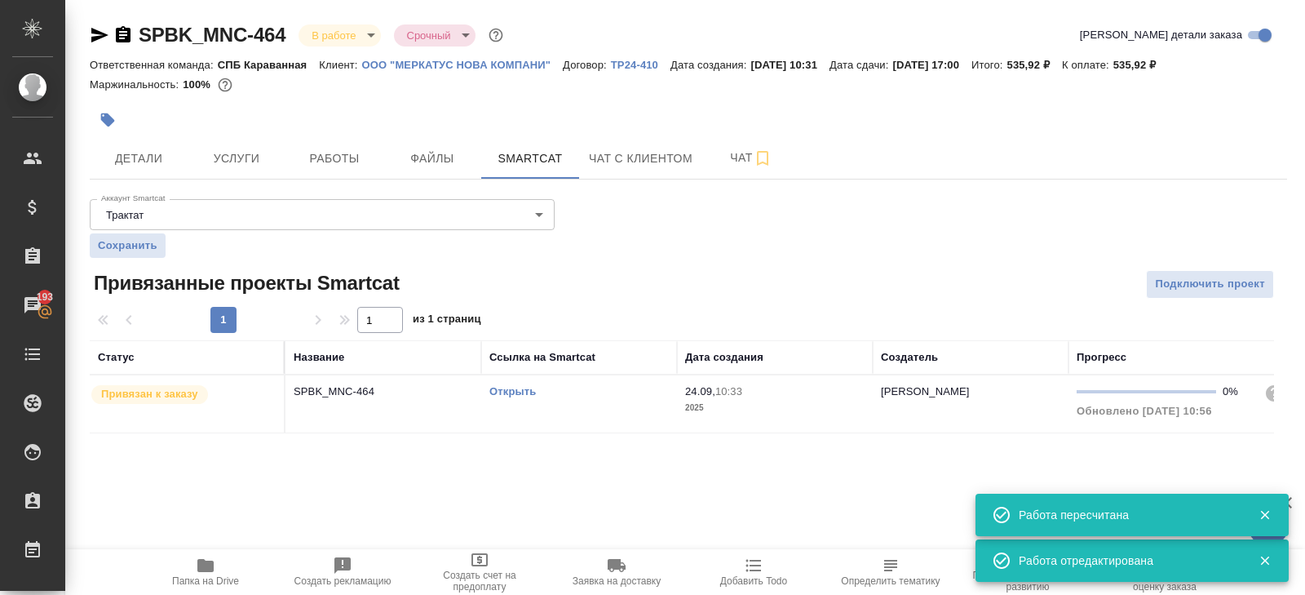
click at [511, 389] on link "Открыть" at bounding box center [512, 391] width 46 height 12
click at [331, 175] on button "Работы" at bounding box center [335, 158] width 98 height 41
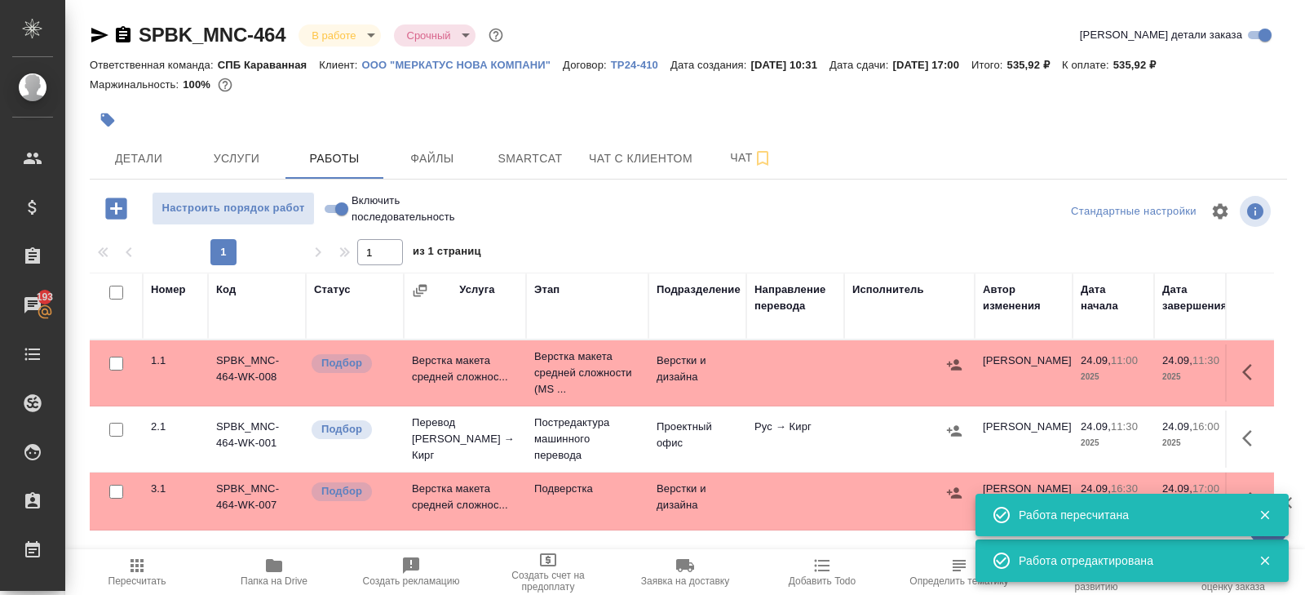
scroll to position [86, 0]
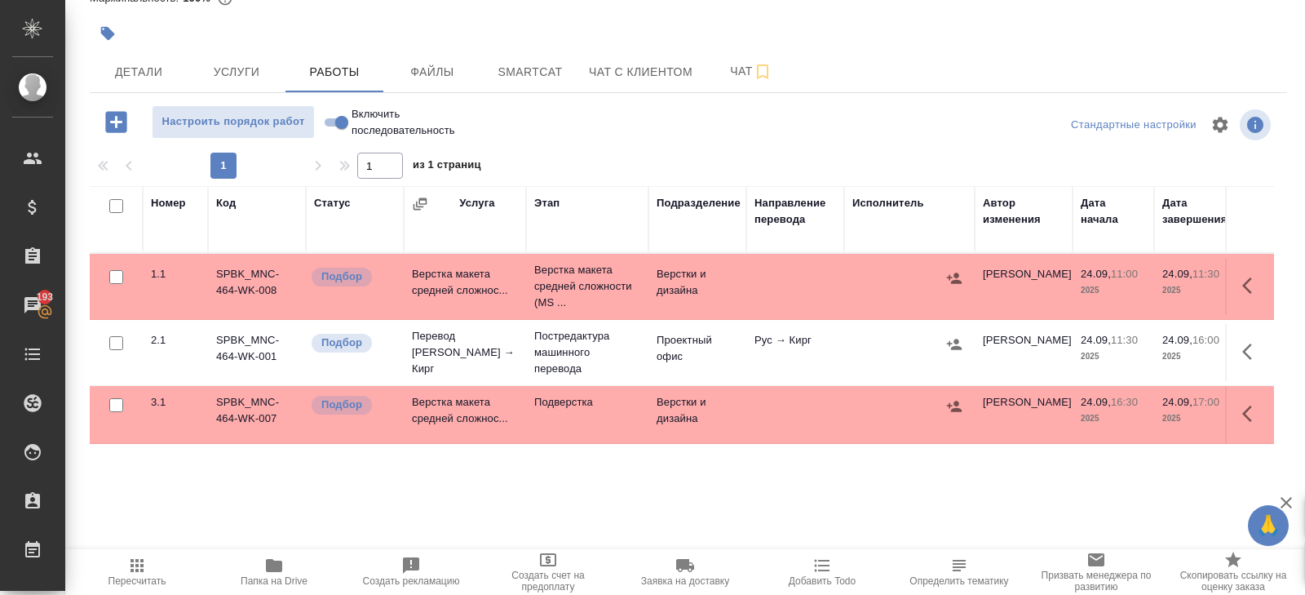
click at [1242, 345] on icon "button" at bounding box center [1252, 352] width 20 height 20
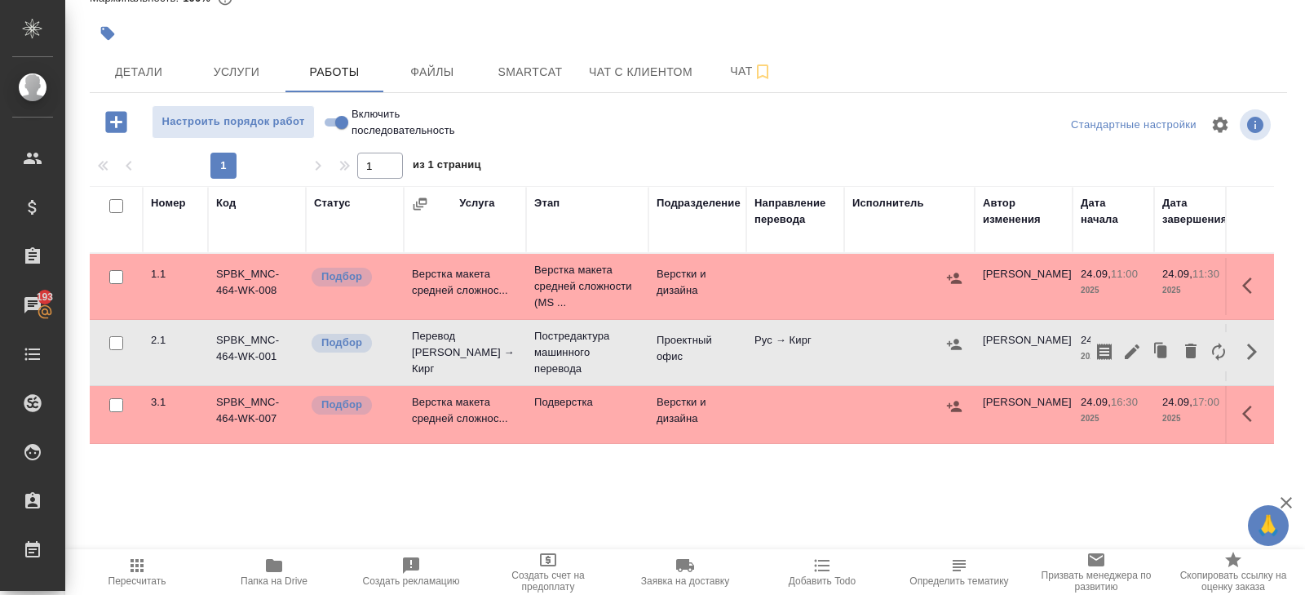
click at [1127, 347] on icon "button" at bounding box center [1132, 352] width 20 height 20
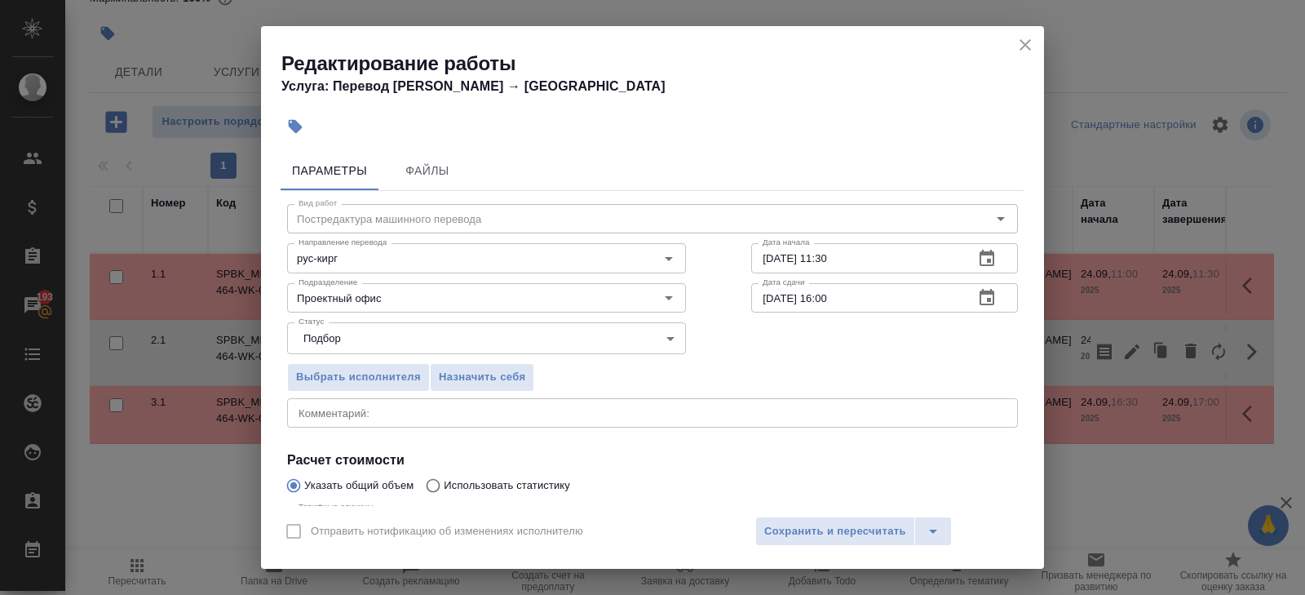
scroll to position [173, 0]
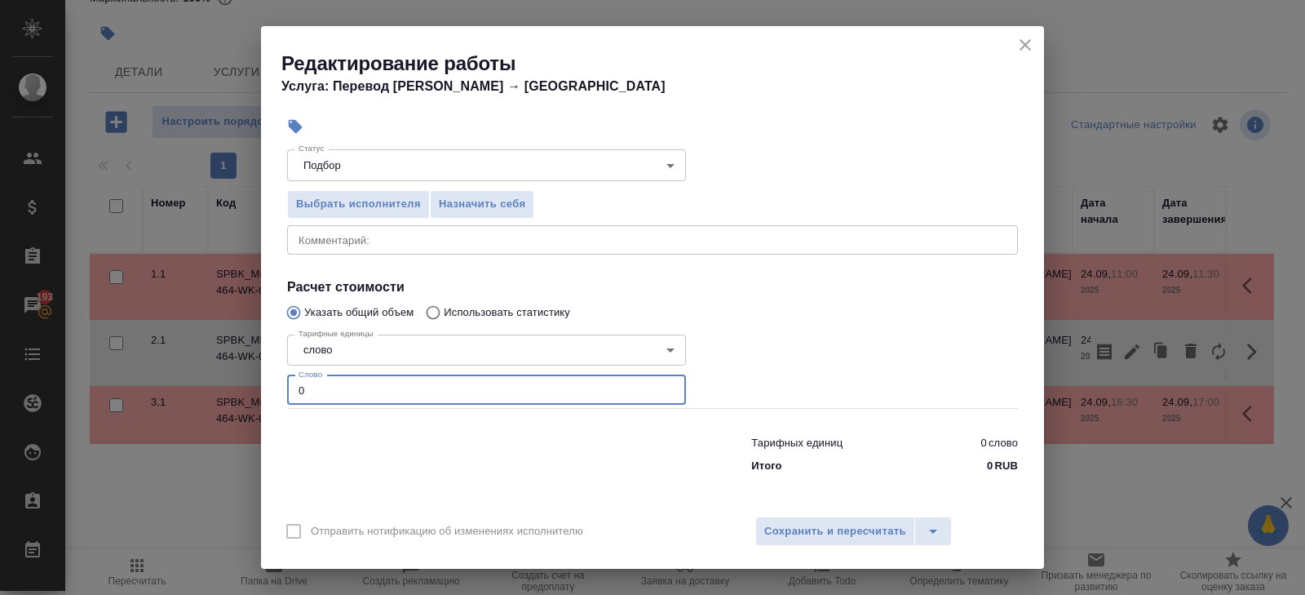
drag, startPoint x: 330, startPoint y: 396, endPoint x: 139, endPoint y: 387, distance: 191.1
click at [139, 387] on div "Редактирование работы Услуга: Перевод Стандарт Рус → Кирг Параметры Файлы Вид р…" at bounding box center [652, 297] width 1305 height 595
type input "440"
click at [784, 550] on div "Отправить нотификацию об изменениях исполнителю Сохранить и пересчитать" at bounding box center [652, 537] width 783 height 63
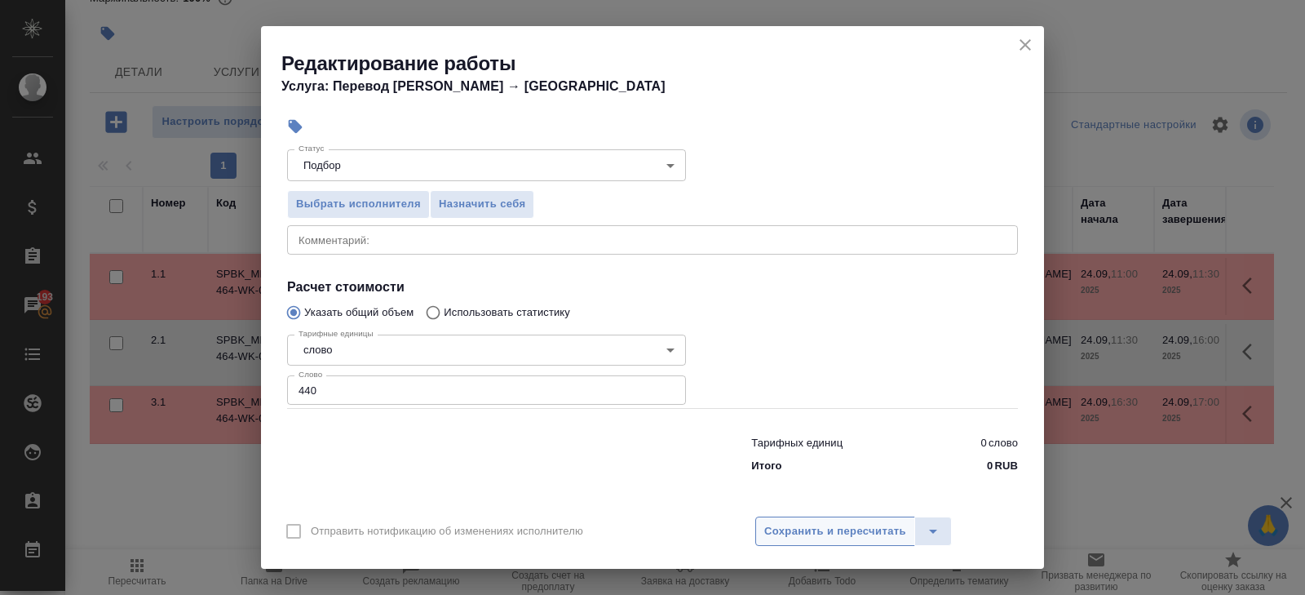
click at [784, 533] on span "Сохранить и пересчитать" at bounding box center [835, 531] width 142 height 19
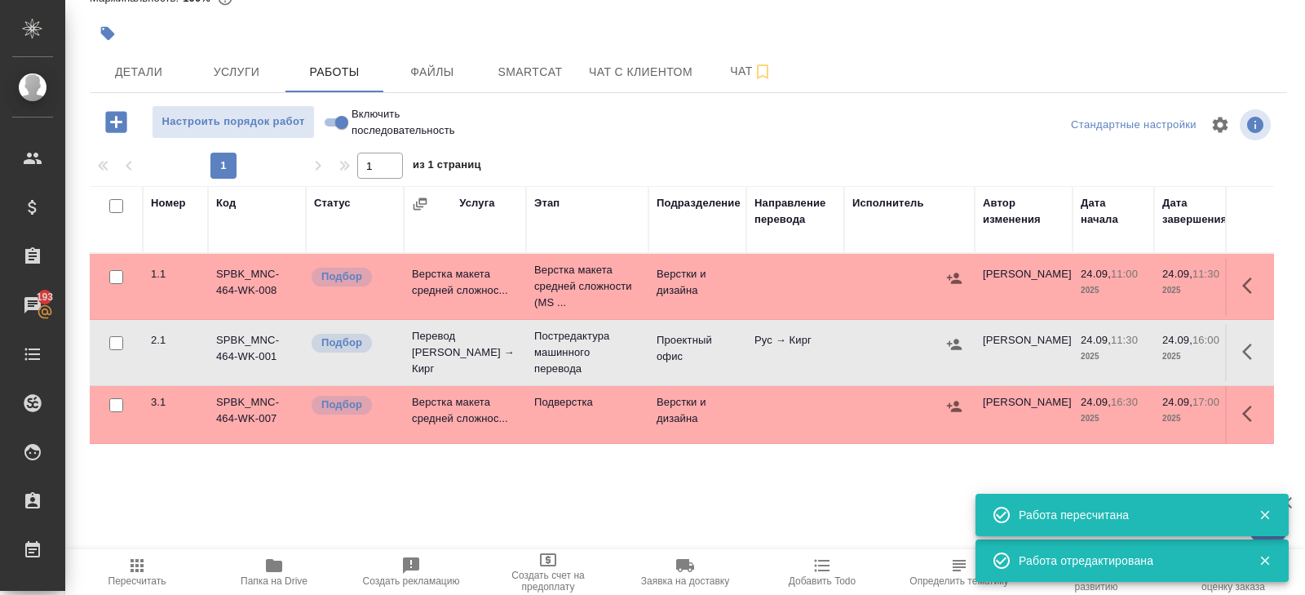
click at [967, 348] on td at bounding box center [909, 352] width 131 height 57
click at [962, 347] on icon "button" at bounding box center [954, 344] width 16 height 16
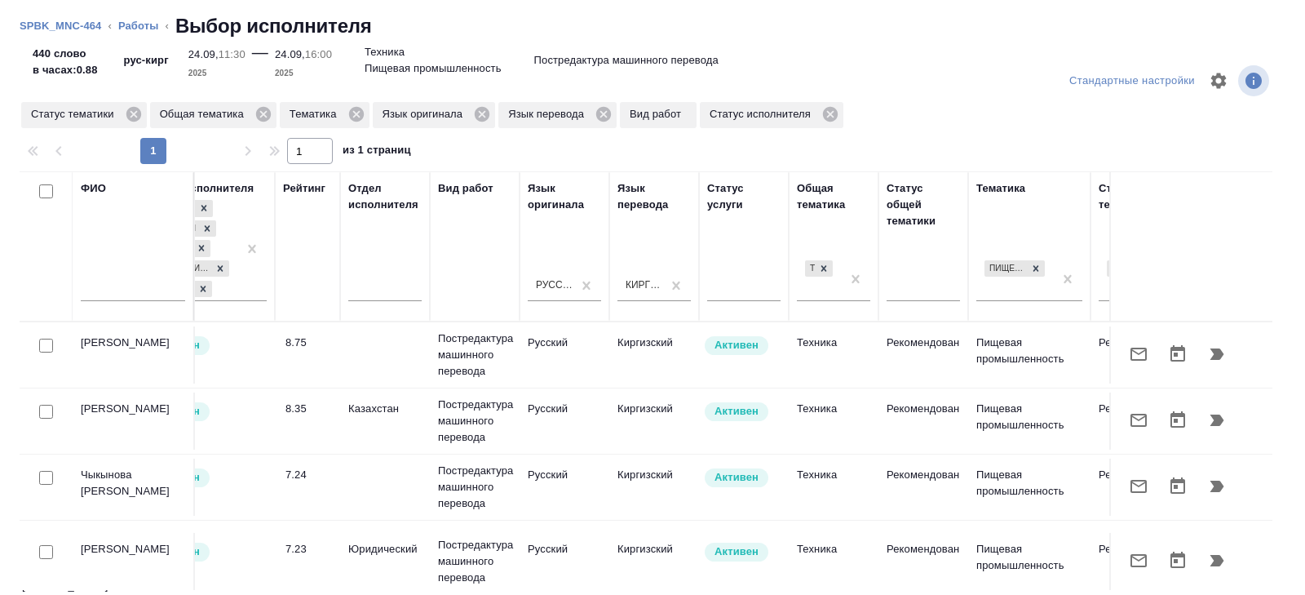
scroll to position [0, 1116]
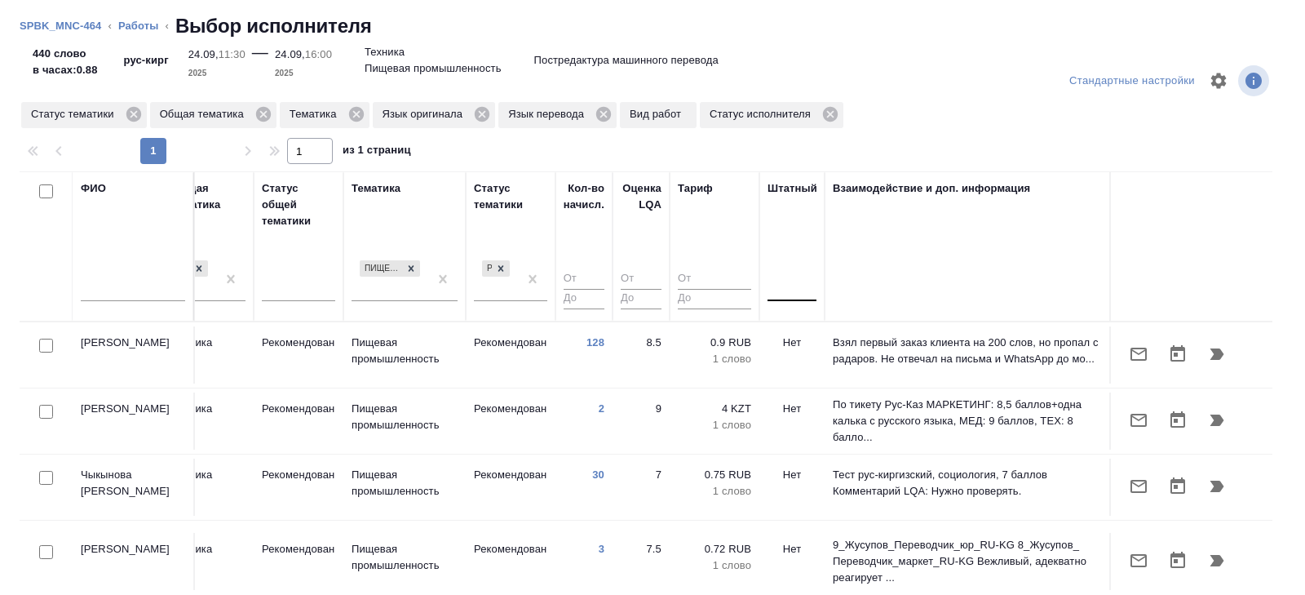
click at [789, 298] on div at bounding box center [792, 285] width 49 height 31
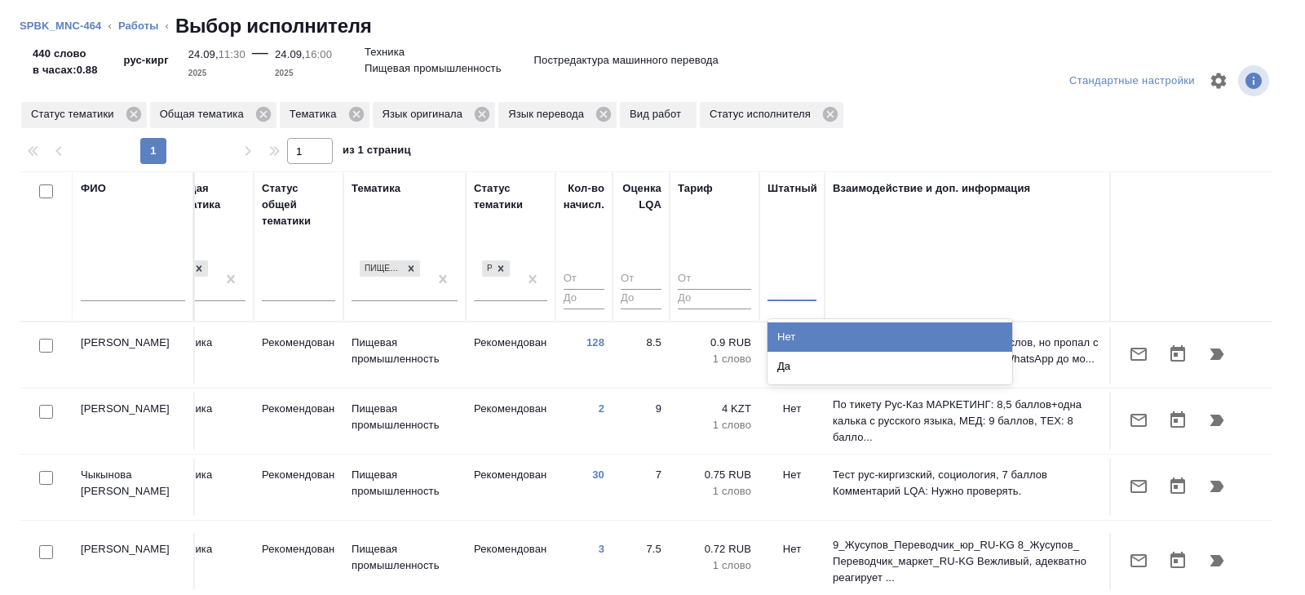
click at [790, 340] on div "Нет" at bounding box center [890, 336] width 245 height 29
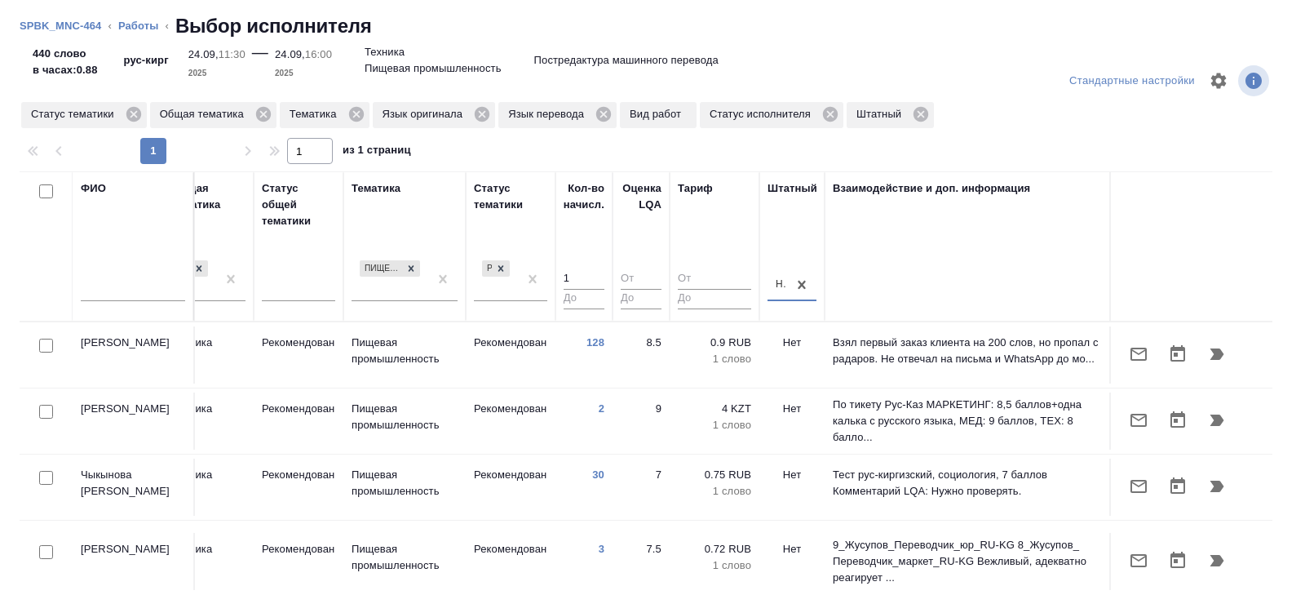
type input "1"
click at [596, 272] on input "1" at bounding box center [584, 279] width 41 height 20
click at [45, 475] on input "checkbox" at bounding box center [46, 478] width 14 height 14
checkbox input "true"
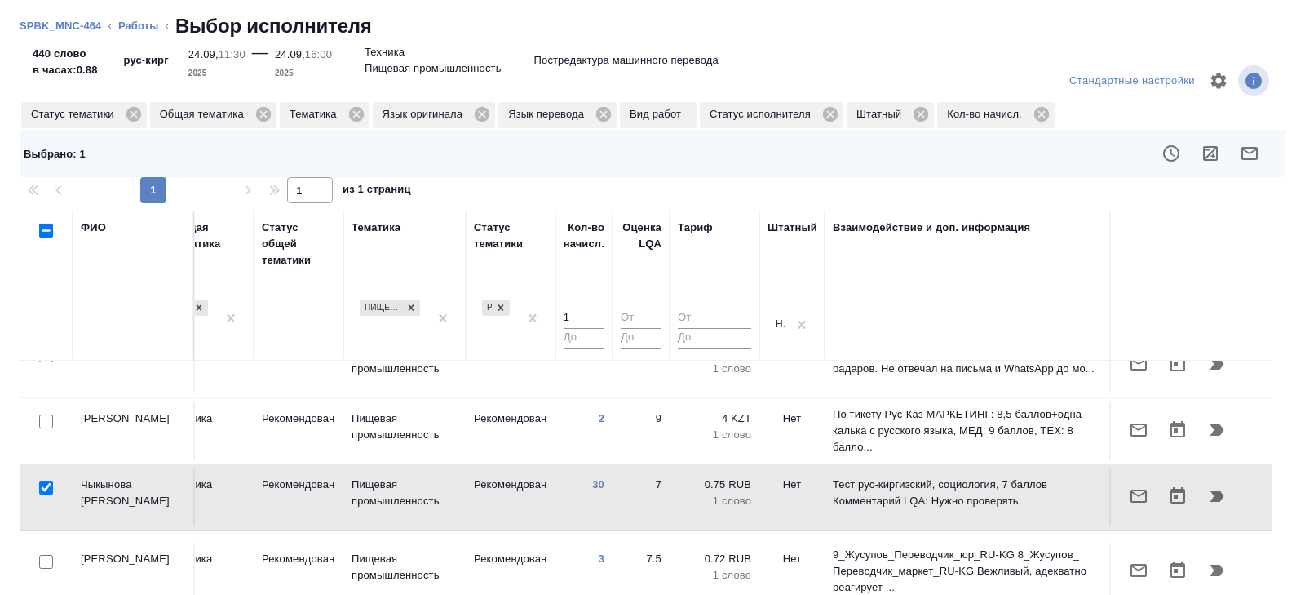
scroll to position [135, 0]
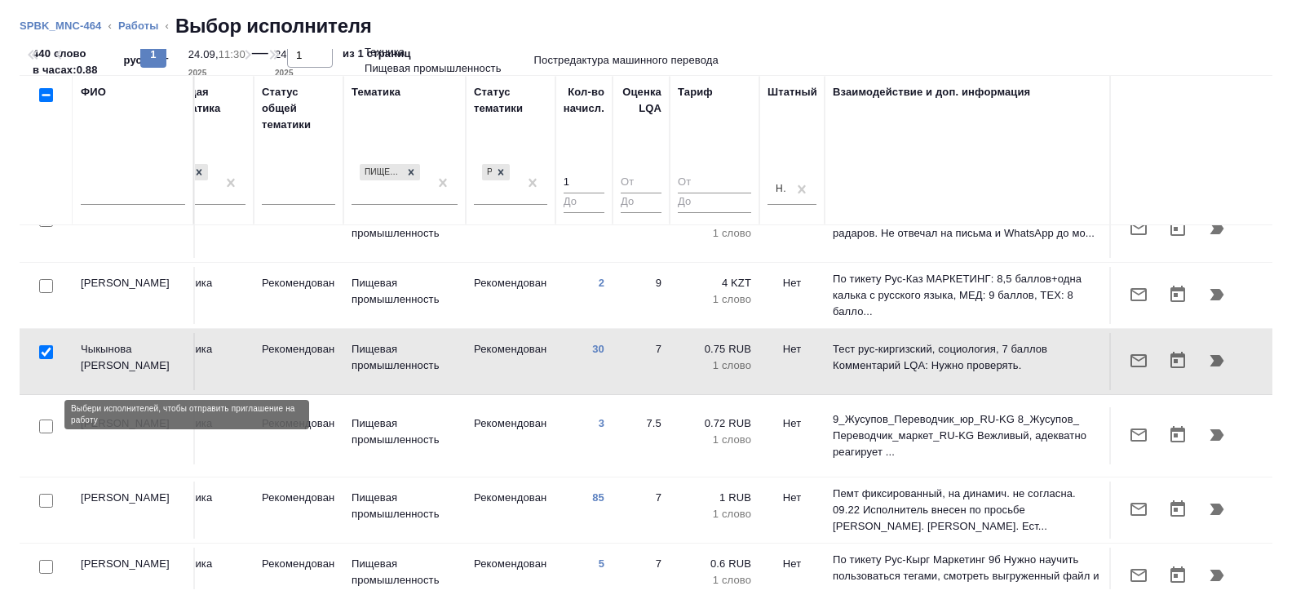
drag, startPoint x: 44, startPoint y: 416, endPoint x: 44, endPoint y: 459, distance: 43.2
click at [44, 419] on input "checkbox" at bounding box center [46, 426] width 14 height 14
checkbox input "true"
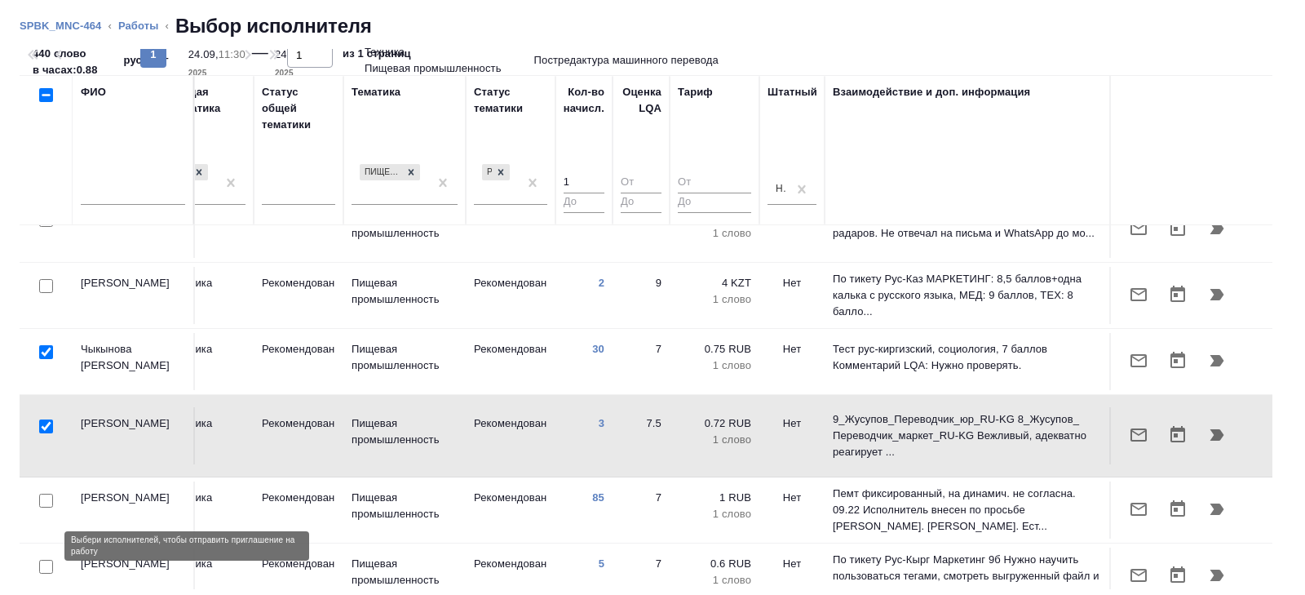
click at [46, 560] on input "checkbox" at bounding box center [46, 567] width 14 height 14
checkbox input "true"
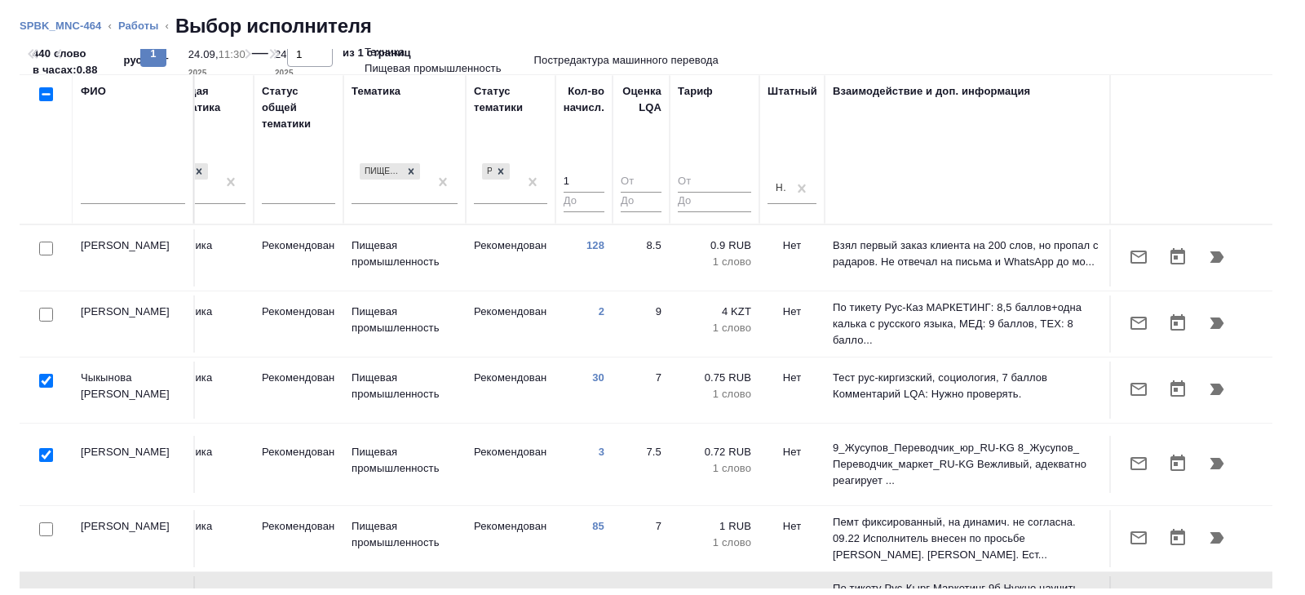
scroll to position [0, 0]
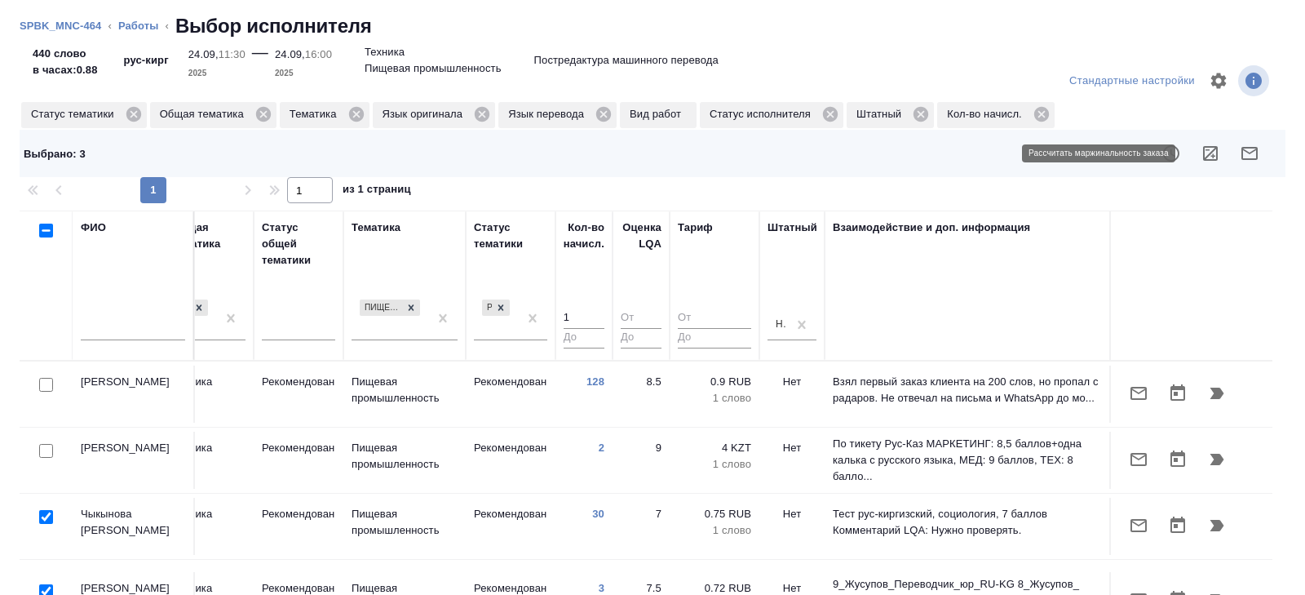
click at [1240, 159] on icon "button" at bounding box center [1250, 154] width 20 height 20
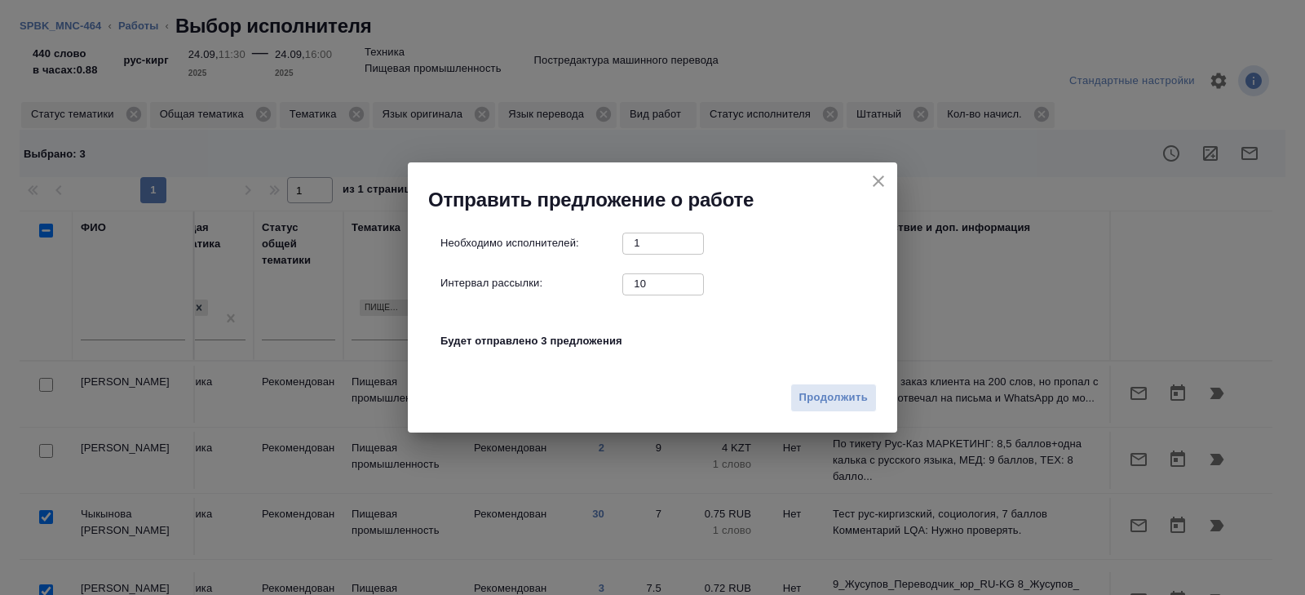
drag, startPoint x: 645, startPoint y: 286, endPoint x: 544, endPoint y: 263, distance: 103.7
click at [577, 272] on div "Необходимо исполнителей: 1 ​ Интервал рассылки: 10 ​ Будет отправлено 3 предлож…" at bounding box center [659, 300] width 437 height 136
type input "0"
click at [851, 405] on span "Продолжить" at bounding box center [833, 397] width 69 height 19
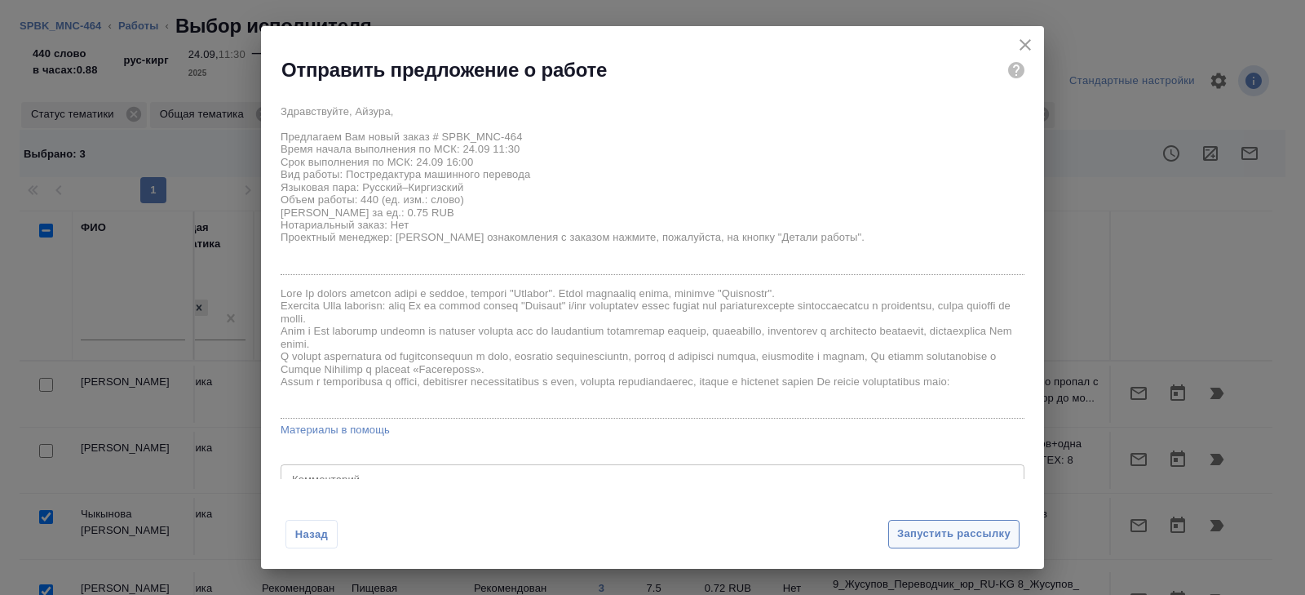
click at [922, 540] on span "Запустить рассылку" at bounding box center [953, 534] width 113 height 19
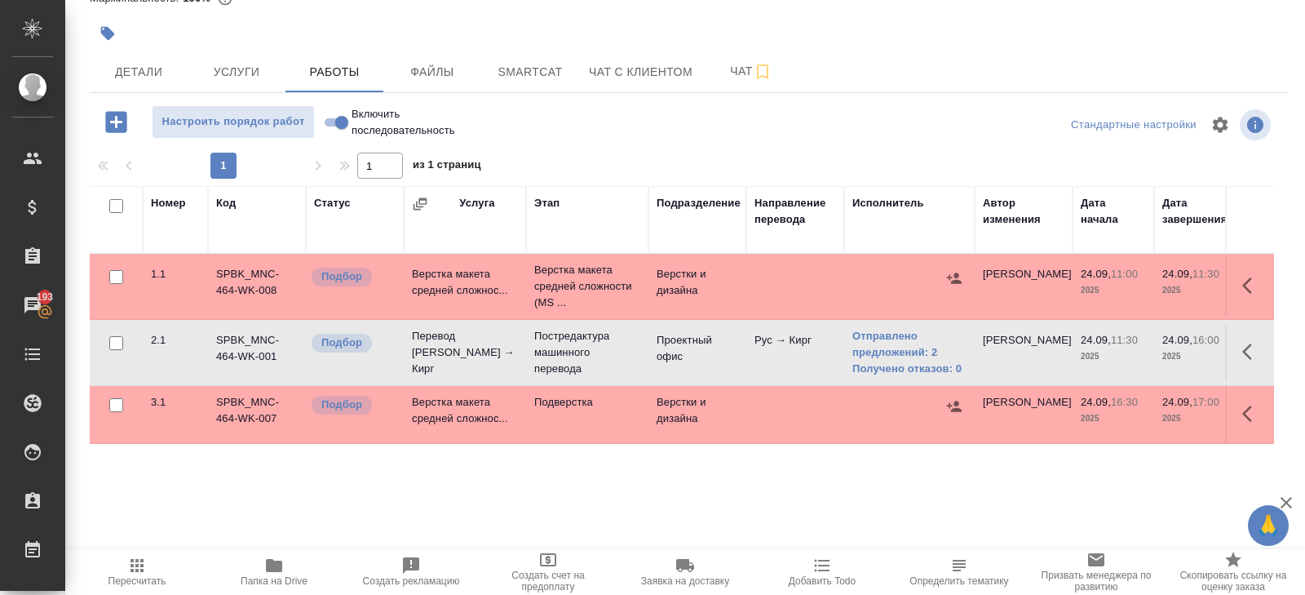
click at [148, 570] on span "Пересчитать" at bounding box center [136, 571] width 117 height 31
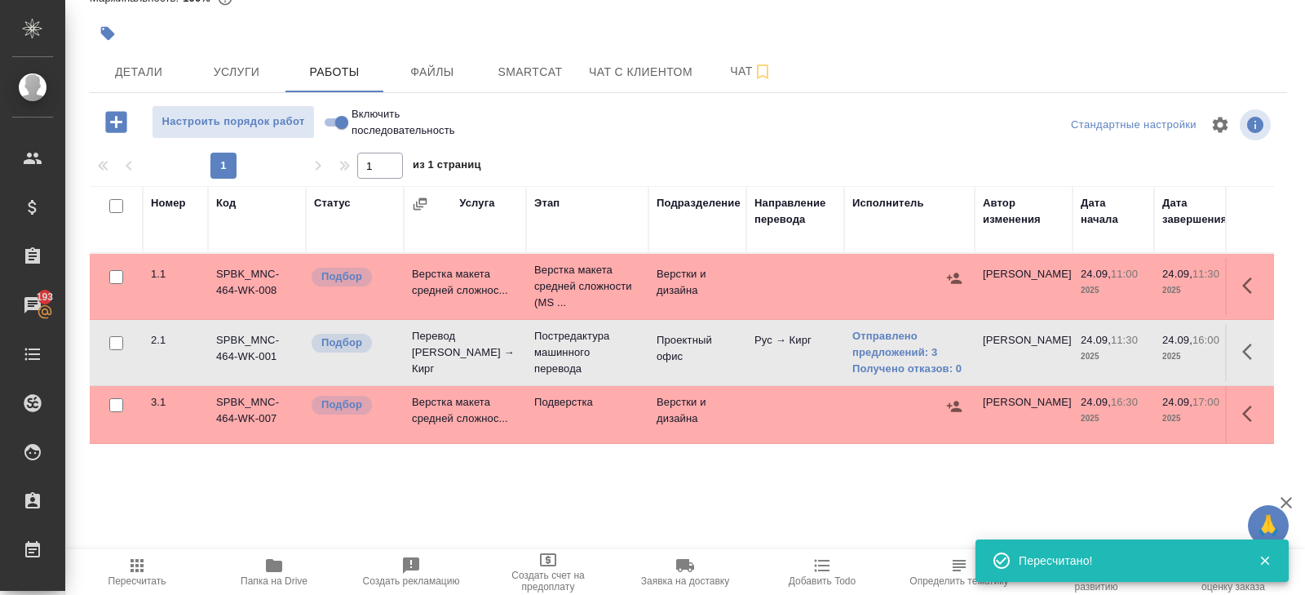
click at [149, 565] on span "Пересчитать" at bounding box center [136, 571] width 117 height 31
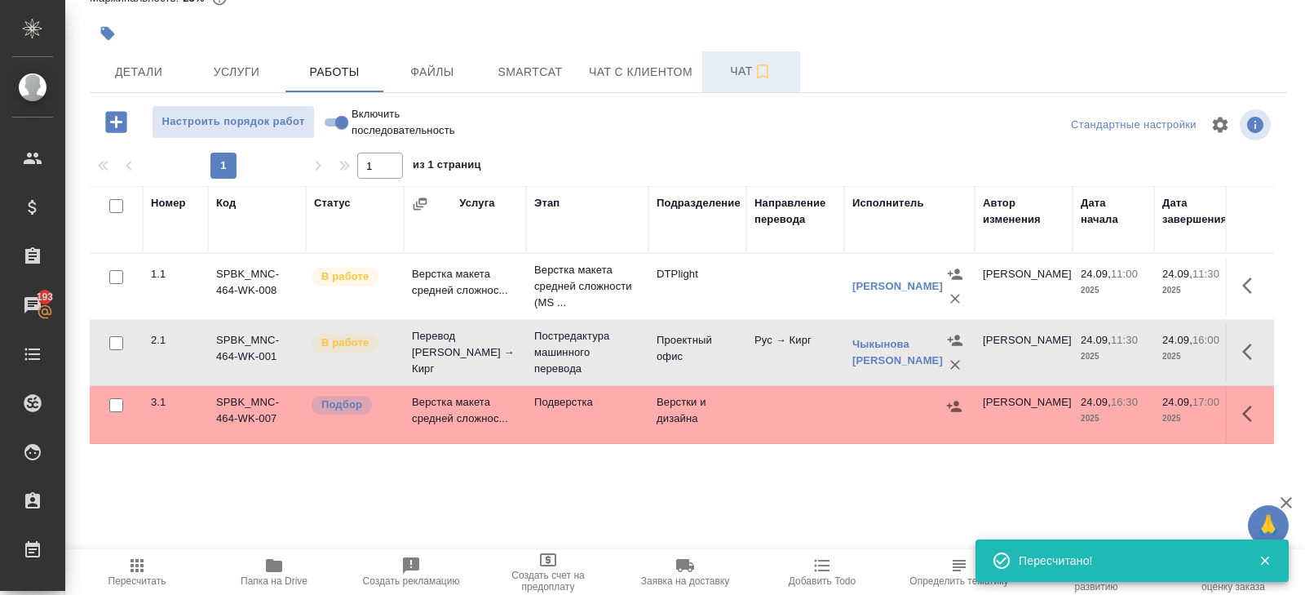
click at [714, 73] on button "Чат" at bounding box center [751, 71] width 98 height 41
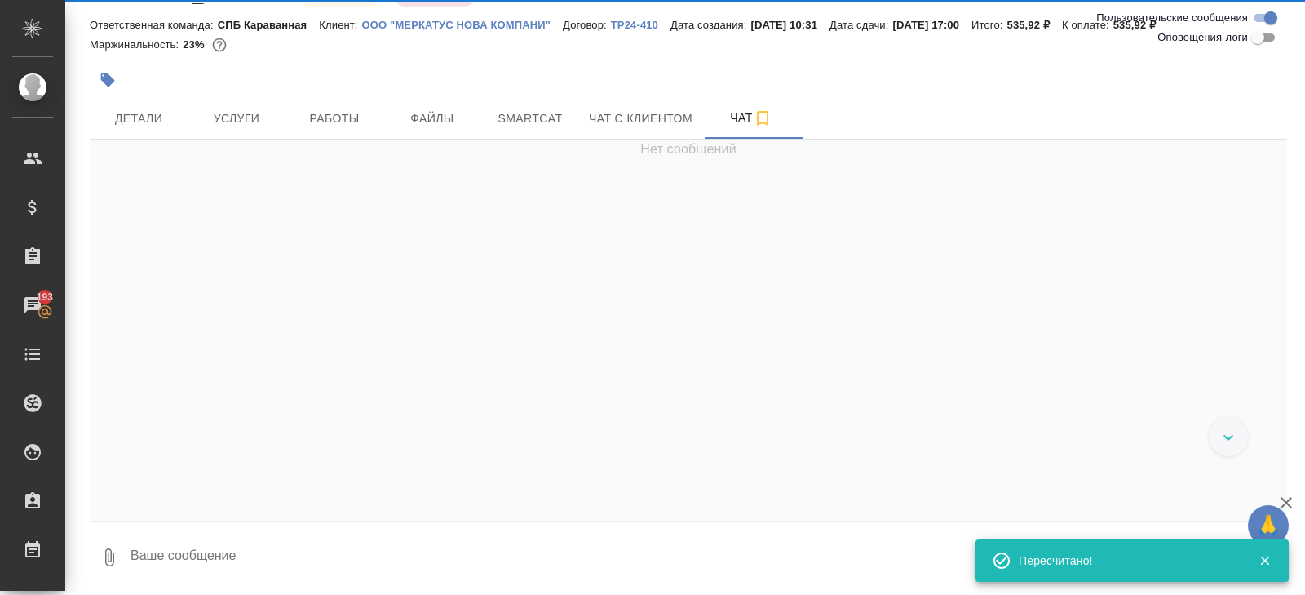
scroll to position [39, 0]
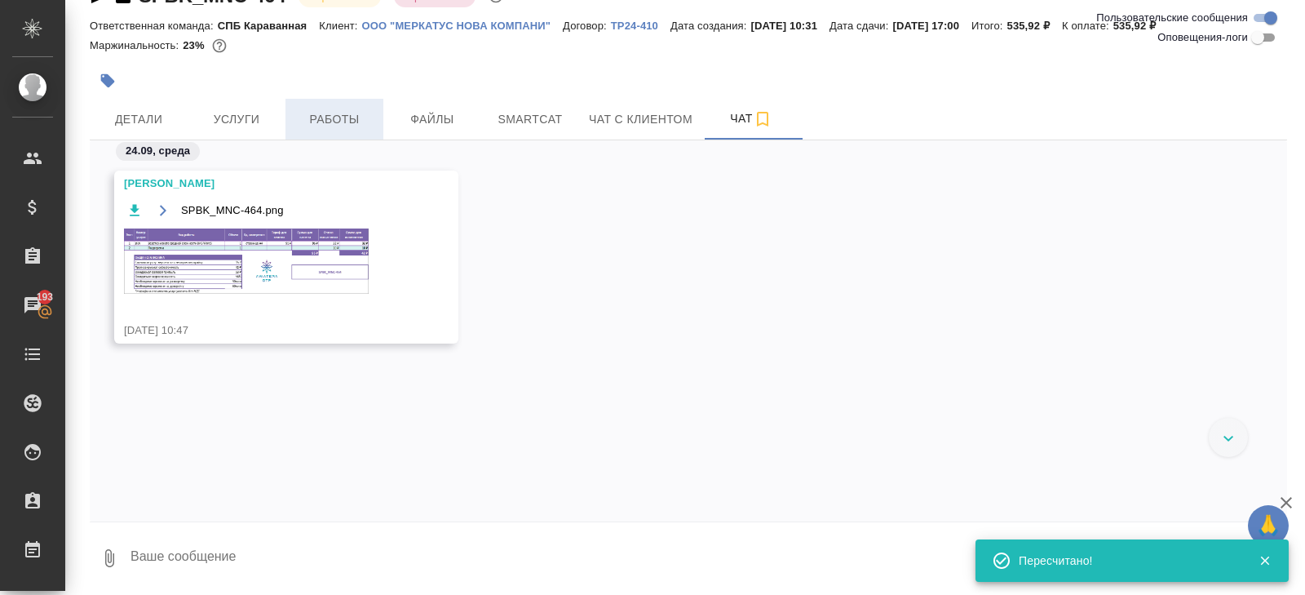
click at [298, 132] on button "Работы" at bounding box center [335, 119] width 98 height 41
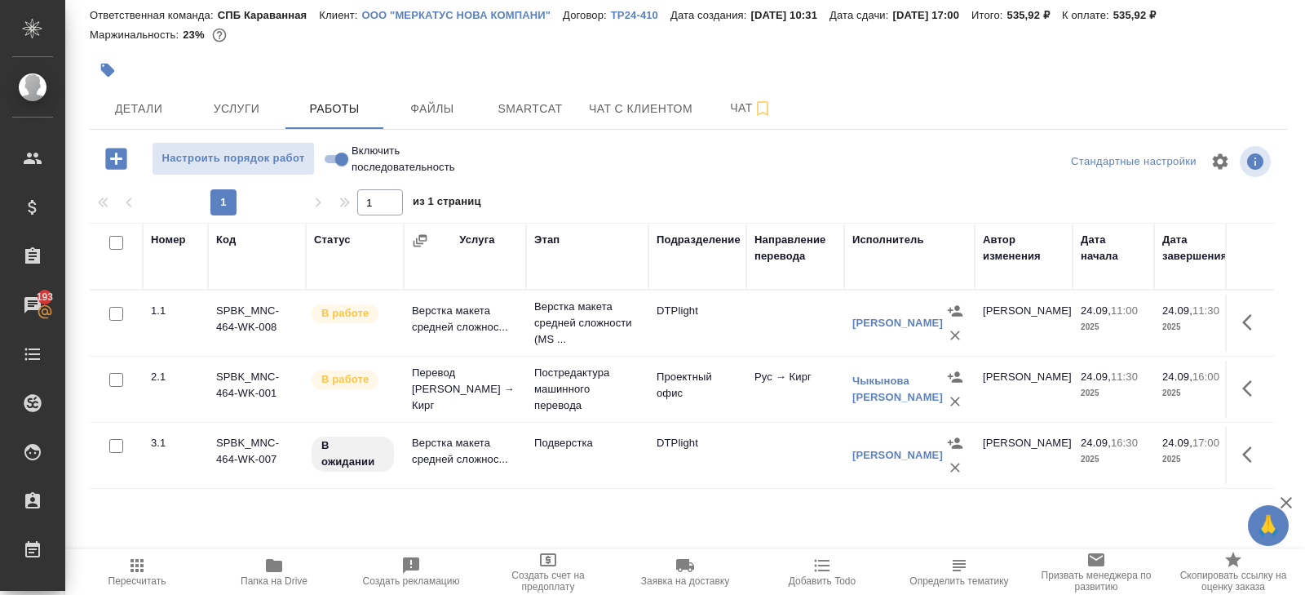
scroll to position [42, 0]
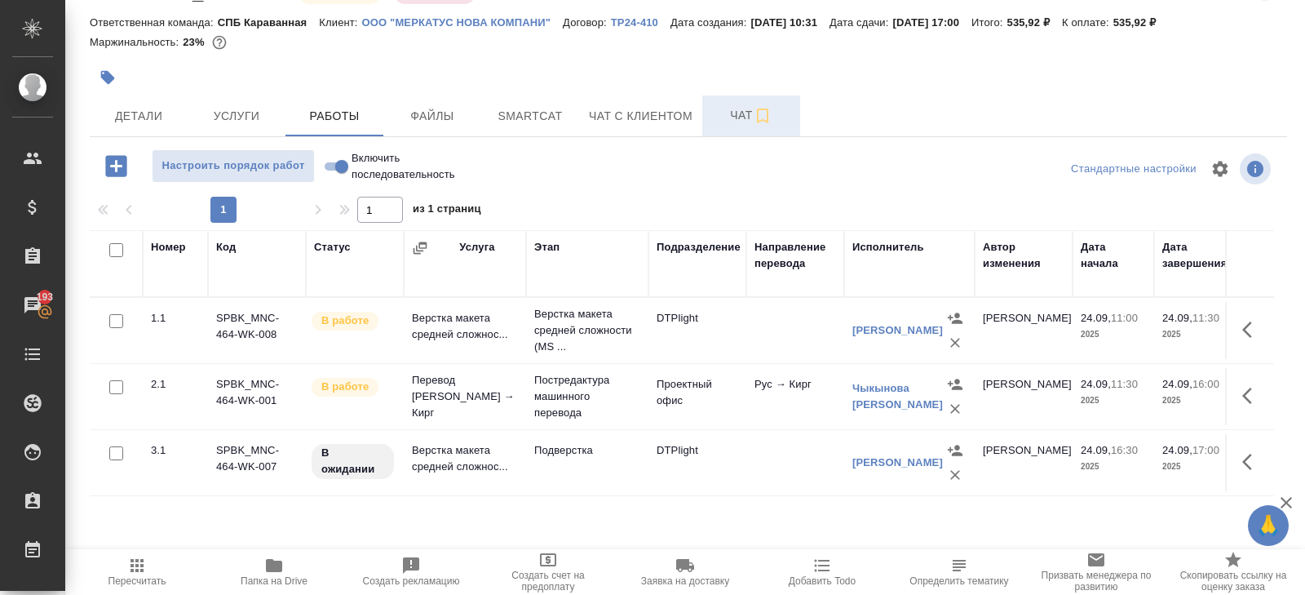
click at [728, 132] on button "Чат" at bounding box center [751, 115] width 98 height 41
click at [749, 119] on span "Чат" at bounding box center [751, 115] width 78 height 20
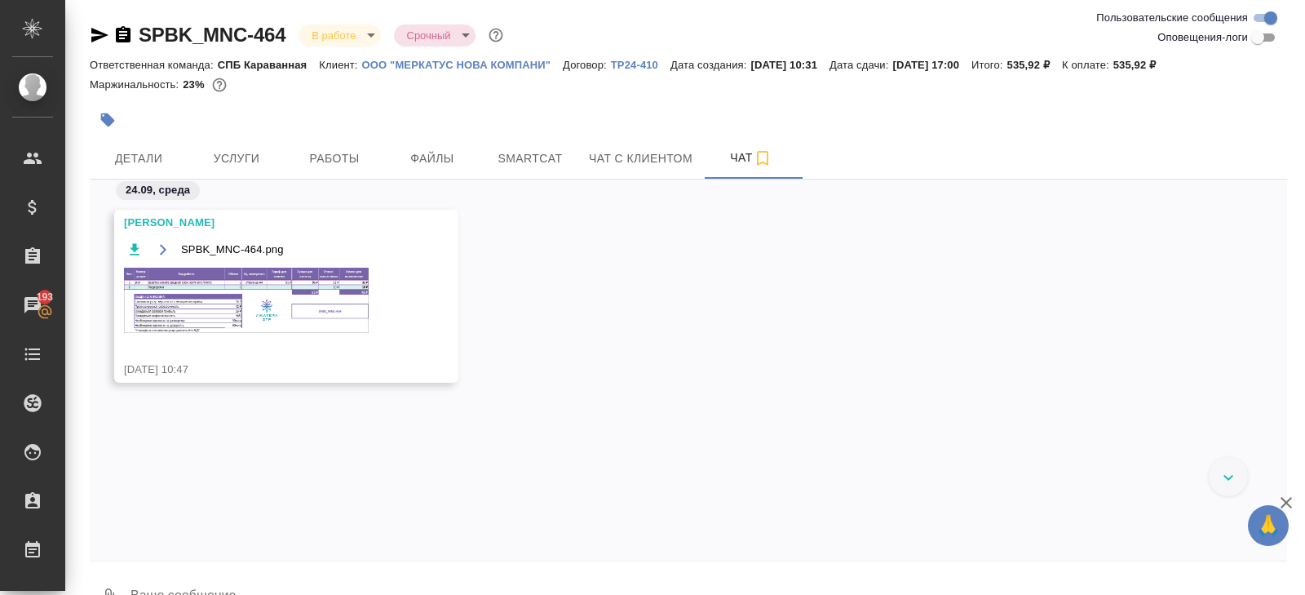
click at [116, 36] on icon "button" at bounding box center [123, 34] width 15 height 16
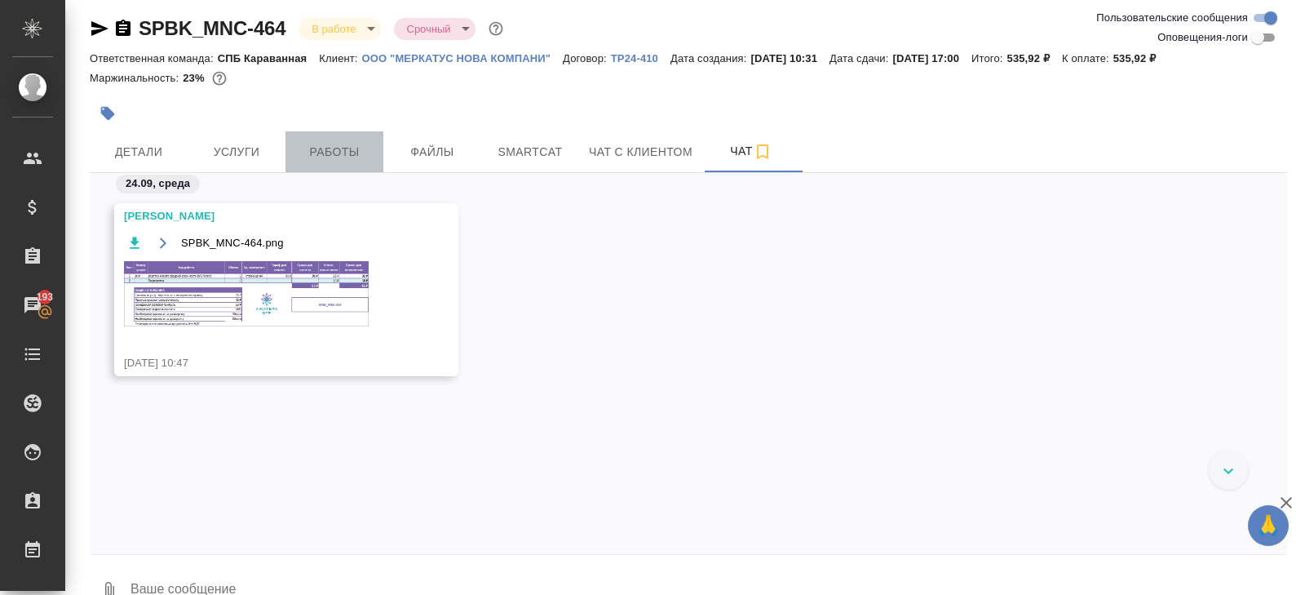
click at [336, 145] on span "Работы" at bounding box center [334, 152] width 78 height 20
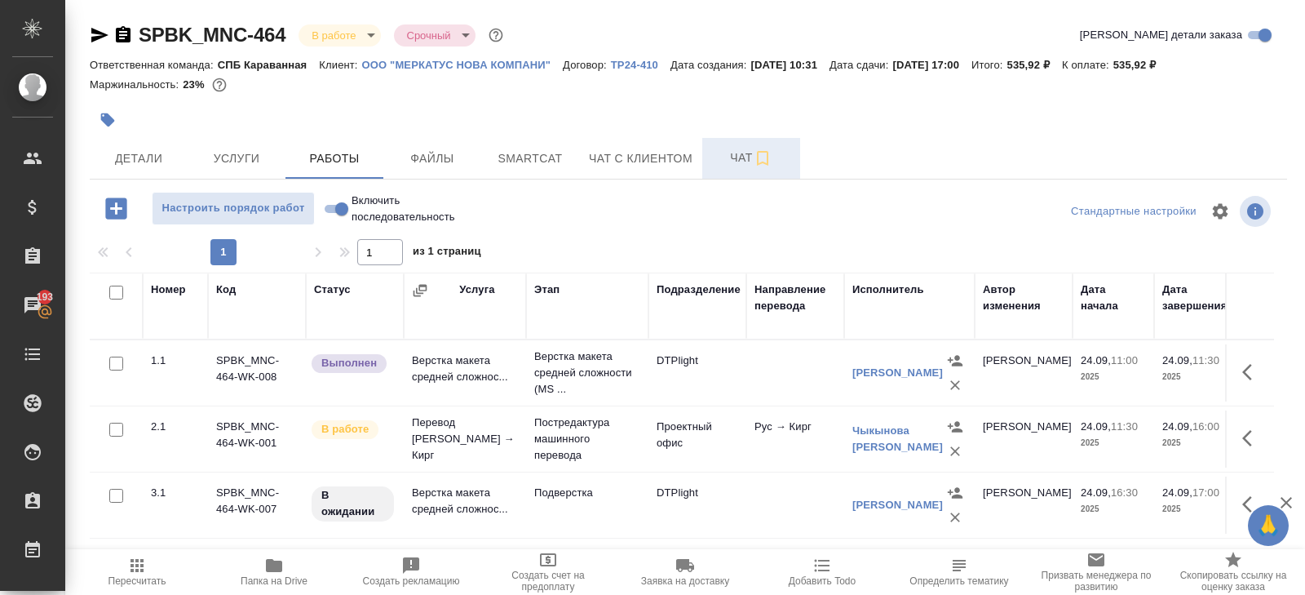
click at [716, 175] on button "Чат" at bounding box center [751, 158] width 98 height 41
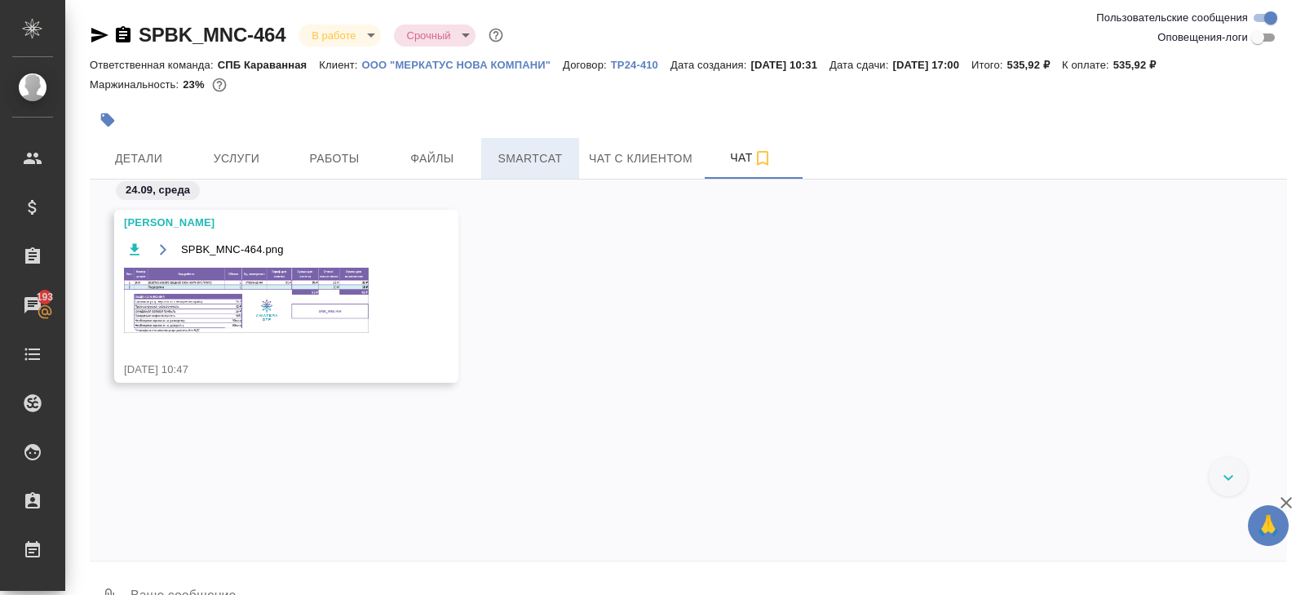
click at [529, 163] on span "Smartcat" at bounding box center [530, 158] width 78 height 20
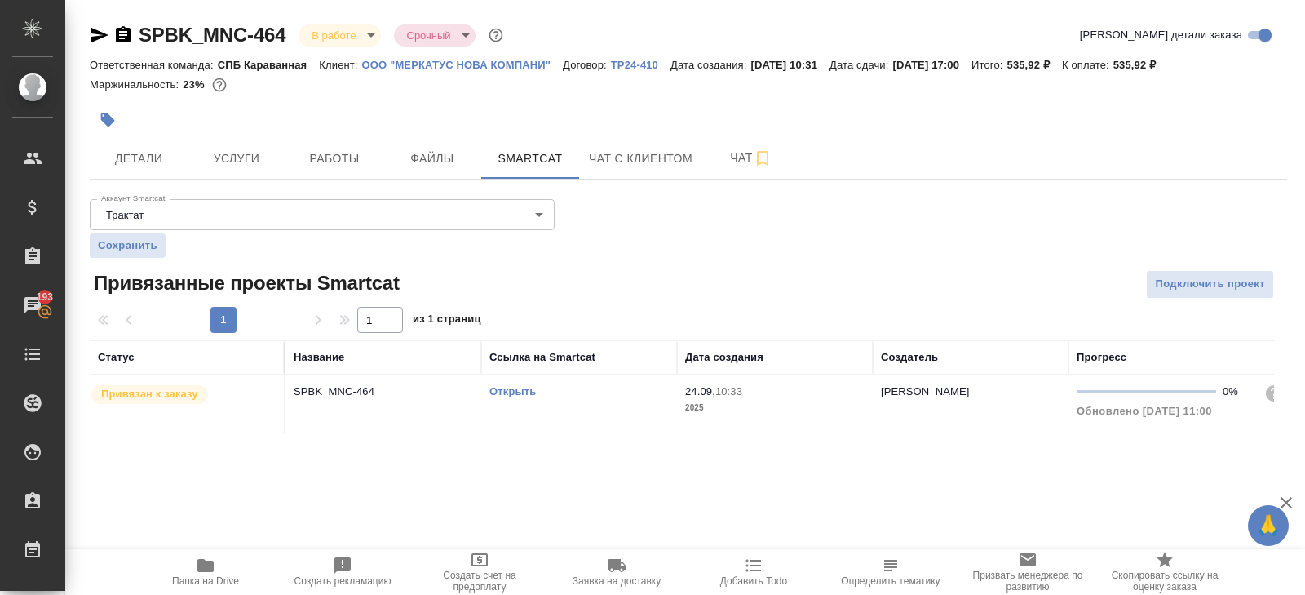
click at [505, 387] on link "Открыть" at bounding box center [512, 391] width 46 height 12
click at [710, 152] on button "Чат" at bounding box center [751, 158] width 98 height 41
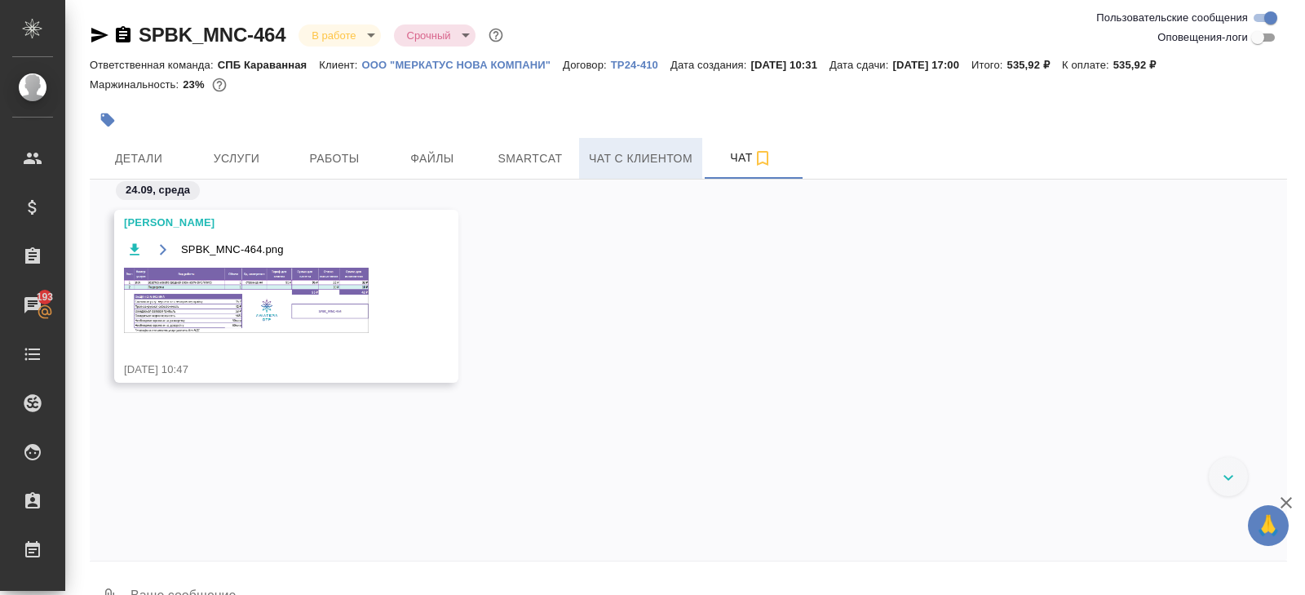
scroll to position [39, 0]
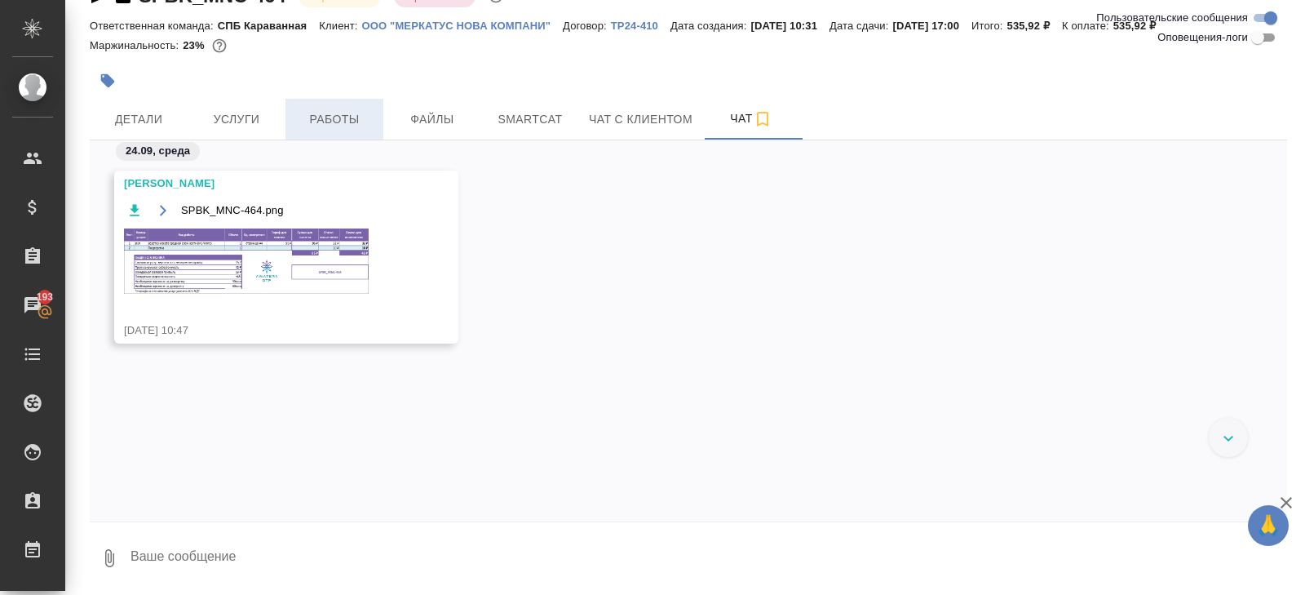
click at [342, 100] on button "Работы" at bounding box center [335, 119] width 98 height 41
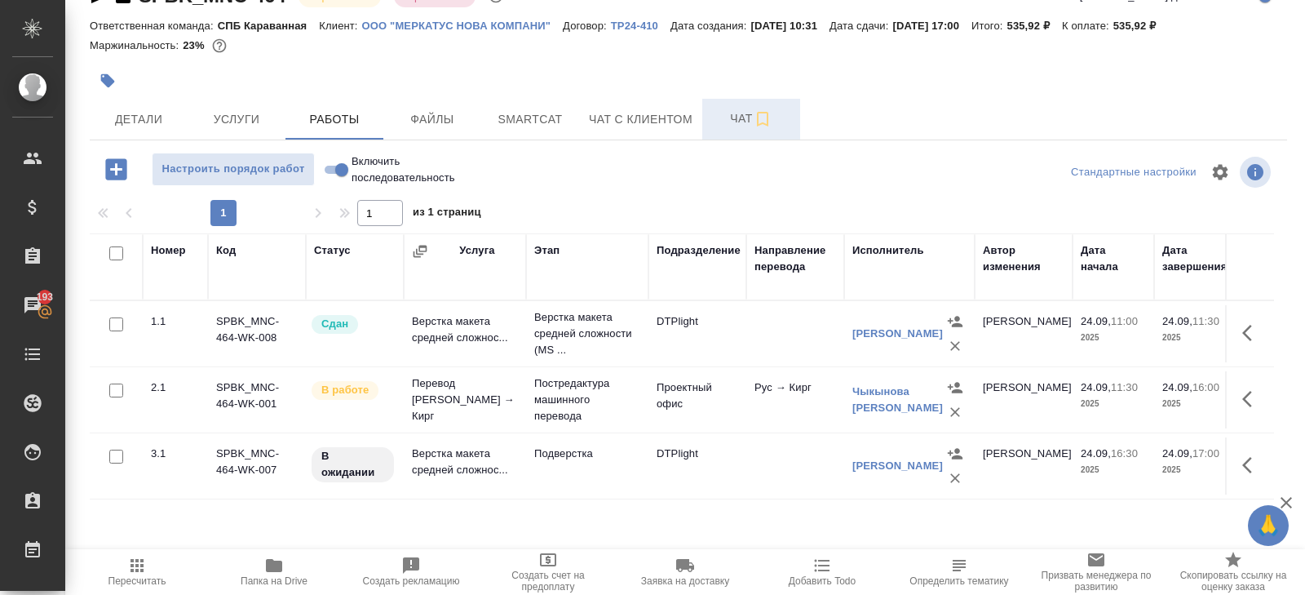
click at [736, 123] on span "Чат" at bounding box center [751, 118] width 78 height 20
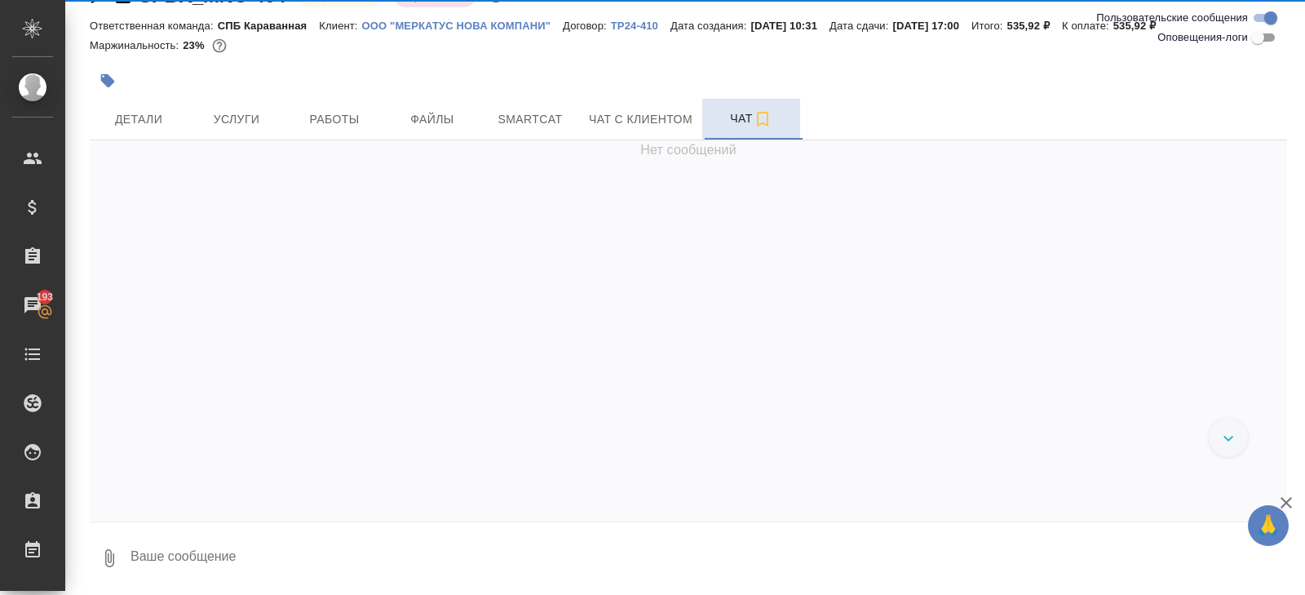
scroll to position [2, 0]
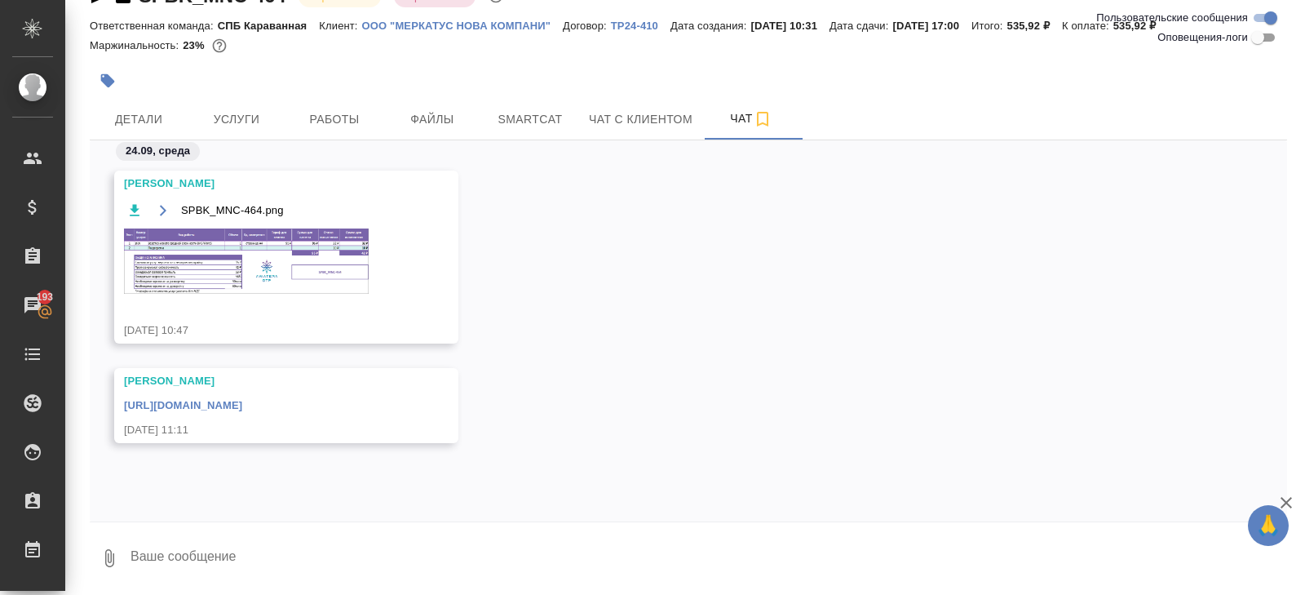
click at [242, 411] on link "https://drive.awatera.com/apps/files/files/10472158?dir=/Shares/%D0%9E%D0%9E%D0…" at bounding box center [183, 405] width 118 height 12
click at [300, 153] on div "24.09, среда" at bounding box center [689, 155] width 1198 height 30
click at [317, 135] on button "Работы" at bounding box center [335, 119] width 98 height 41
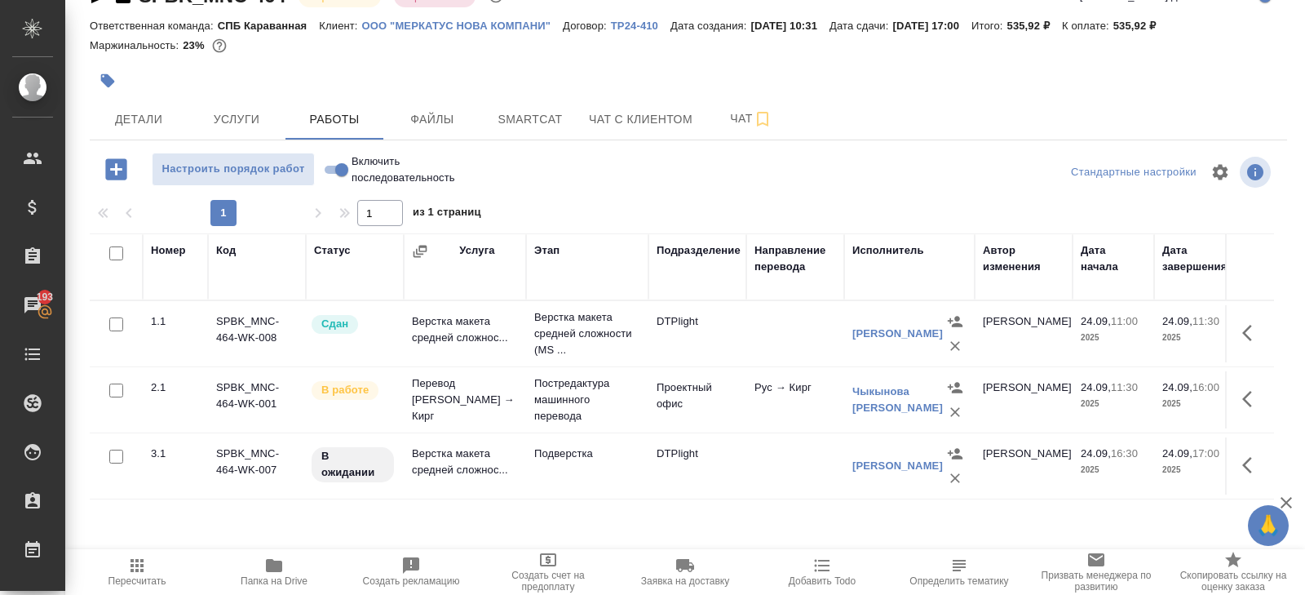
click at [868, 404] on div "Чыкынова Айзура Адыловна" at bounding box center [897, 399] width 91 height 33
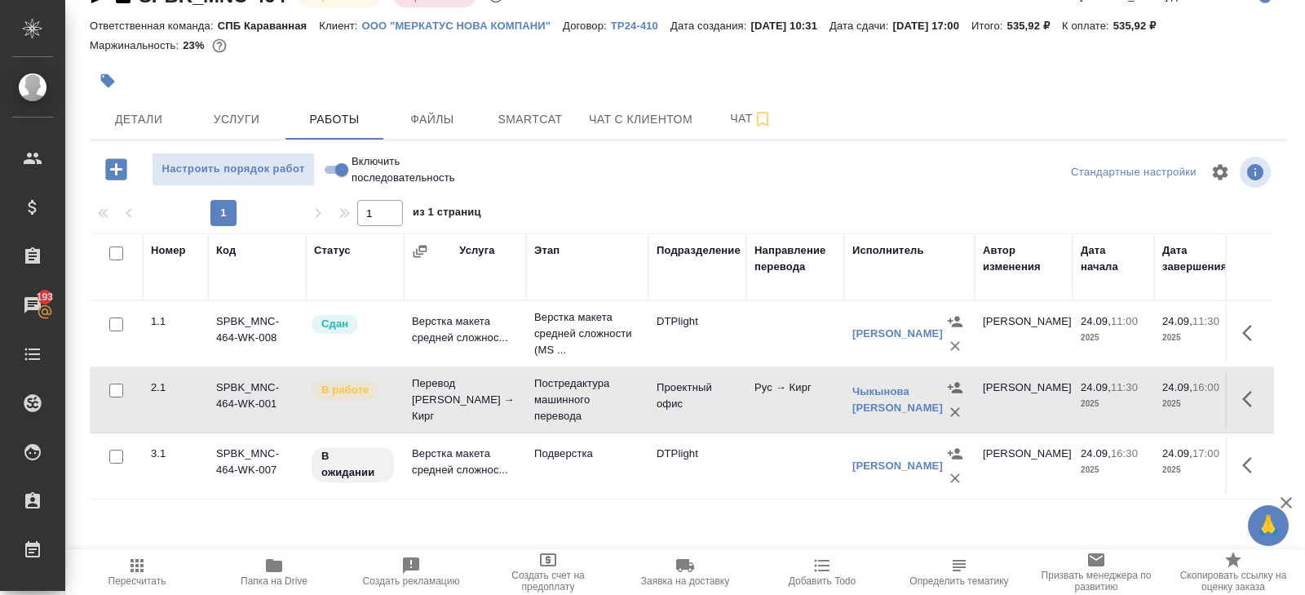
click at [868, 404] on div "Чыкынова Айзура Адыловна" at bounding box center [897, 399] width 91 height 33
click at [868, 403] on div "Чыкынова Айзура Адыловна" at bounding box center [897, 399] width 91 height 33
click at [860, 385] on link "Чыкынова Айзура Адыловна" at bounding box center [897, 399] width 91 height 29
click at [1252, 397] on icon "button" at bounding box center [1252, 399] width 20 height 20
click at [1135, 395] on icon "button" at bounding box center [1132, 399] width 15 height 15
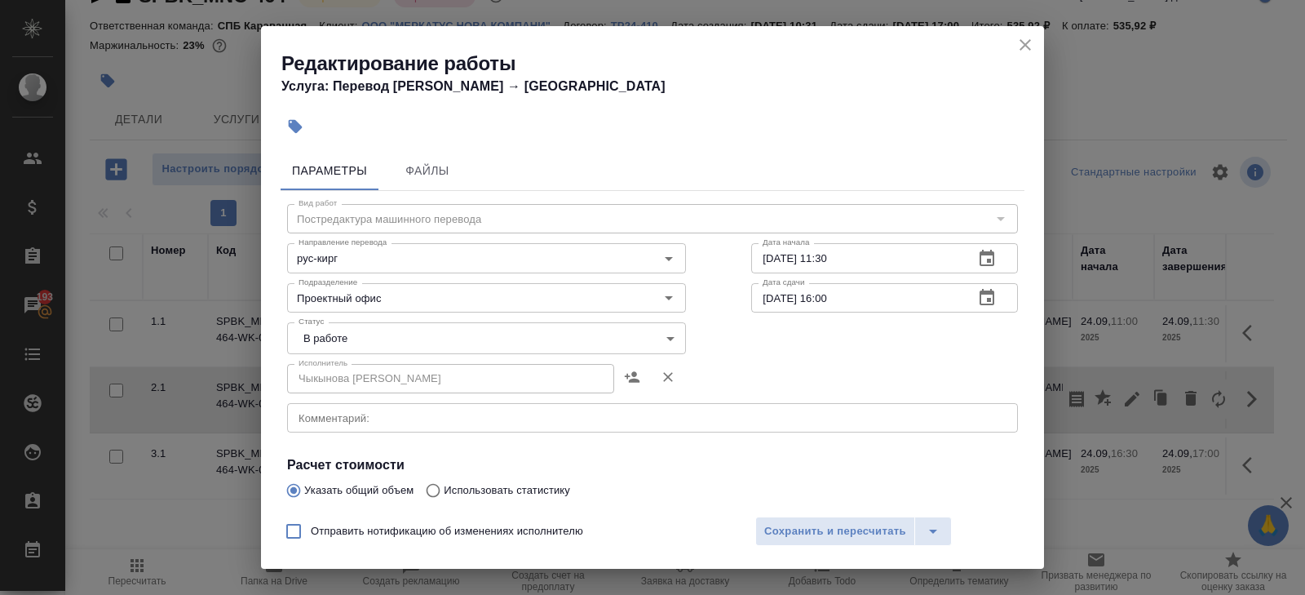
scroll to position [276, 0]
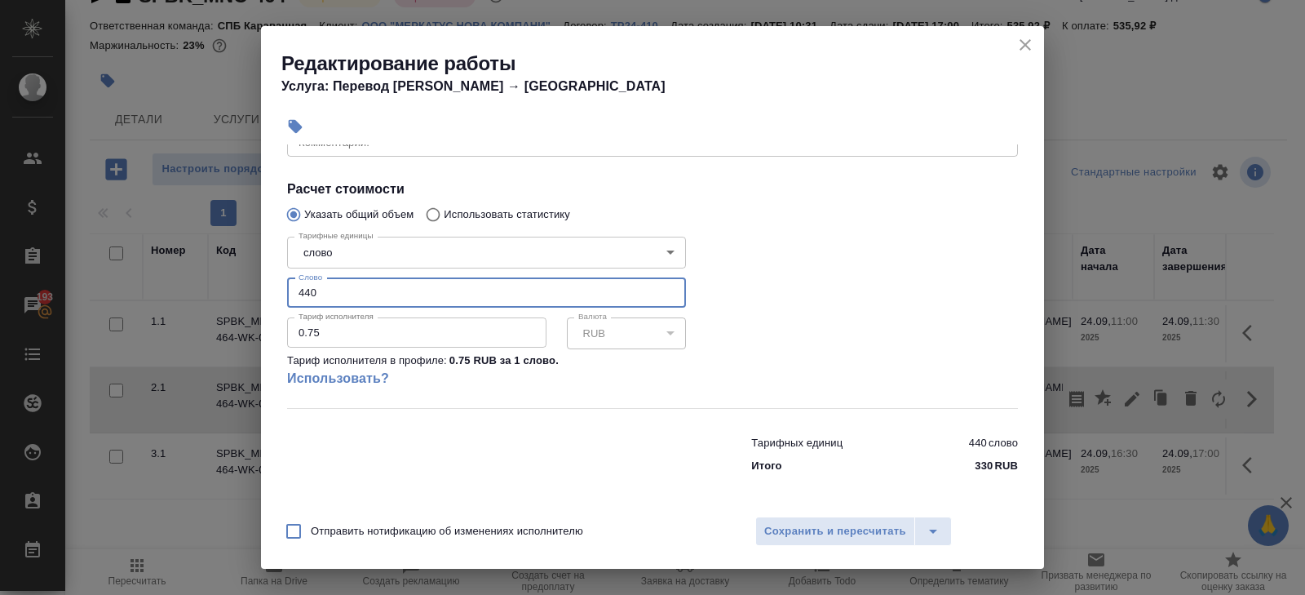
drag, startPoint x: 334, startPoint y: 296, endPoint x: 197, endPoint y: 272, distance: 139.2
click at [210, 278] on div "Редактирование работы Услуга: Перевод Стандарт Рус → Кирг Параметры Файлы Вид р…" at bounding box center [652, 297] width 1305 height 595
type input "115"
type input "115.5"
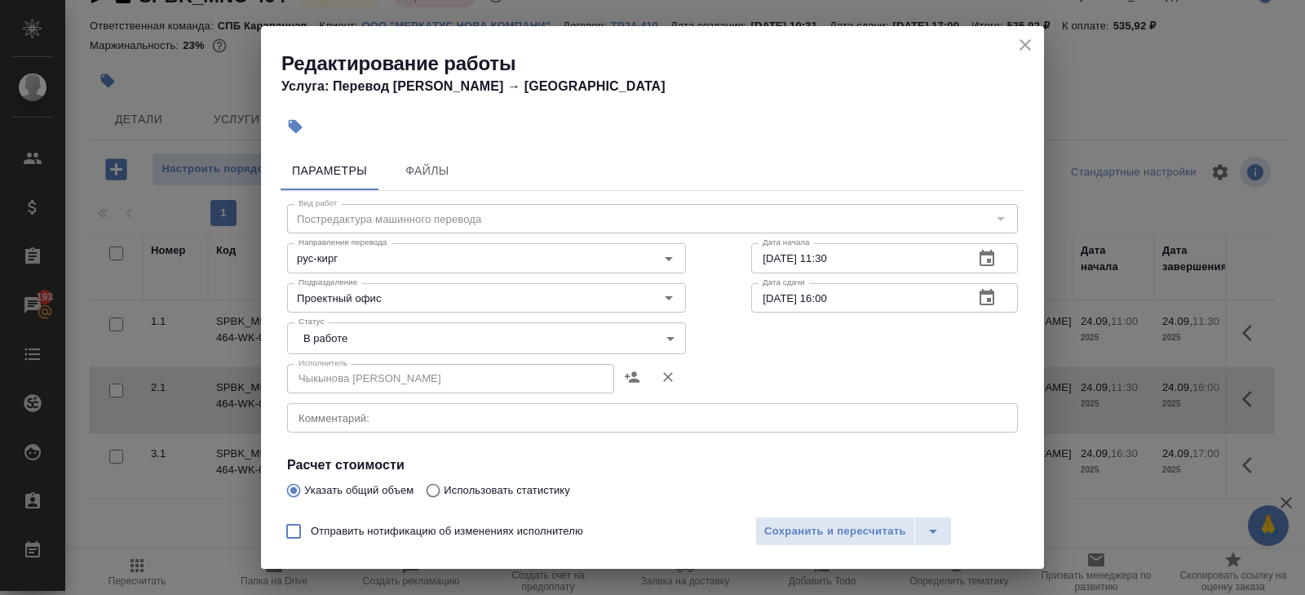
type input "115.4"
click at [986, 302] on icon "button" at bounding box center [987, 298] width 20 height 20
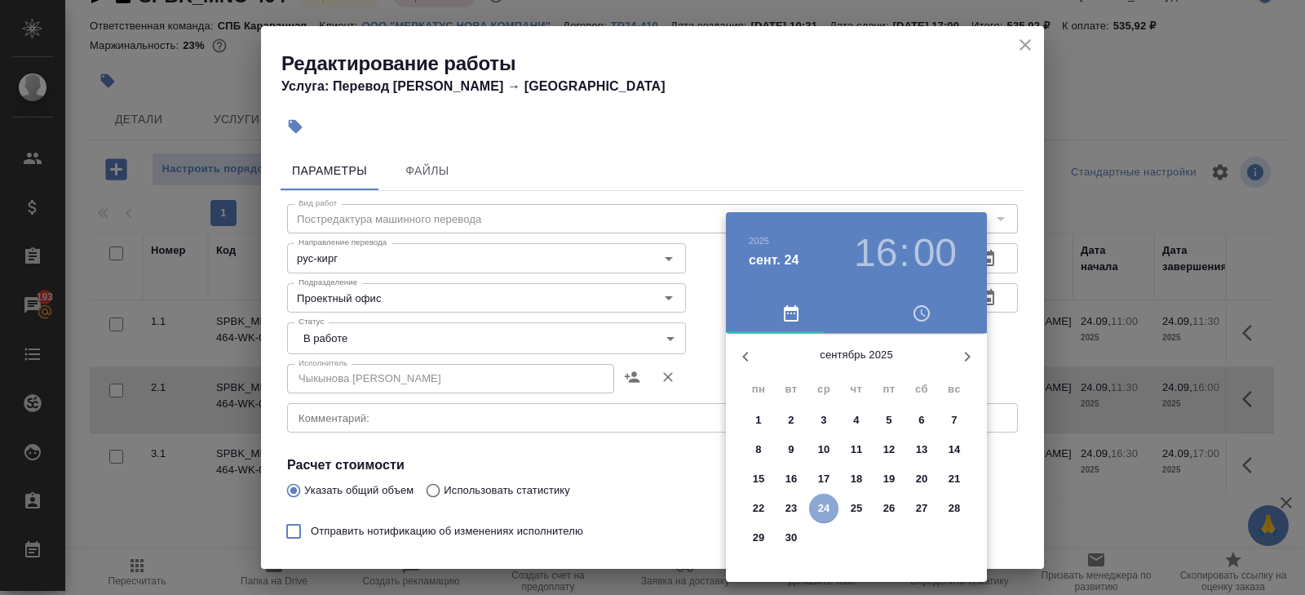
click at [821, 500] on p "24" at bounding box center [824, 508] width 12 height 16
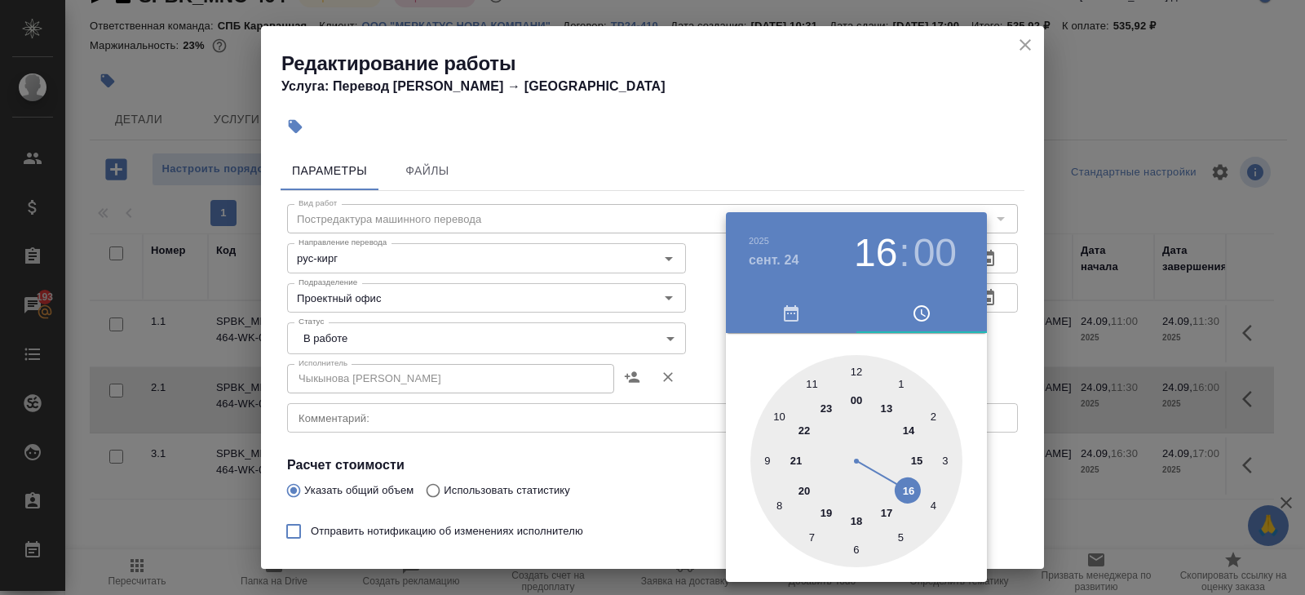
type input "24.09.2025 15:00"
click at [917, 462] on div at bounding box center [857, 461] width 212 height 212
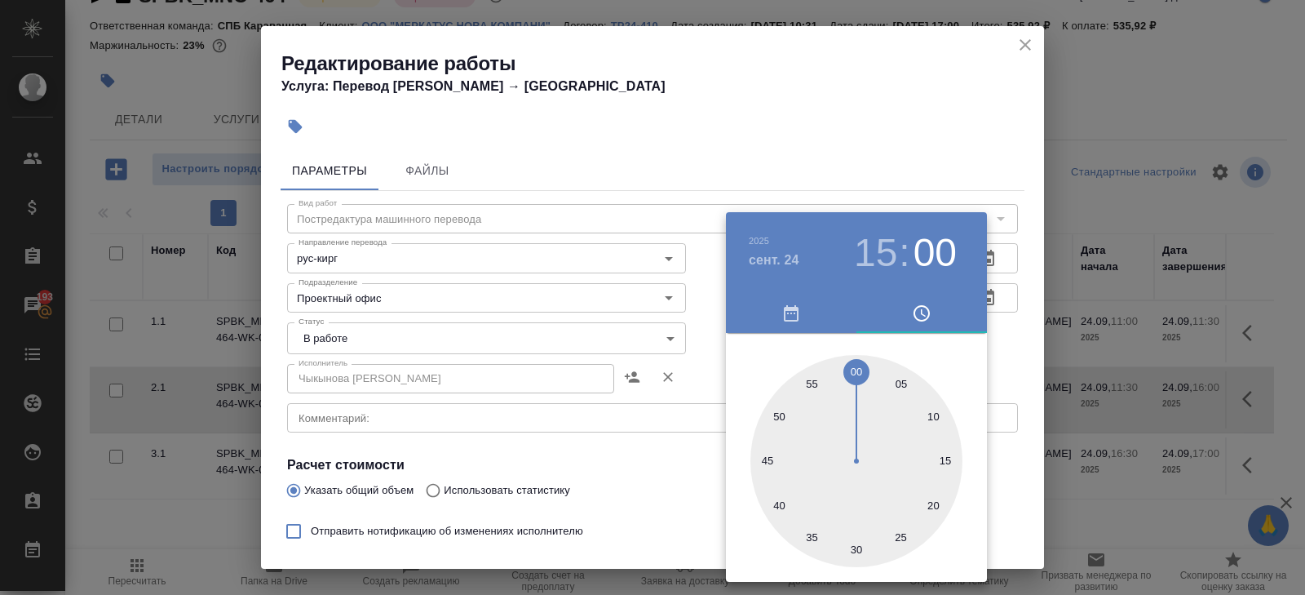
click at [619, 499] on div at bounding box center [652, 297] width 1305 height 595
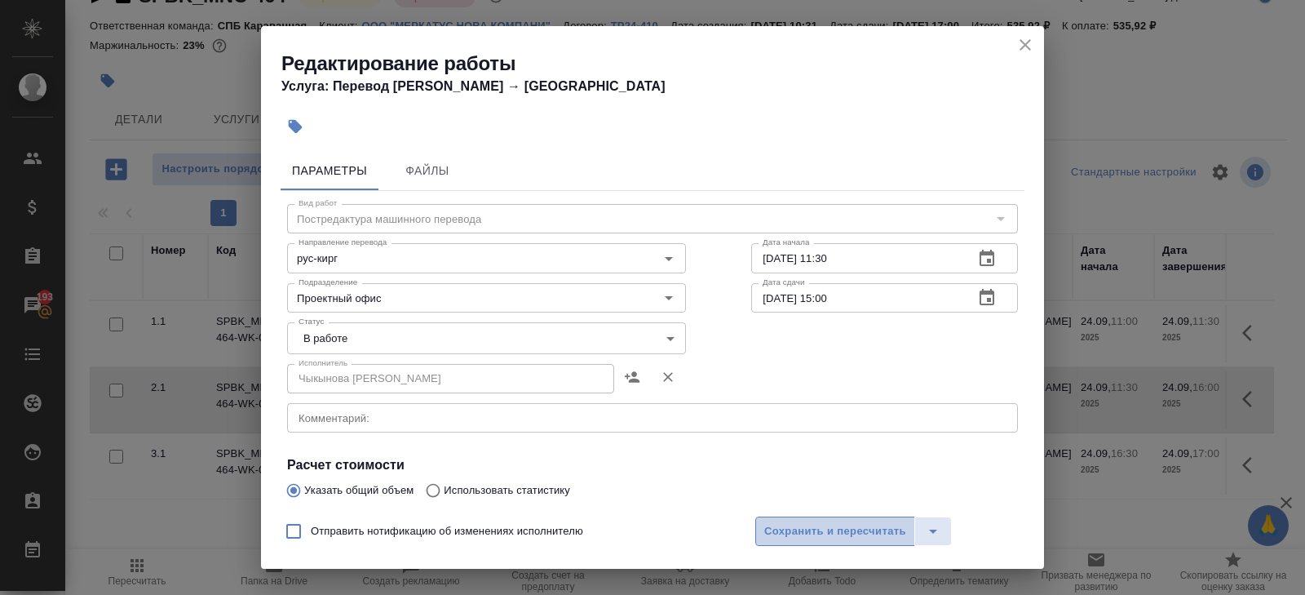
click at [777, 534] on span "Сохранить и пересчитать" at bounding box center [835, 531] width 142 height 19
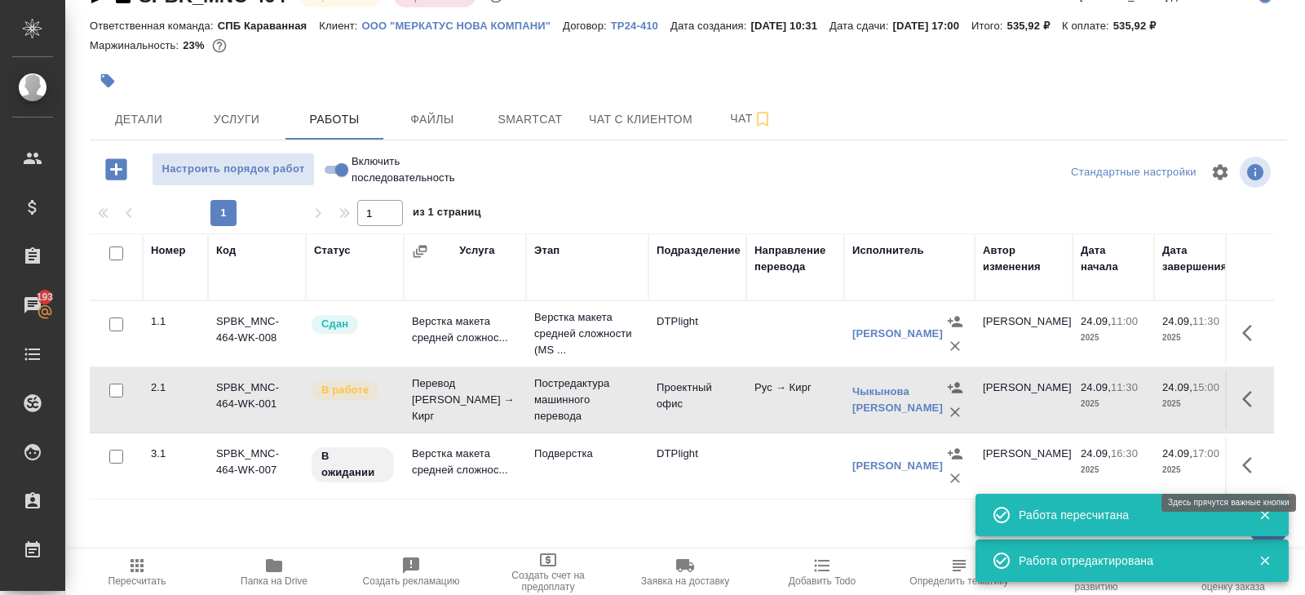
click at [1250, 464] on icon "button" at bounding box center [1252, 465] width 20 height 20
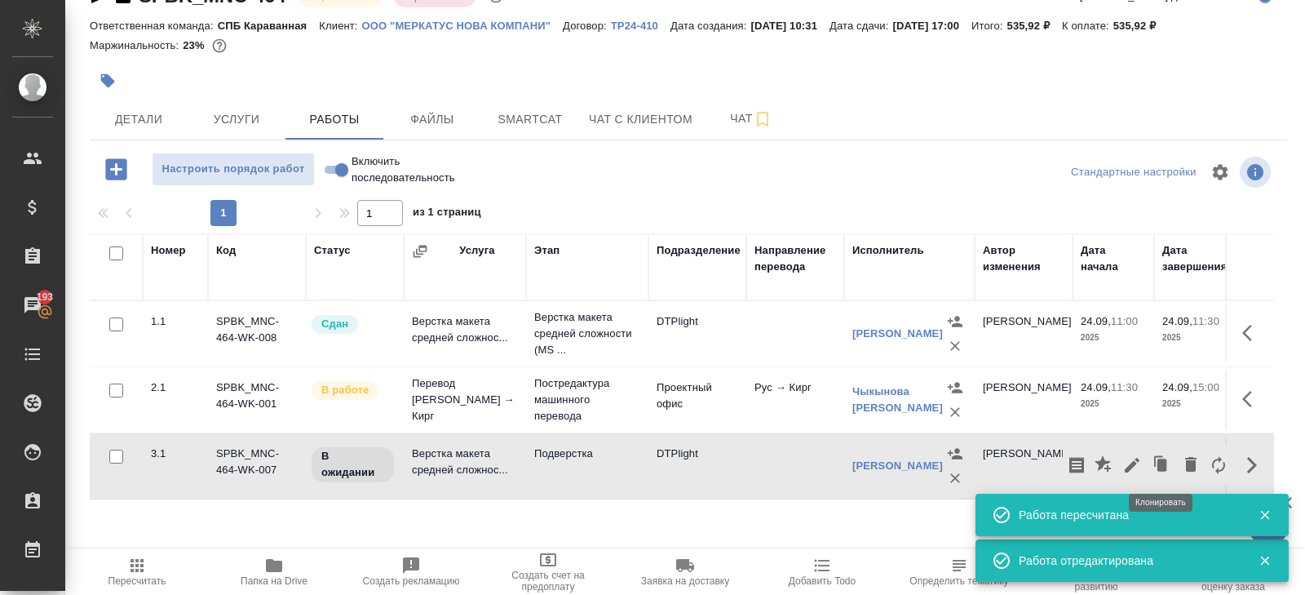
click at [1133, 455] on icon "button" at bounding box center [1132, 465] width 20 height 20
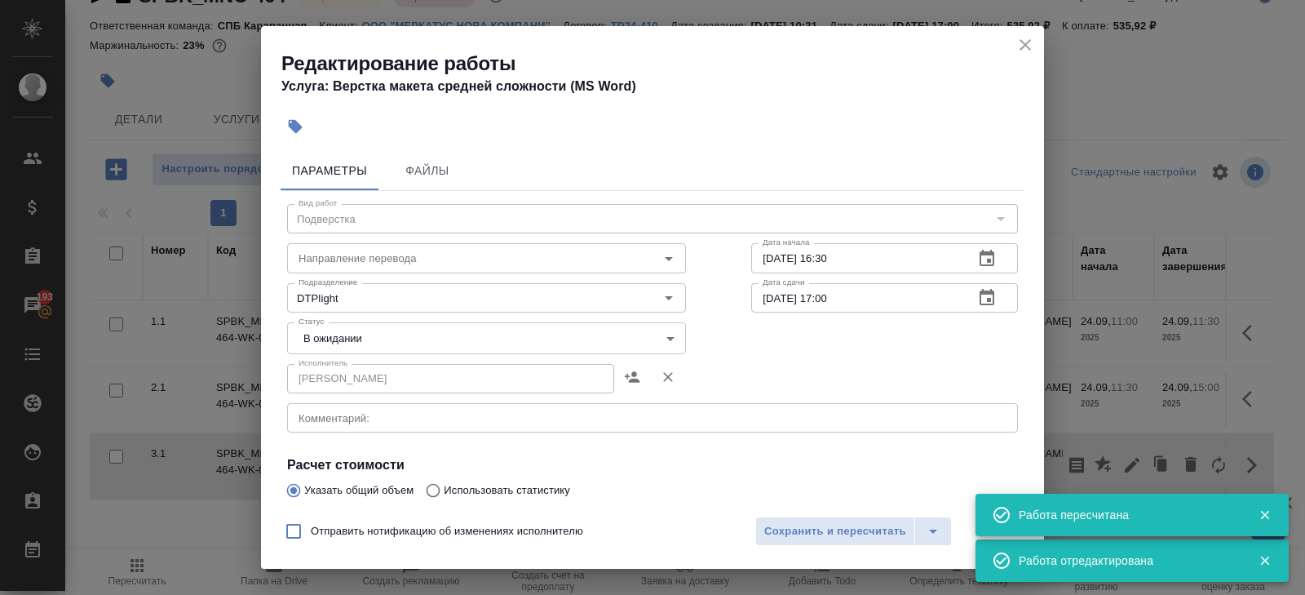
click at [987, 258] on icon "button" at bounding box center [987, 258] width 15 height 16
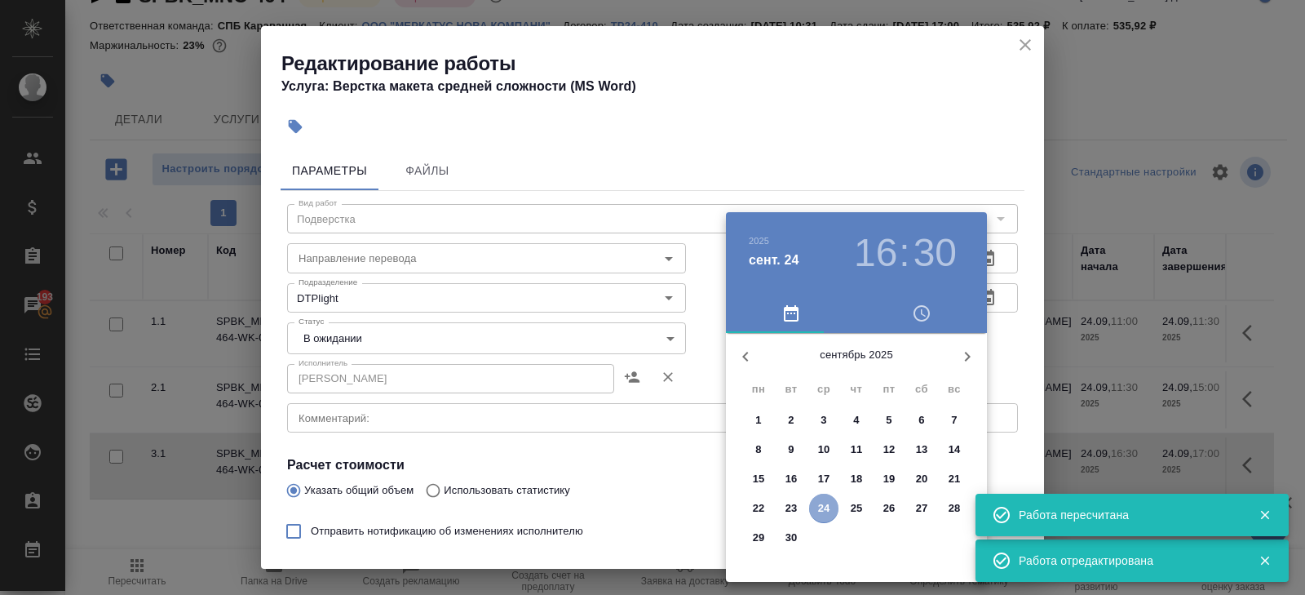
click at [827, 507] on p "24" at bounding box center [824, 508] width 12 height 16
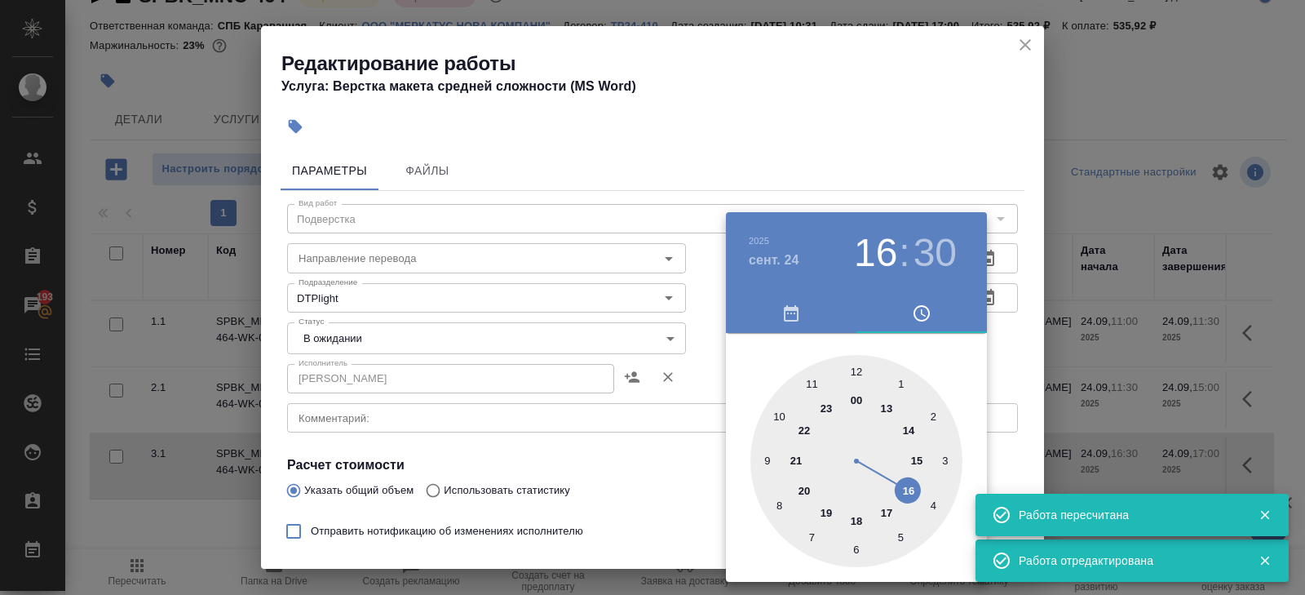
click at [917, 456] on div at bounding box center [857, 461] width 212 height 212
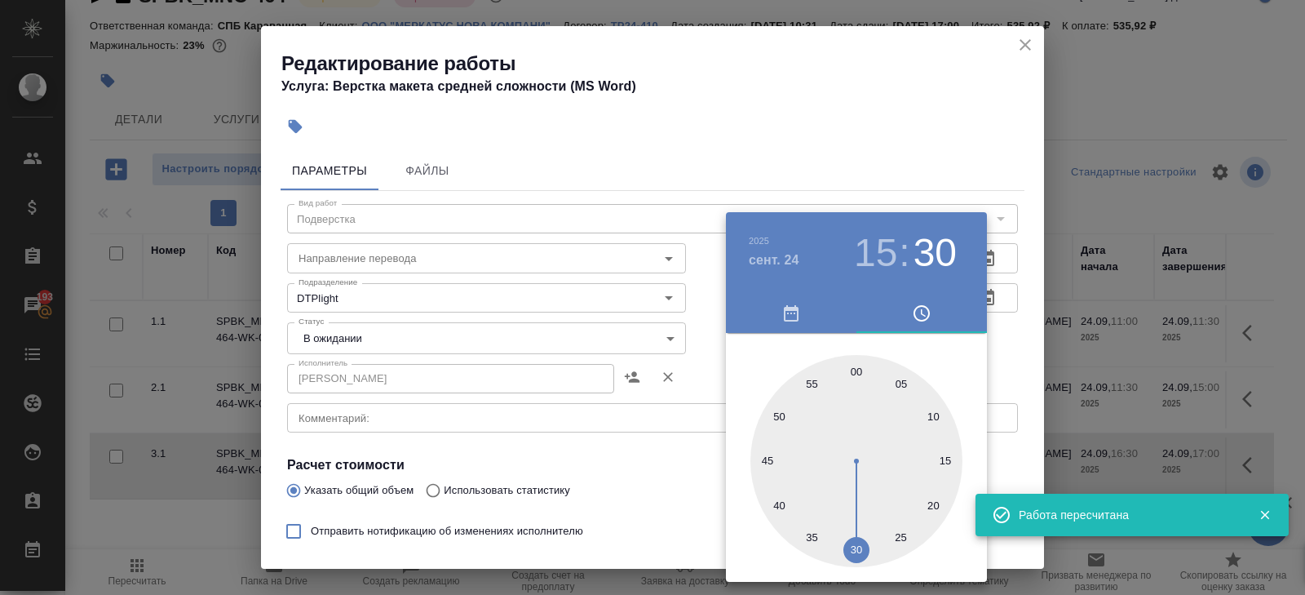
type input "24.09.2025 15:00"
click at [860, 369] on div at bounding box center [857, 461] width 212 height 212
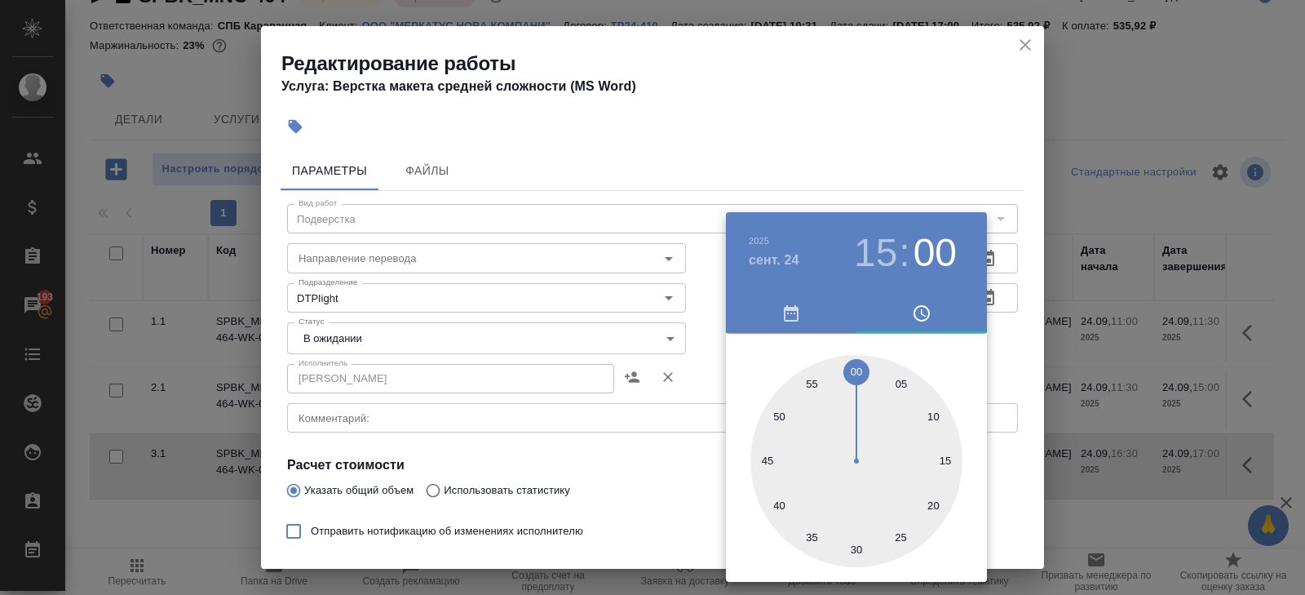
click at [990, 296] on div at bounding box center [652, 297] width 1305 height 595
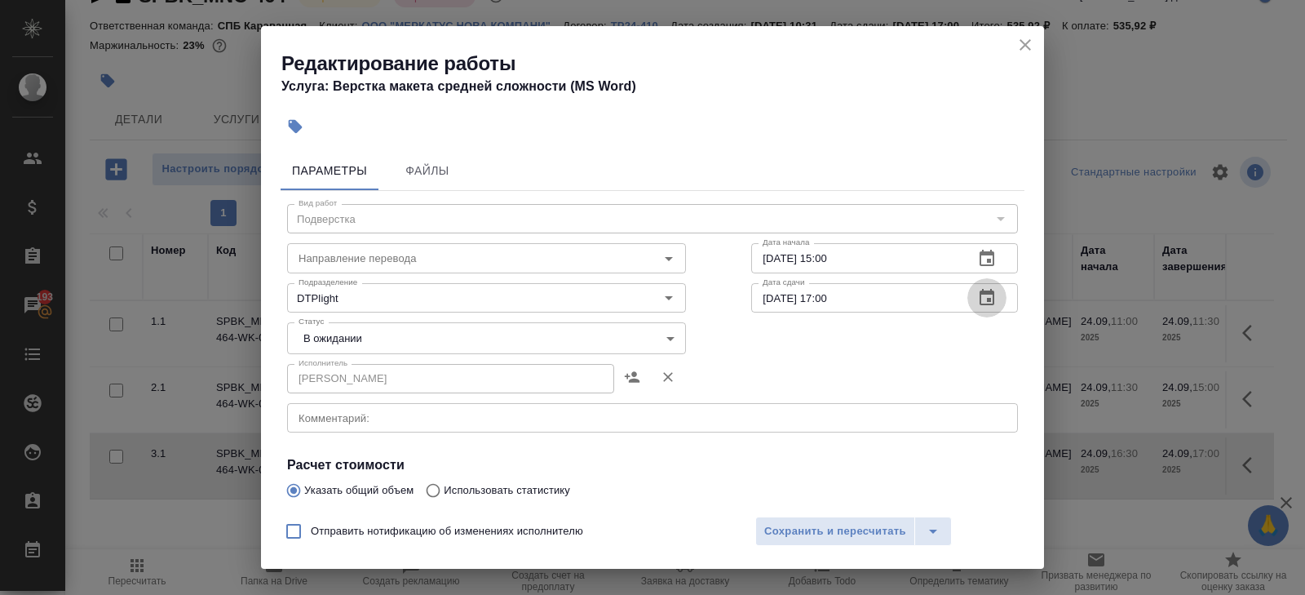
click at [985, 296] on icon "button" at bounding box center [987, 298] width 20 height 20
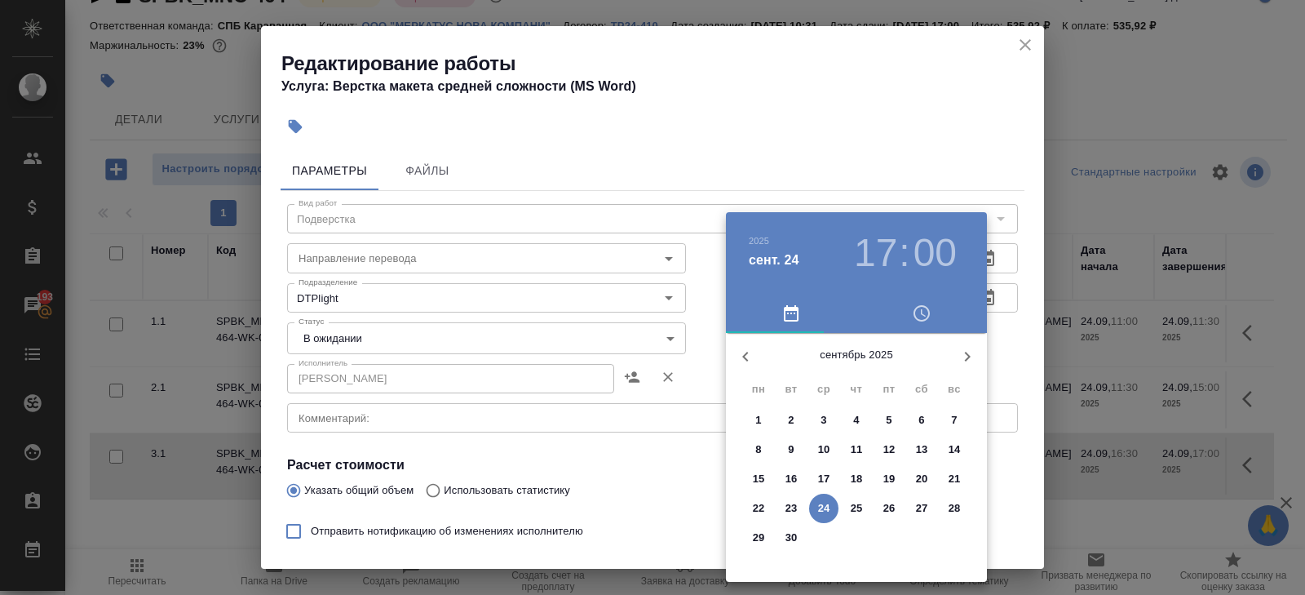
click at [830, 507] on p "24" at bounding box center [824, 508] width 12 height 16
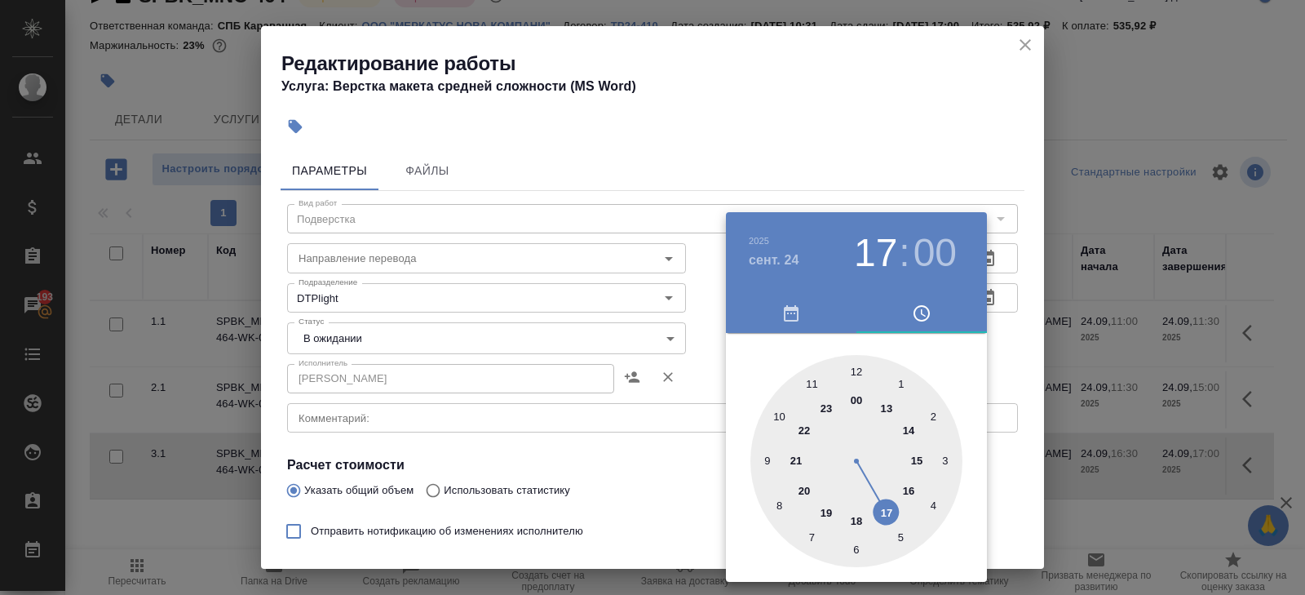
click at [910, 456] on div at bounding box center [857, 461] width 212 height 212
click at [855, 551] on div at bounding box center [857, 461] width 212 height 212
type input "24.09.2025 15:30"
click at [676, 489] on div at bounding box center [652, 297] width 1305 height 595
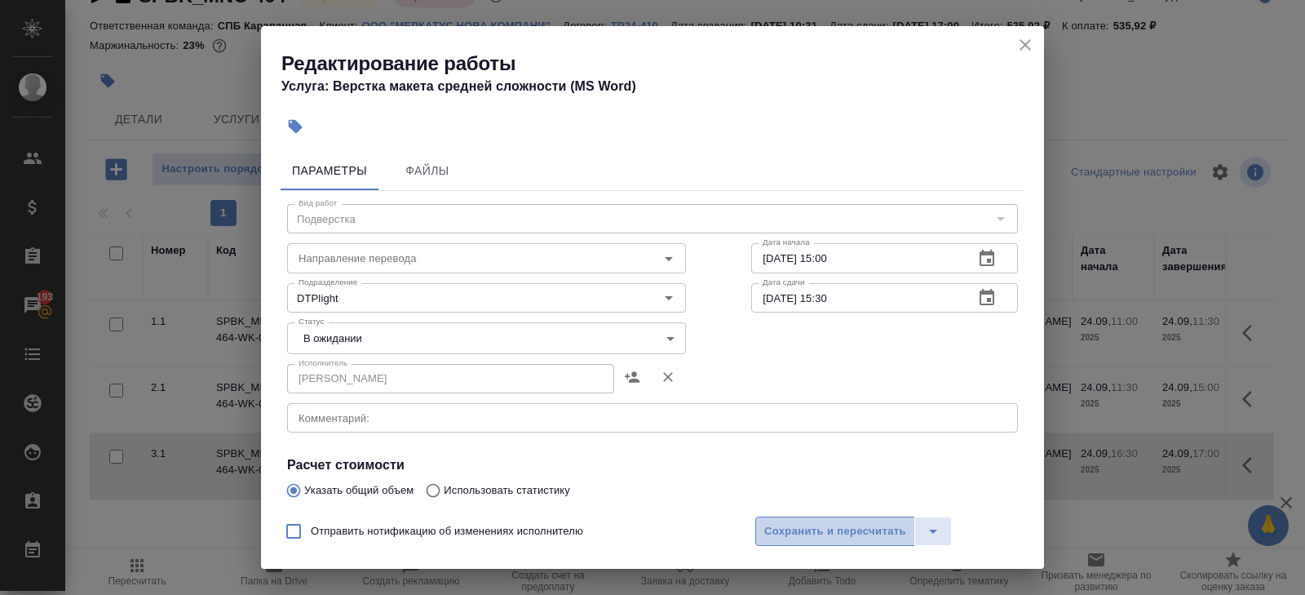
click at [782, 522] on span "Сохранить и пересчитать" at bounding box center [835, 531] width 142 height 19
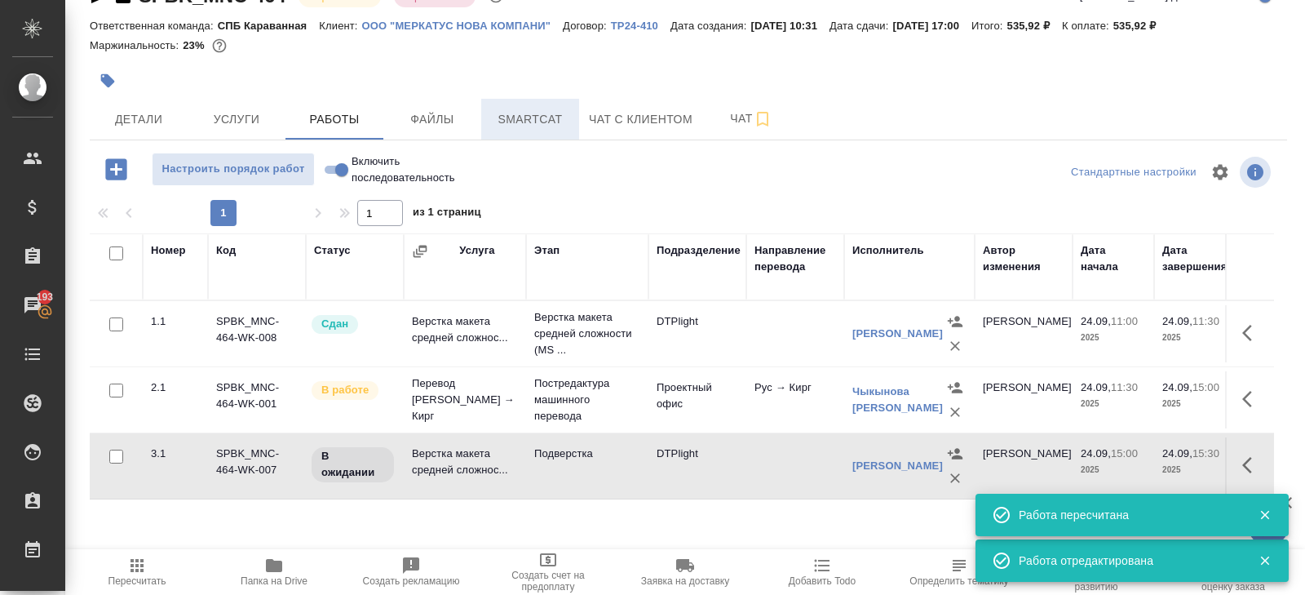
click at [539, 123] on span "Smartcat" at bounding box center [530, 119] width 78 height 20
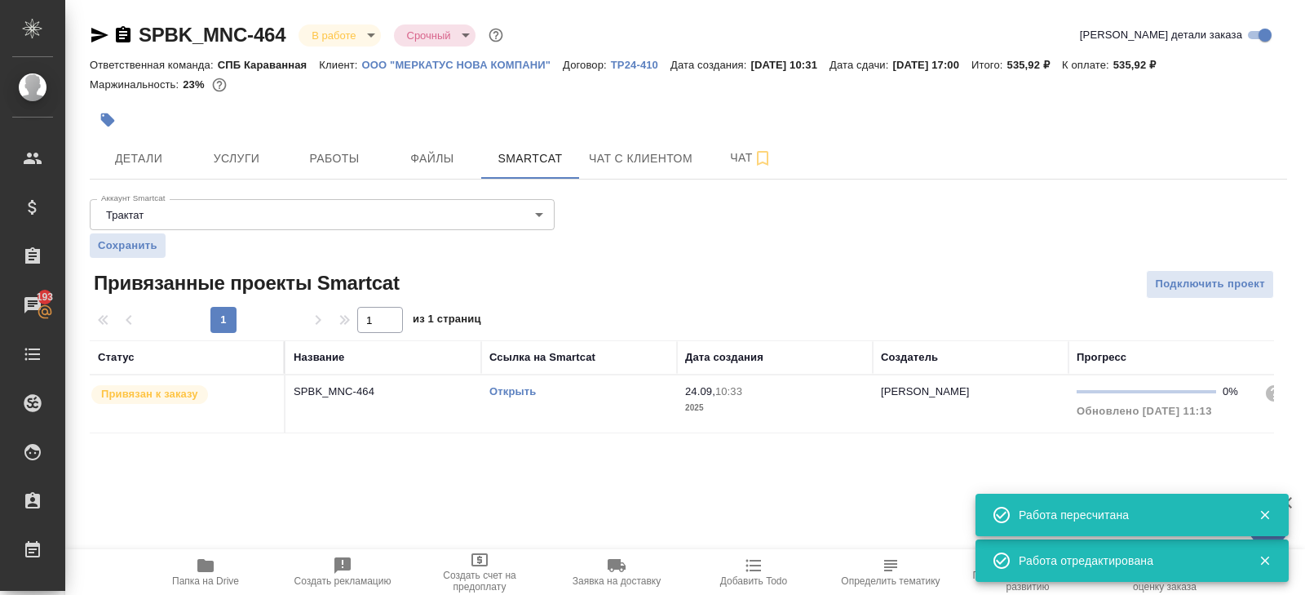
click at [504, 388] on link "Открыть" at bounding box center [512, 391] width 46 height 12
click at [307, 165] on span "Работы" at bounding box center [334, 158] width 78 height 20
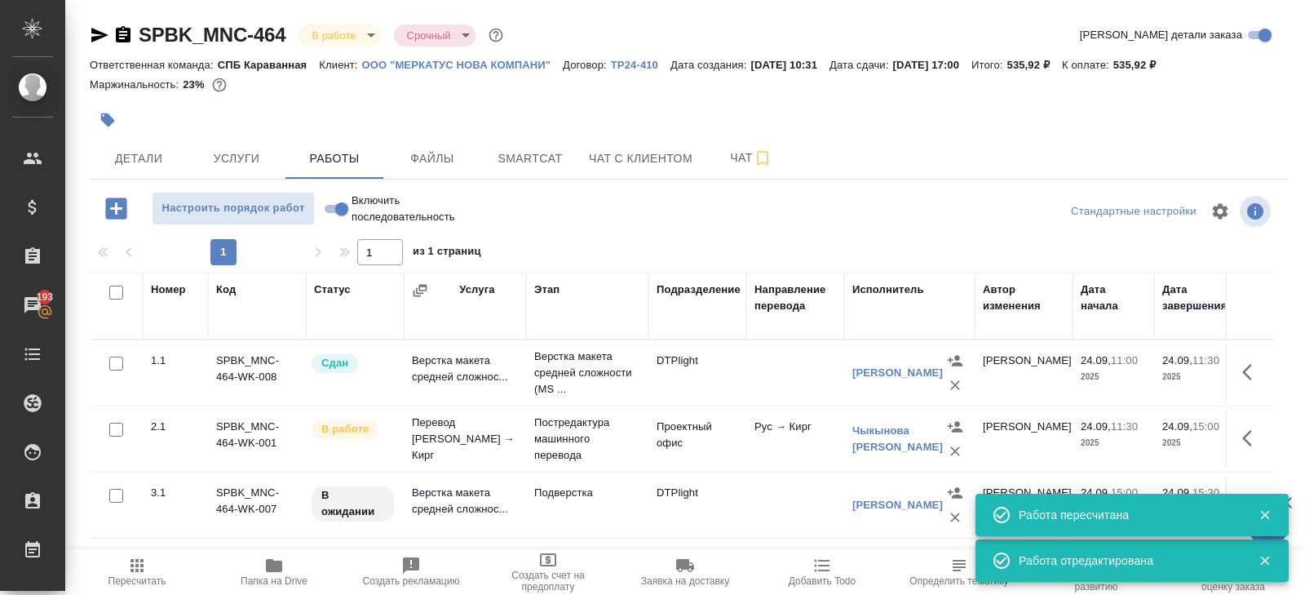
scroll to position [86, 0]
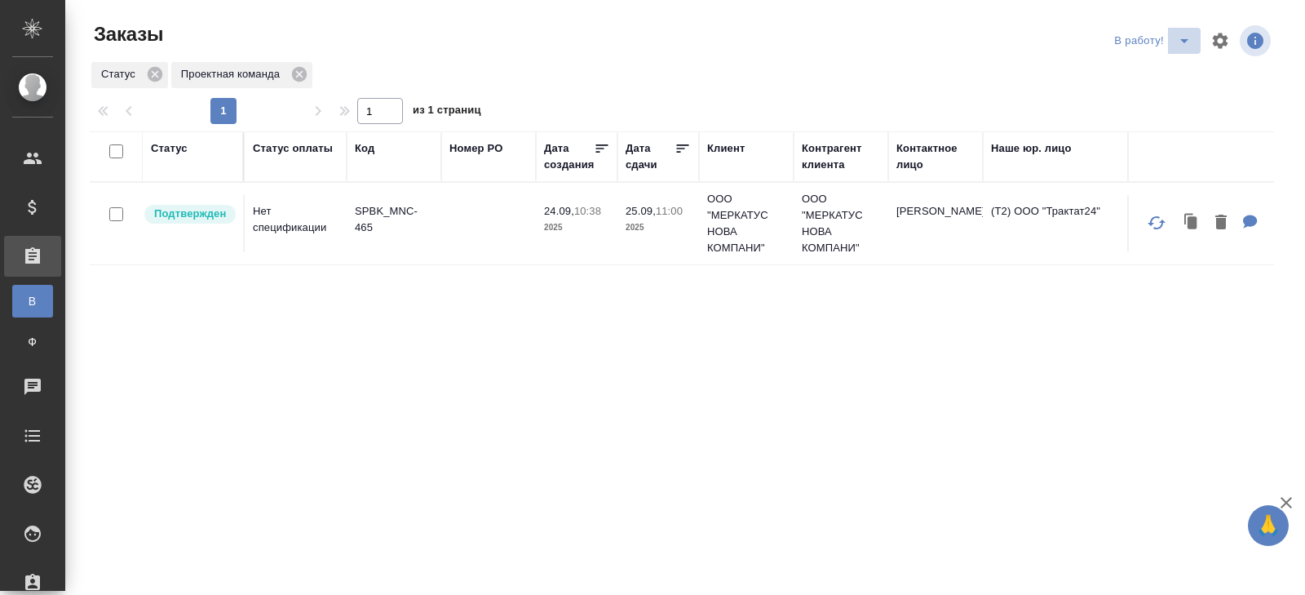
click at [1180, 43] on icon "split button" at bounding box center [1185, 41] width 20 height 20
click at [374, 207] on p "SPBK_MNC-465" at bounding box center [394, 219] width 78 height 33
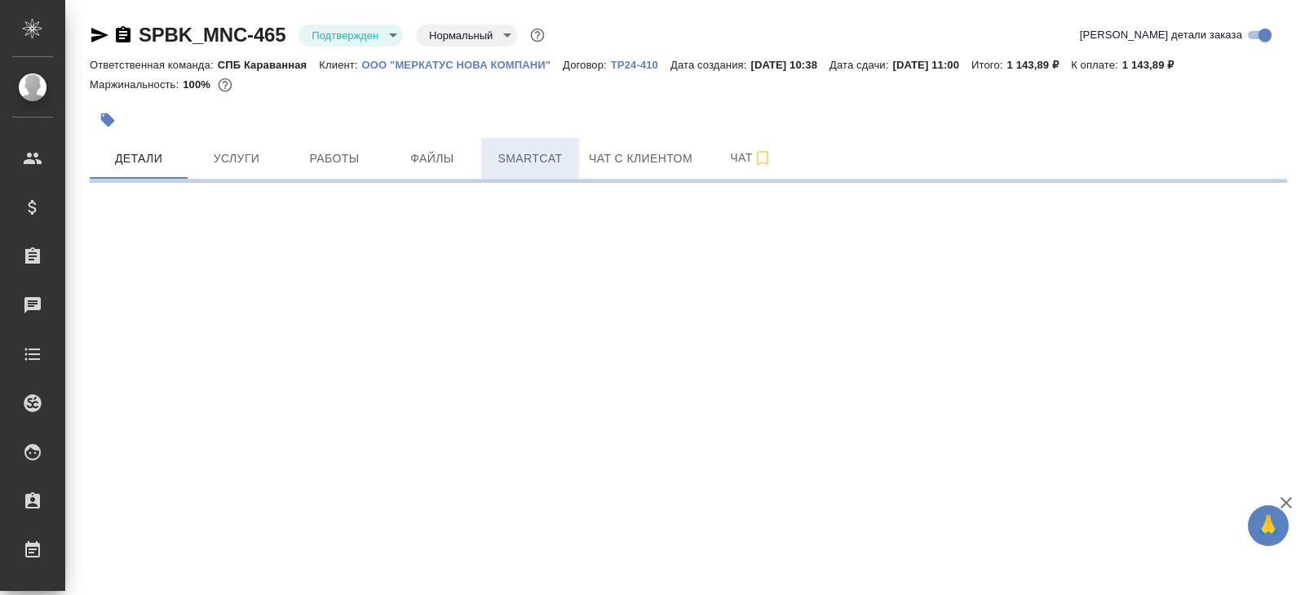
select select "RU"
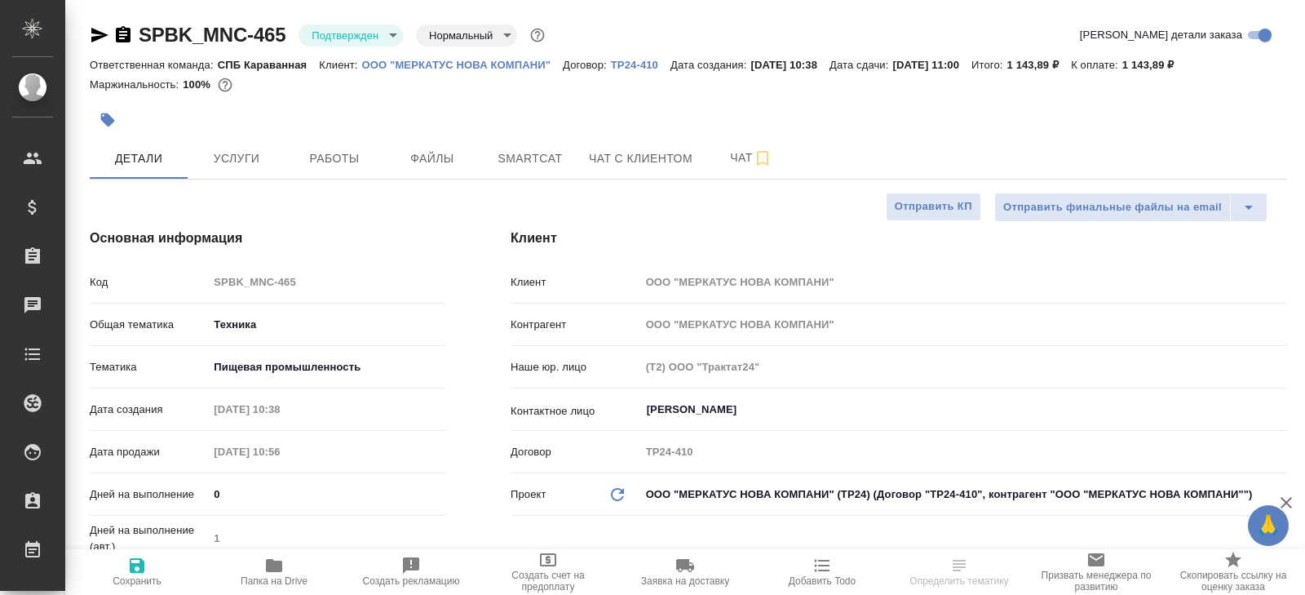
type textarea "x"
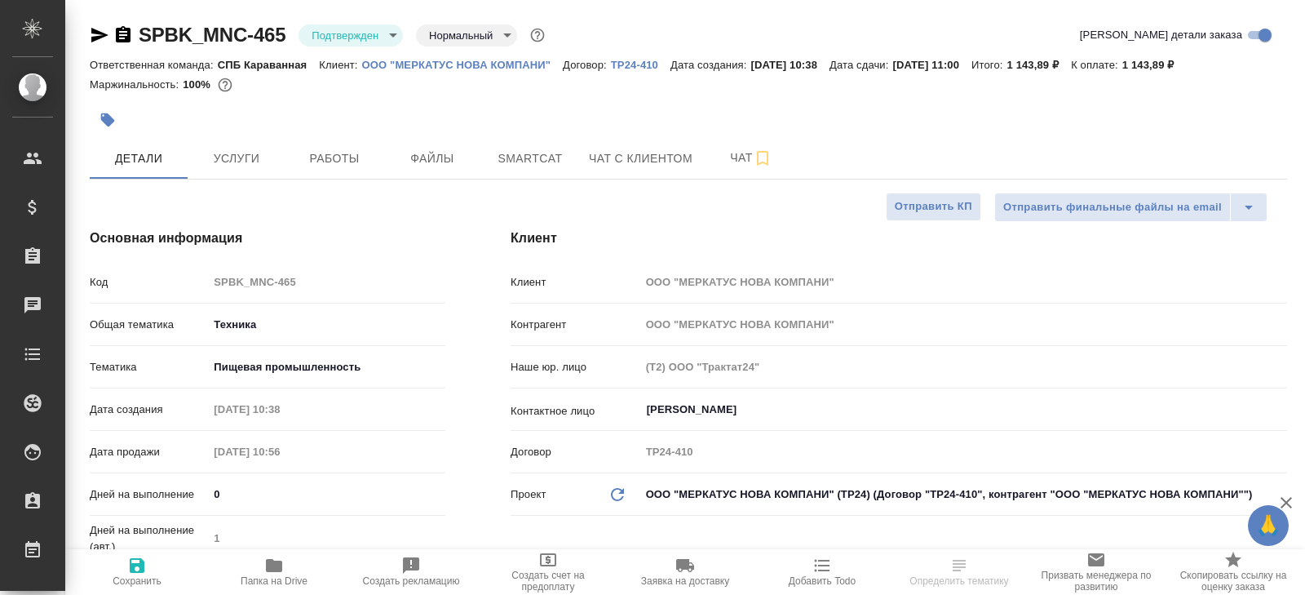
type textarea "x"
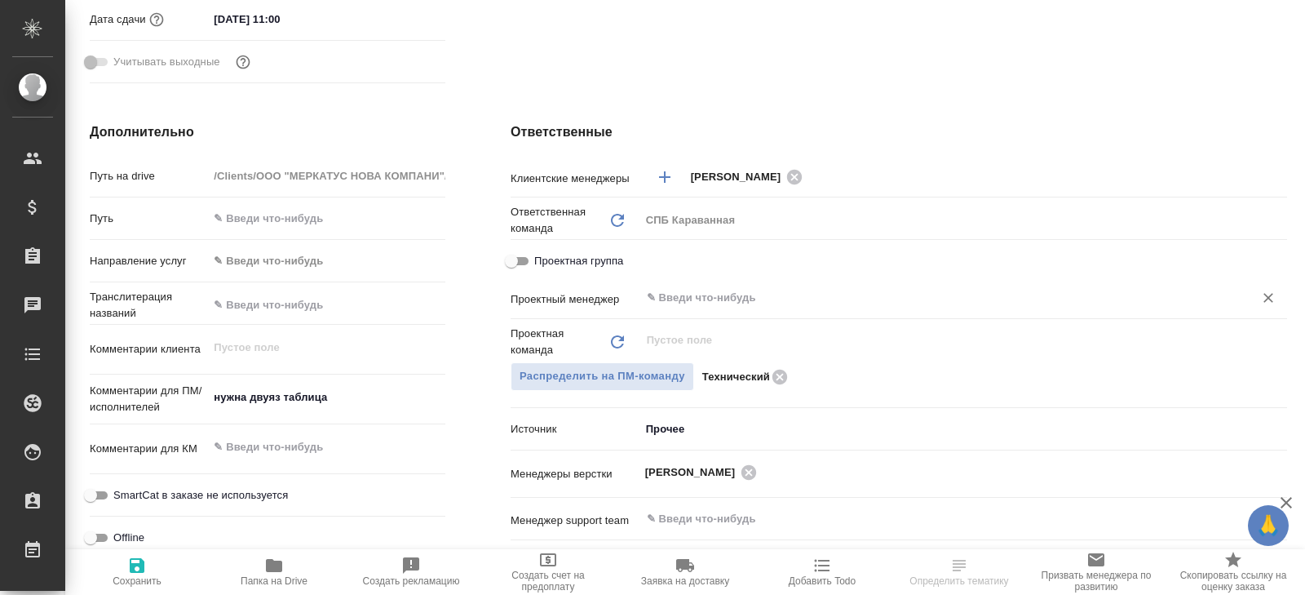
scroll to position [564, 0]
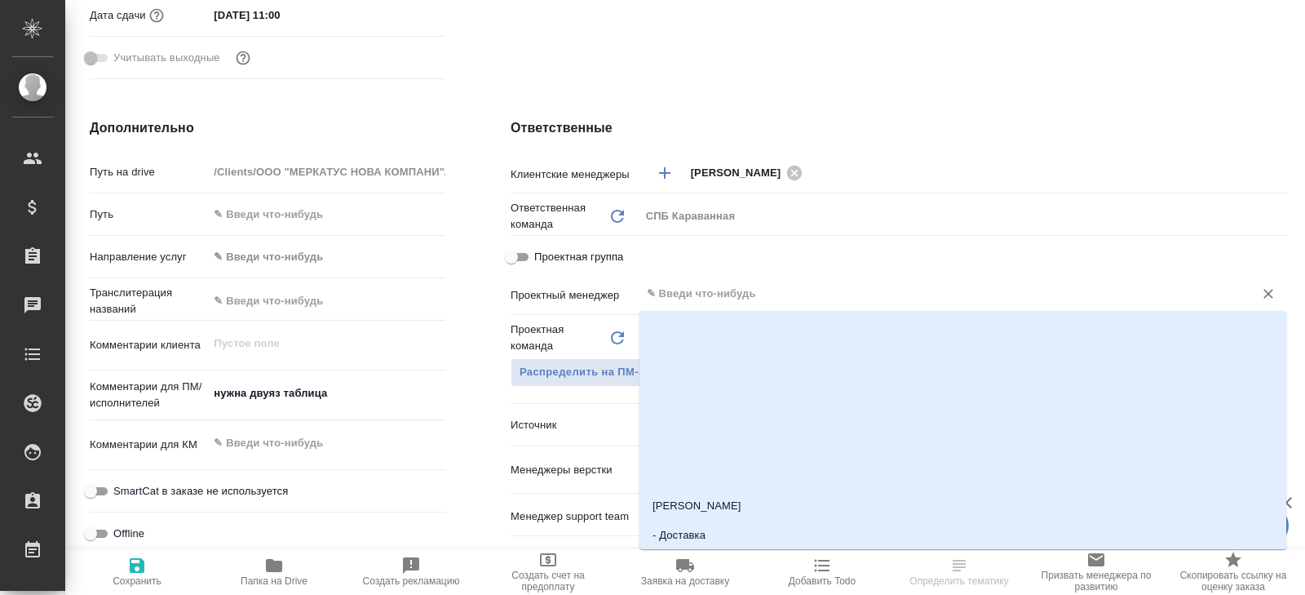
click at [696, 293] on input "text" at bounding box center [936, 294] width 582 height 20
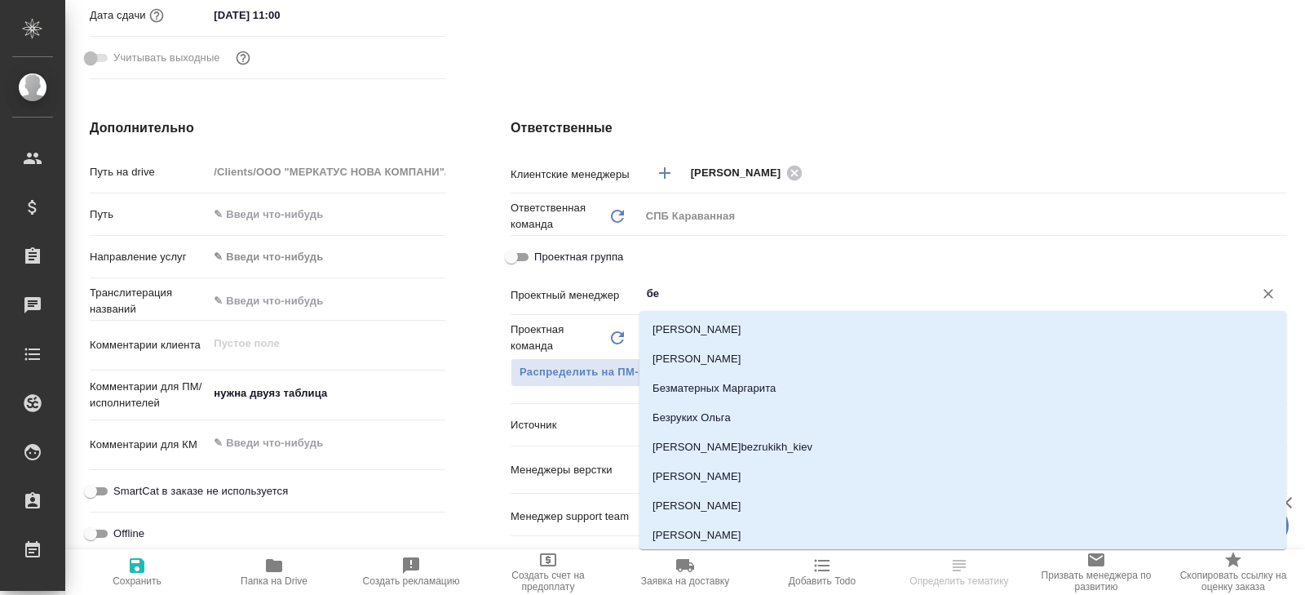
type input "бел"
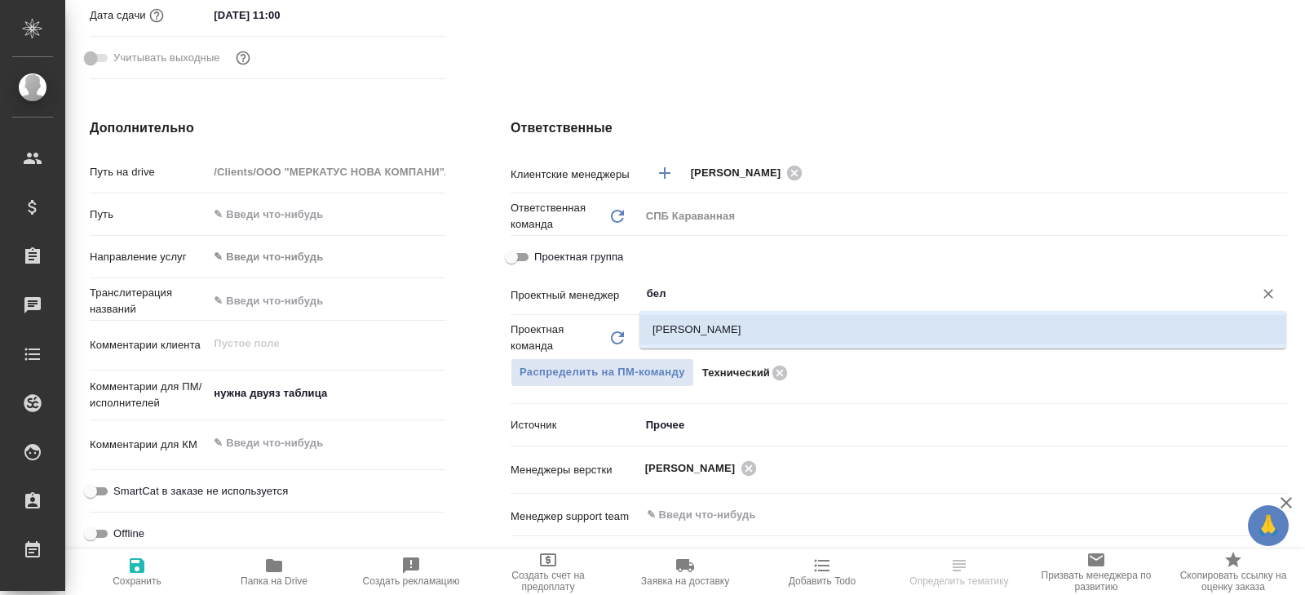
click at [680, 325] on li "[PERSON_NAME]" at bounding box center [963, 329] width 647 height 29
type textarea "x"
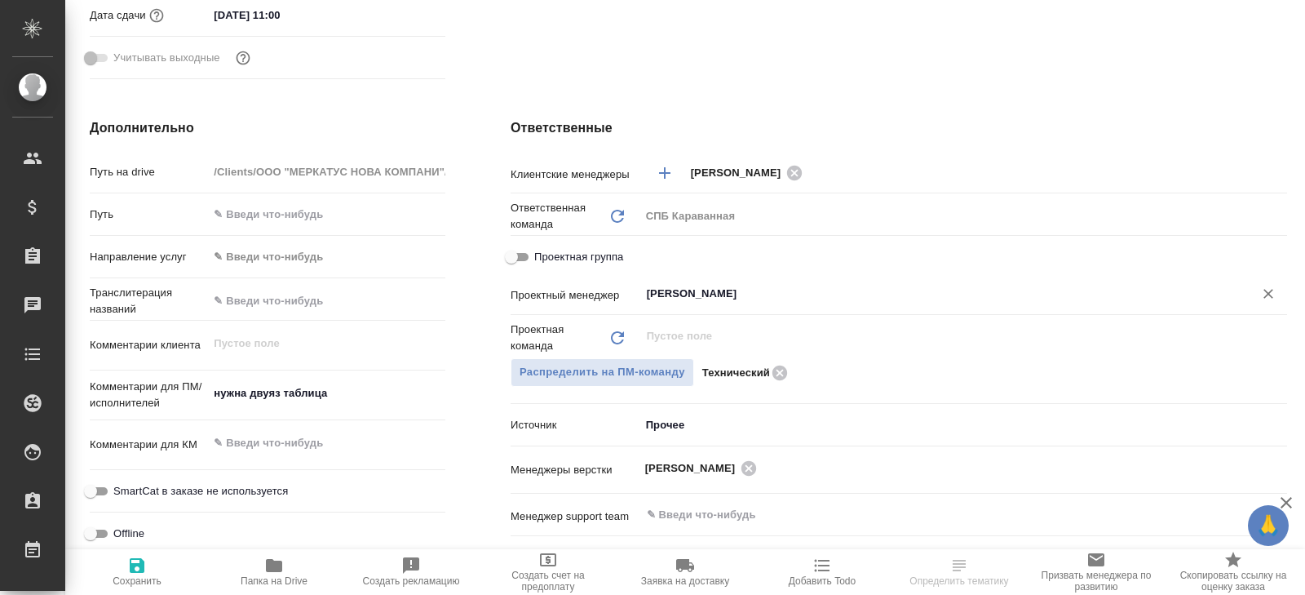
type input "[PERSON_NAME]"
click at [143, 570] on icon "button" at bounding box center [137, 565] width 15 height 15
type textarea "x"
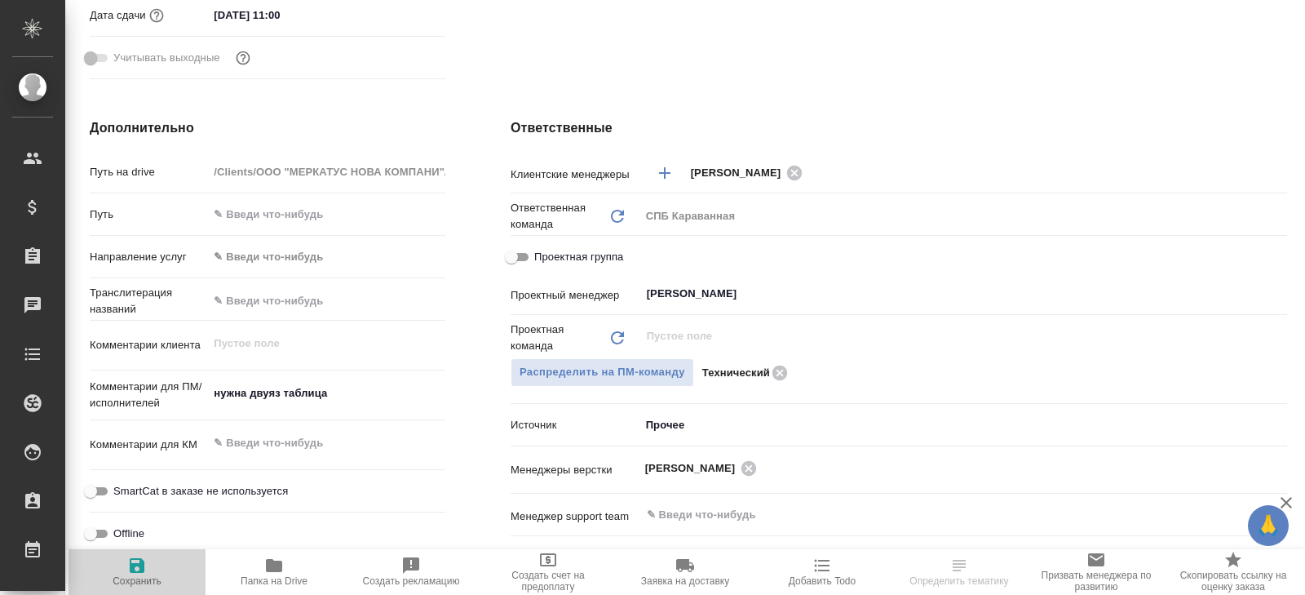
type textarea "x"
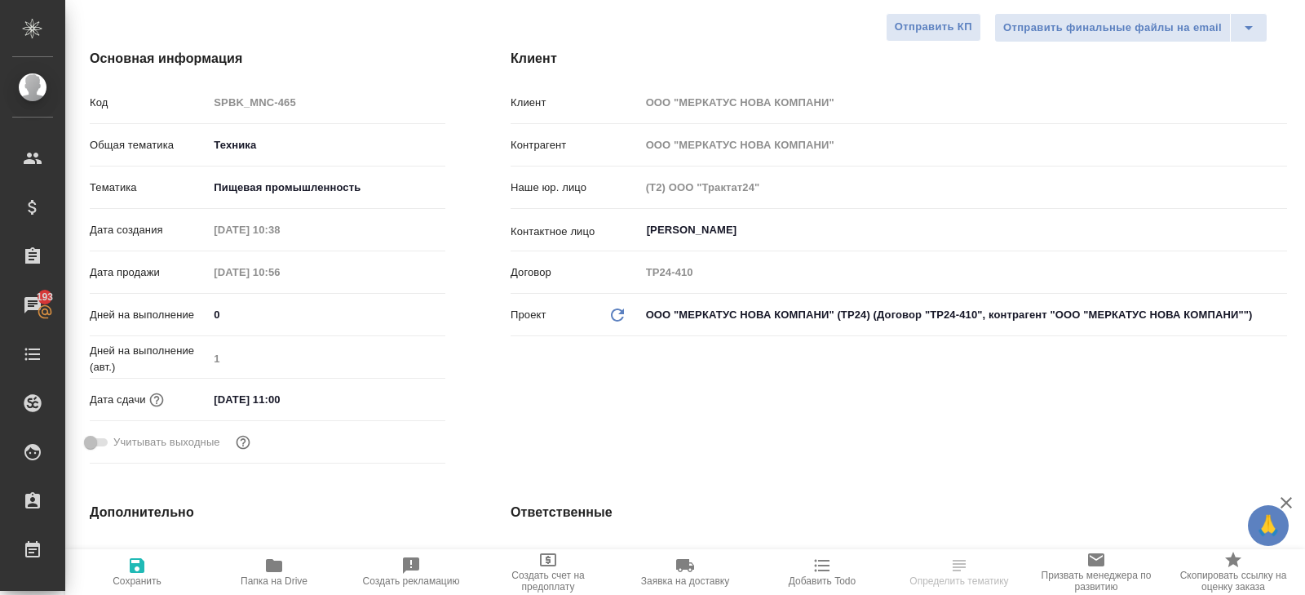
scroll to position [0, 0]
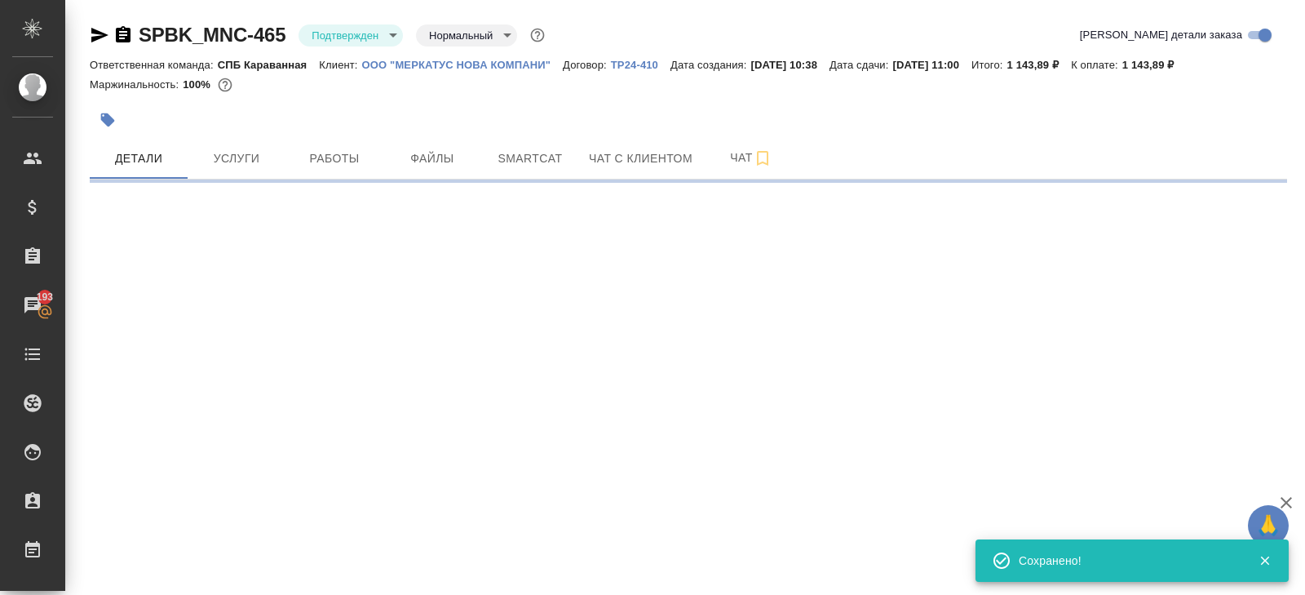
select select "RU"
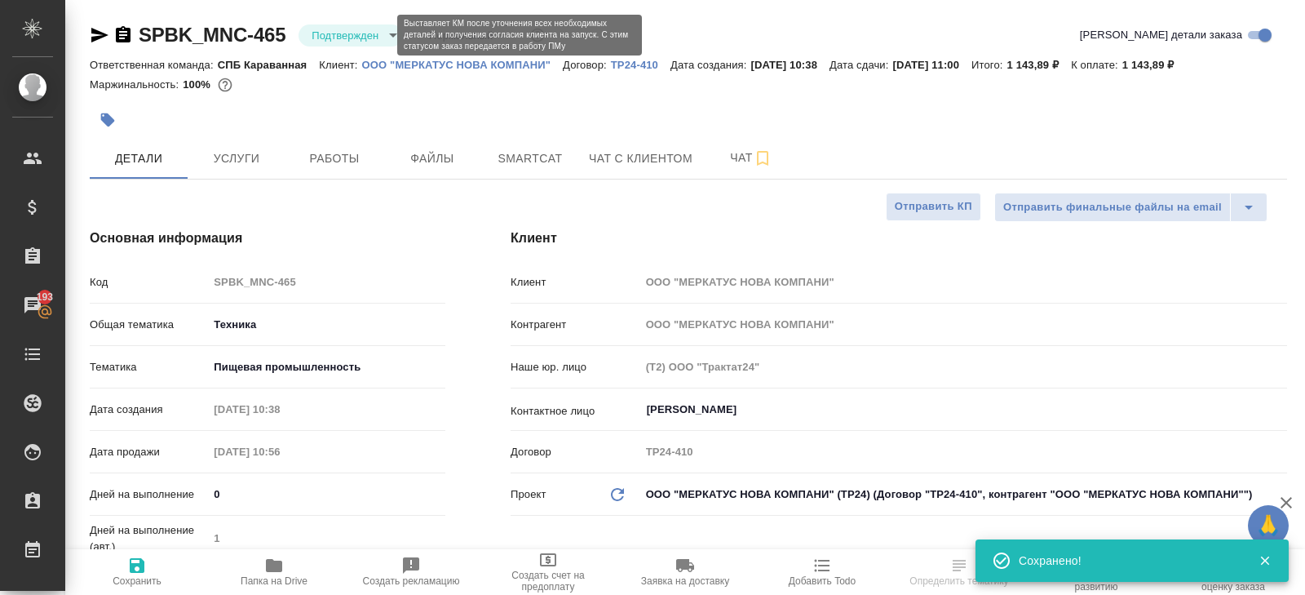
click at [339, 33] on body "🙏 .cls-1 fill:#fff; AWATERA Belyakova Yulia Клиенты Спецификации Заказы 193 Чат…" at bounding box center [652, 297] width 1305 height 595
type textarea "x"
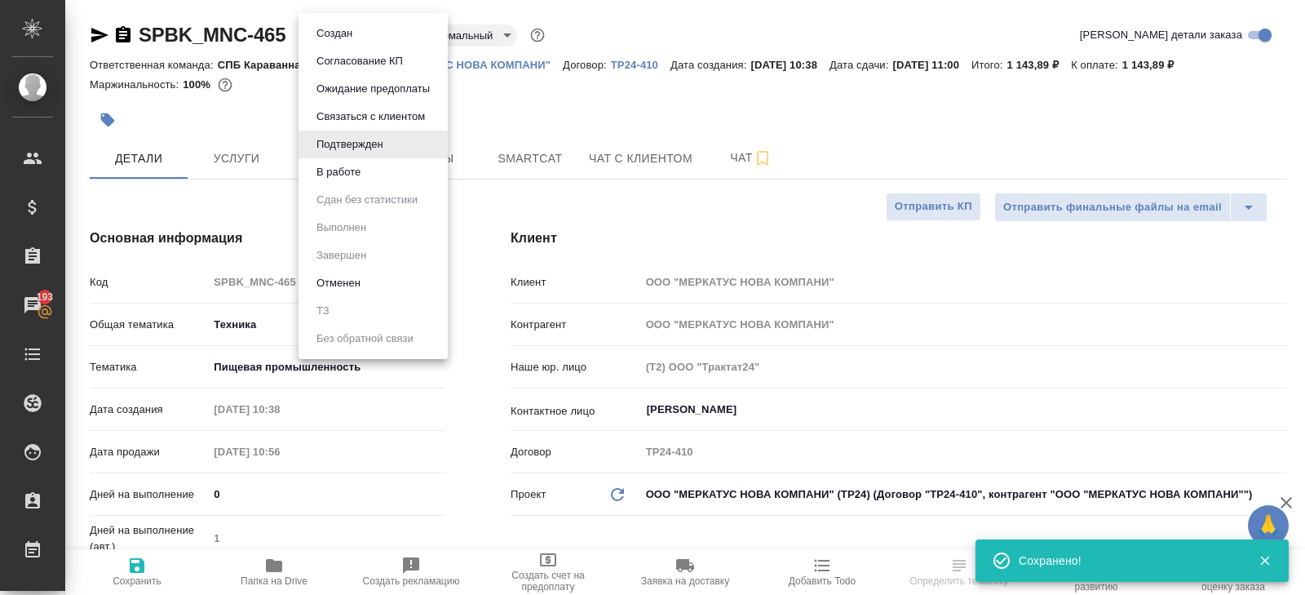
click at [324, 179] on button "В работе" at bounding box center [339, 172] width 54 height 18
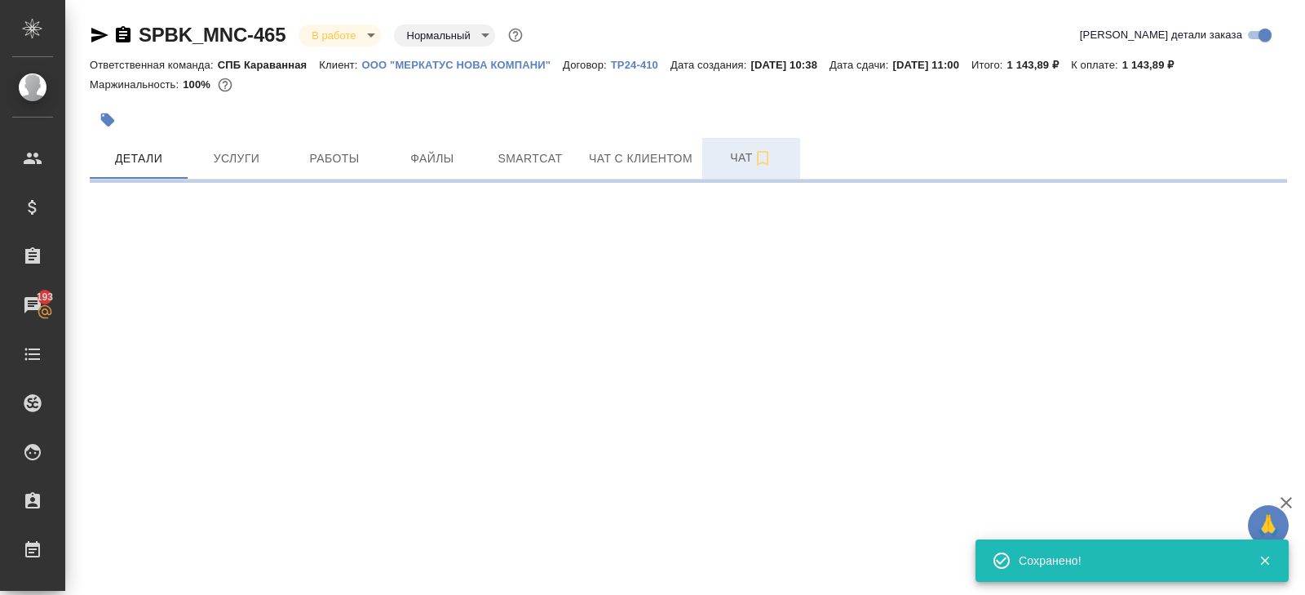
select select "RU"
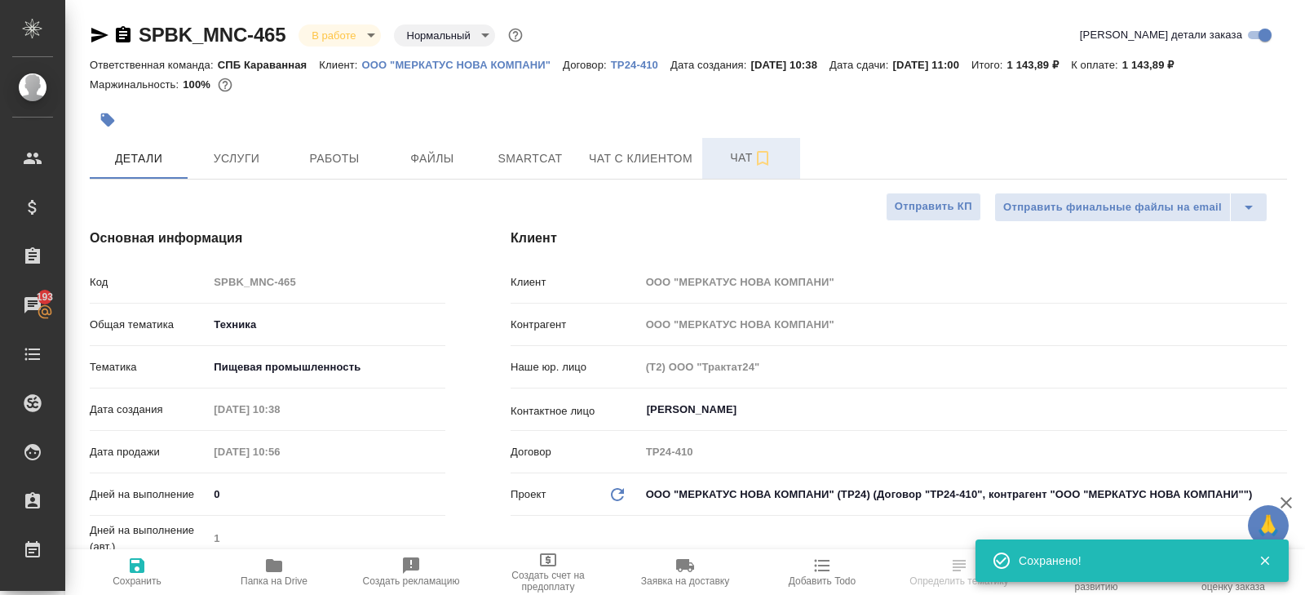
type textarea "x"
click at [736, 169] on button "Чат" at bounding box center [751, 158] width 98 height 41
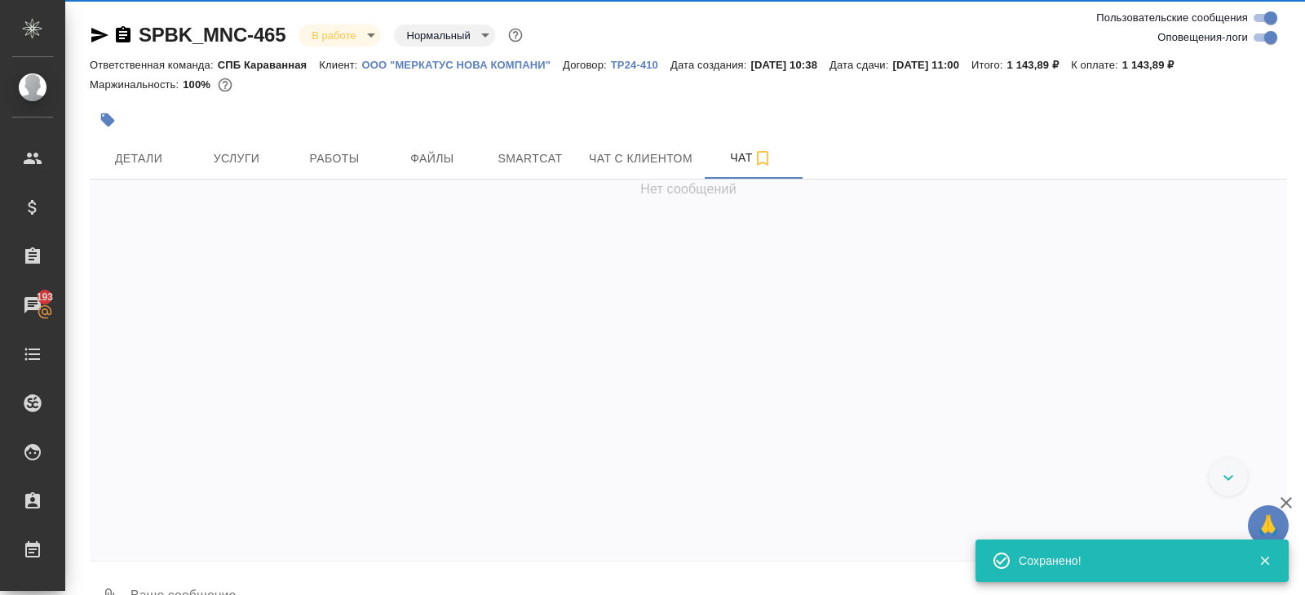
scroll to position [1405, 0]
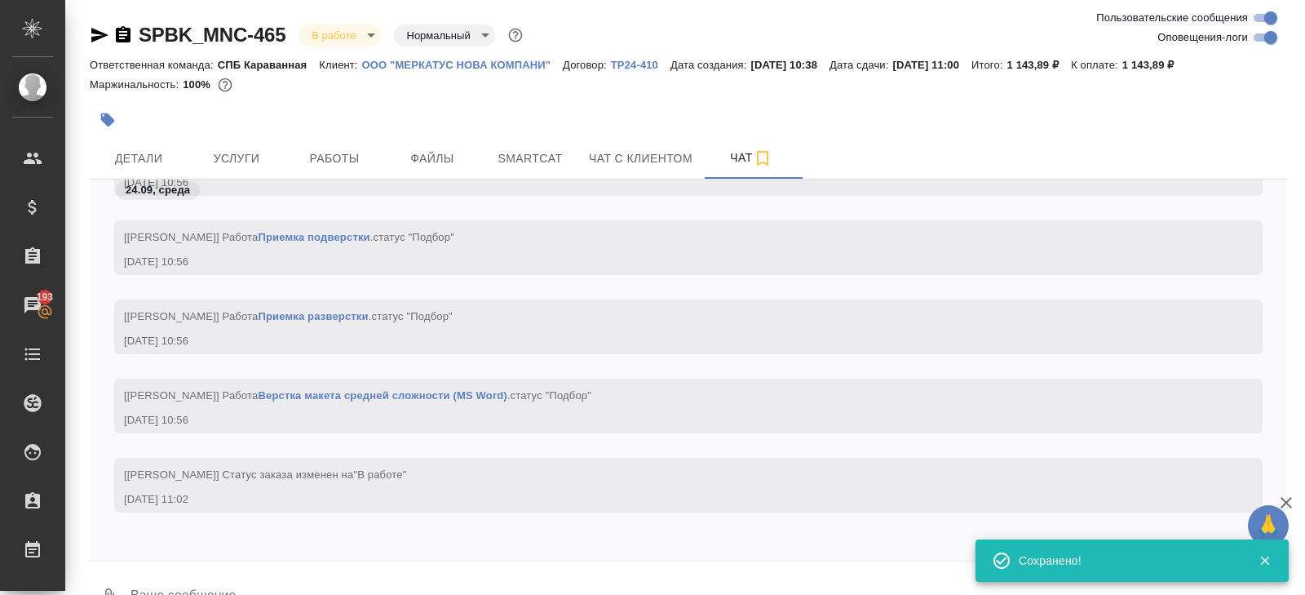
click at [1267, 39] on input "Оповещения-логи" at bounding box center [1271, 38] width 59 height 20
checkbox input "false"
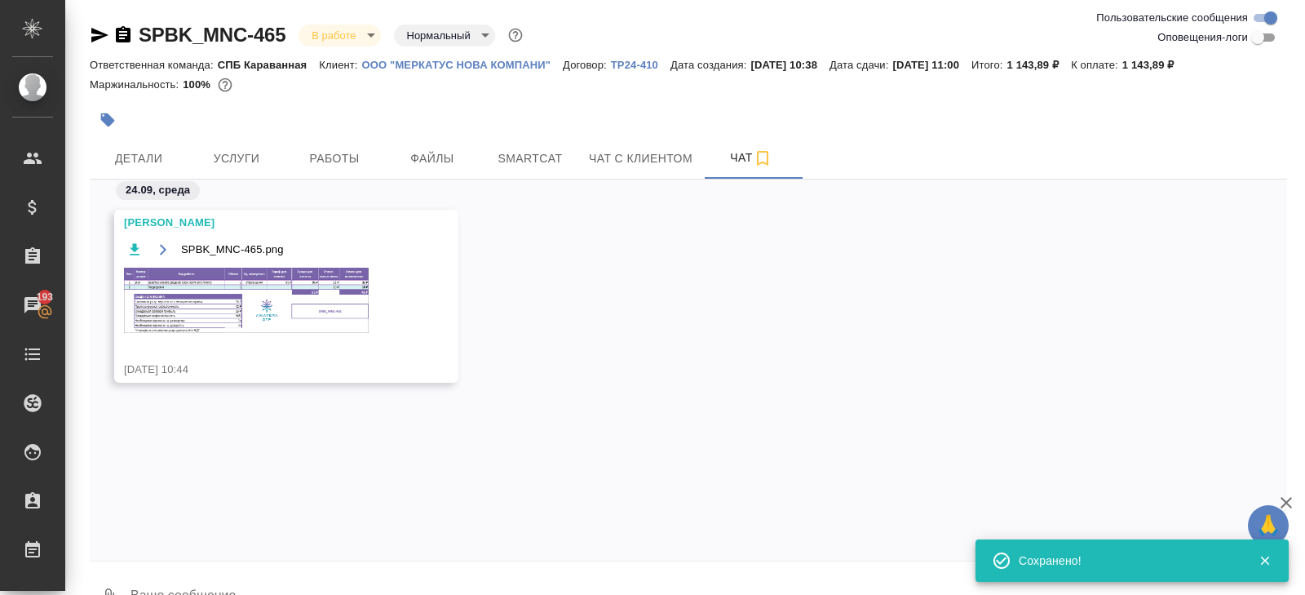
click at [323, 288] on img at bounding box center [246, 300] width 245 height 65
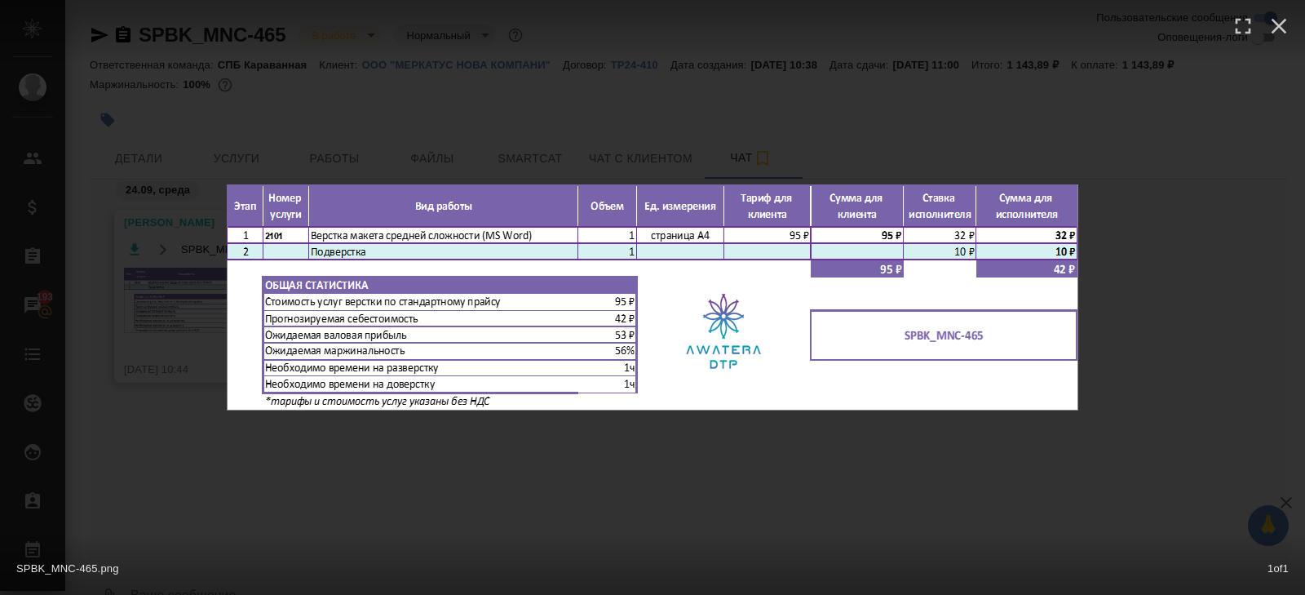
click at [331, 447] on div "SPBK_MNC-465.png 1 of 1" at bounding box center [652, 297] width 1305 height 595
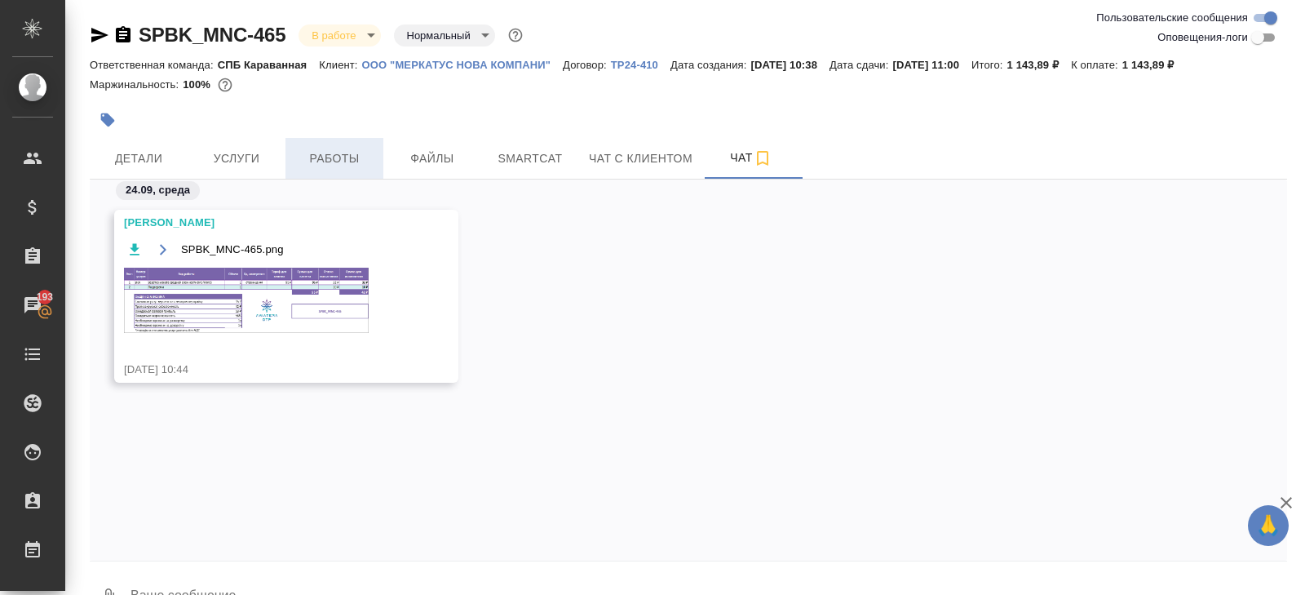
click at [350, 150] on span "Работы" at bounding box center [334, 158] width 78 height 20
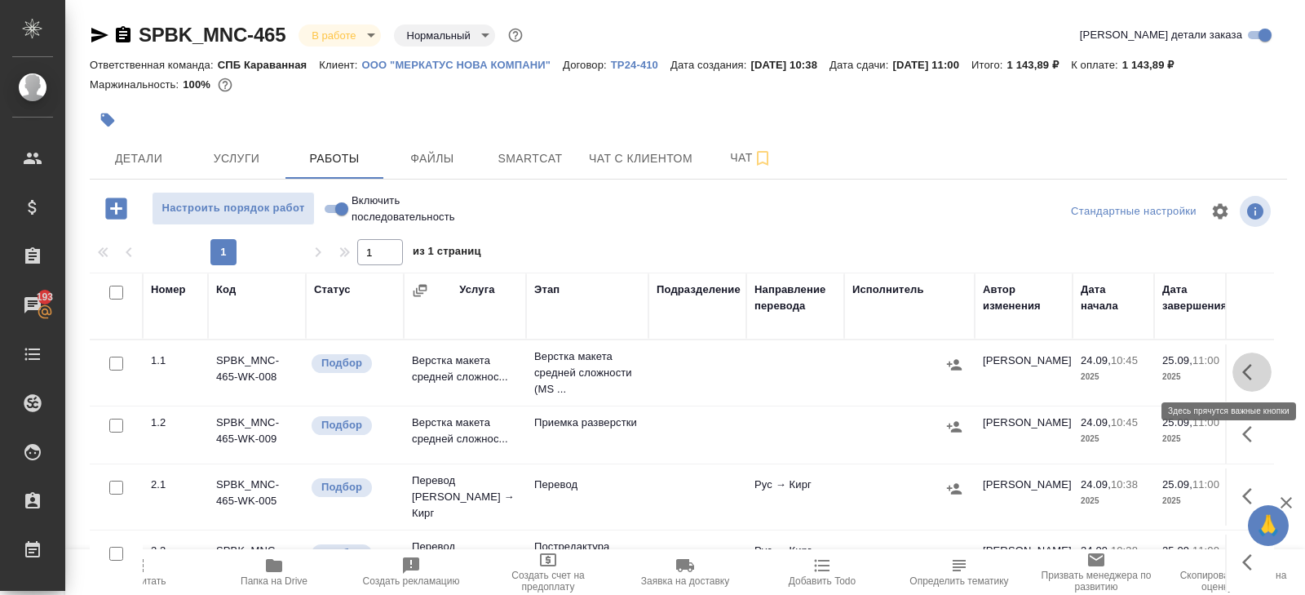
click at [1258, 366] on icon "button" at bounding box center [1252, 372] width 20 height 20
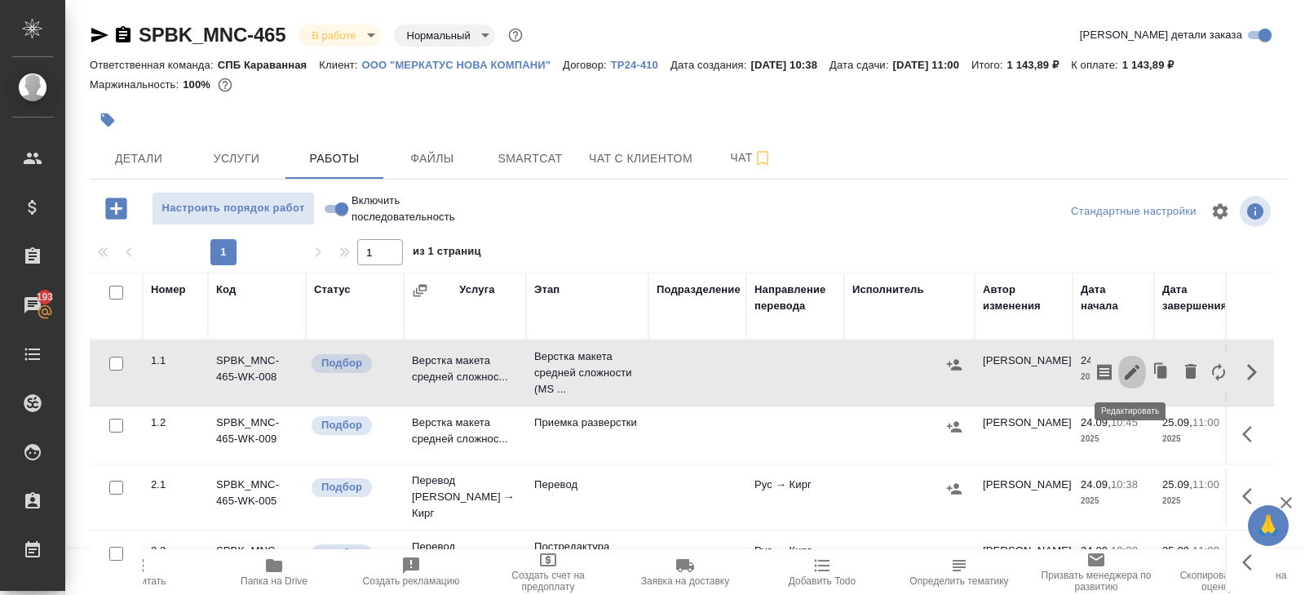
click at [1138, 373] on icon "button" at bounding box center [1132, 372] width 20 height 20
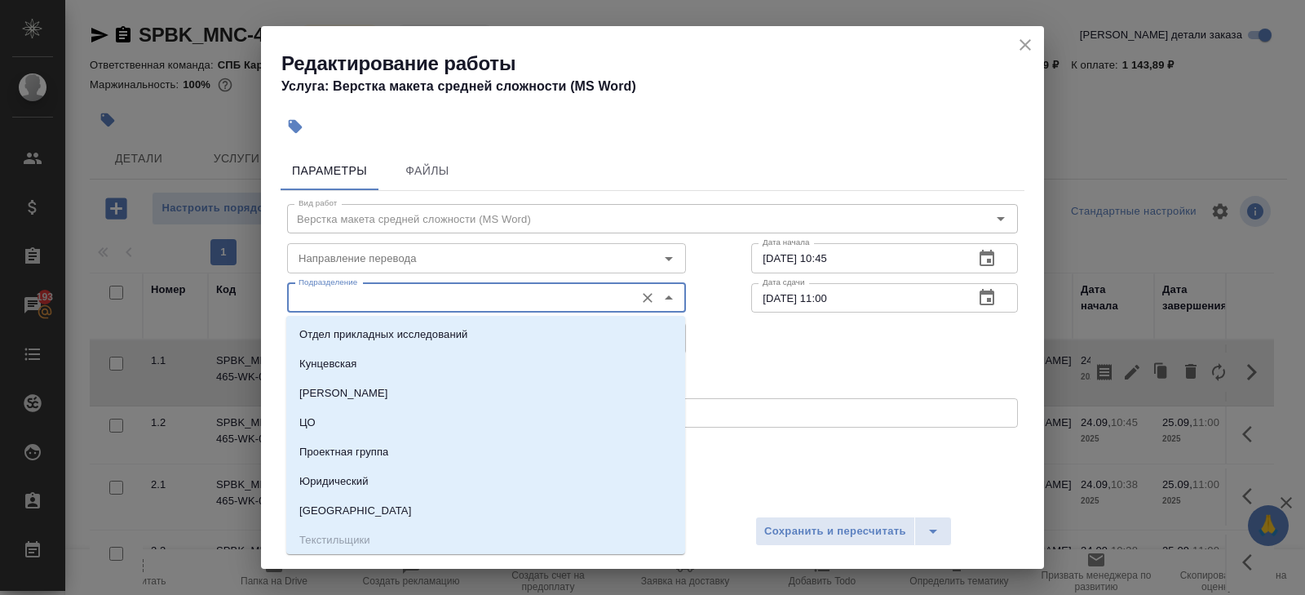
click at [424, 293] on input "Подразделение" at bounding box center [459, 298] width 334 height 20
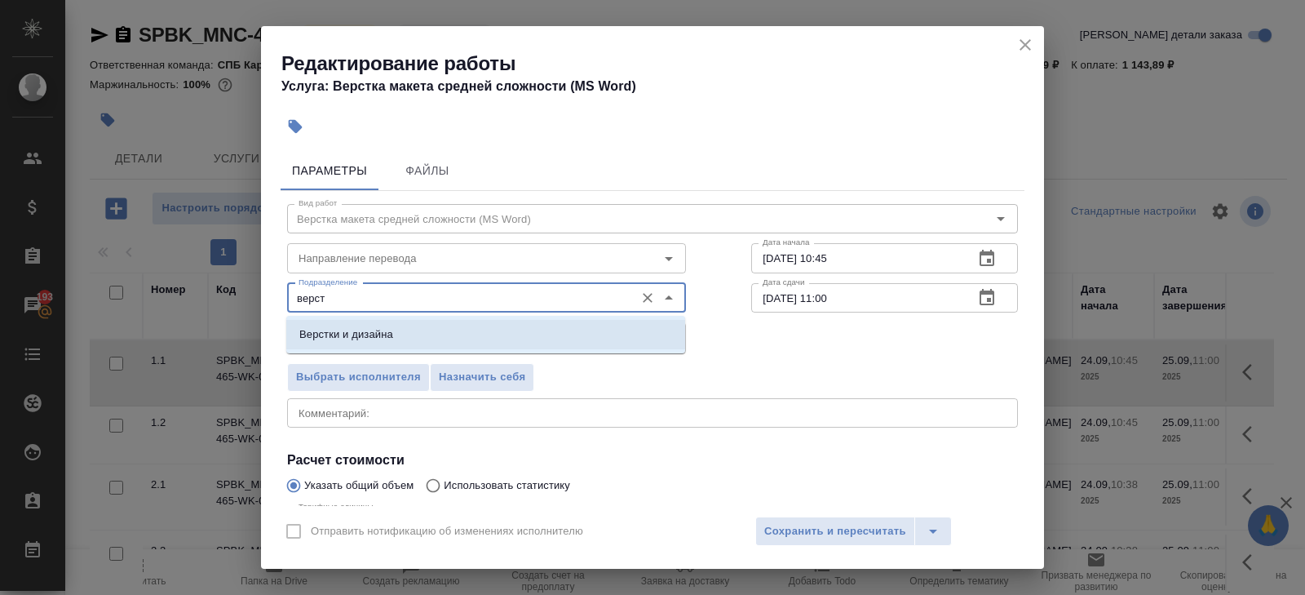
click at [412, 325] on li "Верстки и дизайна" at bounding box center [485, 334] width 399 height 29
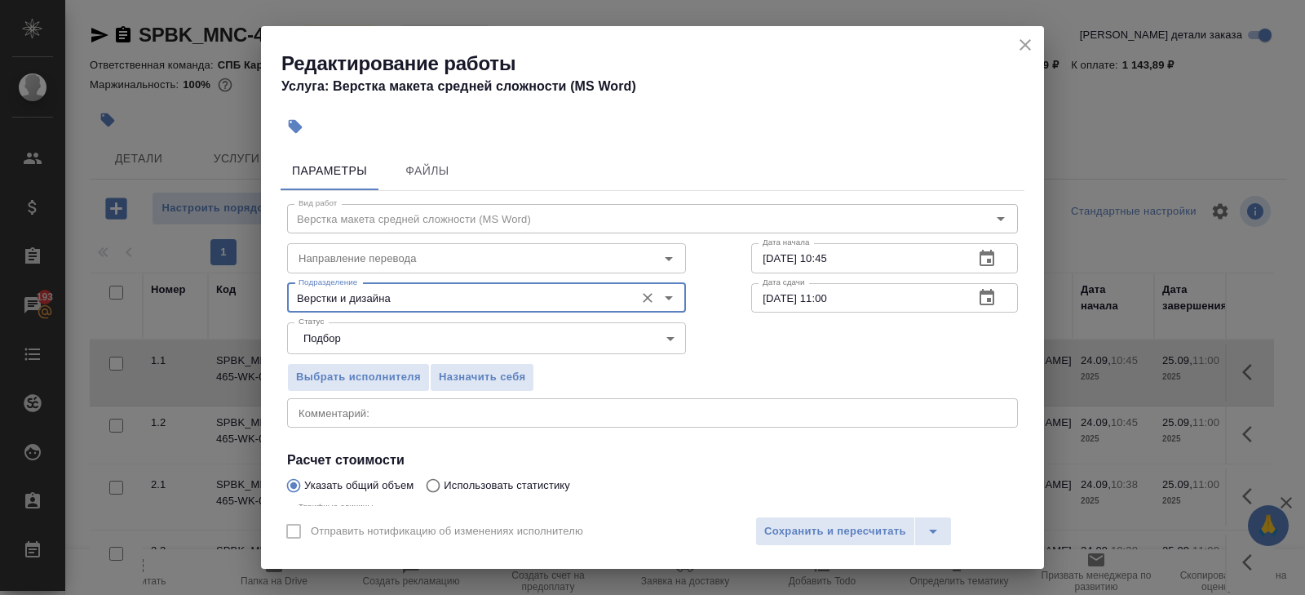
scroll to position [173, 0]
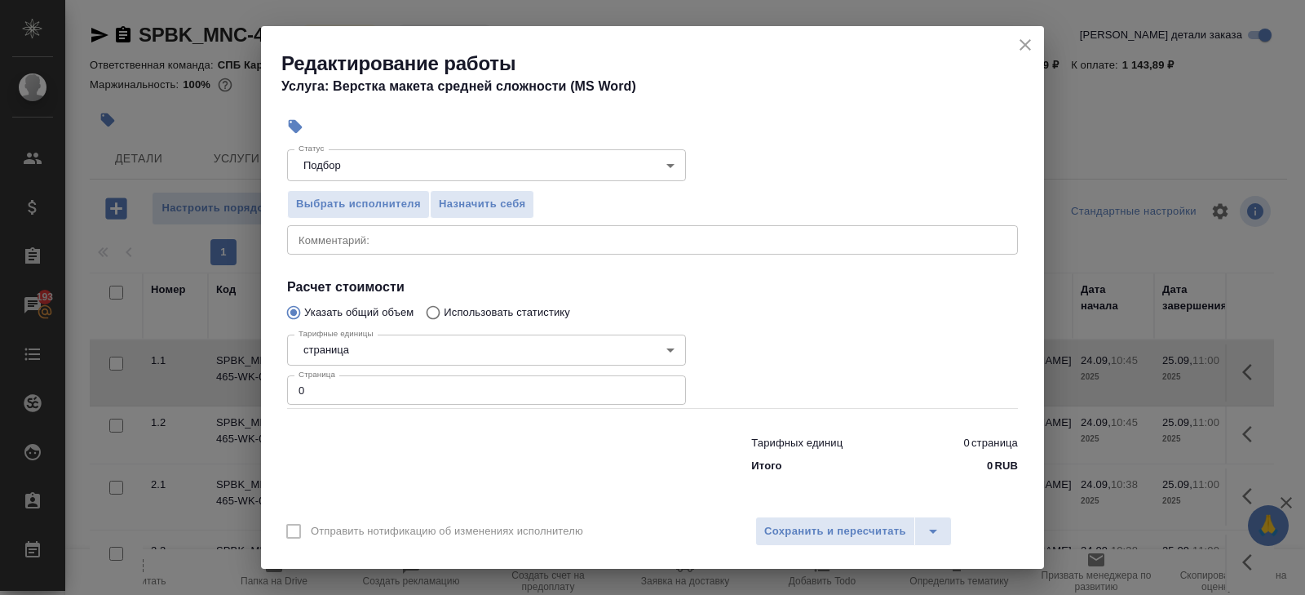
type input "Верстки и дизайна"
click at [396, 386] on input "0" at bounding box center [486, 389] width 399 height 29
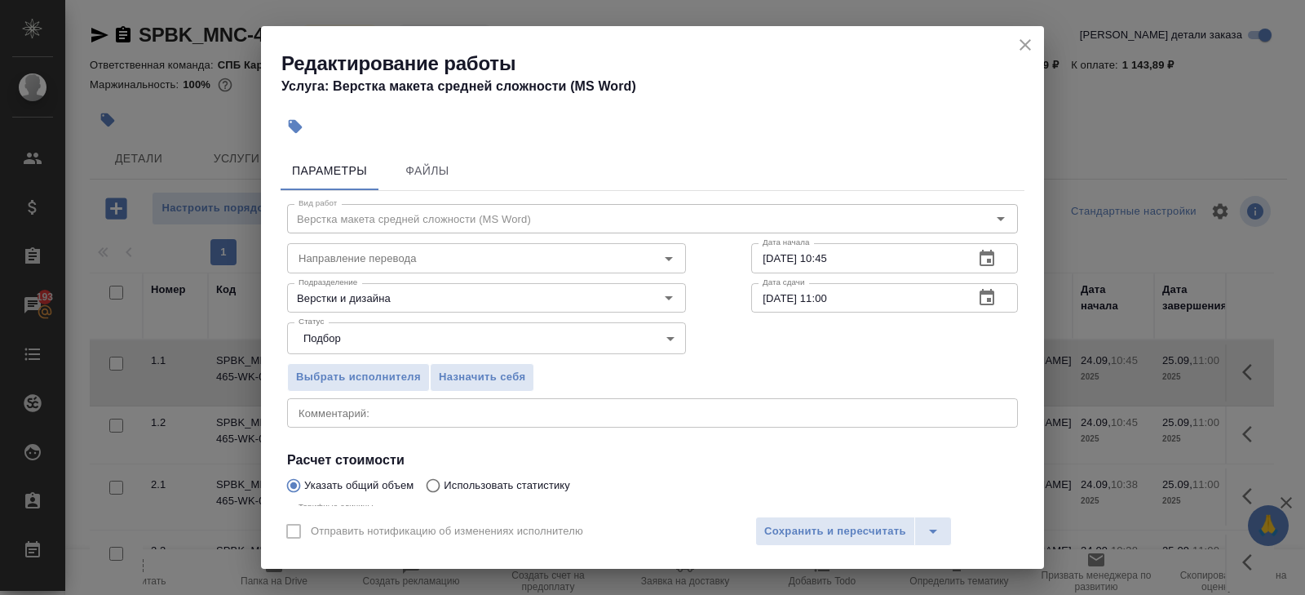
type input "1"
click at [991, 259] on icon "button" at bounding box center [987, 259] width 20 height 20
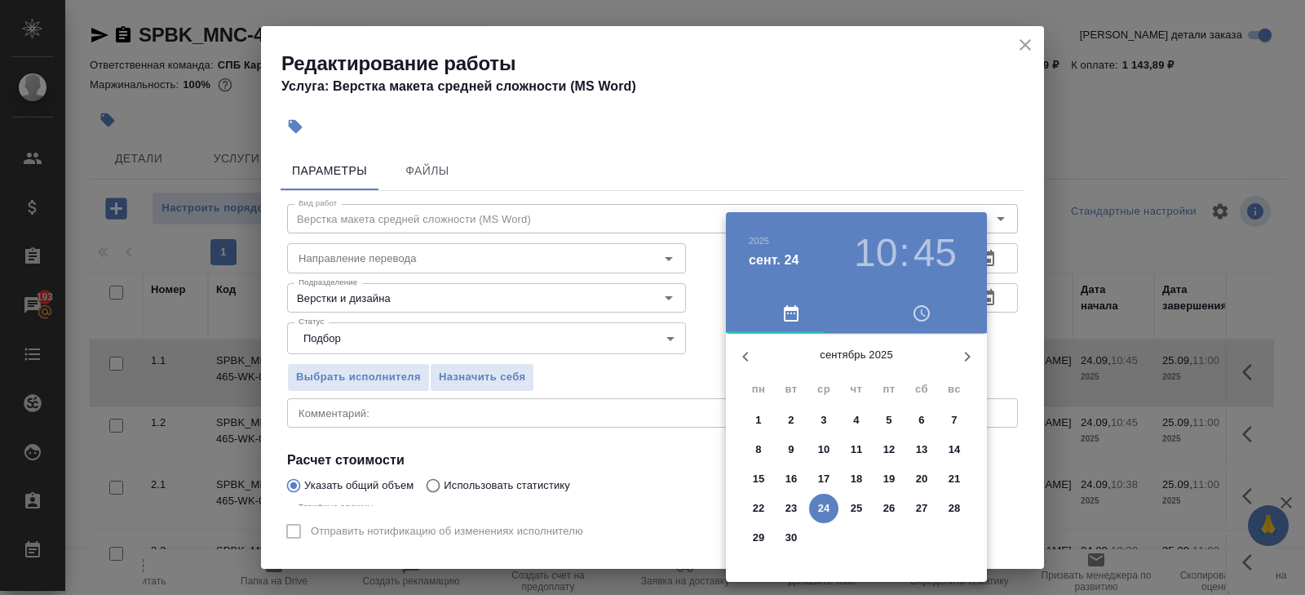
click at [823, 505] on p "24" at bounding box center [824, 508] width 12 height 16
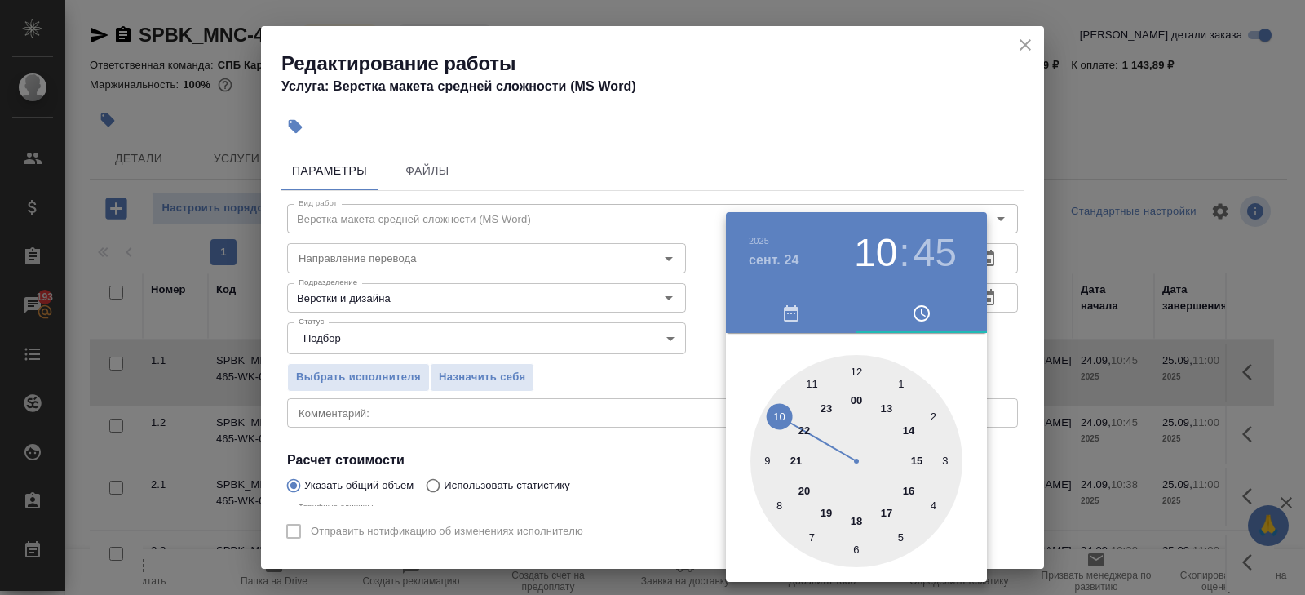
click at [814, 388] on div at bounding box center [857, 461] width 212 height 212
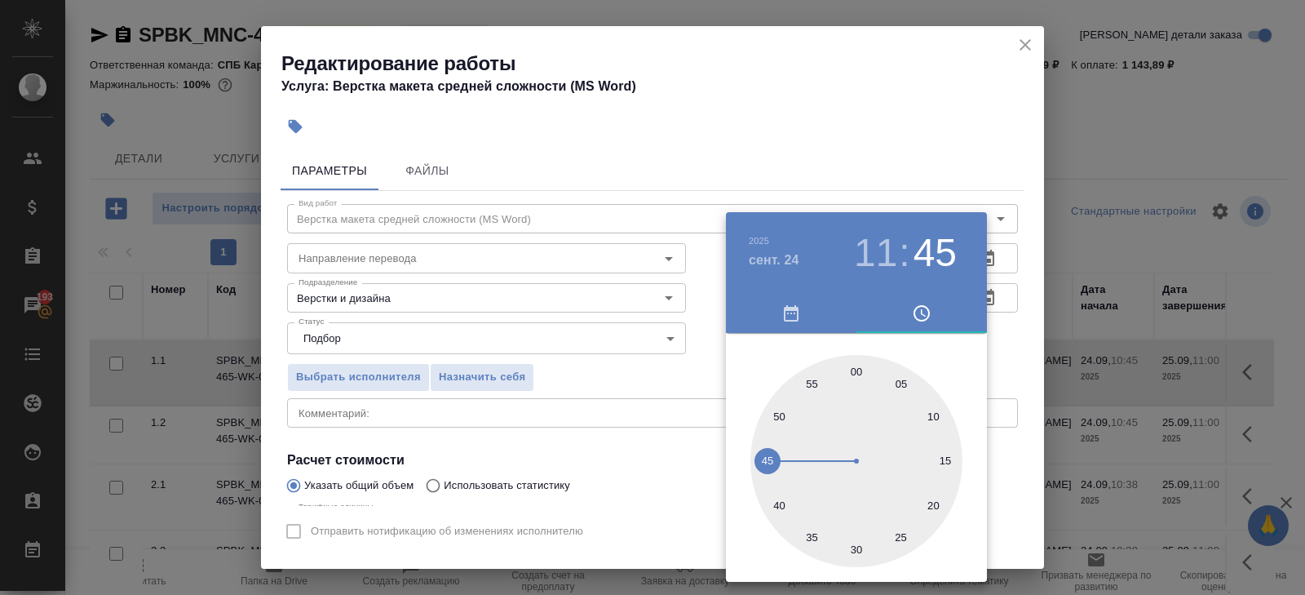
type input "24.09.2025 11:00"
click at [854, 374] on div at bounding box center [857, 461] width 212 height 212
click at [891, 172] on div at bounding box center [652, 297] width 1305 height 595
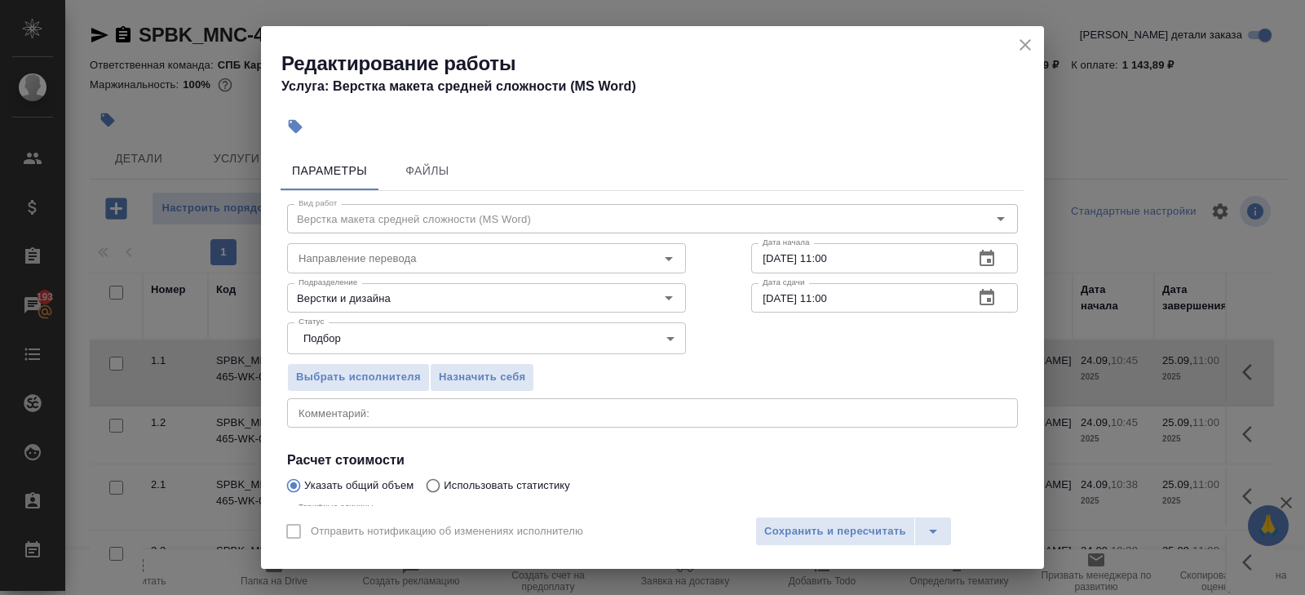
click at [990, 303] on icon "button" at bounding box center [987, 298] width 20 height 20
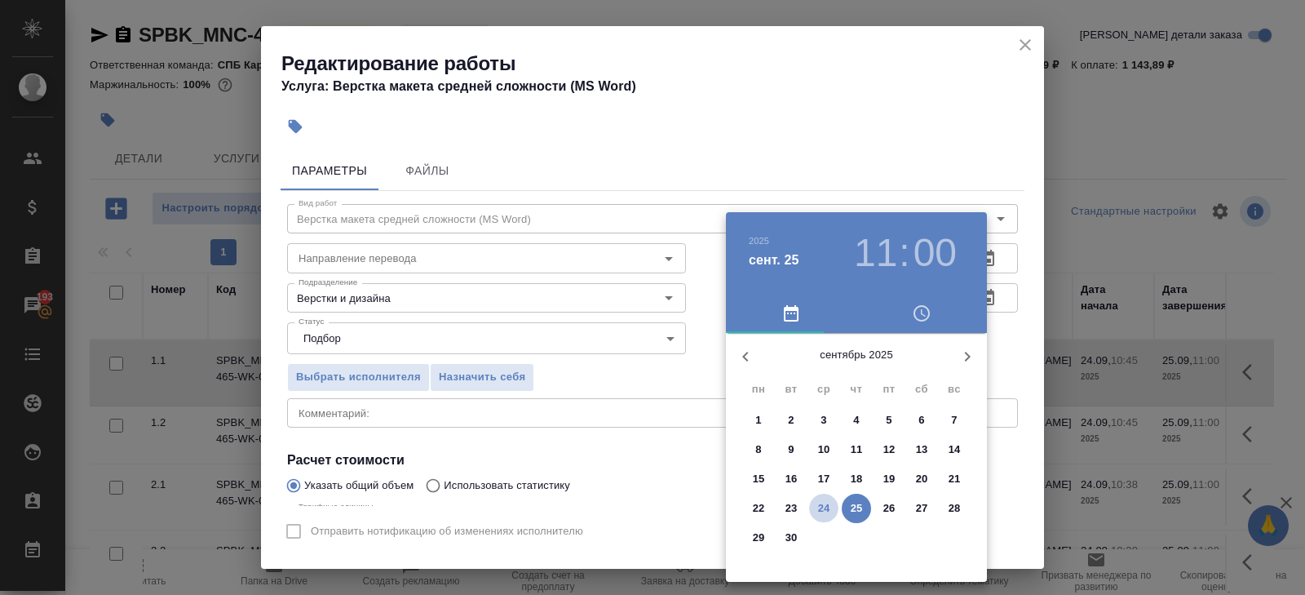
click at [822, 508] on p "24" at bounding box center [824, 508] width 12 height 16
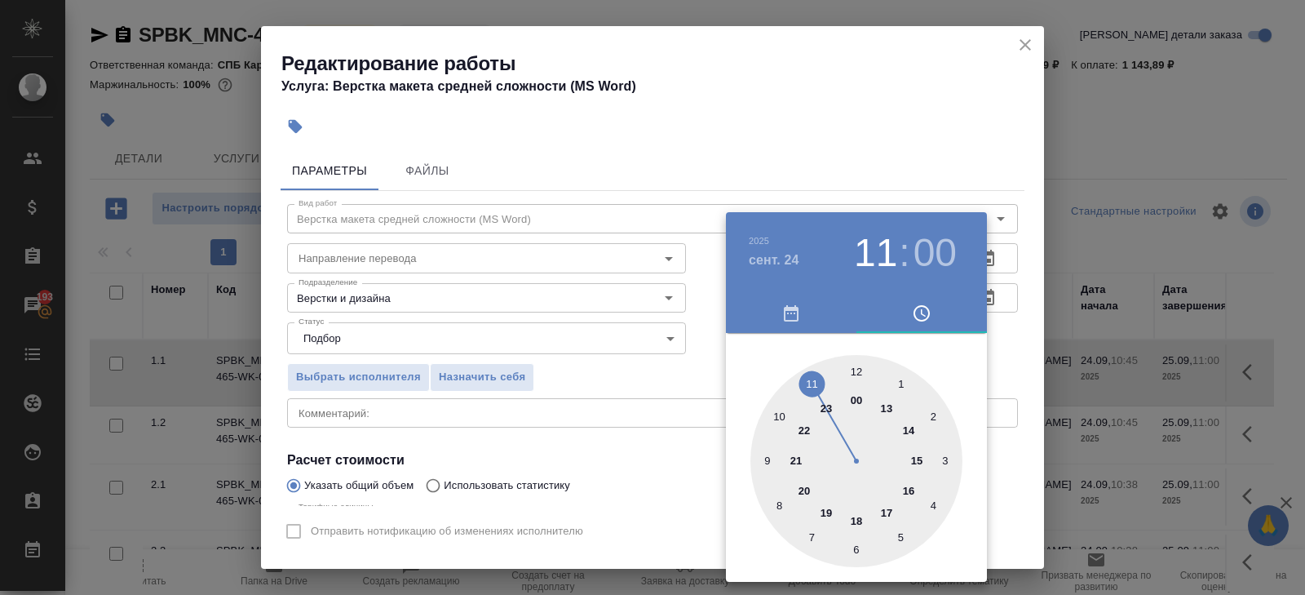
type input "24.09.2025 12:00"
click at [857, 370] on div at bounding box center [857, 461] width 212 height 212
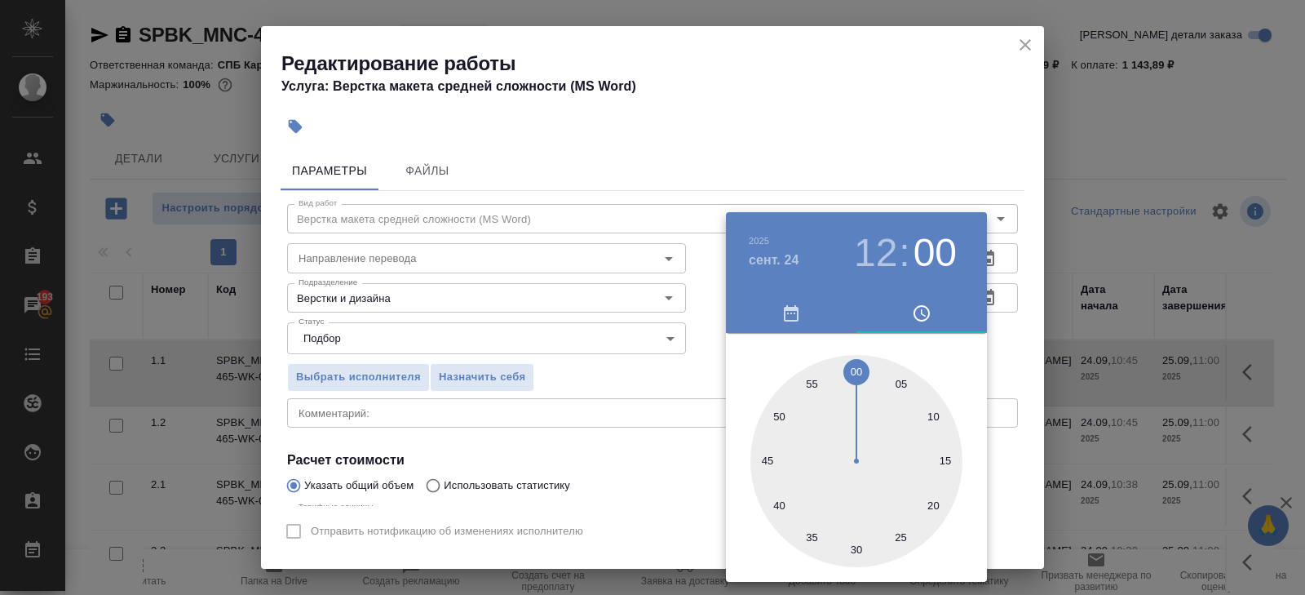
click at [635, 392] on div at bounding box center [652, 297] width 1305 height 595
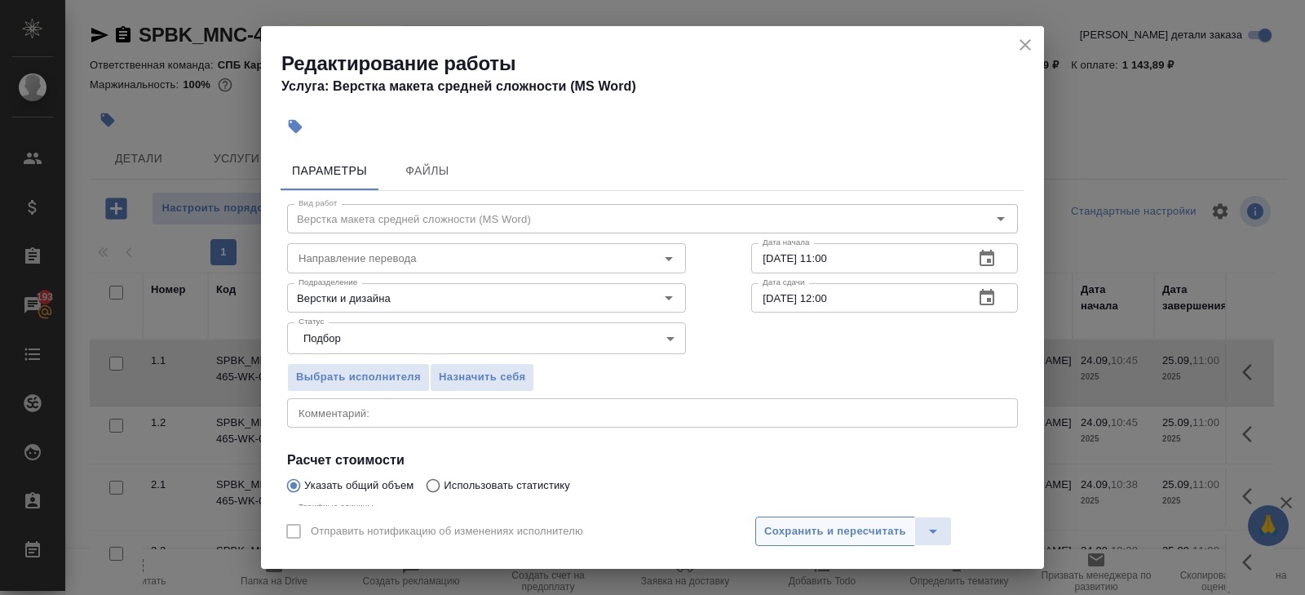
click at [768, 520] on button "Сохранить и пересчитать" at bounding box center [835, 530] width 160 height 29
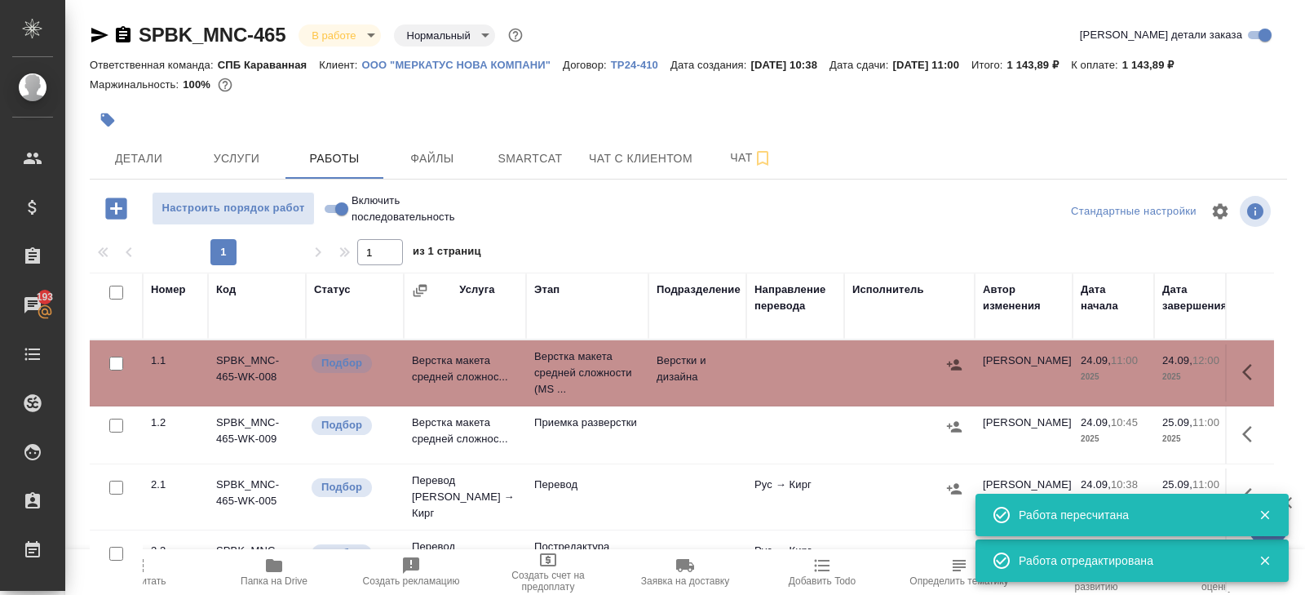
click at [112, 290] on input "checkbox" at bounding box center [116, 293] width 14 height 14
checkbox input "true"
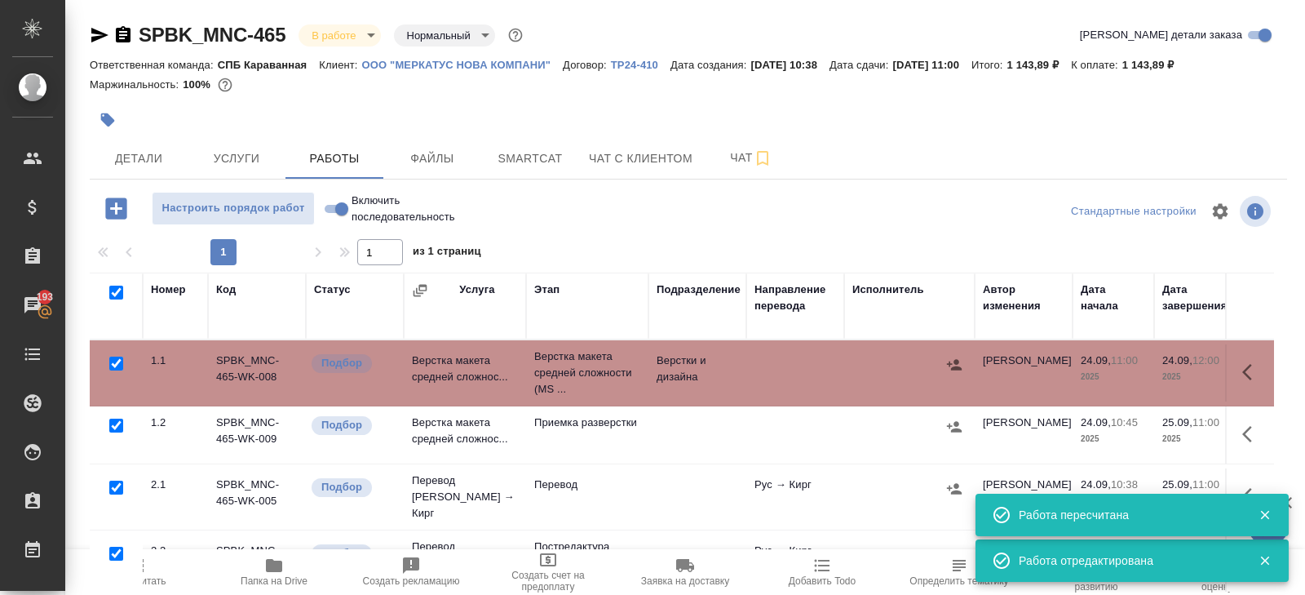
checkbox input "true"
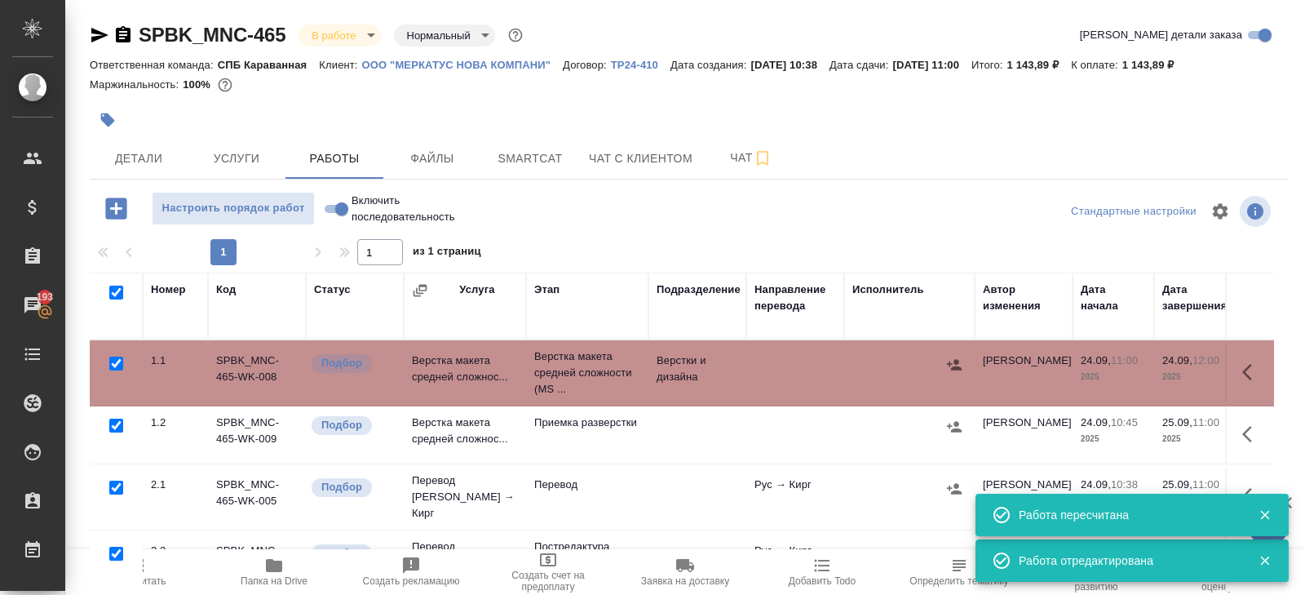
checkbox input "true"
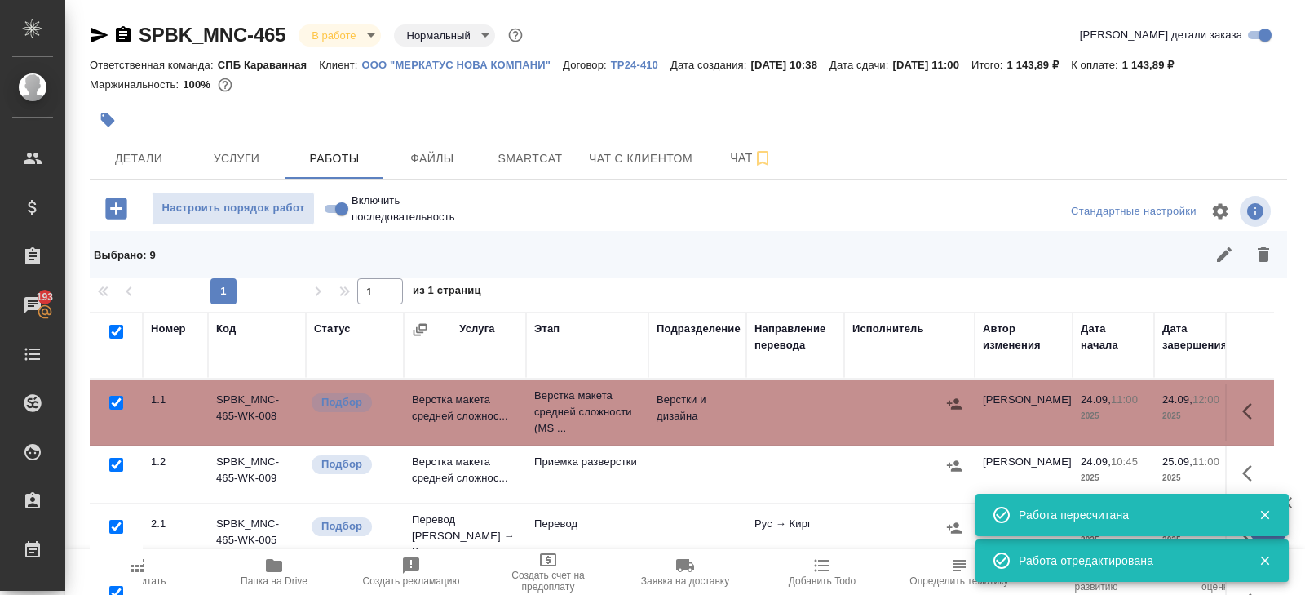
click at [117, 402] on input "checkbox" at bounding box center [116, 403] width 14 height 14
checkbox input "false"
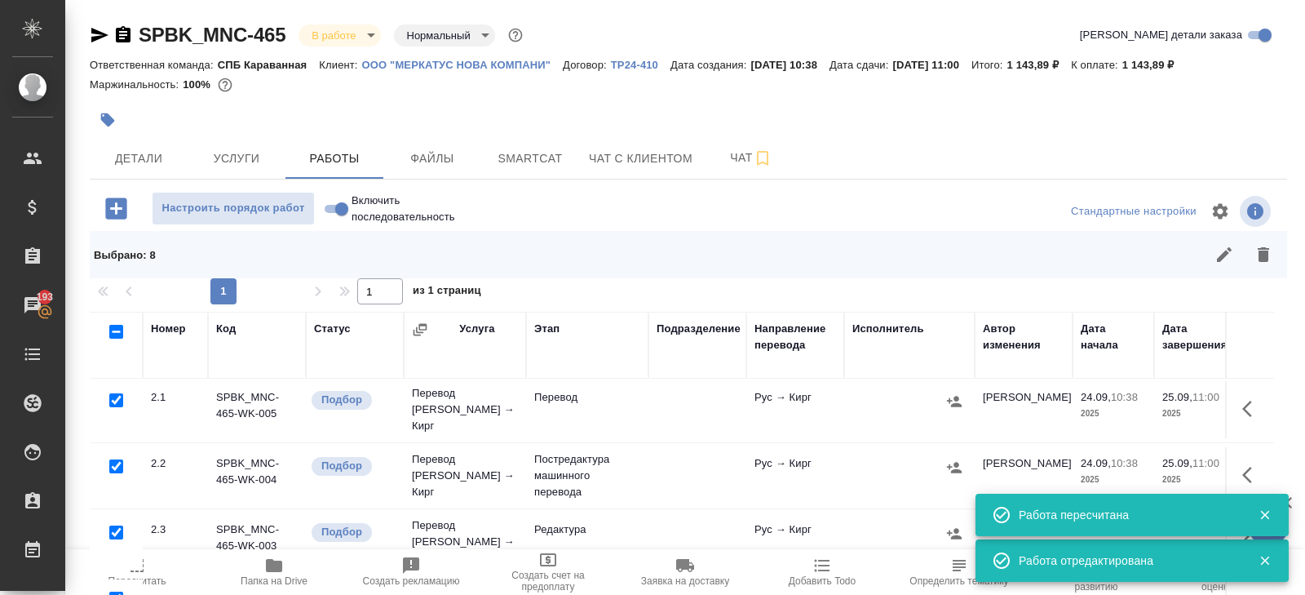
scroll to position [128, 0]
click at [115, 458] on input "checkbox" at bounding box center [116, 465] width 14 height 14
checkbox input "false"
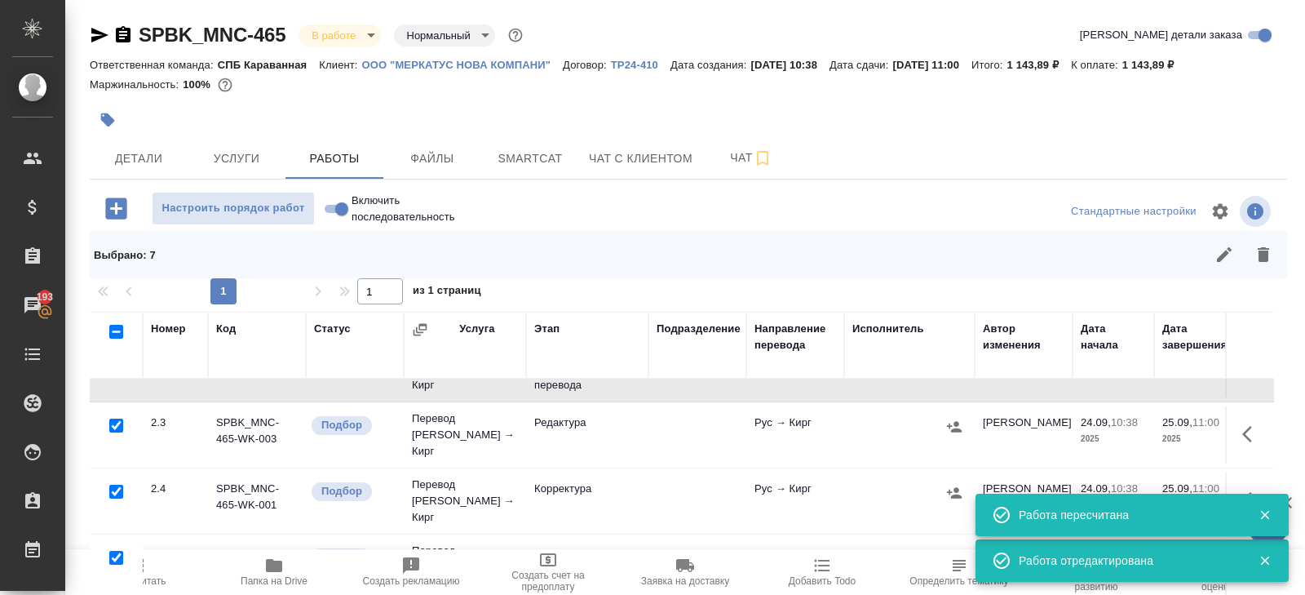
scroll to position [125, 0]
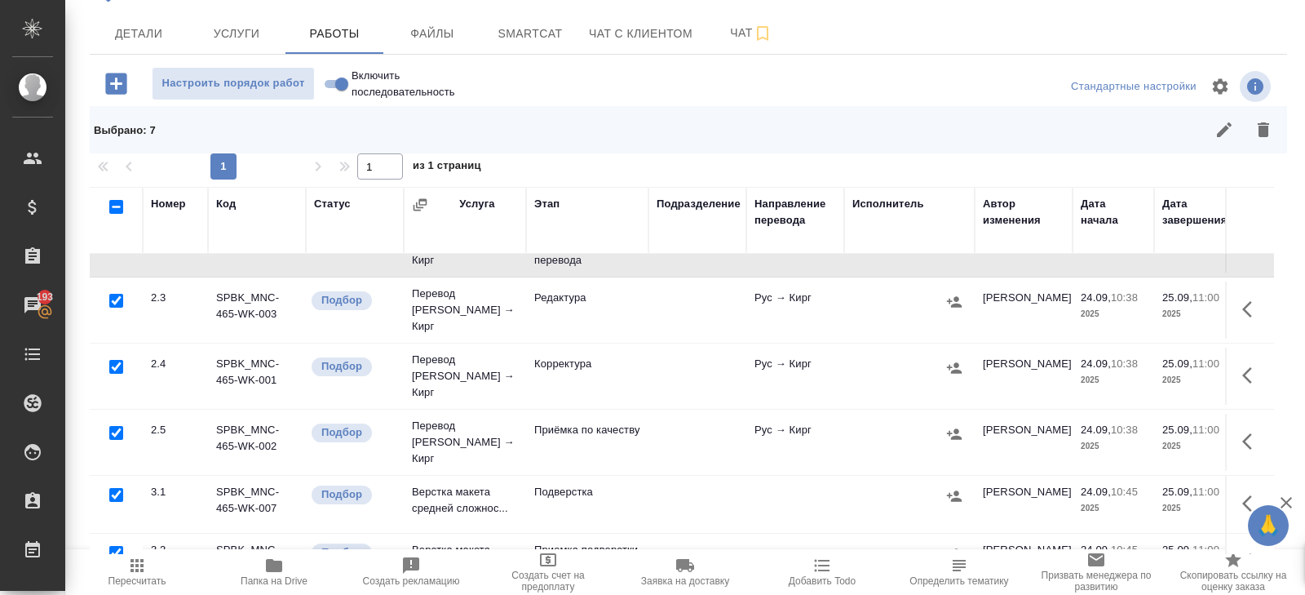
click at [114, 488] on input "checkbox" at bounding box center [116, 495] width 14 height 14
checkbox input "false"
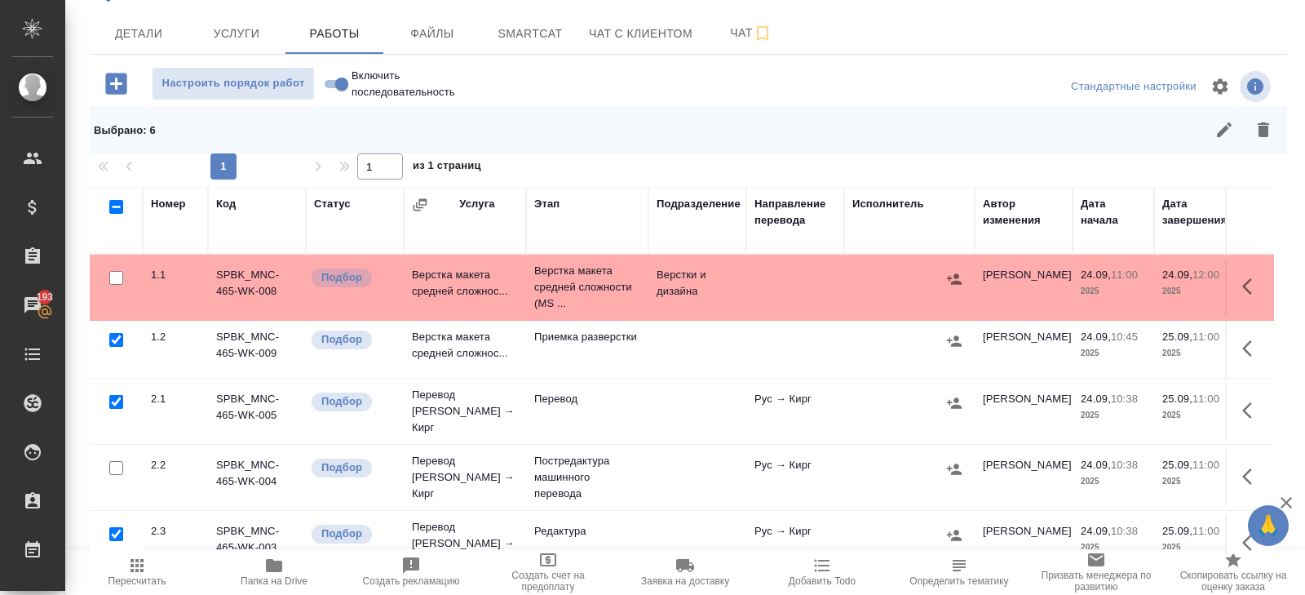
scroll to position [0, 0]
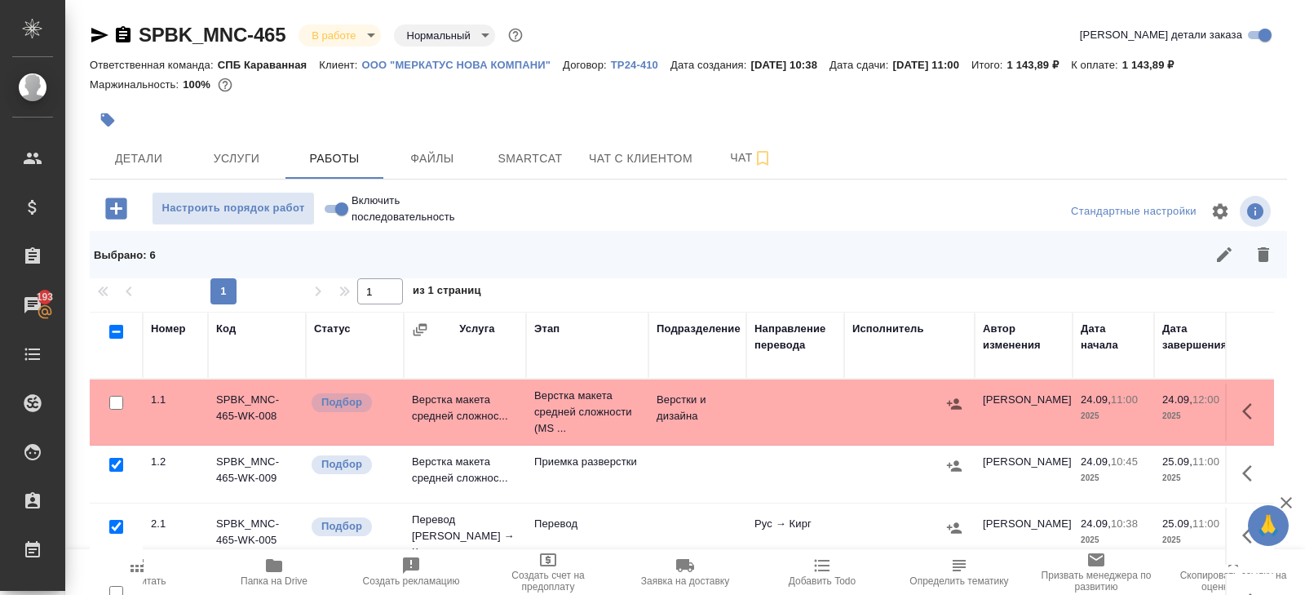
drag, startPoint x: 1269, startPoint y: 246, endPoint x: 1243, endPoint y: 247, distance: 25.3
click at [1269, 247] on icon "button" at bounding box center [1264, 255] width 20 height 20
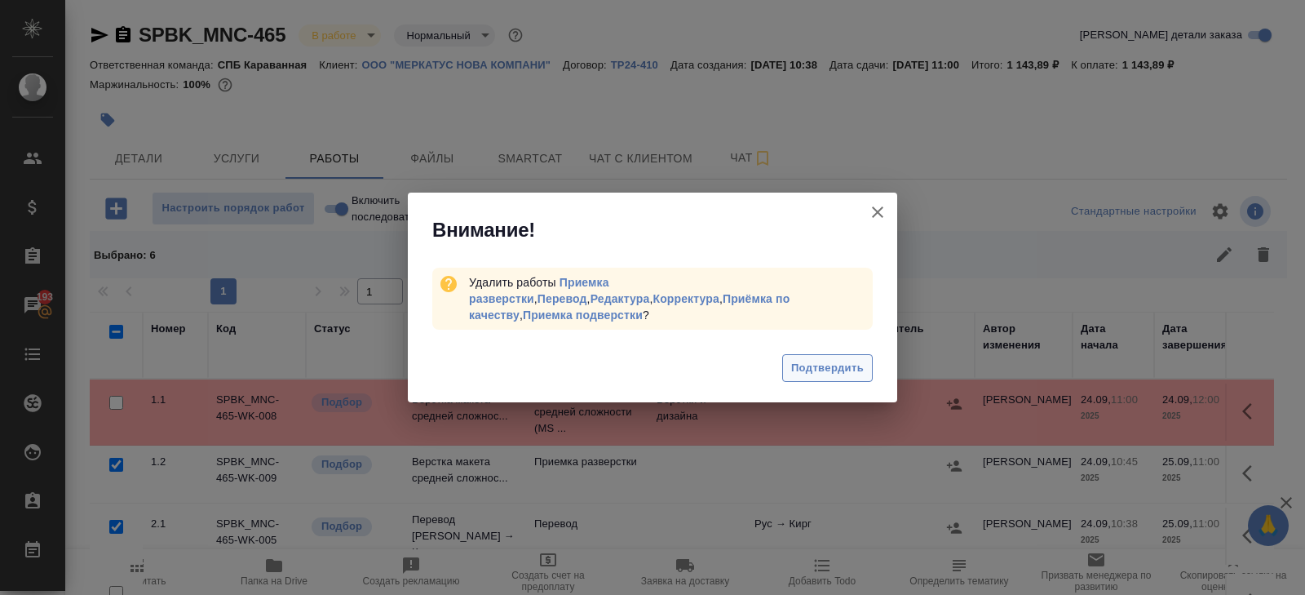
click at [850, 365] on span "Подтвердить" at bounding box center [827, 368] width 73 height 19
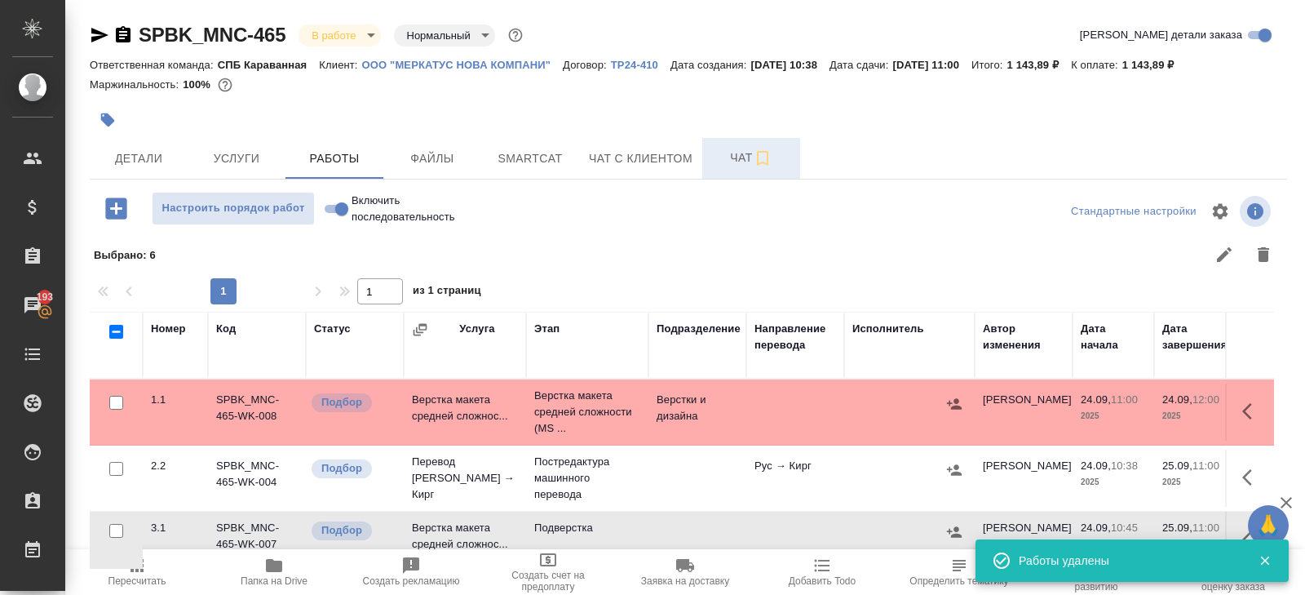
click at [737, 141] on button "Чат" at bounding box center [751, 158] width 98 height 41
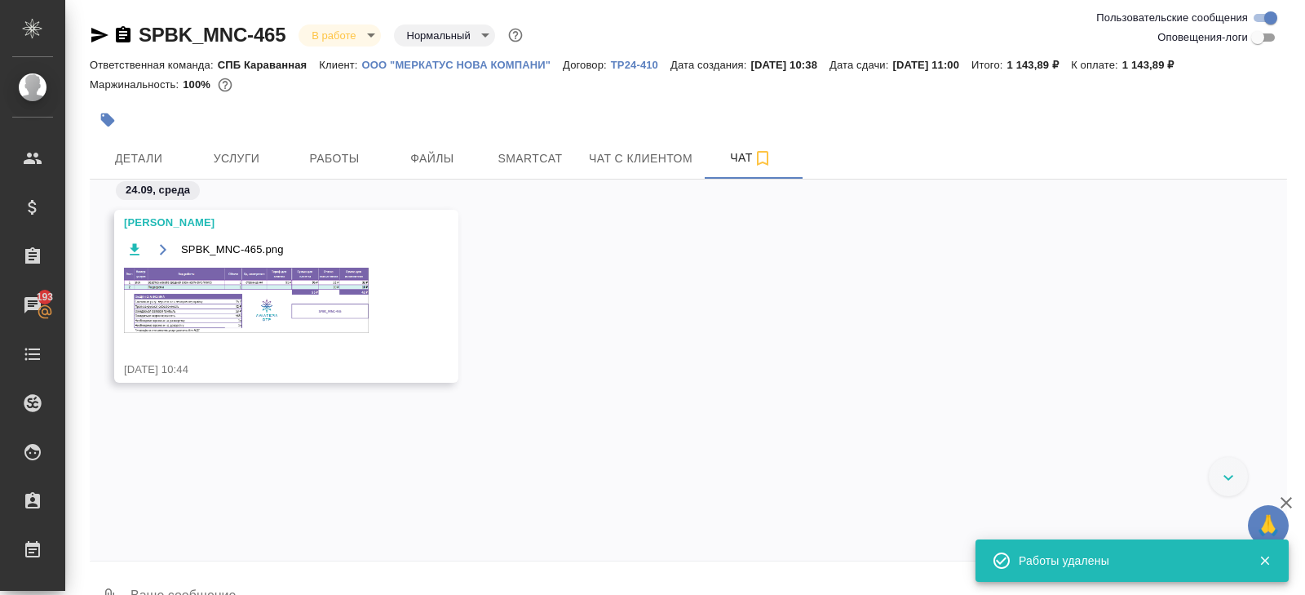
click at [232, 279] on img at bounding box center [246, 300] width 245 height 65
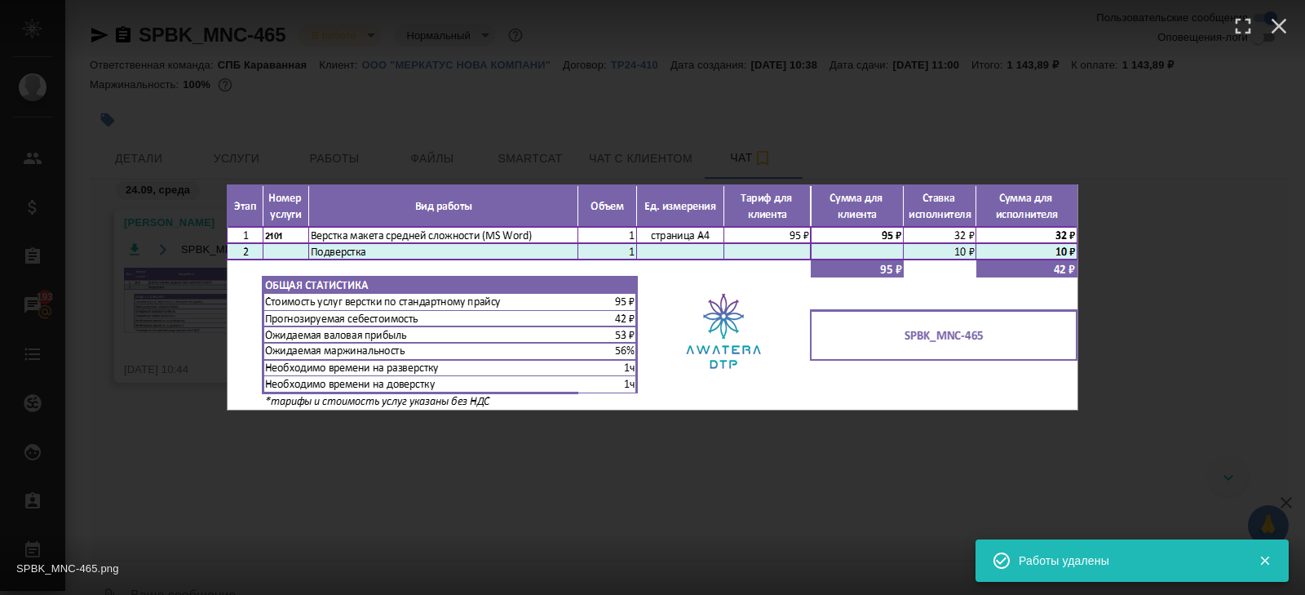
click at [282, 446] on div "SPBK_MNC-465.png 1 of 1" at bounding box center [652, 297] width 1305 height 595
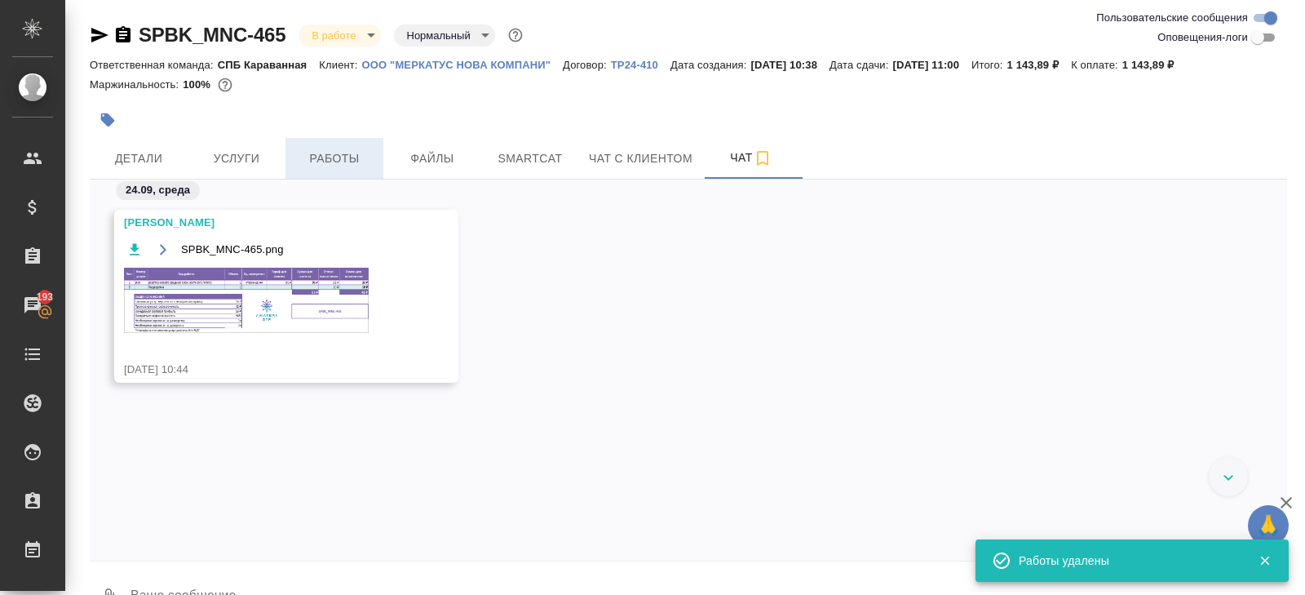
click at [319, 157] on span "Работы" at bounding box center [334, 158] width 78 height 20
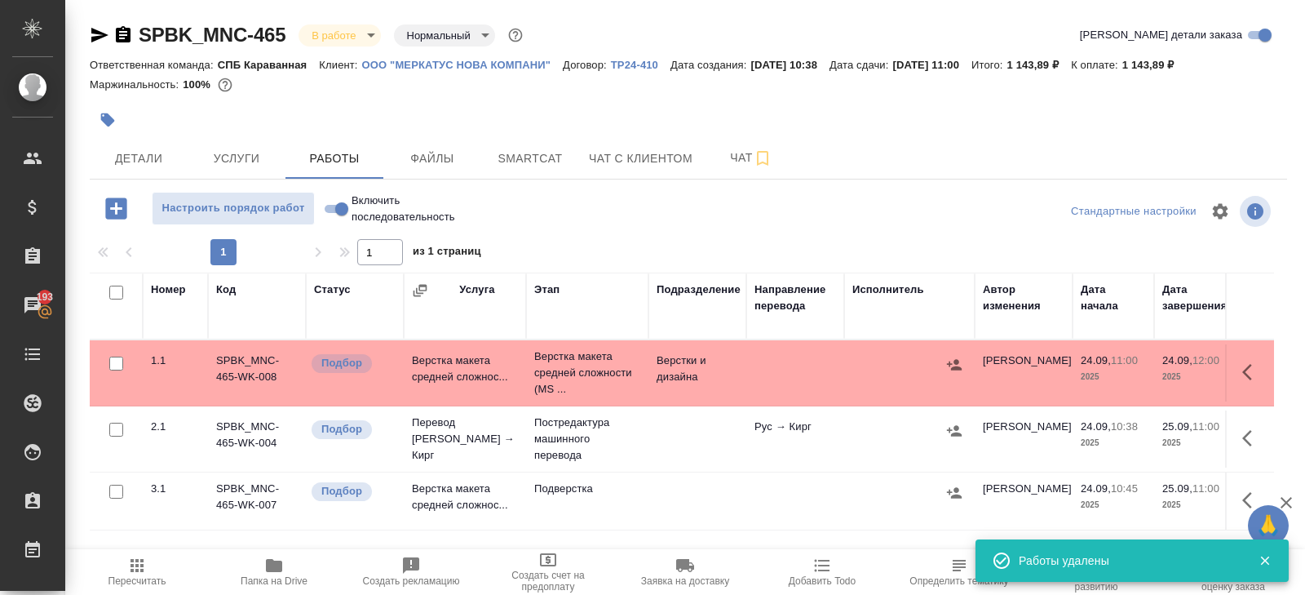
scroll to position [86, 0]
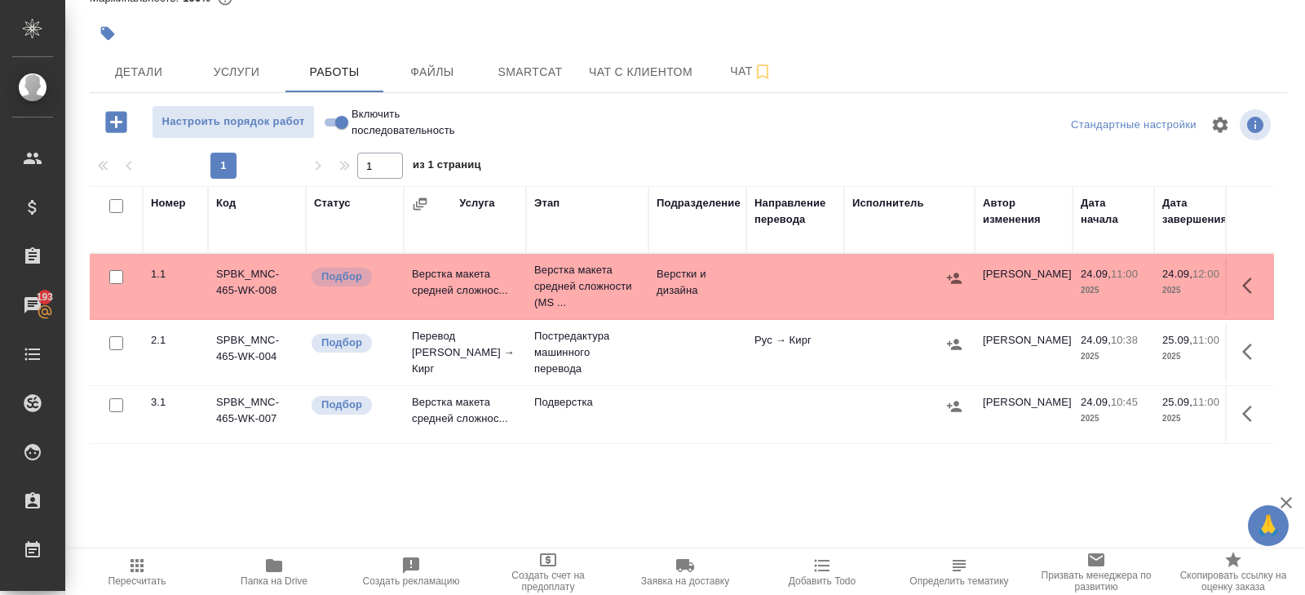
click at [1262, 409] on button "button" at bounding box center [1252, 413] width 39 height 39
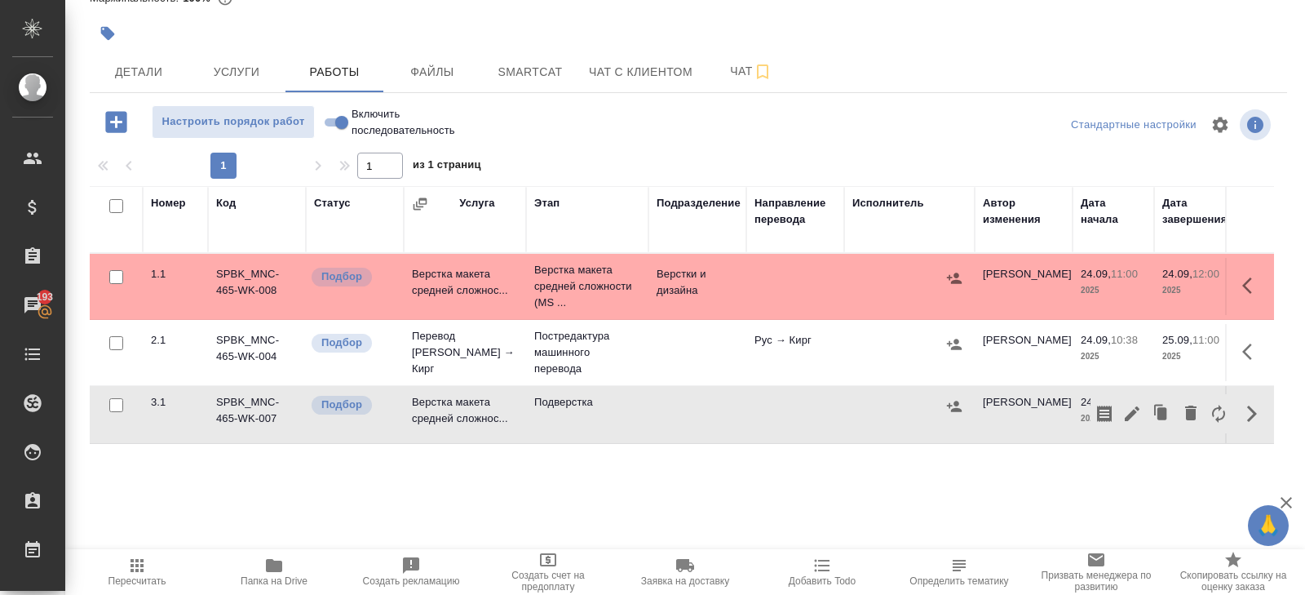
click at [1127, 413] on icon "button" at bounding box center [1132, 414] width 20 height 20
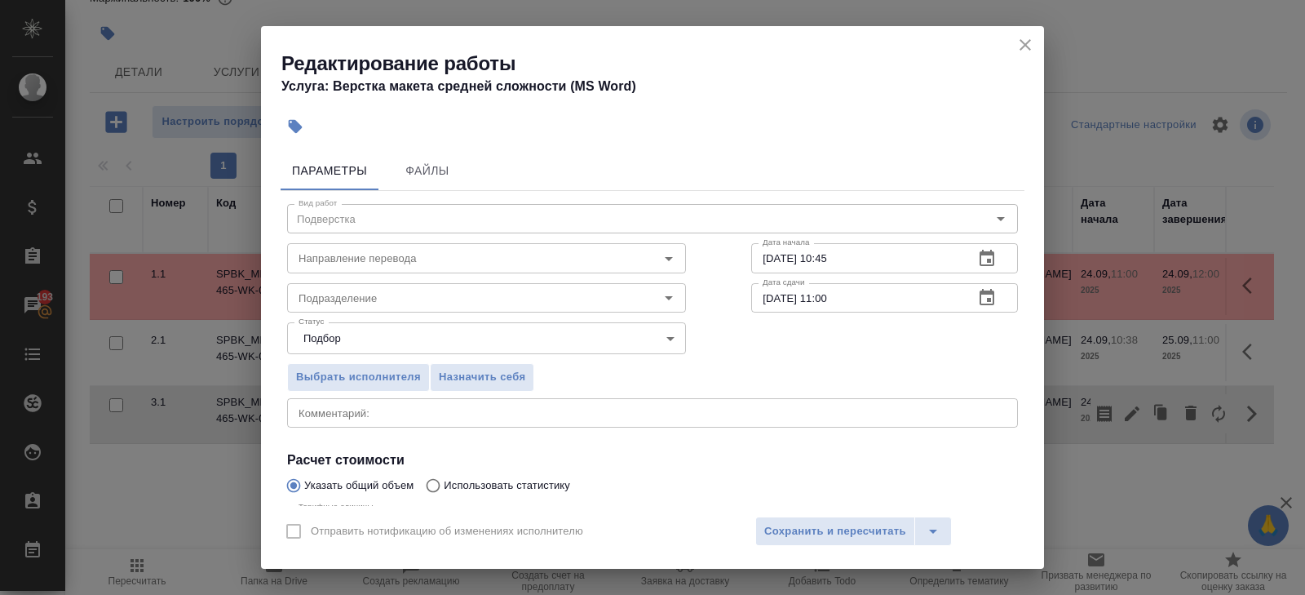
click at [983, 262] on icon "button" at bounding box center [987, 259] width 20 height 20
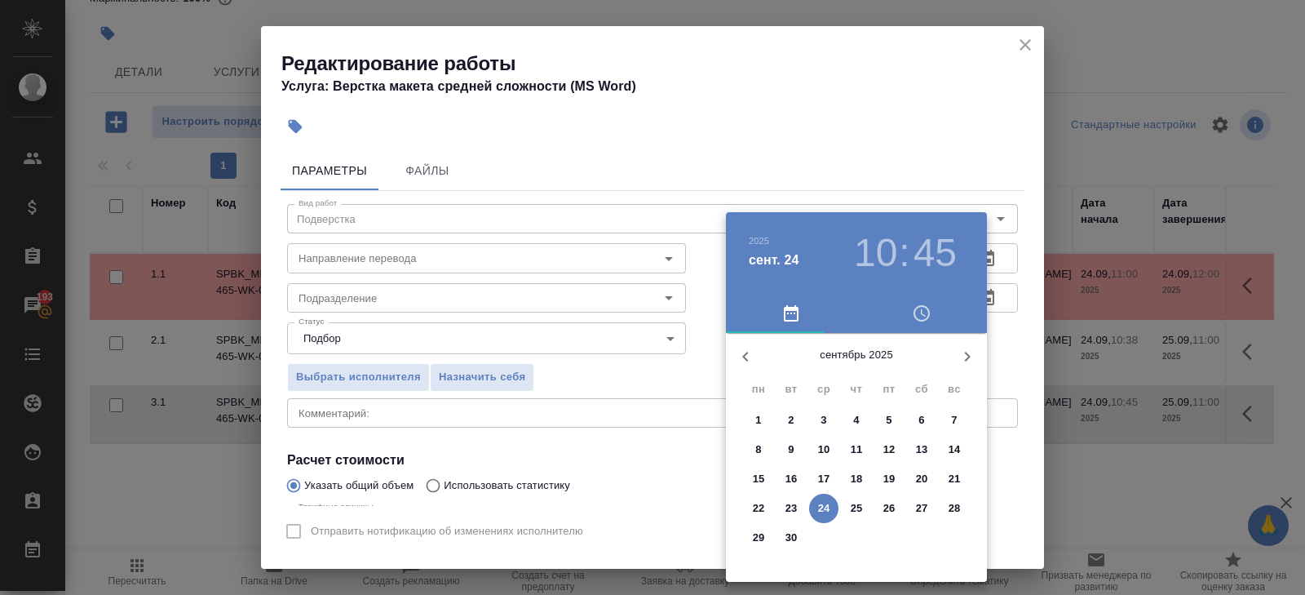
click at [853, 509] on p "25" at bounding box center [857, 508] width 12 height 16
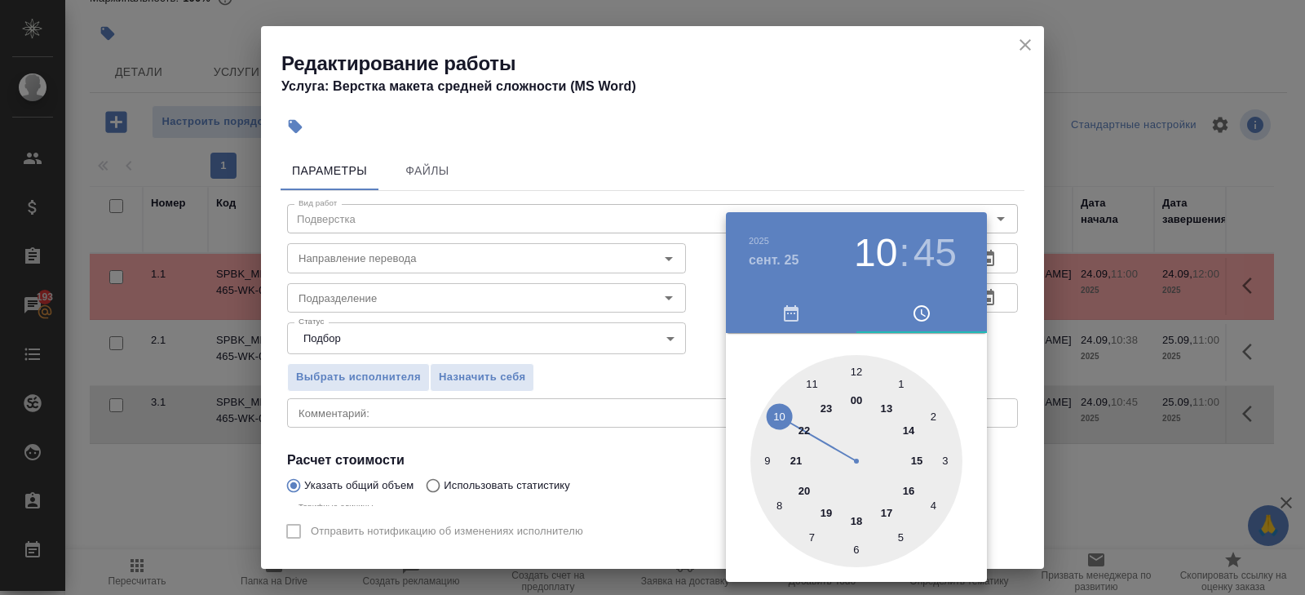
click at [779, 410] on div at bounding box center [857, 461] width 212 height 212
type input "25.09.2025 10:00"
click at [854, 367] on div at bounding box center [857, 461] width 212 height 212
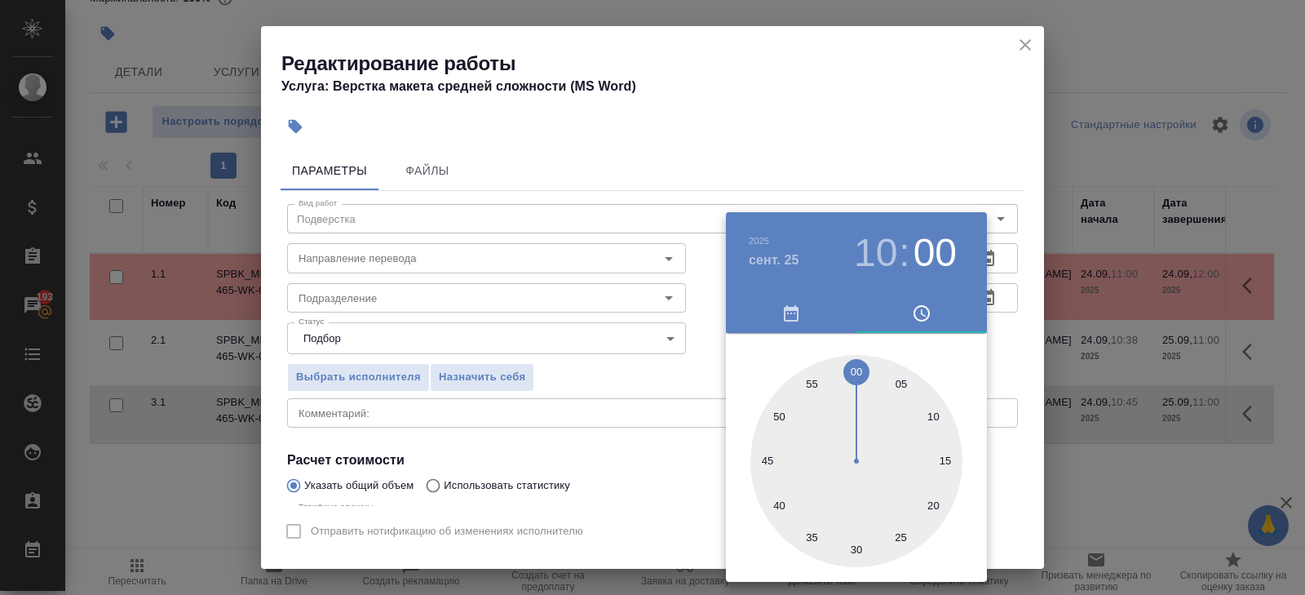
click at [565, 366] on div at bounding box center [652, 297] width 1305 height 595
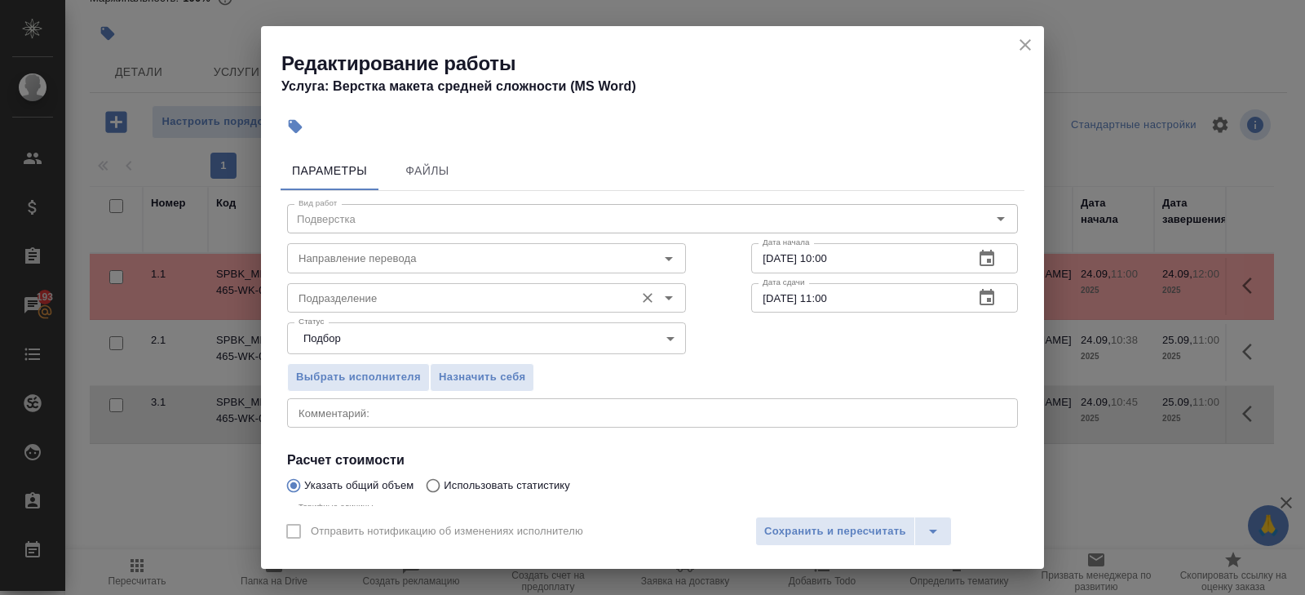
click at [374, 294] on input "Подразделение" at bounding box center [459, 298] width 334 height 20
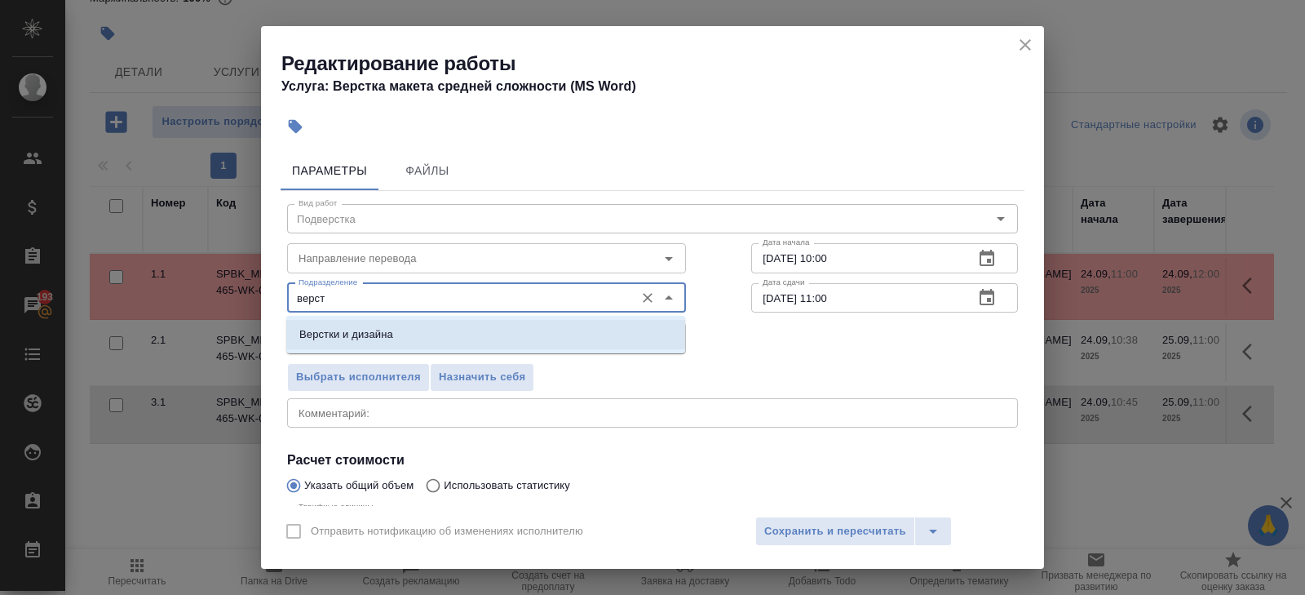
click at [375, 326] on p "Верстки и дизайна" at bounding box center [346, 334] width 94 height 16
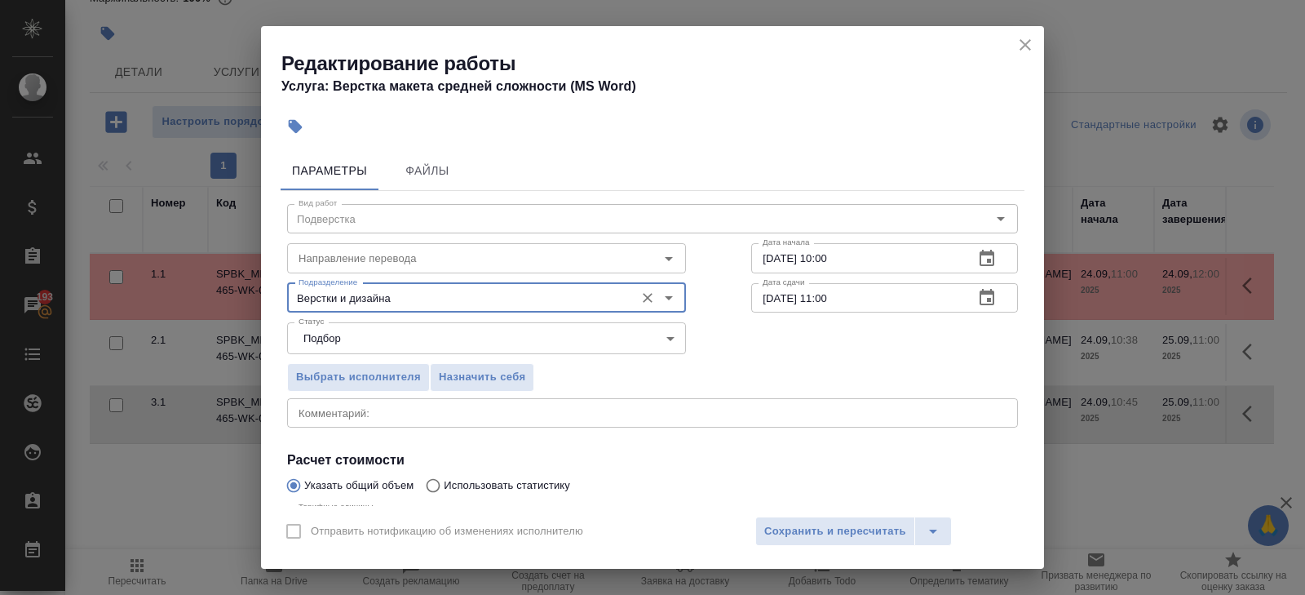
scroll to position [173, 0]
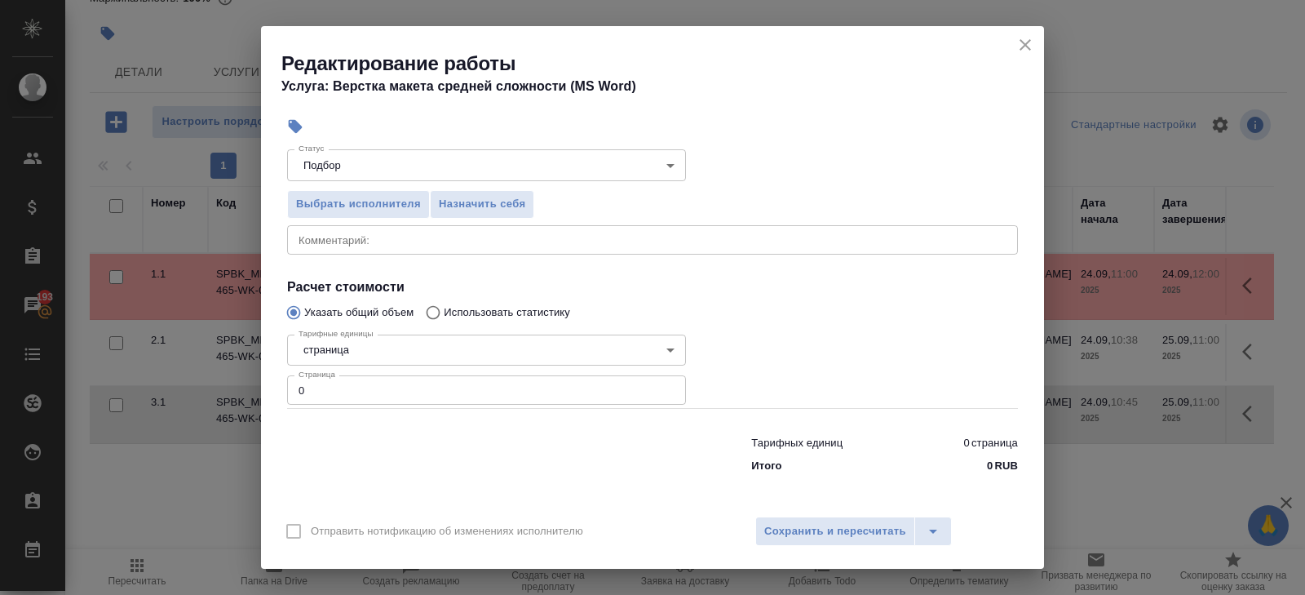
type input "Верстки и дизайна"
click at [368, 396] on input "0" at bounding box center [486, 389] width 399 height 29
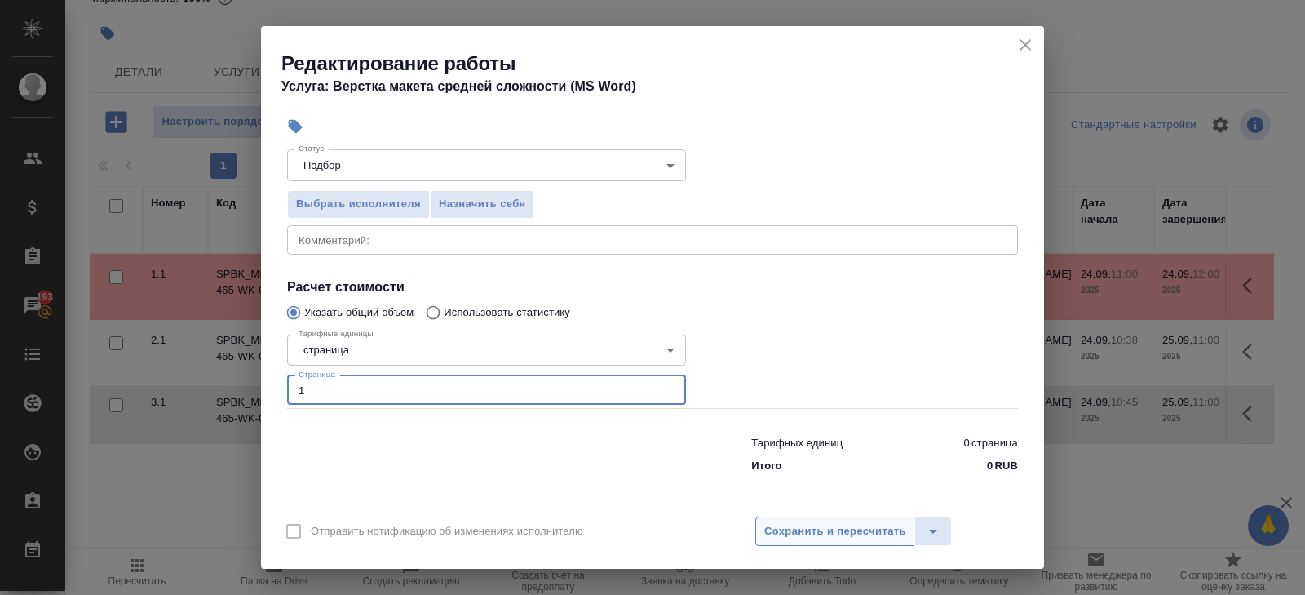
type input "1"
click at [799, 534] on span "Сохранить и пересчитать" at bounding box center [835, 531] width 142 height 19
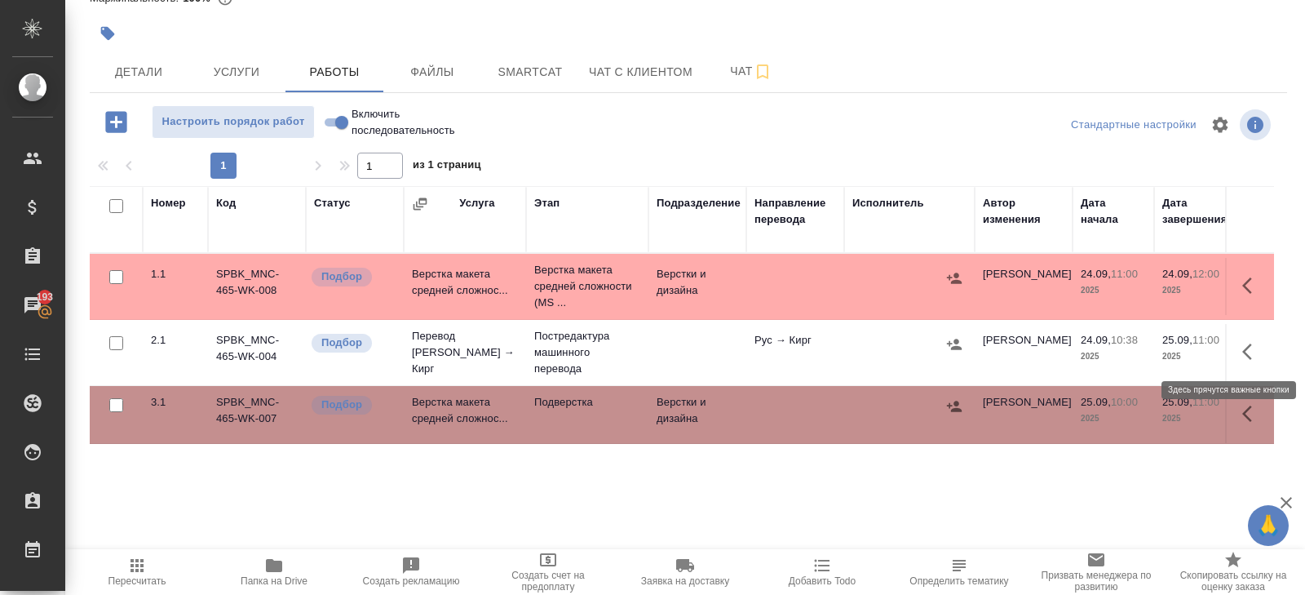
click at [1246, 347] on icon "button" at bounding box center [1247, 351] width 10 height 16
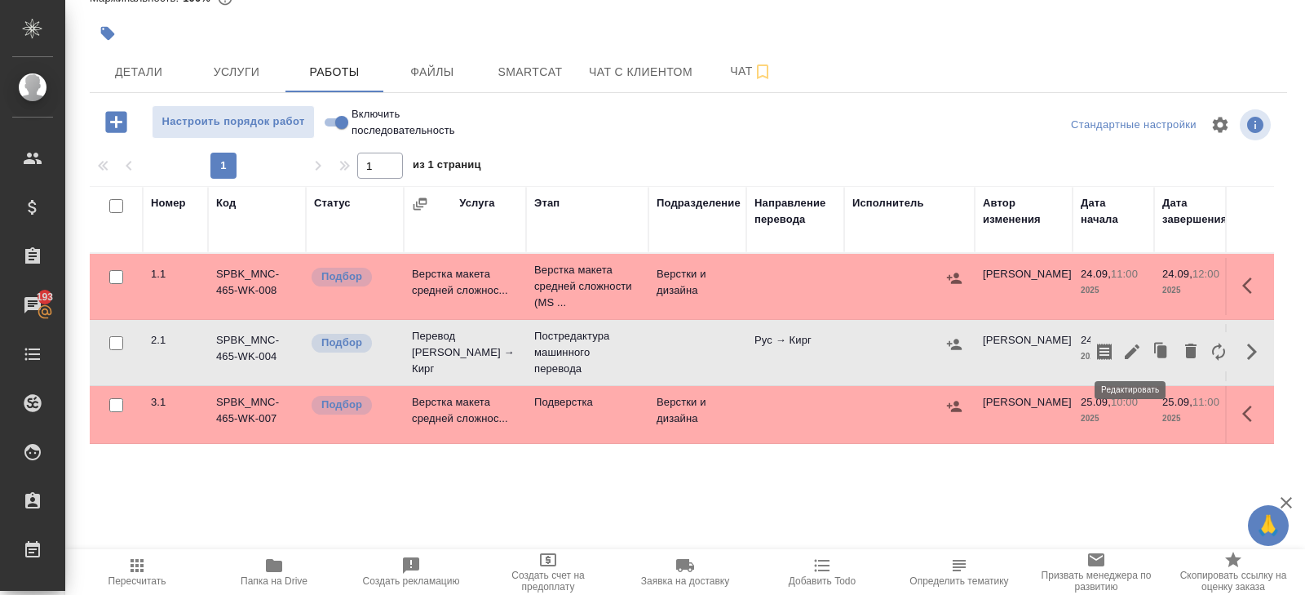
click at [1138, 356] on icon "button" at bounding box center [1132, 352] width 20 height 20
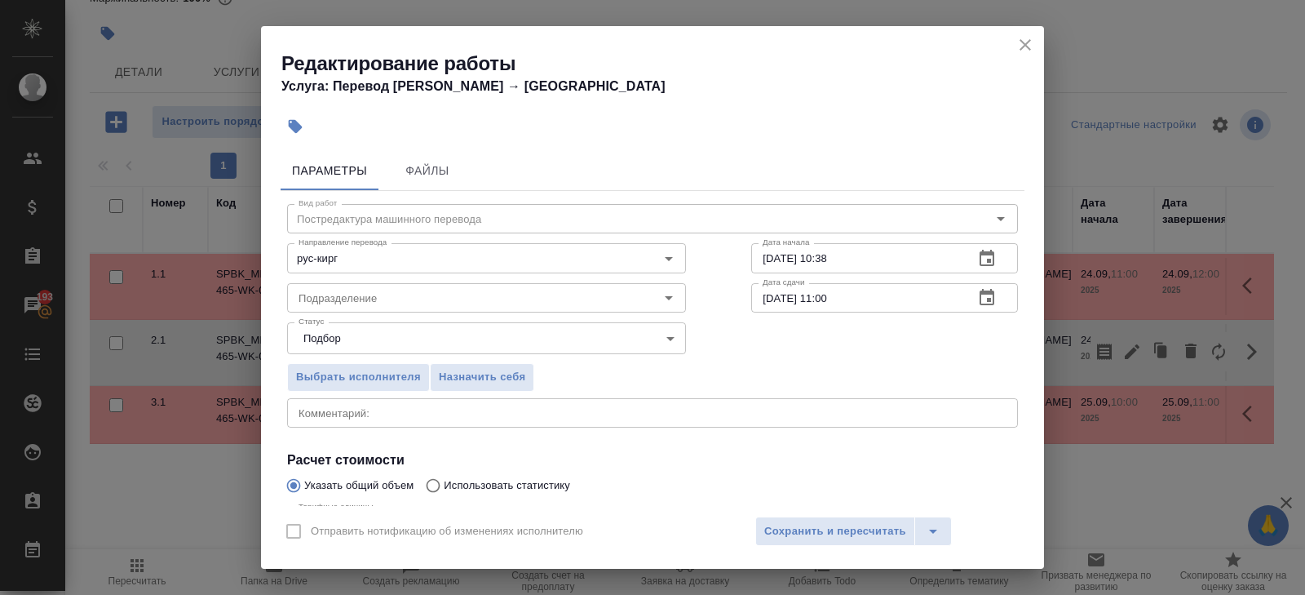
click at [989, 297] on icon "button" at bounding box center [987, 298] width 20 height 20
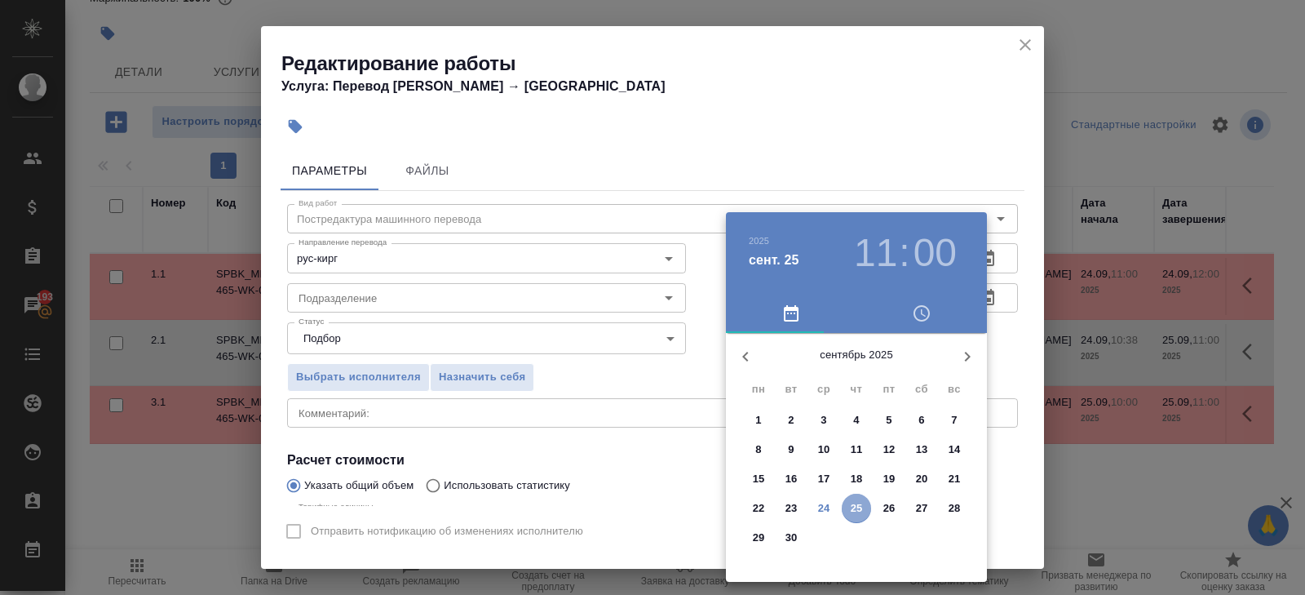
click at [852, 504] on p "25" at bounding box center [857, 508] width 12 height 16
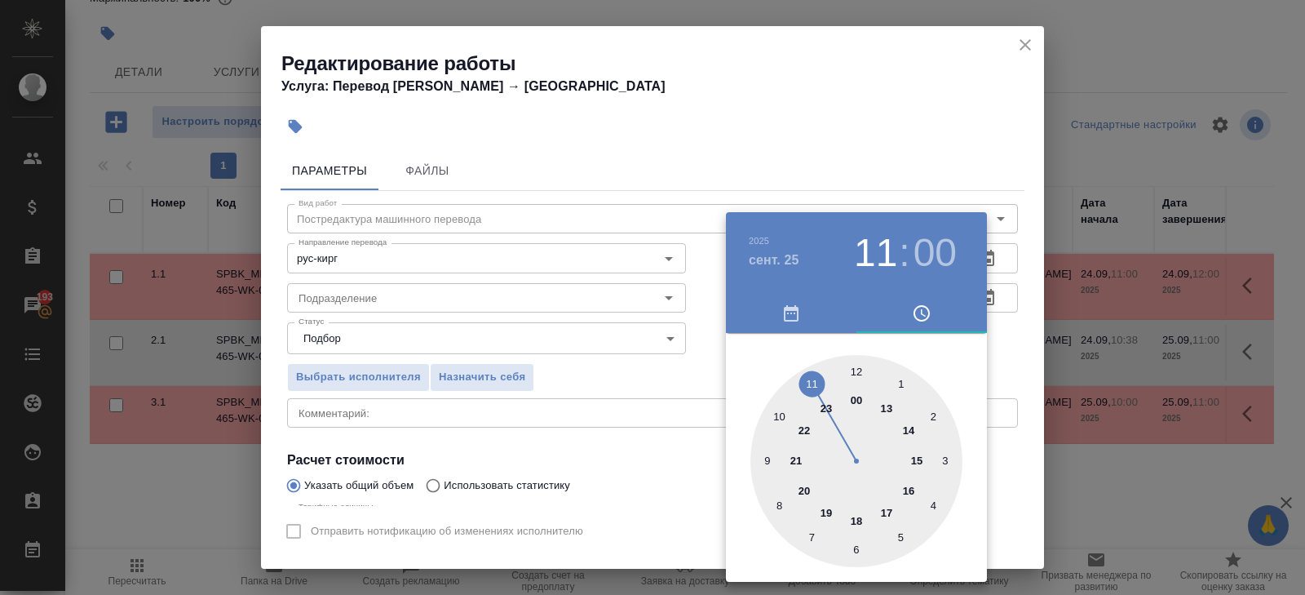
type input "25.09.2025 10:00"
click at [780, 415] on div at bounding box center [857, 461] width 212 height 212
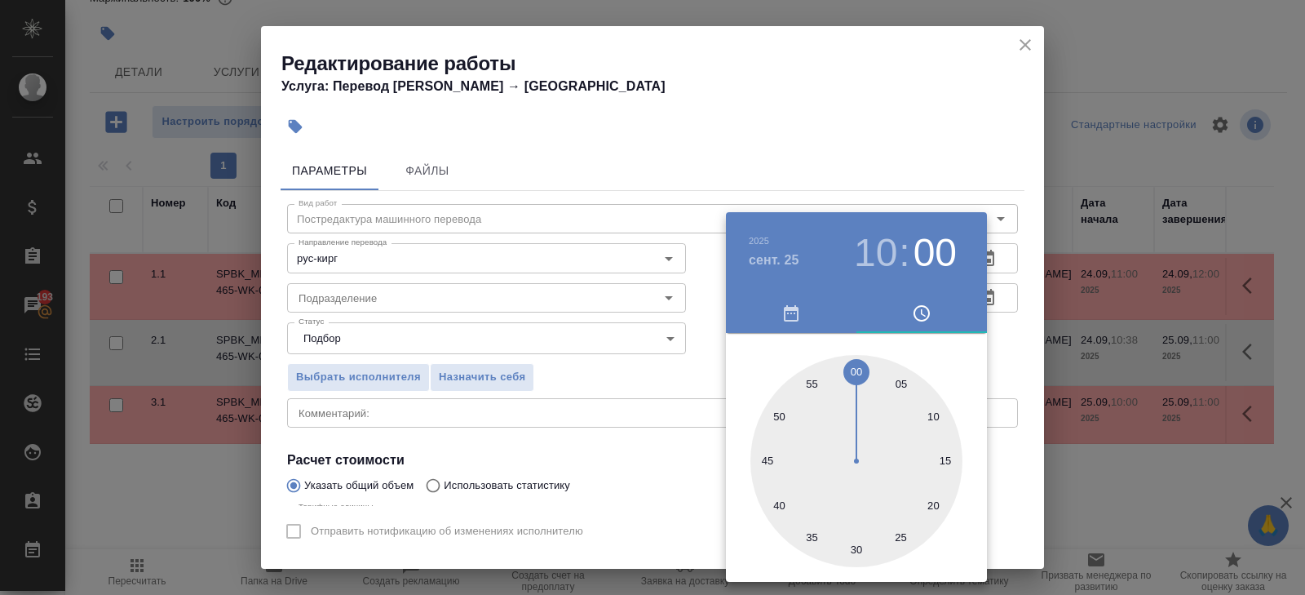
click at [839, 159] on div at bounding box center [652, 297] width 1305 height 595
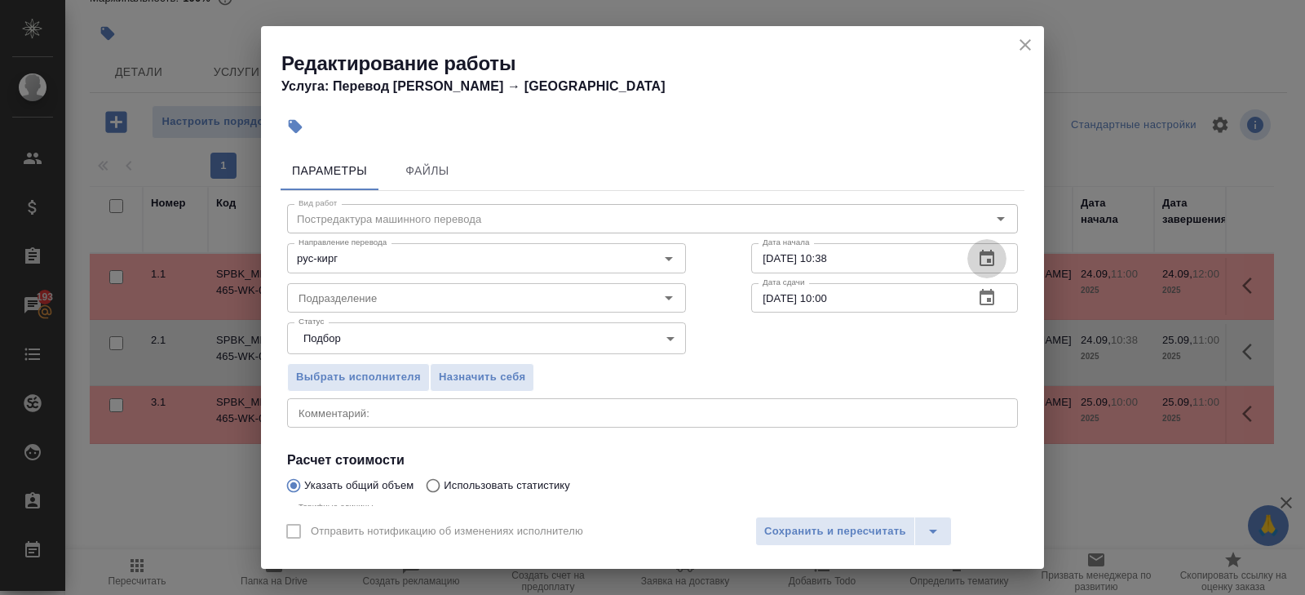
click at [994, 261] on icon "button" at bounding box center [987, 259] width 20 height 20
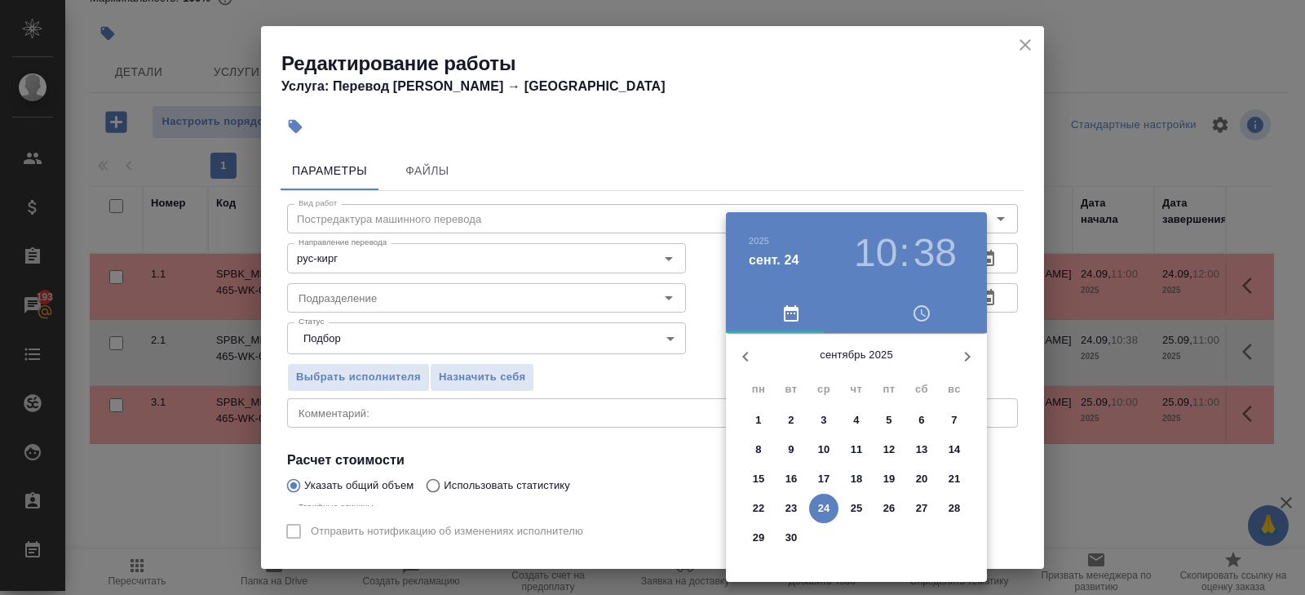
click at [819, 503] on p "24" at bounding box center [824, 508] width 12 height 16
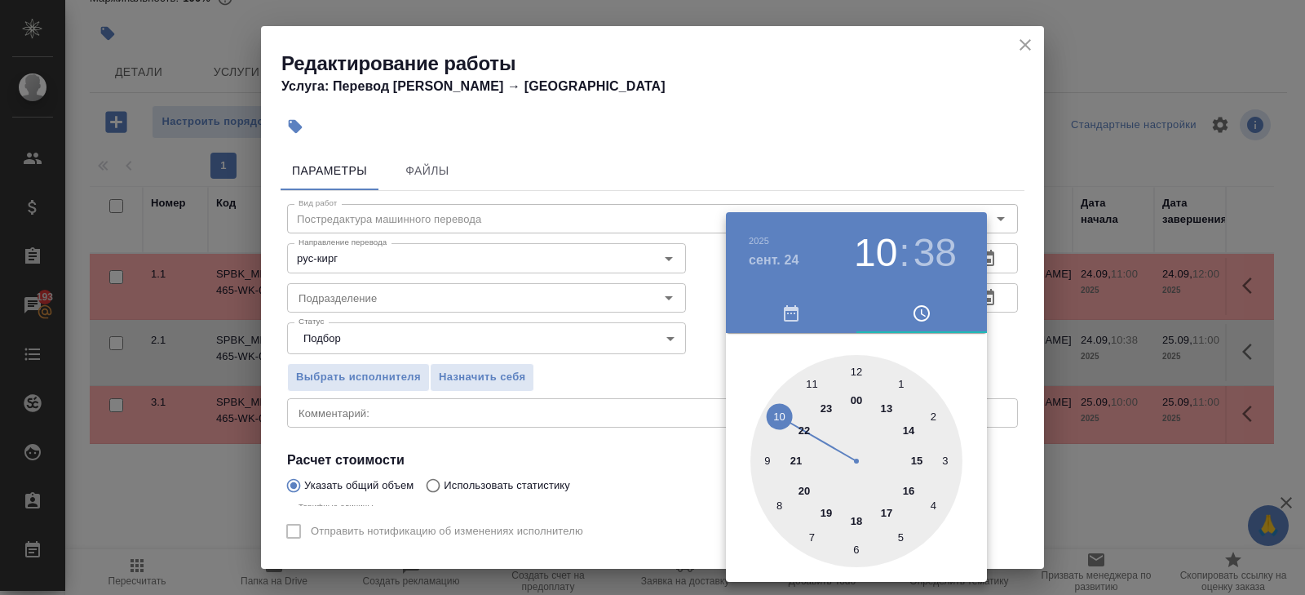
click at [858, 363] on div at bounding box center [857, 461] width 212 height 212
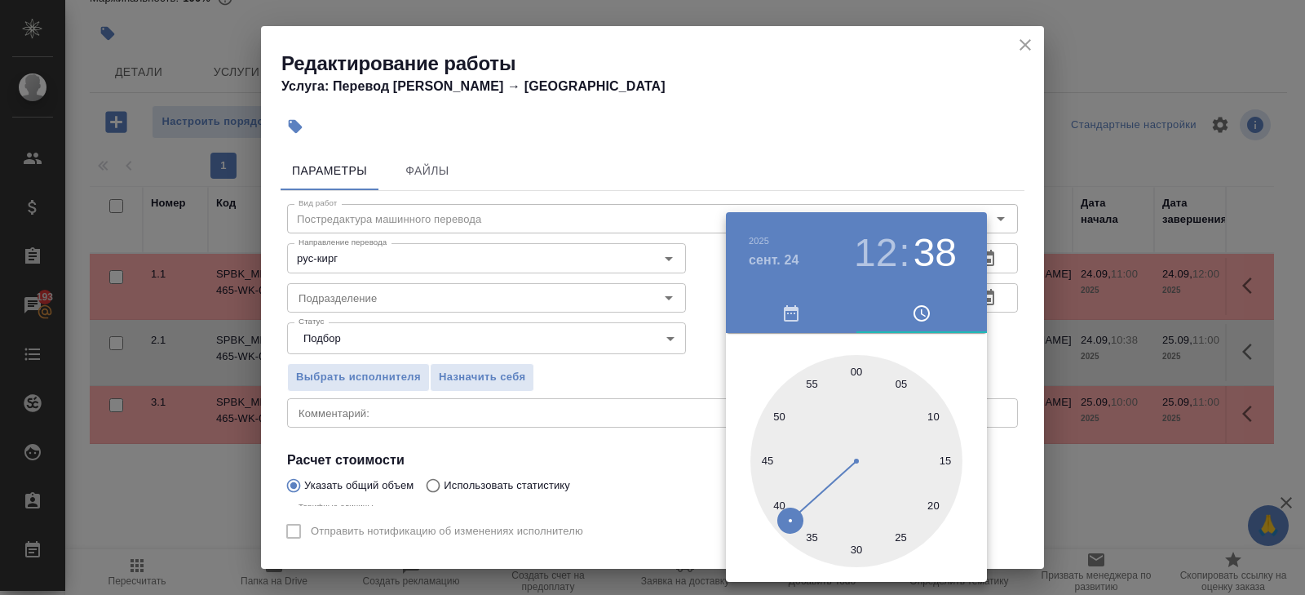
click at [858, 363] on div at bounding box center [857, 461] width 212 height 212
type input "24.09.2025 12:00"
click at [508, 335] on div at bounding box center [652, 297] width 1305 height 595
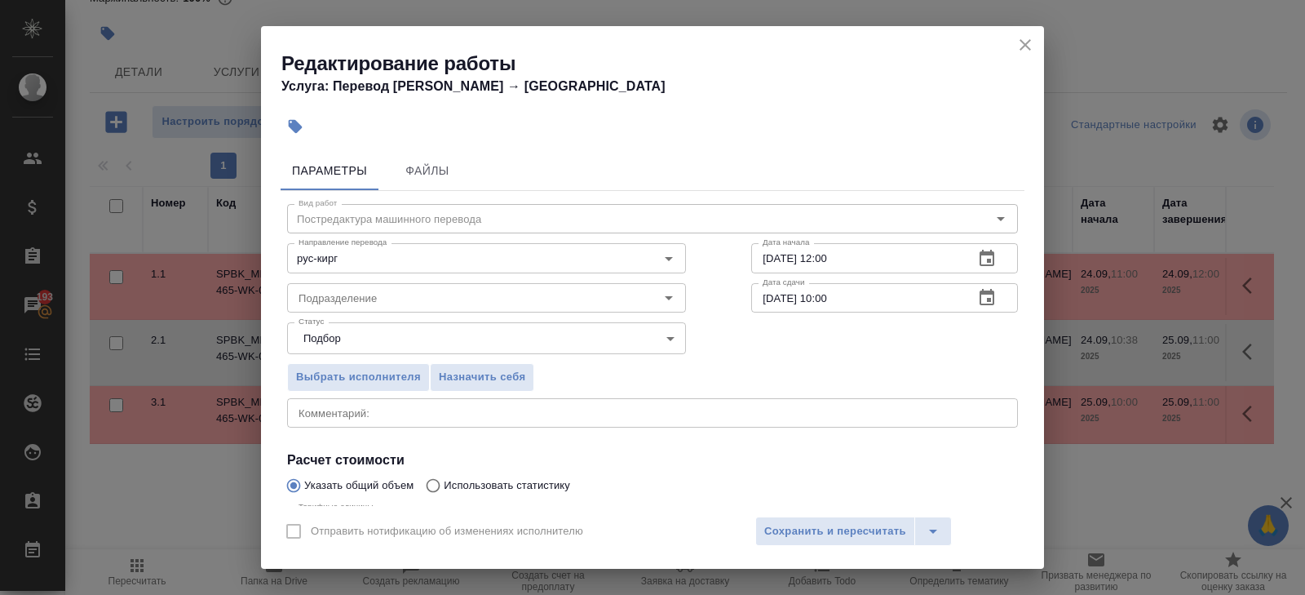
click at [388, 303] on input "Подразделение" at bounding box center [459, 298] width 334 height 20
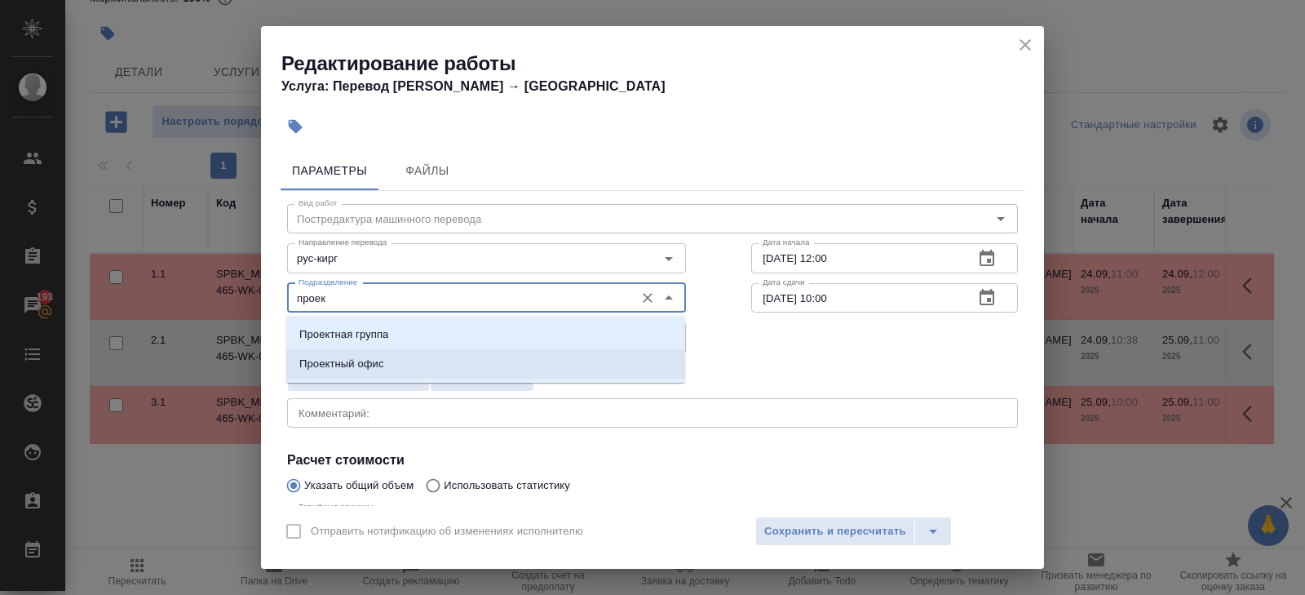
click at [391, 362] on li "Проектный офис" at bounding box center [485, 363] width 399 height 29
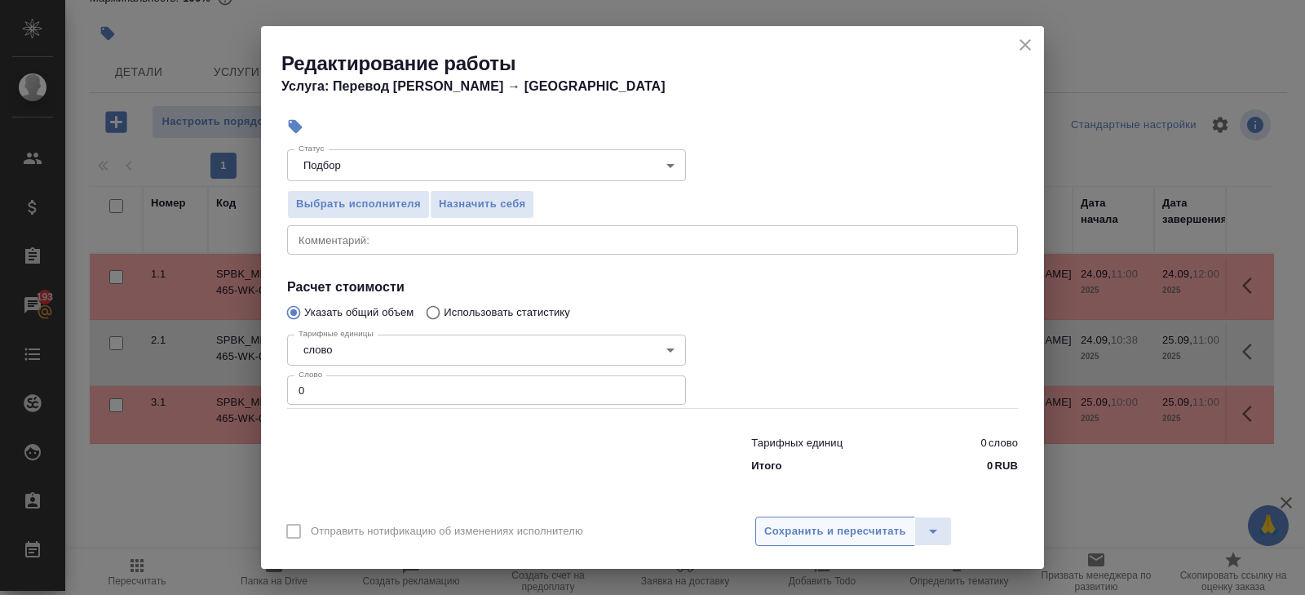
type input "Проектный офис"
click at [773, 524] on span "Сохранить и пересчитать" at bounding box center [835, 531] width 142 height 19
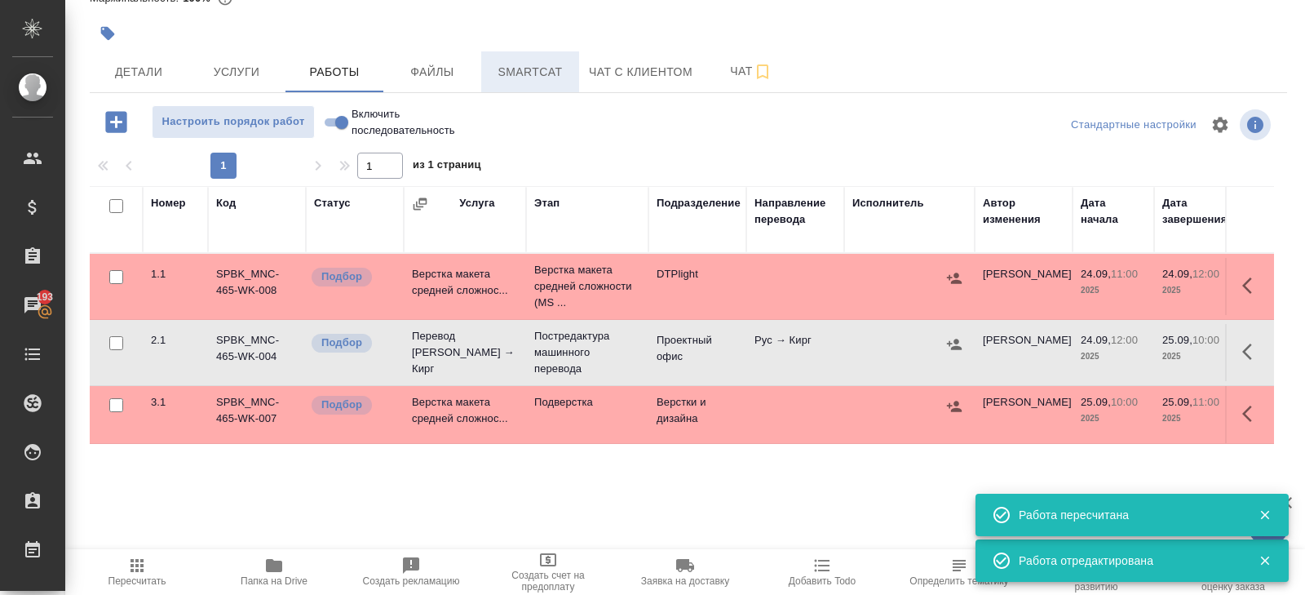
click at [518, 81] on button "Smartcat" at bounding box center [530, 71] width 98 height 41
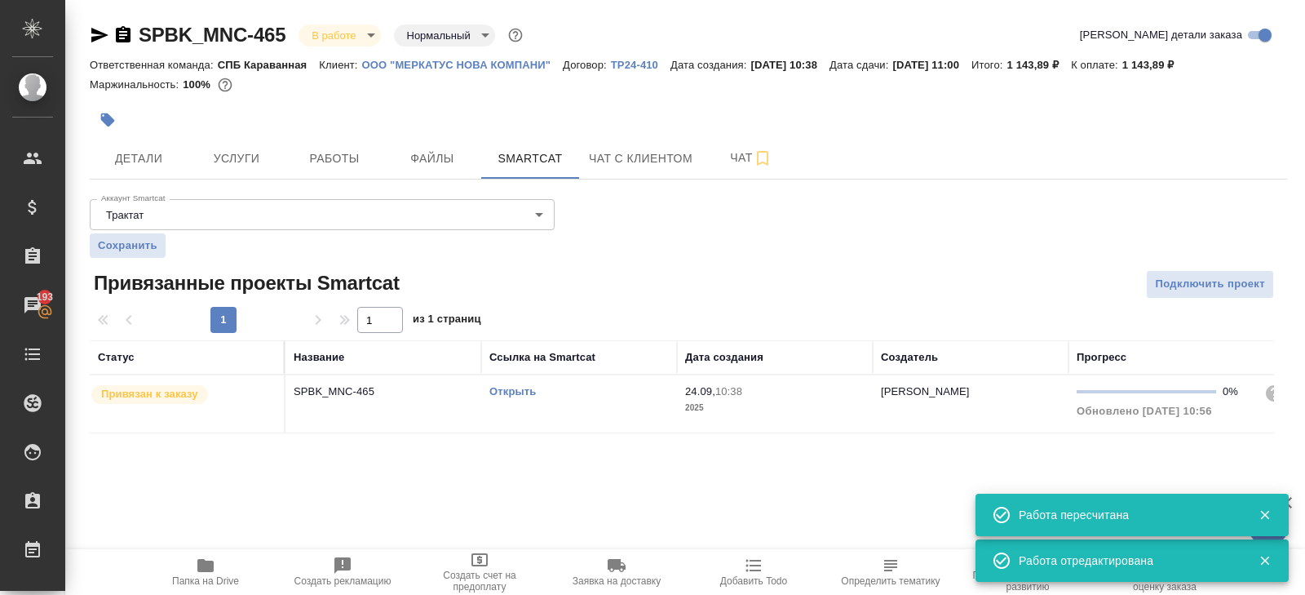
click at [520, 389] on link "Открыть" at bounding box center [512, 391] width 46 height 12
click at [738, 148] on span "Чат" at bounding box center [751, 158] width 78 height 20
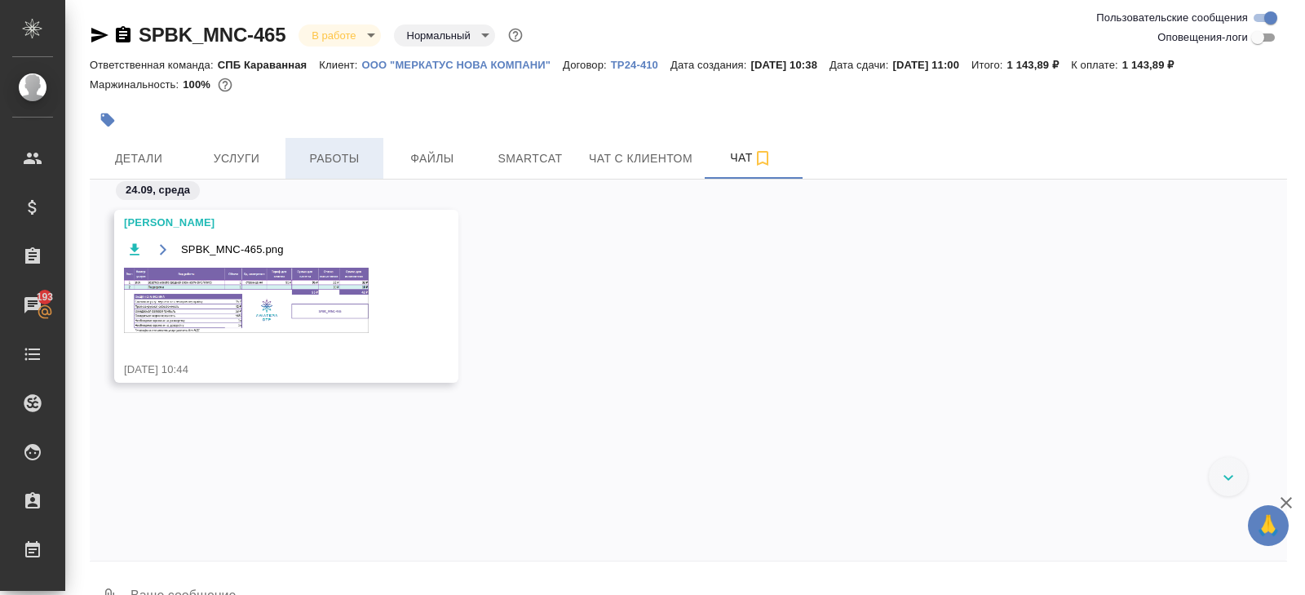
click at [321, 146] on button "Работы" at bounding box center [335, 158] width 98 height 41
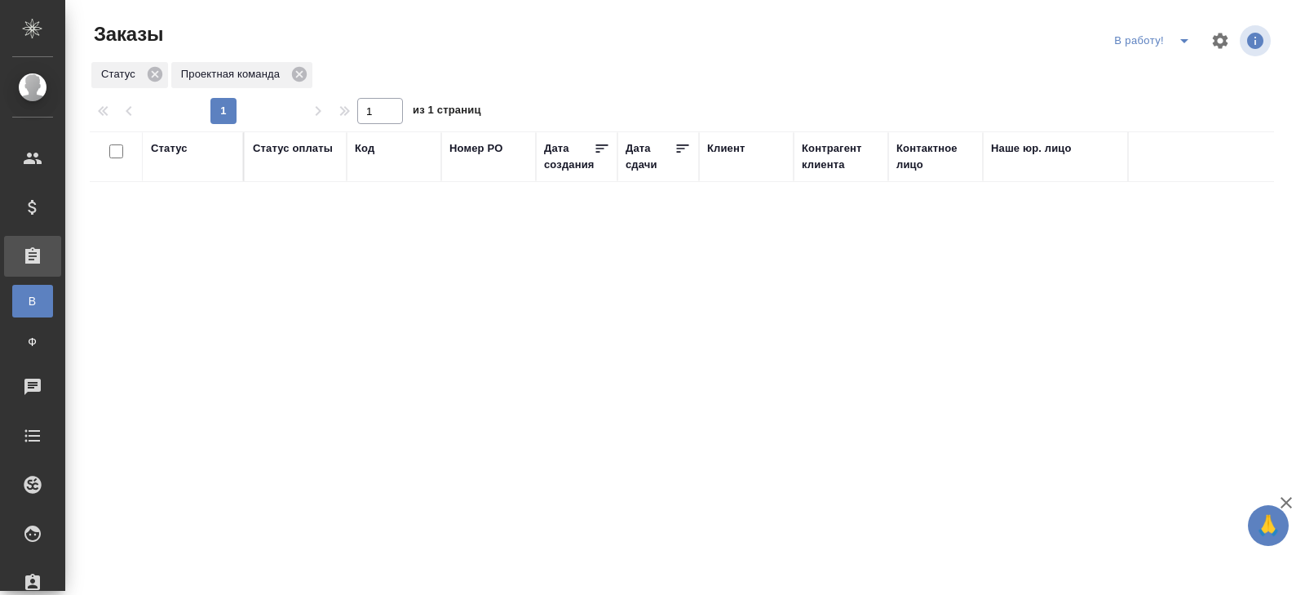
click at [1180, 45] on icon "split button" at bounding box center [1185, 41] width 20 height 20
click at [1174, 75] on li "ПМ" at bounding box center [1154, 73] width 91 height 26
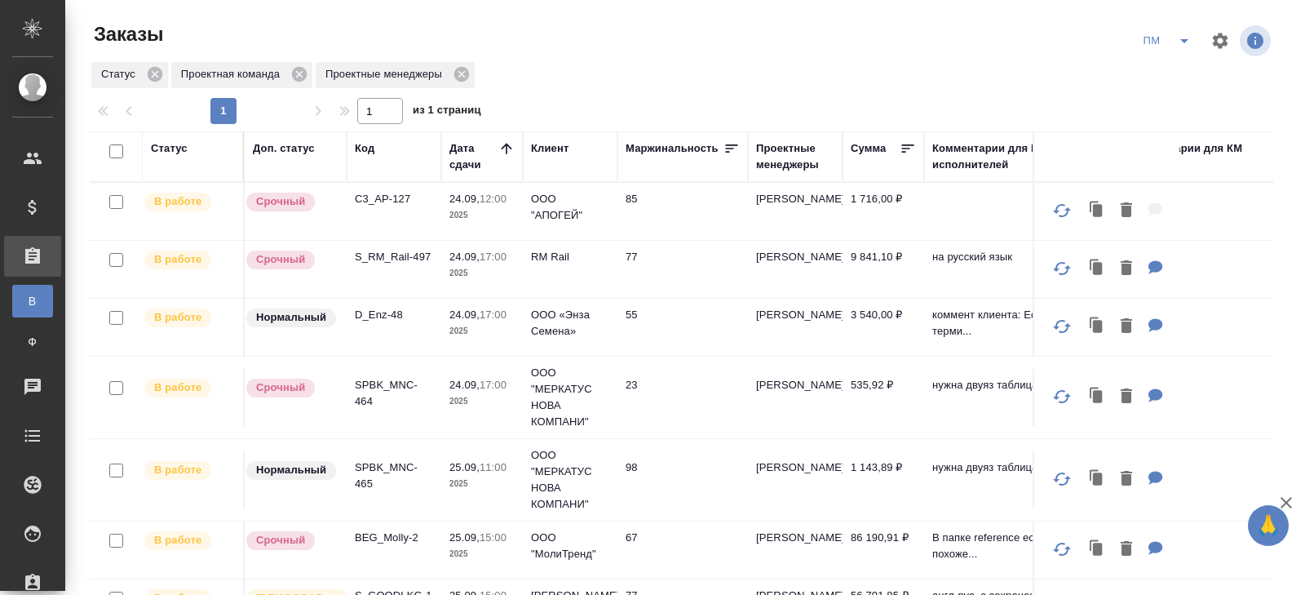
click at [375, 312] on p "D_Enz-48" at bounding box center [394, 315] width 78 height 16
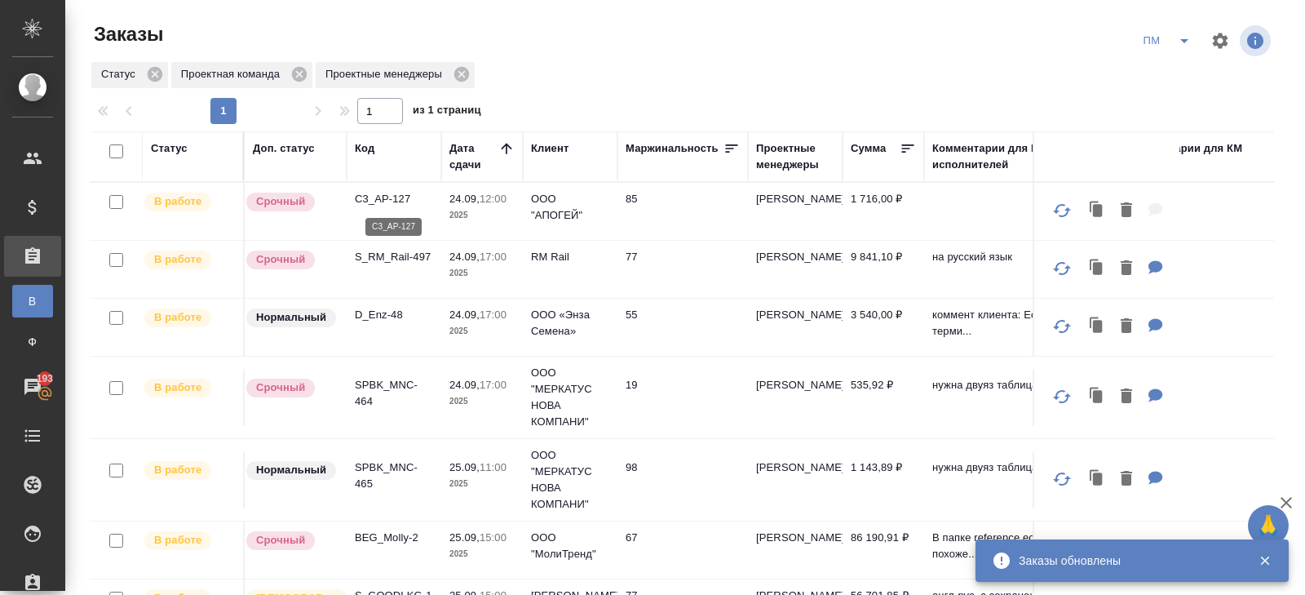
click at [366, 197] on p "C3_AP-127" at bounding box center [394, 199] width 78 height 16
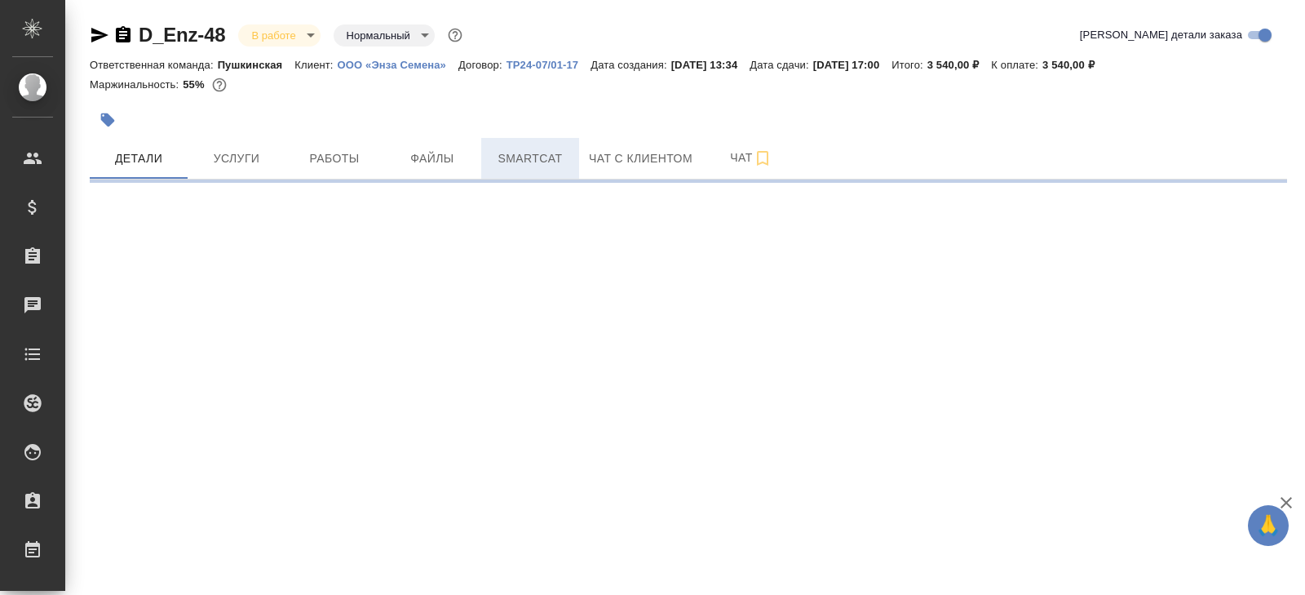
select select "RU"
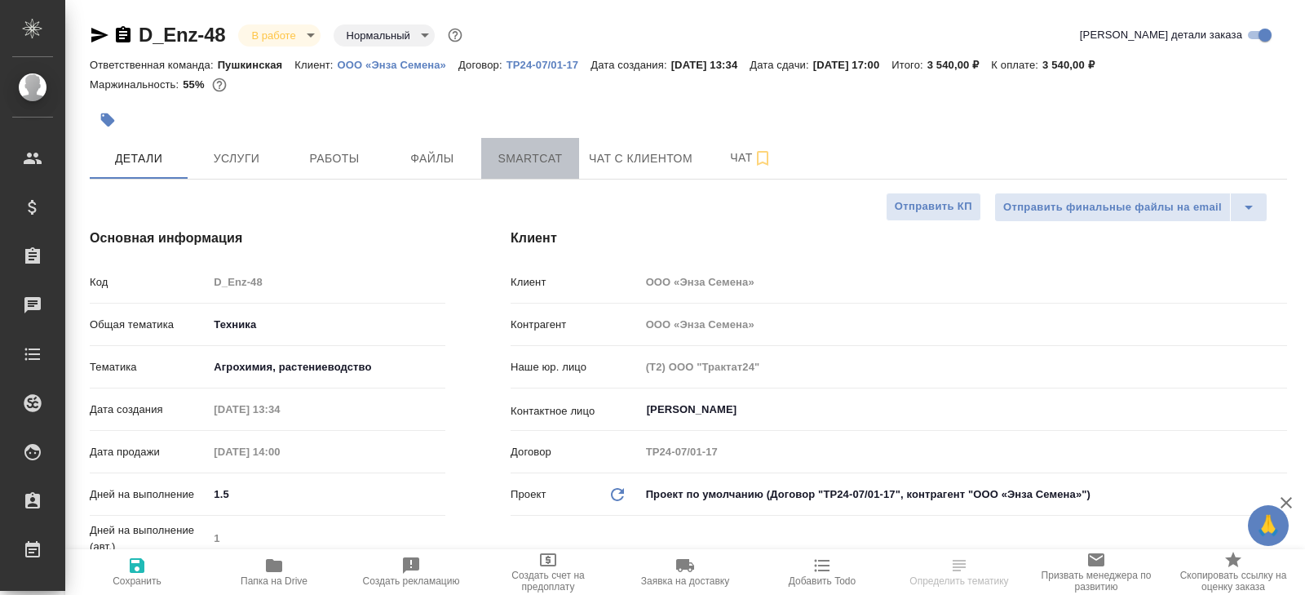
click at [519, 157] on span "Smartcat" at bounding box center [530, 158] width 78 height 20
type textarea "x"
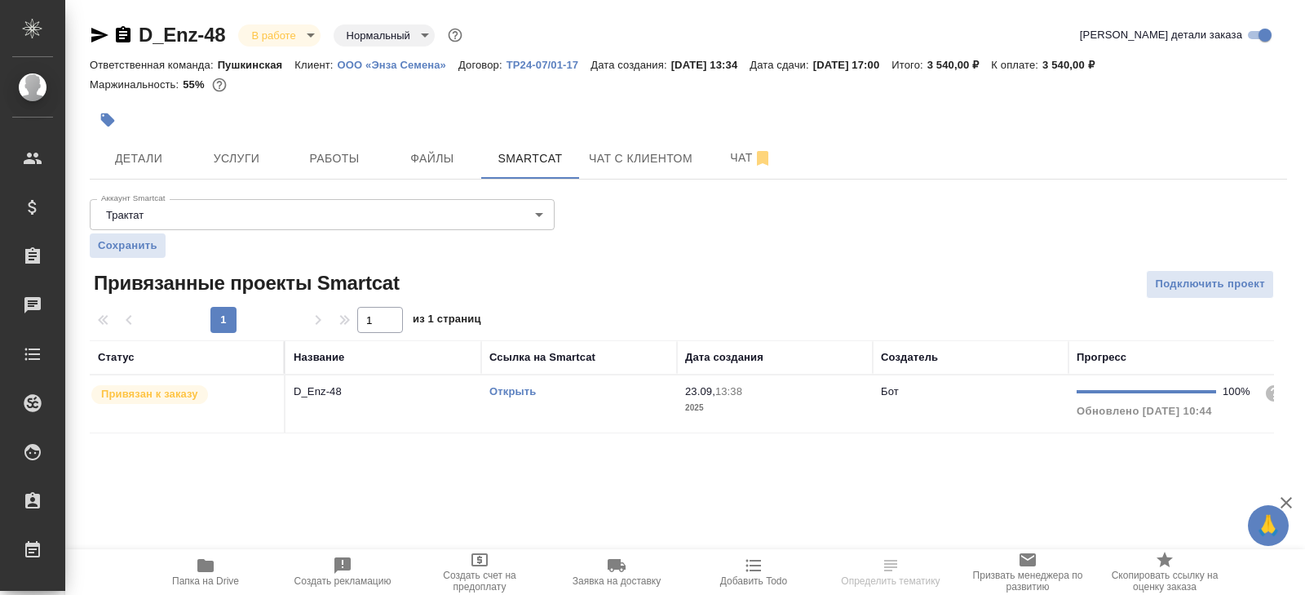
click at [506, 392] on link "Открыть" at bounding box center [512, 391] width 46 height 12
click at [219, 566] on span "Папка на Drive" at bounding box center [205, 571] width 117 height 31
click at [335, 153] on span "Работы" at bounding box center [334, 158] width 78 height 20
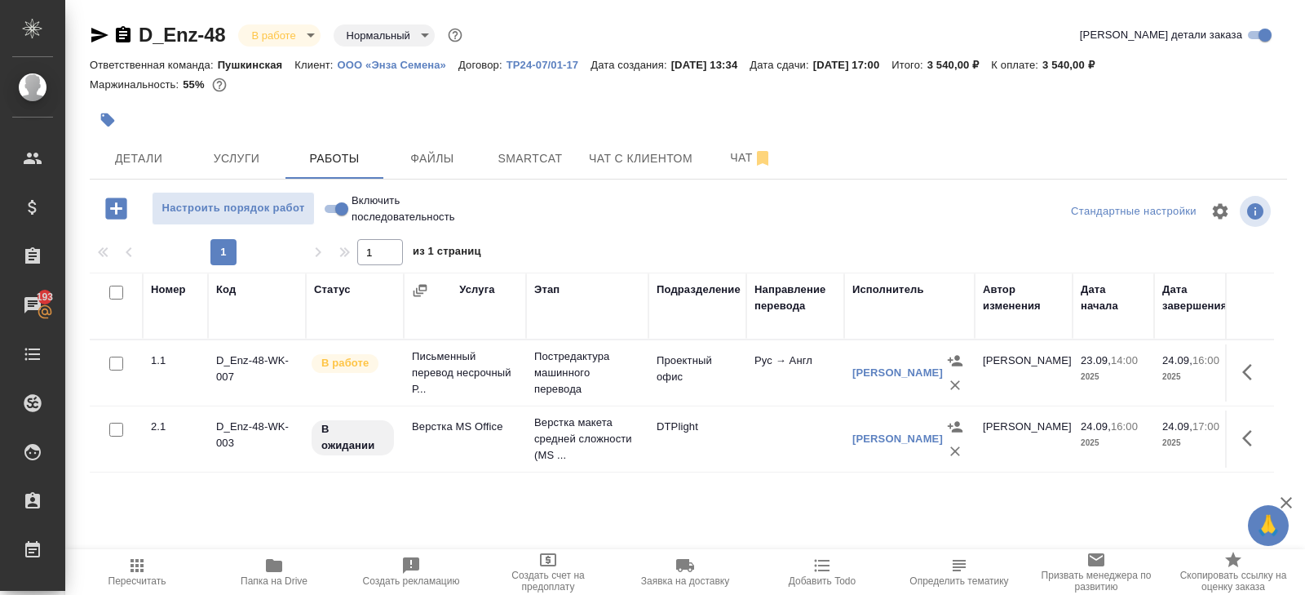
scroll to position [86, 0]
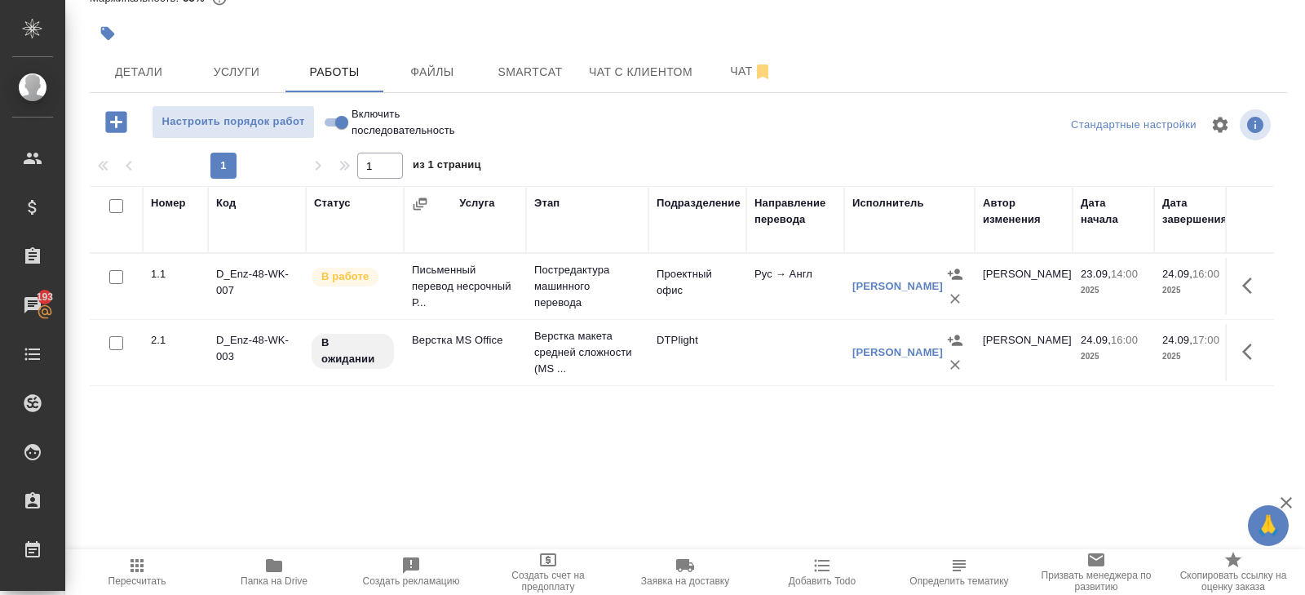
click at [1246, 349] on icon "button" at bounding box center [1252, 352] width 20 height 20
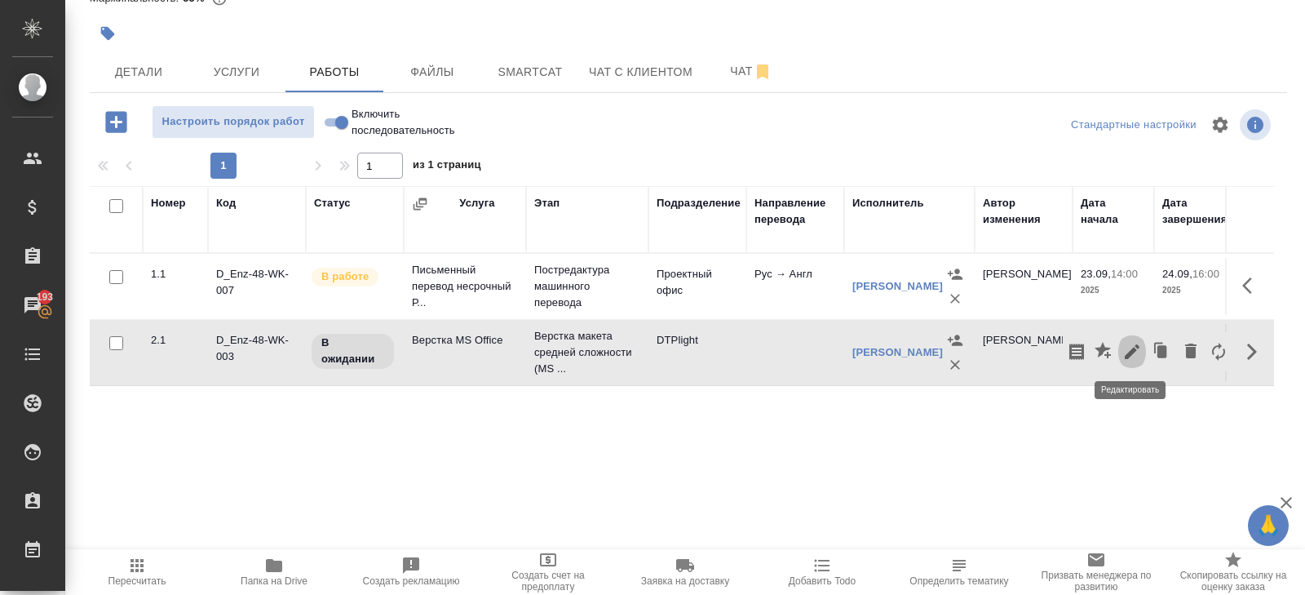
click at [1127, 352] on icon "button" at bounding box center [1132, 351] width 15 height 15
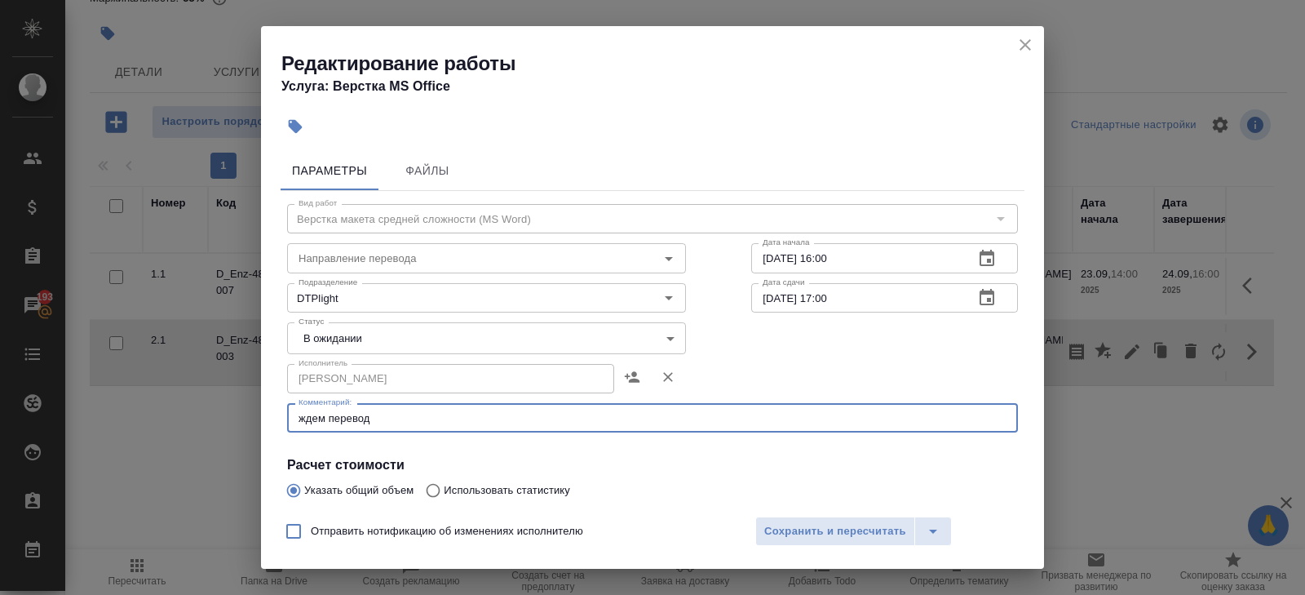
click at [356, 414] on textarea "ждем перевод" at bounding box center [653, 418] width 708 height 12
click at [396, 422] on textarea "ждем перевод" at bounding box center [653, 418] width 708 height 12
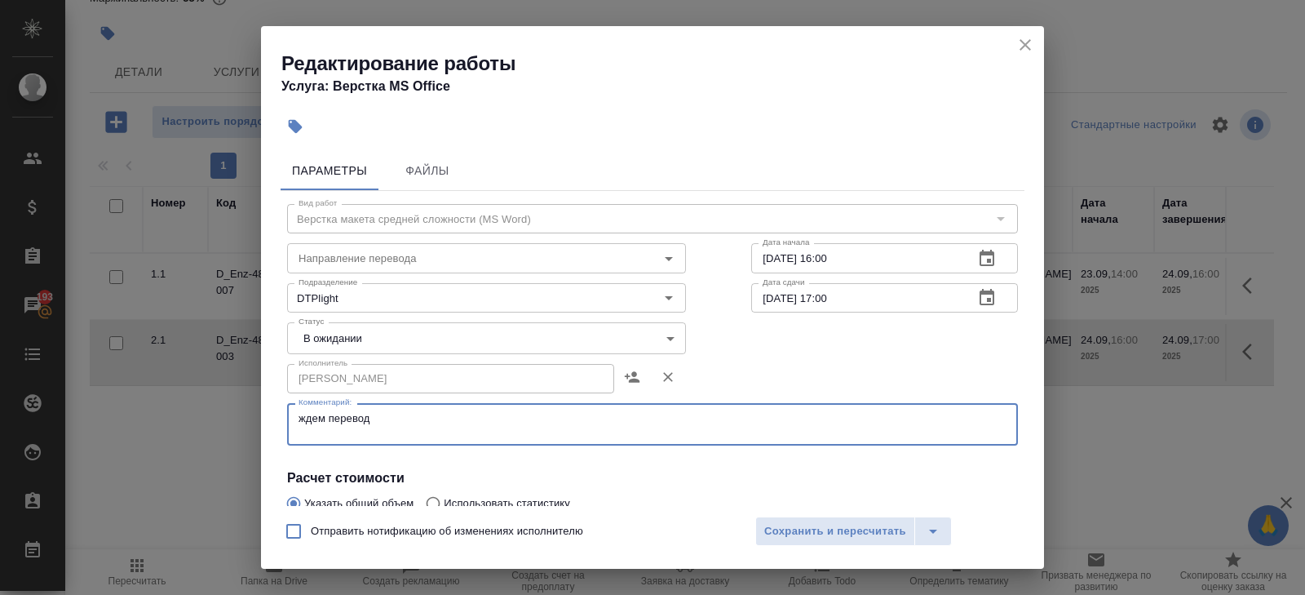
paste textarea "[URL][DOMAIN_NAME]"
type textarea "ждем перевод [URL][DOMAIN_NAME]"
click at [343, 336] on body "🙏 .cls-1 fill:#fff; AWATERA [PERSON_NAME] Спецификации Заказы 193 Чаты Todo Про…" at bounding box center [652, 297] width 1305 height 595
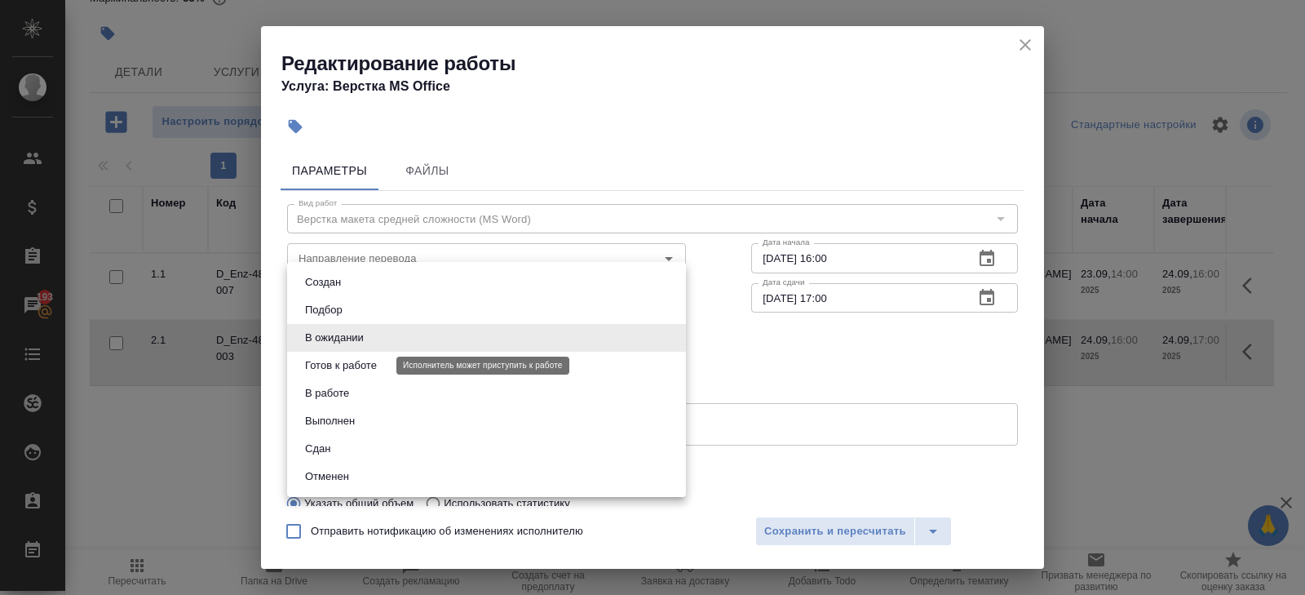
click at [343, 365] on button "Готов к работе" at bounding box center [341, 365] width 82 height 18
type input "readyForWork"
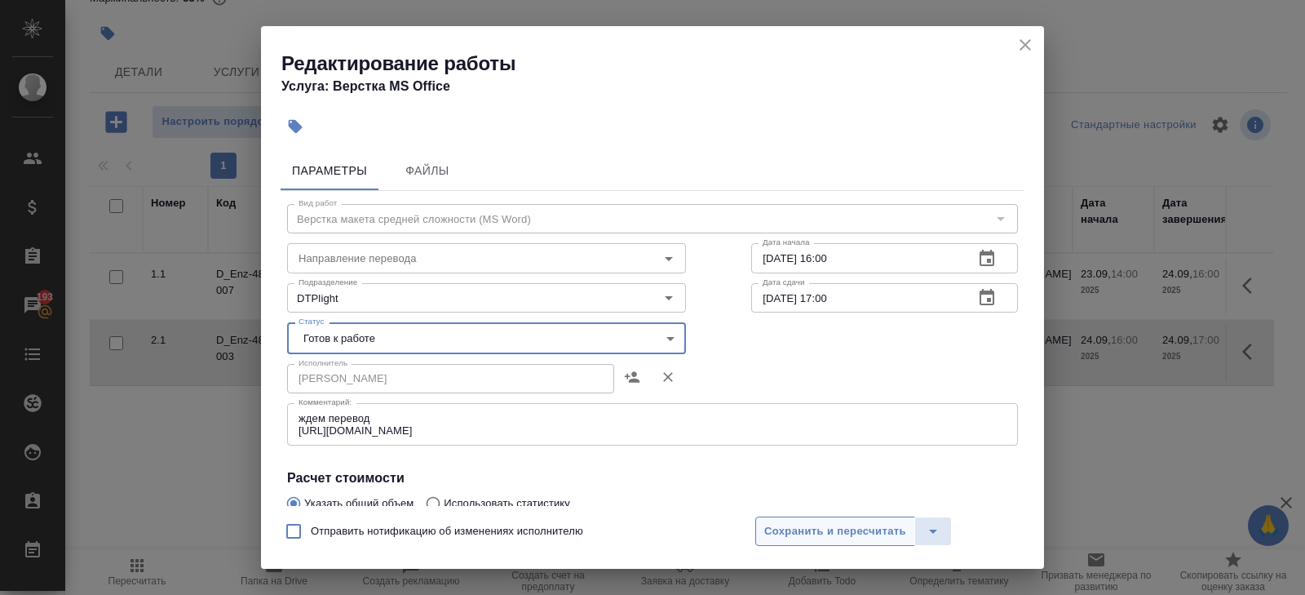
click at [763, 519] on button "Сохранить и пересчитать" at bounding box center [835, 530] width 160 height 29
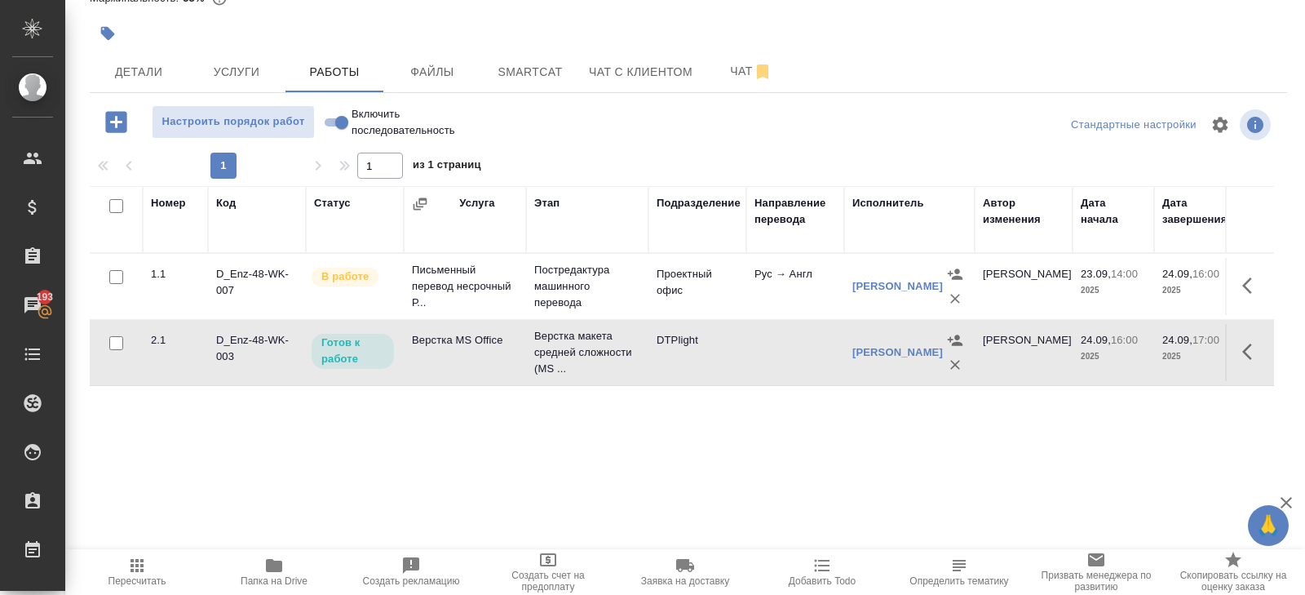
click at [1248, 287] on icon "button" at bounding box center [1252, 286] width 20 height 20
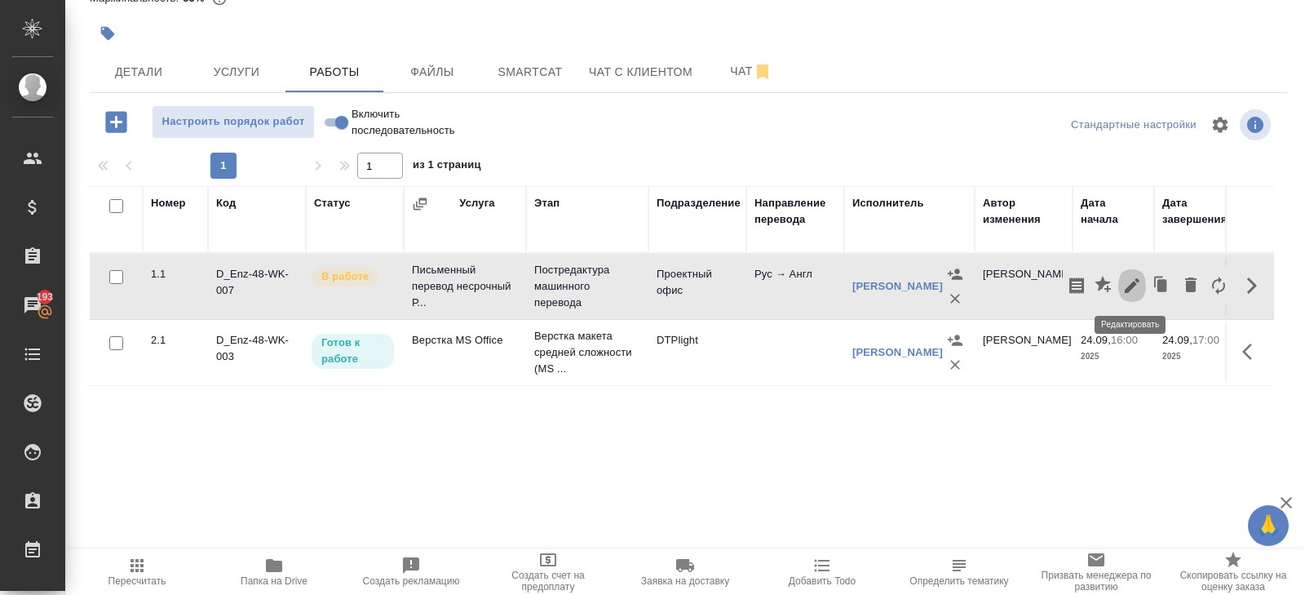
click at [1135, 286] on icon "button" at bounding box center [1132, 286] width 20 height 20
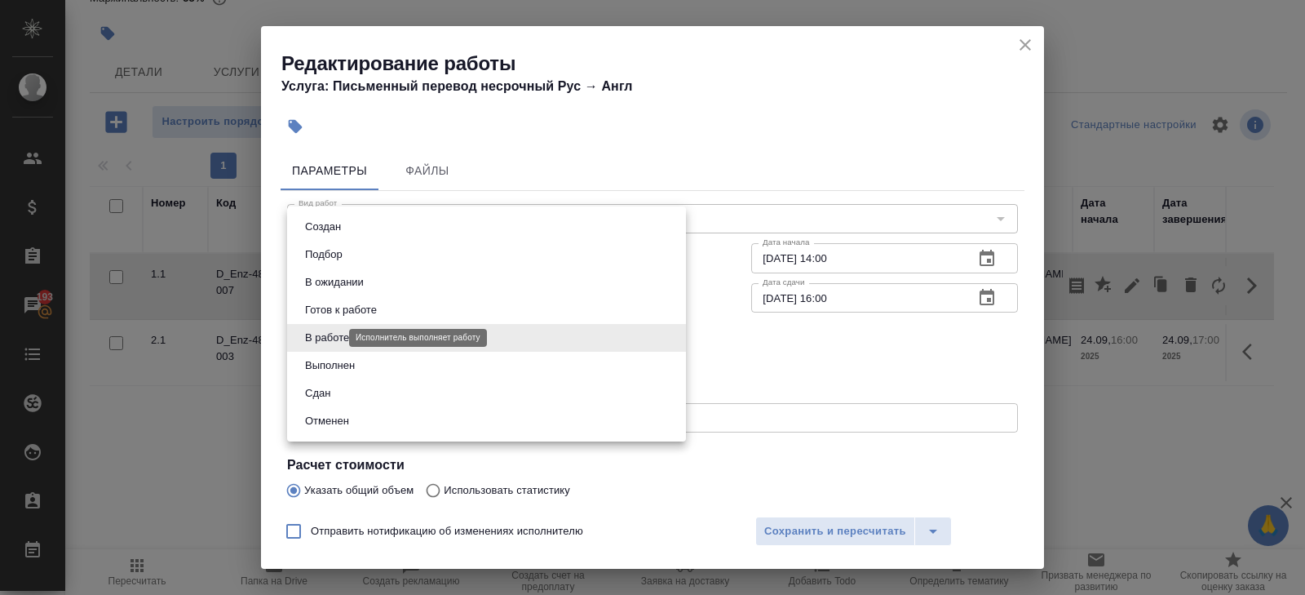
click at [335, 340] on body "🙏 .cls-1 fill:#fff; AWATERA [PERSON_NAME] Спецификации Заказы 193 Чаты Todo Про…" at bounding box center [652, 297] width 1305 height 595
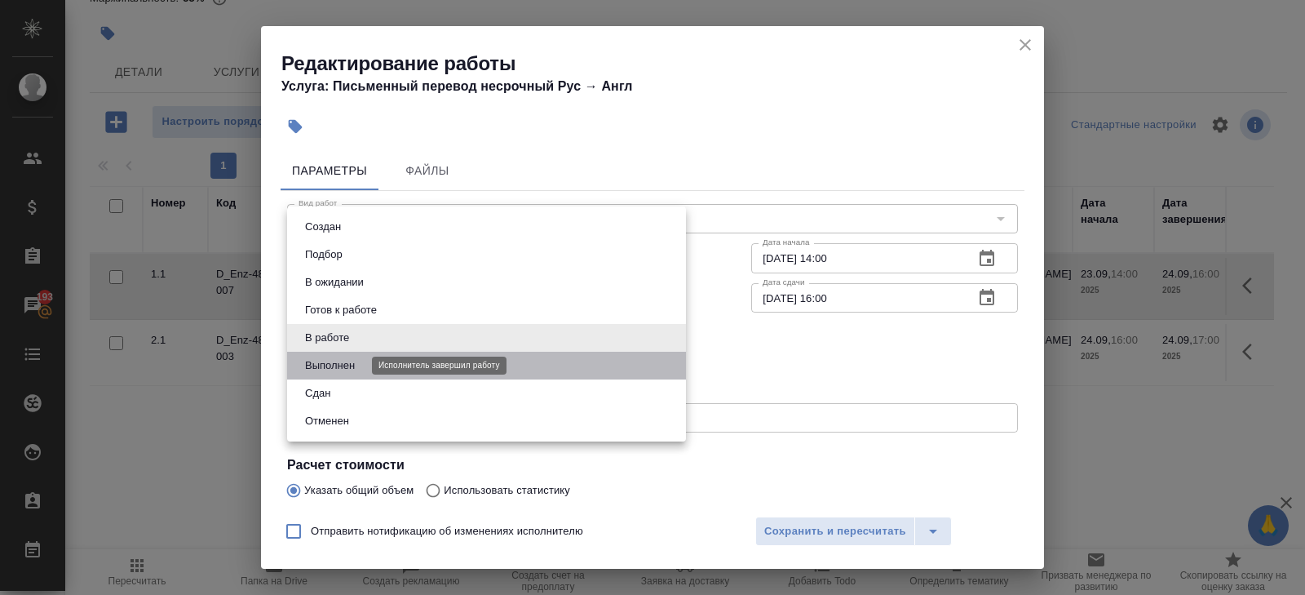
click at [335, 366] on button "Выполнен" at bounding box center [330, 365] width 60 height 18
type input "completed"
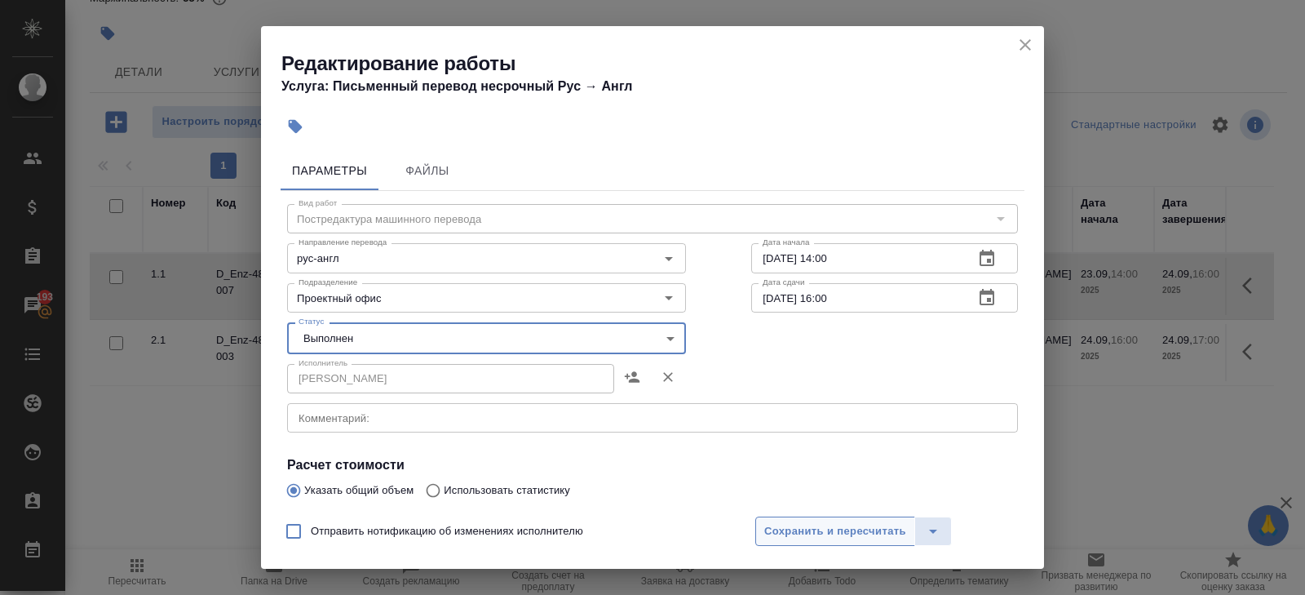
click at [783, 531] on span "Сохранить и пересчитать" at bounding box center [835, 531] width 142 height 19
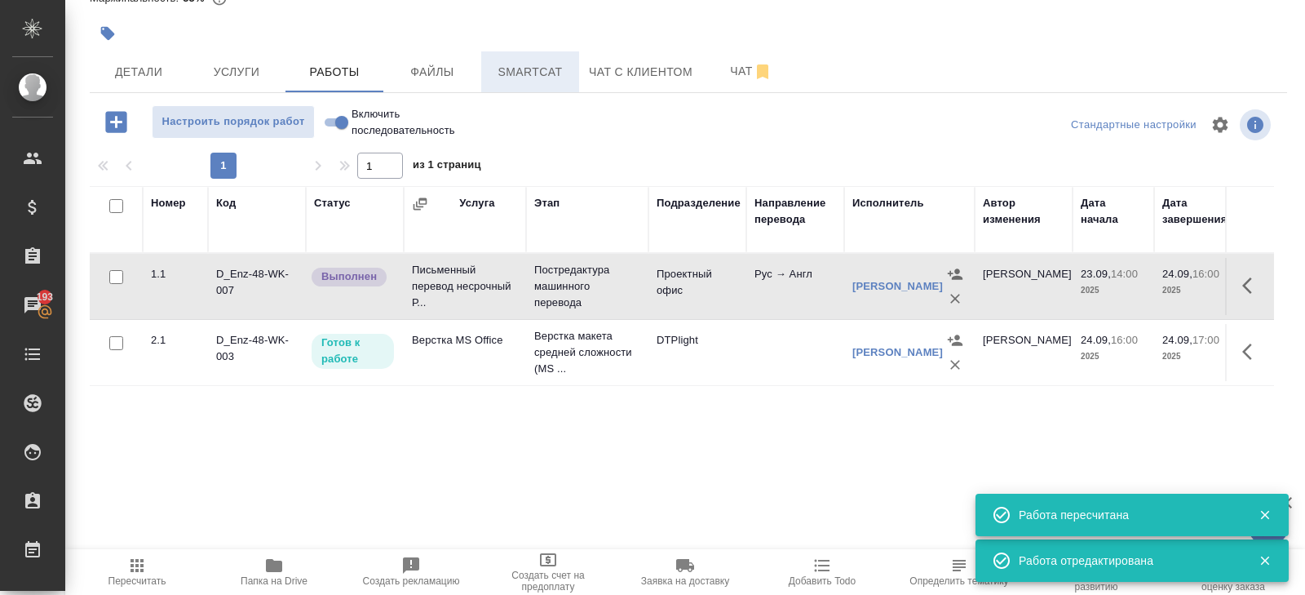
click at [519, 77] on span "Smartcat" at bounding box center [530, 72] width 78 height 20
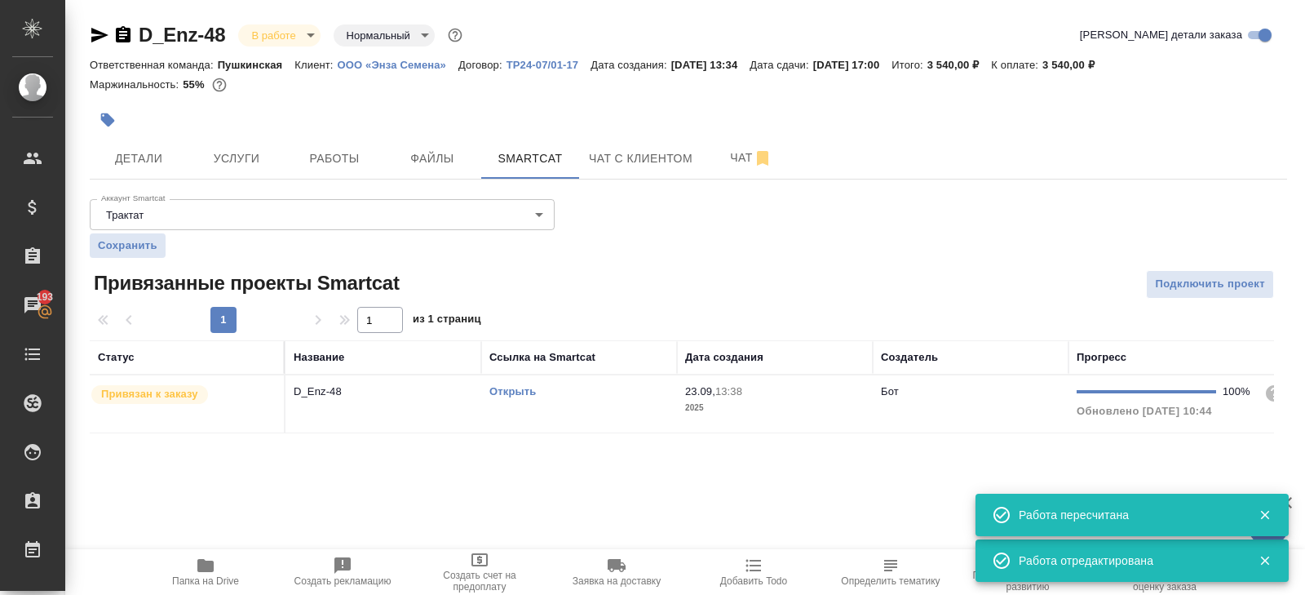
click at [600, 406] on td "Открыть" at bounding box center [579, 403] width 196 height 57
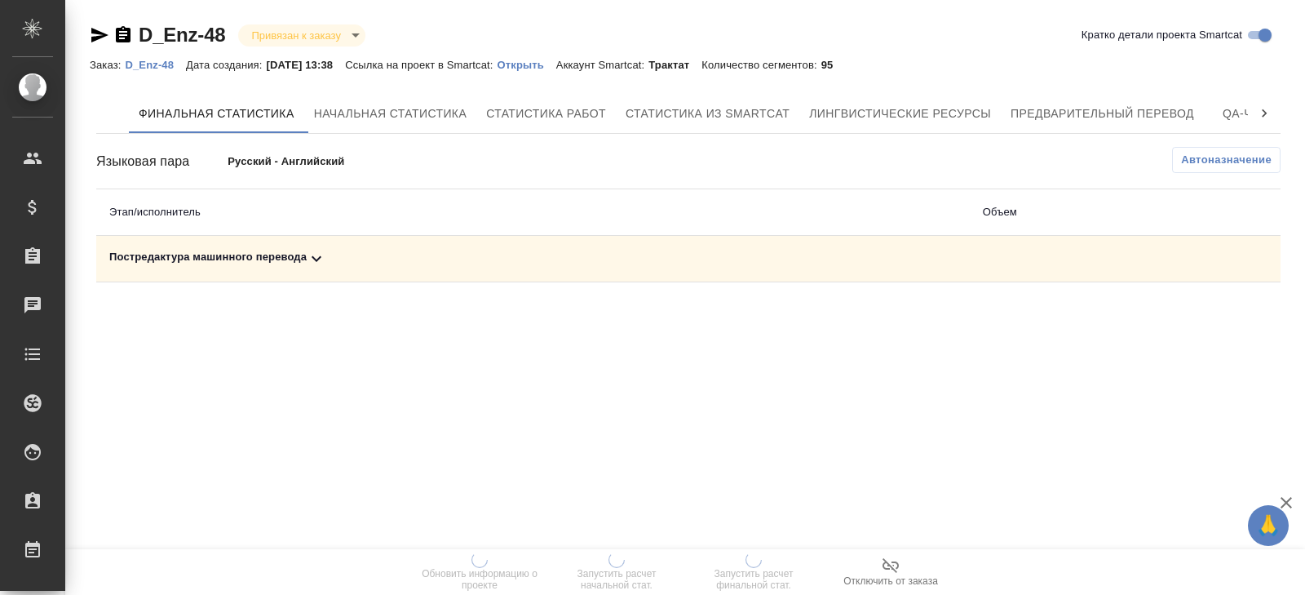
click at [1175, 153] on button "Автоназначение" at bounding box center [1226, 160] width 108 height 26
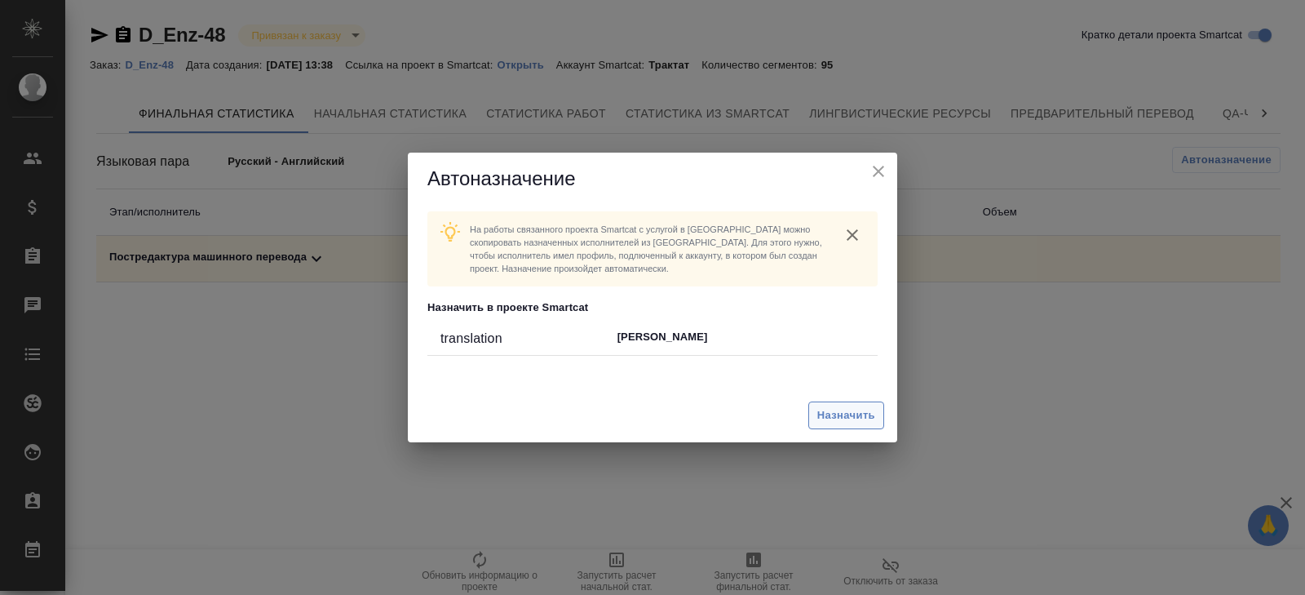
click at [819, 423] on span "Назначить" at bounding box center [846, 415] width 58 height 19
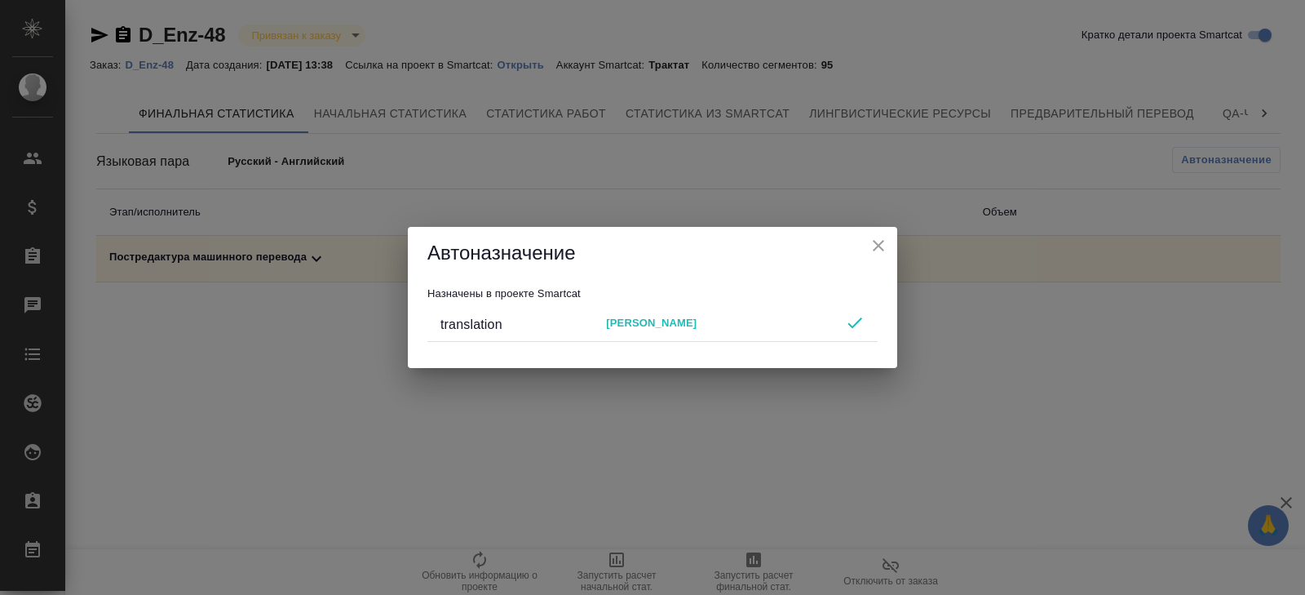
click at [724, 501] on div "Автоназначение Назначены в проекте Smartcat translation [PERSON_NAME]" at bounding box center [652, 297] width 1305 height 595
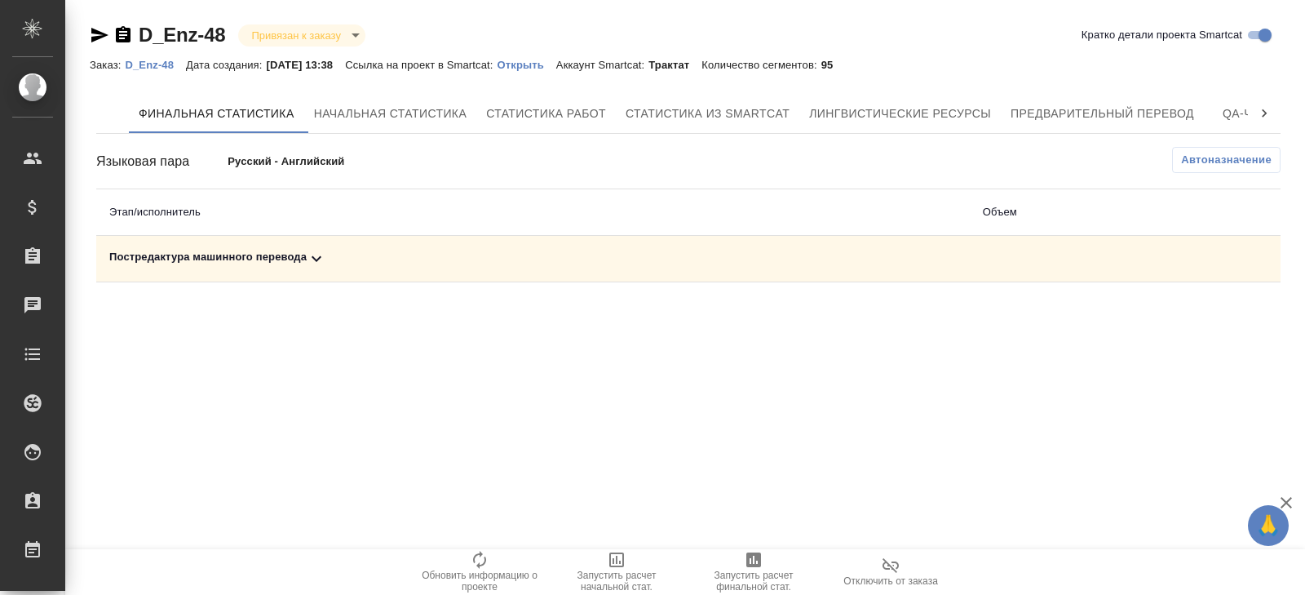
click at [754, 565] on icon "button" at bounding box center [753, 559] width 15 height 15
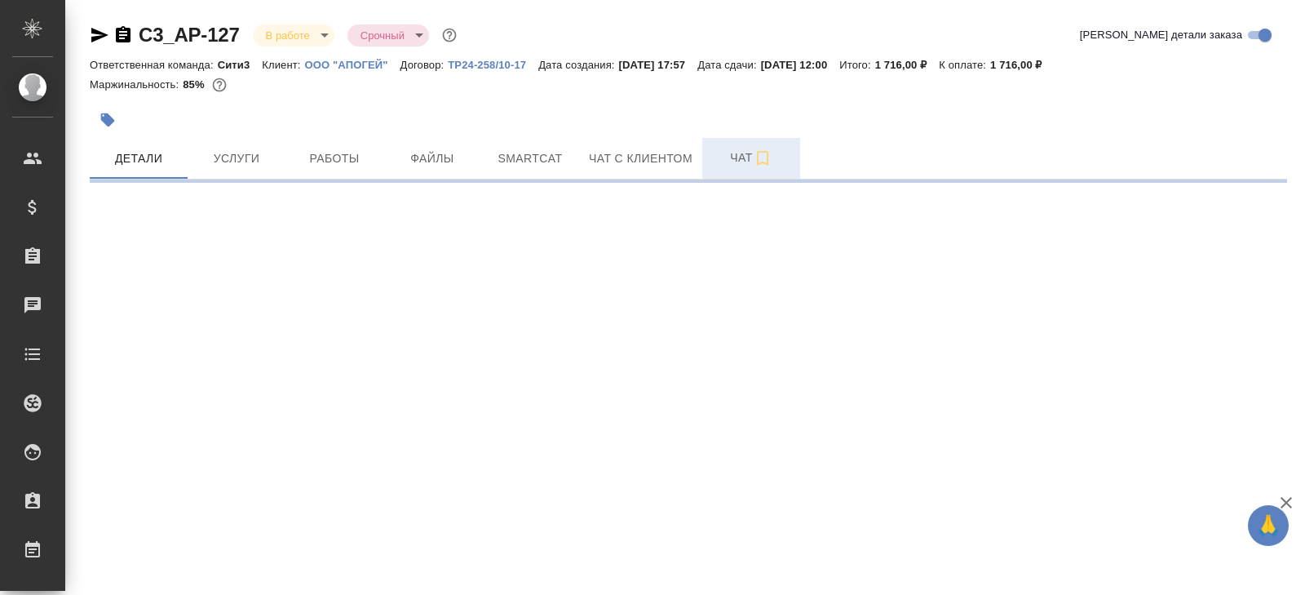
select select "RU"
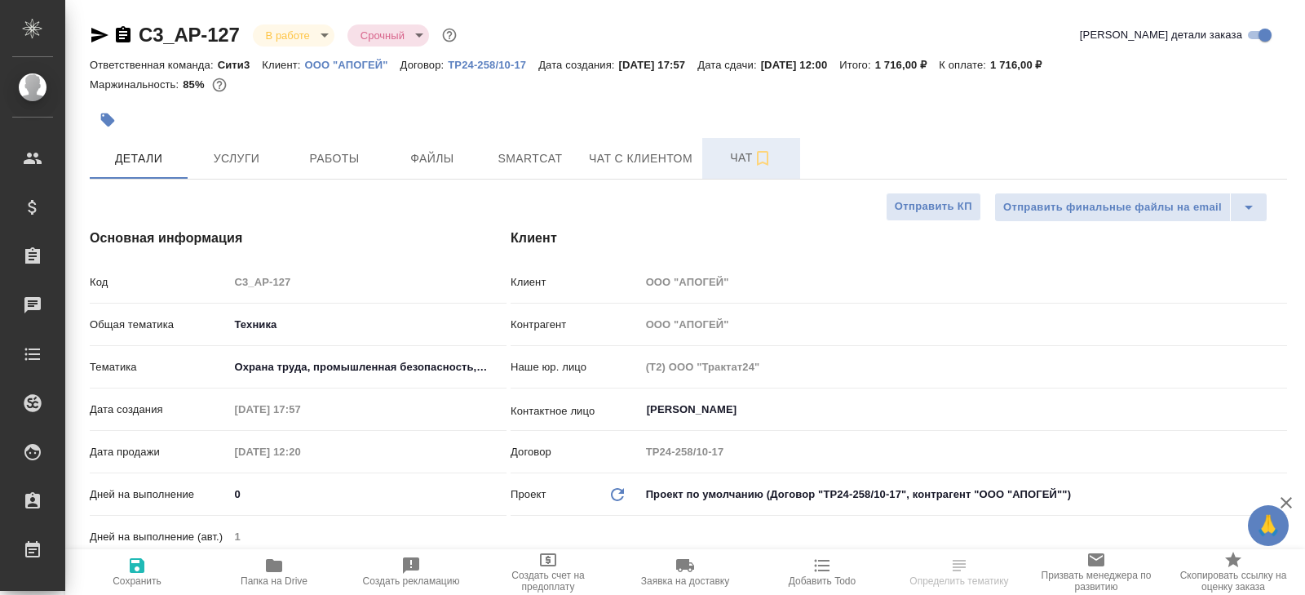
type textarea "x"
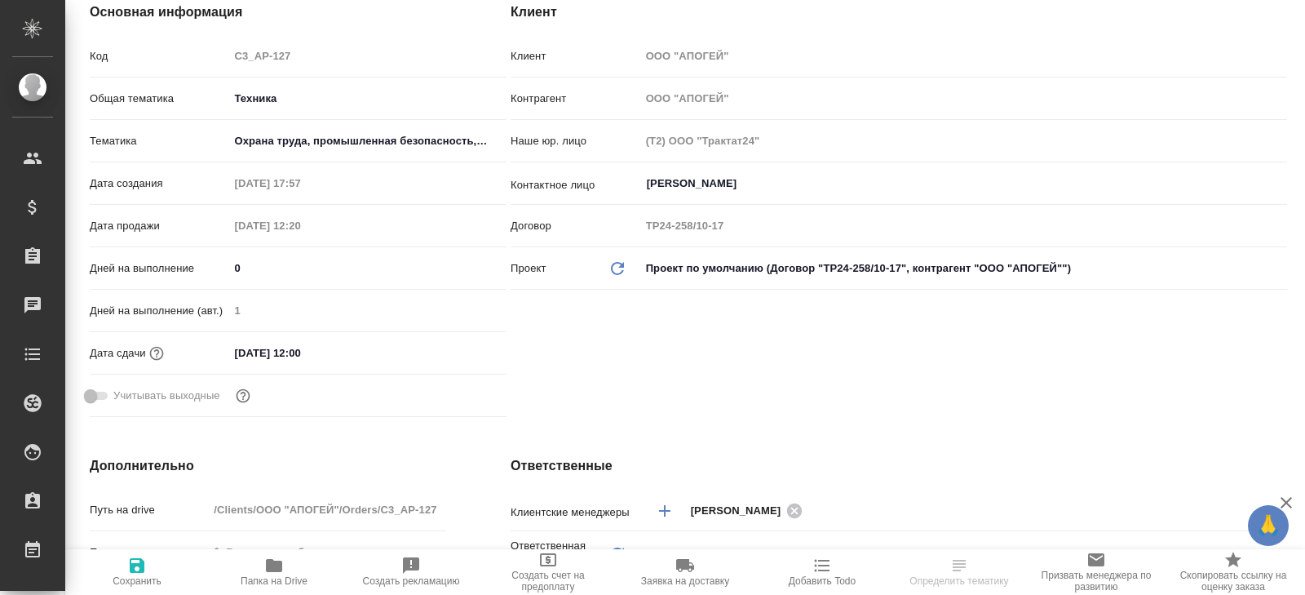
type textarea "x"
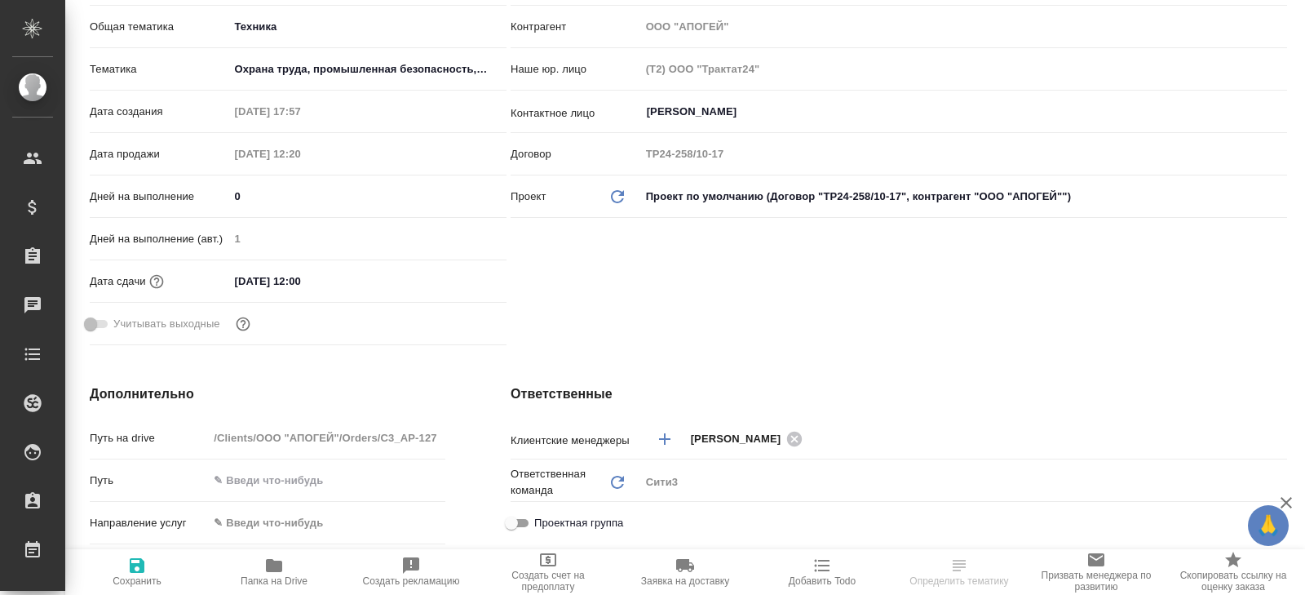
type textarea "x"
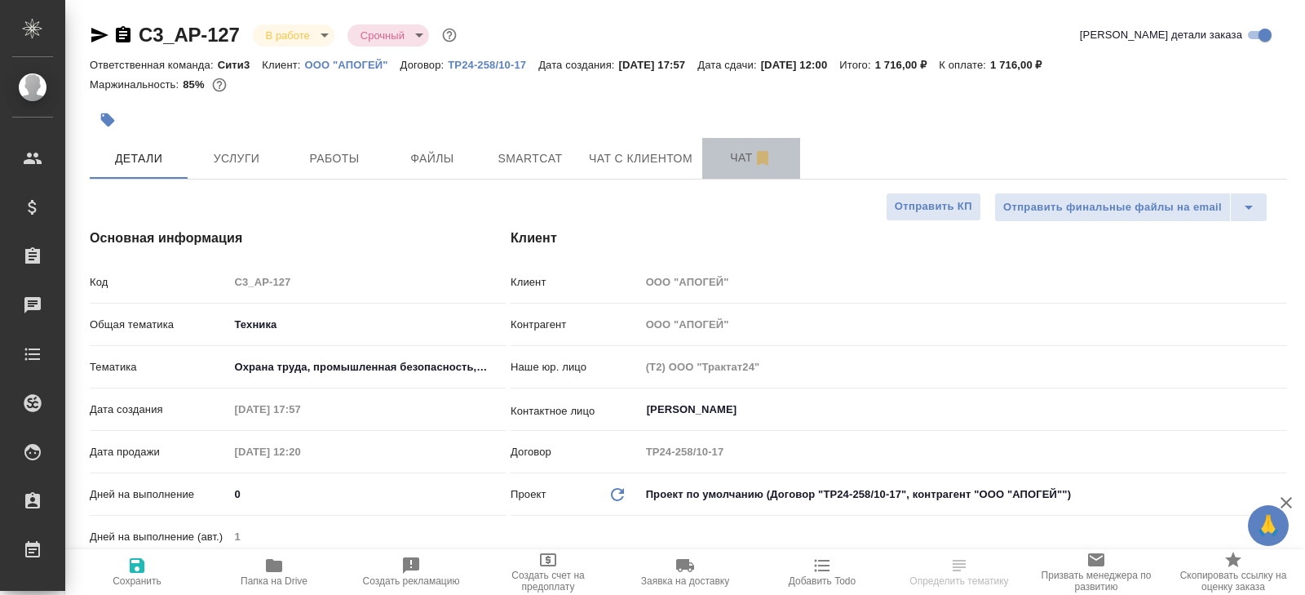
click at [740, 149] on span "Чат" at bounding box center [751, 158] width 78 height 20
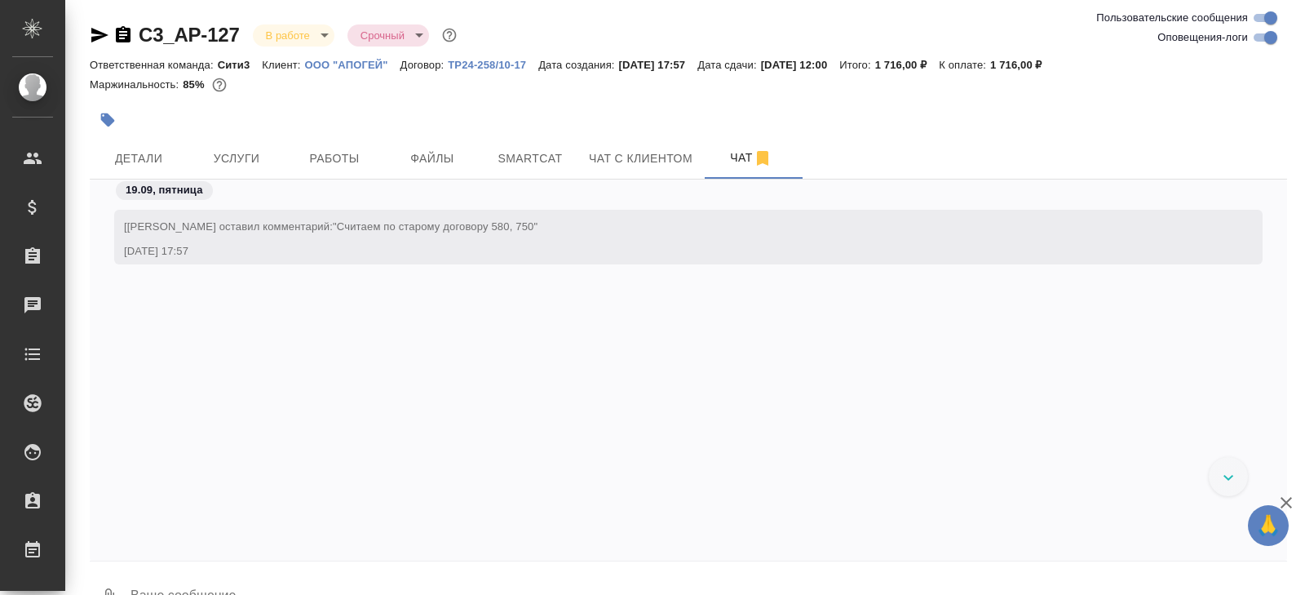
scroll to position [5259, 0]
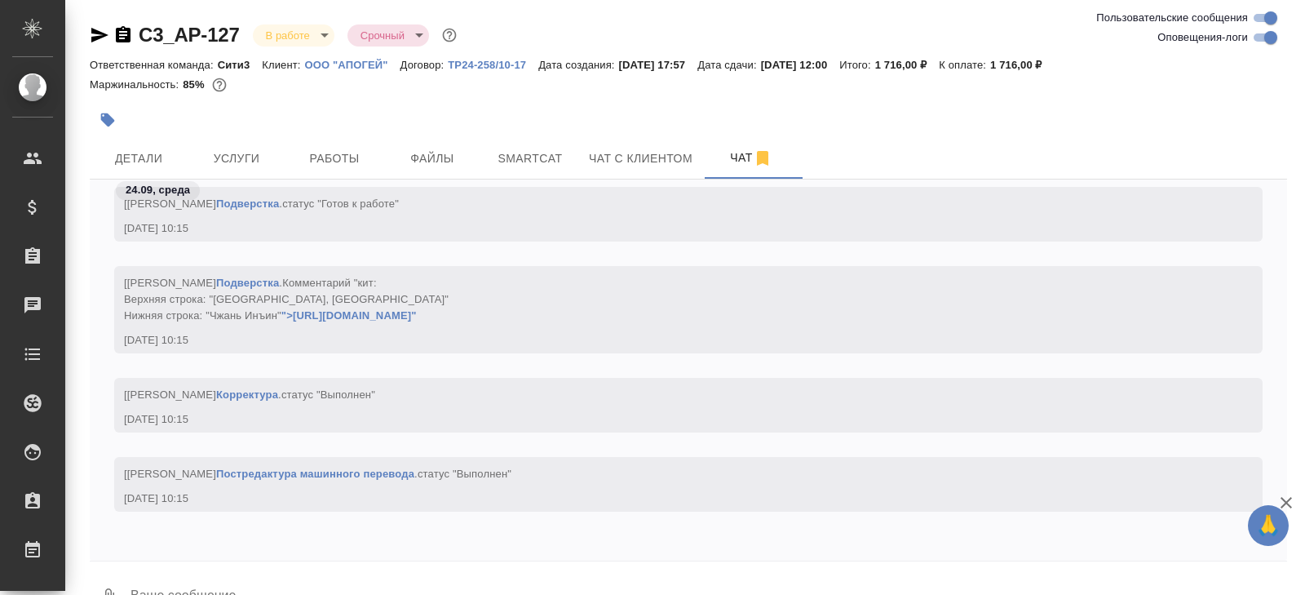
click at [1262, 35] on input "Оповещения-логи" at bounding box center [1271, 38] width 59 height 20
checkbox input "false"
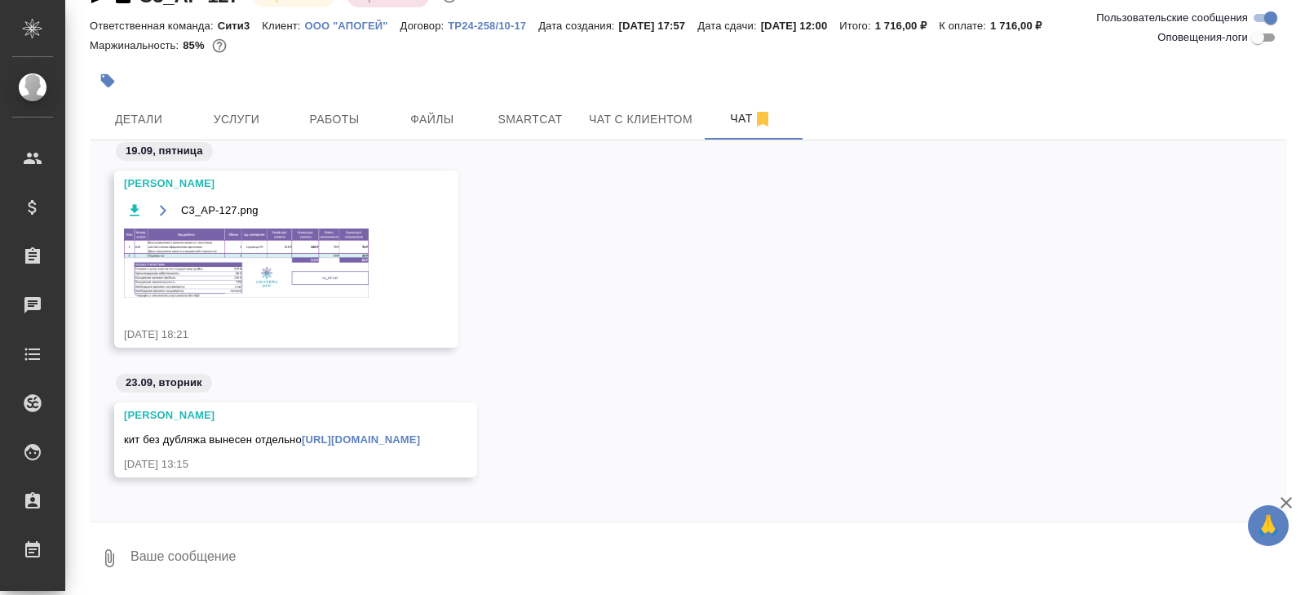
scroll to position [21, 0]
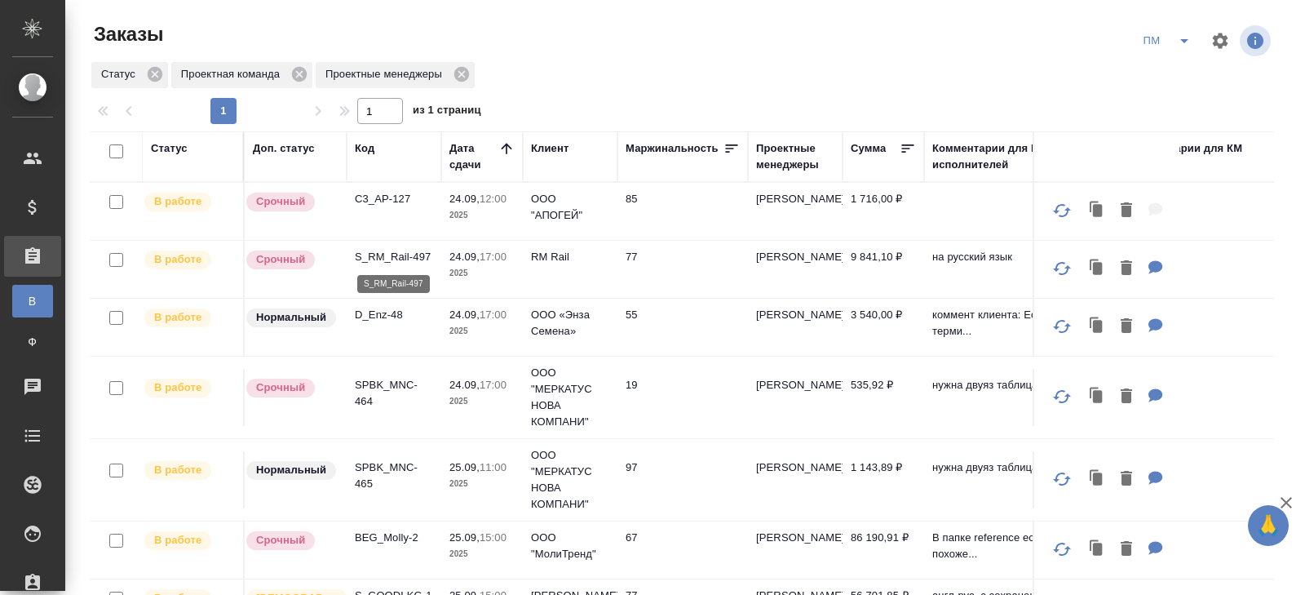
click at [381, 255] on p "S_RM_Rail-497" at bounding box center [394, 257] width 78 height 16
click at [1182, 53] on button "split button" at bounding box center [1184, 41] width 33 height 26
click at [1182, 69] on li "В работу!" at bounding box center [1168, 73] width 82 height 26
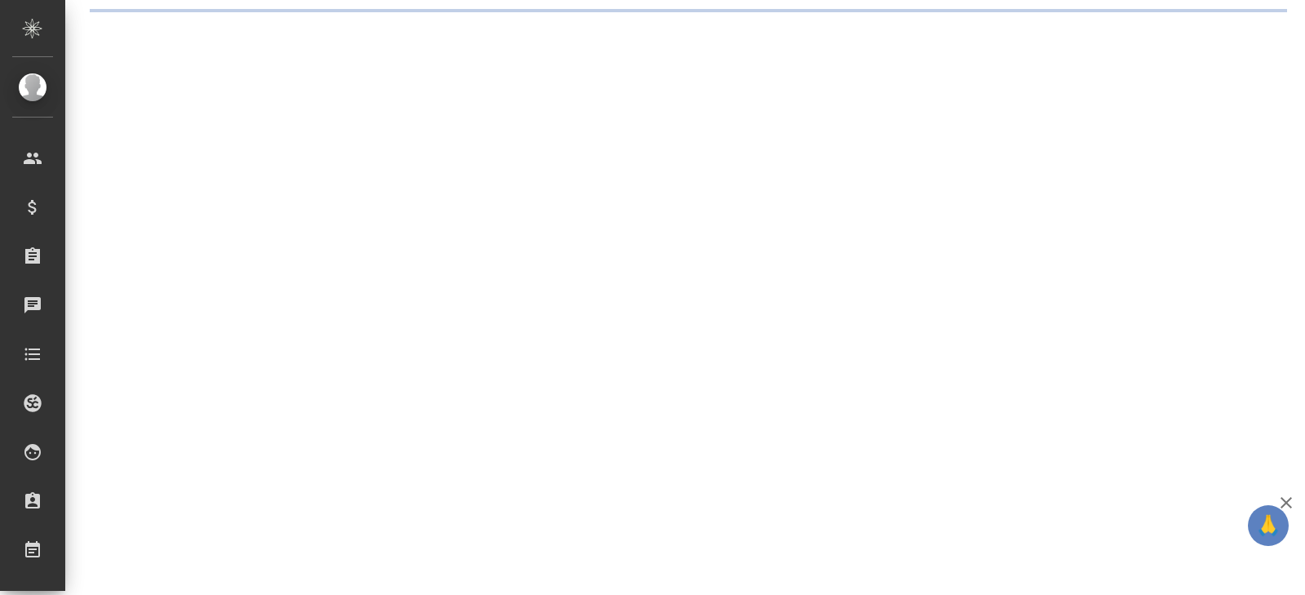
select select "RU"
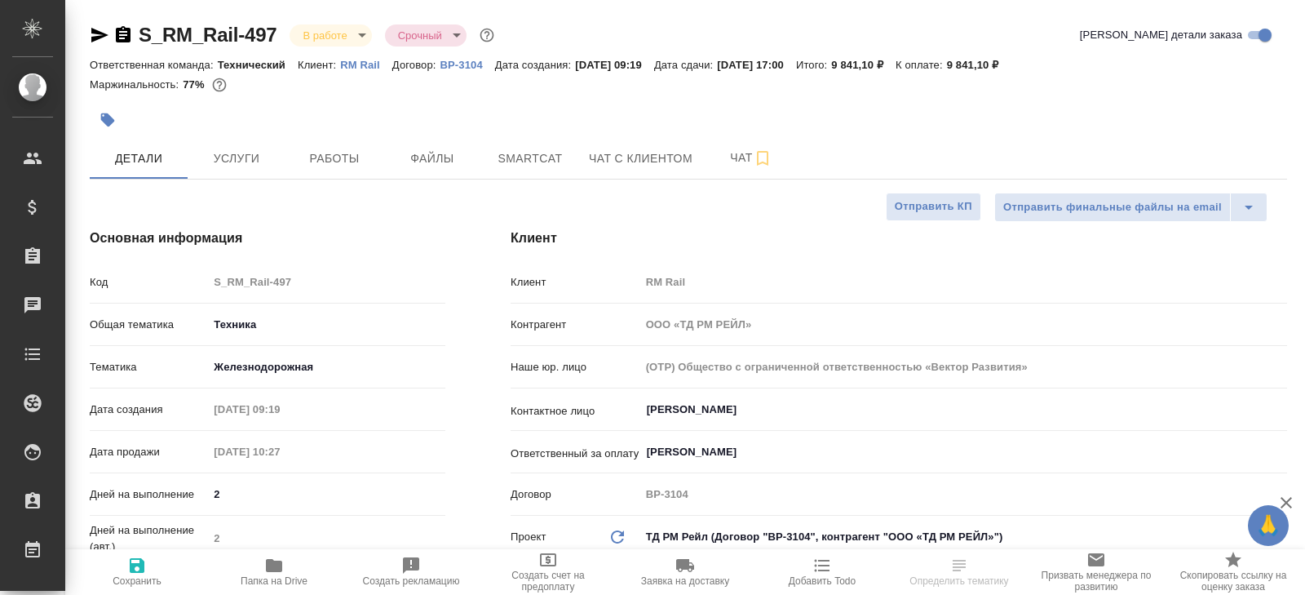
click at [529, 148] on span "Smartcat" at bounding box center [530, 158] width 78 height 20
type textarea "x"
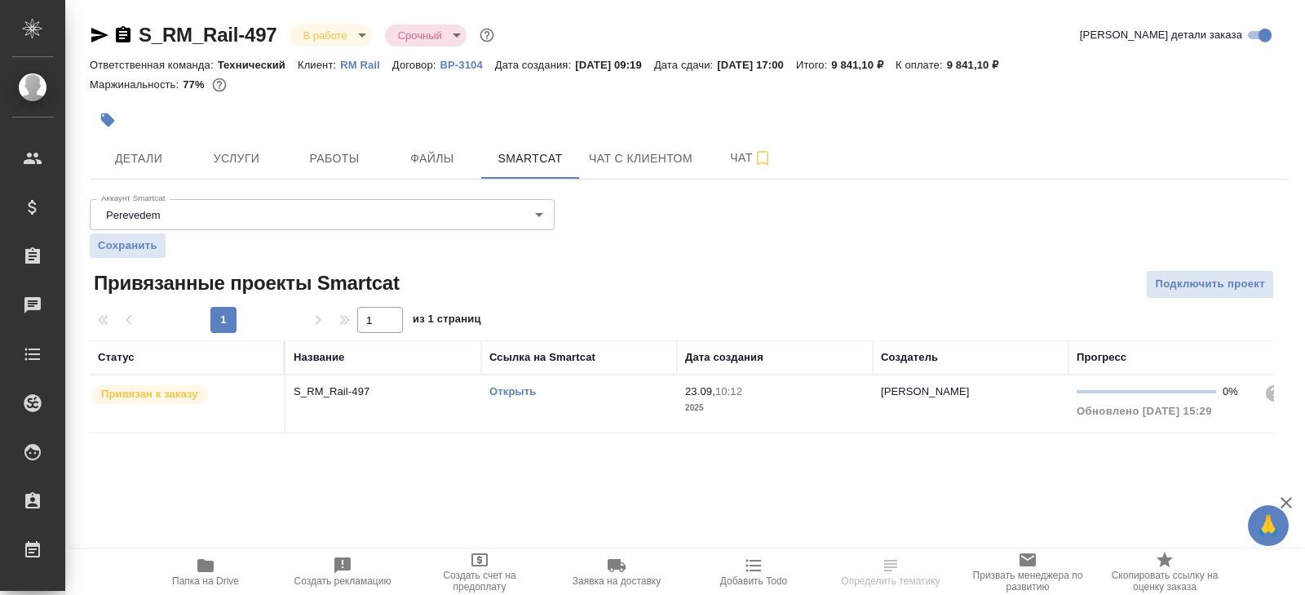
click at [511, 389] on link "Открыть" at bounding box center [512, 391] width 46 height 12
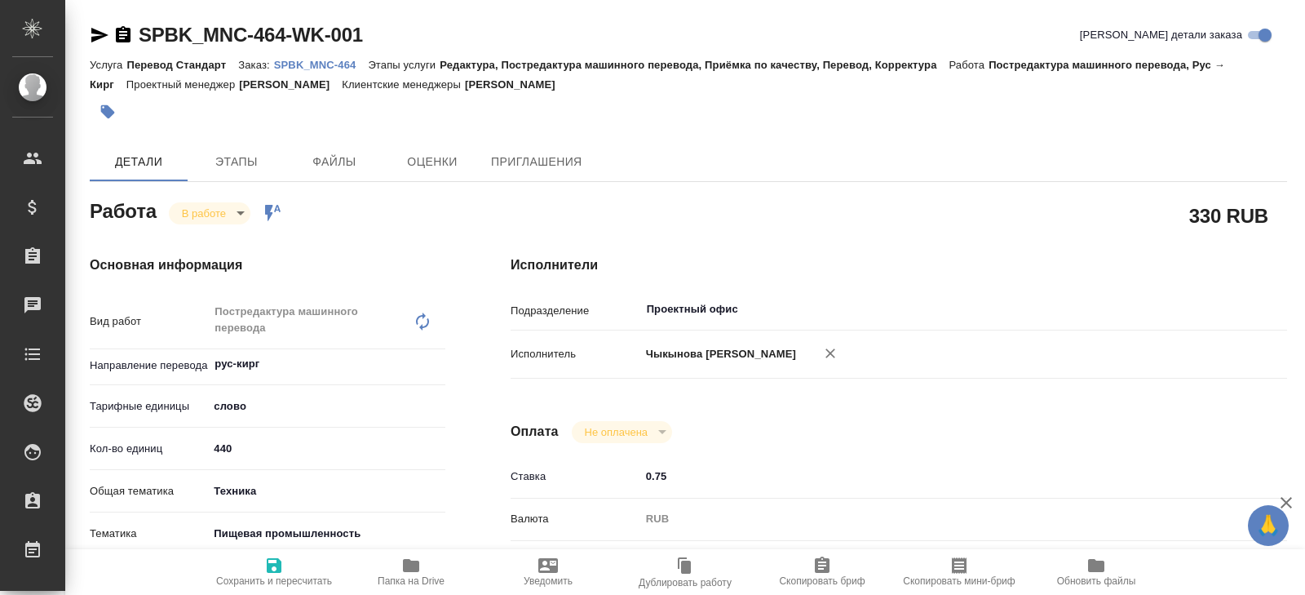
type textarea "x"
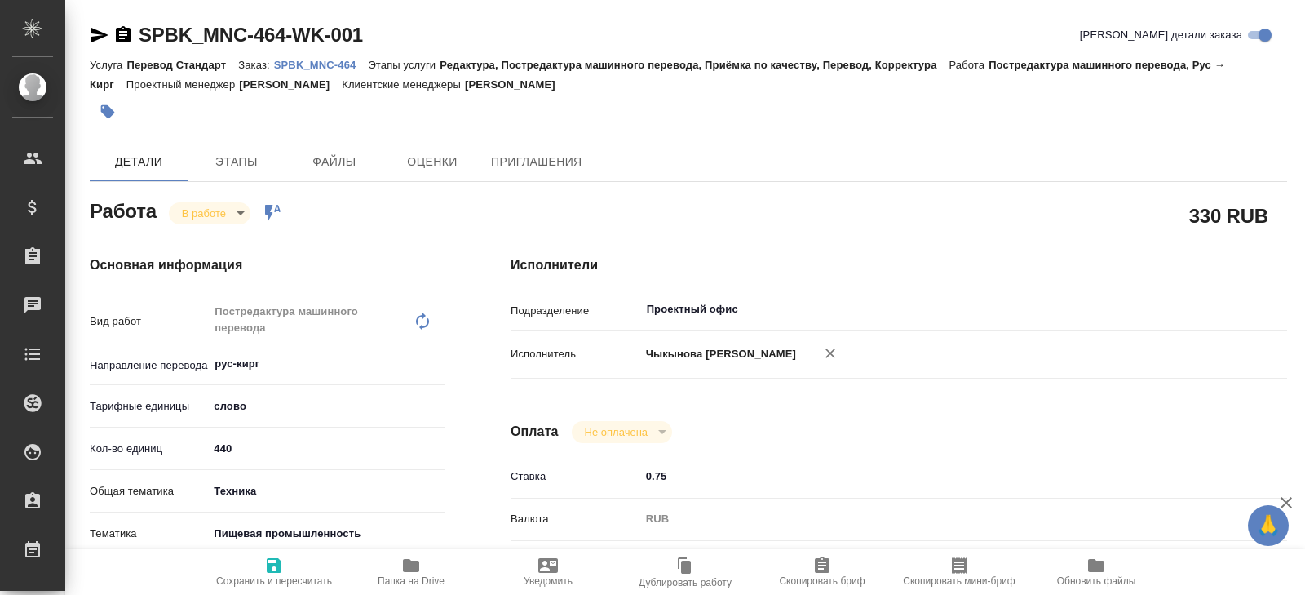
type textarea "x"
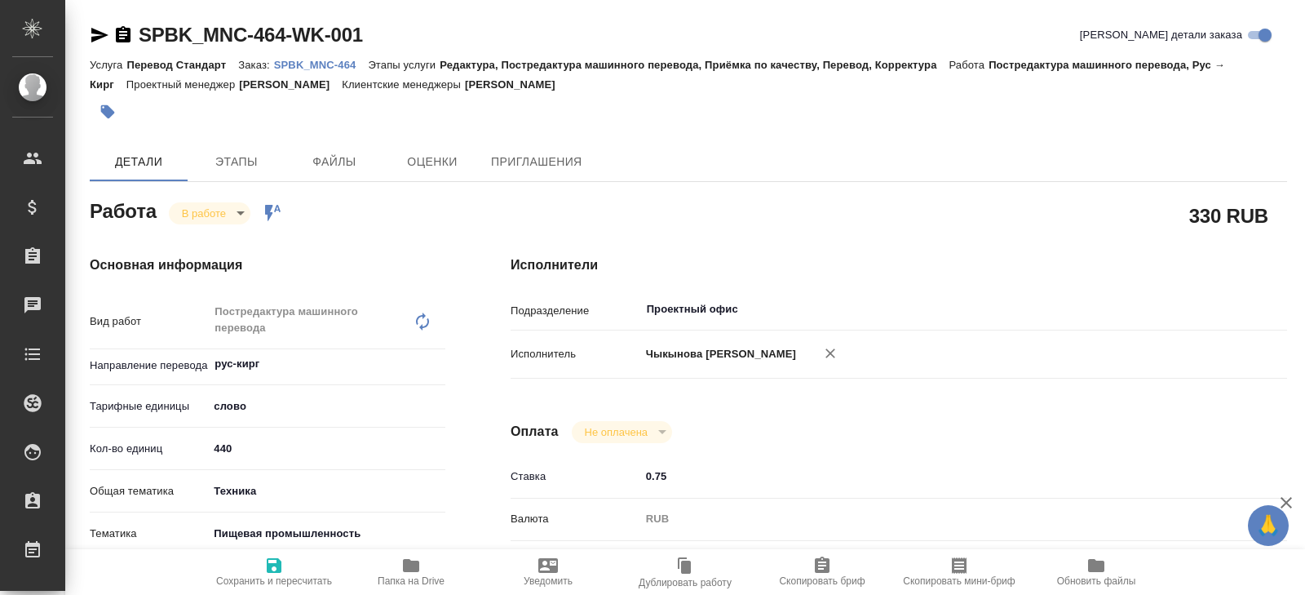
type textarea "x"
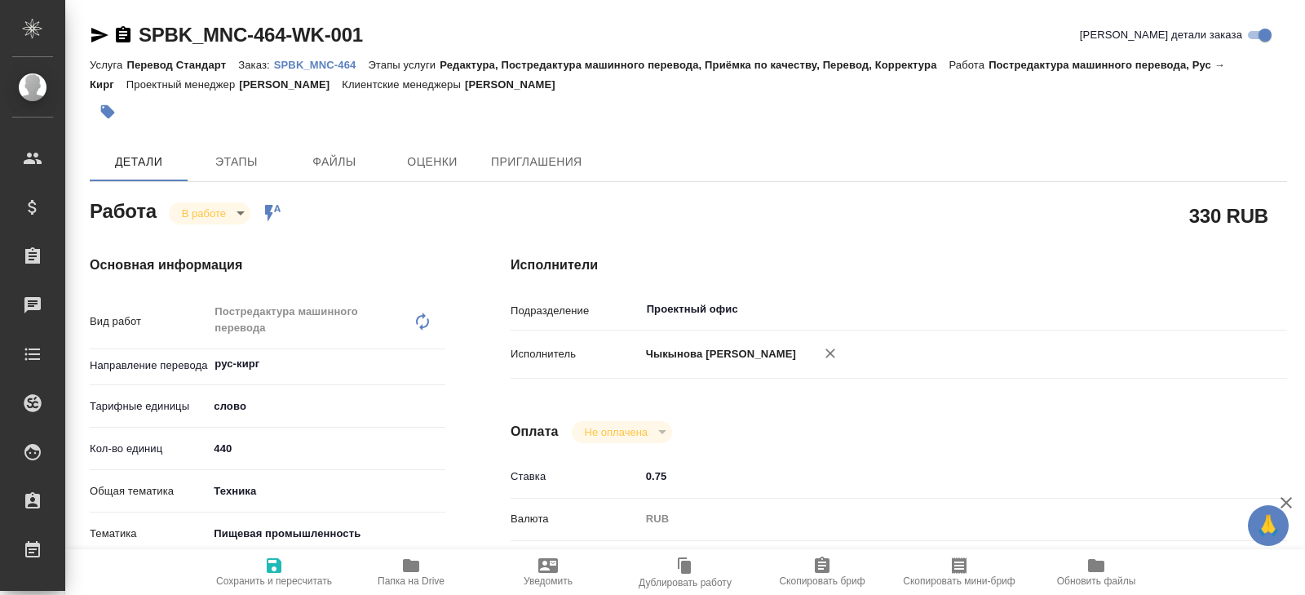
type textarea "x"
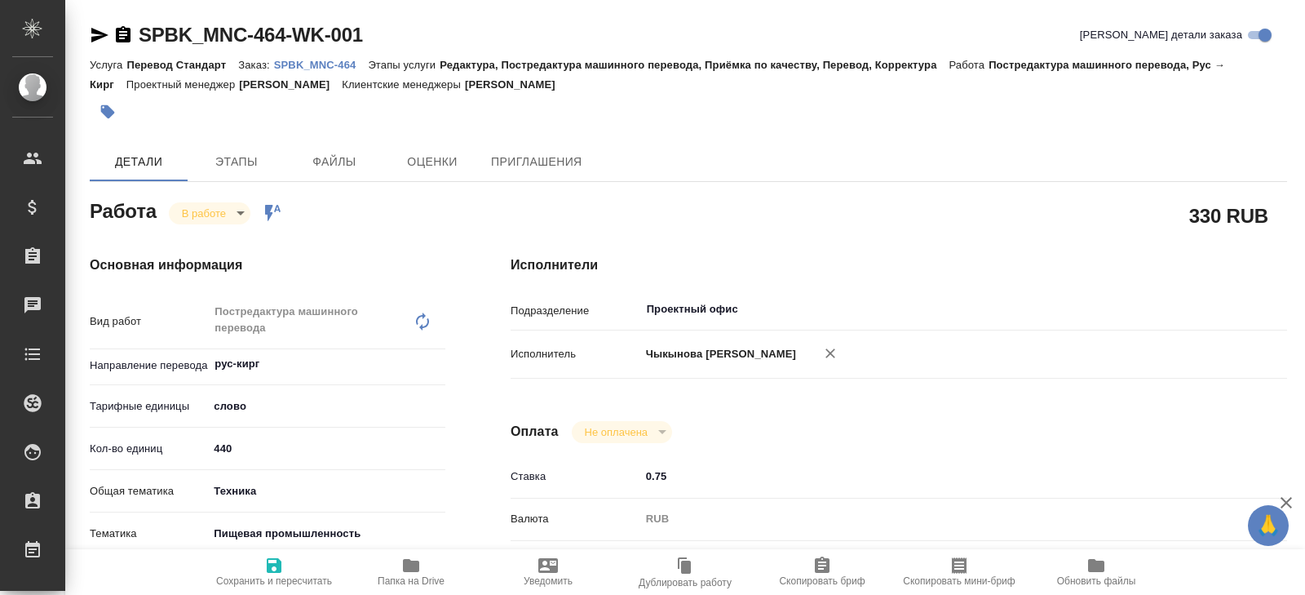
type textarea "x"
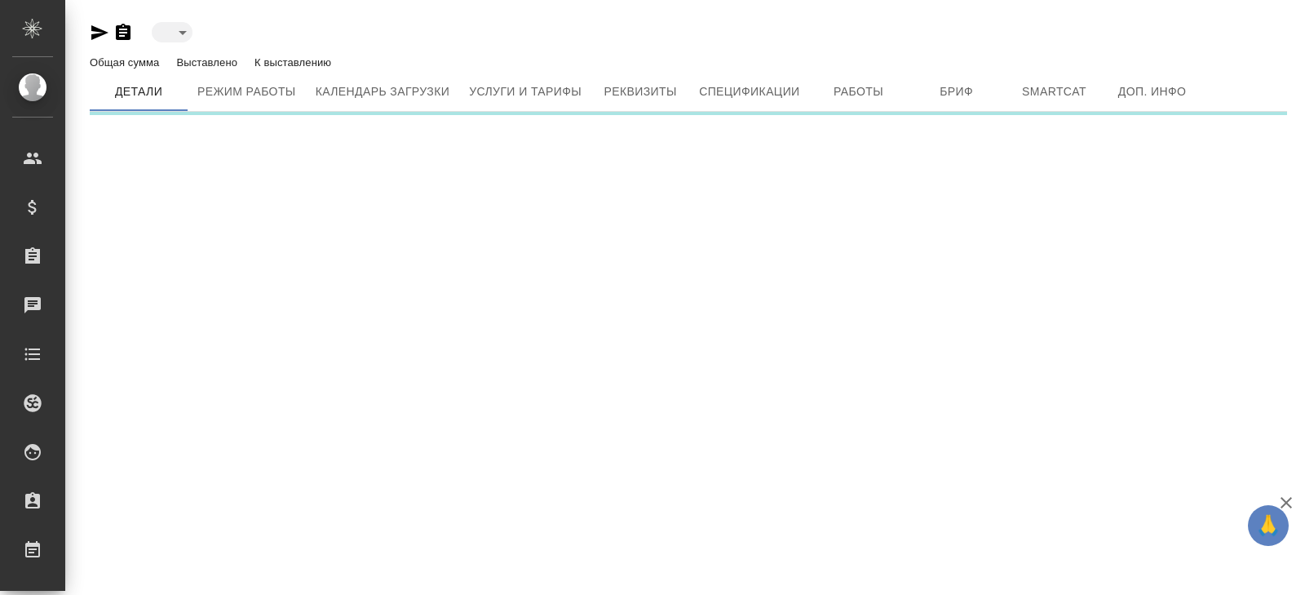
type input "active"
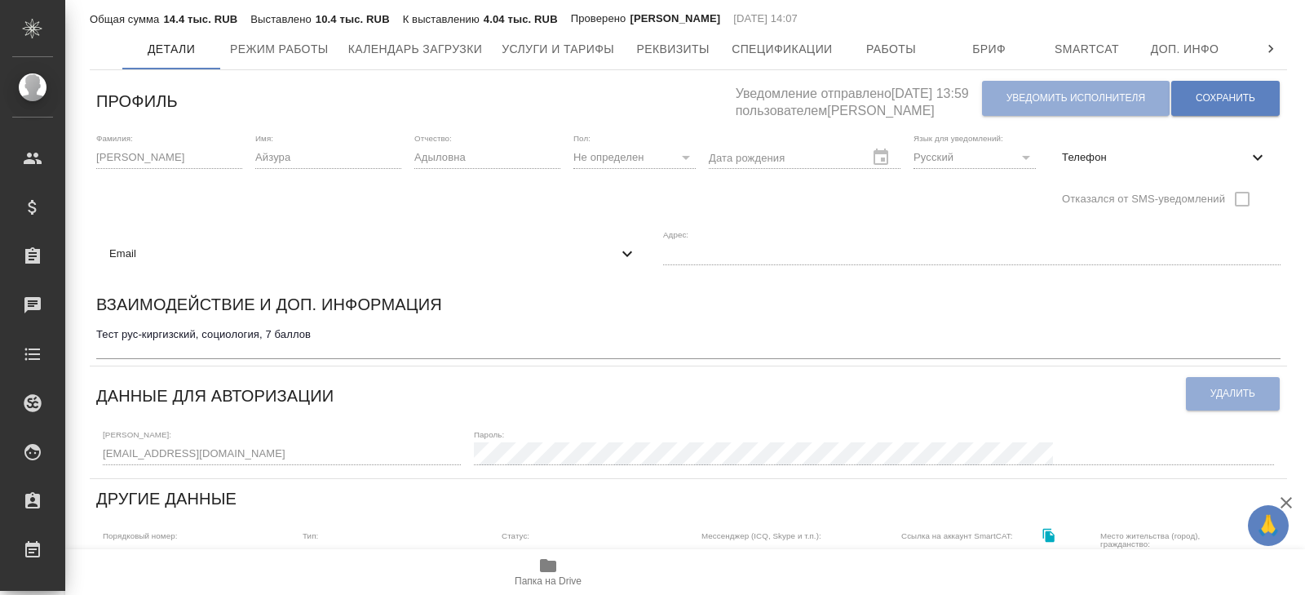
scroll to position [76, 0]
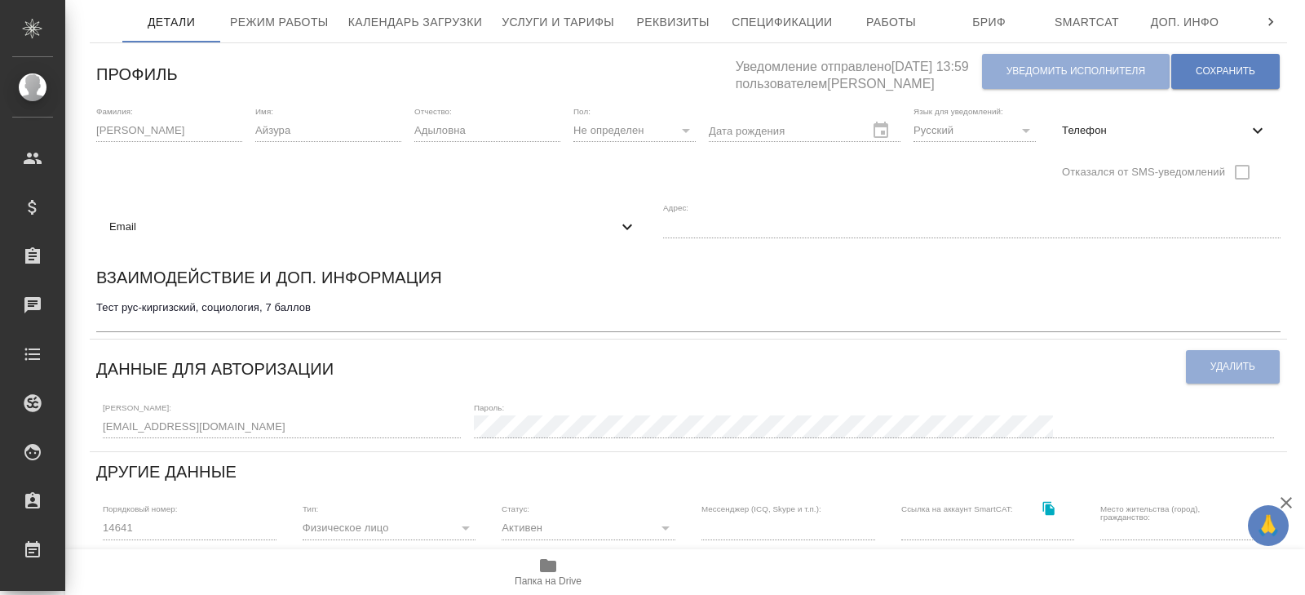
click at [93, 422] on div "Профиль Уведомление отправлено 05.06.2025, 13:59 пользователем Ишкова Юлия Увед…" at bounding box center [689, 520] width 1198 height 941
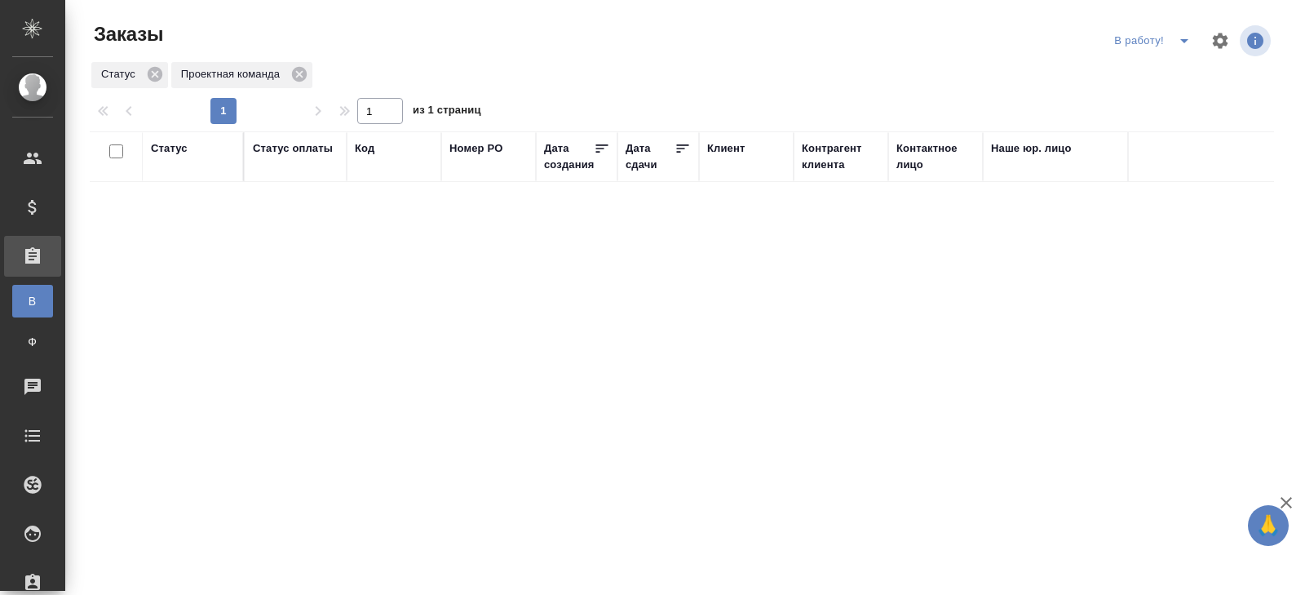
click at [1183, 42] on icon "split button" at bounding box center [1185, 41] width 20 height 20
click at [1176, 64] on li "ПМ" at bounding box center [1154, 73] width 91 height 26
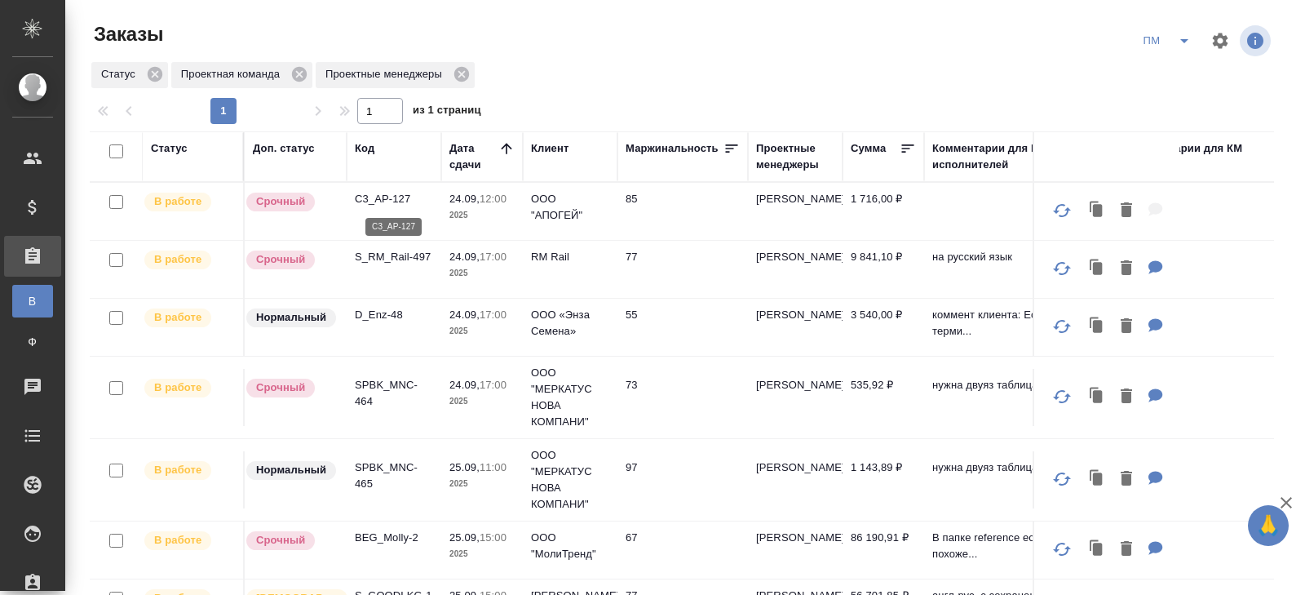
click at [383, 201] on p "C3_AP-127" at bounding box center [394, 199] width 78 height 16
click at [377, 319] on p "D_Enz-48" at bounding box center [394, 315] width 78 height 16
click at [1184, 39] on icon "split button" at bounding box center [1184, 41] width 8 height 4
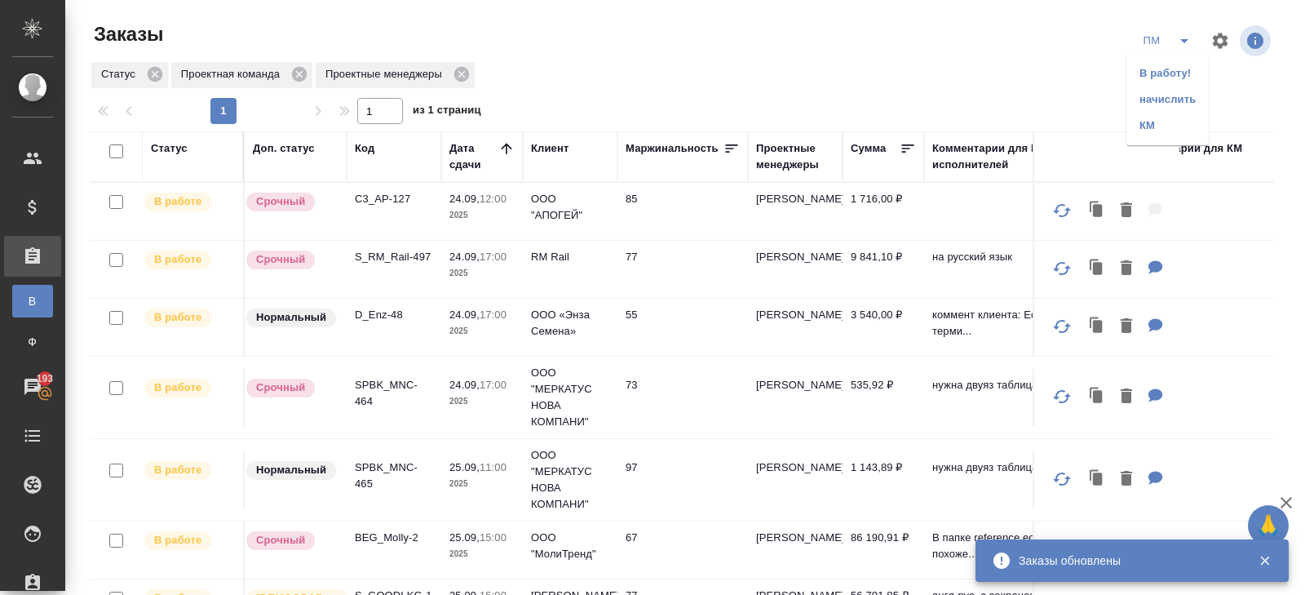
click at [1176, 69] on li "В работу!" at bounding box center [1168, 73] width 82 height 26
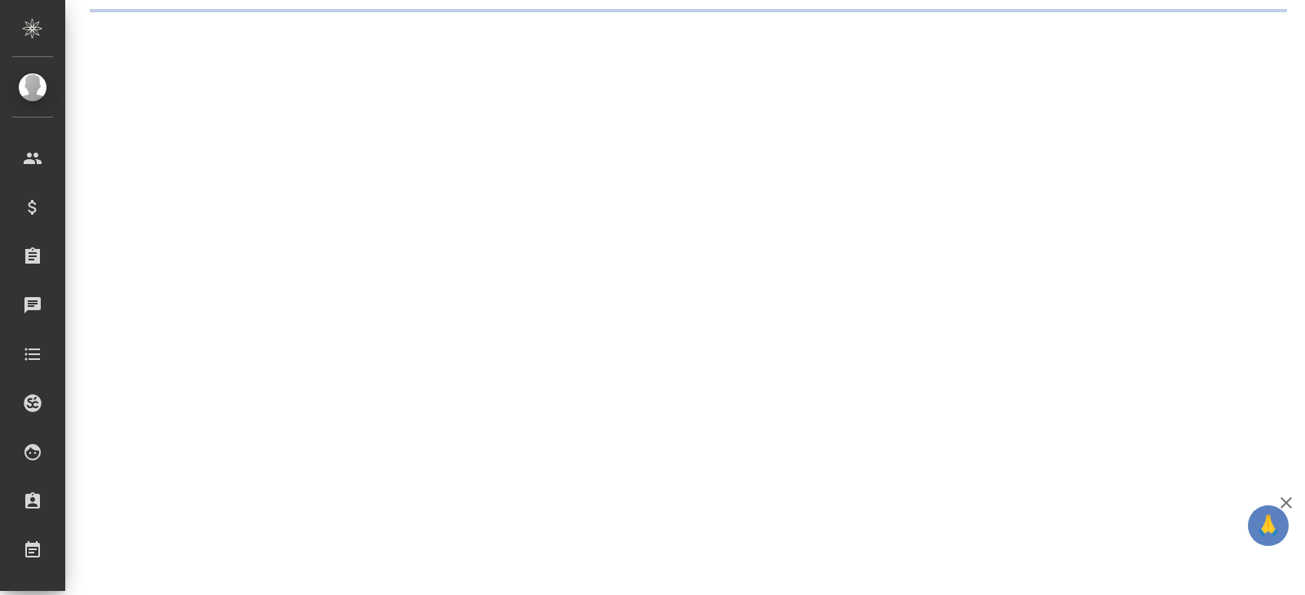
select select "RU"
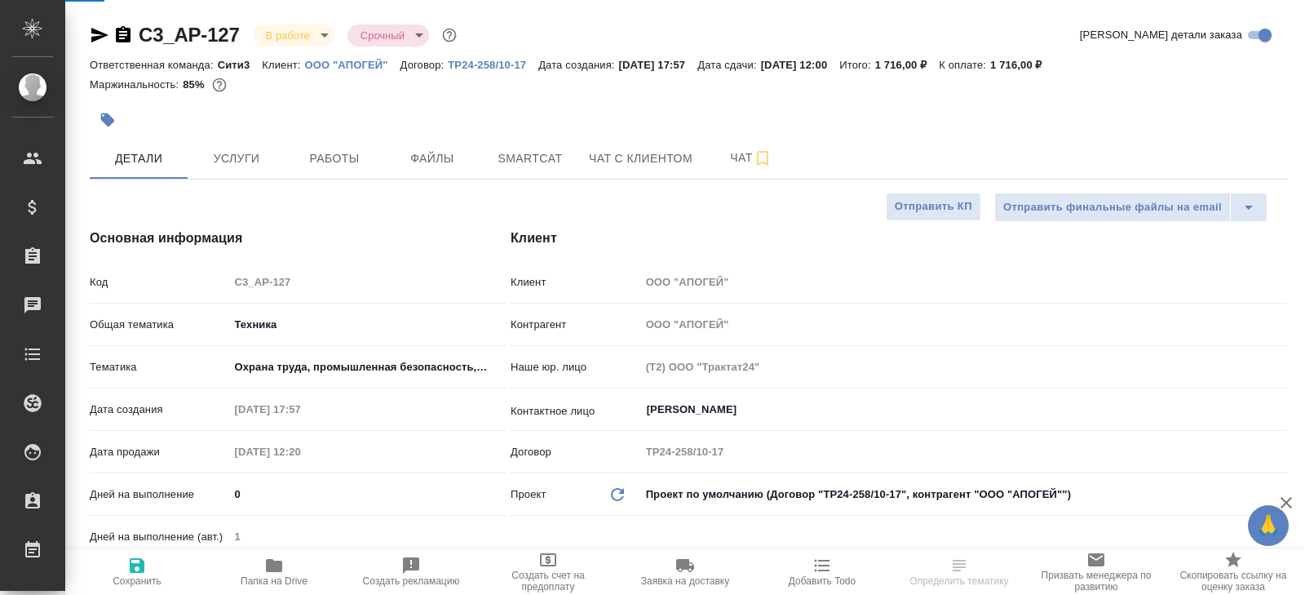
type textarea "x"
click at [733, 159] on span "Чат" at bounding box center [751, 158] width 78 height 20
type textarea "x"
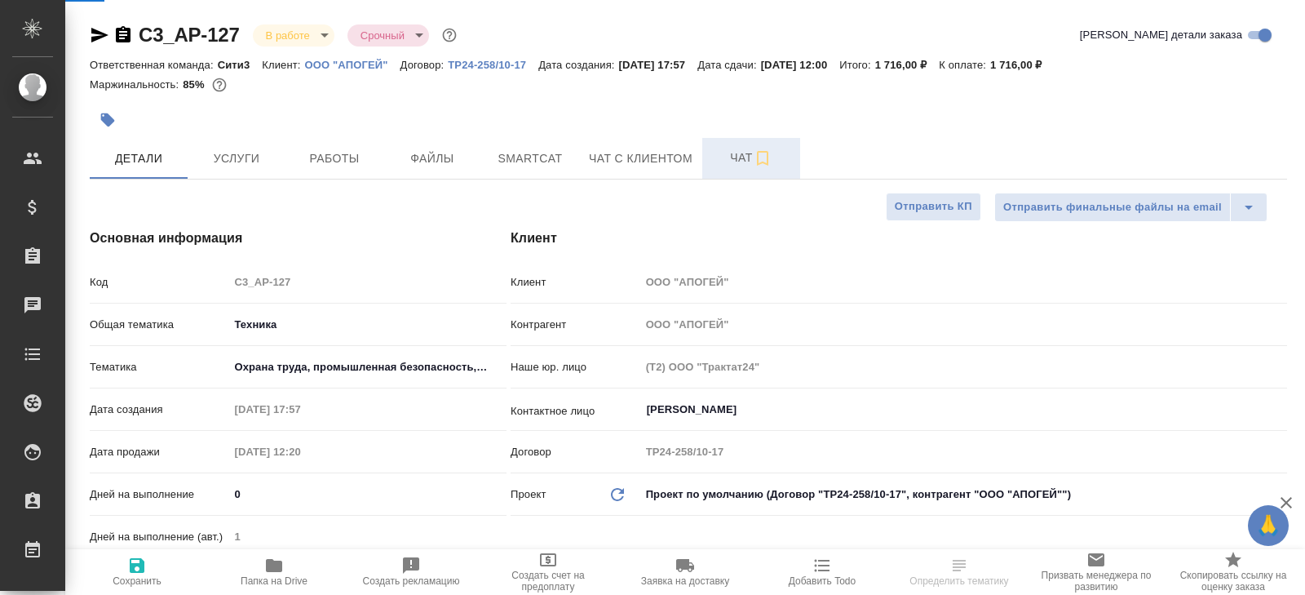
type textarea "x"
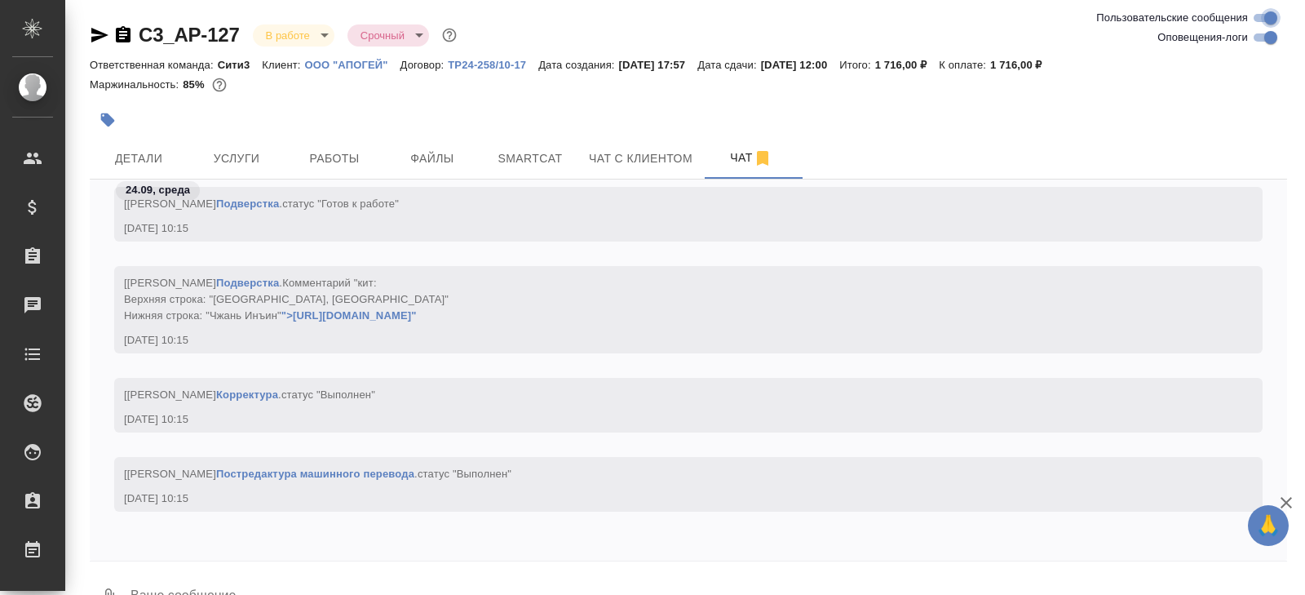
click at [1255, 27] on input "Пользовательские сообщения" at bounding box center [1271, 18] width 59 height 20
checkbox input "false"
click at [1264, 35] on input "Оповещения-логи" at bounding box center [1271, 38] width 59 height 20
checkbox input "false"
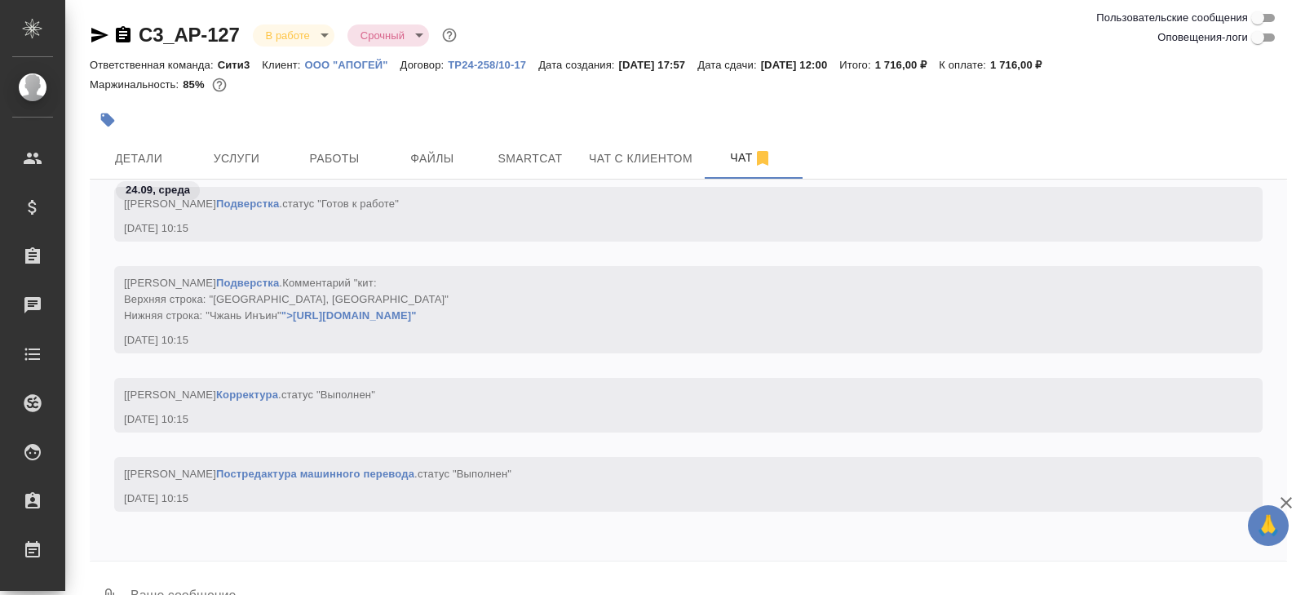
scroll to position [0, 0]
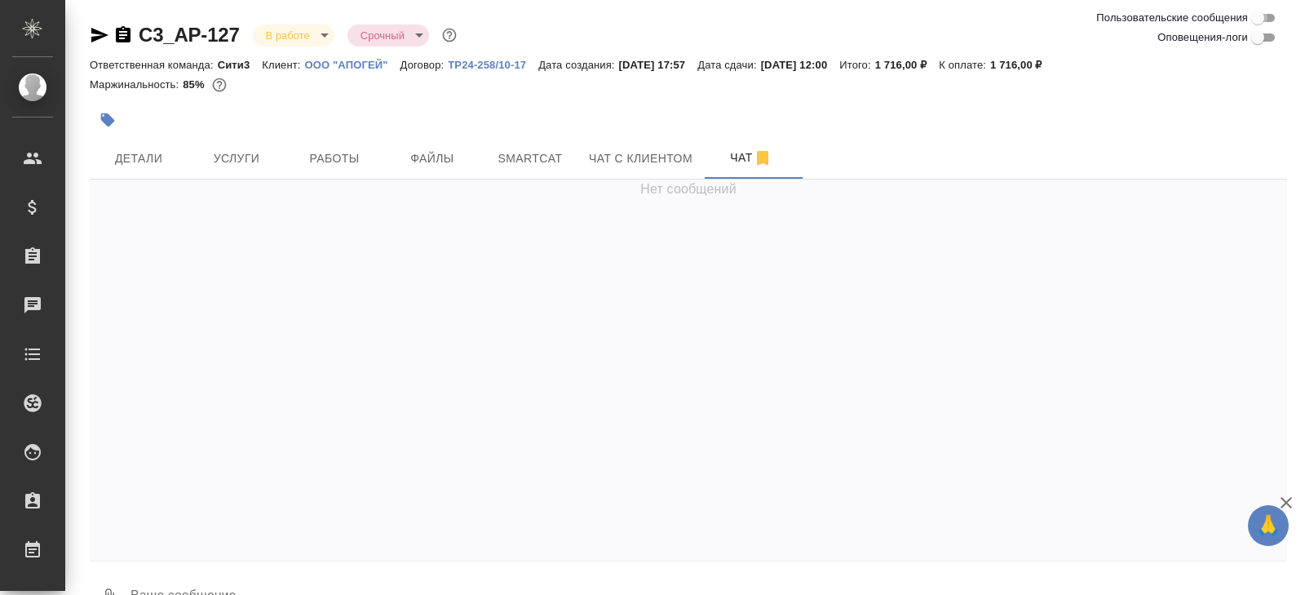
click at [1264, 26] on input "Пользовательские сообщения" at bounding box center [1258, 18] width 59 height 20
checkbox input "true"
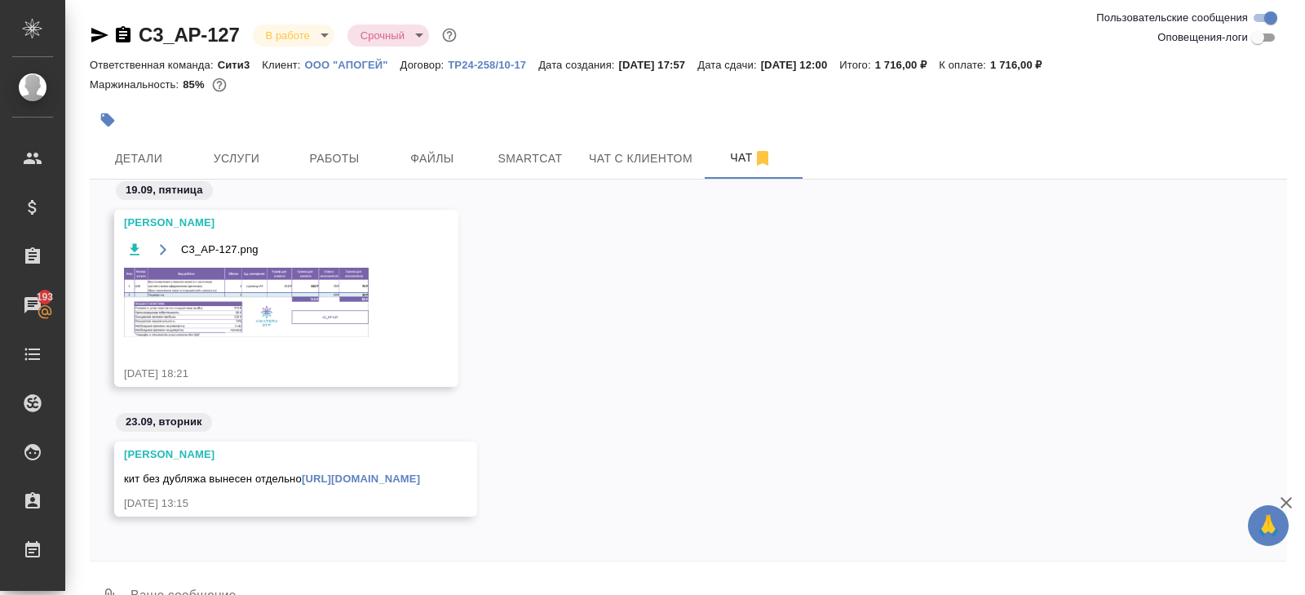
scroll to position [21, 0]
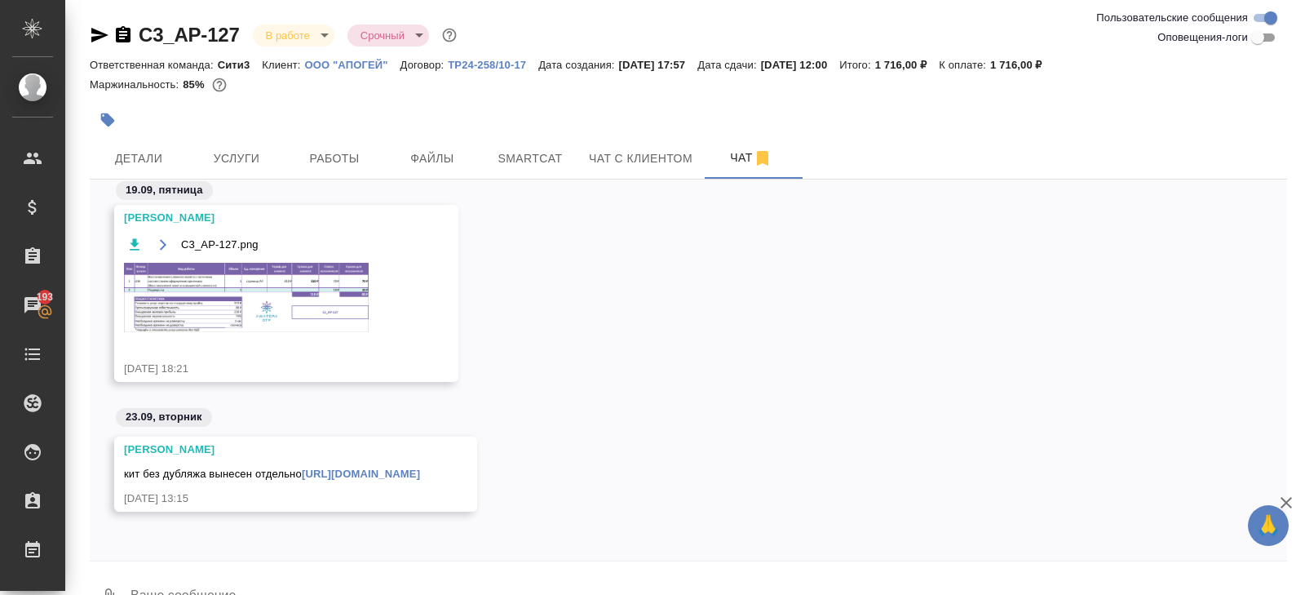
click at [348, 136] on div at bounding box center [489, 120] width 799 height 36
click at [352, 151] on span "Работы" at bounding box center [334, 158] width 78 height 20
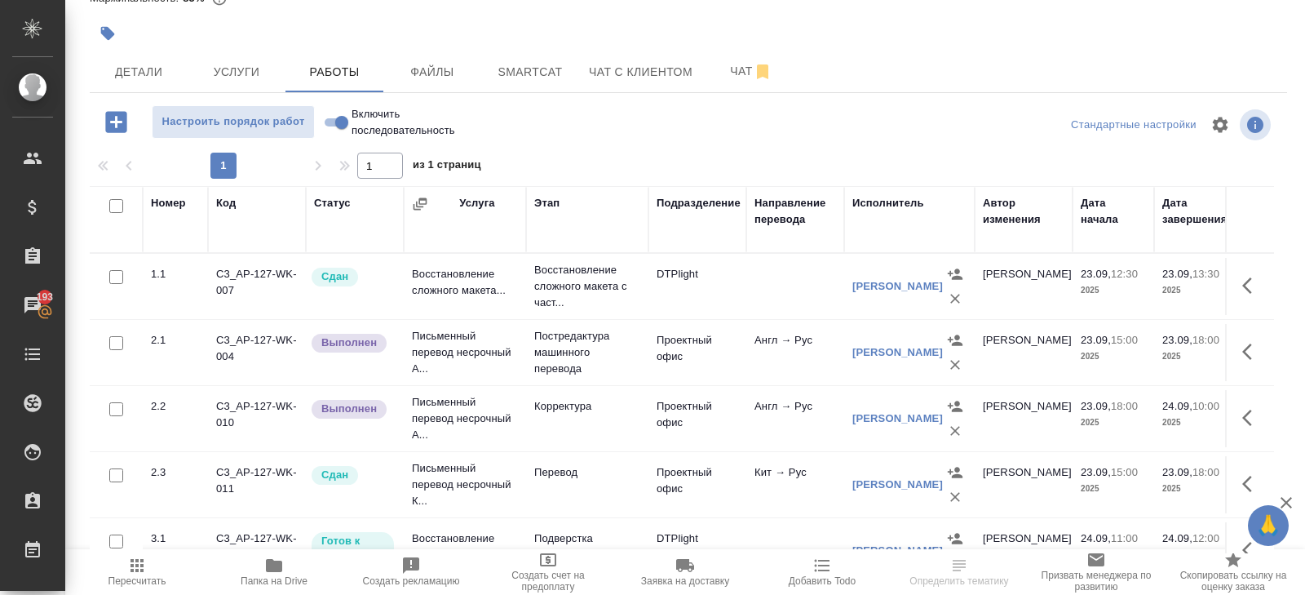
scroll to position [28, 0]
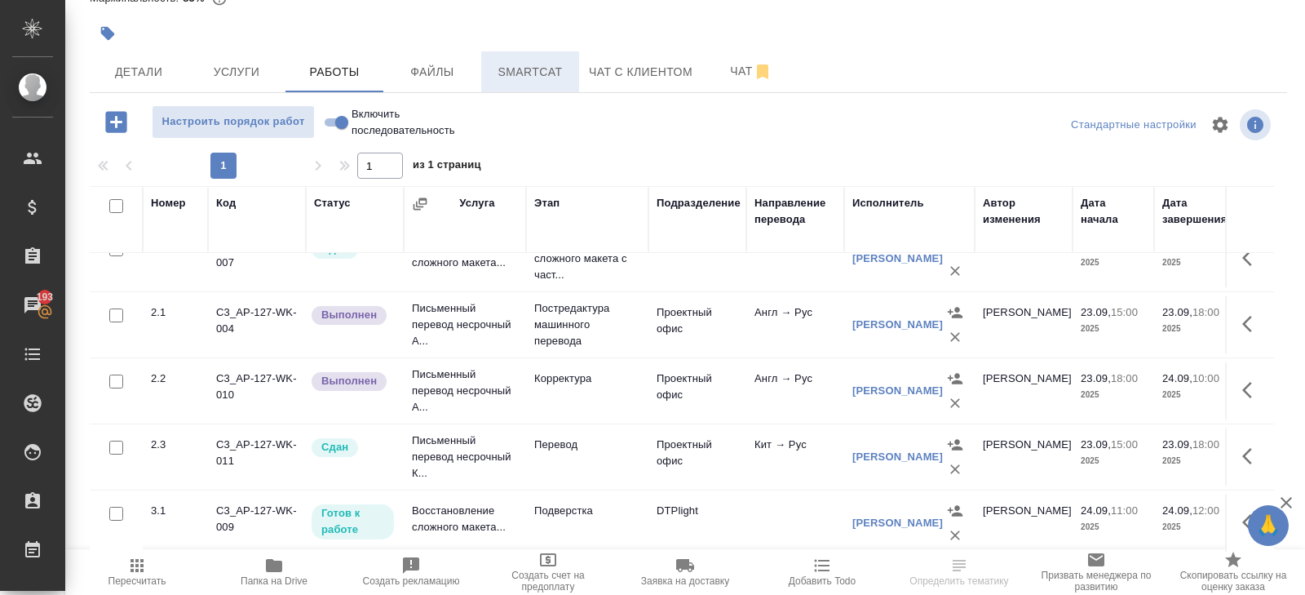
click at [532, 73] on span "Smartcat" at bounding box center [530, 72] width 78 height 20
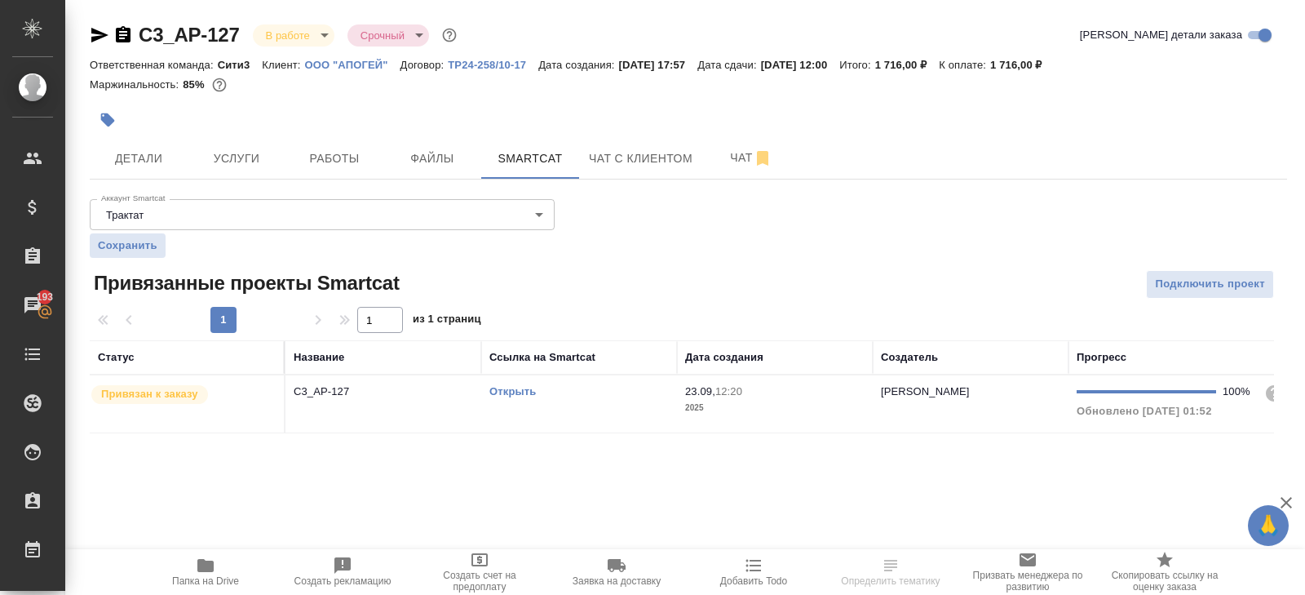
click at [595, 401] on td "Открыть" at bounding box center [579, 403] width 196 height 57
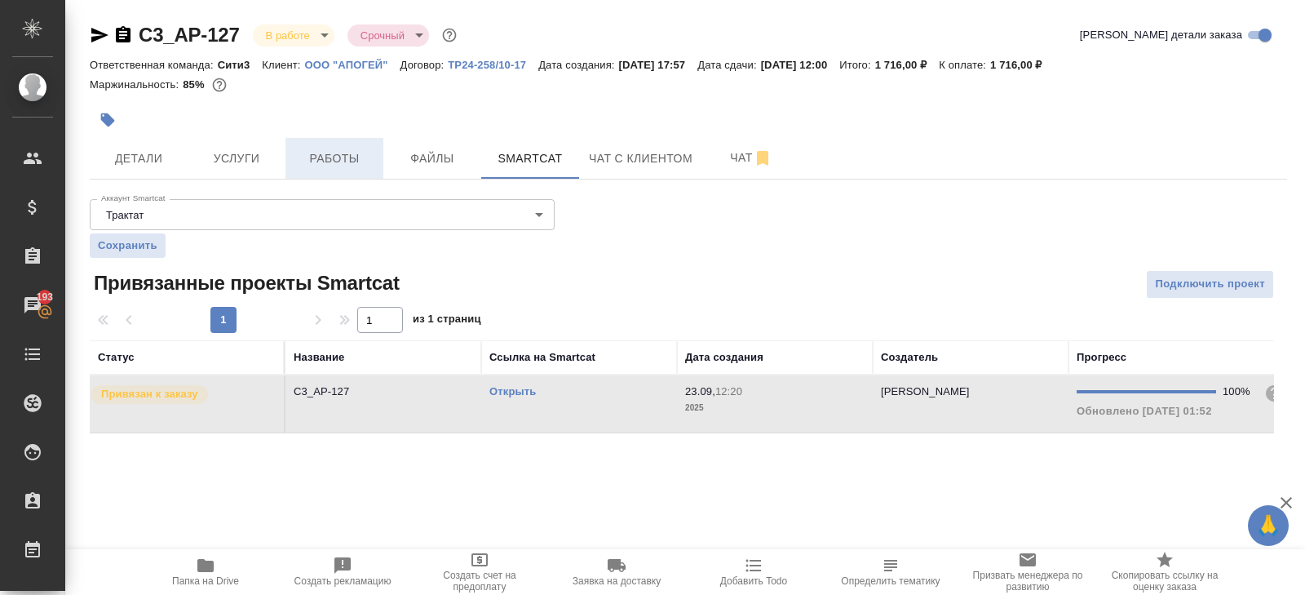
click at [348, 177] on button "Работы" at bounding box center [335, 158] width 98 height 41
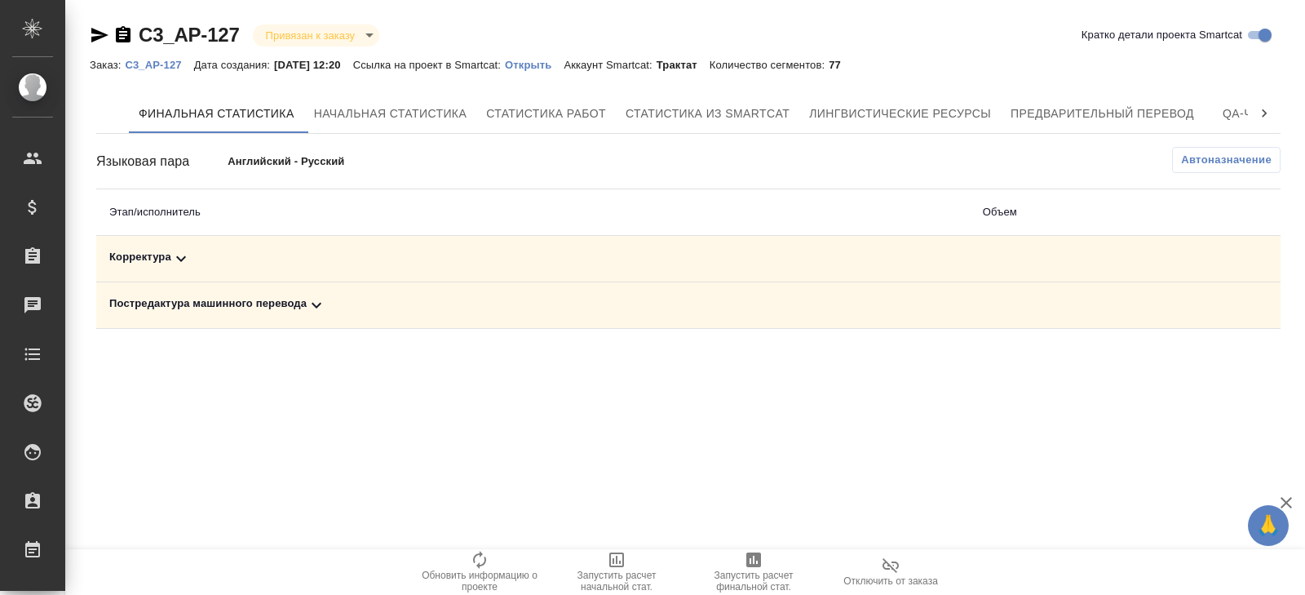
click at [313, 307] on icon at bounding box center [317, 305] width 20 height 20
click at [185, 255] on icon at bounding box center [181, 259] width 20 height 20
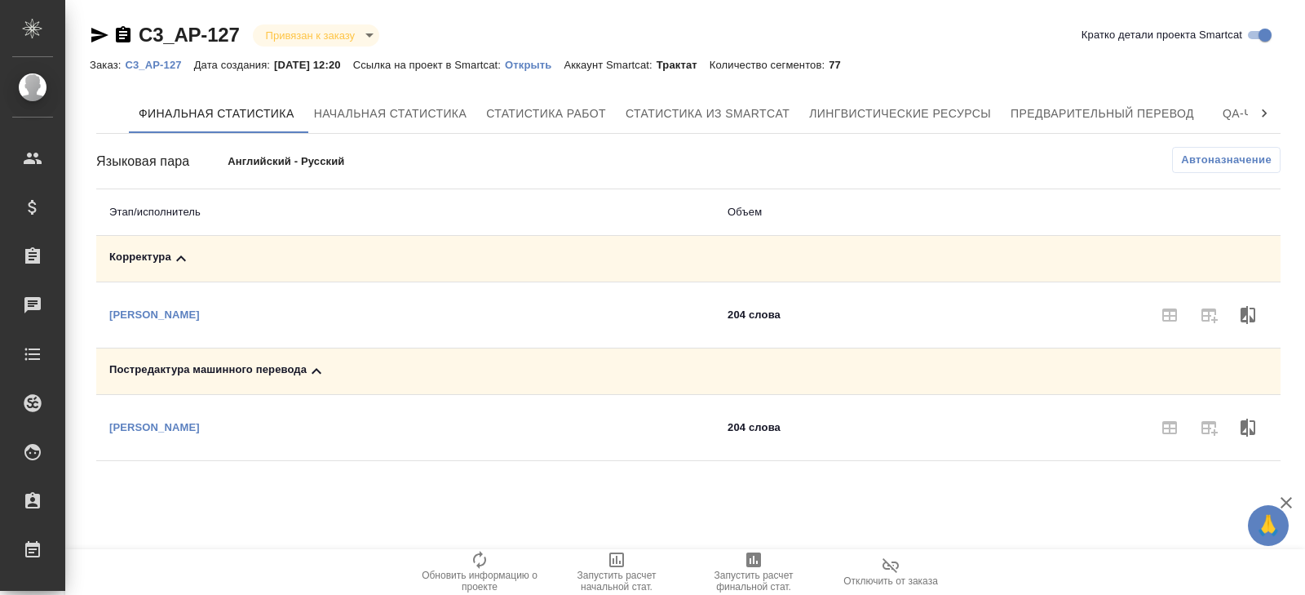
click at [1209, 165] on span "Автоназначение" at bounding box center [1226, 160] width 91 height 16
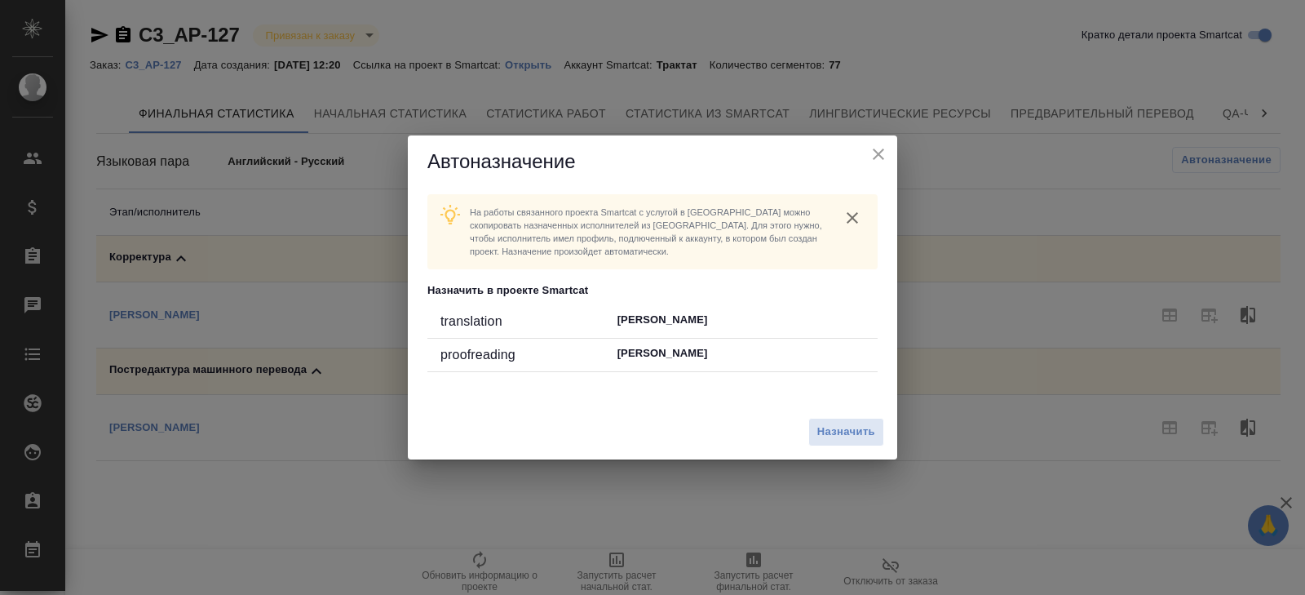
click at [835, 454] on div "Назначить" at bounding box center [652, 432] width 489 height 55
click at [835, 437] on span "Назначить" at bounding box center [846, 432] width 58 height 19
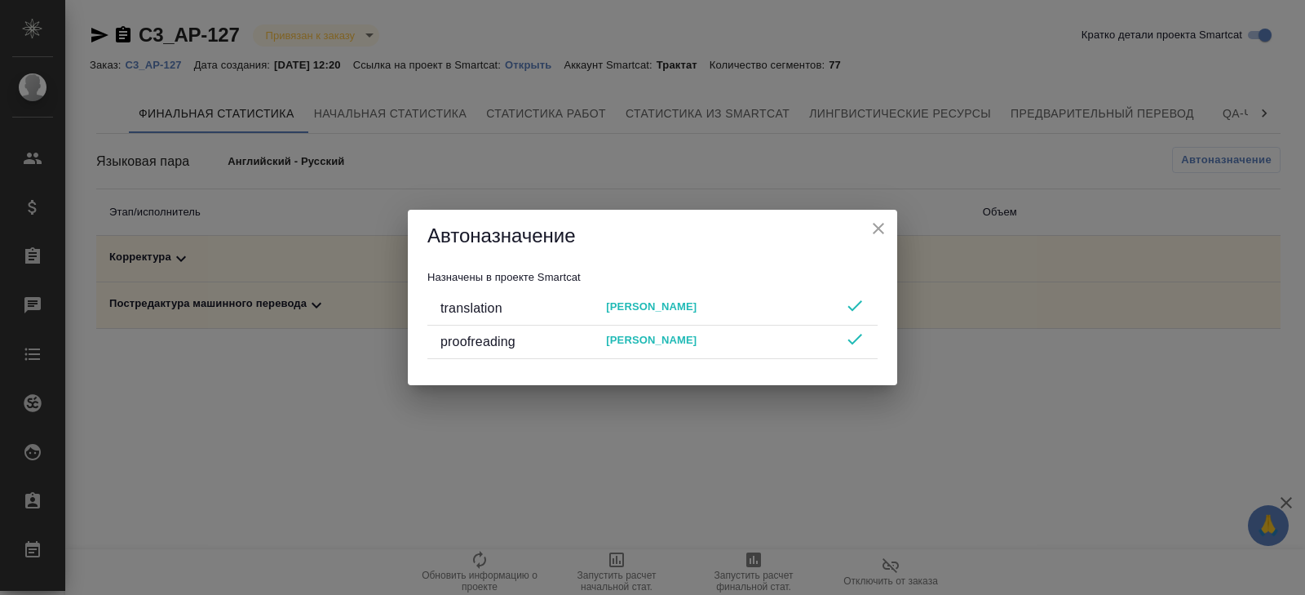
click at [776, 500] on div "Автоназначение Назначены в проекте Smartcat translation [PERSON_NAME] proofread…" at bounding box center [652, 297] width 1305 height 595
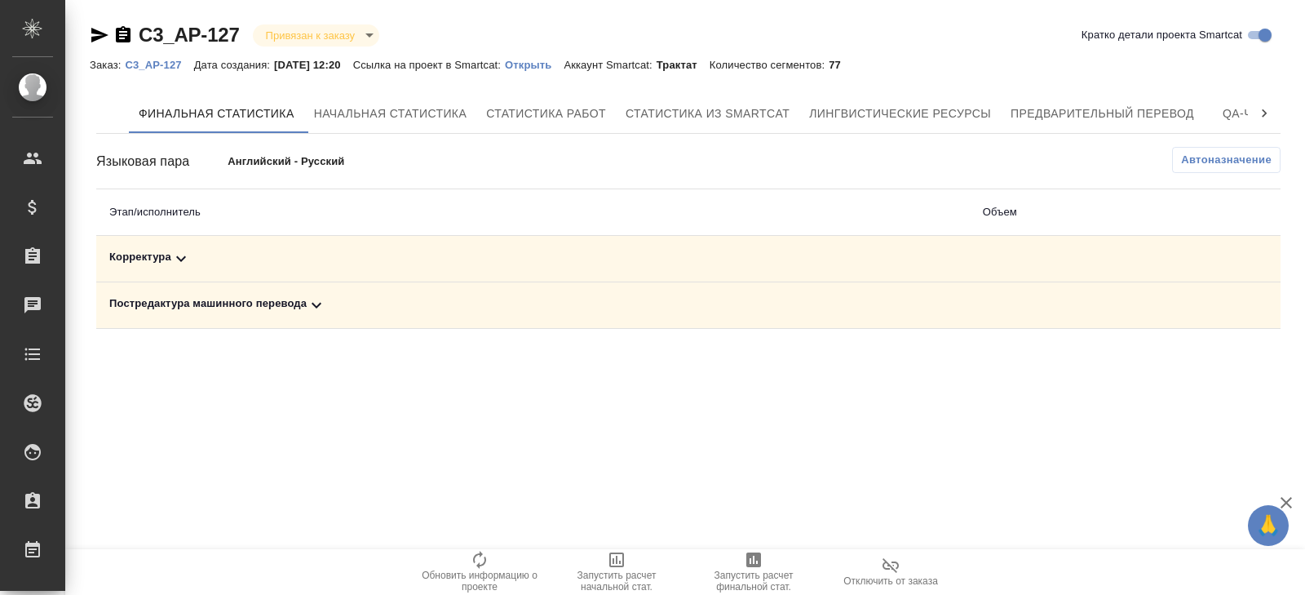
click at [755, 565] on icon "button" at bounding box center [753, 559] width 15 height 15
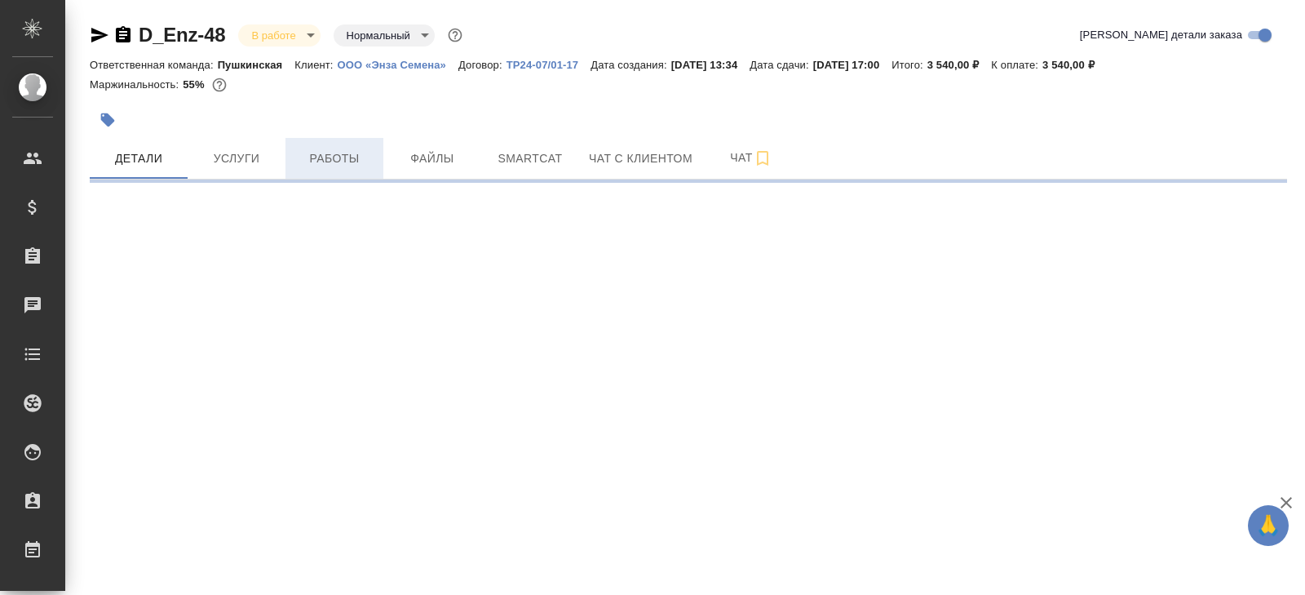
select select "RU"
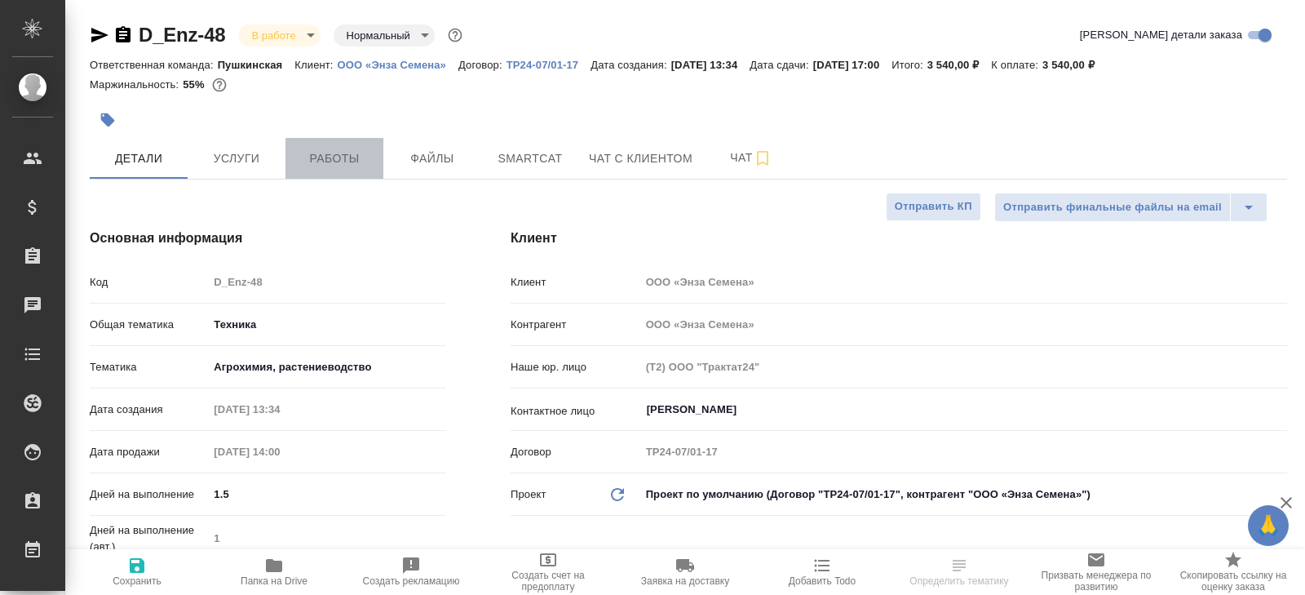
type textarea "x"
click at [317, 160] on span "Работы" at bounding box center [334, 158] width 78 height 20
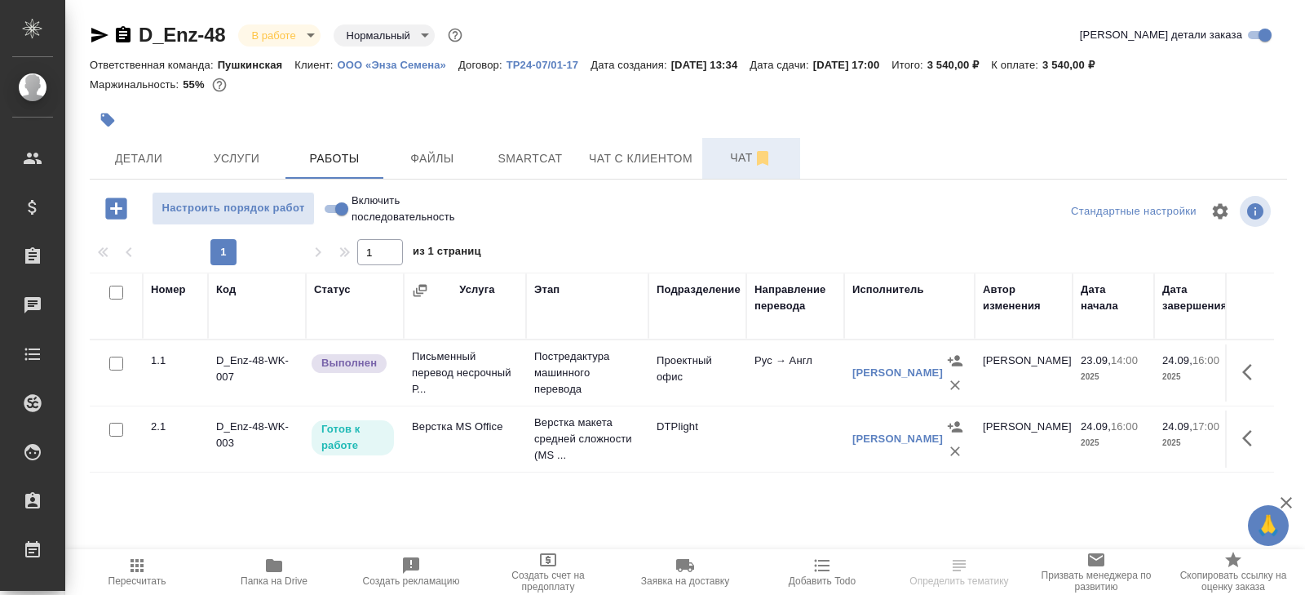
click at [751, 153] on span "Чат" at bounding box center [751, 158] width 78 height 20
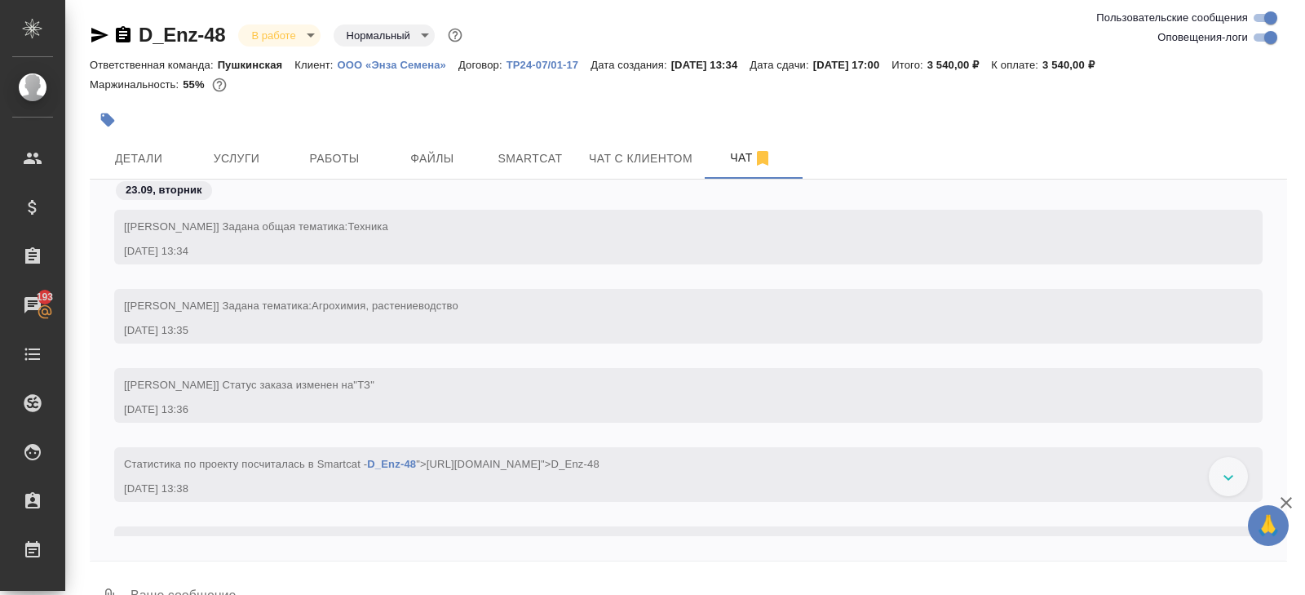
scroll to position [3060, 0]
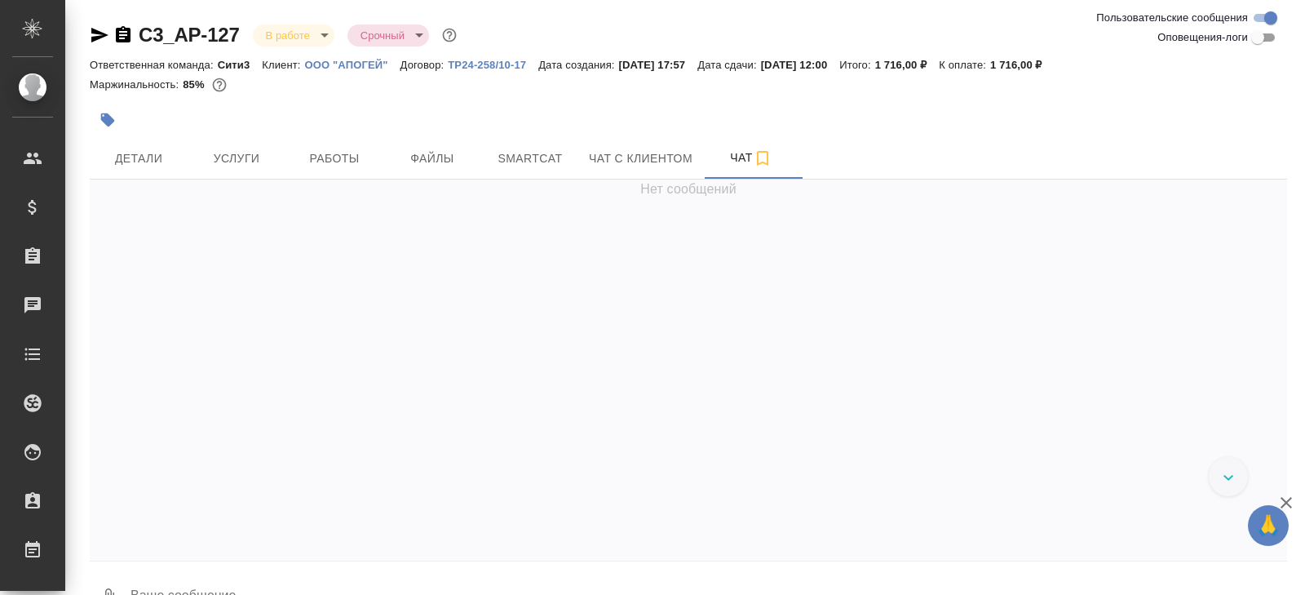
click at [95, 36] on icon "button" at bounding box center [100, 35] width 20 height 20
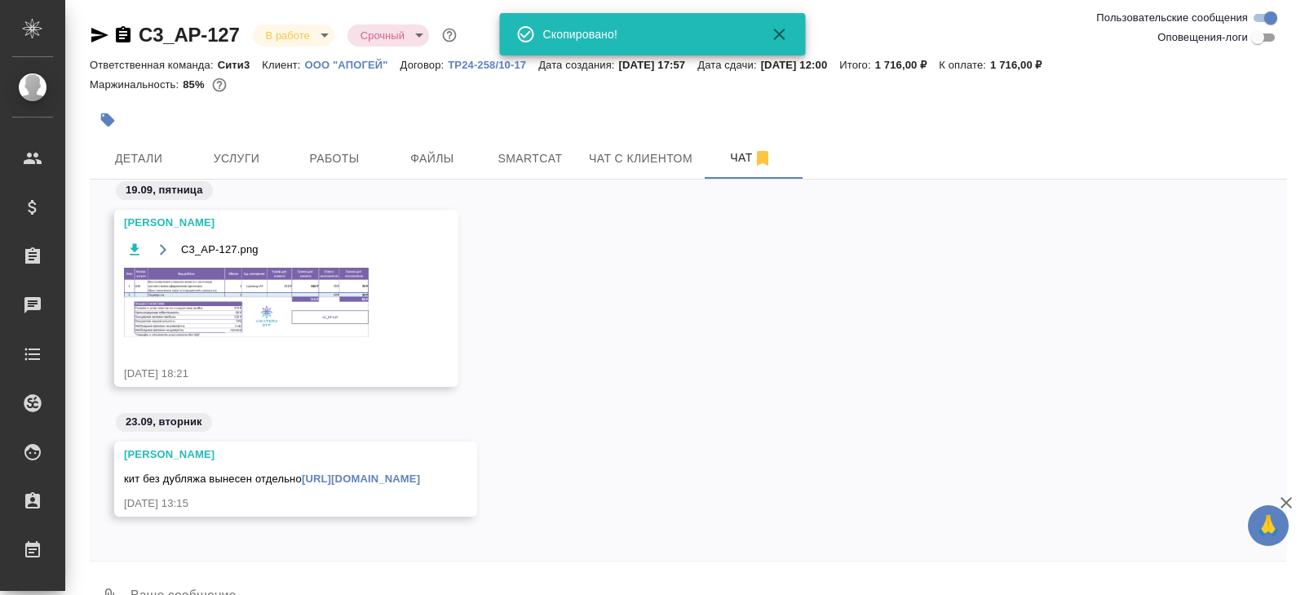
scroll to position [98, 0]
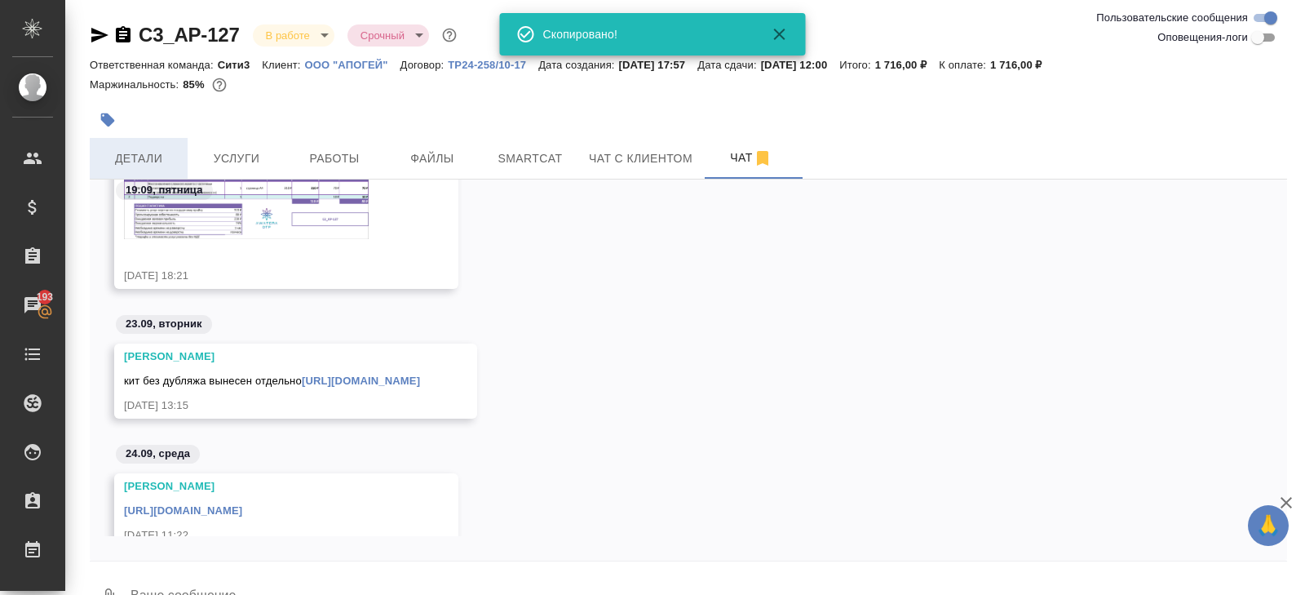
click at [150, 150] on span "Детали" at bounding box center [139, 158] width 78 height 20
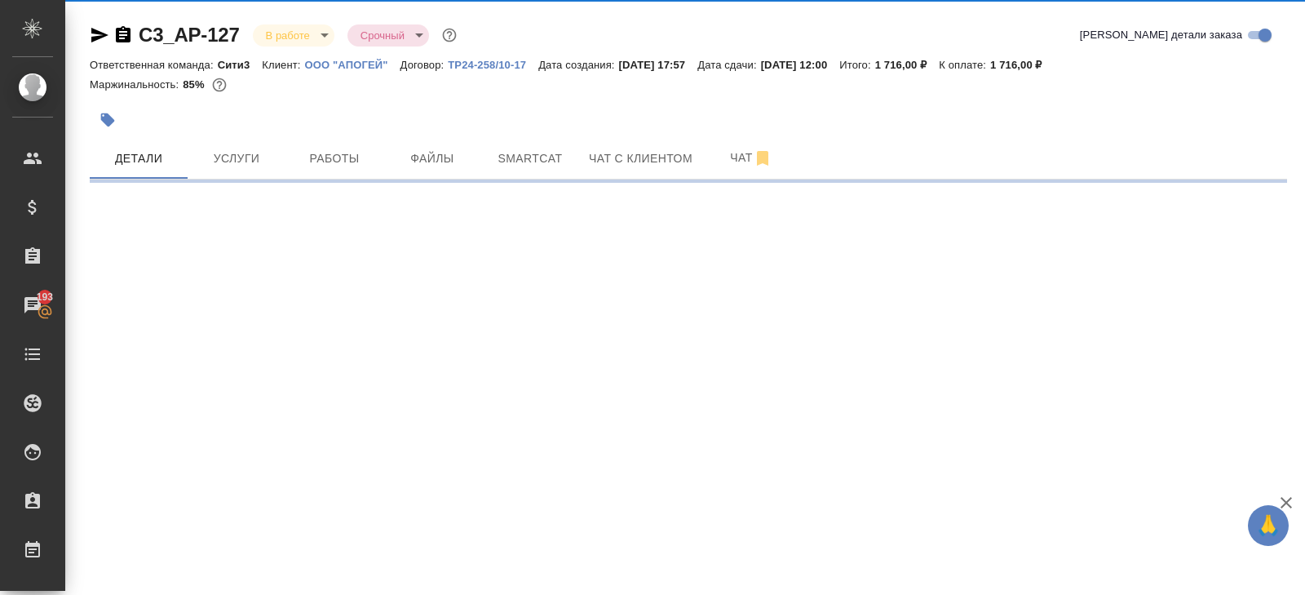
select select "RU"
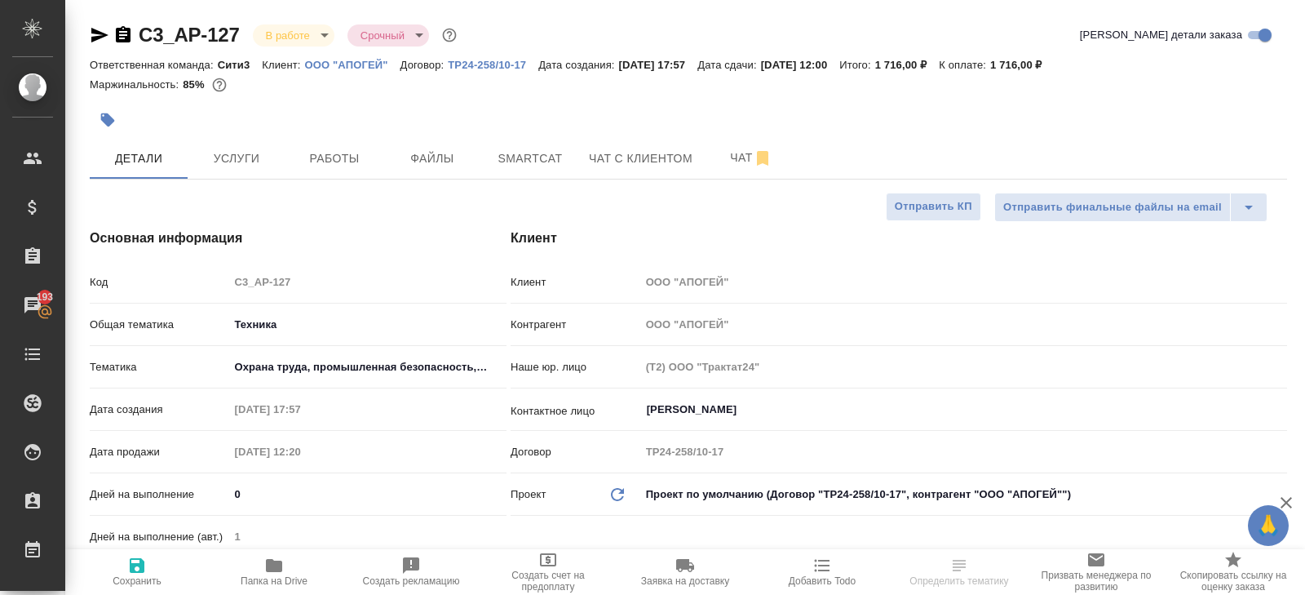
type textarea "x"
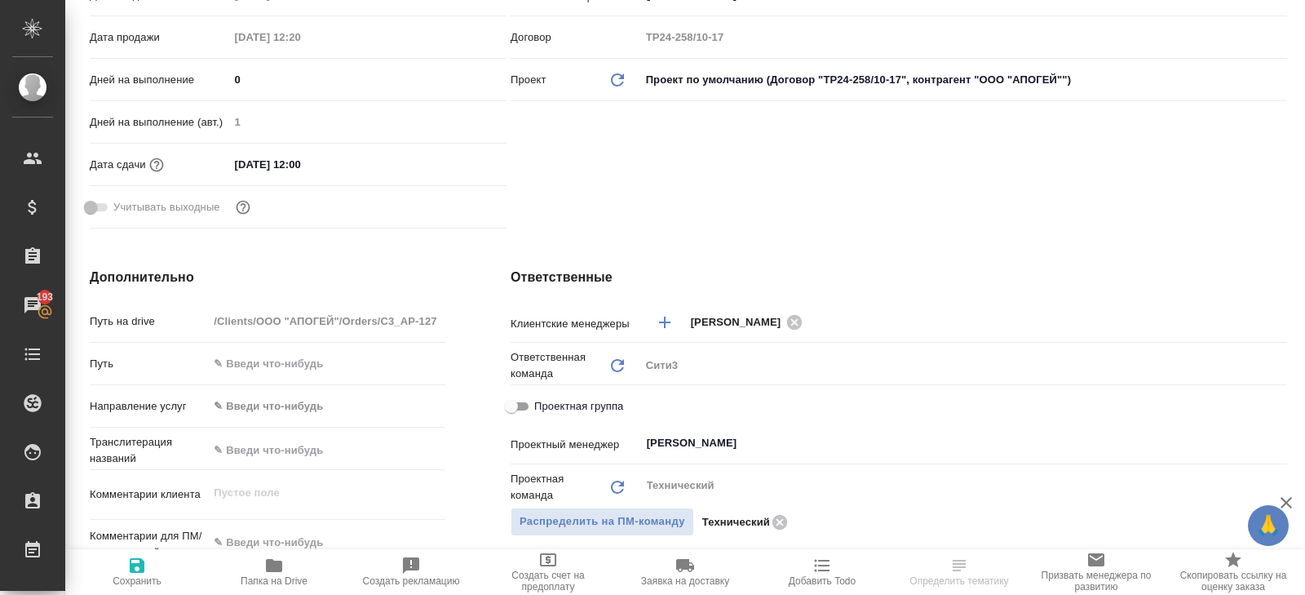
scroll to position [419, 0]
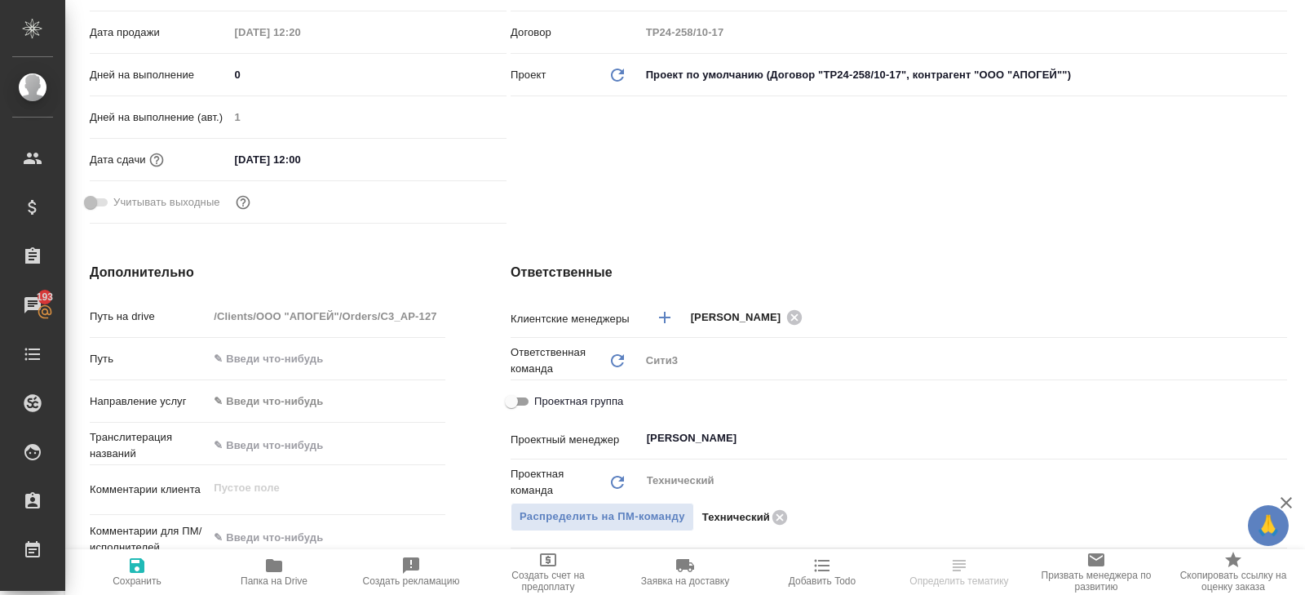
select select "RU"
type textarea "x"
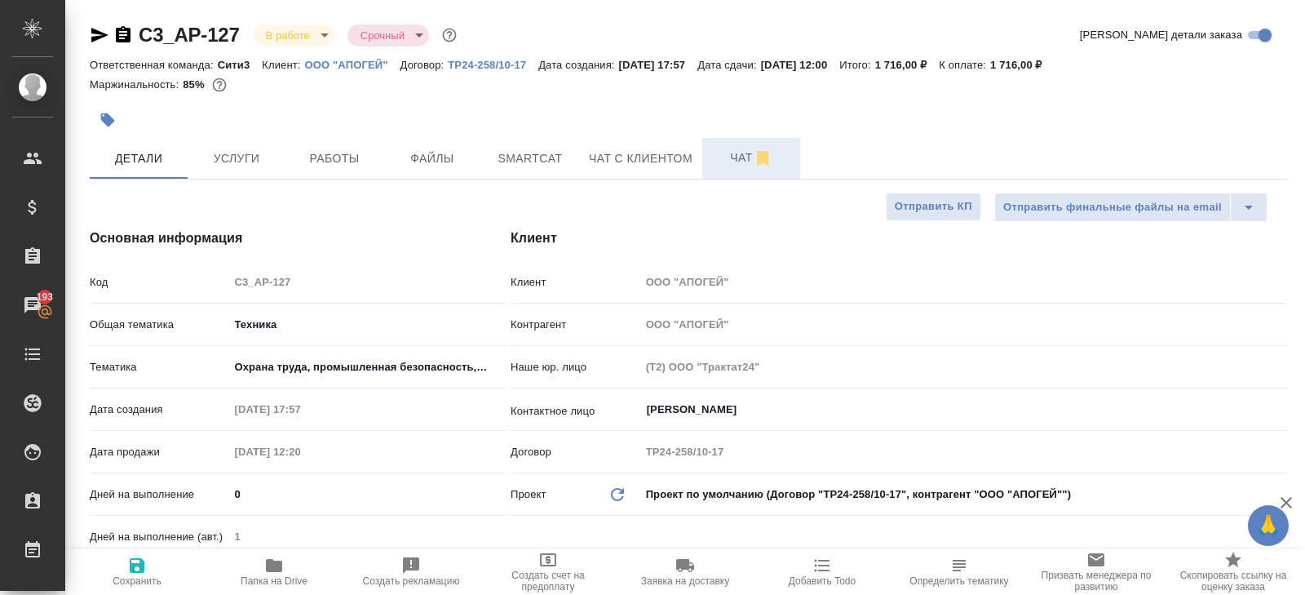
click at [763, 170] on button "Чат" at bounding box center [751, 158] width 98 height 41
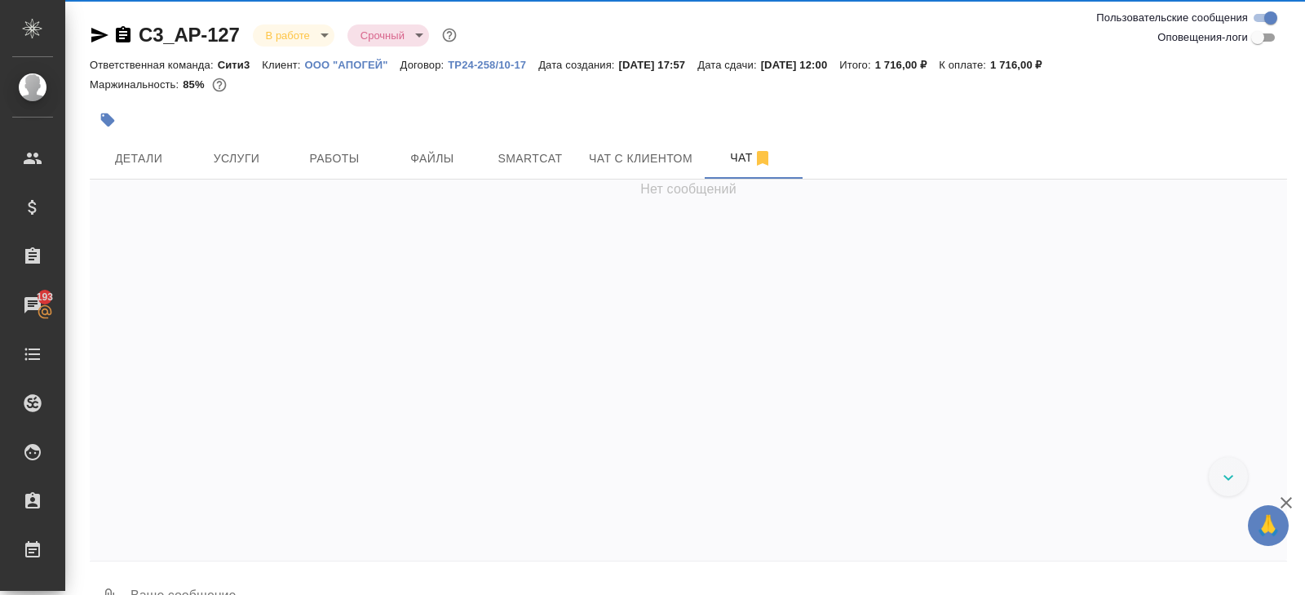
scroll to position [167, 0]
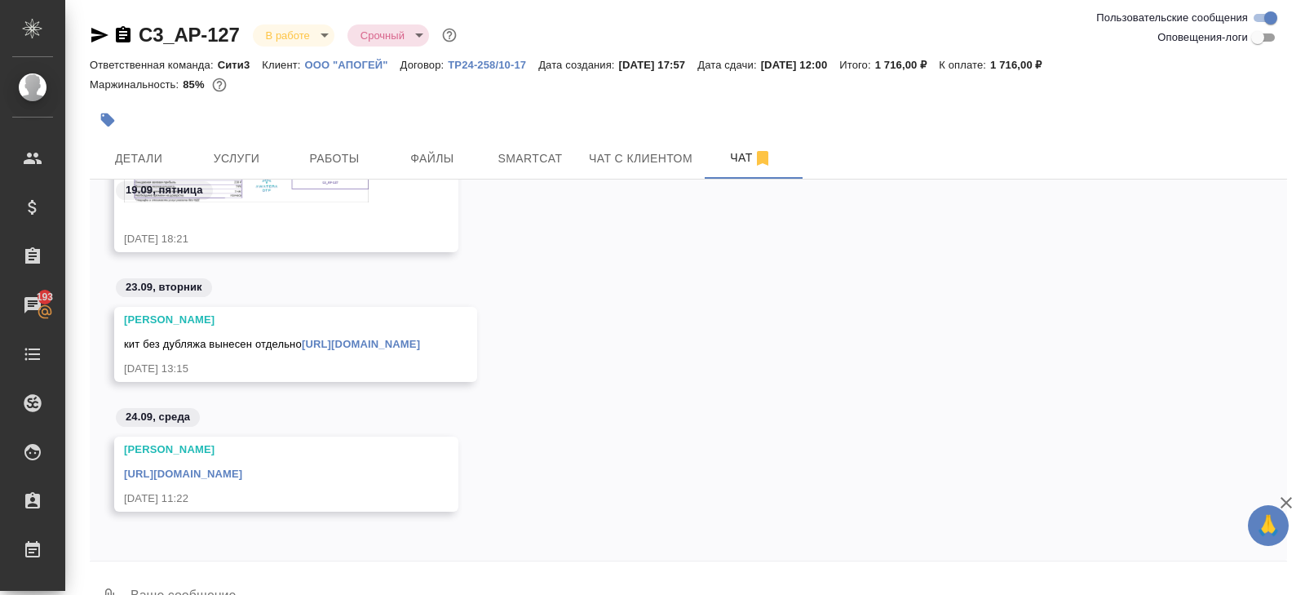
click at [242, 474] on link "https://drive.awatera.com/apps/files/files/10419792?dir=/Shares/%D0%9E%D0%9E%D0…" at bounding box center [183, 473] width 118 height 12
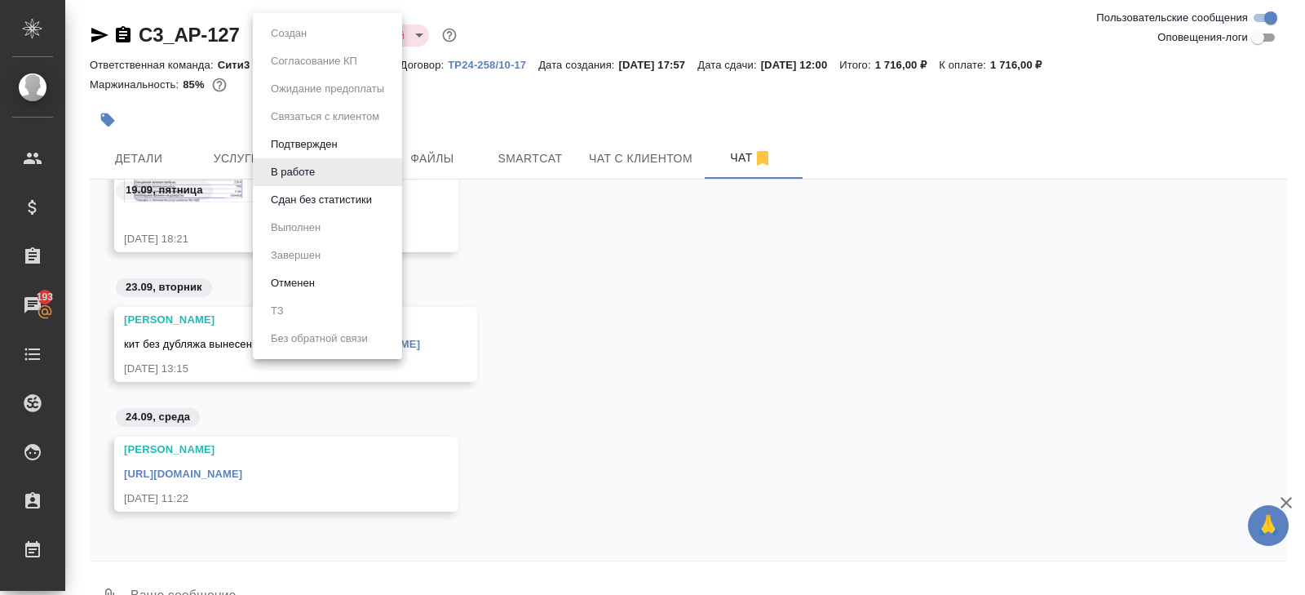
click at [309, 40] on body "🙏 .cls-1 fill:#fff; AWATERA Belyakova Yulia Клиенты Спецификации Заказы 193 Чат…" at bounding box center [652, 297] width 1305 height 595
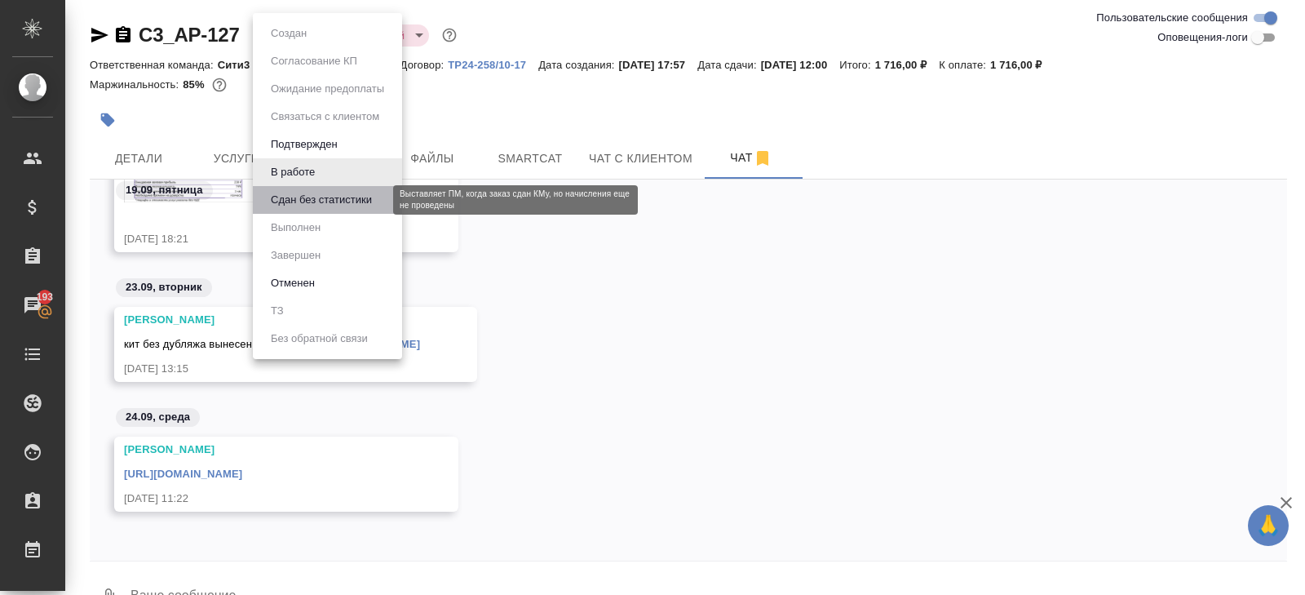
click at [311, 200] on button "Сдан без статистики" at bounding box center [321, 200] width 111 height 18
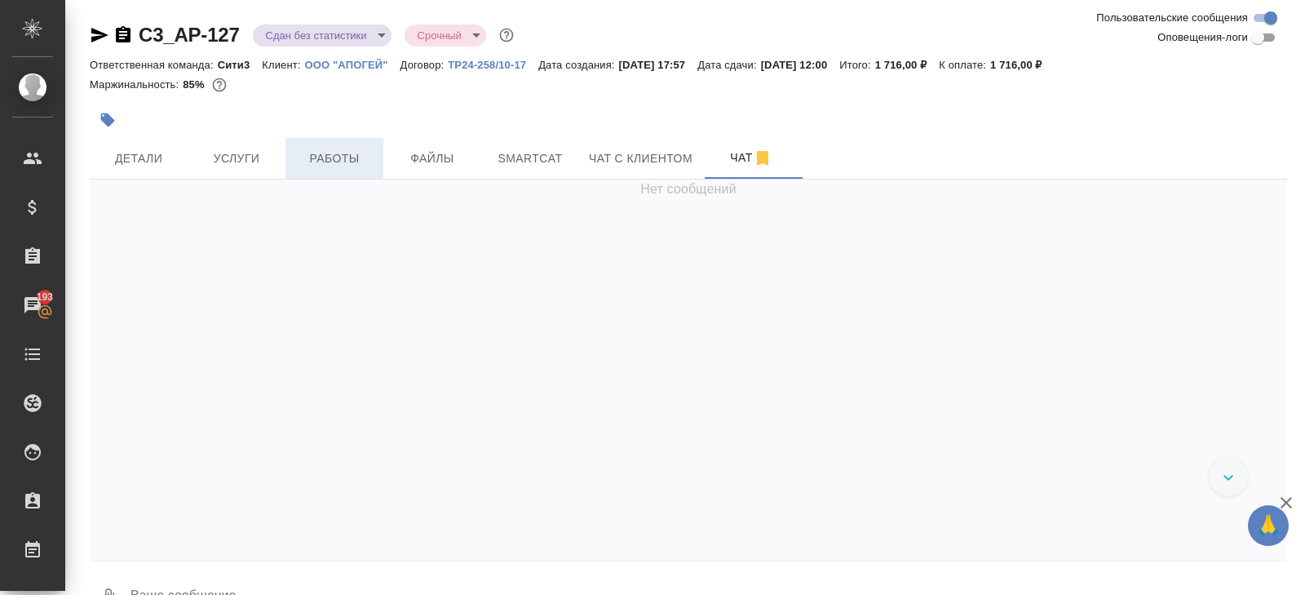
click at [325, 162] on span "Работы" at bounding box center [334, 158] width 78 height 20
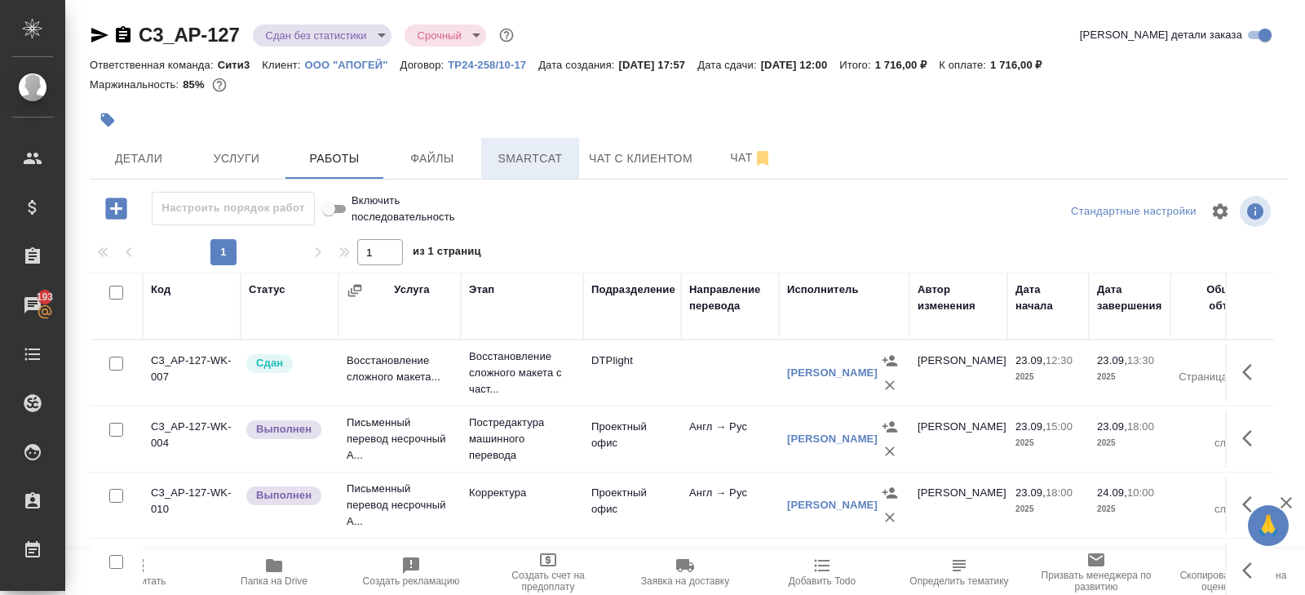
click at [528, 159] on span "Smartcat" at bounding box center [530, 158] width 78 height 20
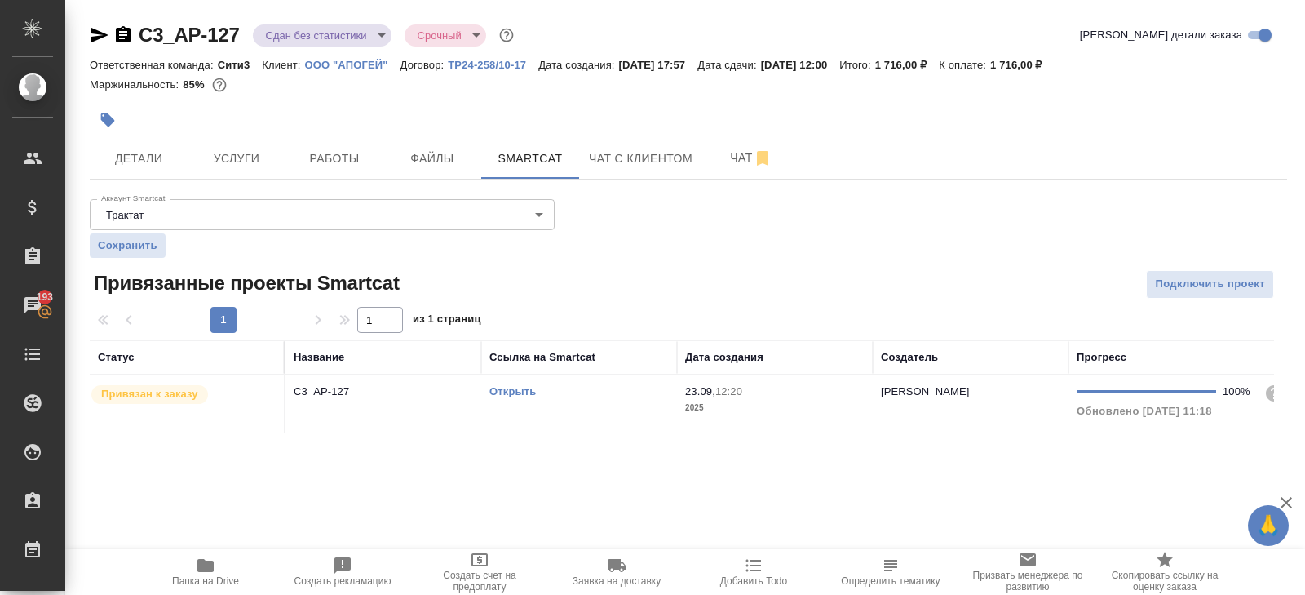
click at [614, 414] on td "Открыть" at bounding box center [579, 403] width 196 height 57
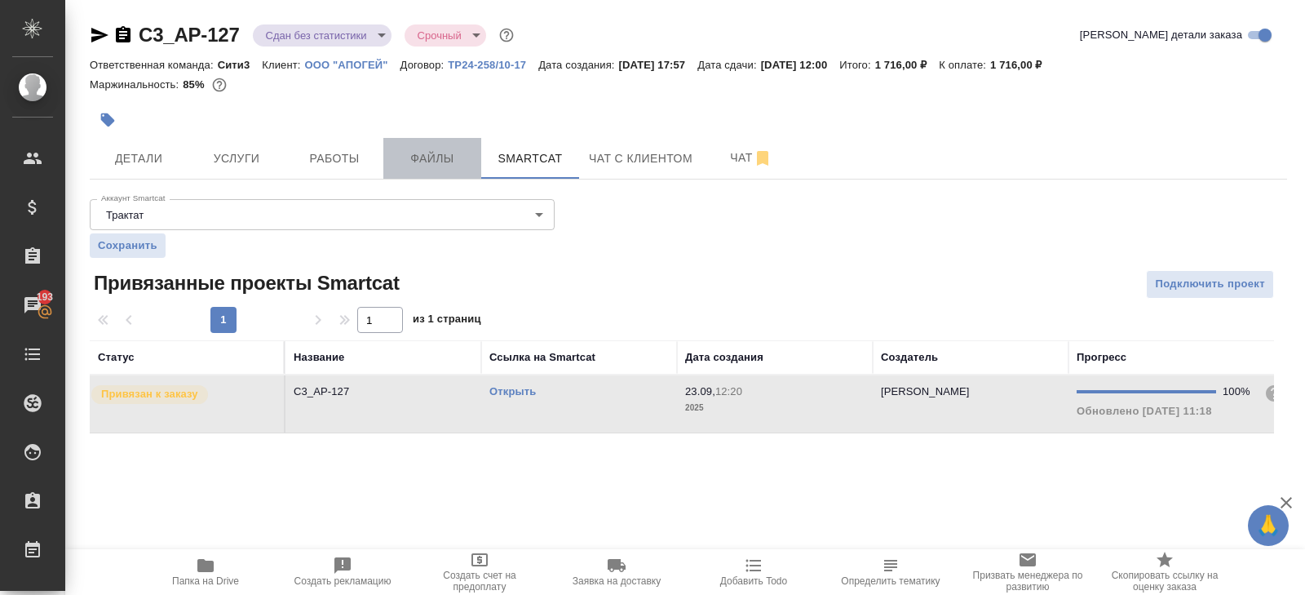
click at [386, 151] on button "Файлы" at bounding box center [432, 158] width 98 height 41
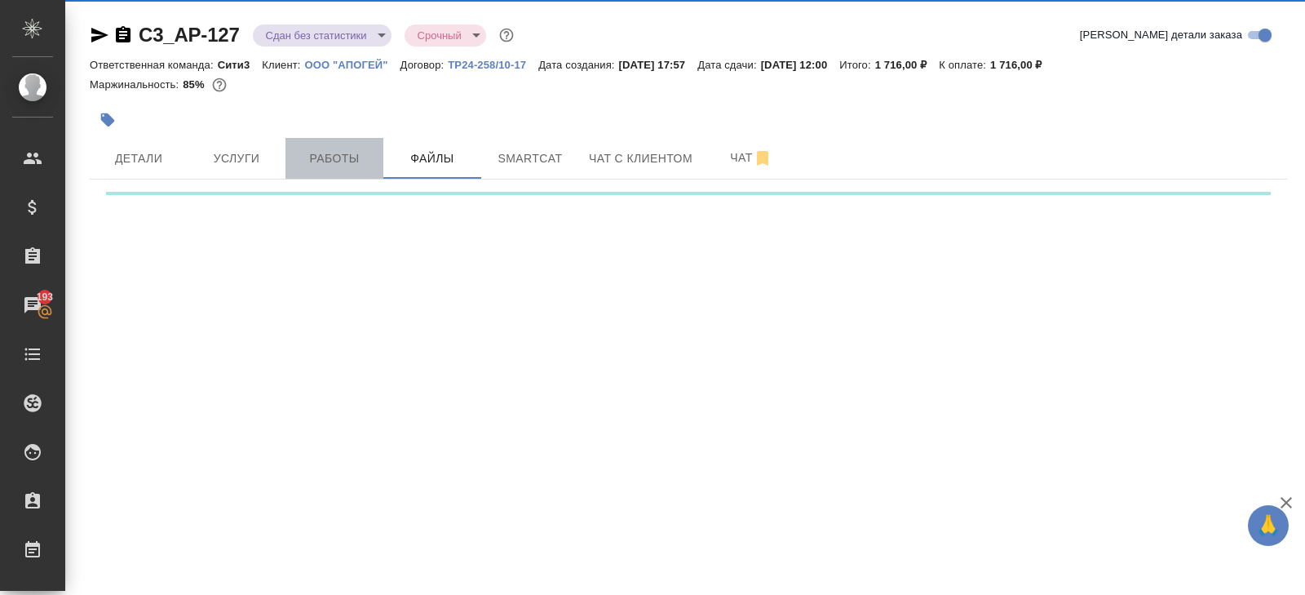
click at [378, 152] on button "Работы" at bounding box center [335, 158] width 98 height 41
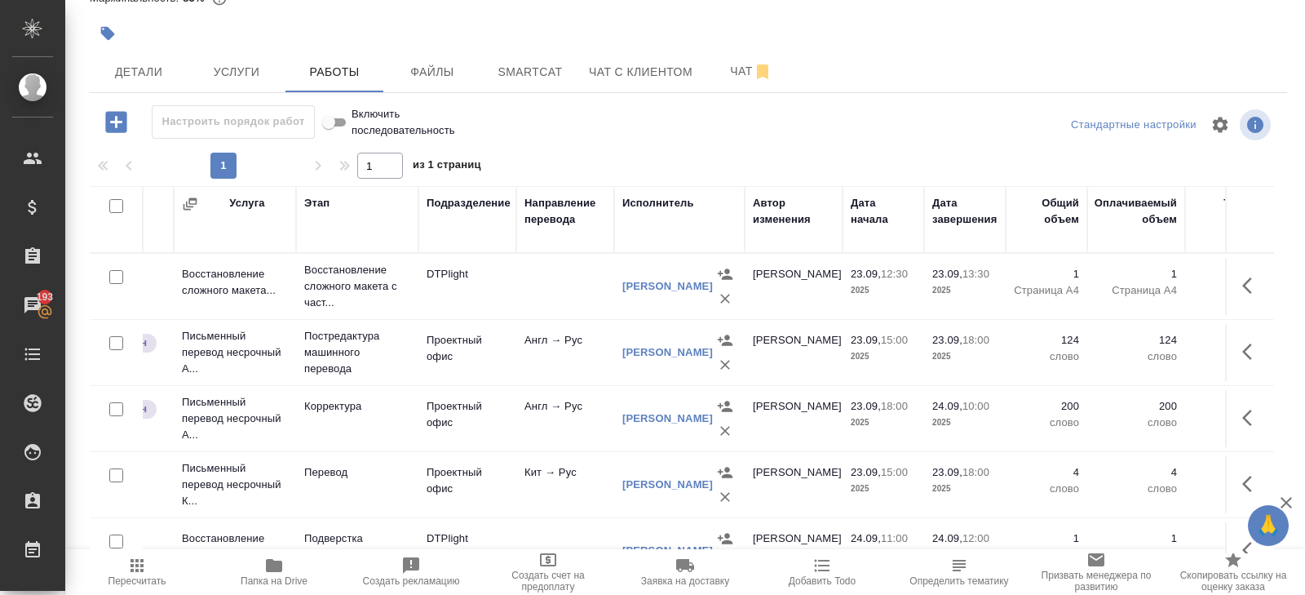
scroll to position [0, 177]
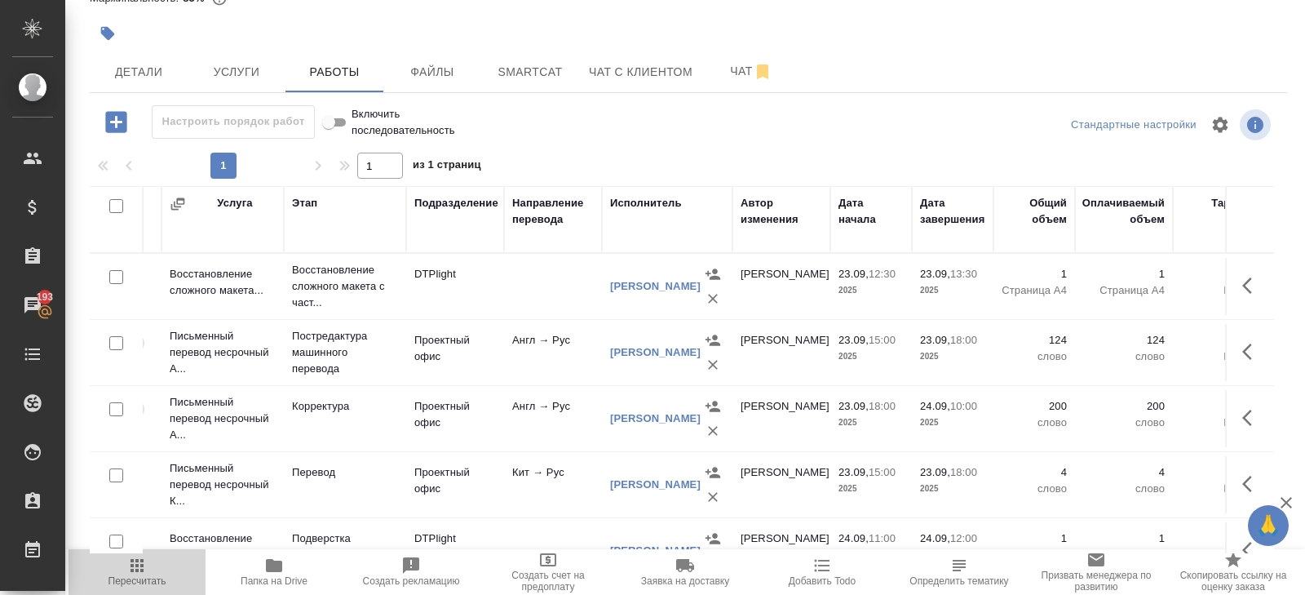
click at [139, 578] on span "Пересчитать" at bounding box center [137, 580] width 58 height 11
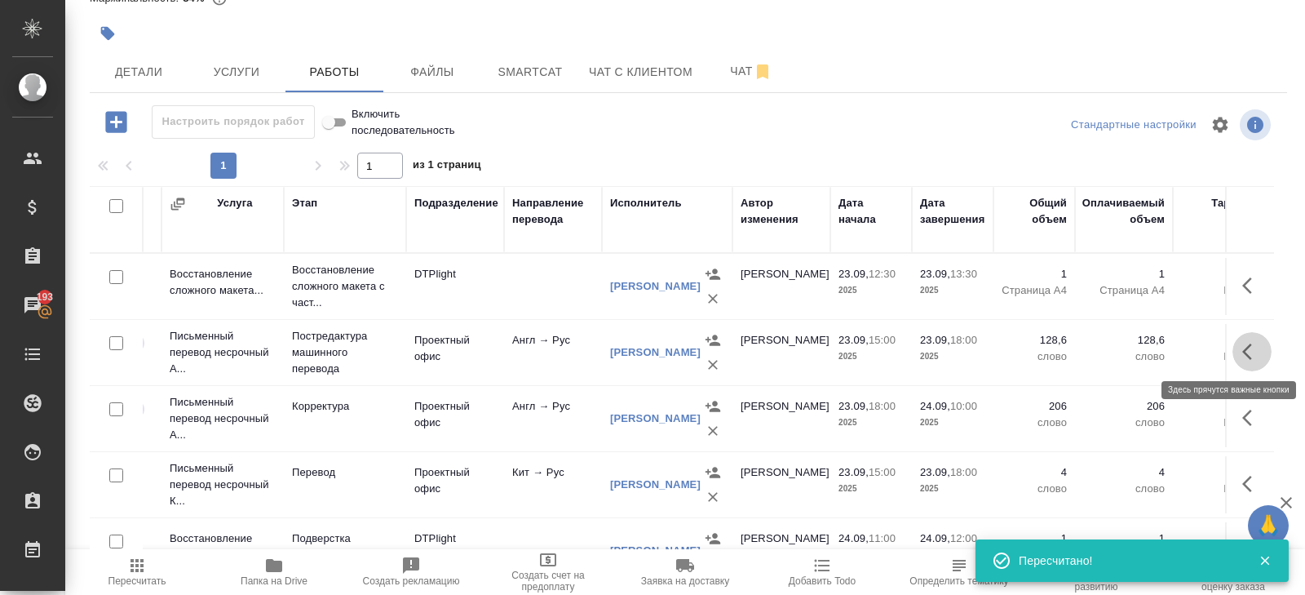
click at [1251, 360] on button "button" at bounding box center [1252, 351] width 39 height 39
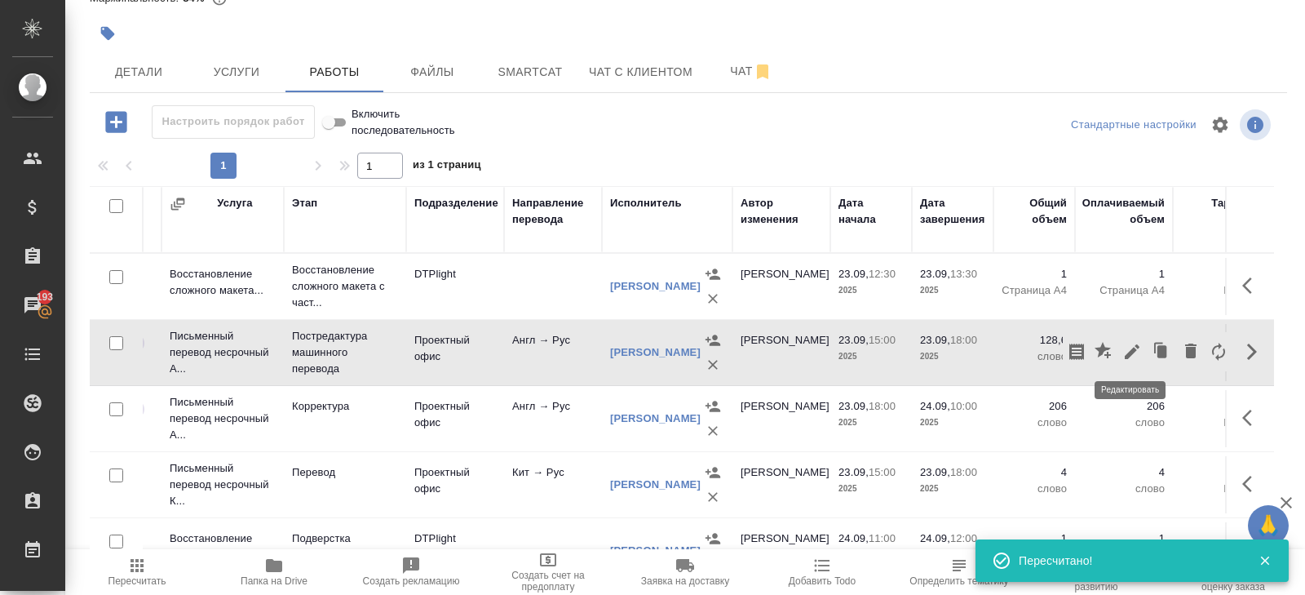
click at [1138, 351] on icon "button" at bounding box center [1132, 352] width 20 height 20
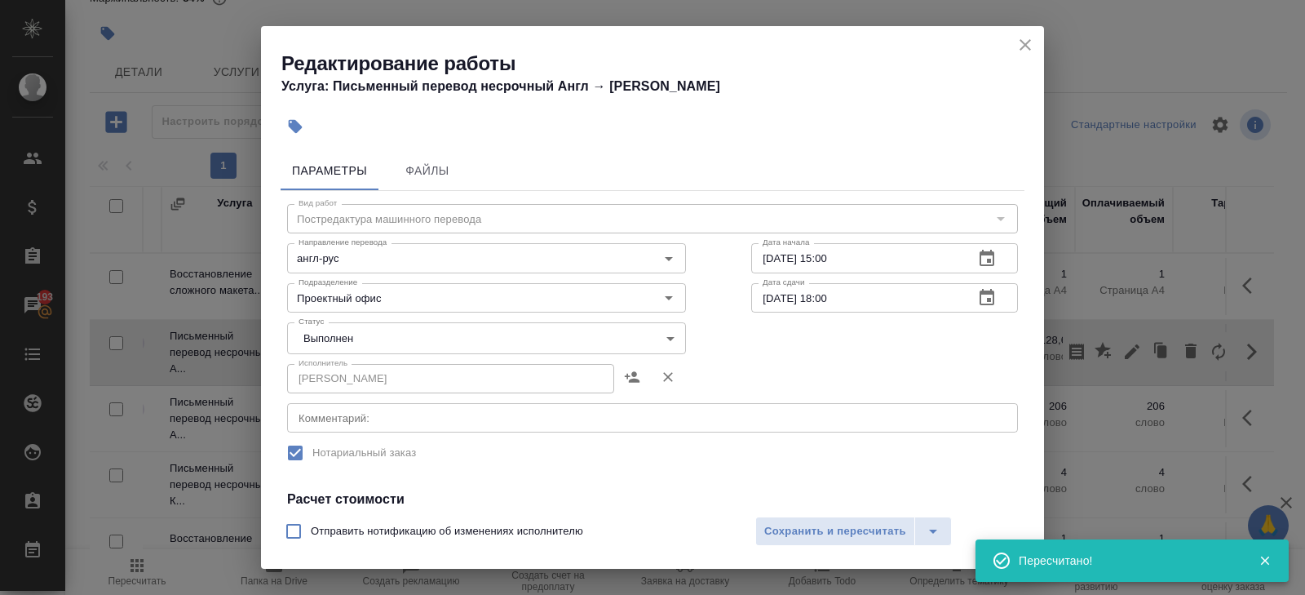
click at [393, 348] on body "🙏 .cls-1 fill:#fff; AWATERA Belyakova Yulia Клиенты Спецификации Заказы 193 Чат…" at bounding box center [652, 297] width 1305 height 595
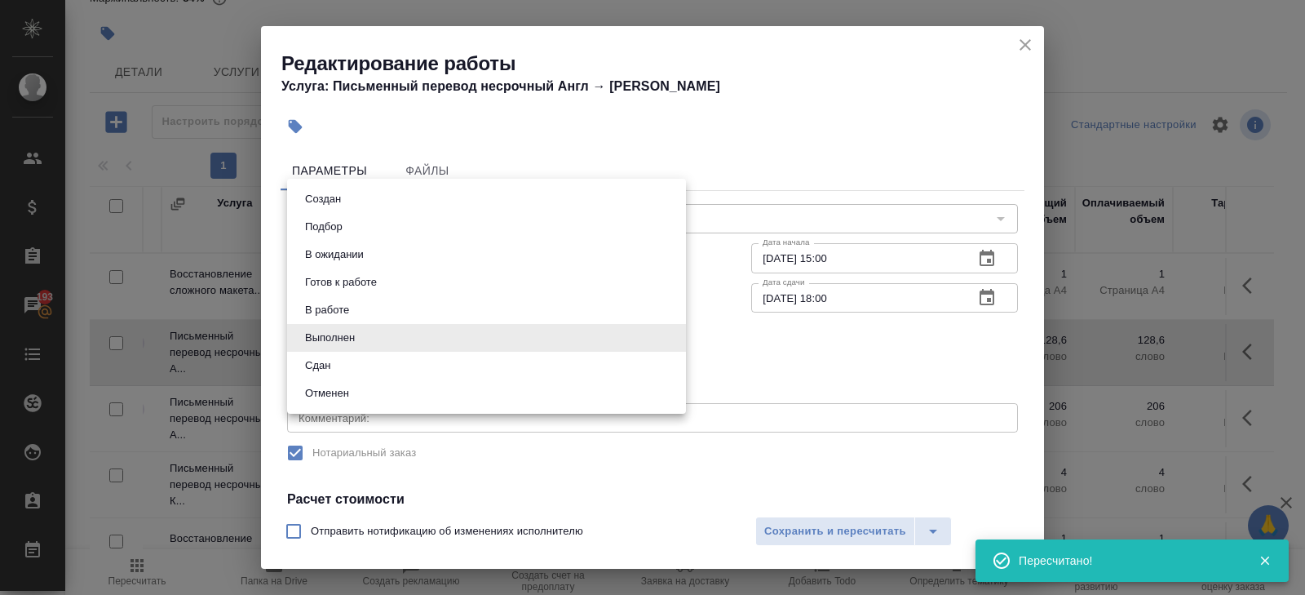
click at [363, 376] on li "Сдан" at bounding box center [486, 366] width 399 height 28
type input "closed"
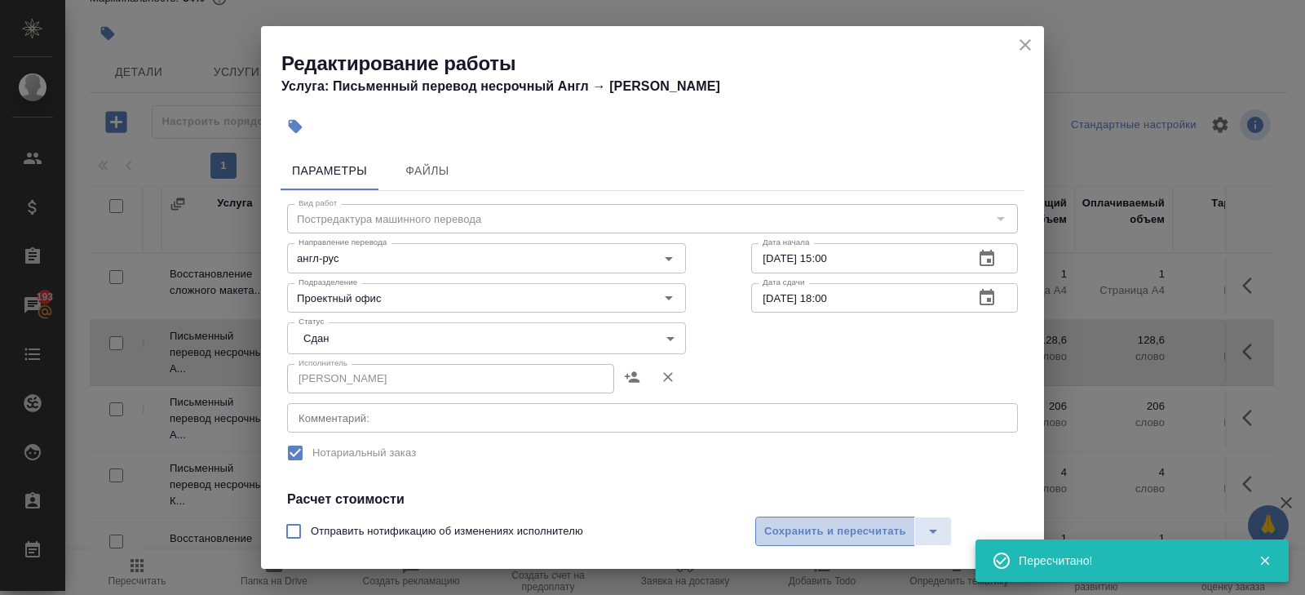
click at [782, 539] on span "Сохранить и пересчитать" at bounding box center [835, 531] width 142 height 19
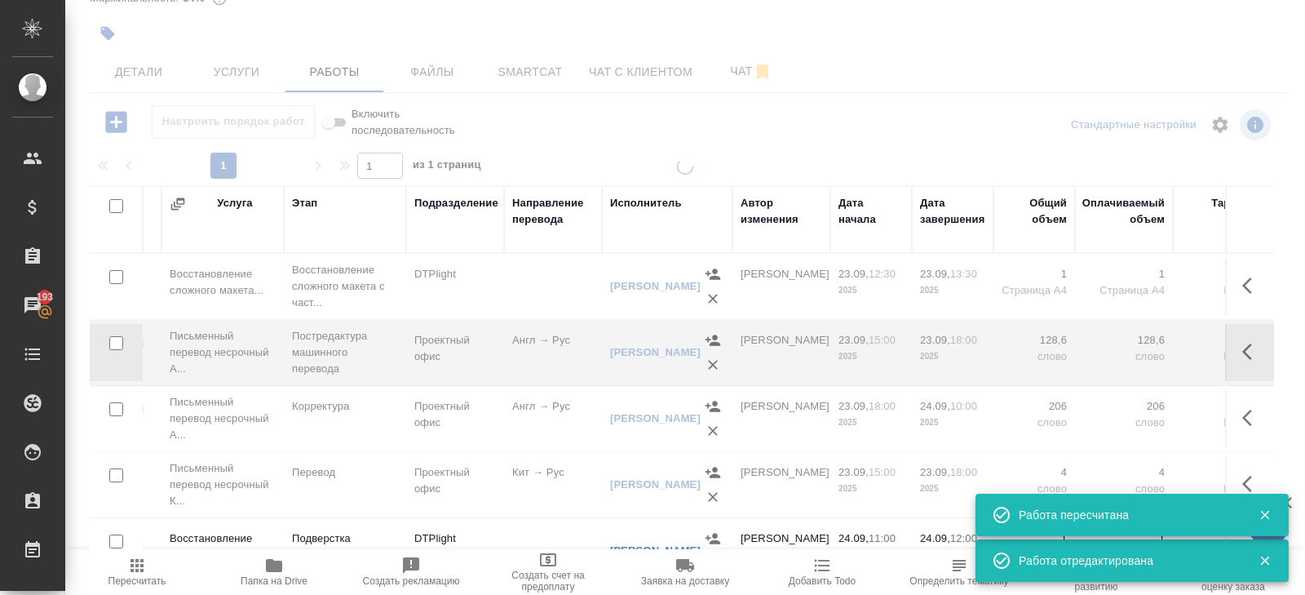
click at [1246, 418] on icon "button" at bounding box center [1247, 418] width 10 height 16
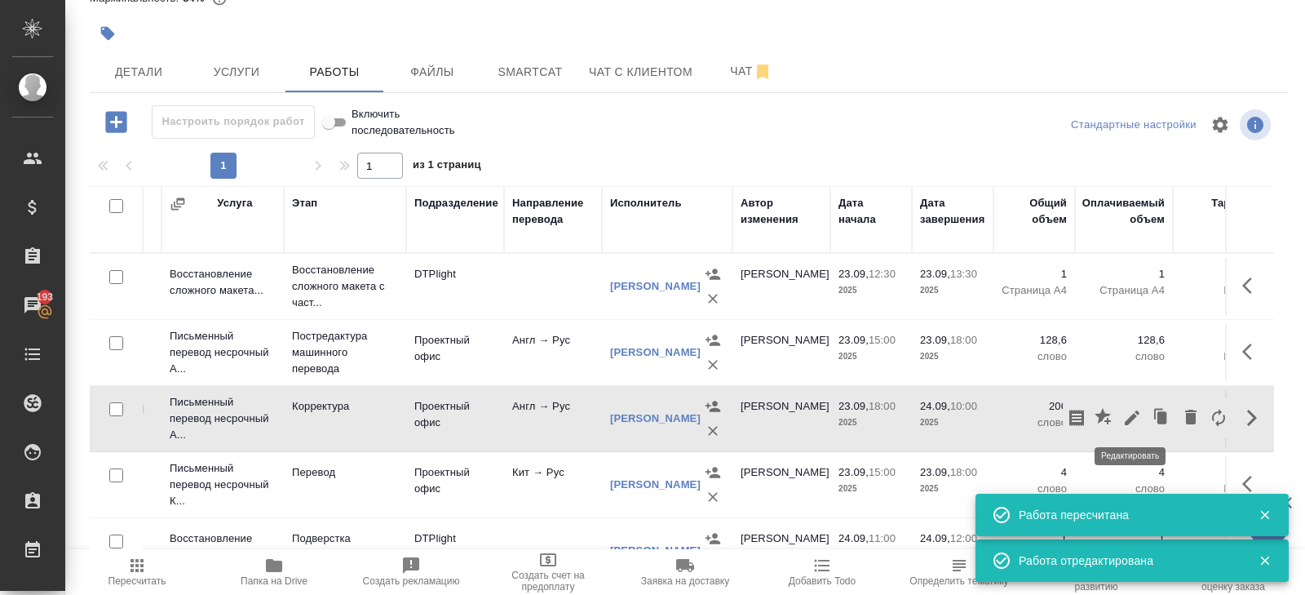
click at [1136, 416] on icon "button" at bounding box center [1132, 418] width 20 height 20
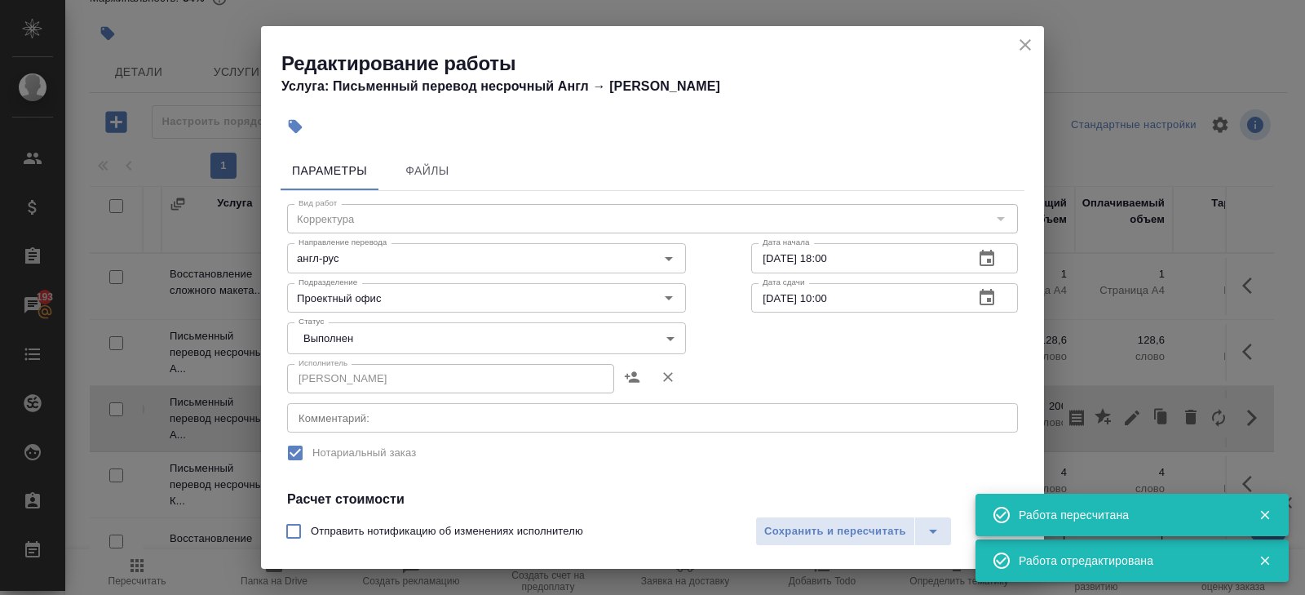
click at [350, 343] on body "🙏 .cls-1 fill:#fff; AWATERA Belyakova Yulia Клиенты Спецификации Заказы 193 Чат…" at bounding box center [652, 297] width 1305 height 595
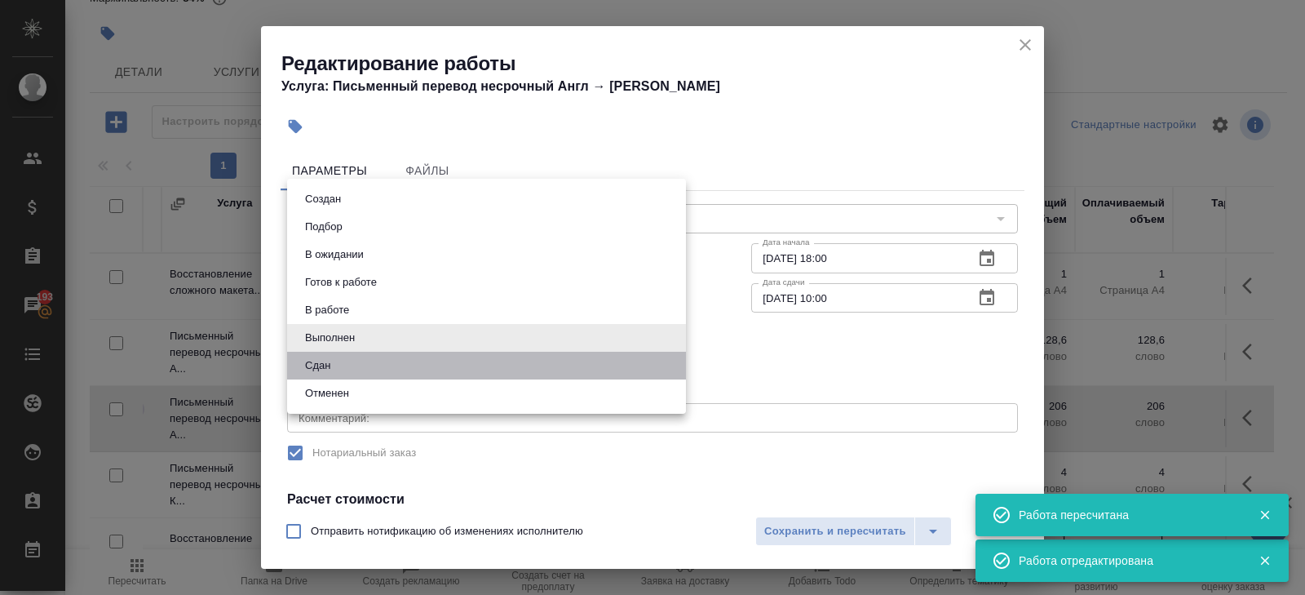
click at [350, 359] on li "Сдан" at bounding box center [486, 366] width 399 height 28
type input "closed"
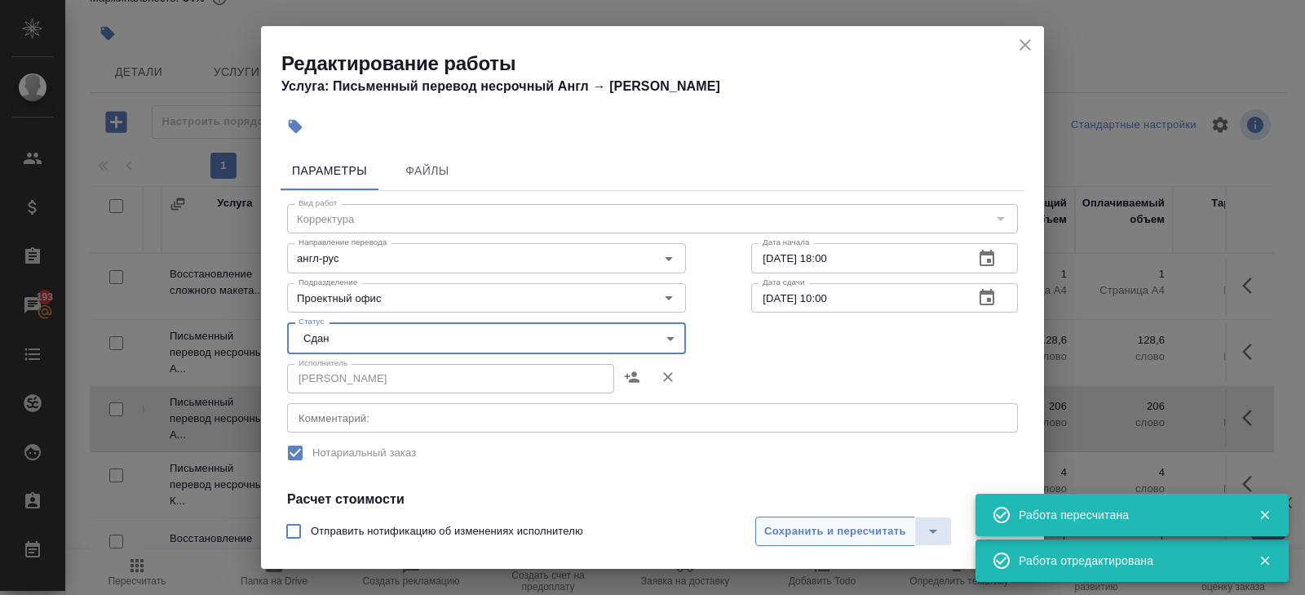
click at [773, 529] on span "Сохранить и пересчитать" at bounding box center [835, 531] width 142 height 19
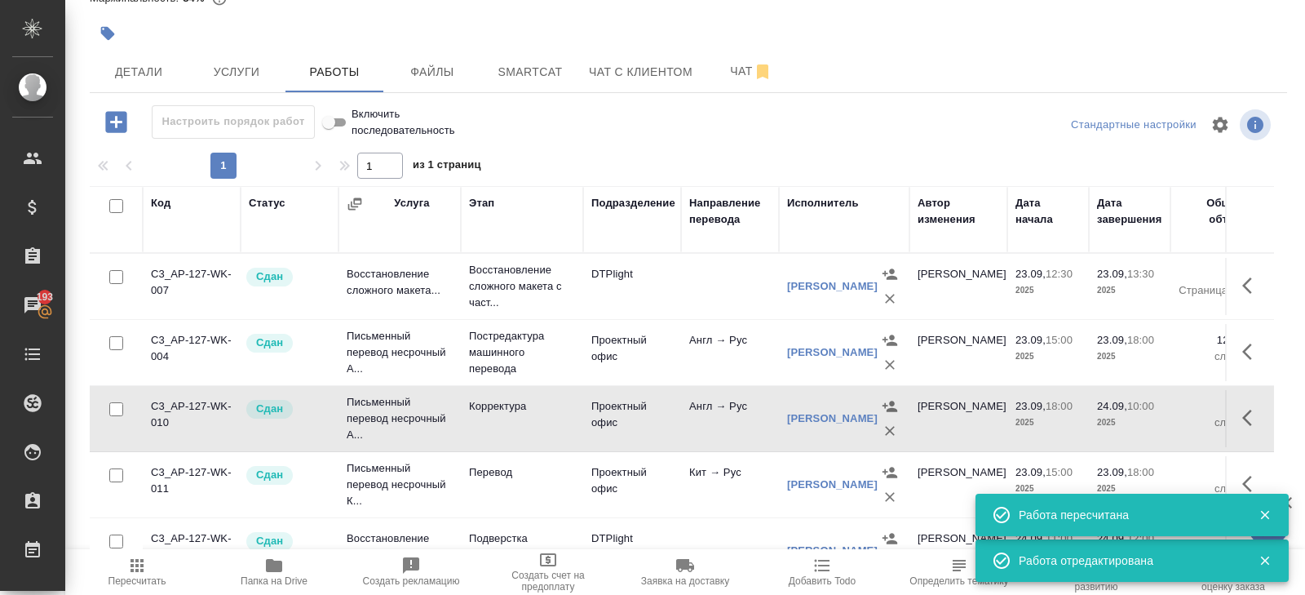
scroll to position [0, 0]
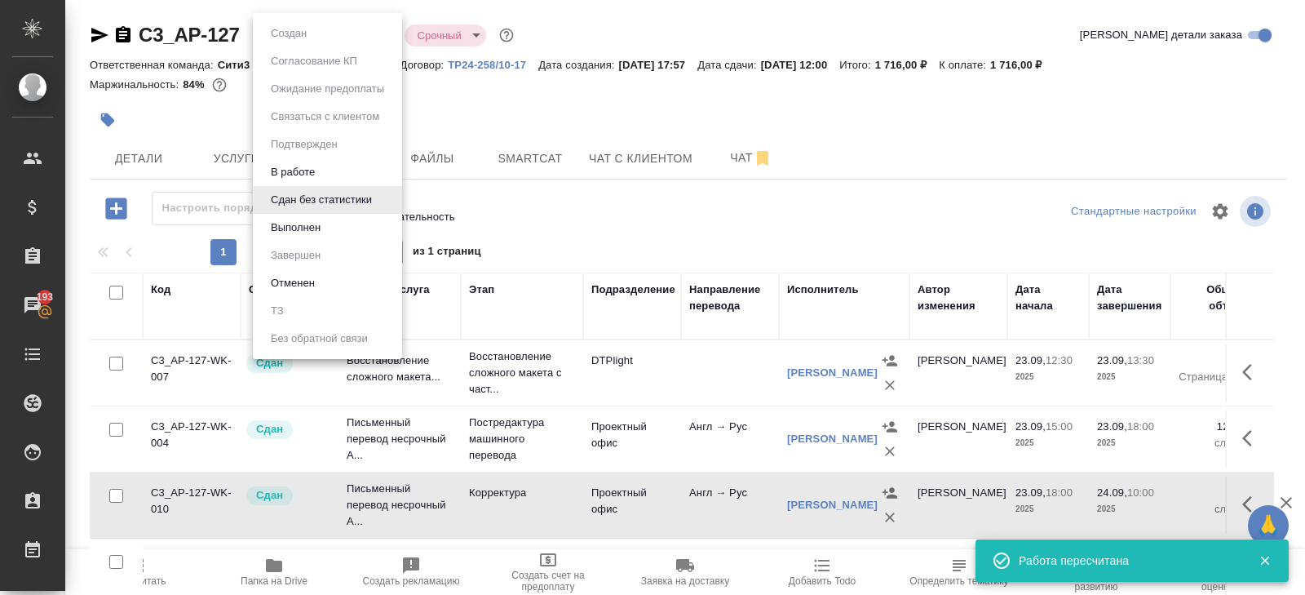
click at [320, 38] on body "🙏 .cls-1 fill:#fff; AWATERA Belyakova Yulia Клиенты Спецификации Заказы 193 Чат…" at bounding box center [652, 297] width 1305 height 595
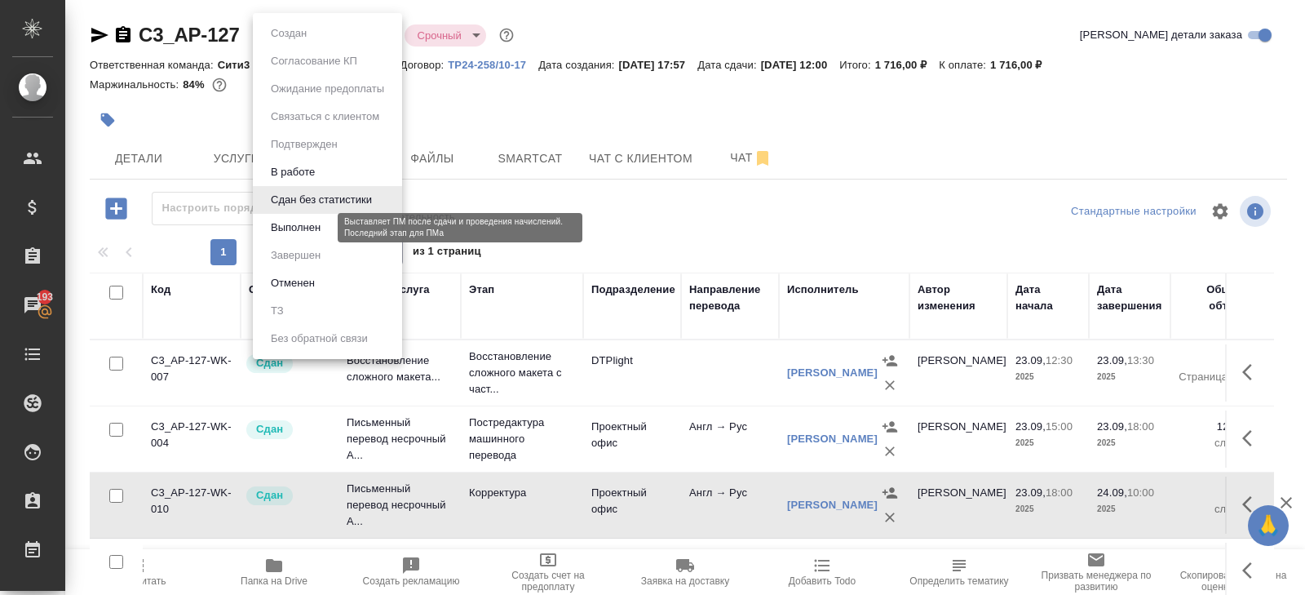
click at [302, 221] on button "Выполнен" at bounding box center [296, 228] width 60 height 18
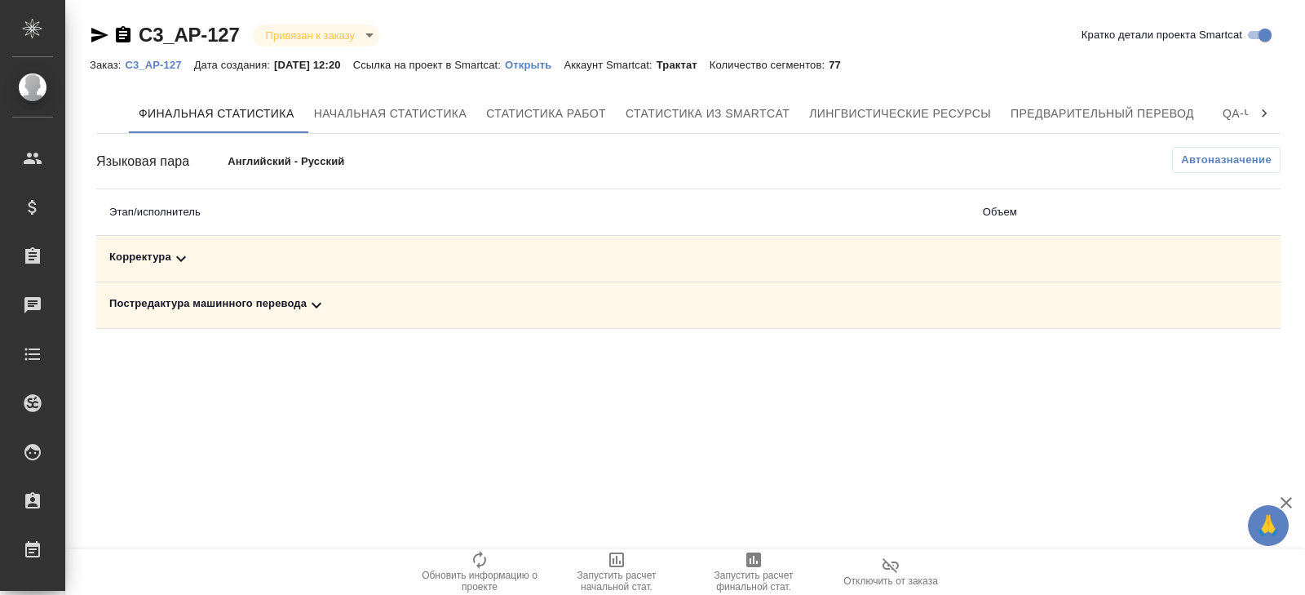
click at [314, 301] on icon at bounding box center [317, 305] width 20 height 20
click at [184, 256] on icon at bounding box center [181, 259] width 20 height 20
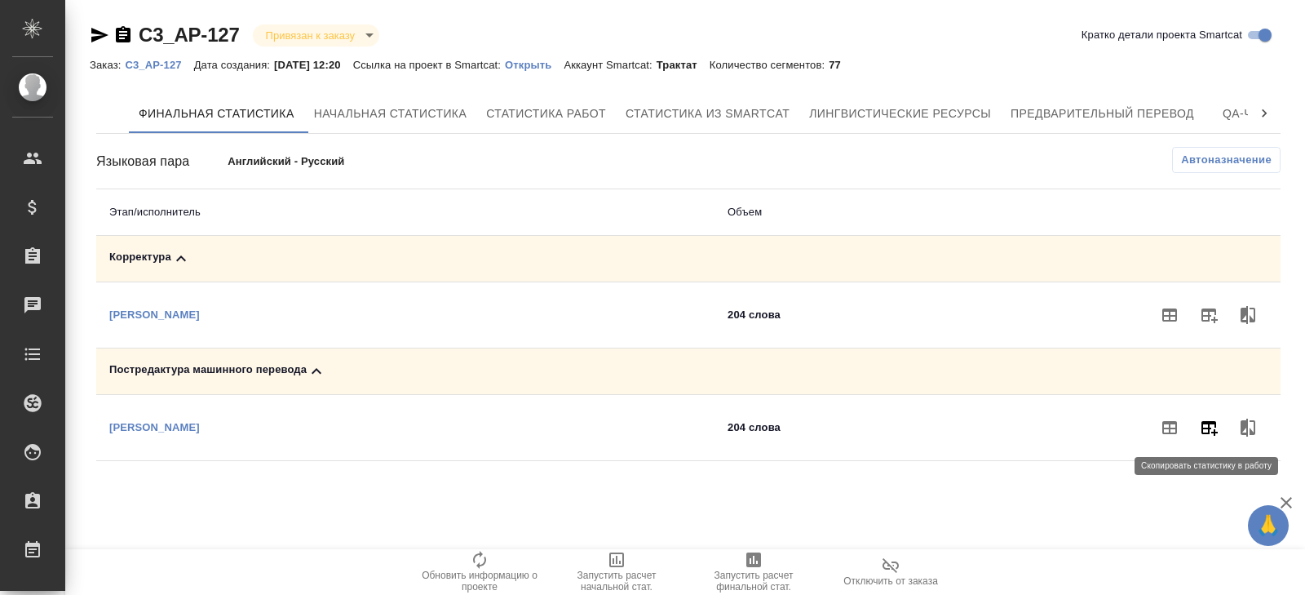
click at [1215, 421] on icon "button" at bounding box center [1210, 428] width 16 height 15
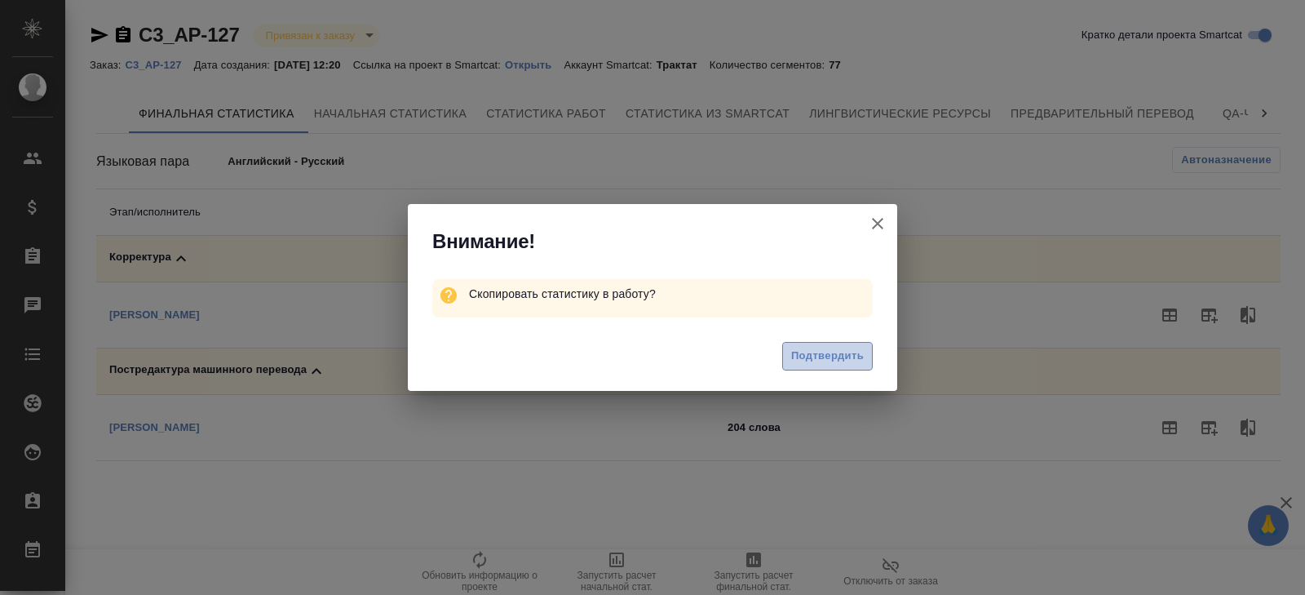
click at [826, 353] on span "Подтвердить" at bounding box center [827, 356] width 73 height 19
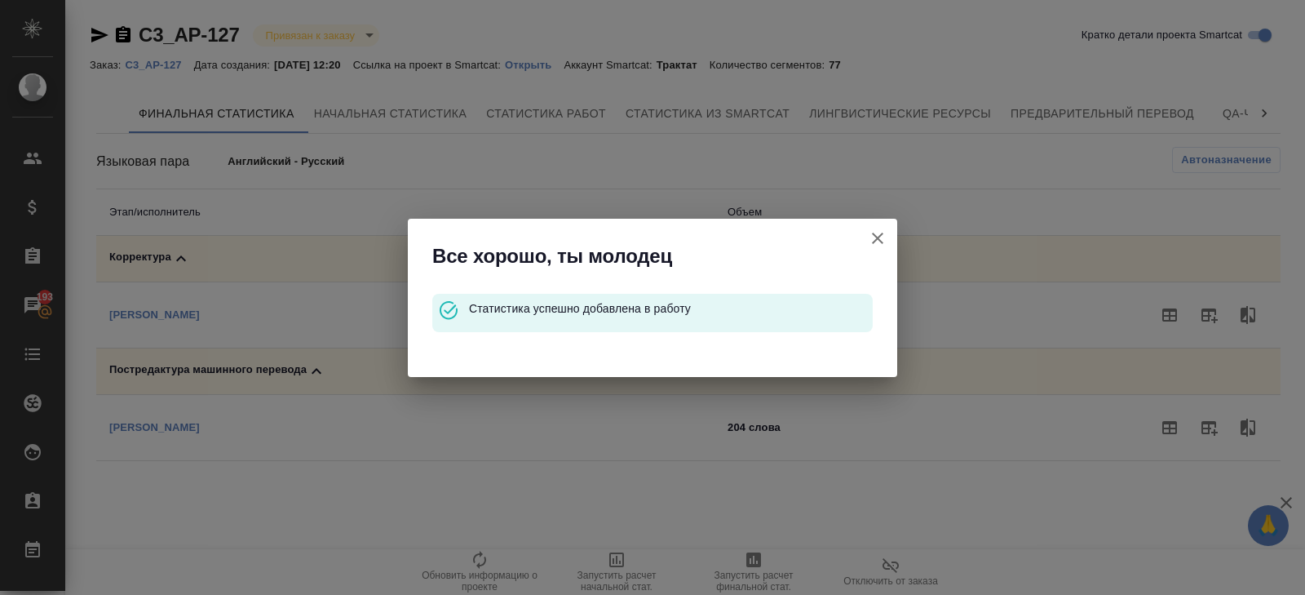
click at [877, 240] on icon "button" at bounding box center [878, 238] width 20 height 20
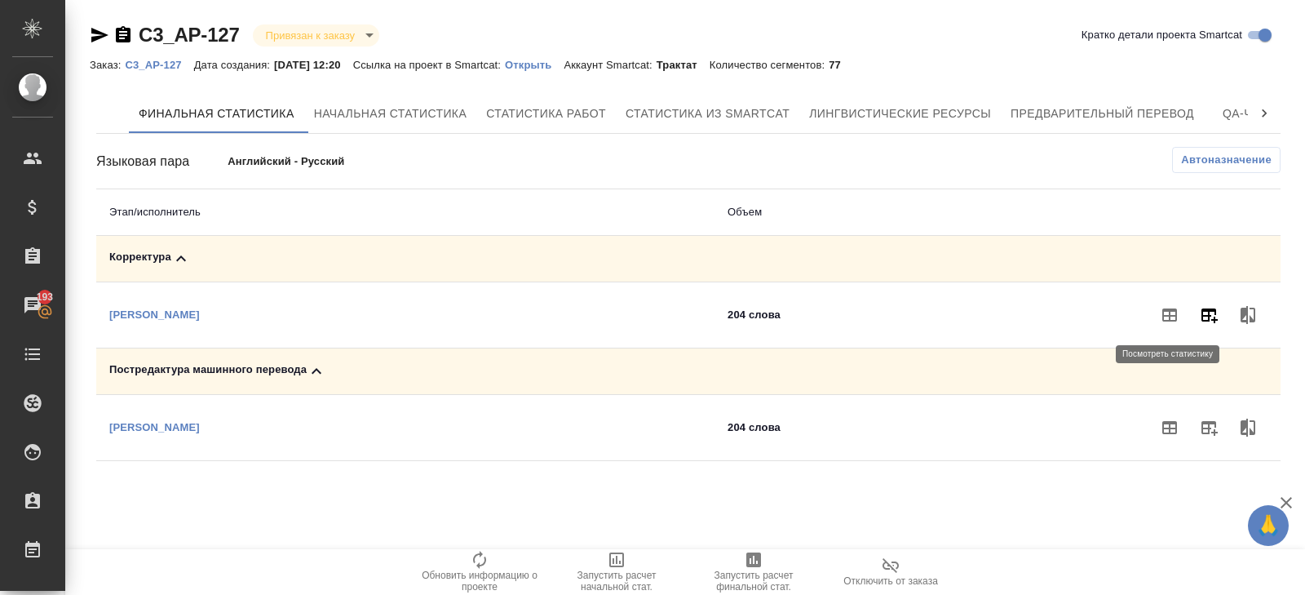
click at [1216, 315] on icon "button" at bounding box center [1209, 315] width 20 height 20
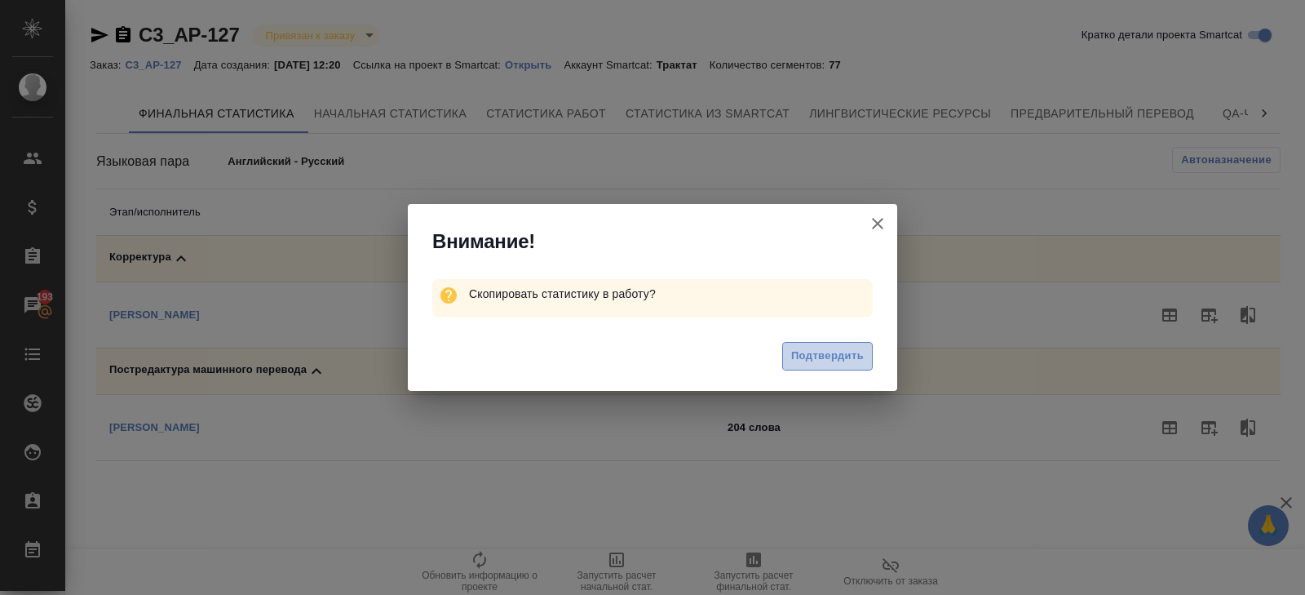
click at [840, 351] on span "Подтвердить" at bounding box center [827, 356] width 73 height 19
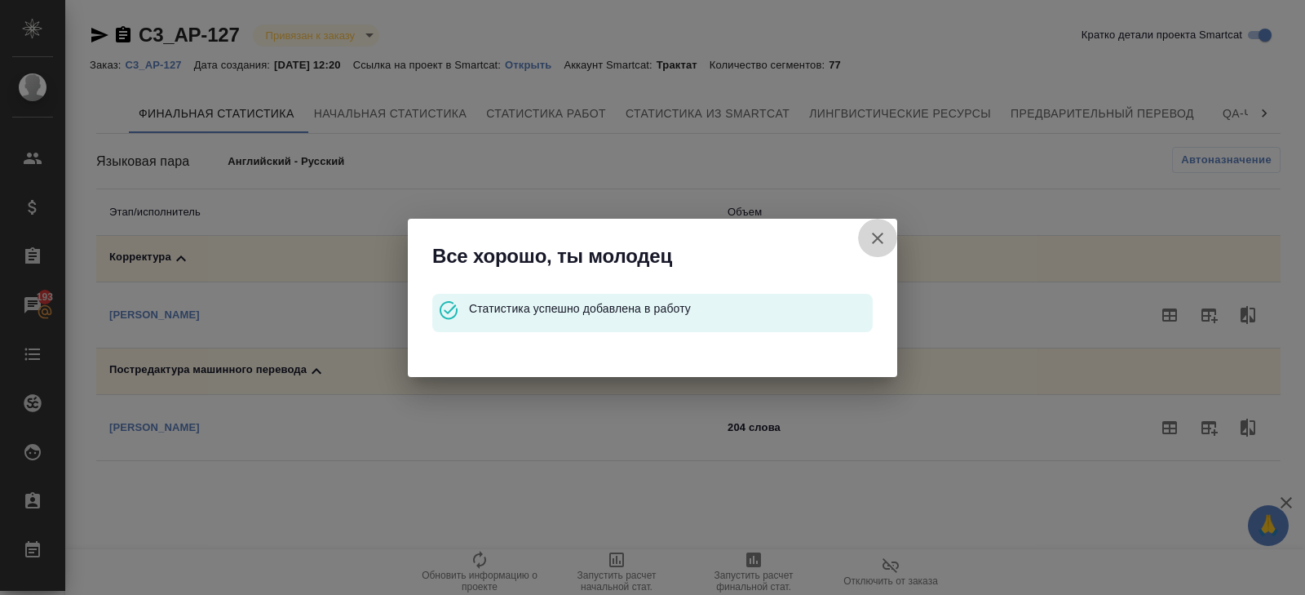
click at [881, 233] on icon "button" at bounding box center [877, 237] width 11 height 11
